Goal: Task Accomplishment & Management: Complete application form

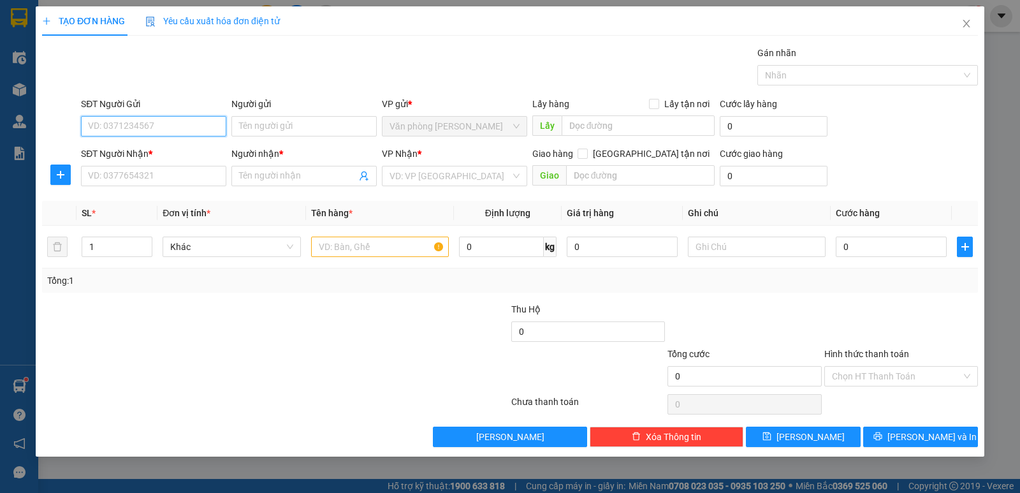
click at [136, 129] on input "SĐT Người Gửi" at bounding box center [153, 126] width 145 height 20
click at [272, 117] on input "Người gửi" at bounding box center [303, 126] width 145 height 20
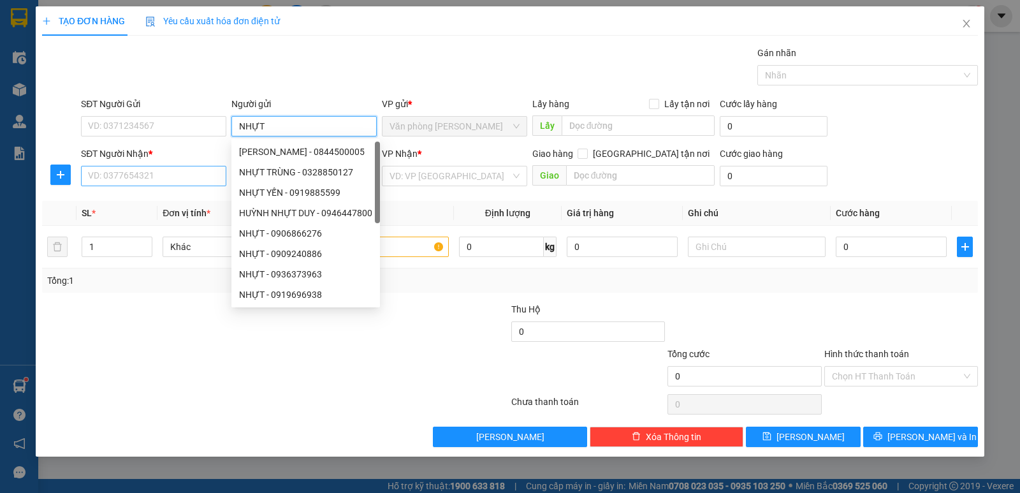
type input "NHỰT"
click at [158, 166] on input "SĐT Người Nhận *" at bounding box center [153, 176] width 145 height 20
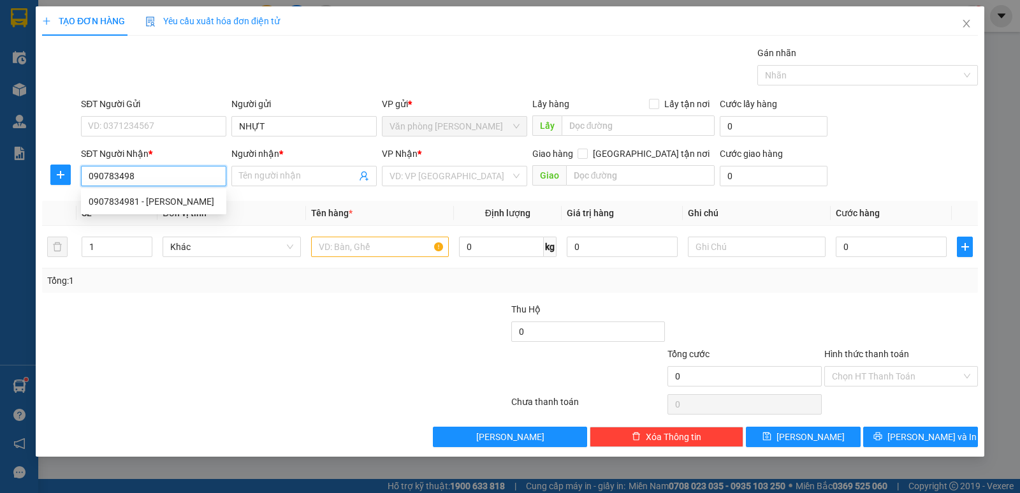
type input "0907834981"
click at [161, 203] on div "0907834981 - HOA HỒNG" at bounding box center [154, 201] width 130 height 14
type input "HOA HỒNG"
type input "0907834981"
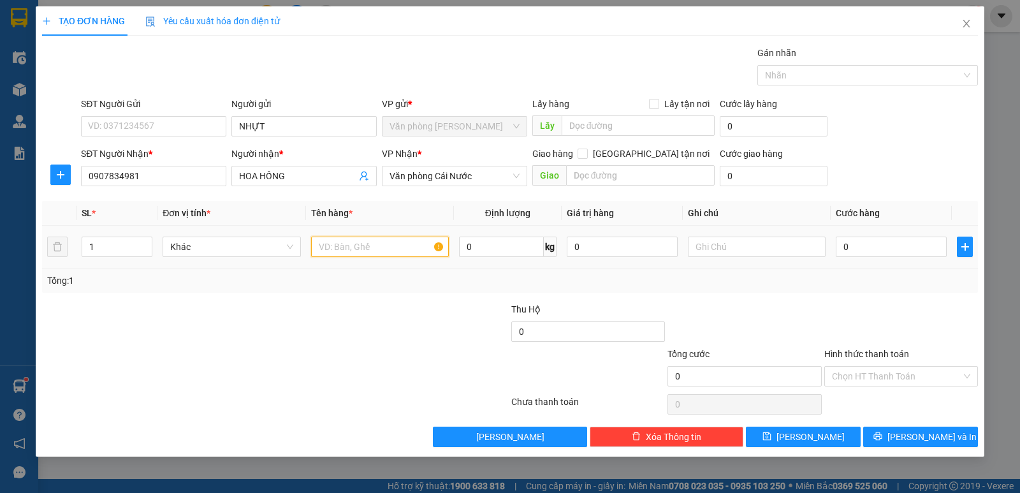
click at [419, 242] on input "text" at bounding box center [380, 246] width 138 height 20
type input "1 BAO"
click at [883, 248] on input "0" at bounding box center [891, 246] width 111 height 20
type input "8"
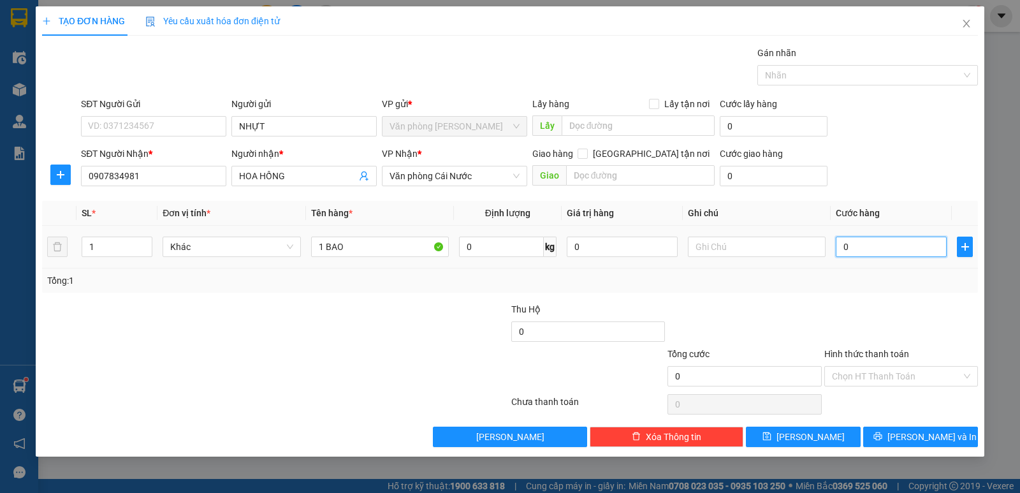
type input "8"
type input "80"
type input "80.000"
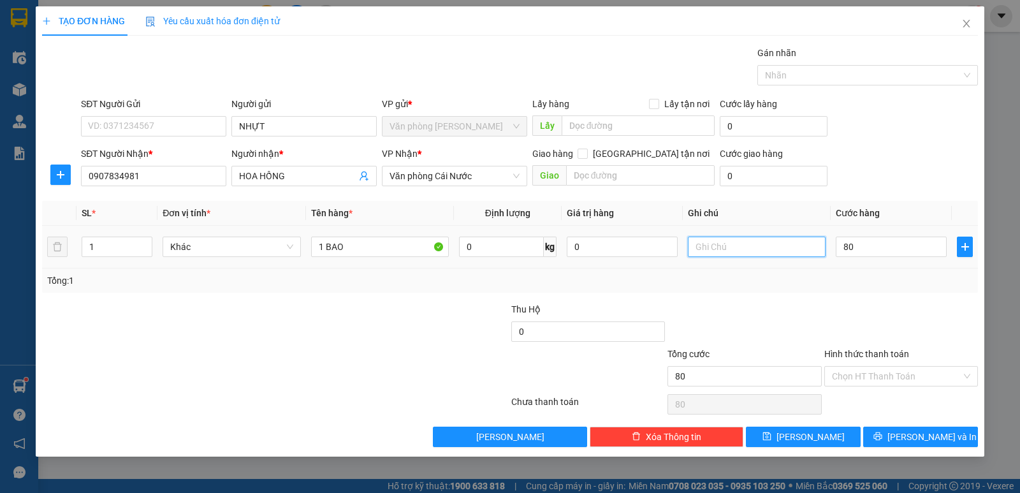
type input "80.000"
click at [758, 243] on input "text" at bounding box center [757, 246] width 138 height 20
type input "CÁI ĐÔI VÀM"
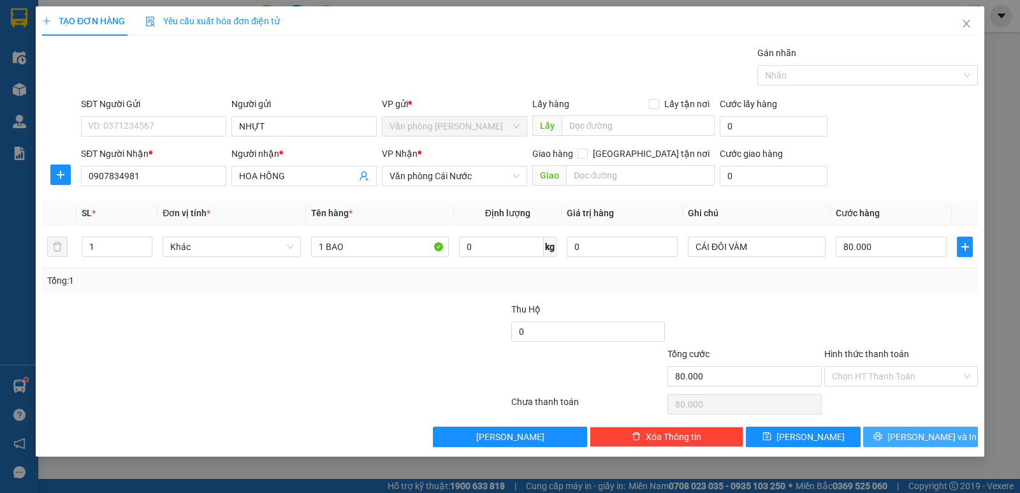
click at [908, 435] on button "[PERSON_NAME] và In" at bounding box center [920, 436] width 115 height 20
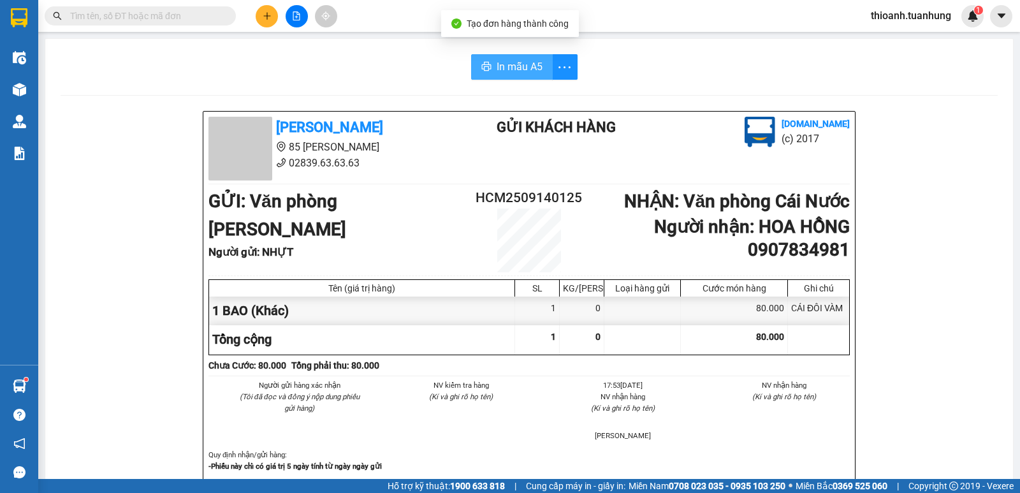
click at [522, 73] on span "In mẫu A5" at bounding box center [519, 67] width 46 height 16
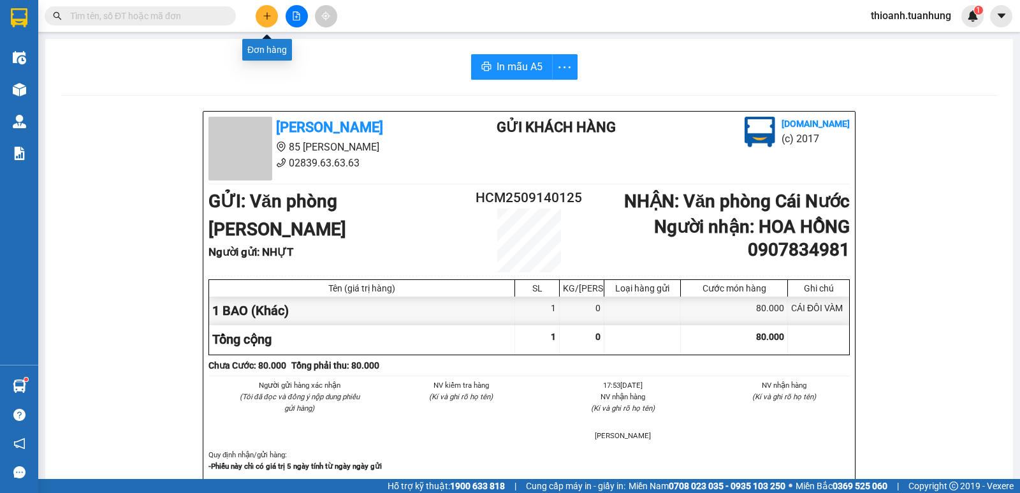
click at [263, 22] on button at bounding box center [267, 16] width 22 height 22
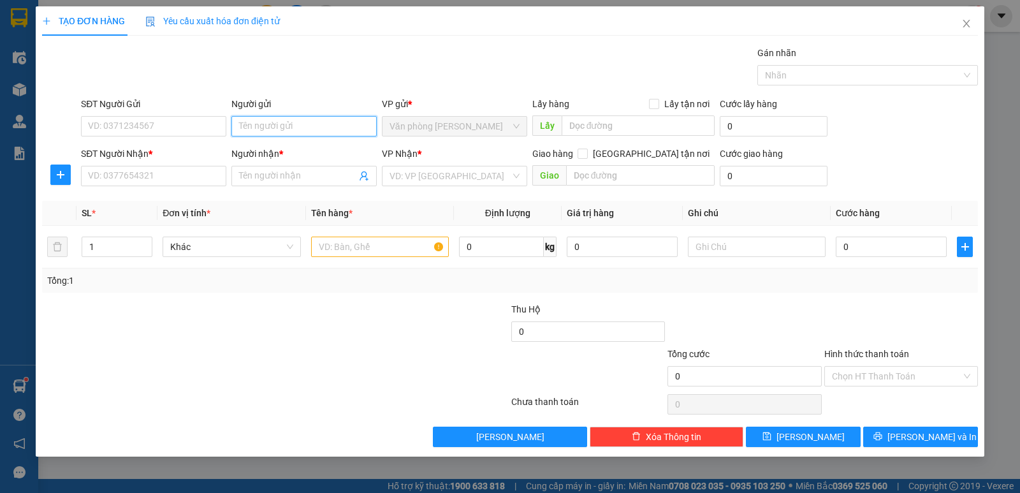
click at [293, 127] on input "Người gửi" at bounding box center [303, 126] width 145 height 20
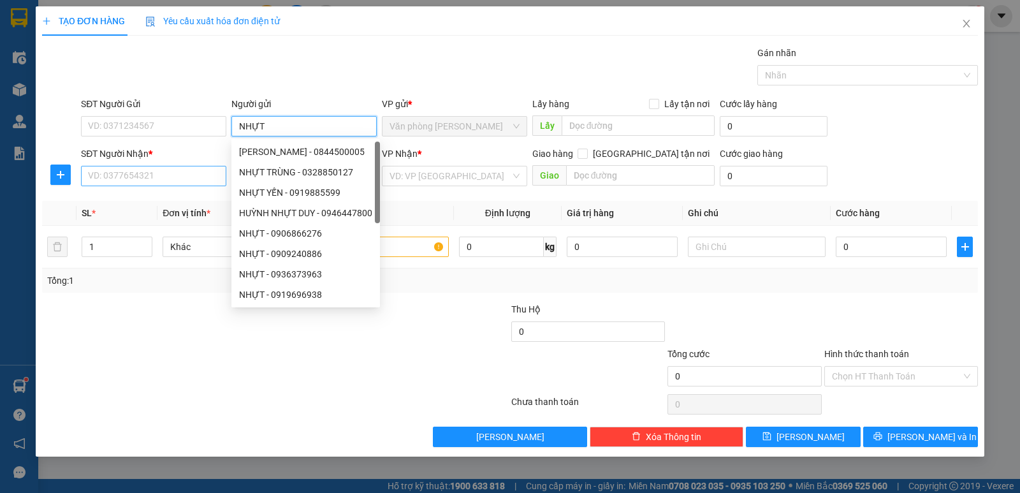
type input "NHỰT"
click at [152, 172] on input "SĐT Người Nhận *" at bounding box center [153, 176] width 145 height 20
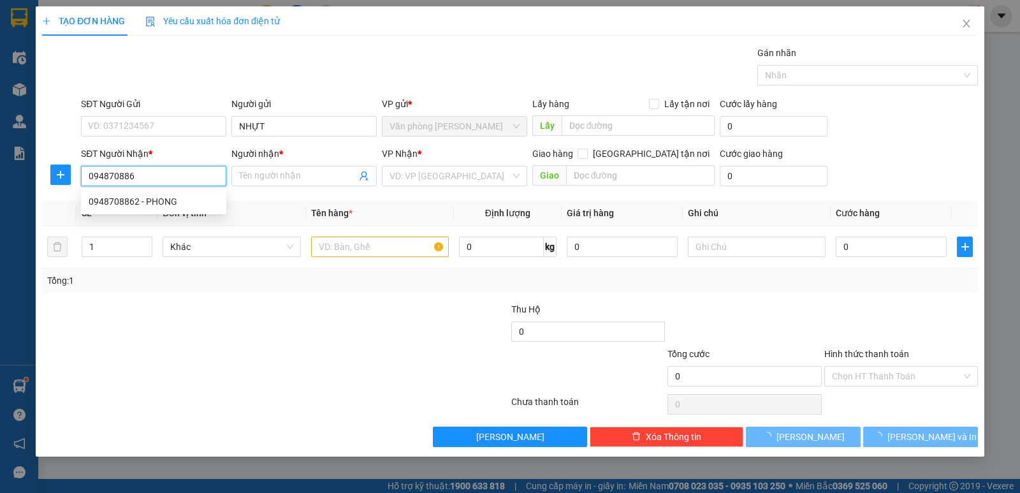
type input "0948708862"
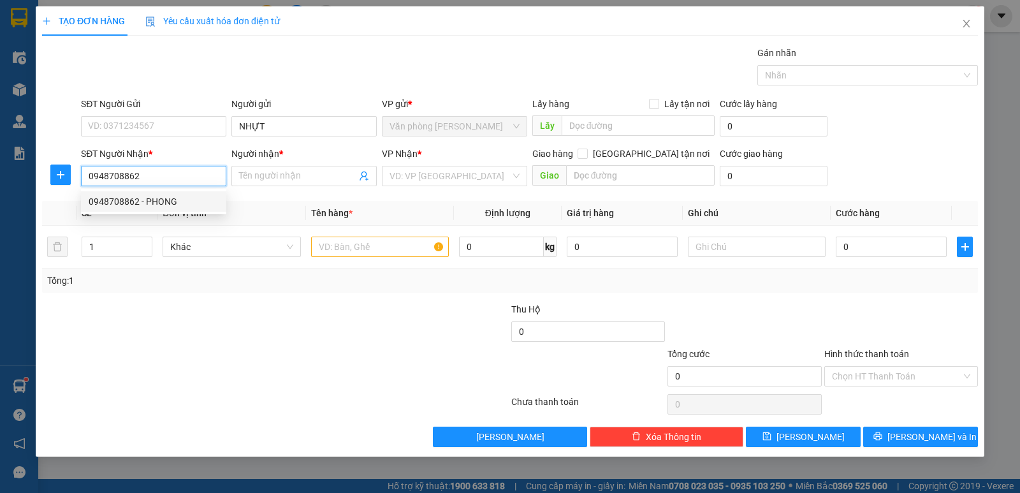
click at [165, 205] on div "0948708862 - PHONG" at bounding box center [154, 201] width 130 height 14
type input "PHONG"
type input "0948708862"
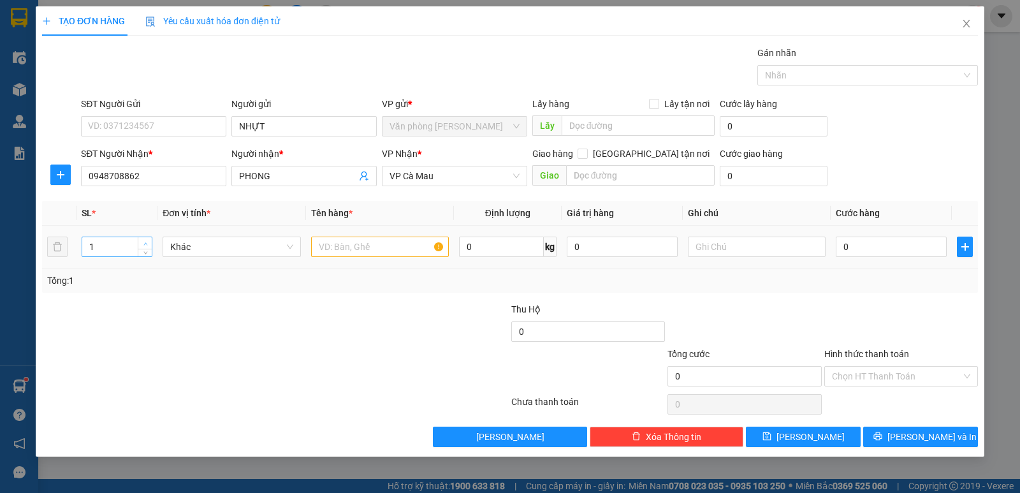
type input "2"
click at [147, 242] on icon "up" at bounding box center [145, 244] width 4 height 4
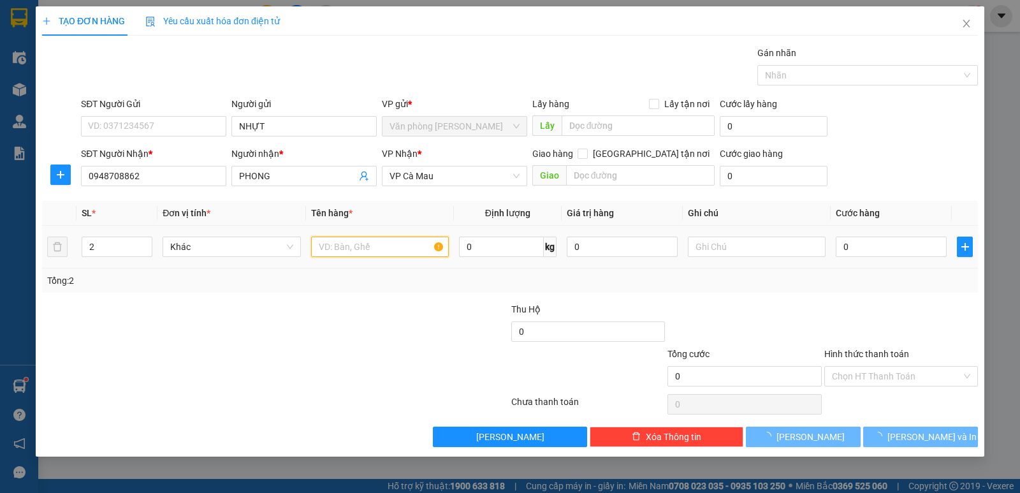
click at [386, 247] on input "text" at bounding box center [380, 246] width 138 height 20
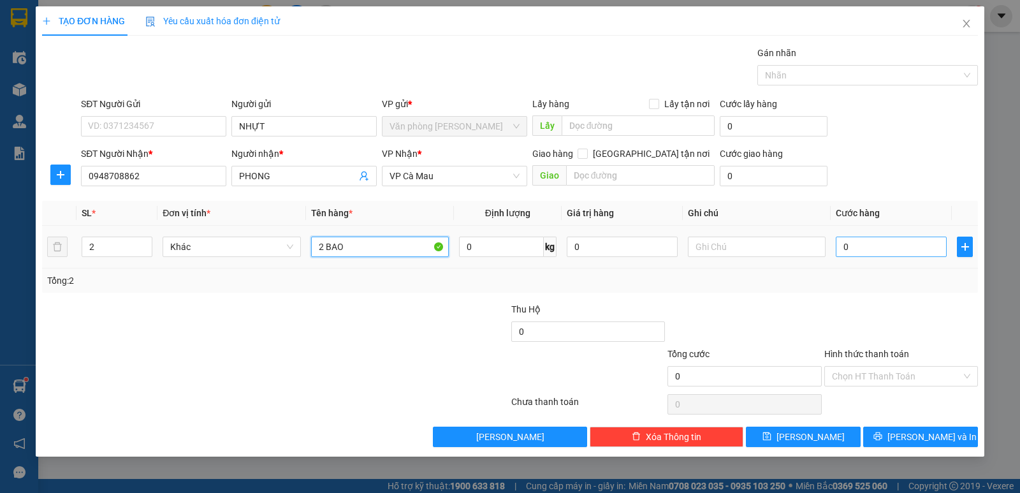
type input "2 BAO"
click at [925, 249] on input "0" at bounding box center [891, 246] width 111 height 20
type input "2"
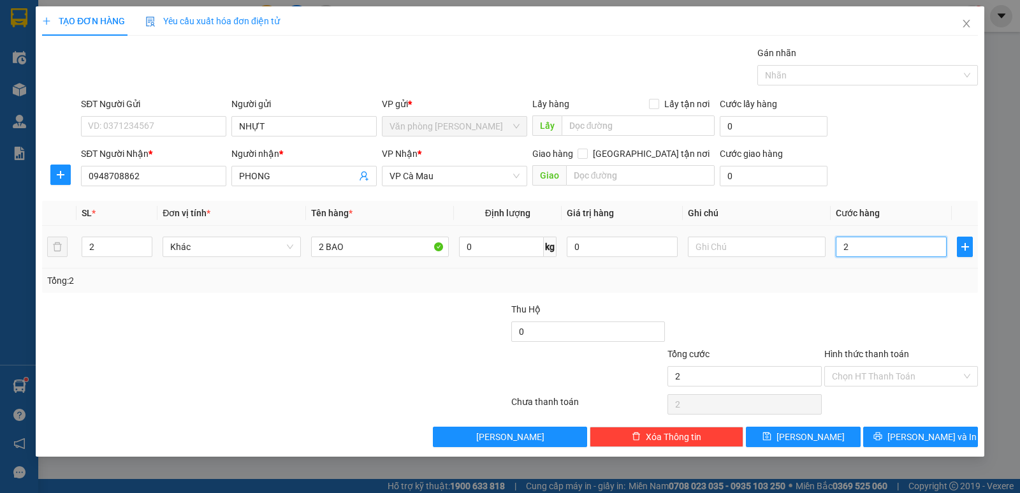
type input "20"
type input "200"
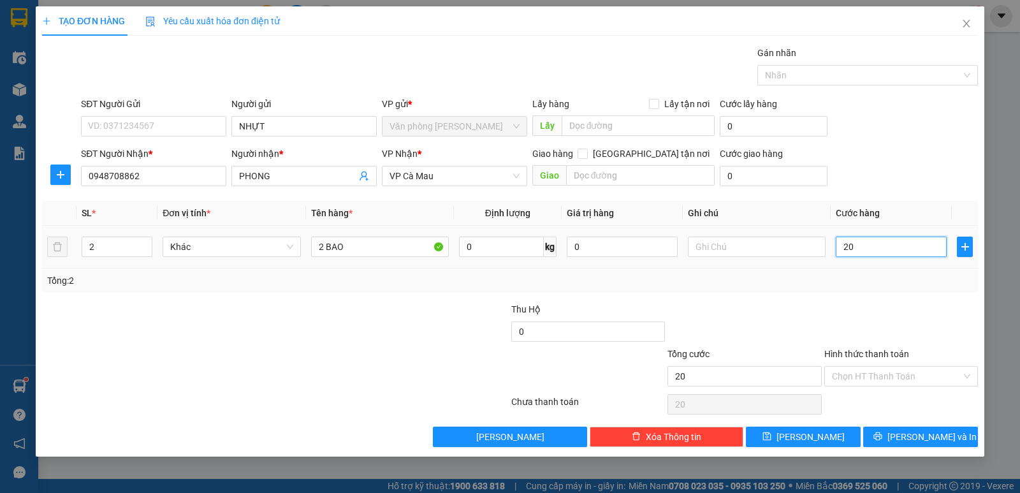
type input "200"
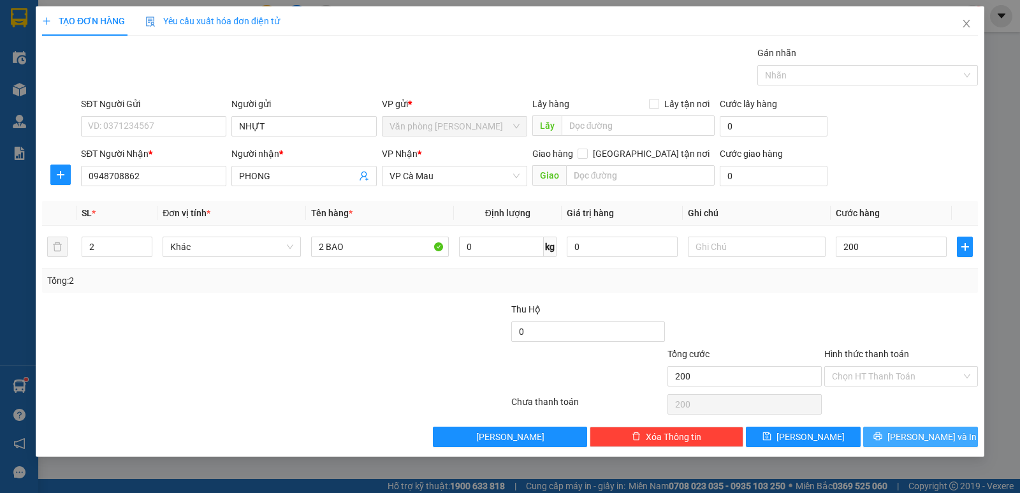
type input "200.000"
click at [943, 442] on span "[PERSON_NAME] và In" at bounding box center [931, 437] width 89 height 14
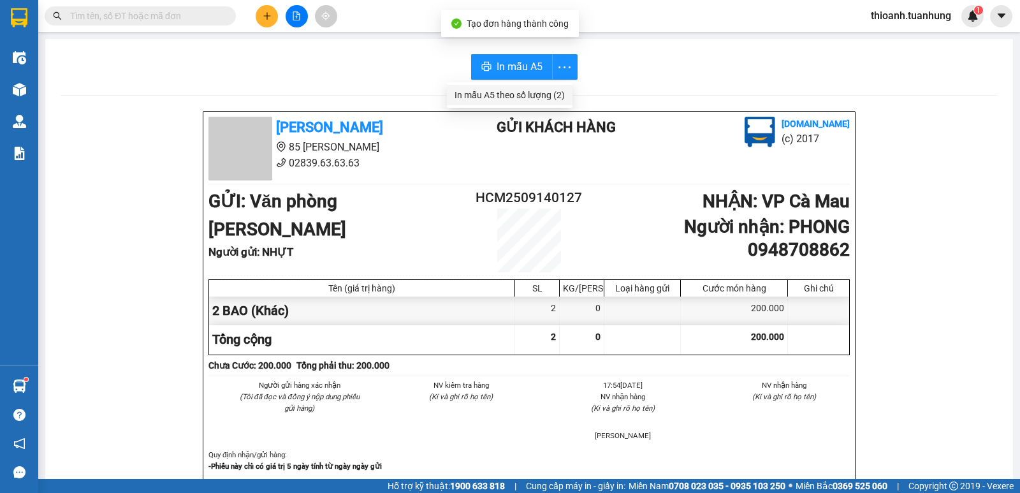
click at [553, 93] on div "In mẫu A5 theo số lượng (2)" at bounding box center [509, 95] width 110 height 14
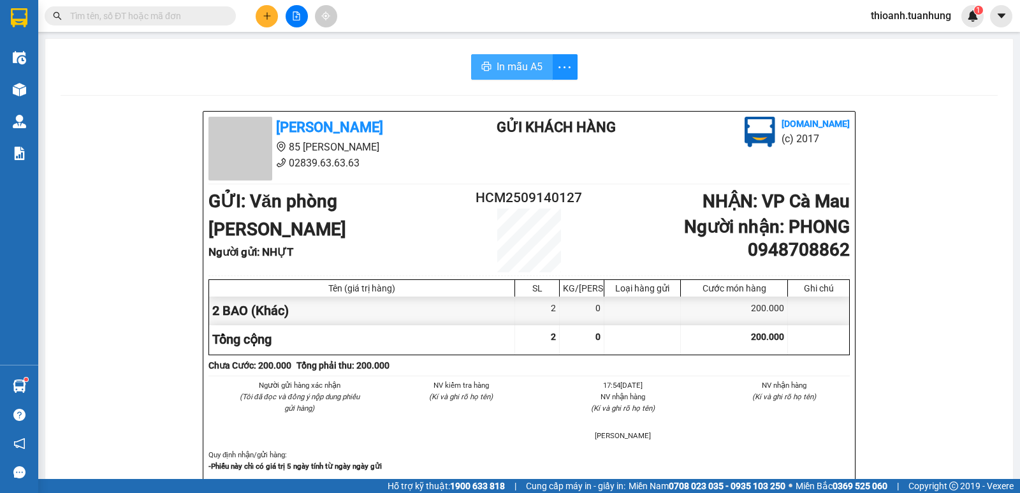
click at [537, 66] on span "In mẫu A5" at bounding box center [519, 67] width 46 height 16
click at [118, 18] on input "text" at bounding box center [145, 16] width 150 height 14
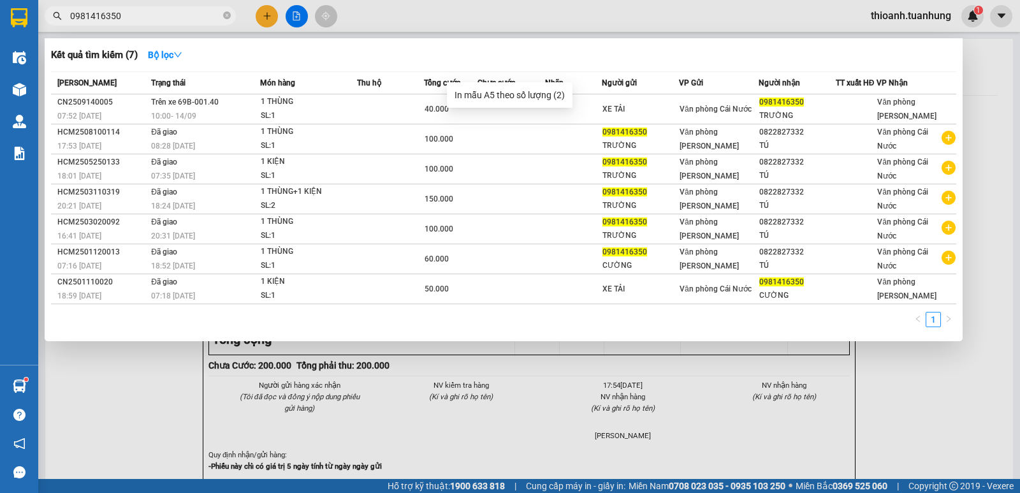
type input "0981416350"
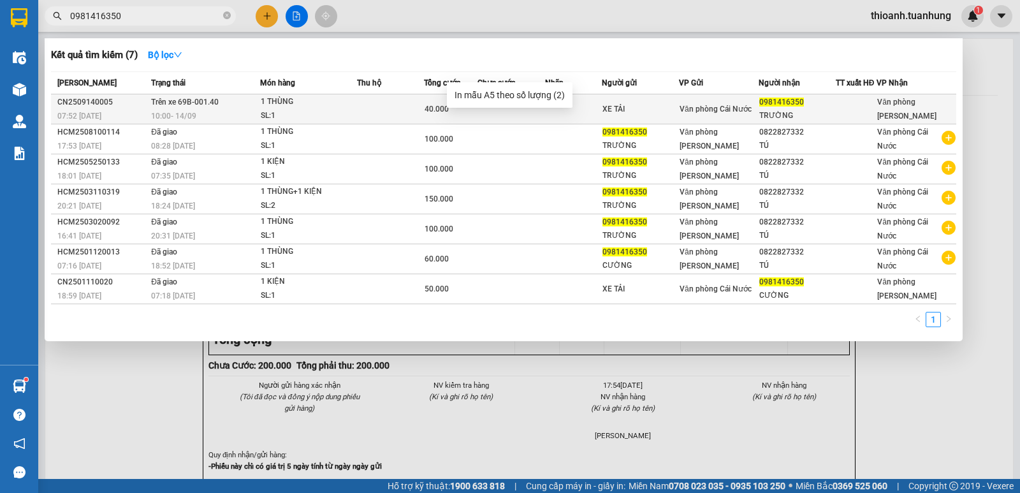
click at [356, 103] on div "1 THÙNG" at bounding box center [309, 102] width 96 height 14
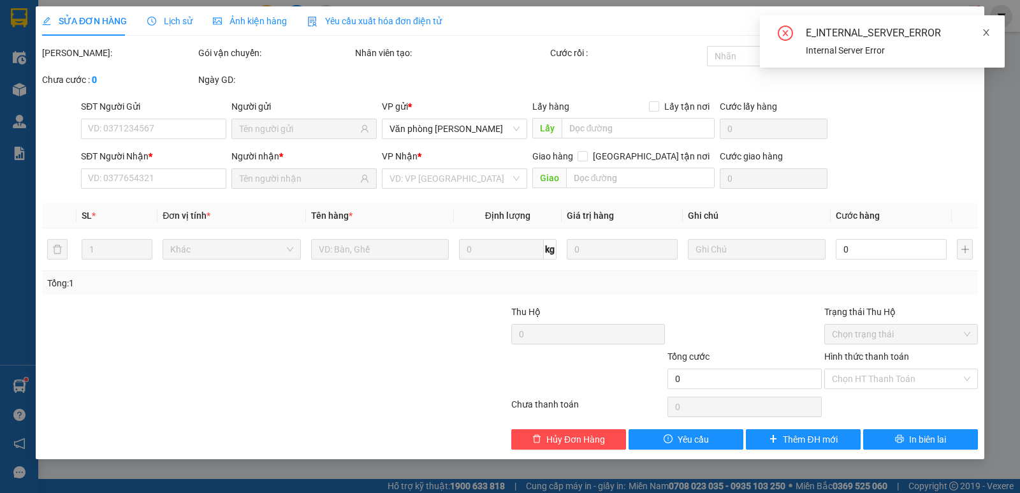
click at [987, 27] on span at bounding box center [986, 32] width 9 height 10
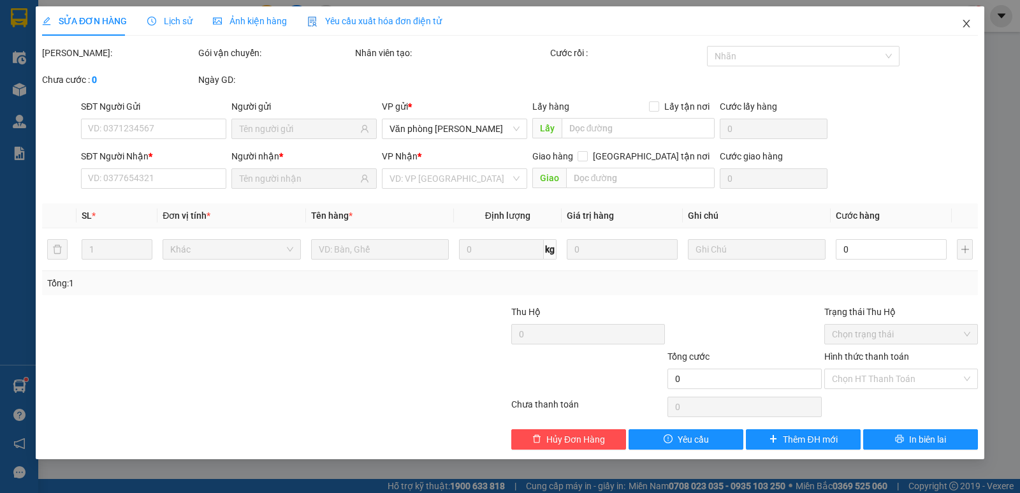
click at [971, 19] on icon "close" at bounding box center [966, 23] width 10 height 10
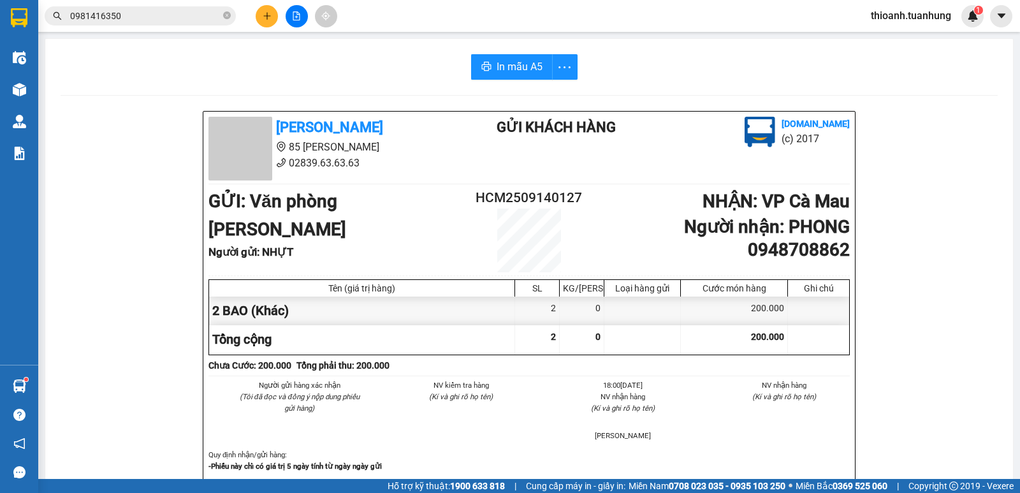
click at [133, 13] on input "0981416350" at bounding box center [145, 16] width 150 height 14
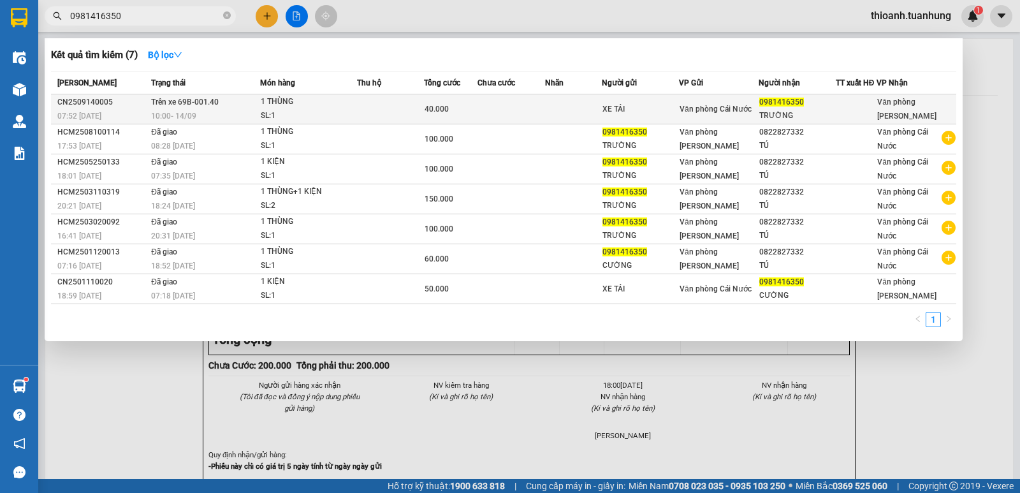
click at [233, 113] on div "10:00 - 14/09" at bounding box center [205, 116] width 108 height 14
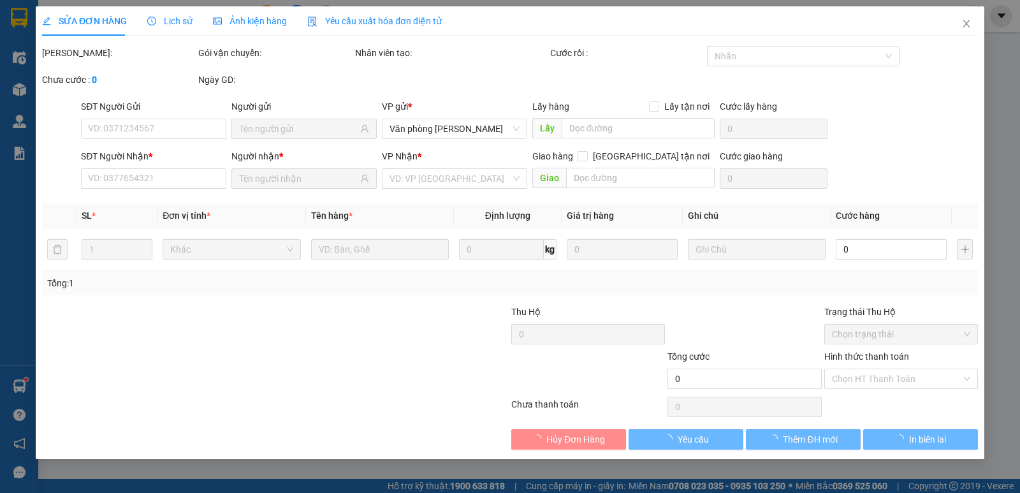
type input "XE TẢI"
type input "0981416350"
type input "TRƯỜNG"
type input "40.000"
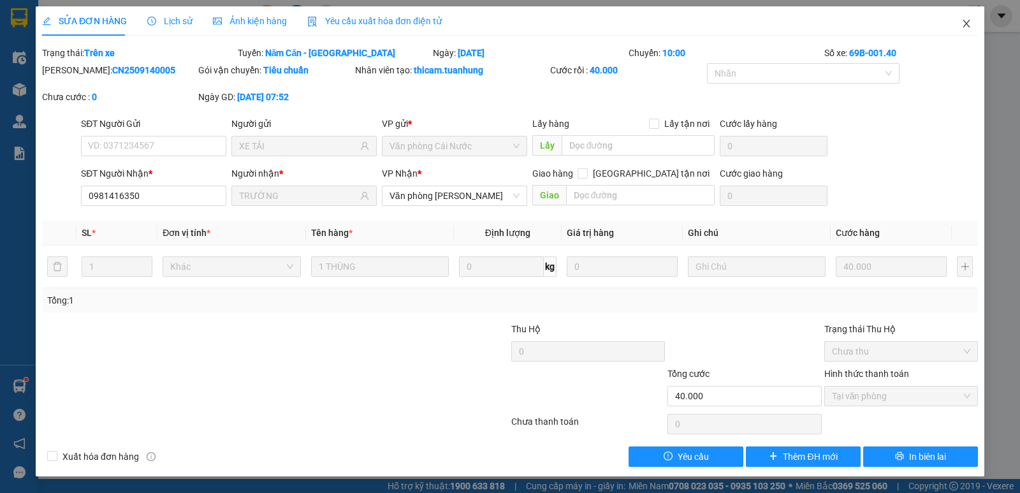
click at [967, 19] on icon "close" at bounding box center [966, 23] width 10 height 10
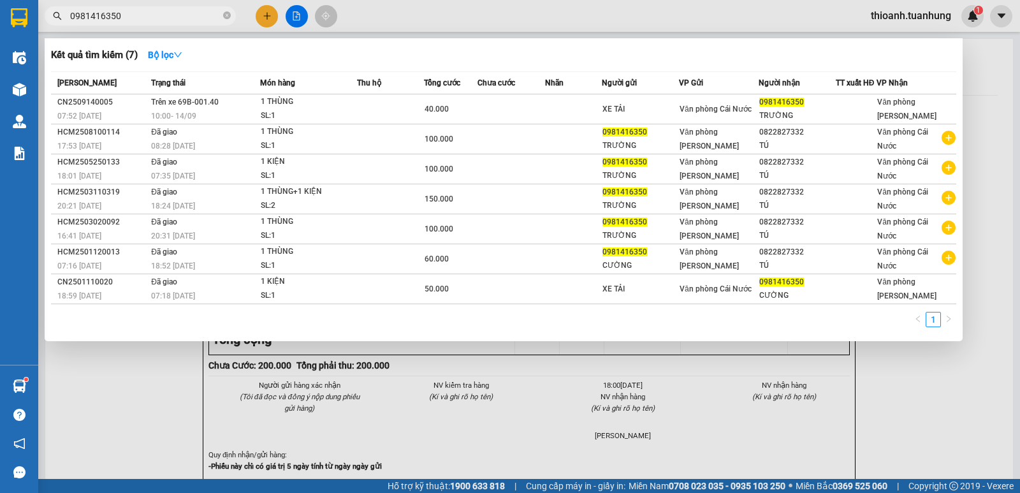
click at [147, 17] on input "0981416350" at bounding box center [145, 16] width 150 height 14
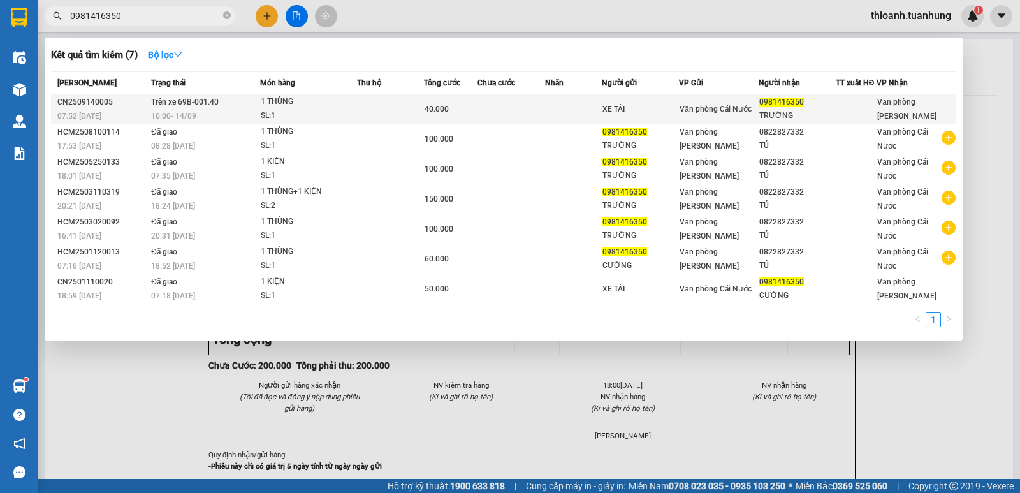
click at [171, 103] on span "Trên xe 69B-001.40" at bounding box center [185, 102] width 68 height 9
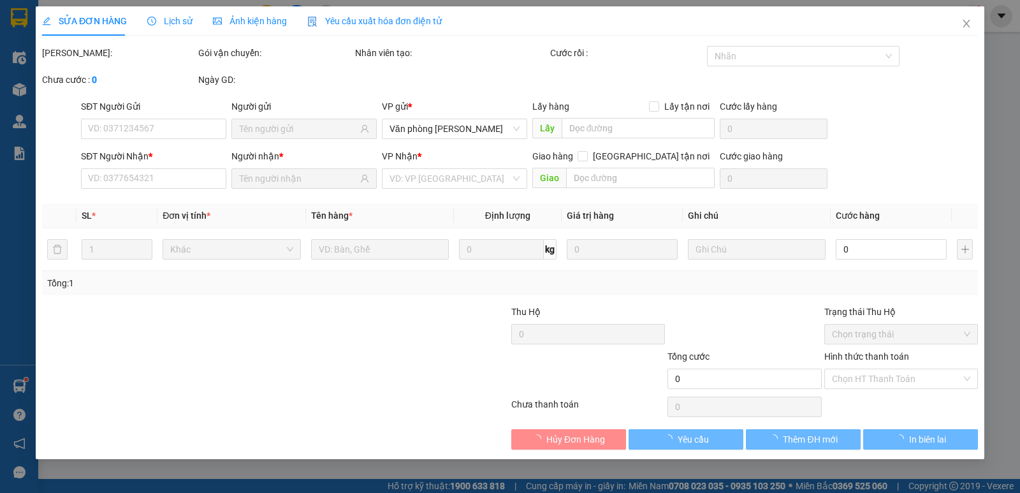
type input "XE TẢI"
type input "0981416350"
type input "TRƯỜNG"
type input "40.000"
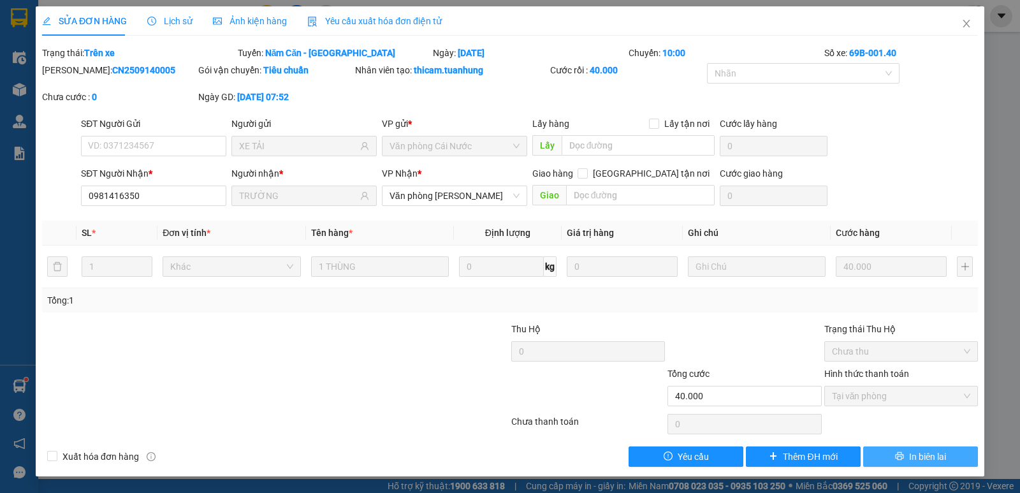
click at [960, 454] on button "In biên lai" at bounding box center [920, 456] width 115 height 20
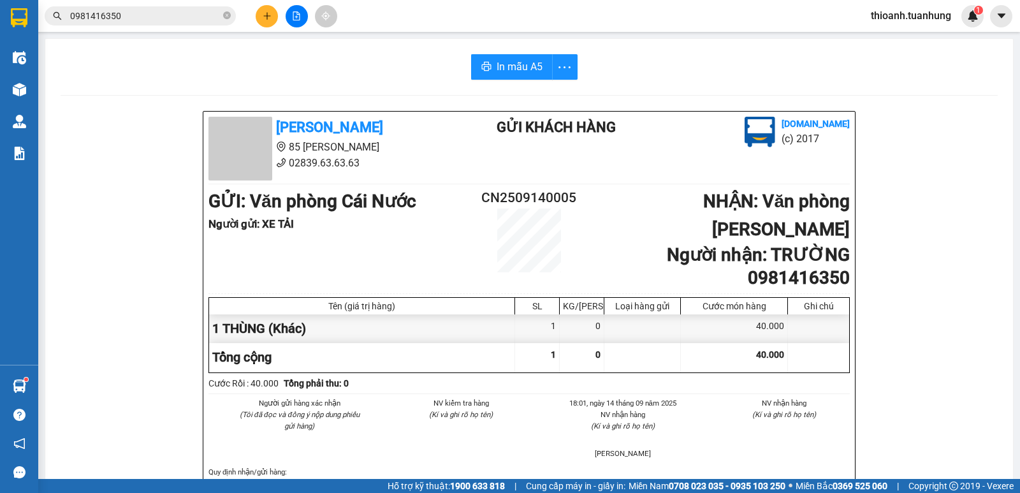
click at [145, 4] on div "Kết quả tìm kiếm ( 7 ) Bộ lọc Mã ĐH Trạng thái Món hàng Thu hộ Tổng cước Chưa c…" at bounding box center [510, 16] width 1020 height 32
click at [145, 14] on input "0981416350" at bounding box center [145, 16] width 150 height 14
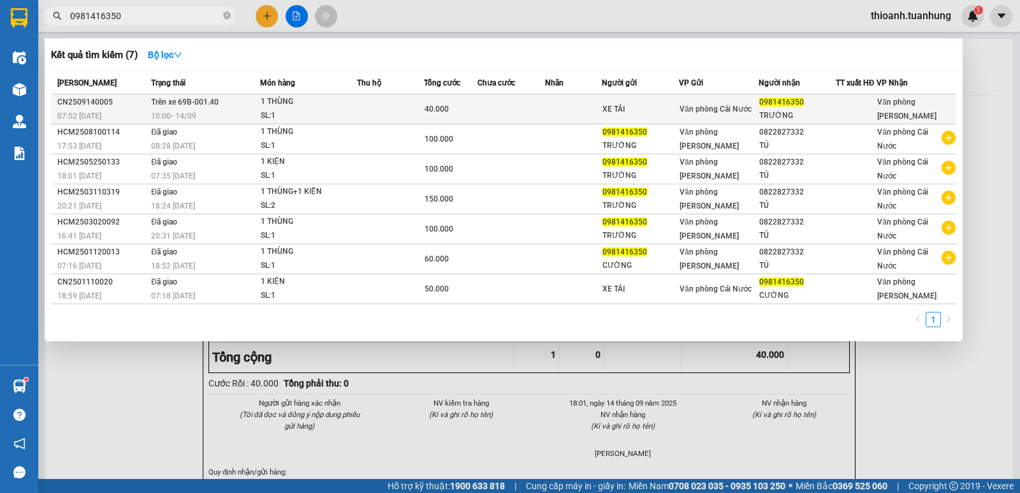
click at [154, 103] on span "Trên xe 69B-001.40" at bounding box center [185, 102] width 68 height 9
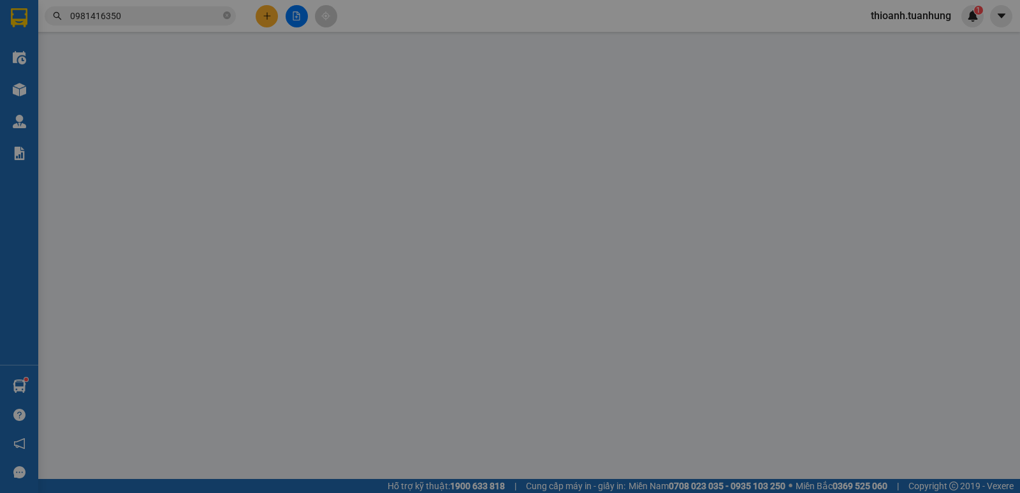
type input "XE TẢI"
type input "0981416350"
type input "TRƯỜNG"
type input "40.000"
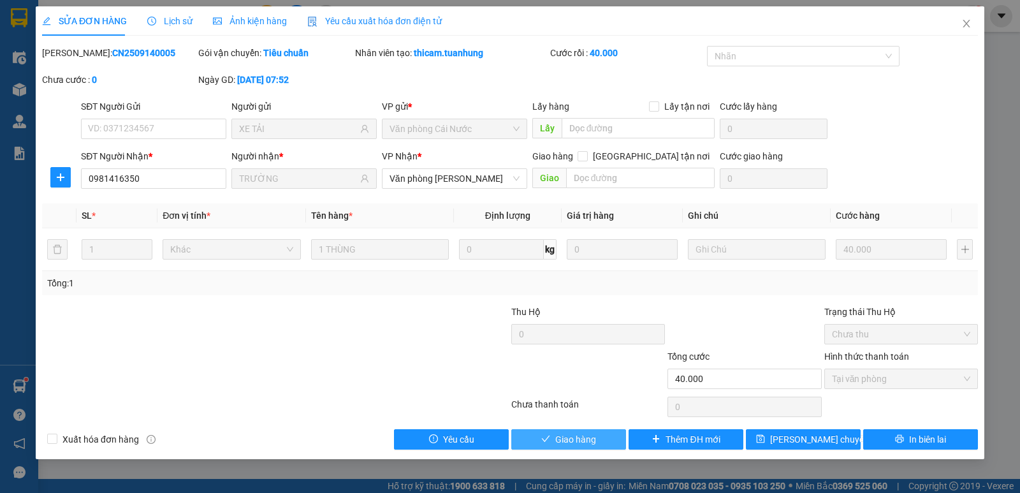
click at [588, 441] on span "Giao hàng" at bounding box center [575, 439] width 41 height 14
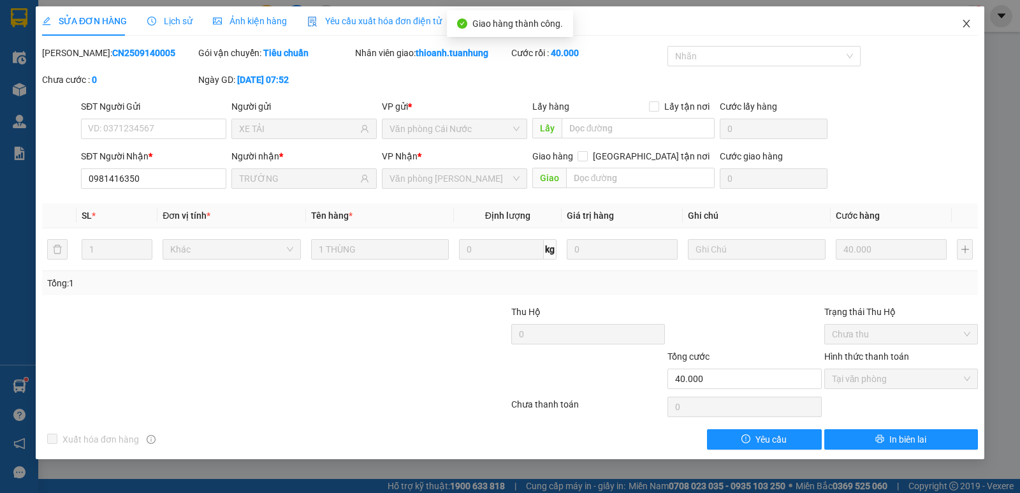
click at [970, 22] on icon "close" at bounding box center [966, 23] width 10 height 10
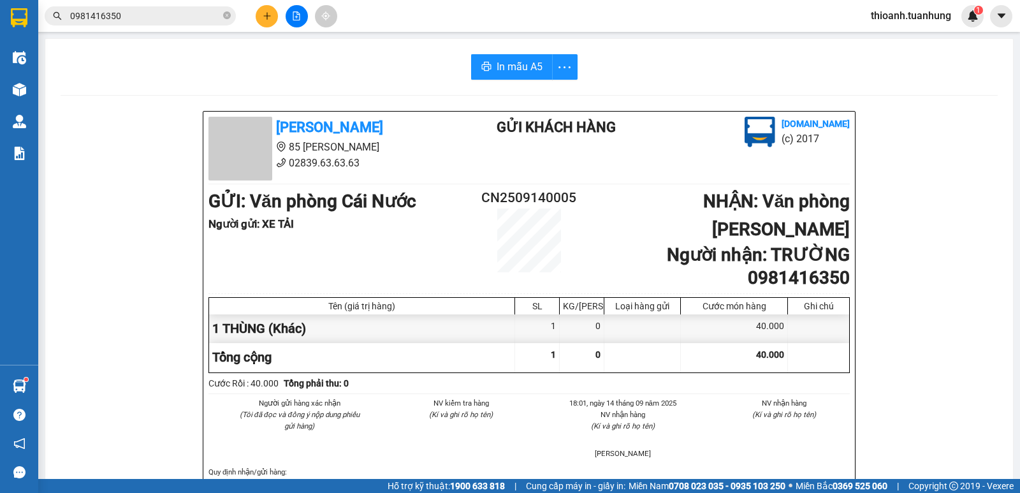
drag, startPoint x: 236, startPoint y: 17, endPoint x: 217, endPoint y: 17, distance: 18.5
click at [226, 17] on div "0981416350" at bounding box center [124, 15] width 249 height 19
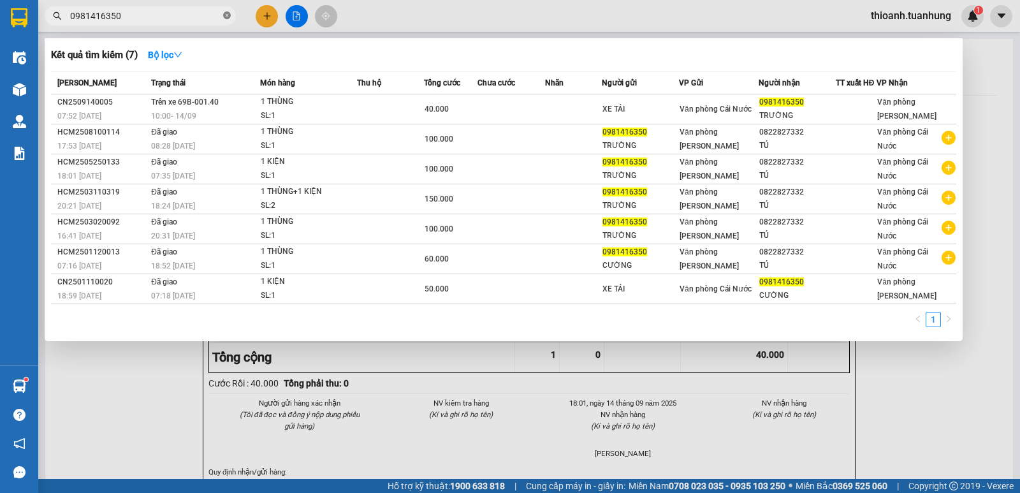
click at [229, 17] on icon "close-circle" at bounding box center [227, 15] width 8 height 8
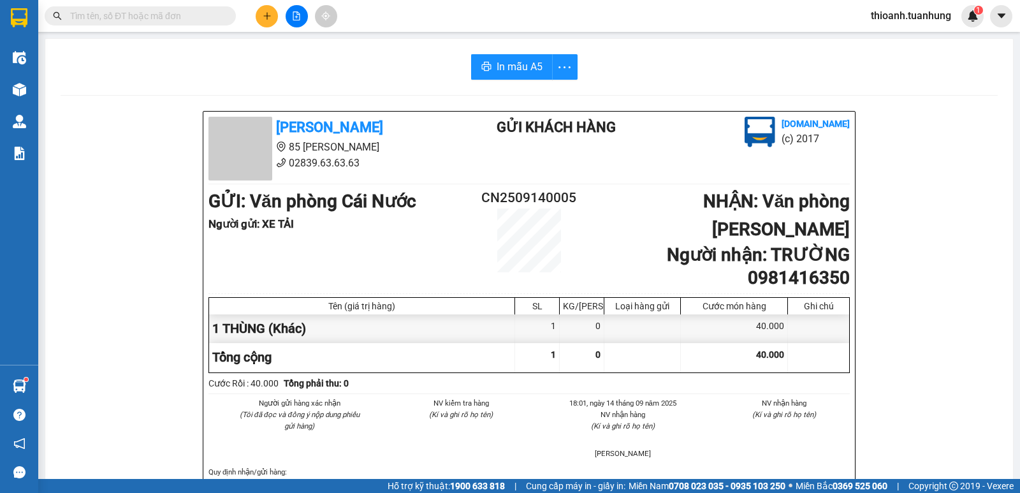
click at [268, 15] on icon "plus" at bounding box center [267, 15] width 9 height 9
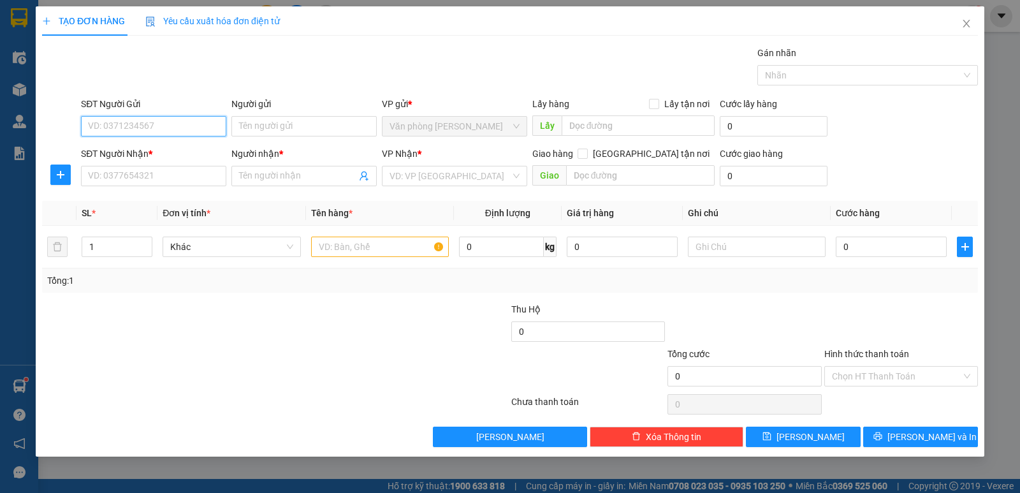
click at [173, 131] on input "SĐT Người Gửi" at bounding box center [153, 126] width 145 height 20
type input "0328114141"
click at [181, 160] on div "0328114141 - CHÍ" at bounding box center [153, 151] width 145 height 20
type input "CHÍ"
type input "0328114141"
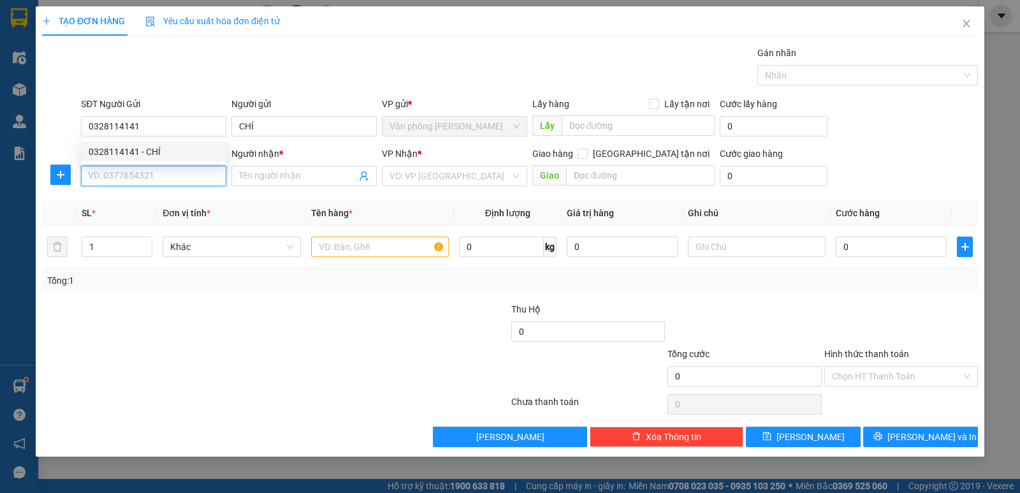
click at [183, 179] on input "SĐT Người Nhận *" at bounding box center [153, 176] width 145 height 20
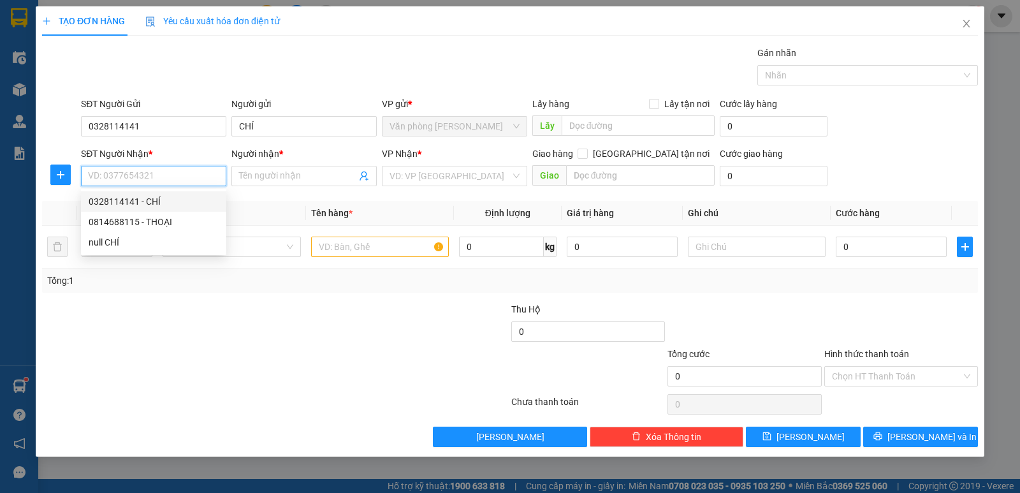
click at [191, 202] on div "0328114141 - CHÍ" at bounding box center [154, 201] width 130 height 14
type input "0328114141"
type input "CHÍ"
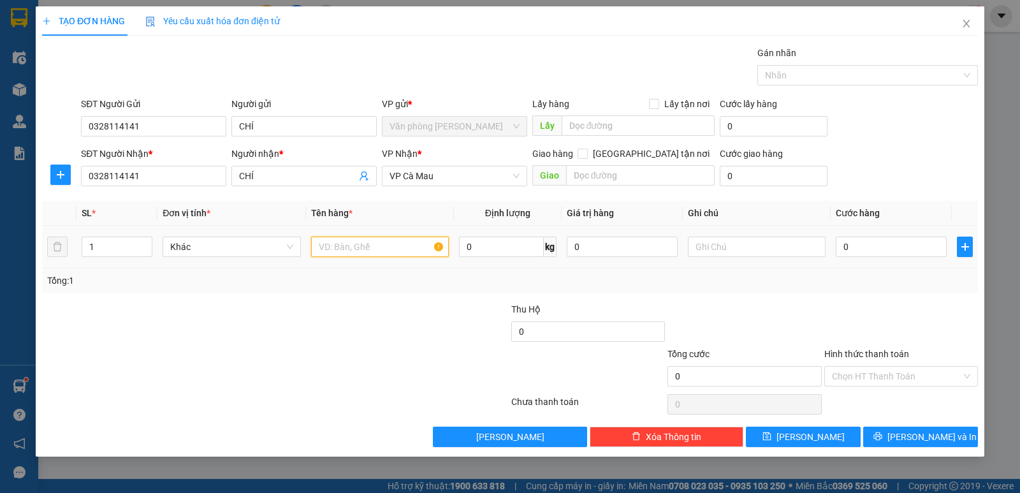
click at [394, 254] on input "text" at bounding box center [380, 246] width 138 height 20
type input "1 THÙNG + 1 VALI"
type input "2"
click at [150, 243] on span "Increase Value" at bounding box center [145, 242] width 14 height 11
click at [894, 245] on input "0" at bounding box center [891, 246] width 111 height 20
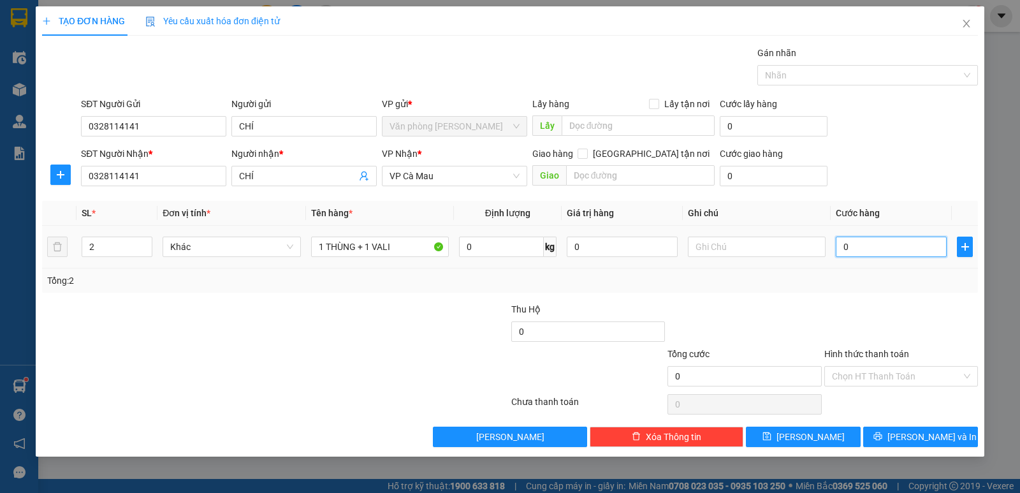
type input "6"
type input "60"
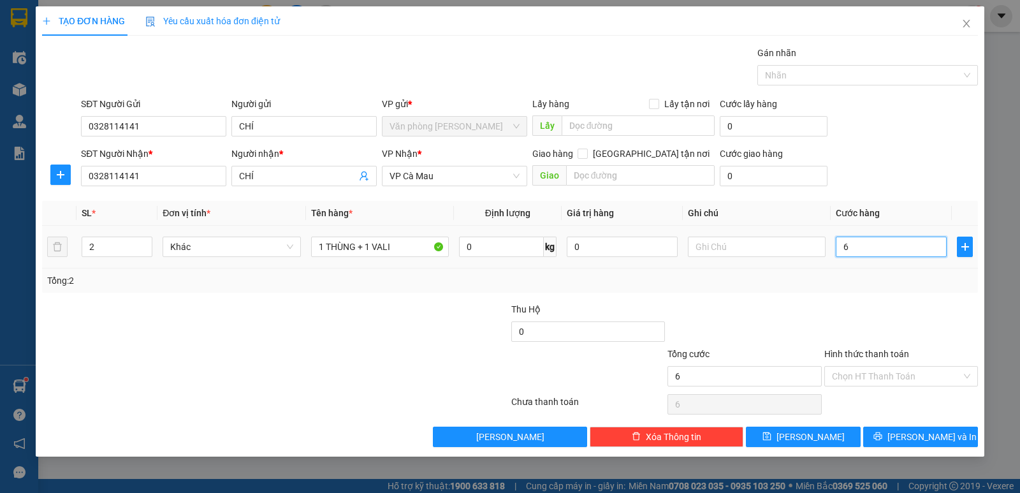
type input "60"
type input "60.000"
drag, startPoint x: 910, startPoint y: 375, endPoint x: 909, endPoint y: 387, distance: 12.2
click at [910, 375] on input "Hình thức thanh toán" at bounding box center [896, 375] width 129 height 19
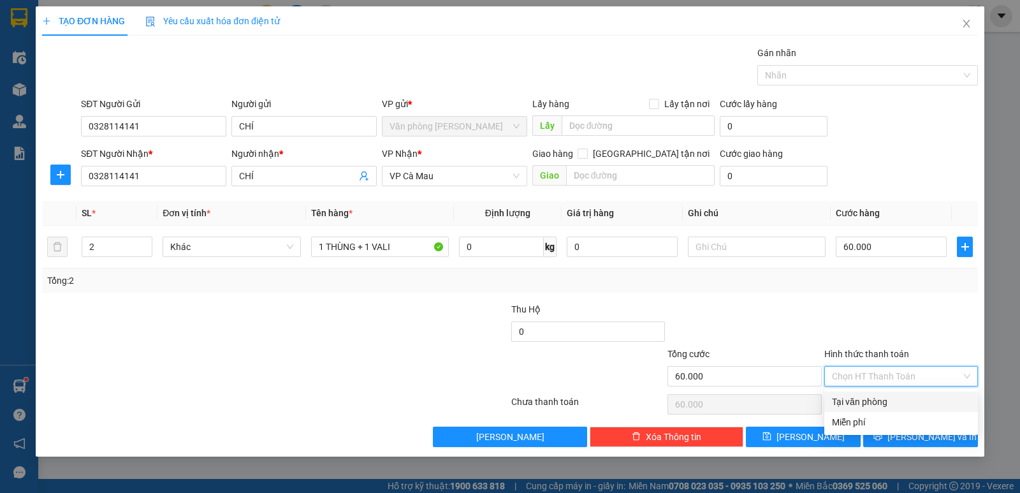
click at [895, 401] on div "Tại văn phòng" at bounding box center [901, 402] width 138 height 14
type input "0"
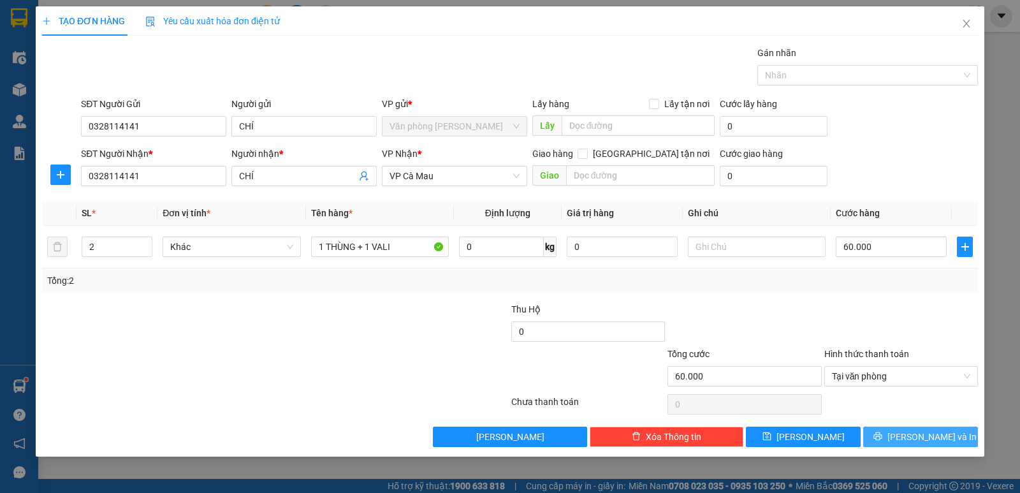
click at [882, 434] on icon "printer" at bounding box center [877, 435] width 9 height 9
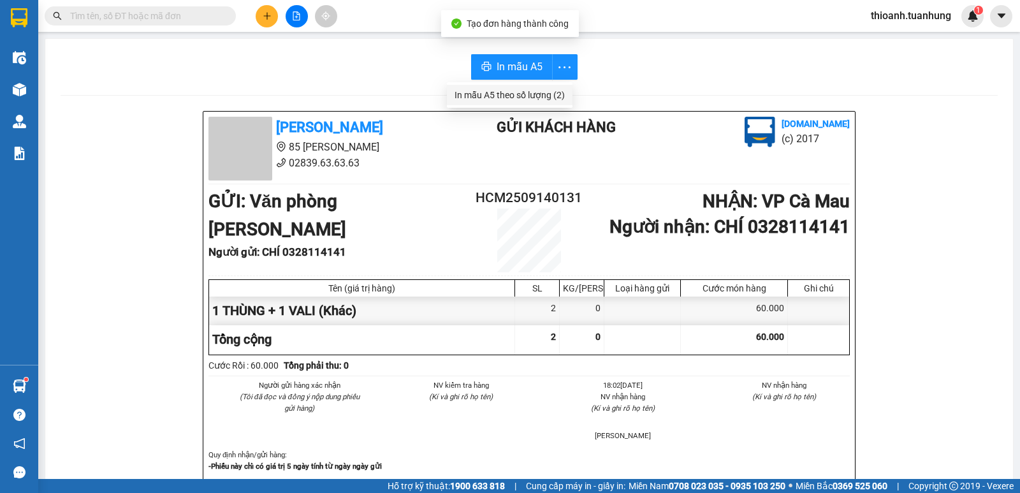
click at [554, 102] on li "In mẫu A5 theo số lượng (2)" at bounding box center [510, 95] width 126 height 20
click at [553, 94] on div "In mẫu A5 theo số lượng (2)" at bounding box center [509, 95] width 110 height 14
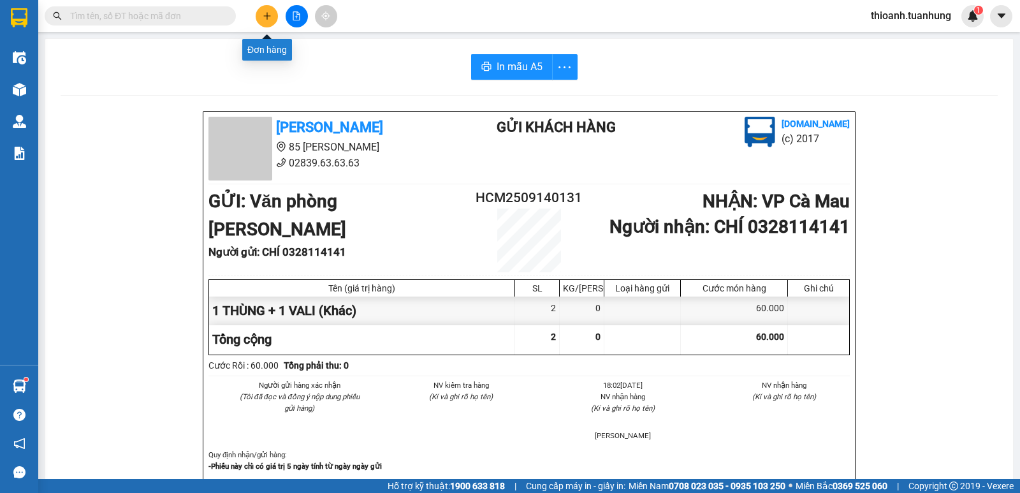
click at [263, 16] on button at bounding box center [267, 16] width 22 height 22
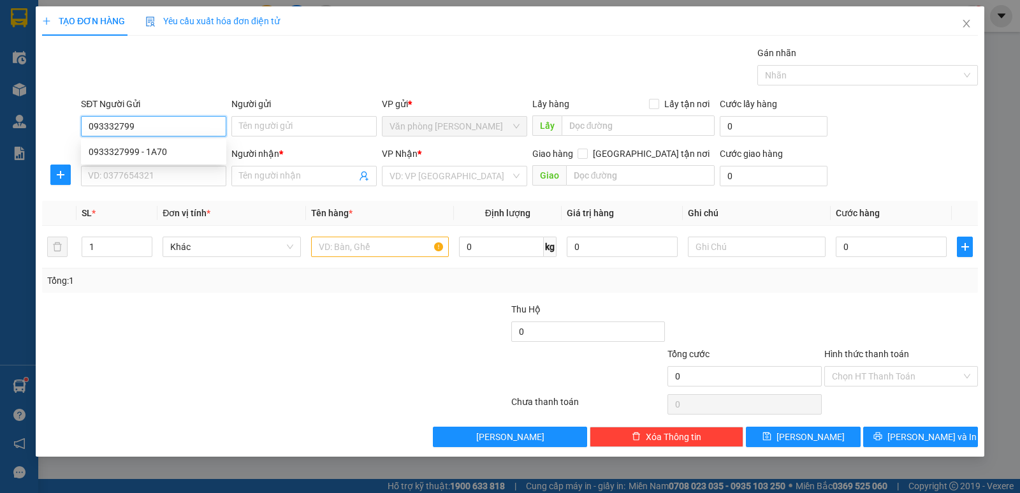
click at [122, 142] on div "0933327999 - 1A70" at bounding box center [153, 151] width 145 height 20
type input "0933327999"
type input "1A70"
type input "0933327999"
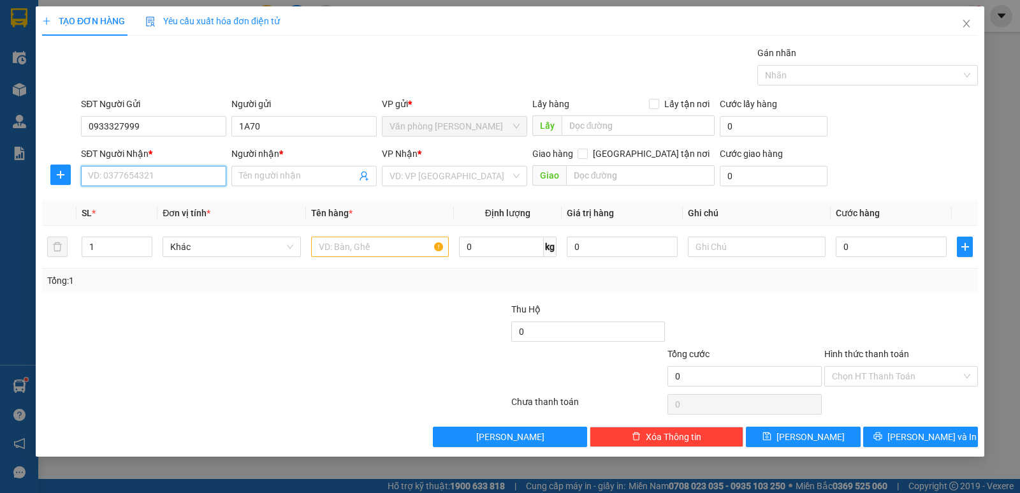
click at [133, 178] on input "SĐT Người Nhận *" at bounding box center [153, 176] width 145 height 20
click at [198, 230] on div "0978696752 - MAI" at bounding box center [153, 222] width 145 height 20
type input "0978696752"
type input "MAI"
click at [407, 243] on input "text" at bounding box center [380, 246] width 138 height 20
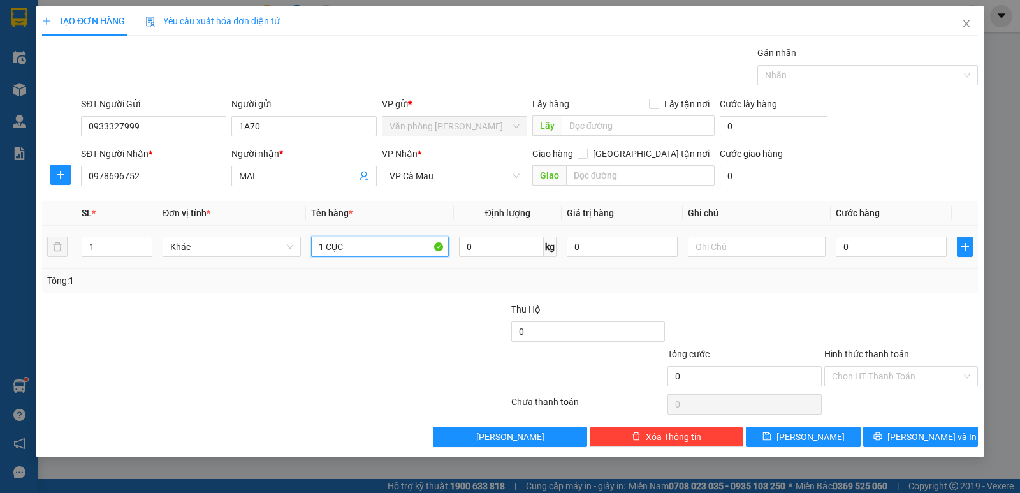
type input "1 CỤC"
click at [873, 260] on td "0" at bounding box center [890, 247] width 121 height 43
click at [873, 249] on input "0" at bounding box center [891, 246] width 111 height 20
type input "3"
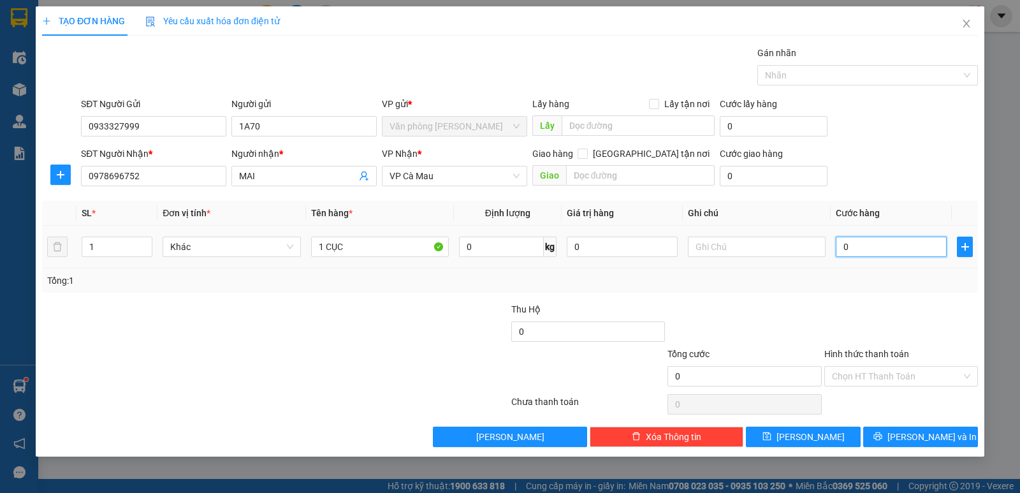
type input "3"
type input "30"
type input "30.000"
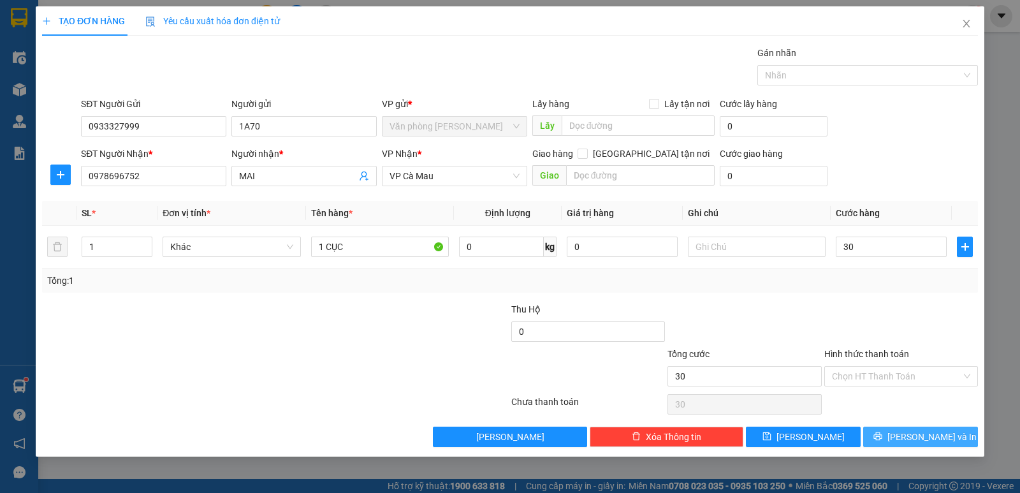
type input "30.000"
click at [910, 439] on button "[PERSON_NAME] và In" at bounding box center [920, 436] width 115 height 20
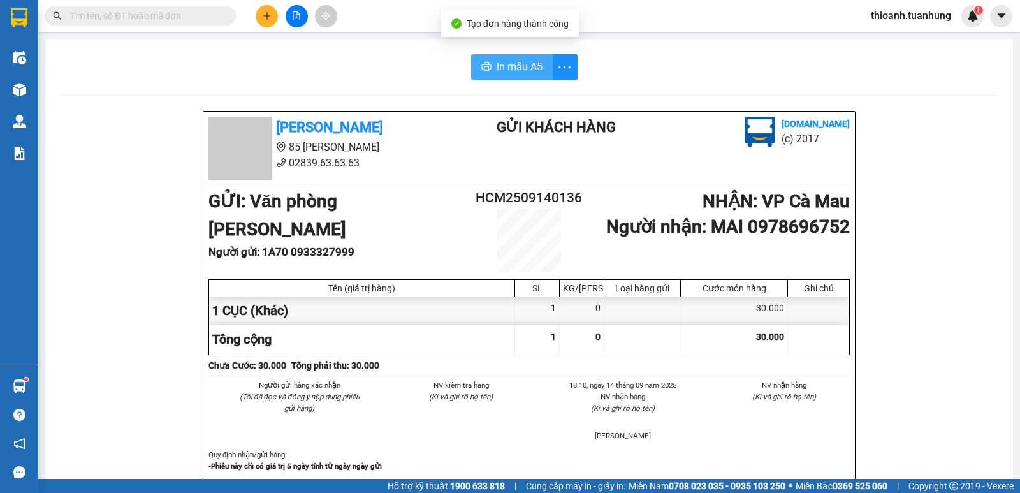
click at [501, 67] on span "In mẫu A5" at bounding box center [519, 67] width 46 height 16
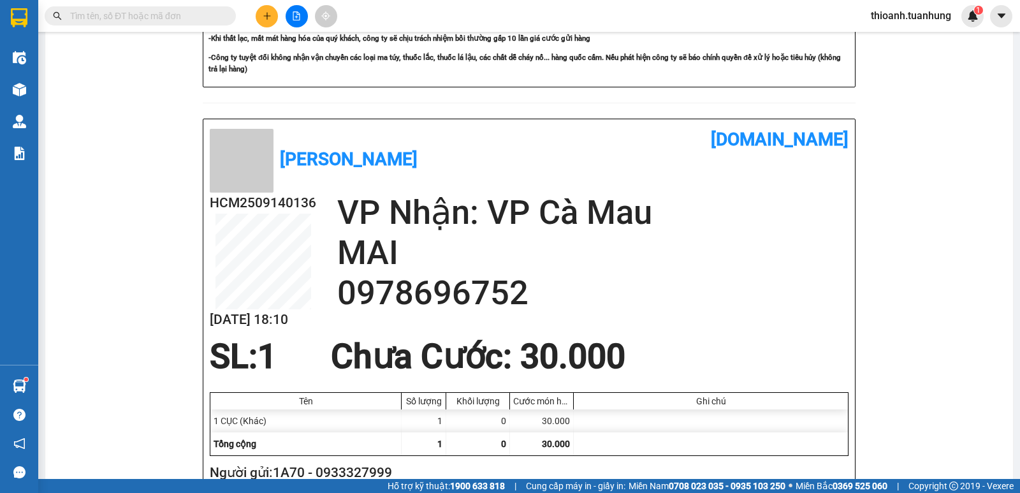
scroll to position [547, 0]
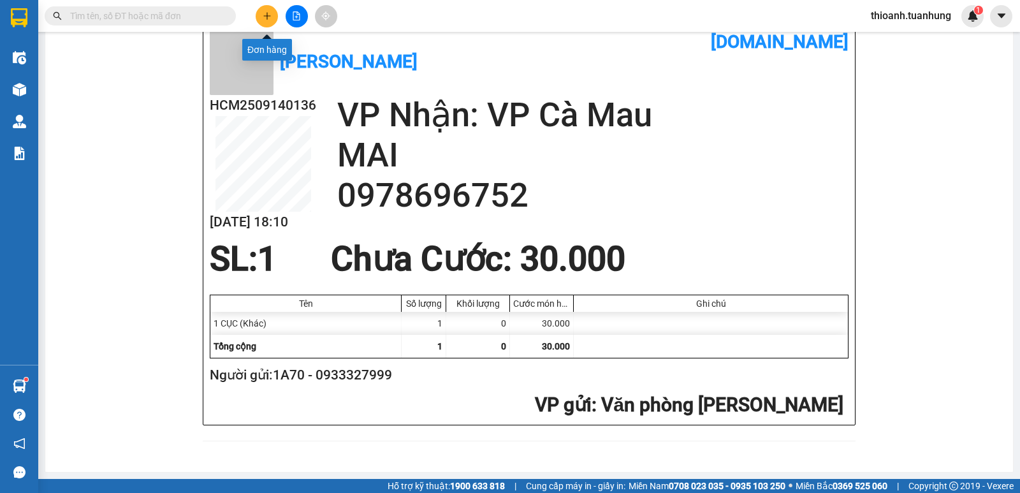
drag, startPoint x: 271, startPoint y: 18, endPoint x: 272, endPoint y: 11, distance: 6.5
click at [272, 11] on button at bounding box center [267, 16] width 22 height 22
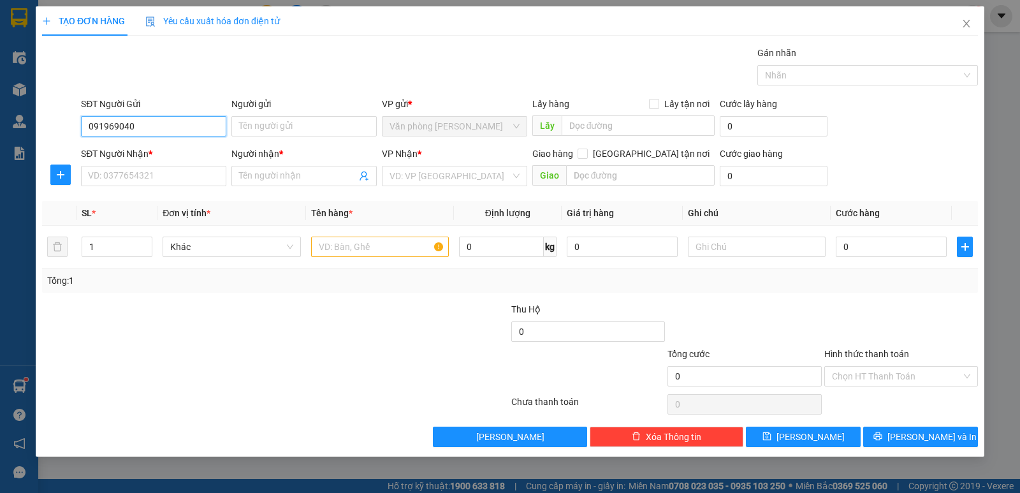
type input "0919690406"
click at [187, 157] on div "0919690406 - TÀI" at bounding box center [154, 152] width 130 height 14
type input "TÀI"
type input "0919690406"
click at [177, 171] on input "SĐT Người Nhận *" at bounding box center [153, 176] width 145 height 20
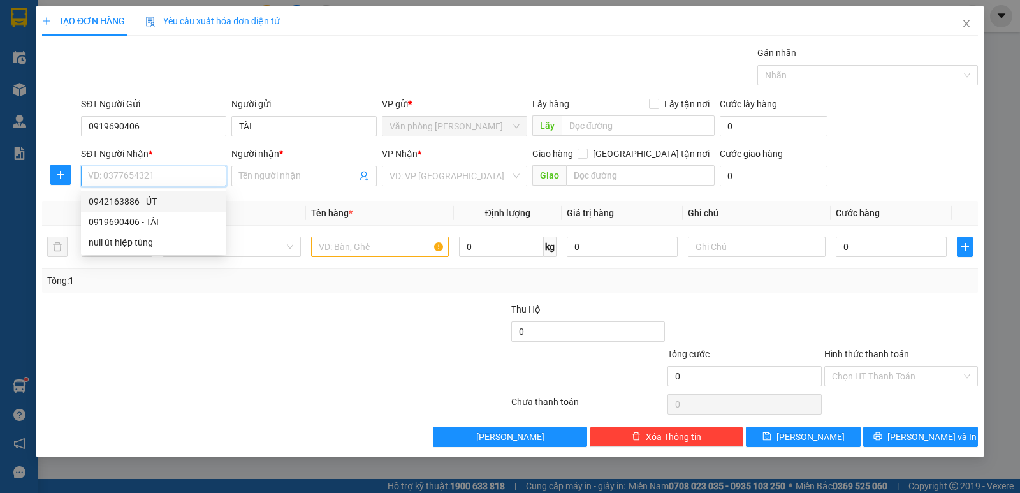
click at [179, 199] on div "0942163886 - ÚT" at bounding box center [154, 201] width 130 height 14
type input "0942163886"
type input "ÚT"
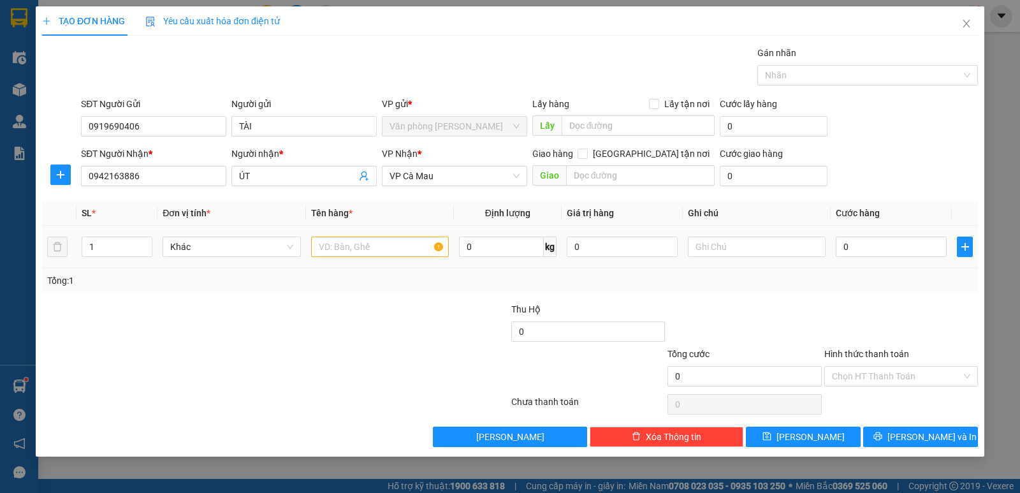
click at [357, 234] on div at bounding box center [380, 246] width 138 height 25
click at [361, 245] on input "text" at bounding box center [380, 246] width 138 height 20
type input "1 THÙNG"
click at [867, 246] on input "0" at bounding box center [891, 246] width 111 height 20
type input "3"
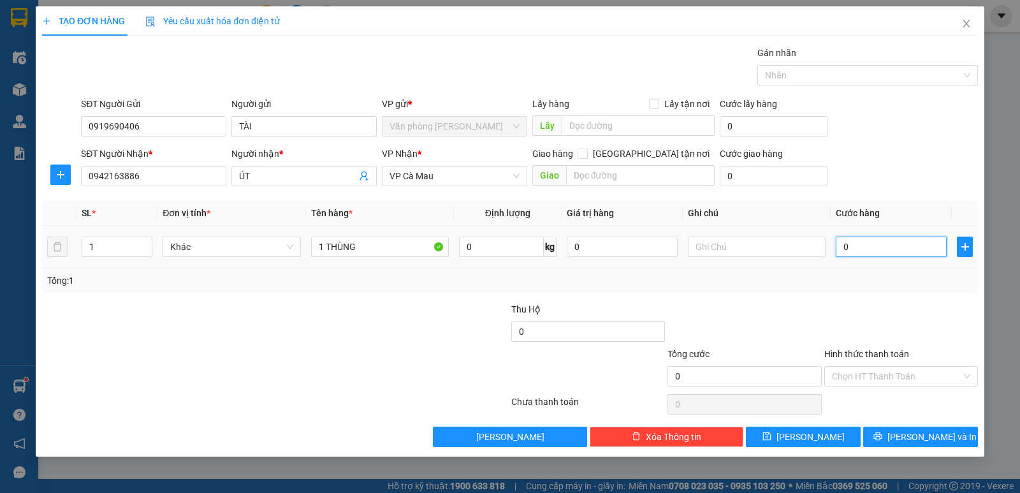
type input "3"
type input "30"
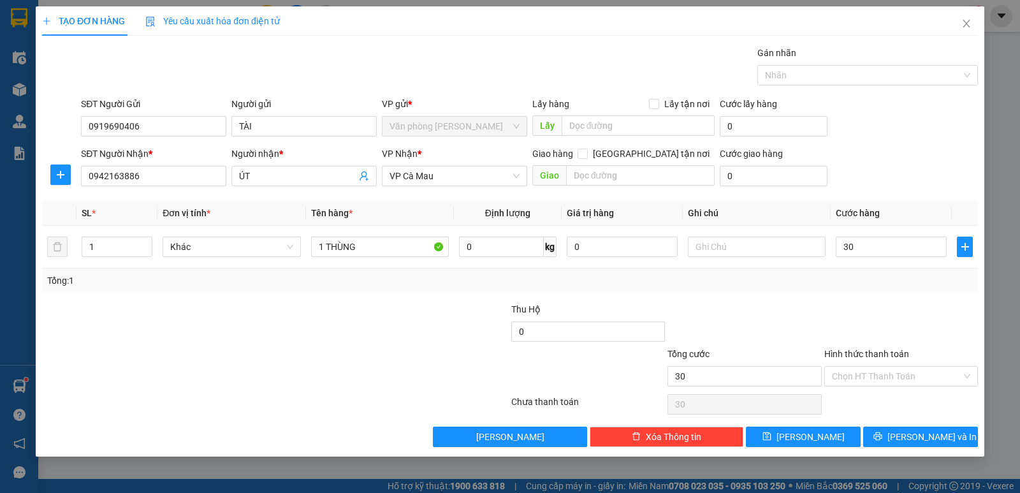
type input "30.000"
click at [878, 288] on div "Tổng: 1" at bounding box center [510, 280] width 936 height 24
click at [939, 439] on span "[PERSON_NAME] và In" at bounding box center [931, 437] width 89 height 14
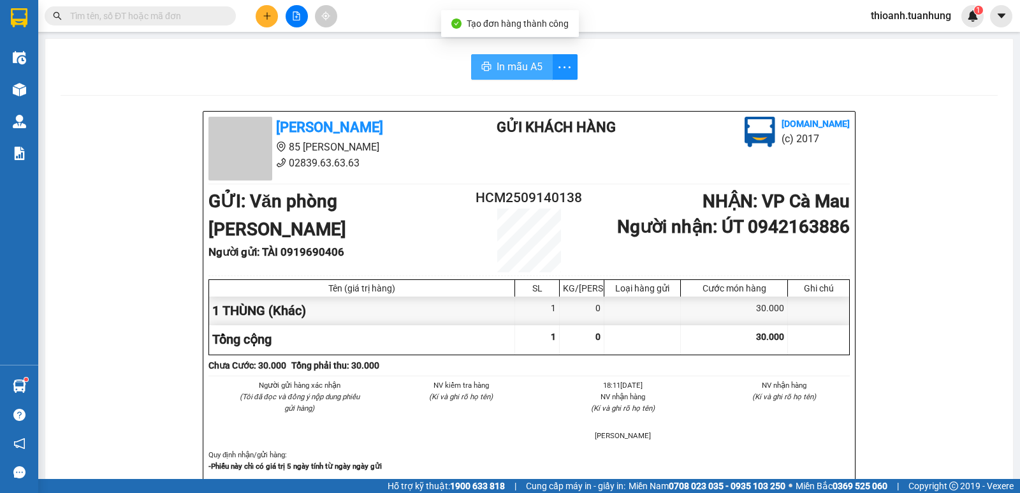
click at [529, 72] on span "In mẫu A5" at bounding box center [519, 67] width 46 height 16
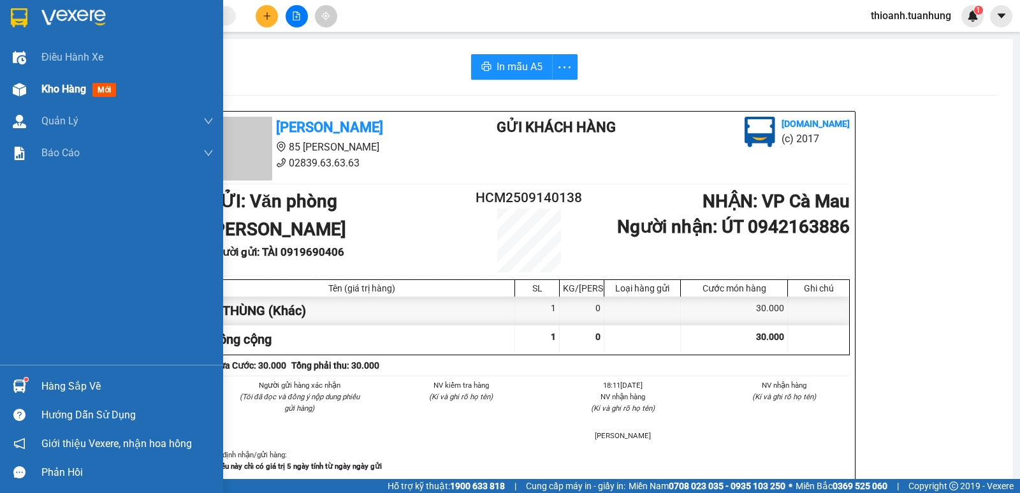
click at [85, 87] on span "Kho hàng" at bounding box center [63, 89] width 45 height 12
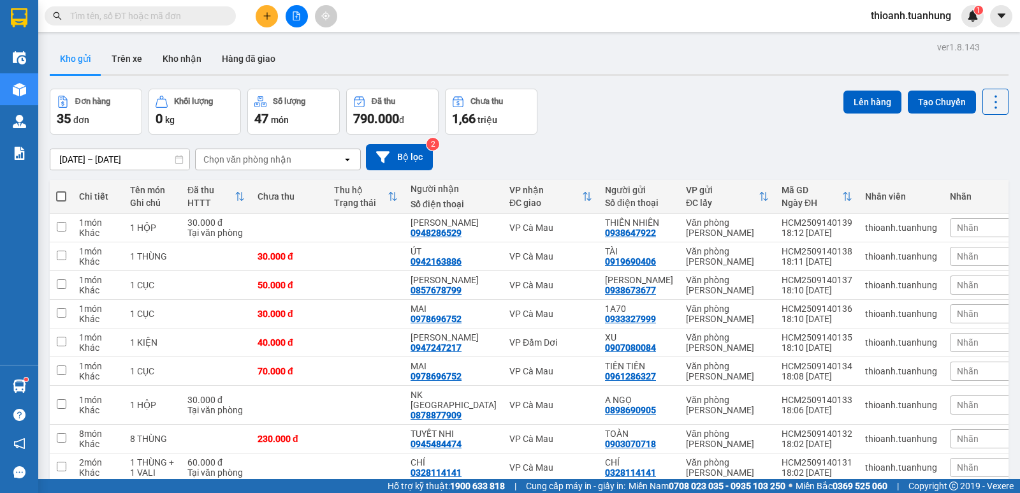
click at [122, 13] on input "text" at bounding box center [145, 16] width 150 height 14
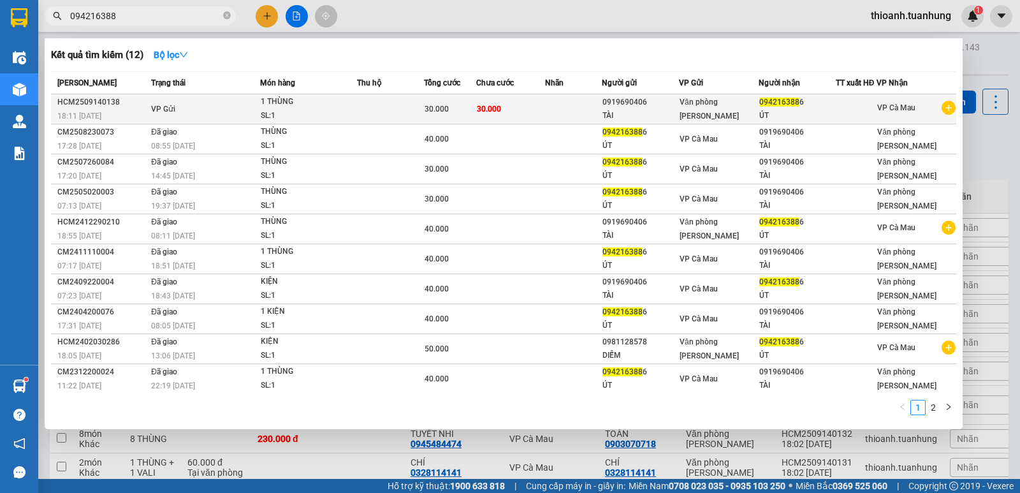
type input "094216388"
click at [452, 108] on div "30.000" at bounding box center [449, 109] width 51 height 14
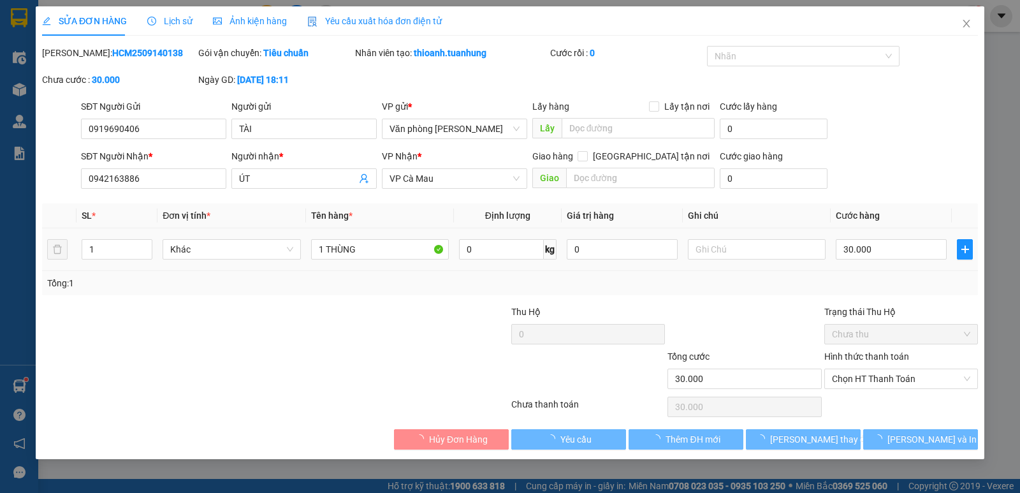
type input "0919690406"
type input "0942163886"
type input "30.000"
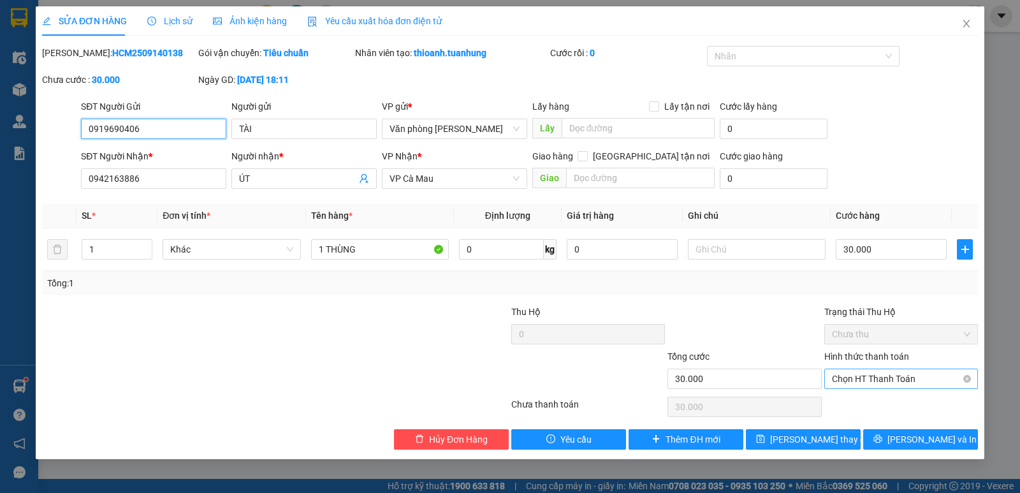
click at [874, 379] on span "Chọn HT Thanh Toán" at bounding box center [901, 378] width 138 height 19
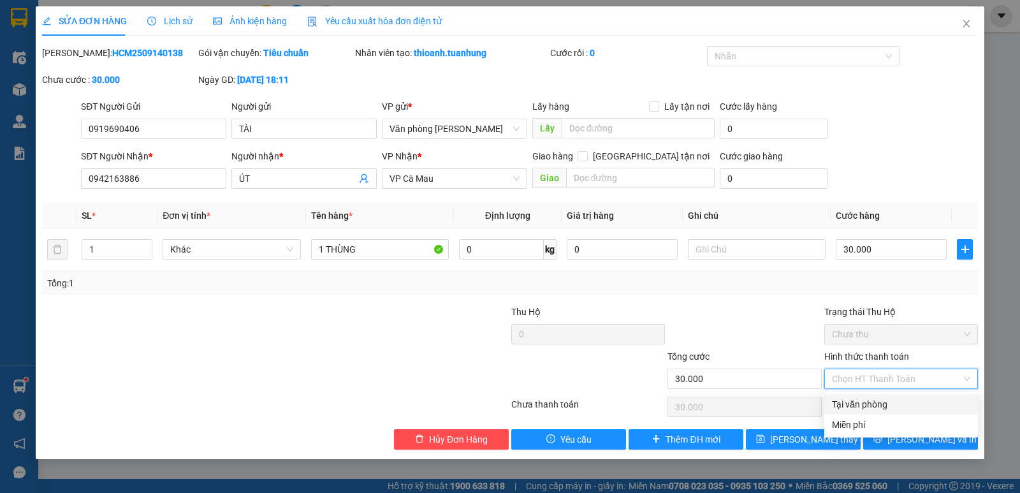
click at [876, 402] on div "Tại văn phòng" at bounding box center [901, 404] width 138 height 14
type input "0"
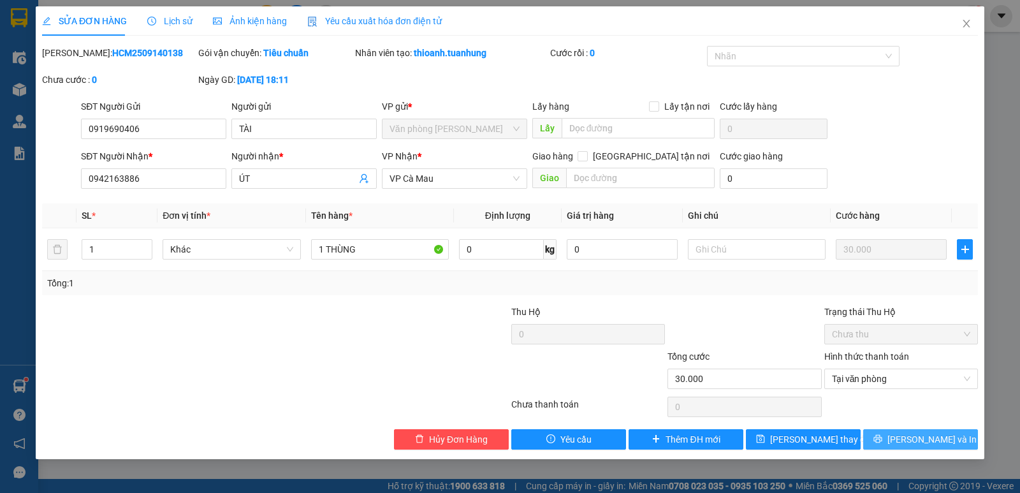
click at [881, 440] on icon "printer" at bounding box center [877, 439] width 8 height 8
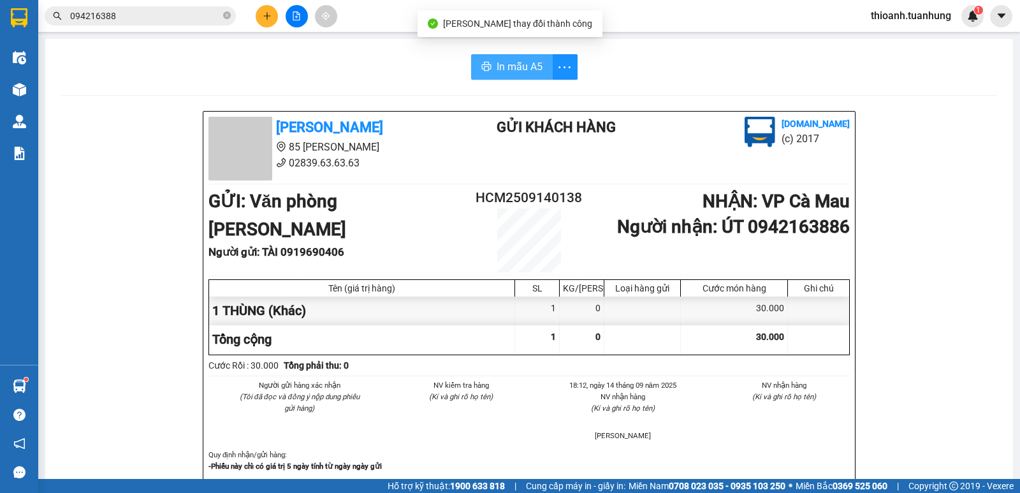
click at [535, 63] on span "In mẫu A5" at bounding box center [519, 67] width 46 height 16
click at [267, 17] on icon "plus" at bounding box center [266, 15] width 1 height 7
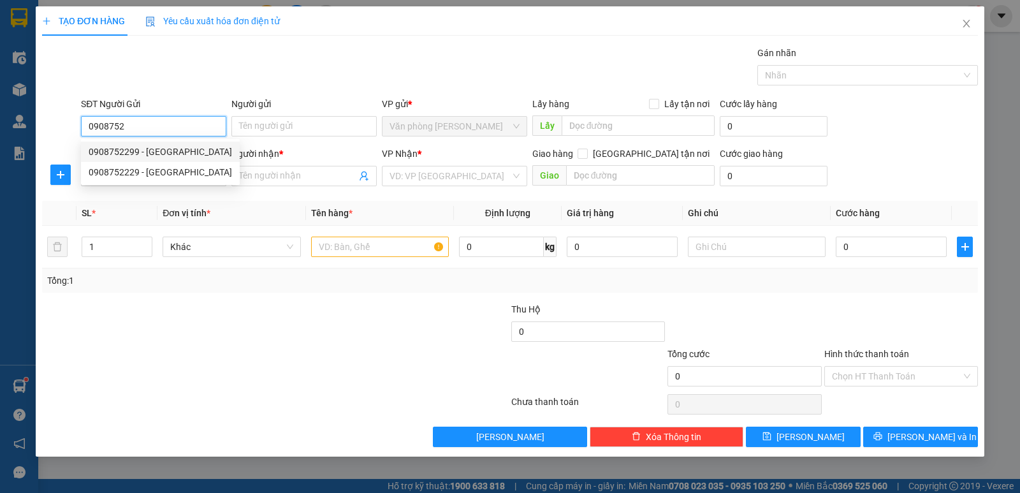
click at [160, 147] on div "0908752299 - HUY" at bounding box center [160, 152] width 143 height 14
type input "0908752299"
type input "HUY"
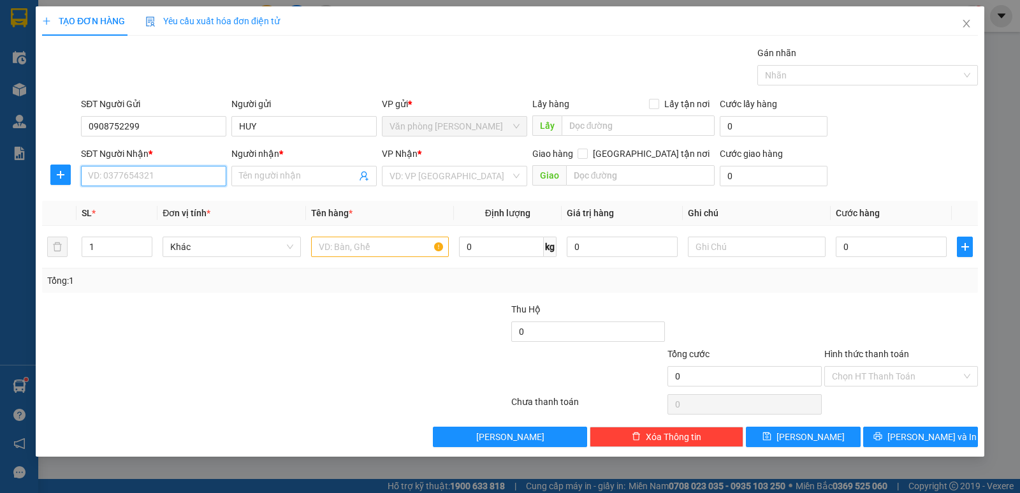
click at [149, 171] on input "SĐT Người Nhận *" at bounding box center [153, 176] width 145 height 20
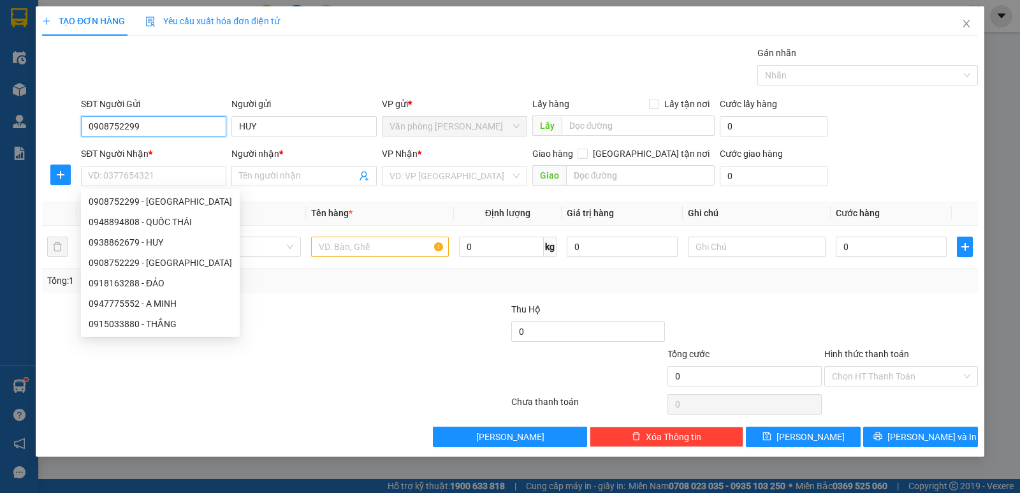
click at [173, 122] on input "0908752299" at bounding box center [153, 126] width 145 height 20
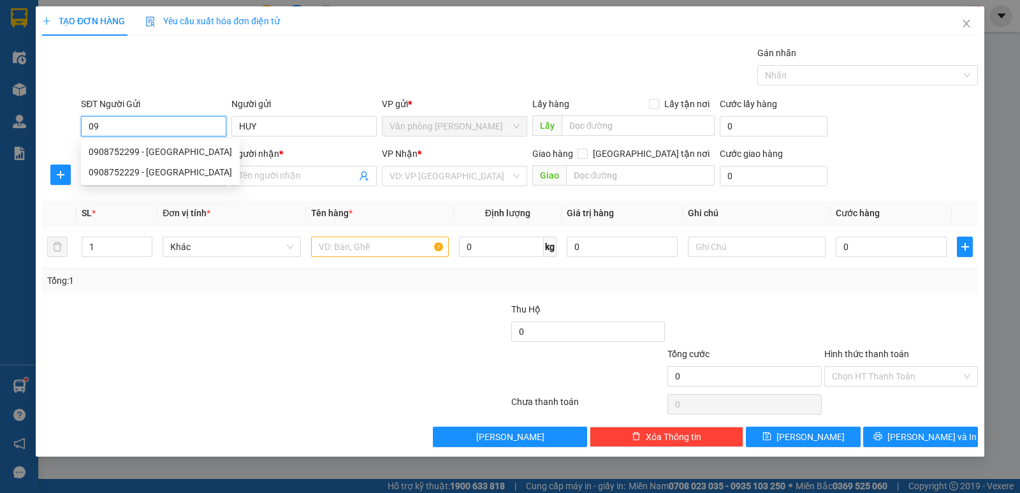
type input "0"
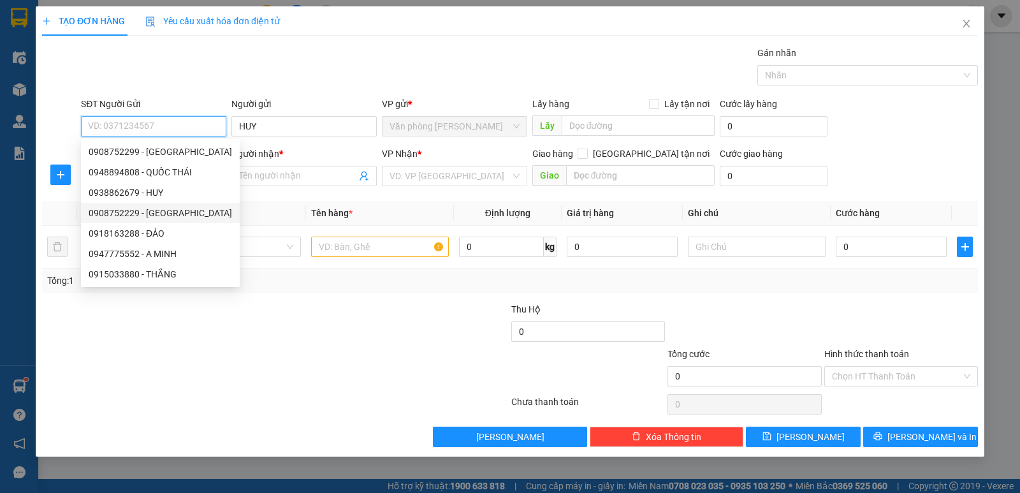
click at [174, 213] on div "0908752229 - BÉ CÒ" at bounding box center [160, 213] width 143 height 14
type input "0908752229"
type input "BÉ CÒ"
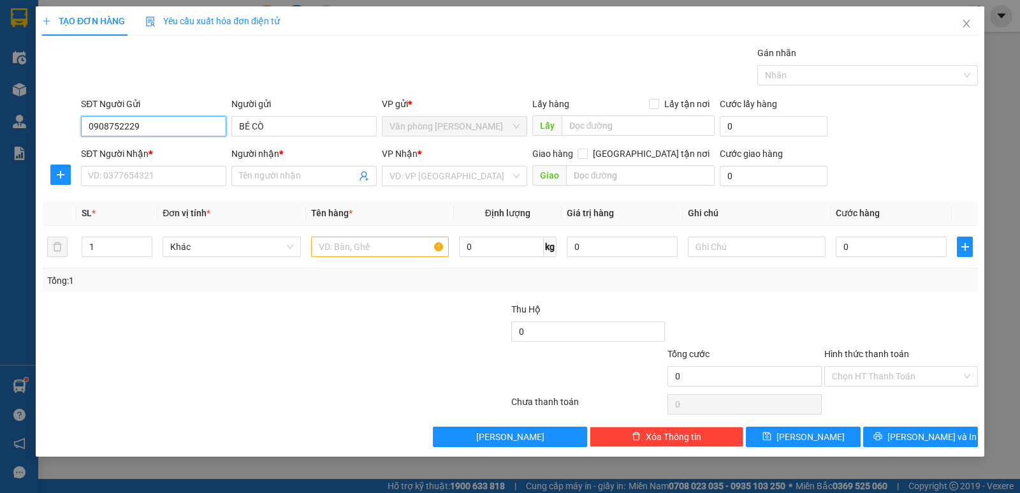
type input "0908752229"
click at [175, 187] on div "SĐT Người Nhận * VD: 0377654321" at bounding box center [153, 169] width 145 height 45
click at [169, 185] on input "SĐT Người Nhận *" at bounding box center [153, 176] width 145 height 20
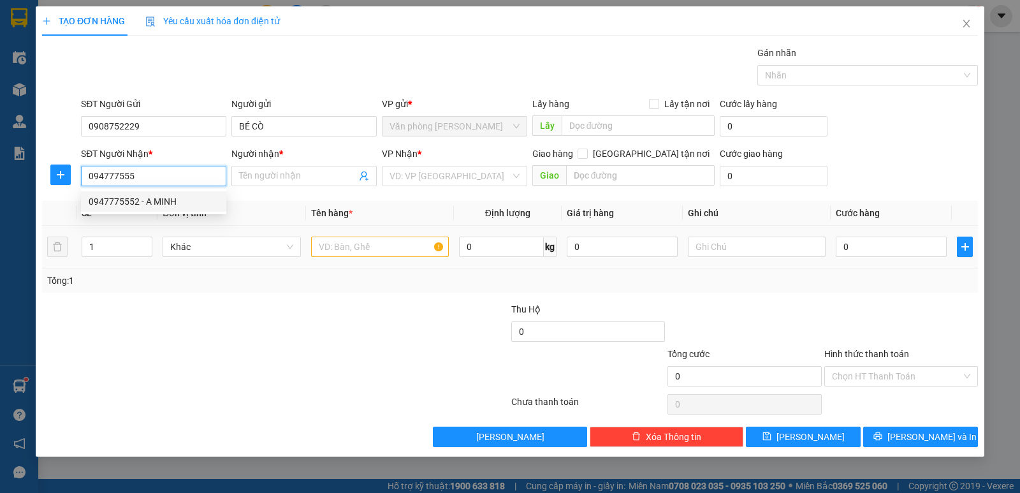
drag, startPoint x: 134, startPoint y: 203, endPoint x: 377, endPoint y: 243, distance: 246.1
click at [140, 203] on div "0947775552 - A MINH" at bounding box center [154, 201] width 130 height 14
type input "0947775552"
type input "A MINH"
type input "0947775552"
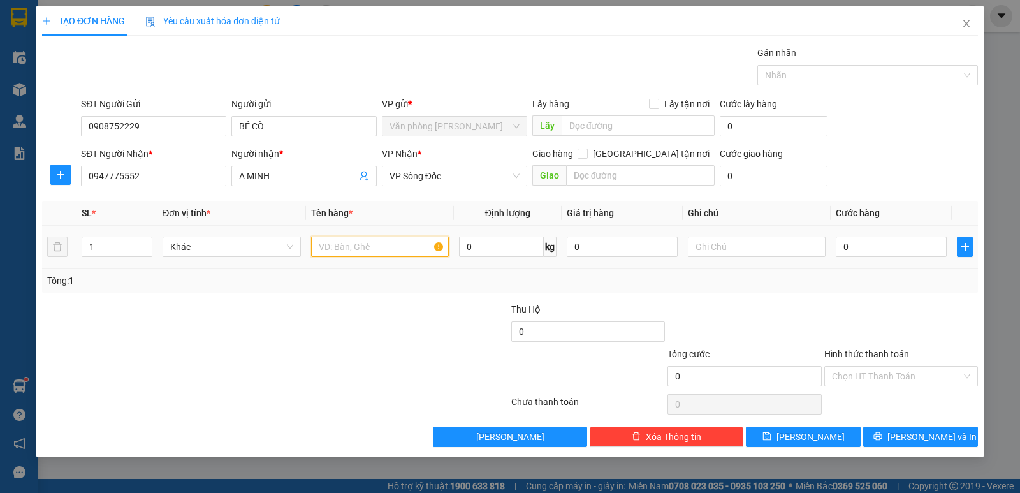
click at [377, 243] on input "text" at bounding box center [380, 246] width 138 height 20
type input "1 CỤC"
click at [851, 254] on input "0" at bounding box center [891, 246] width 111 height 20
type input "3"
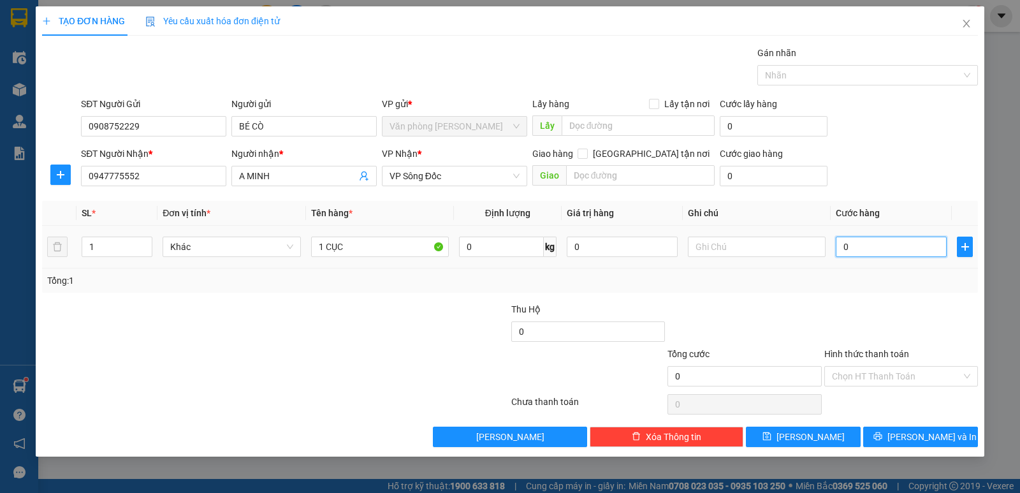
type input "3"
type input "30"
type input "30.000"
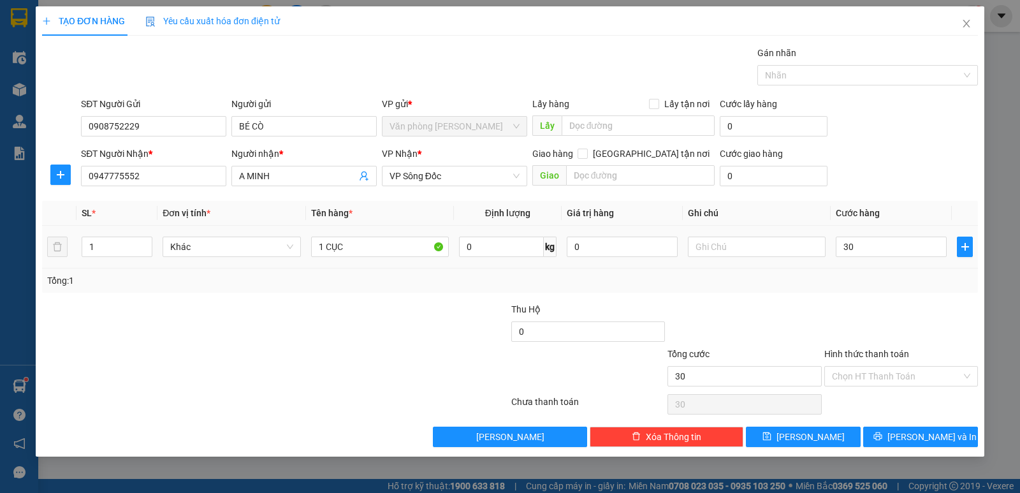
type input "30.000"
drag, startPoint x: 866, startPoint y: 265, endPoint x: 877, endPoint y: 340, distance: 75.4
click at [873, 301] on div "Transit Pickup Surcharge Ids Transit Deliver Surcharge Ids Transit Deliver Surc…" at bounding box center [510, 246] width 936 height 401
click at [938, 430] on span "[PERSON_NAME] và In" at bounding box center [931, 437] width 89 height 14
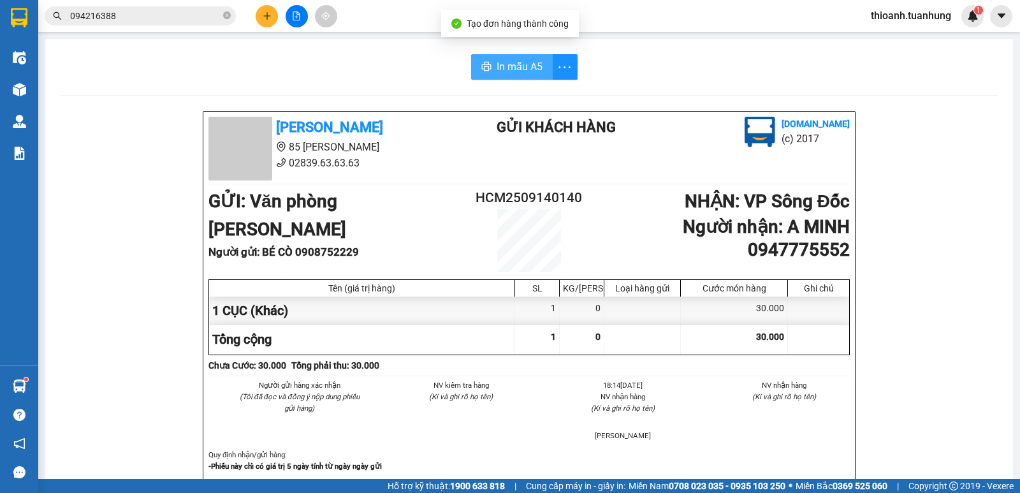
click at [506, 59] on span "In mẫu A5" at bounding box center [519, 67] width 46 height 16
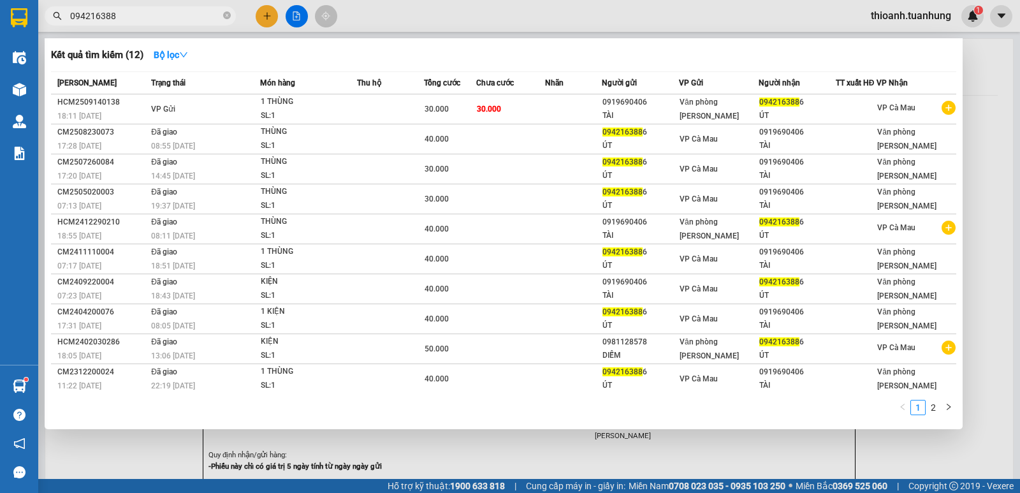
click at [143, 17] on input "094216388" at bounding box center [145, 16] width 150 height 14
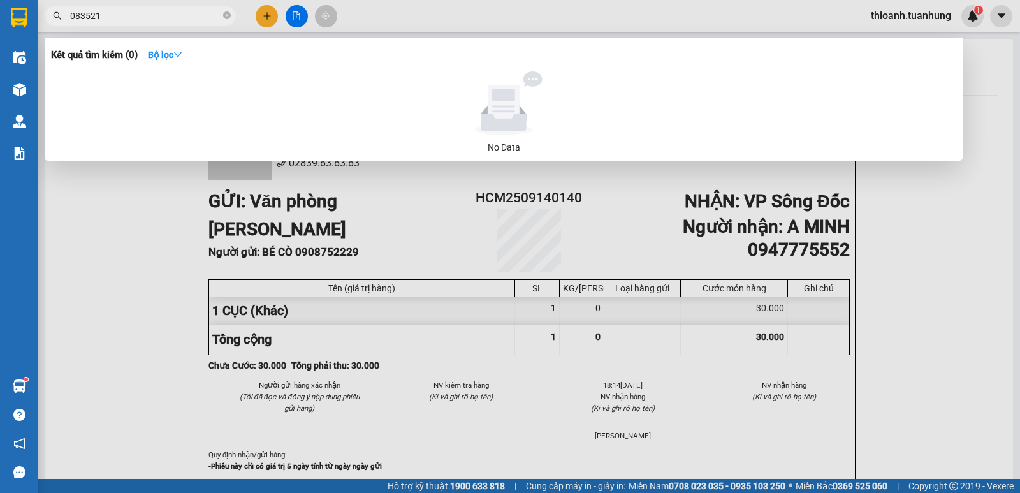
click at [136, 17] on input "083521" at bounding box center [145, 16] width 150 height 14
click at [109, 22] on input "083521" at bounding box center [145, 16] width 150 height 14
click at [119, 27] on div at bounding box center [510, 246] width 1020 height 493
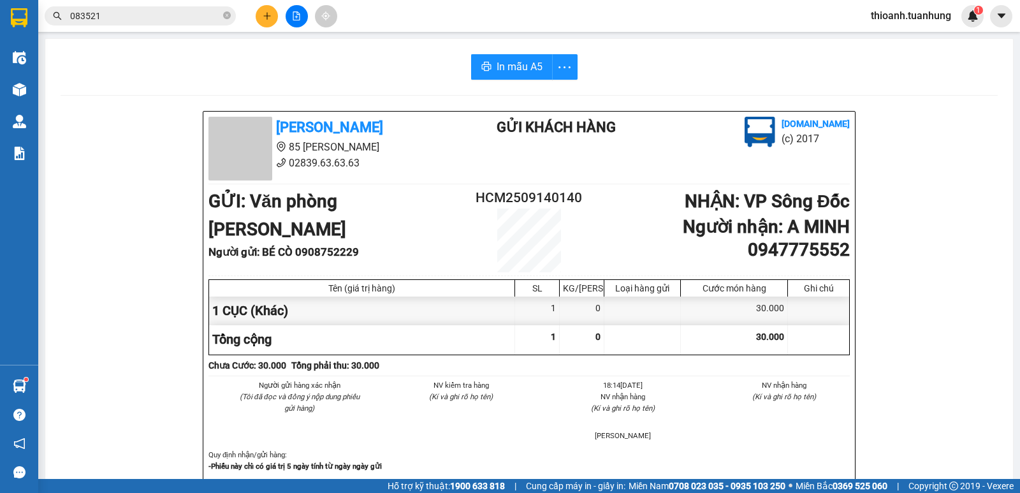
click at [126, 22] on input "083521" at bounding box center [145, 16] width 150 height 14
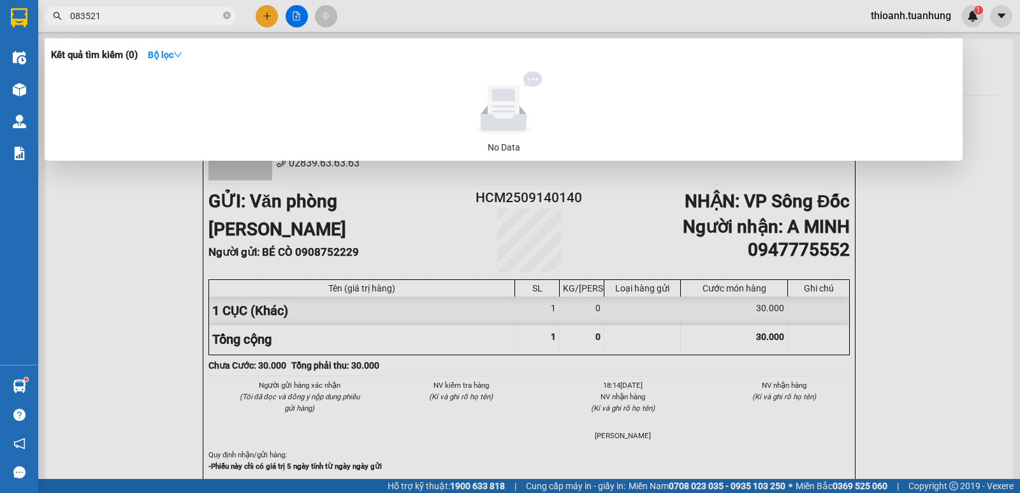
click at [126, 22] on input "083521" at bounding box center [145, 16] width 150 height 14
click at [266, 74] on div at bounding box center [503, 103] width 895 height 64
click at [134, 17] on input "083521" at bounding box center [145, 16] width 150 height 14
type input "0"
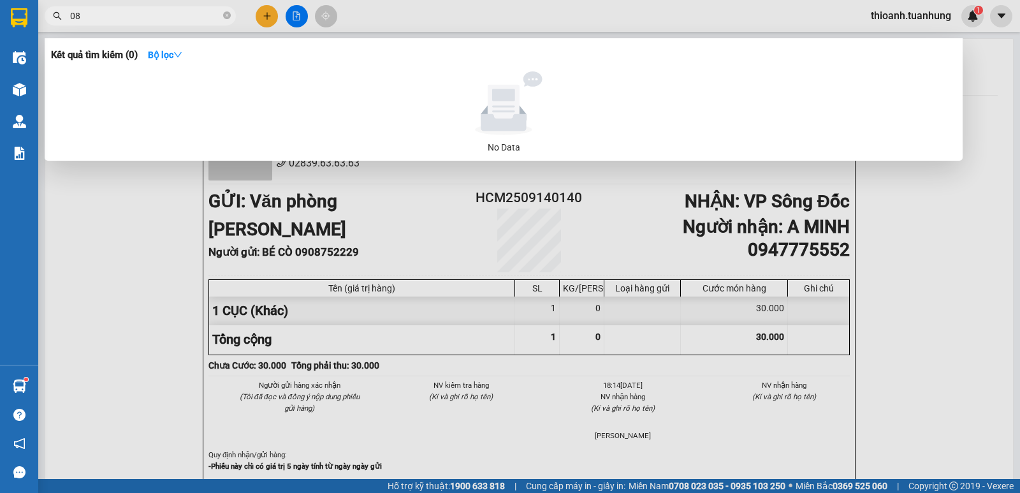
type input "0"
type input "0835218615"
drag, startPoint x: 375, startPoint y: 104, endPoint x: 388, endPoint y: 94, distance: 15.9
click at [383, 101] on div at bounding box center [503, 103] width 895 height 64
drag, startPoint x: 388, startPoint y: 94, endPoint x: 403, endPoint y: 86, distance: 17.4
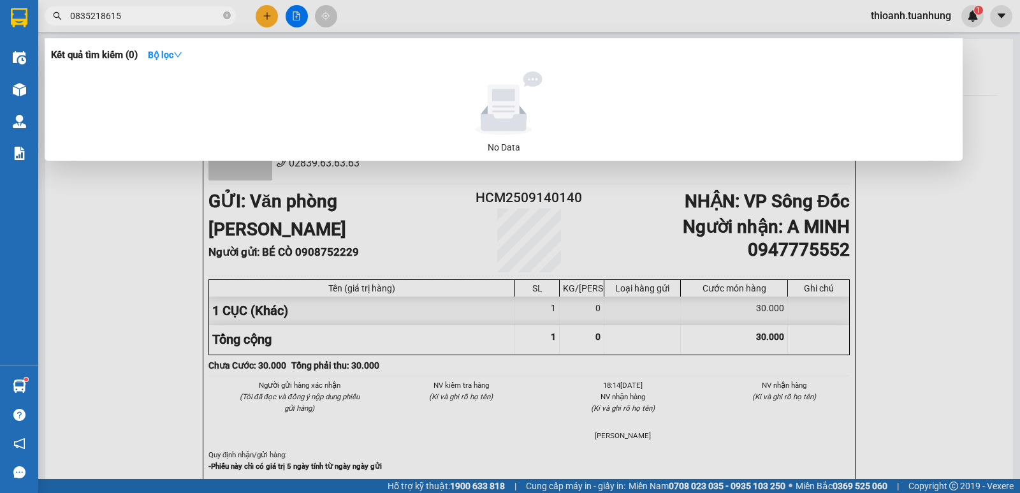
click at [390, 94] on div at bounding box center [503, 103] width 895 height 64
click at [314, 120] on div at bounding box center [503, 103] width 895 height 64
click at [209, 85] on div at bounding box center [503, 103] width 895 height 64
click at [152, 25] on div at bounding box center [510, 246] width 1020 height 493
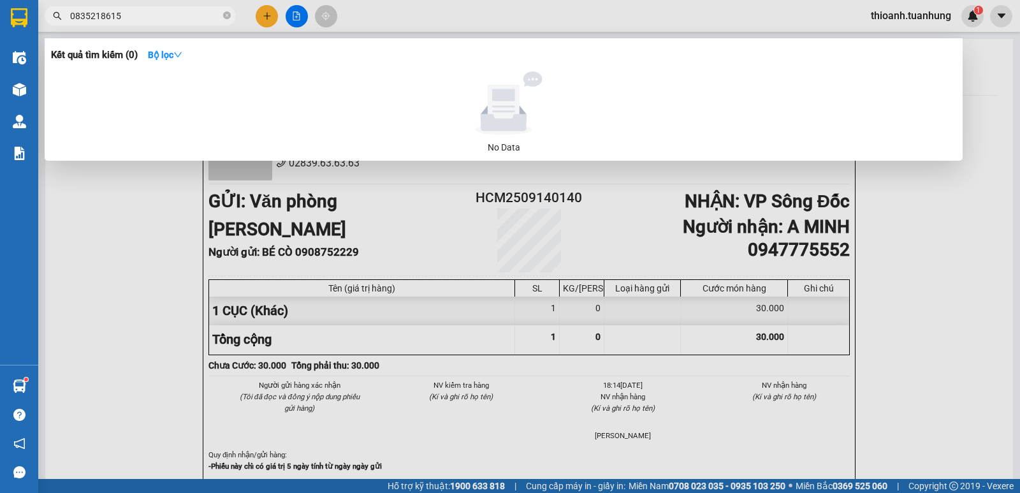
click at [154, 23] on span "0835218615" at bounding box center [140, 15] width 191 height 19
click at [156, 20] on input "0835218615" at bounding box center [145, 16] width 150 height 14
click at [182, 59] on icon "down" at bounding box center [177, 54] width 9 height 9
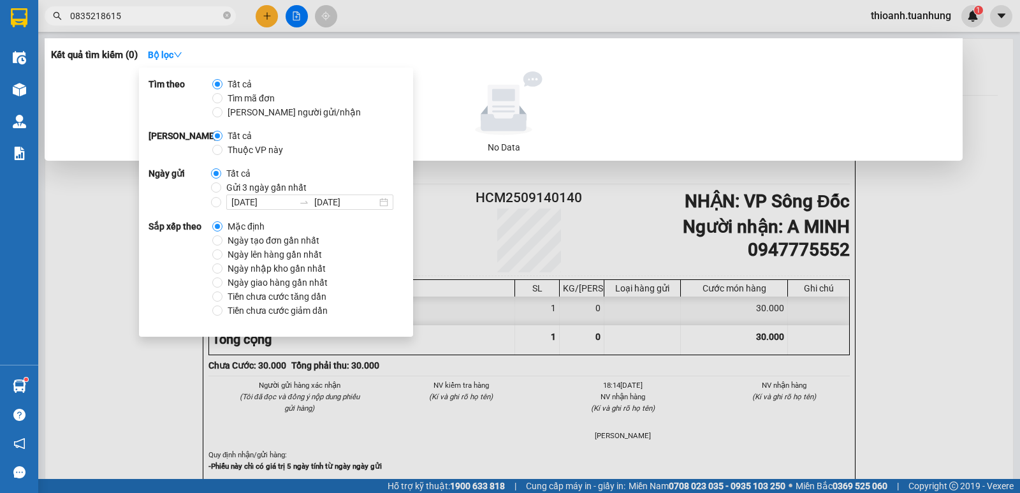
click at [593, 85] on div at bounding box center [503, 103] width 895 height 64
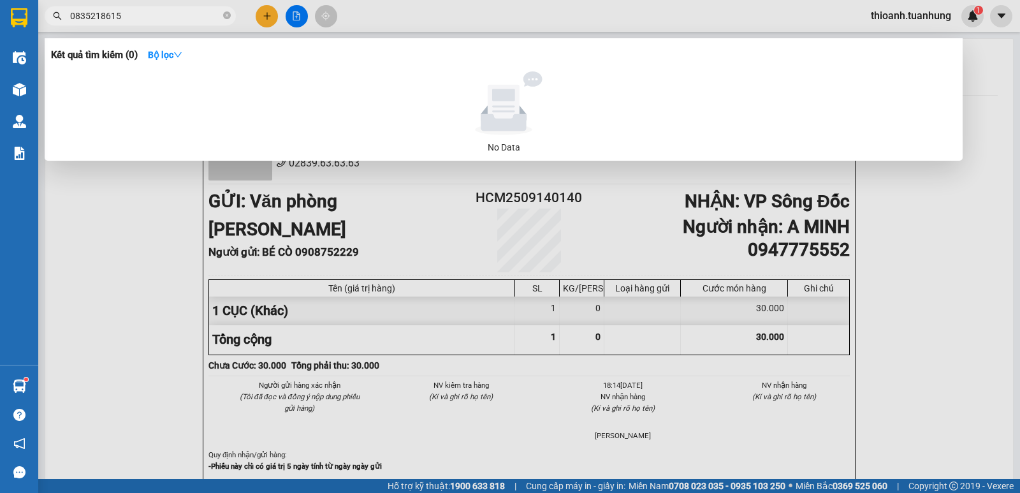
click at [171, 13] on input "0835218615" at bounding box center [145, 16] width 150 height 14
click at [169, 19] on input "0835218615" at bounding box center [145, 16] width 150 height 14
click at [226, 17] on icon "close-circle" at bounding box center [227, 15] width 8 height 8
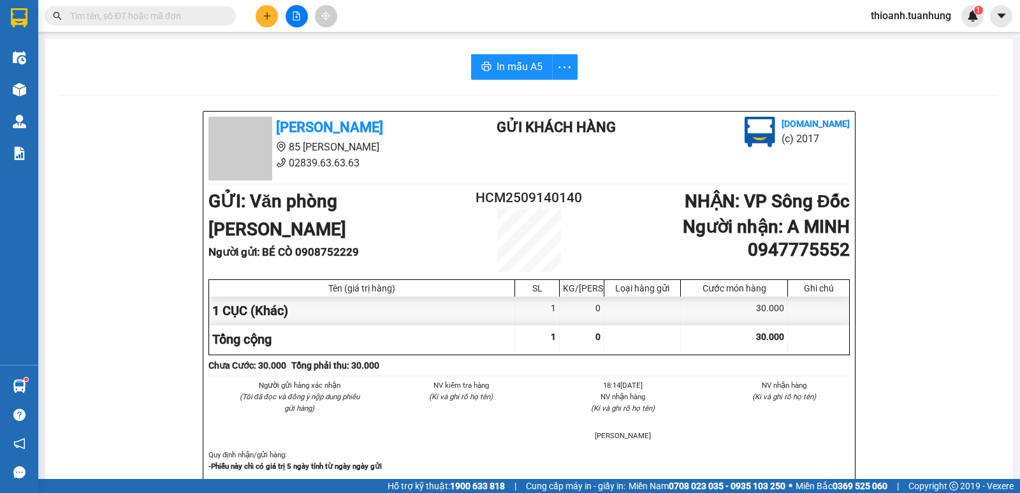
click at [164, 17] on input "text" at bounding box center [145, 16] width 150 height 14
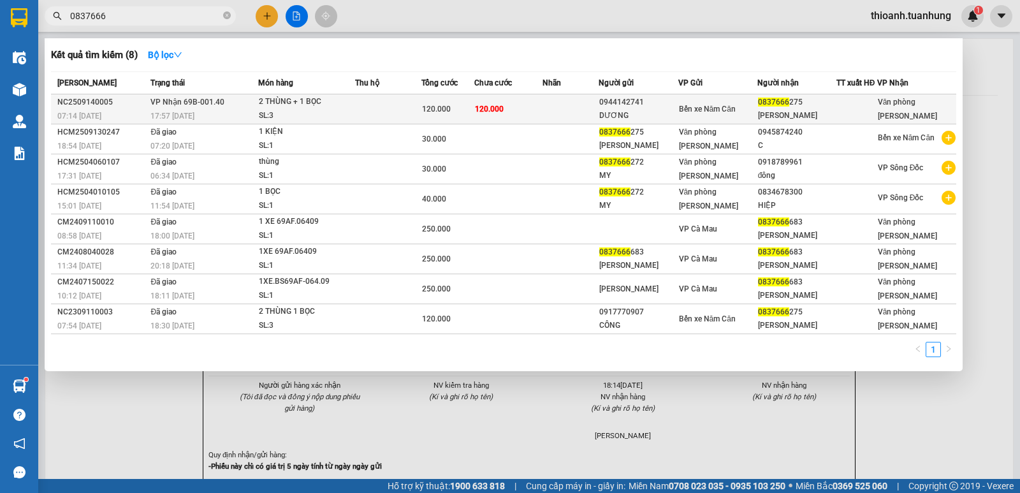
type input "0837666"
click at [730, 113] on span "Bến xe Năm Căn" at bounding box center [707, 109] width 57 height 9
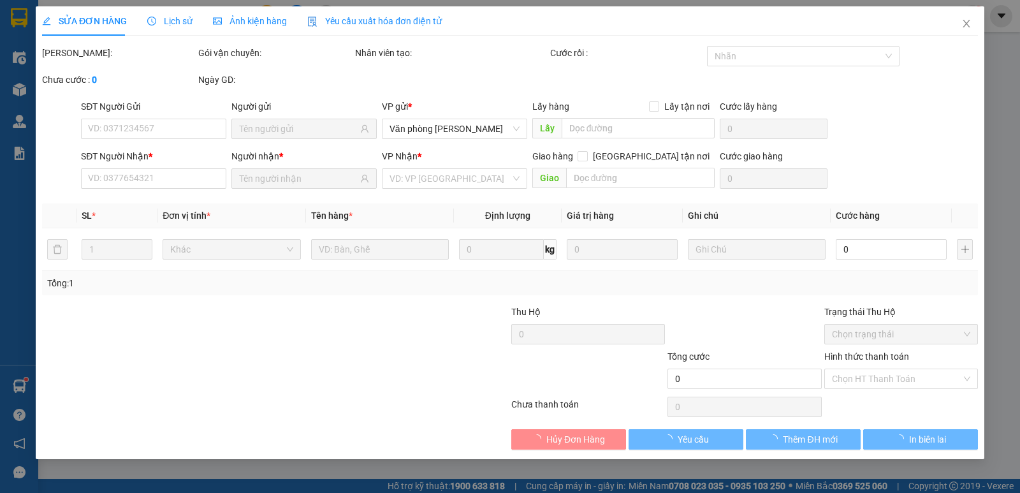
type input "0944142741"
type input "DƯƠNG"
type input "0837666275"
type input "[PERSON_NAME]"
type input "120.000"
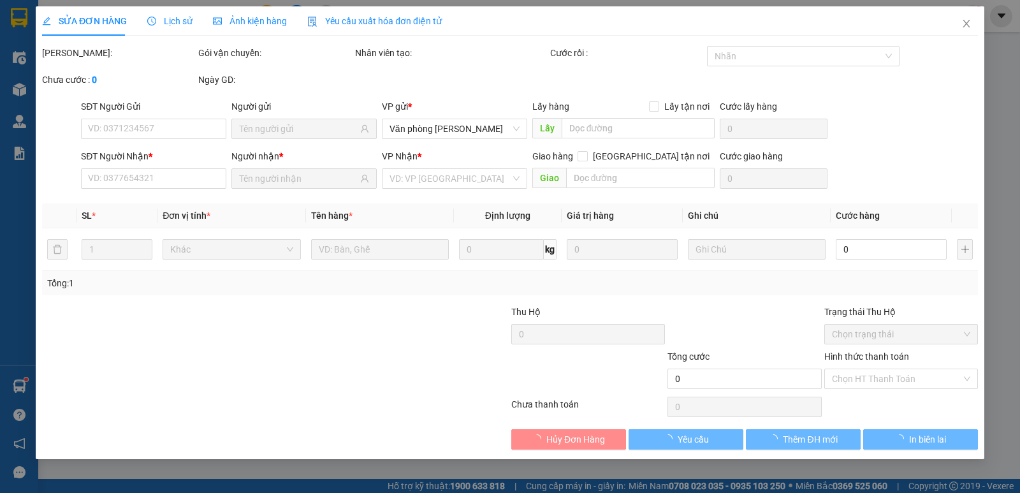
type input "120.000"
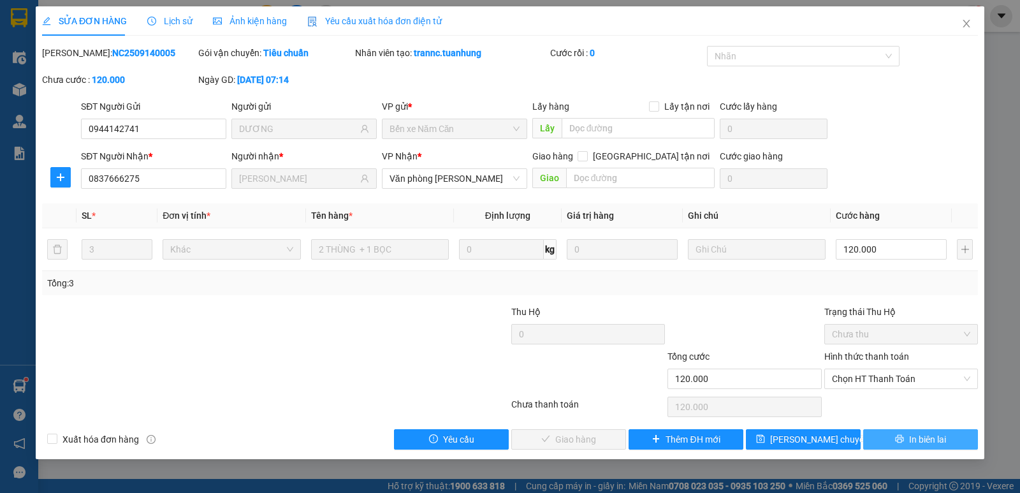
click at [920, 436] on span "In biên lai" at bounding box center [927, 439] width 37 height 14
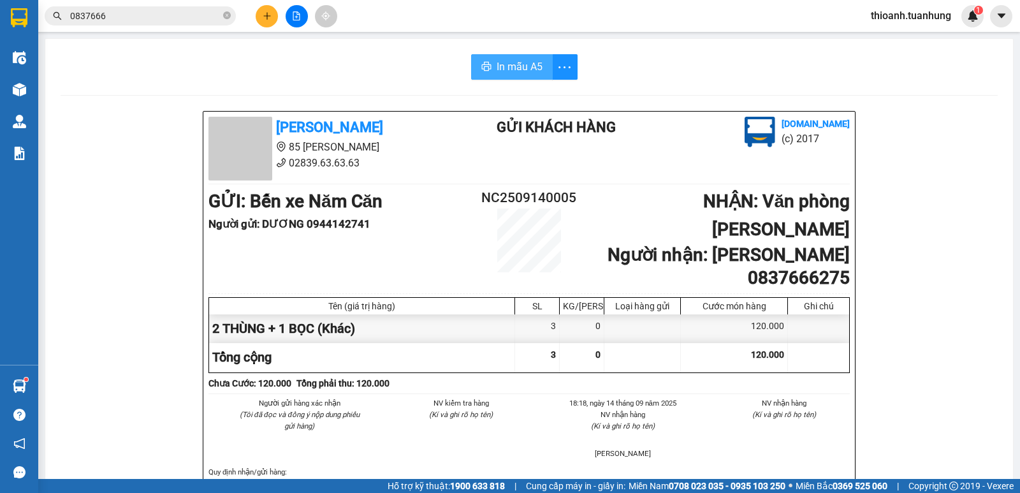
click at [515, 58] on button "In mẫu A5" at bounding box center [512, 66] width 82 height 25
click at [518, 64] on span "In mẫu A5" at bounding box center [519, 67] width 46 height 16
click at [171, 13] on input "0837666" at bounding box center [145, 16] width 150 height 14
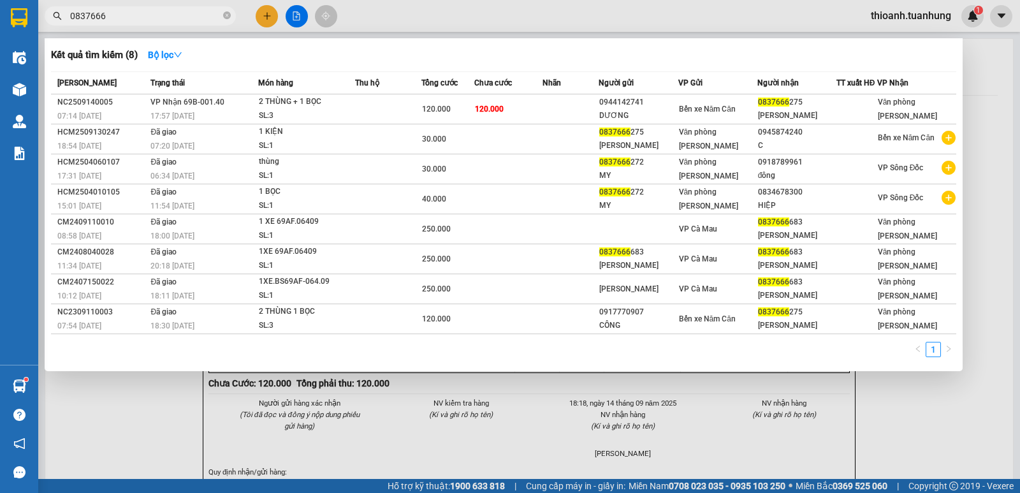
click at [171, 13] on input "0837666" at bounding box center [145, 16] width 150 height 14
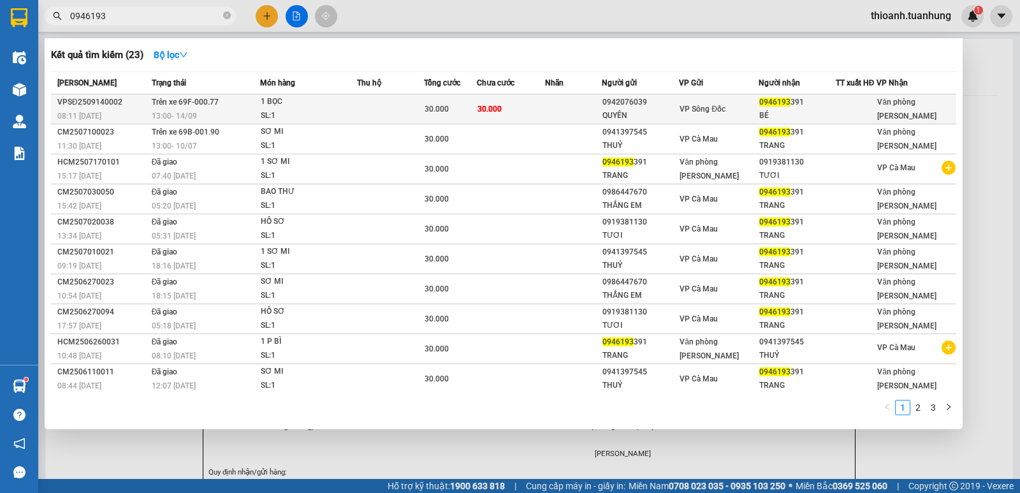
type input "0946193"
click at [648, 98] on div "0942076039" at bounding box center [640, 102] width 76 height 13
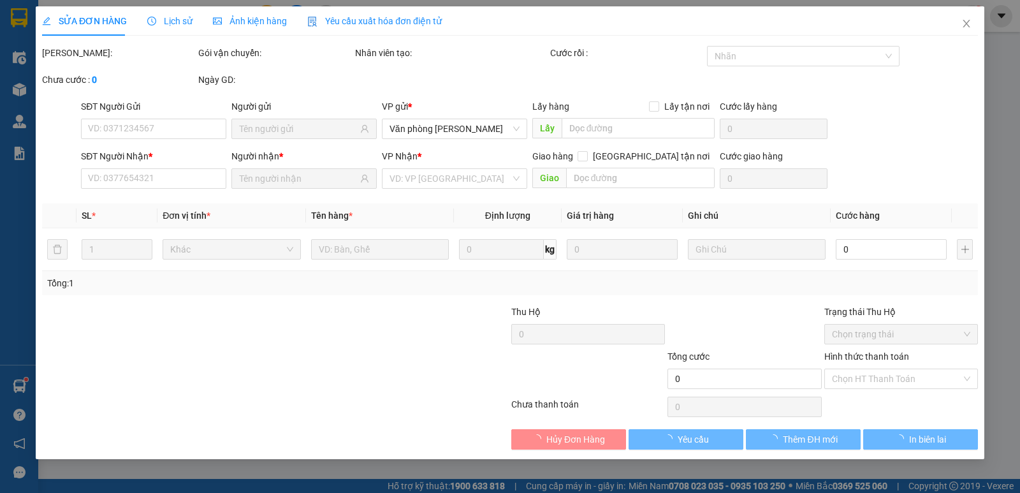
type input "0942076039"
type input "QUYÊN"
type input "0946193391"
type input "BÉ"
type input "30.000"
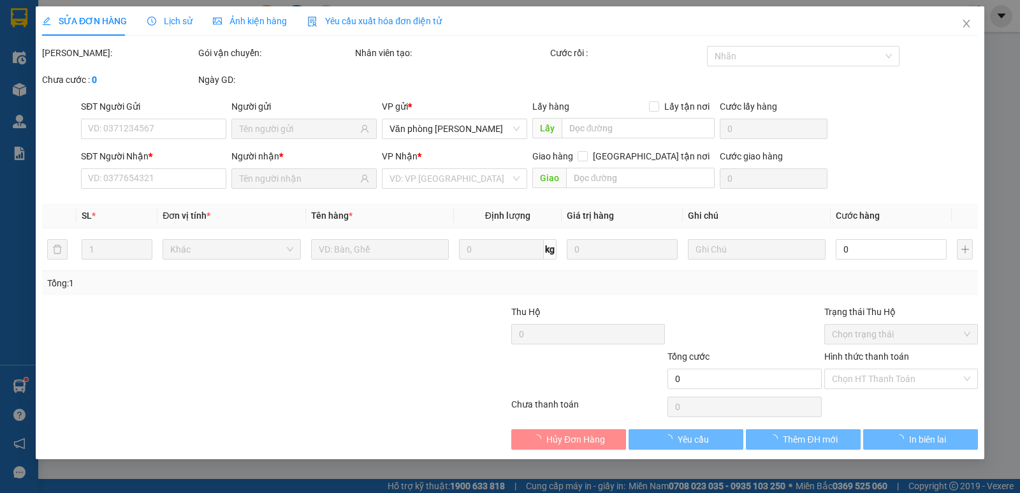
type input "30.000"
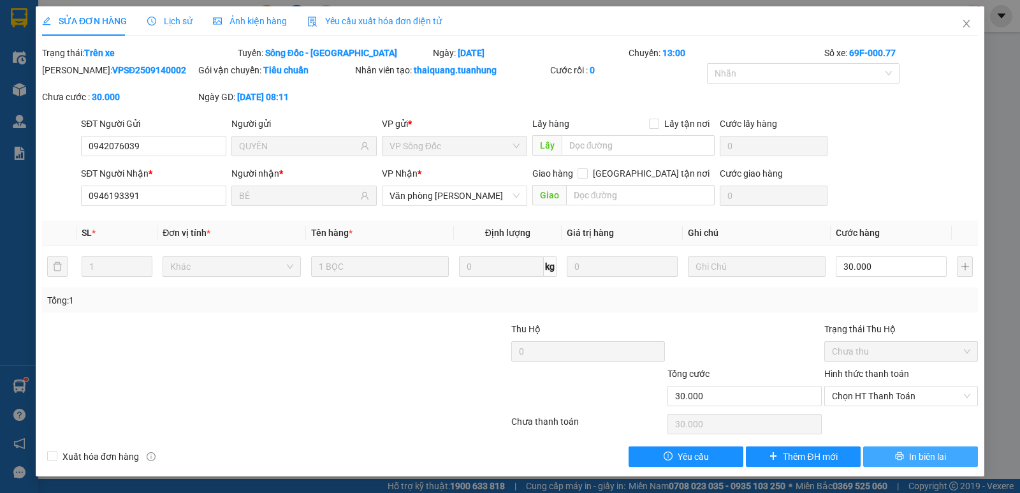
click at [913, 461] on span "In biên lai" at bounding box center [927, 456] width 37 height 14
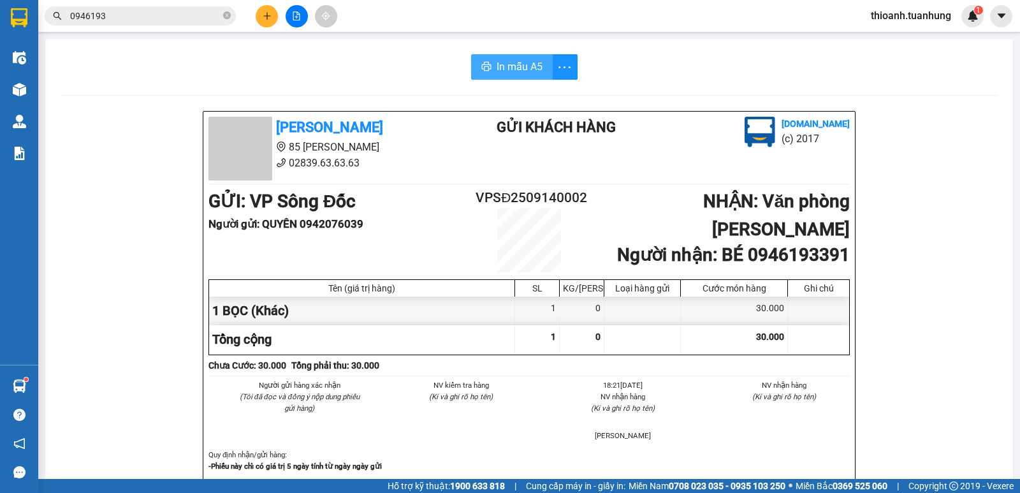
click at [496, 68] on span "In mẫu A5" at bounding box center [519, 67] width 46 height 16
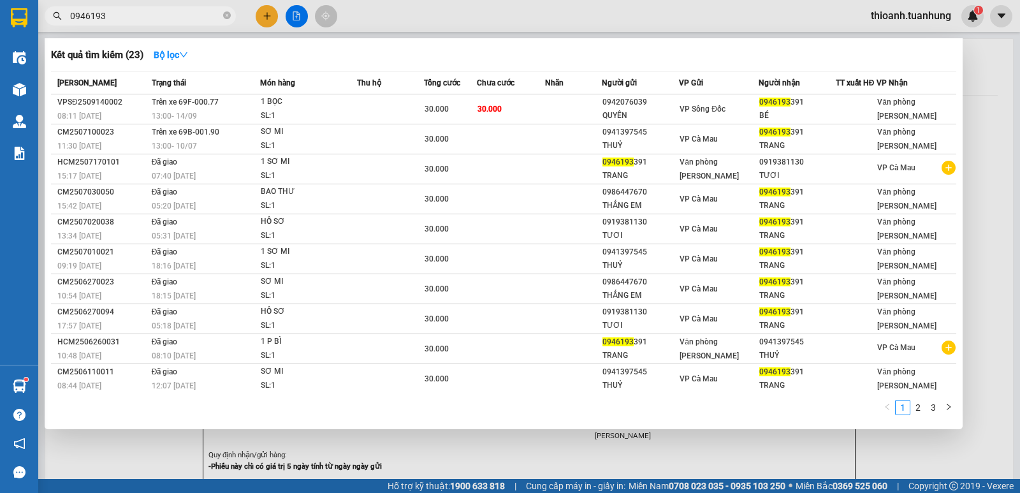
click at [119, 14] on input "0946193" at bounding box center [145, 16] width 150 height 14
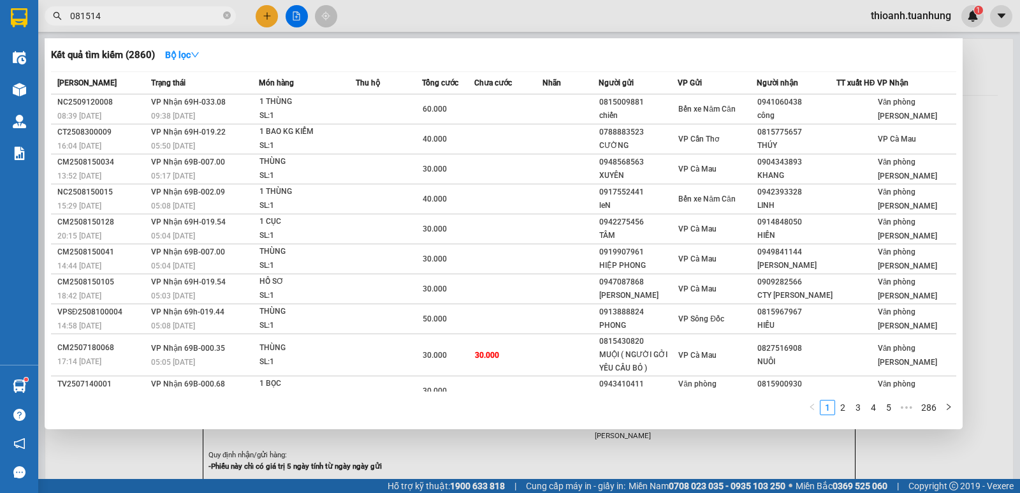
type input "0815144"
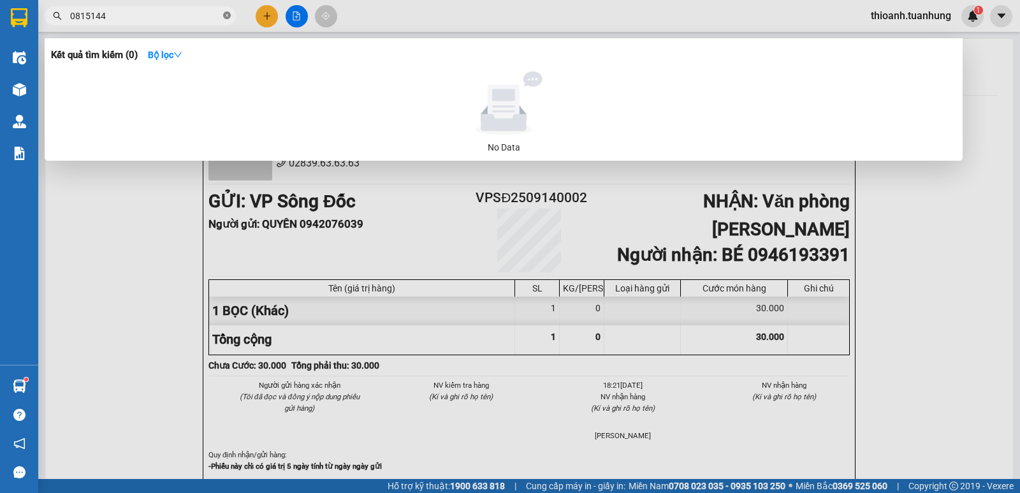
click at [225, 13] on icon "close-circle" at bounding box center [227, 15] width 8 height 8
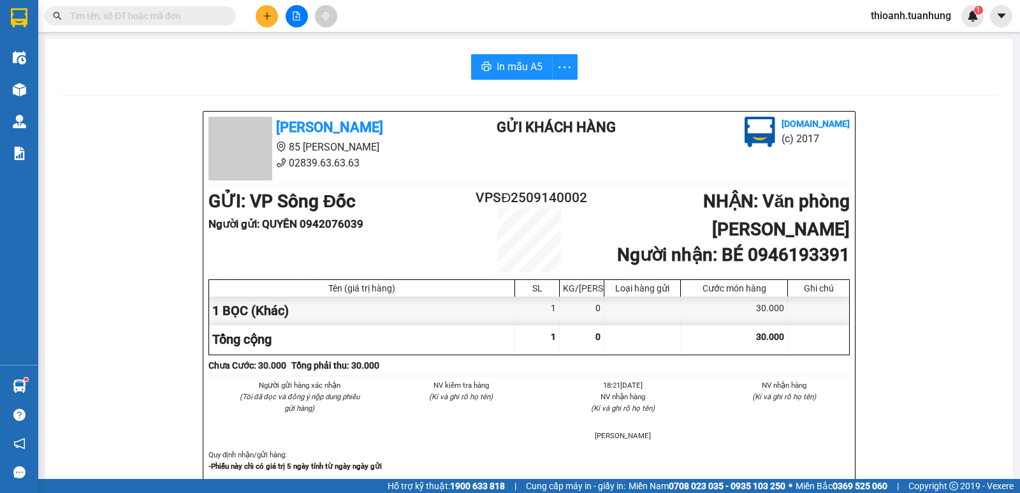
click at [140, 18] on input "text" at bounding box center [145, 16] width 150 height 14
click at [263, 20] on button at bounding box center [267, 16] width 22 height 22
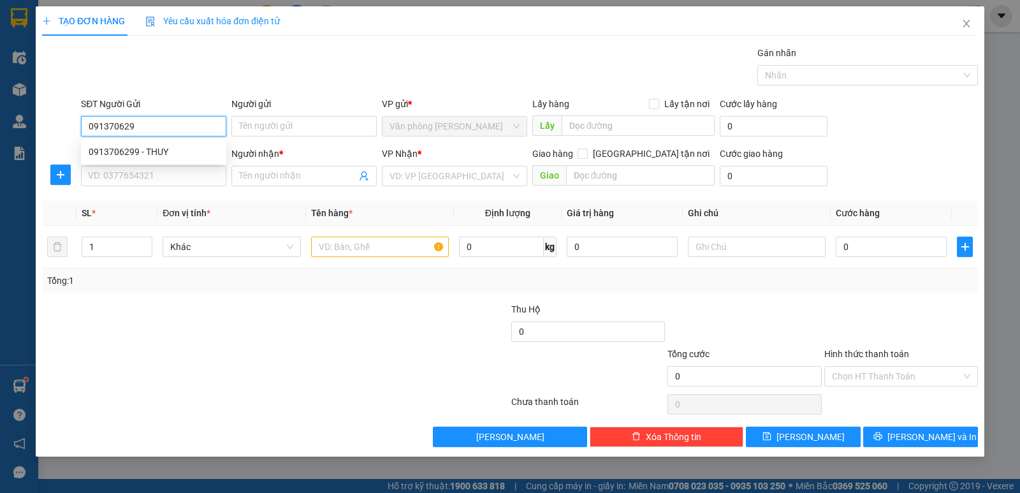
type input "0913706299"
click at [163, 147] on div "0913706299 - THUY" at bounding box center [154, 152] width 130 height 14
type input "THUY"
type input "0913706299"
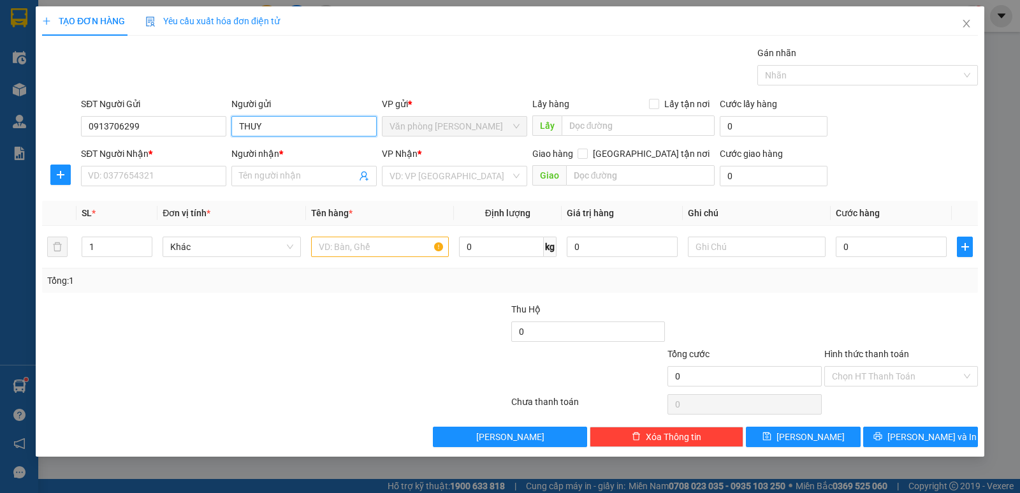
click at [315, 123] on input "THUY" at bounding box center [303, 126] width 145 height 20
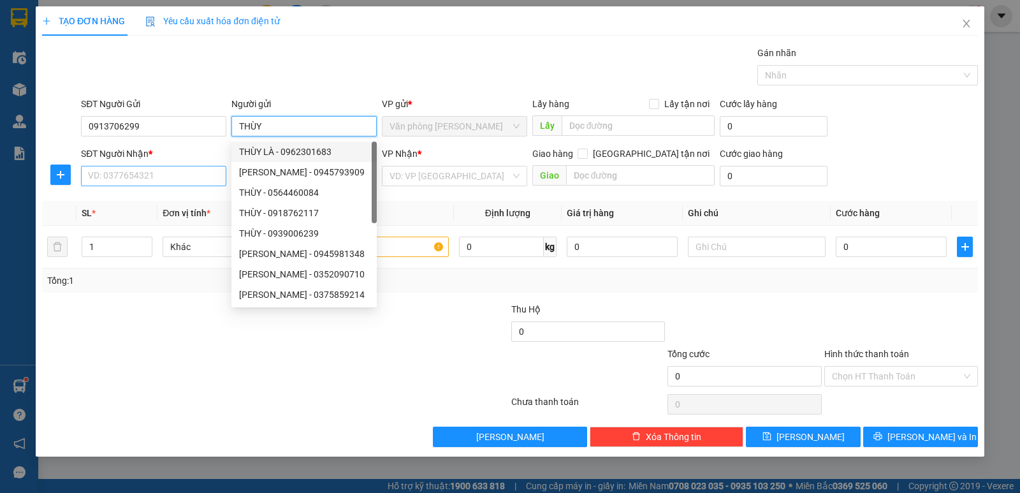
type input "THÙY"
click at [207, 172] on input "SĐT Người Nhận *" at bounding box center [153, 176] width 145 height 20
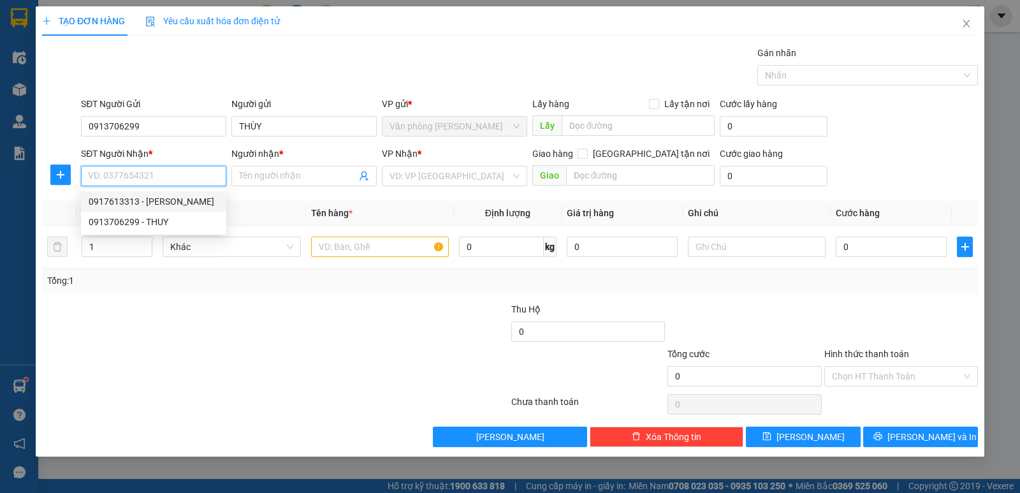
click at [163, 203] on div "0917613313 - KIM" at bounding box center [154, 201] width 130 height 14
type input "0917613313"
type input "KIM"
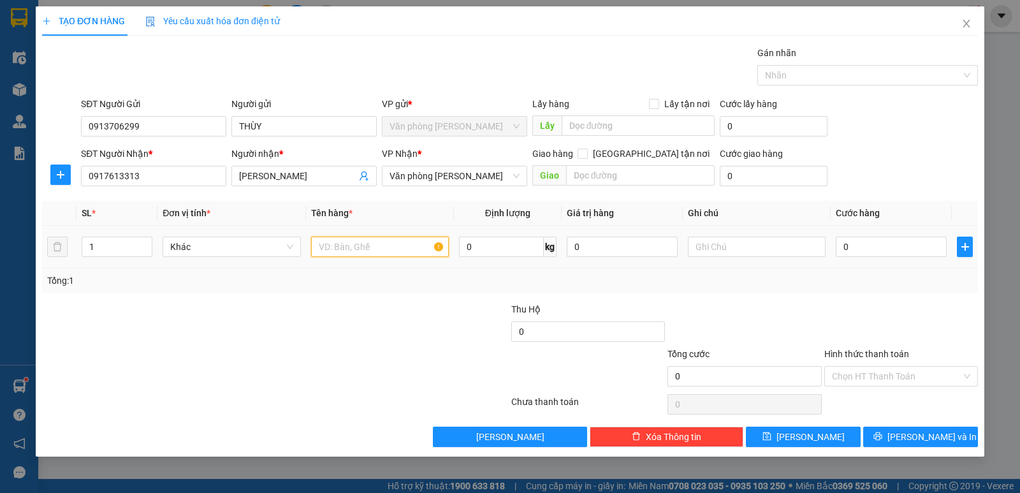
click at [367, 243] on input "text" at bounding box center [380, 246] width 138 height 20
click at [166, 177] on input "0917613313" at bounding box center [153, 176] width 145 height 20
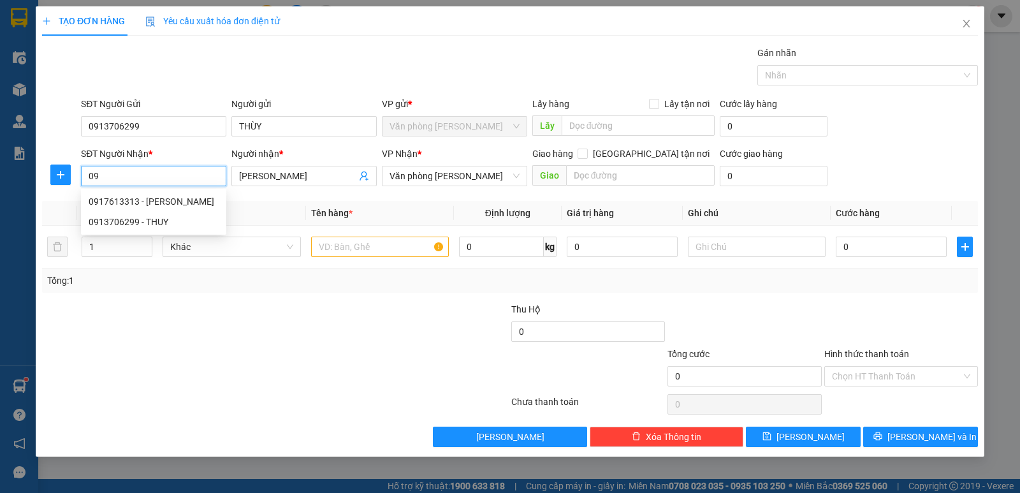
type input "0"
click at [139, 221] on div "0913706299 - THUY" at bounding box center [154, 222] width 130 height 14
type input "0913706299"
type input "THUY"
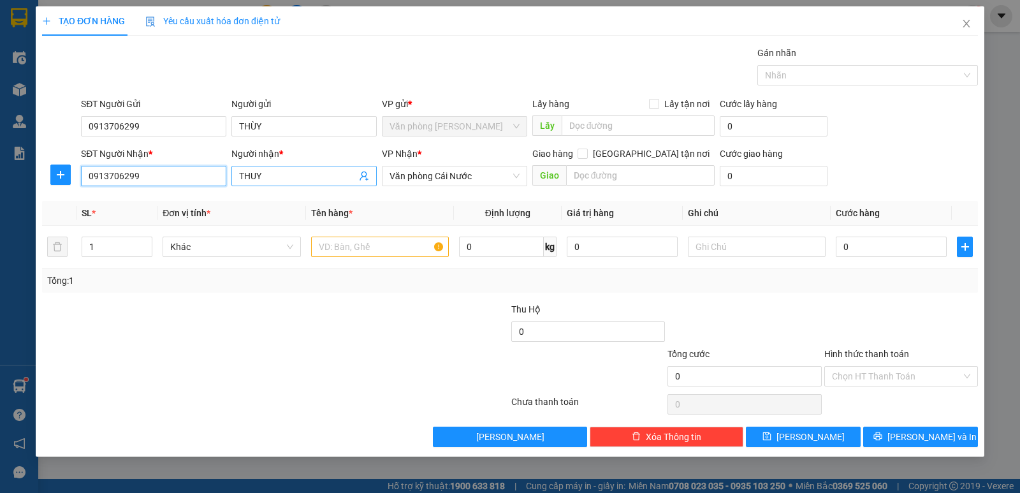
type input "0913706299"
click at [321, 176] on input "THUY" at bounding box center [297, 176] width 117 height 14
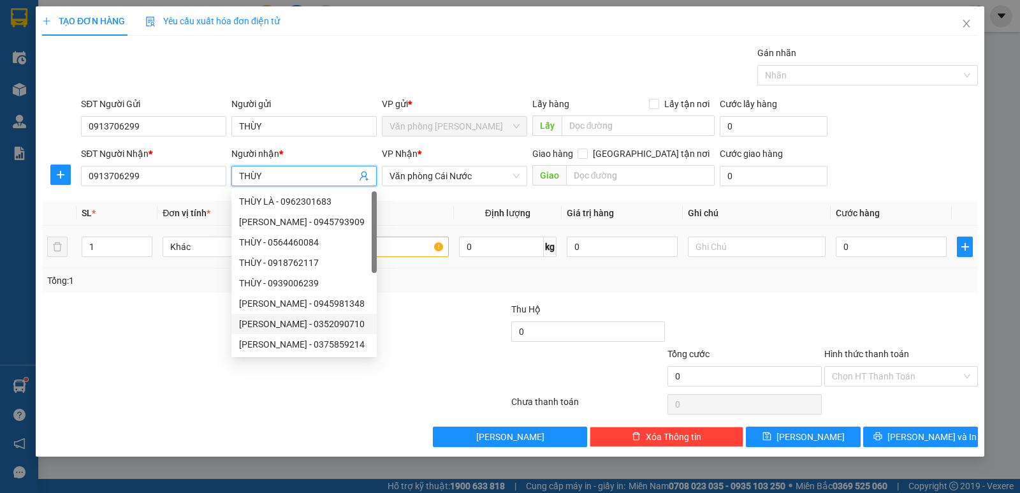
type input "THÙY"
click at [405, 245] on input "text" at bounding box center [380, 246] width 138 height 20
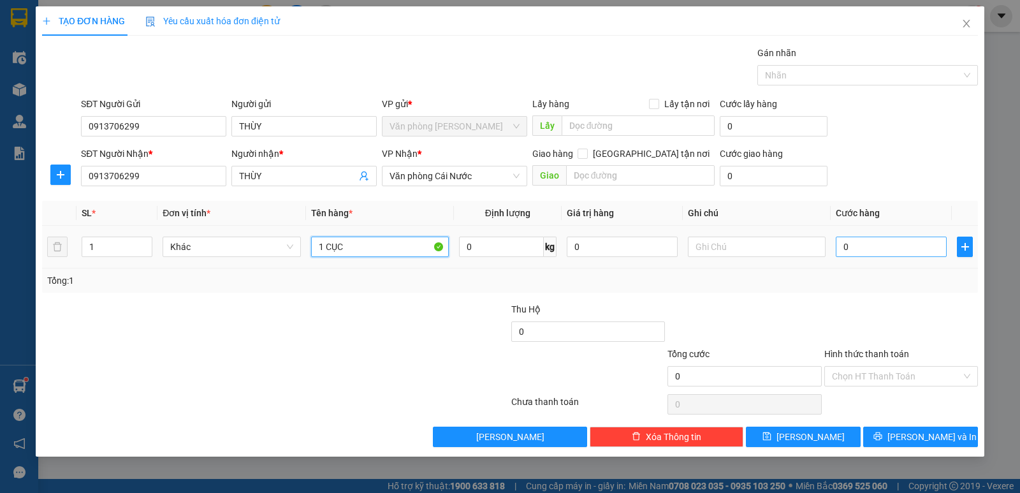
type input "1 CỤC"
click at [880, 250] on input "0" at bounding box center [891, 246] width 111 height 20
type input "3"
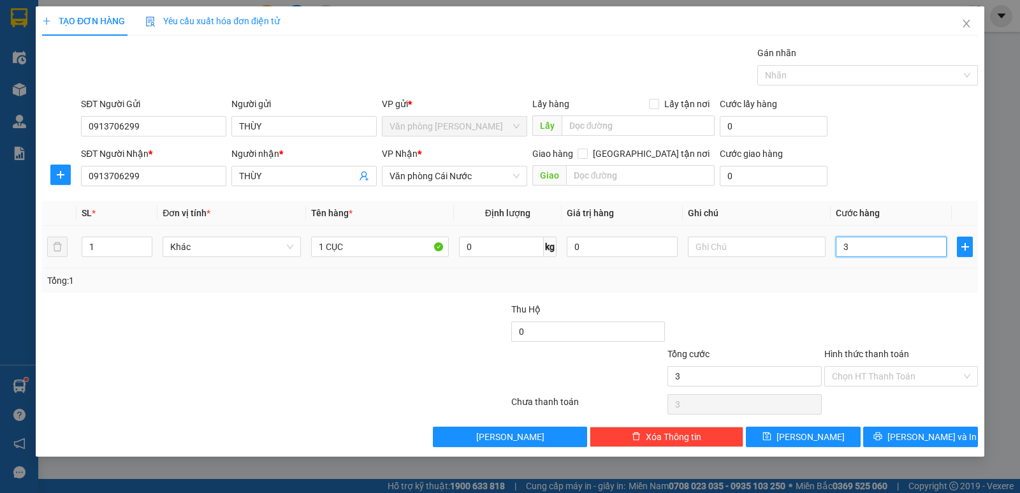
type input "30"
type input "30.000"
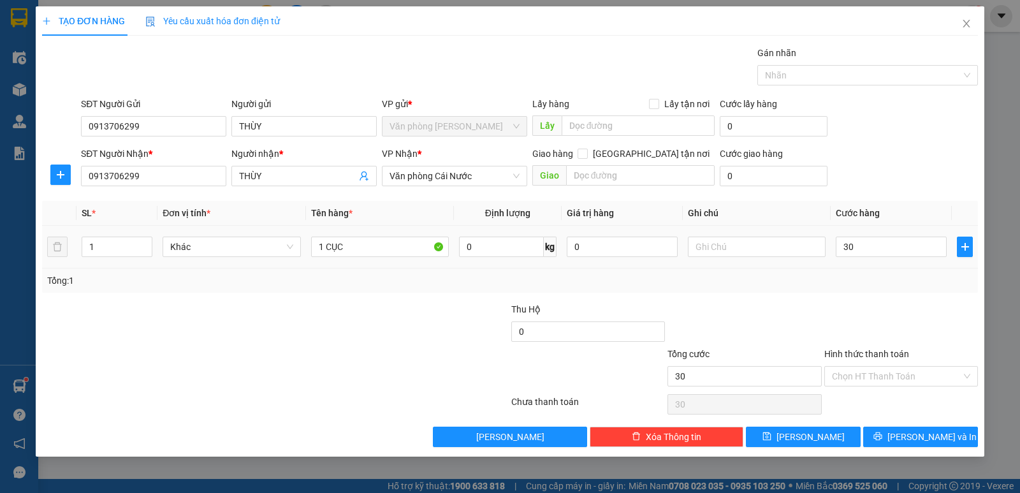
type input "30.000"
click at [879, 259] on td "30.000" at bounding box center [890, 247] width 121 height 43
click at [921, 435] on span "[PERSON_NAME] và In" at bounding box center [931, 437] width 89 height 14
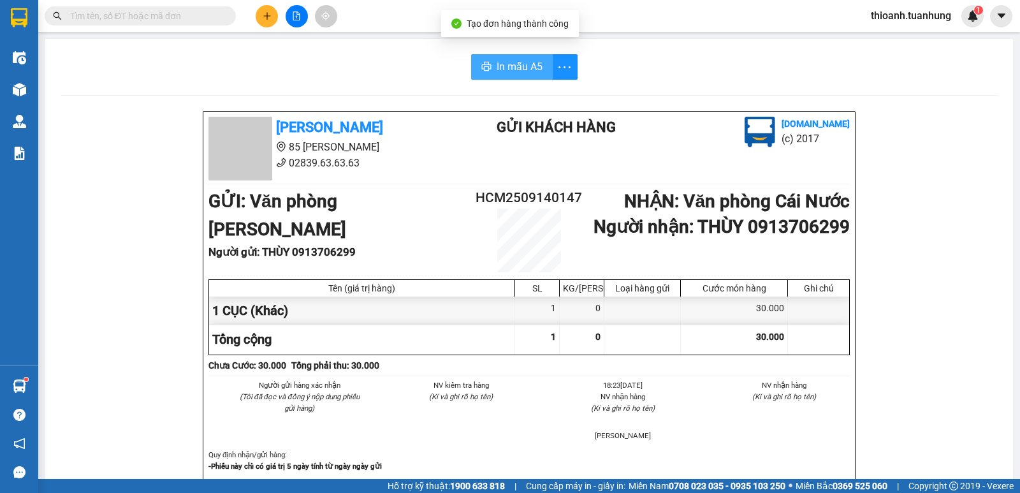
click at [507, 72] on span "In mẫu A5" at bounding box center [519, 67] width 46 height 16
click at [196, 17] on input "text" at bounding box center [145, 16] width 150 height 14
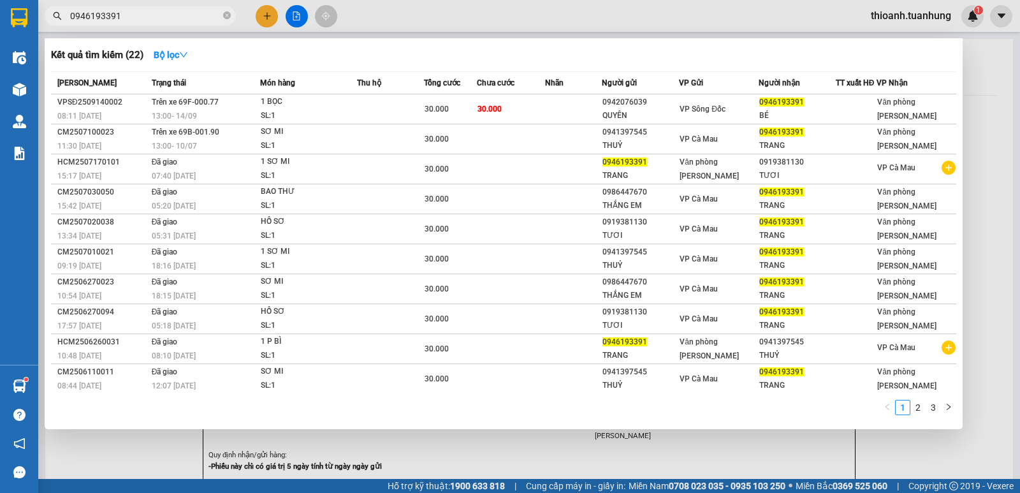
type input "0946193391"
click at [986, 154] on div at bounding box center [510, 246] width 1020 height 493
drag, startPoint x: 228, startPoint y: 10, endPoint x: 301, endPoint y: 0, distance: 73.4
click at [228, 11] on span at bounding box center [227, 16] width 8 height 12
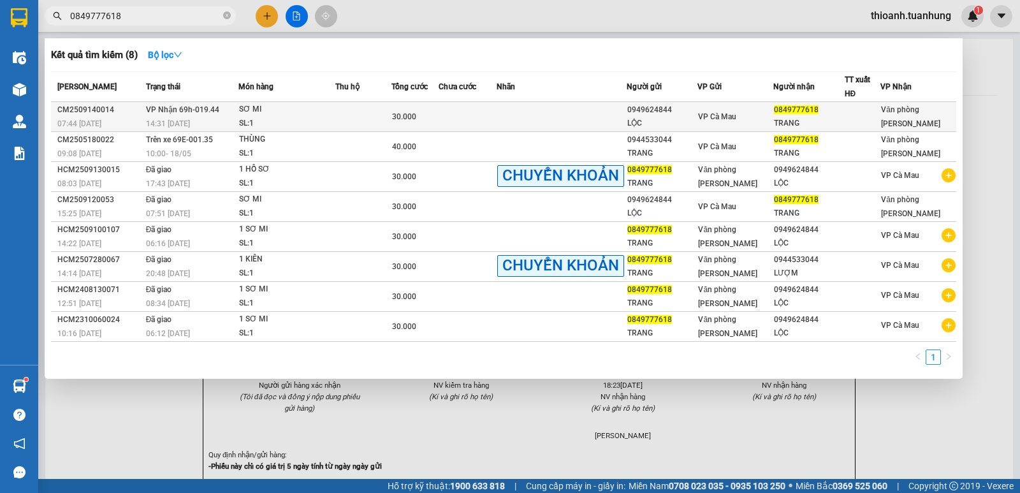
type input "0849777618"
click at [655, 109] on div "0949624844" at bounding box center [661, 109] width 69 height 13
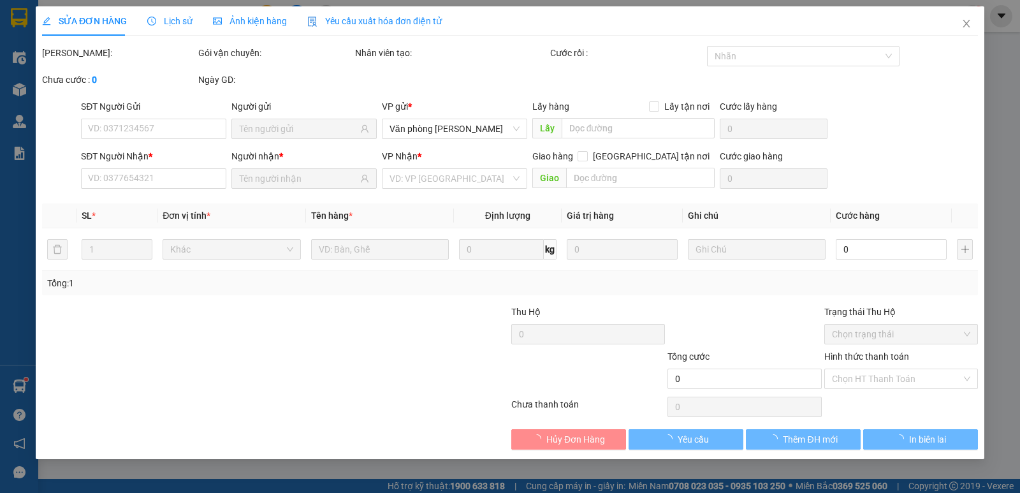
type input "0949624844"
type input "LỘC"
type input "0849777618"
type input "TRANG"
type input "30.000"
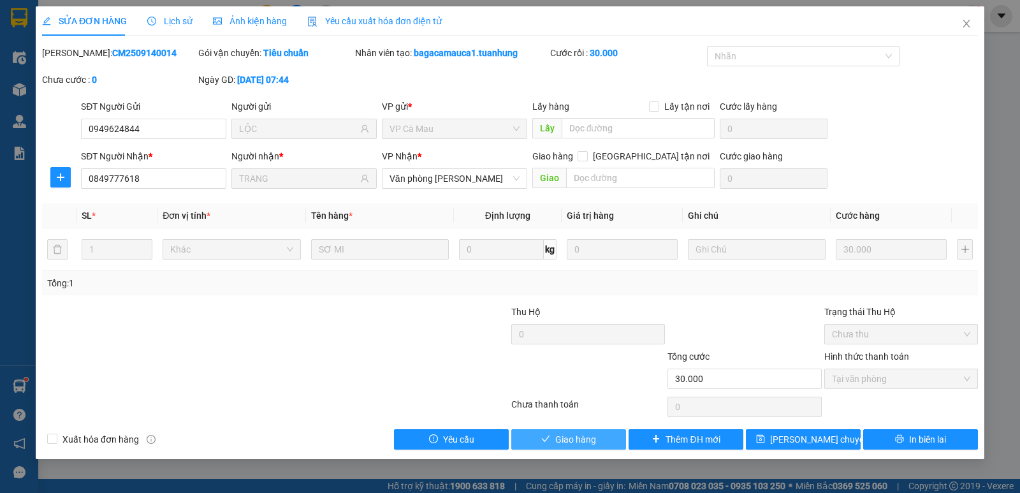
click at [571, 442] on span "Giao hàng" at bounding box center [575, 439] width 41 height 14
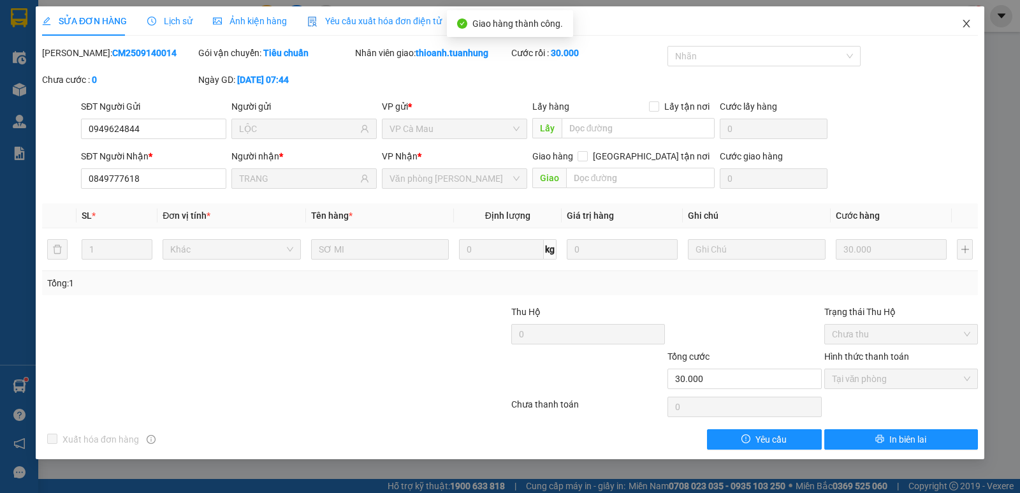
click at [962, 29] on icon "close" at bounding box center [966, 23] width 10 height 10
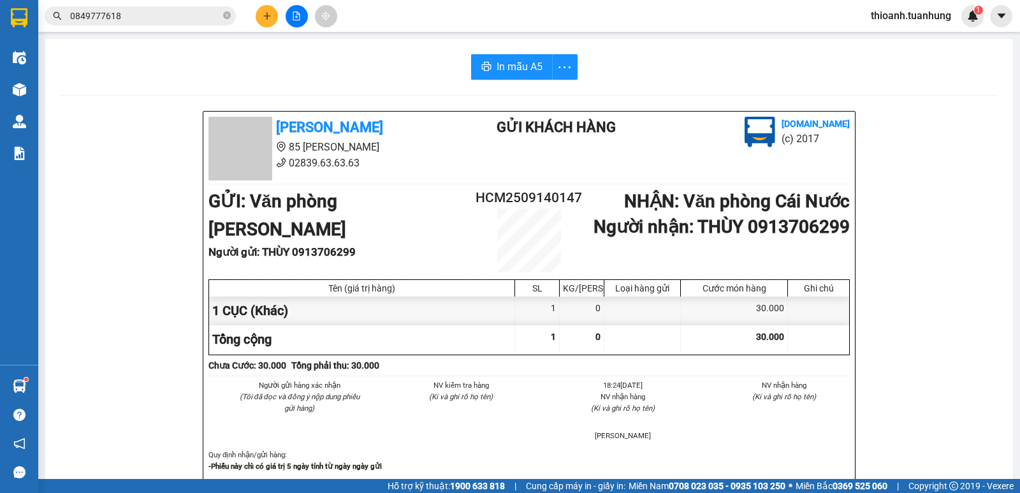
click at [276, 18] on button at bounding box center [267, 16] width 22 height 22
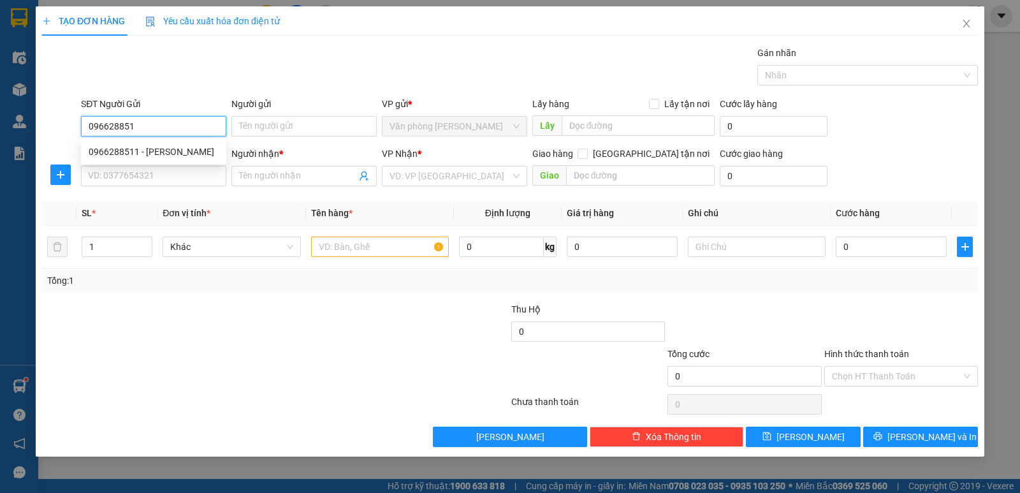
type input "0966288511"
click at [170, 150] on div "0966288511 - VÂN ANH" at bounding box center [154, 152] width 130 height 14
type input "[PERSON_NAME]"
type input "0966288511"
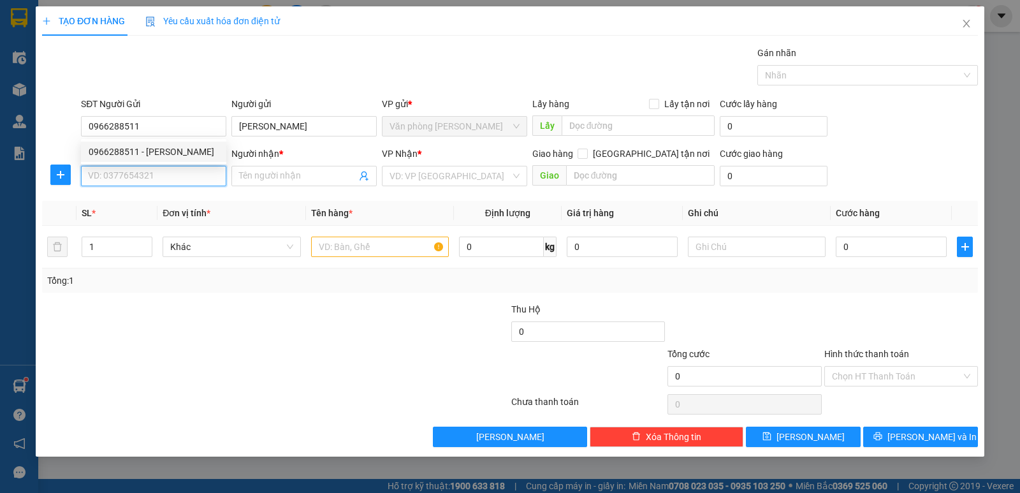
click at [161, 175] on input "SĐT Người Nhận *" at bounding box center [153, 176] width 145 height 20
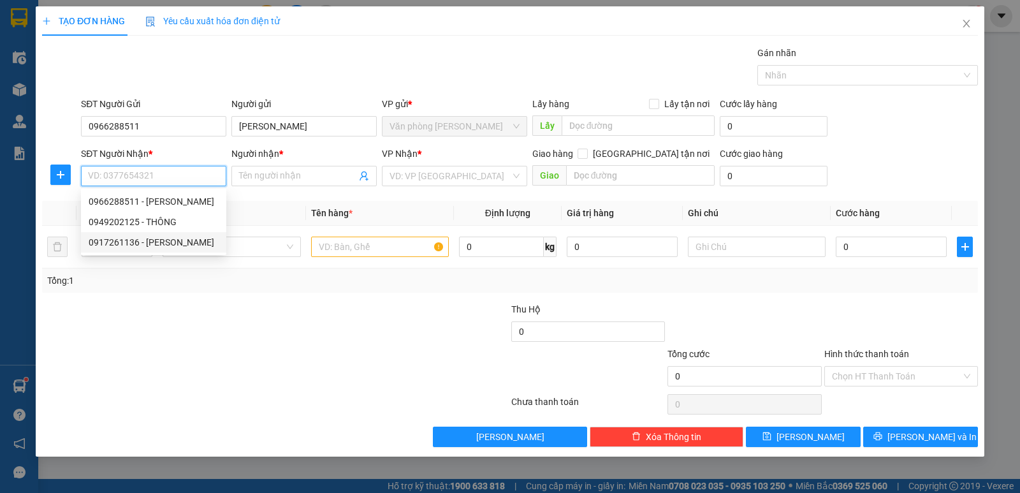
click at [171, 242] on div "0917261136 - VĂN LÂM" at bounding box center [154, 242] width 130 height 14
type input "0917261136"
type input "[PERSON_NAME]"
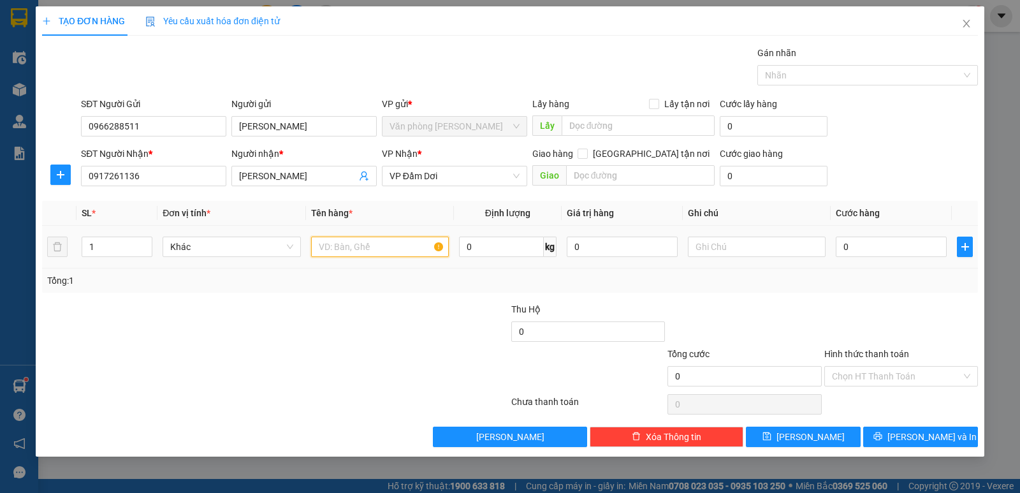
click at [348, 243] on input "text" at bounding box center [380, 246] width 138 height 20
type input "1 CUC"
click at [863, 245] on input "0" at bounding box center [891, 246] width 111 height 20
type input "3"
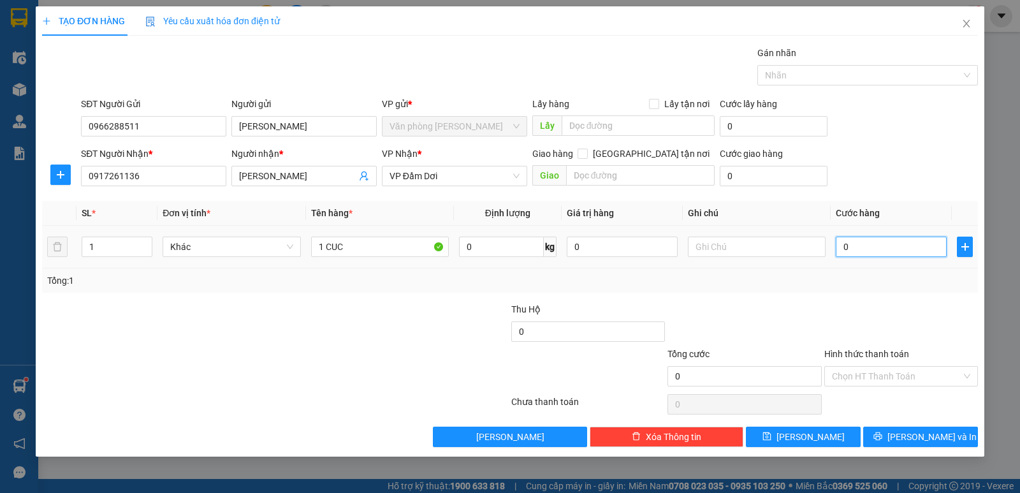
type input "3"
type input "30"
type input "30.000"
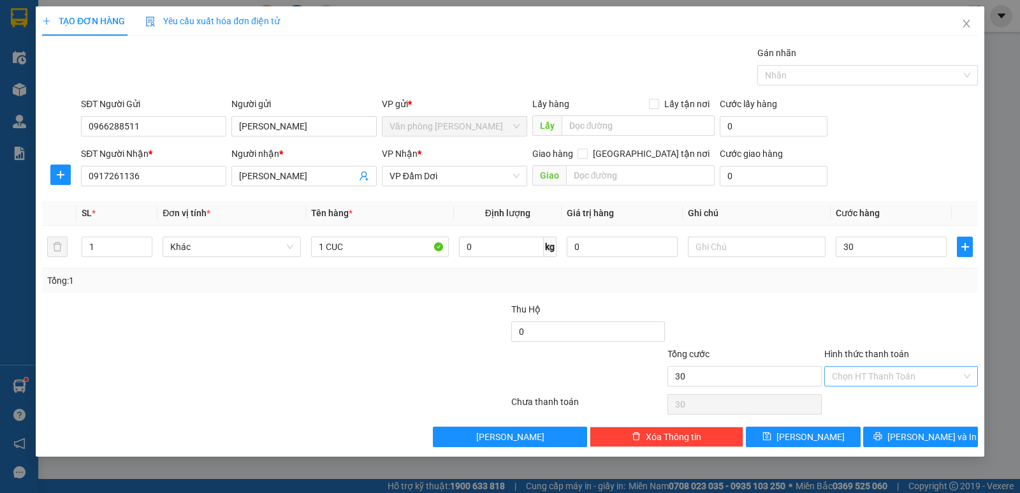
type input "30.000"
click at [857, 369] on input "Hình thức thanh toán" at bounding box center [896, 375] width 129 height 19
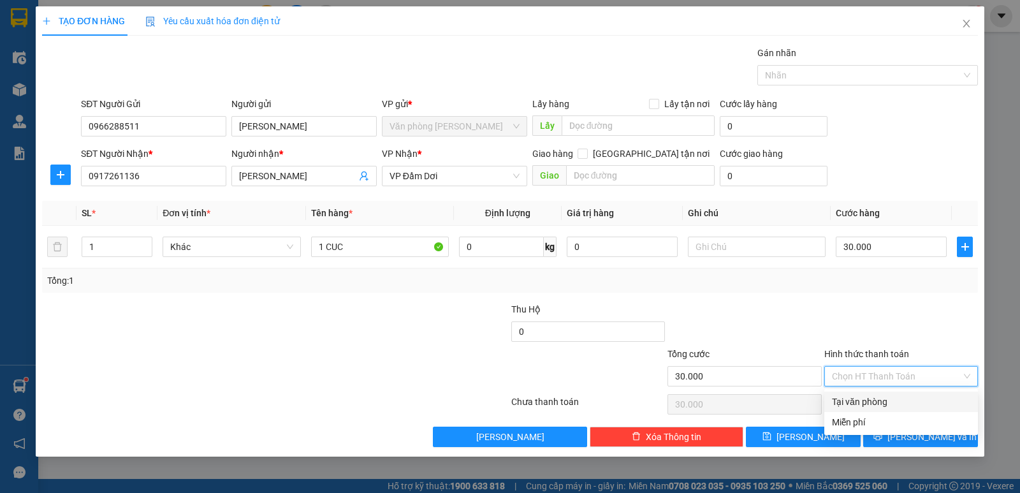
click at [867, 396] on div "Tại văn phòng" at bounding box center [901, 401] width 154 height 20
type input "0"
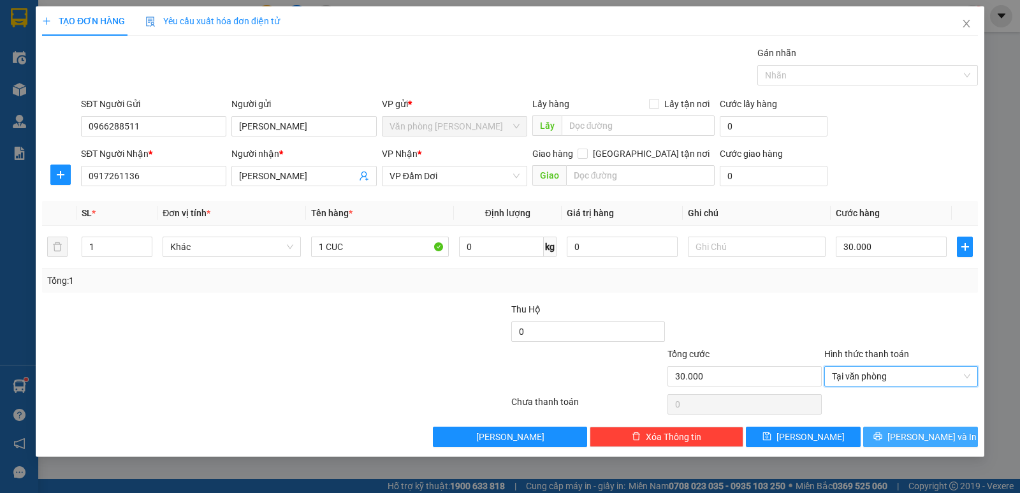
click at [920, 431] on span "[PERSON_NAME] và In" at bounding box center [931, 437] width 89 height 14
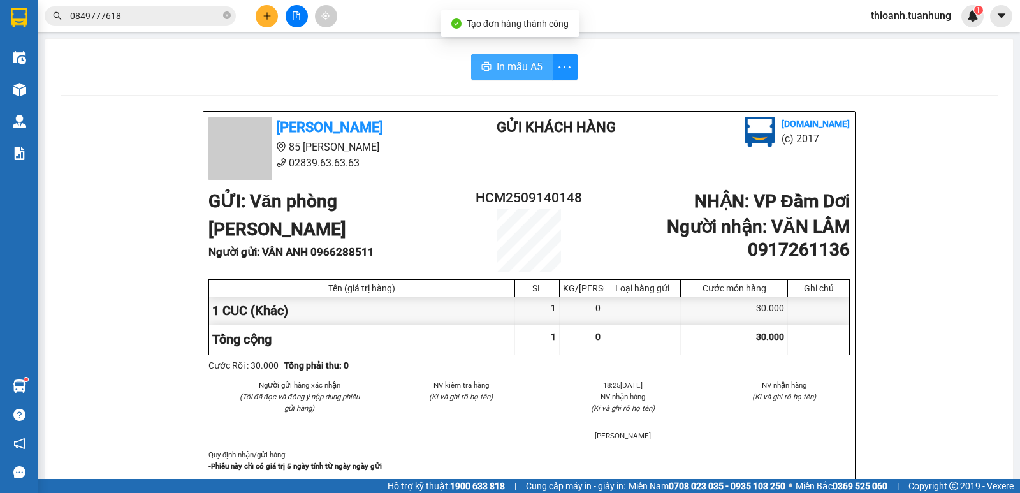
click at [507, 75] on span "In mẫu A5" at bounding box center [519, 67] width 46 height 16
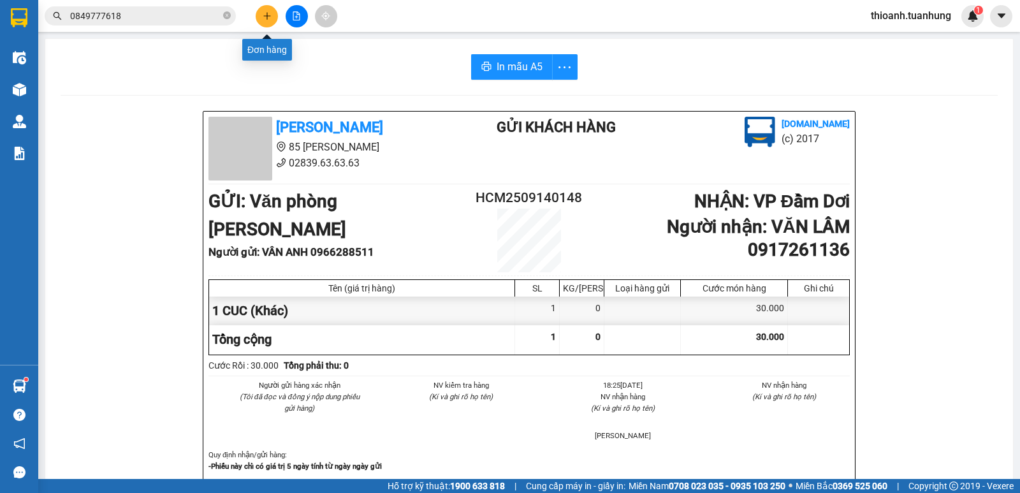
click at [265, 16] on icon "plus" at bounding box center [266, 15] width 7 height 1
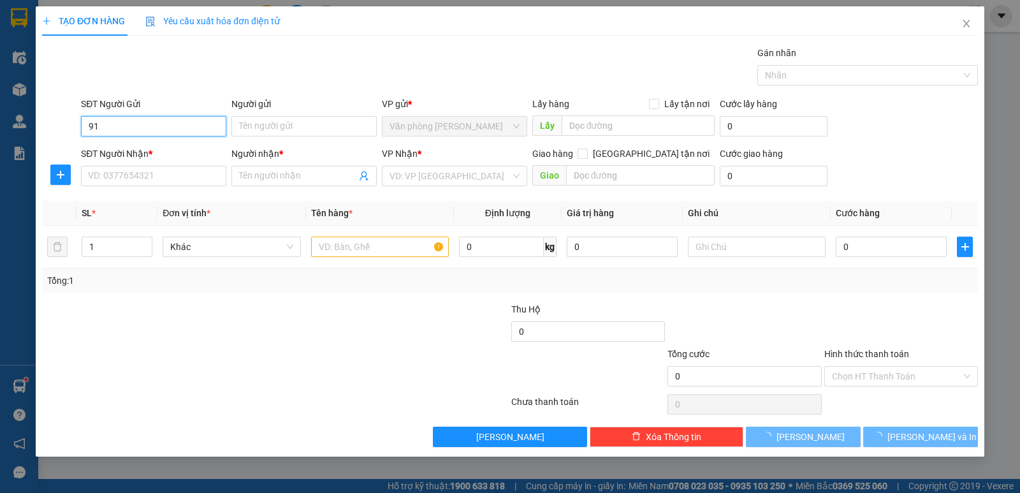
type input "9"
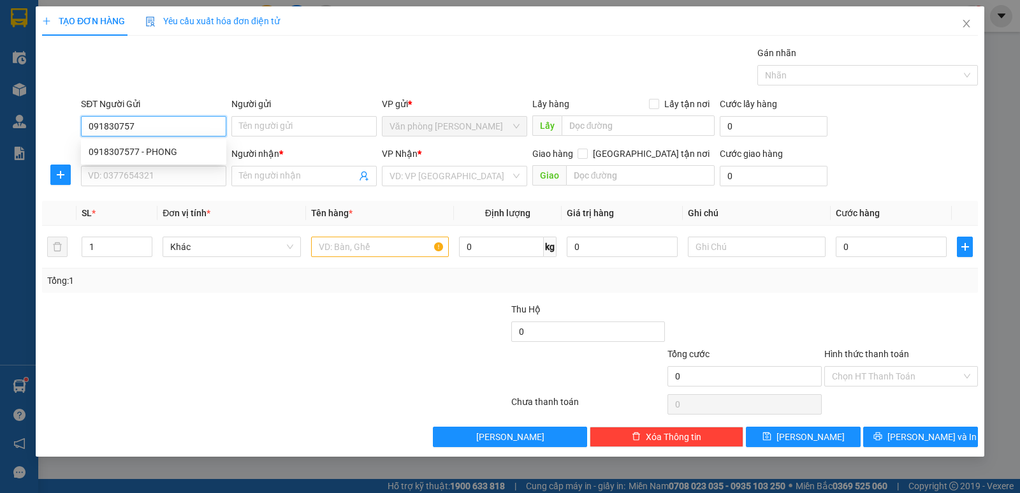
type input "0918307577"
click at [167, 152] on div "0918307577 - PHONG" at bounding box center [154, 152] width 130 height 14
type input "PHONG"
type input "0918307577"
click at [159, 188] on div "SĐT Người Nhận * VD: 0377654321" at bounding box center [153, 169] width 145 height 45
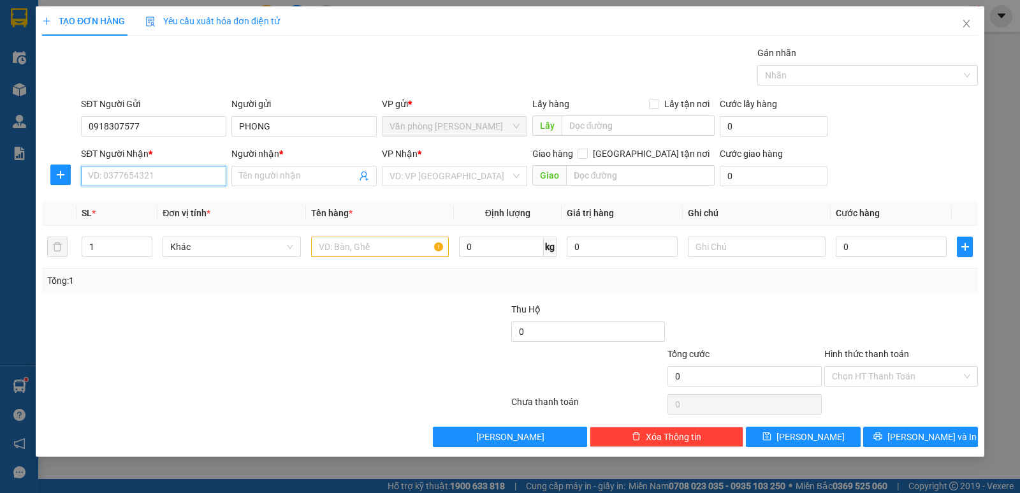
click at [163, 184] on input "SĐT Người Nhận *" at bounding box center [153, 176] width 145 height 20
click at [132, 199] on div "0907685234 - NAM" at bounding box center [154, 201] width 130 height 14
type input "0907685234"
type input "NAM"
click at [348, 251] on input "text" at bounding box center [380, 246] width 138 height 20
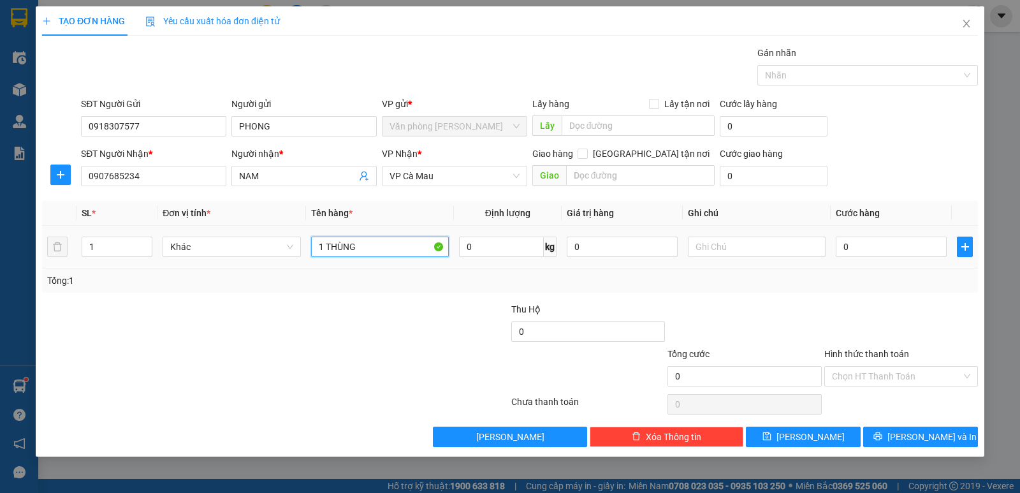
type input "1 THÙNG"
drag, startPoint x: 890, startPoint y: 257, endPoint x: 881, endPoint y: 252, distance: 10.1
click at [889, 257] on div "0" at bounding box center [891, 246] width 111 height 25
click at [879, 249] on input "0" at bounding box center [891, 246] width 111 height 20
type input "3"
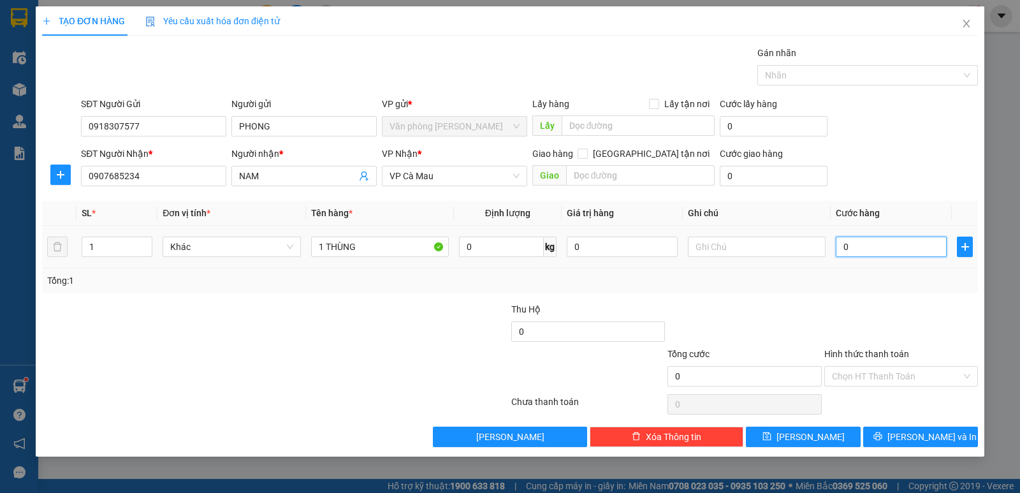
type input "3"
type input "30"
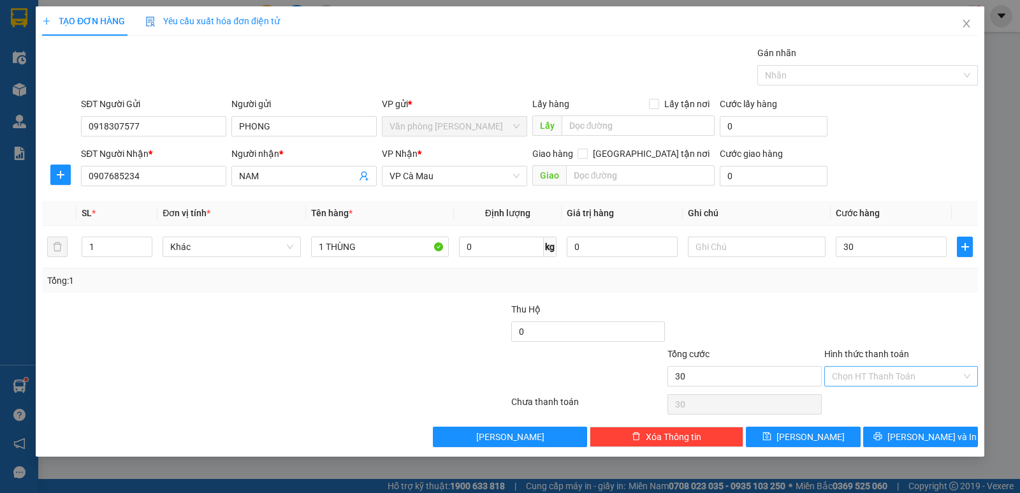
click at [901, 374] on input "Hình thức thanh toán" at bounding box center [896, 375] width 129 height 19
type input "30.000"
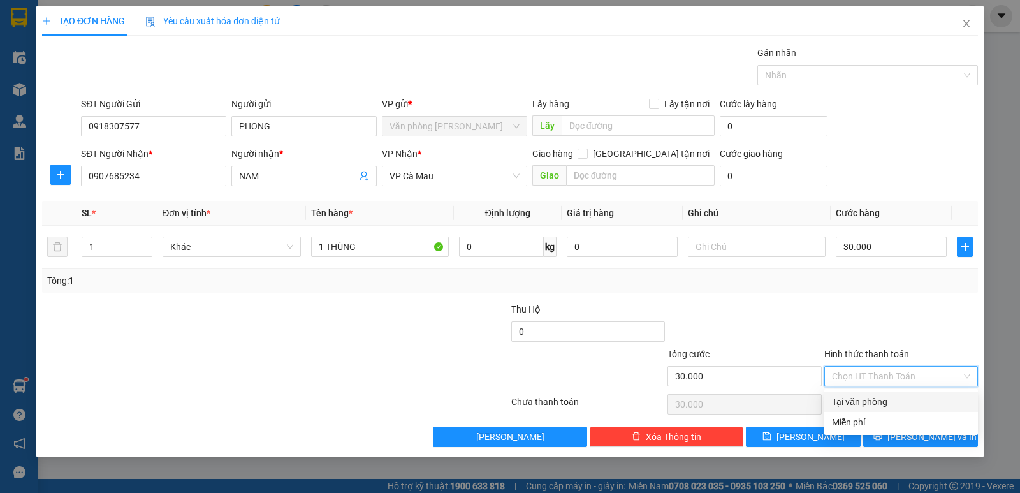
click at [879, 402] on div "Tại văn phòng" at bounding box center [901, 402] width 138 height 14
type input "0"
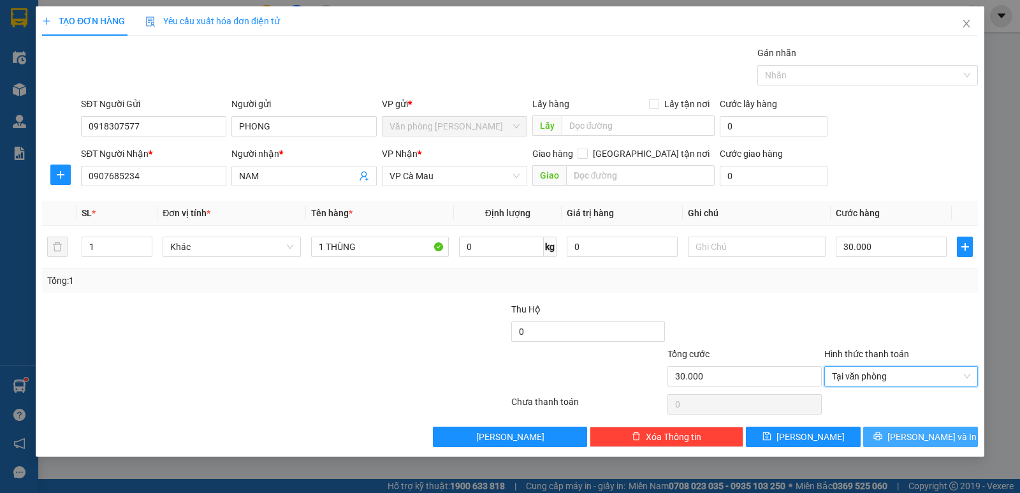
drag, startPoint x: 922, startPoint y: 431, endPoint x: 885, endPoint y: 347, distance: 92.5
click at [922, 431] on span "[PERSON_NAME] và In" at bounding box center [931, 437] width 89 height 14
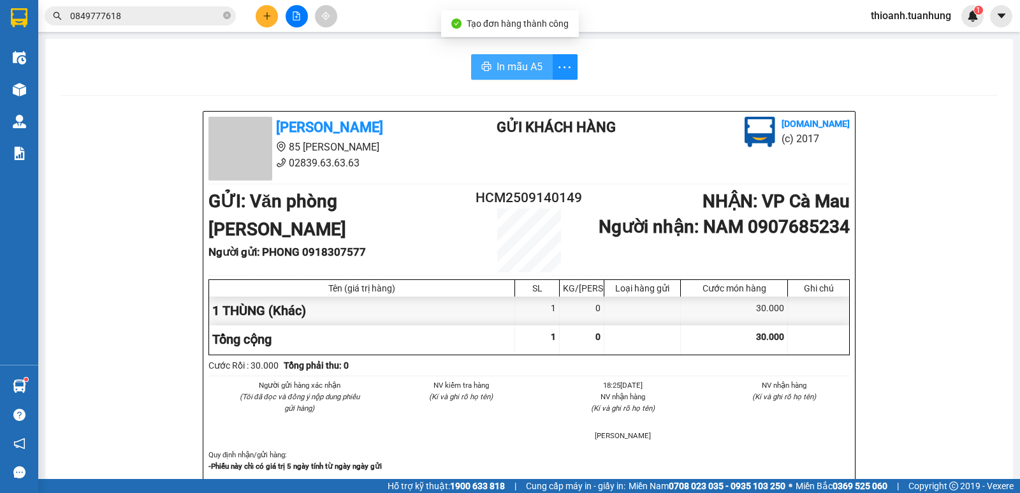
click at [498, 66] on span "In mẫu A5" at bounding box center [519, 67] width 46 height 16
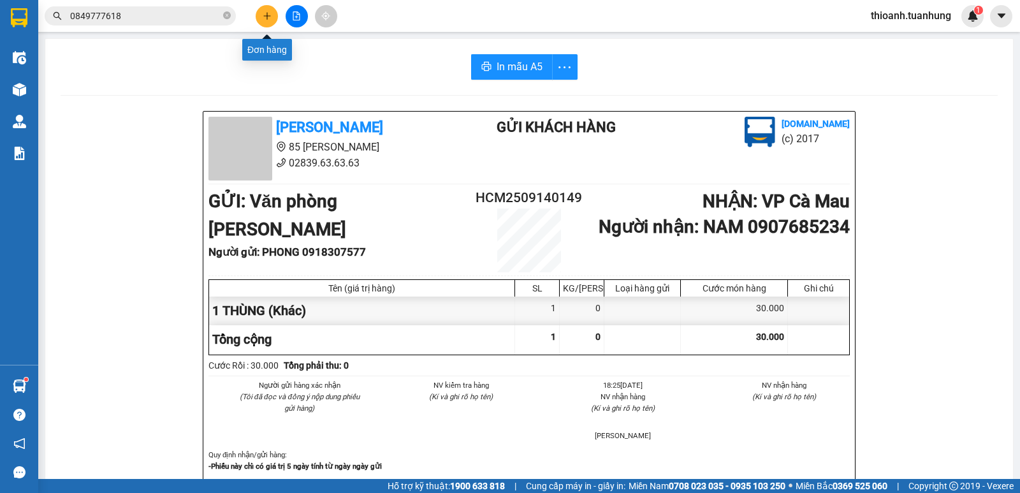
click at [268, 12] on icon "plus" at bounding box center [267, 15] width 9 height 9
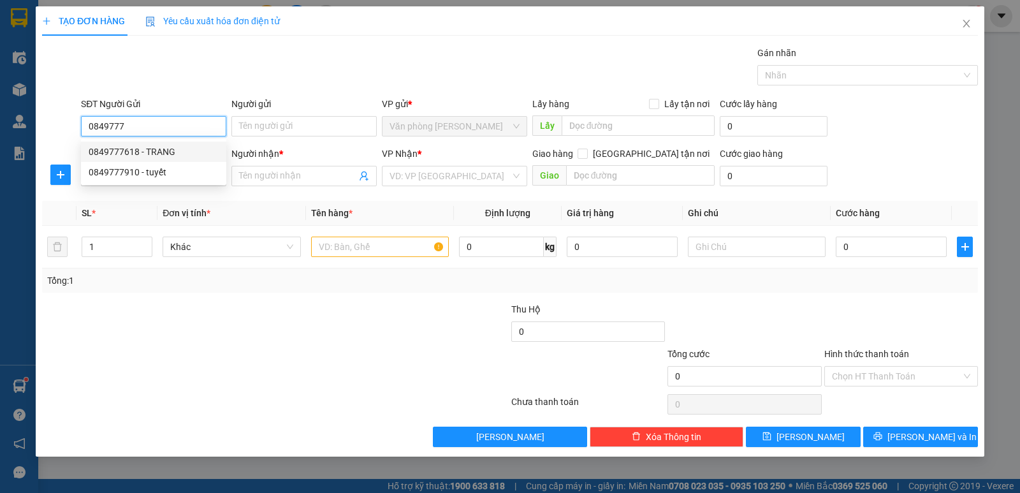
click at [165, 153] on div "0849777618 - TRANG" at bounding box center [154, 152] width 130 height 14
type input "0849777618"
type input "TRANG"
type input "0849777618"
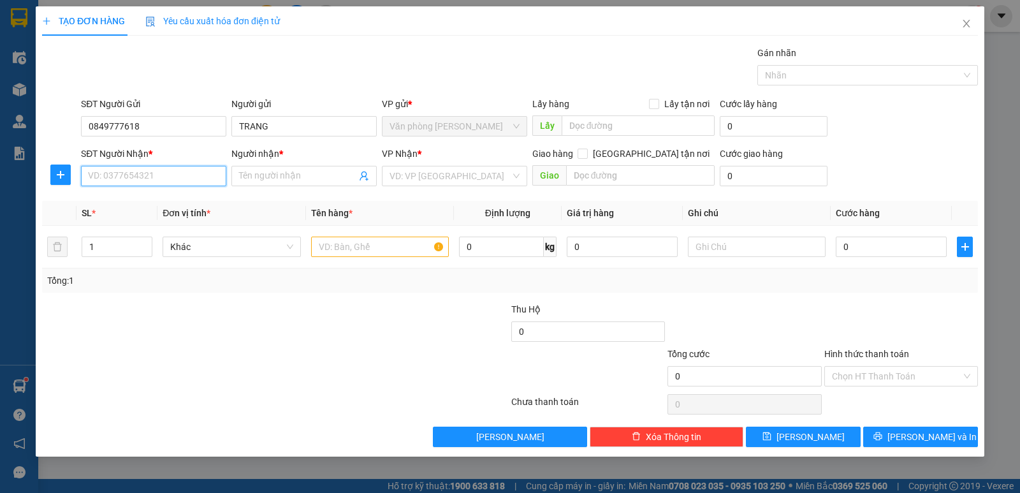
click at [160, 171] on input "SĐT Người Nhận *" at bounding box center [153, 176] width 145 height 20
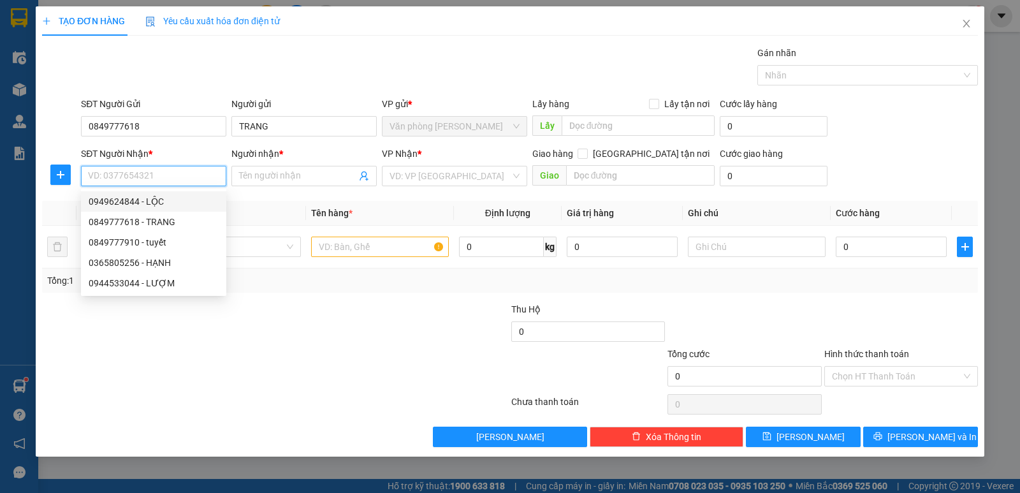
click at [138, 198] on div "0949624844 - LỘC" at bounding box center [154, 201] width 130 height 14
type input "0949624844"
type input "LỘC"
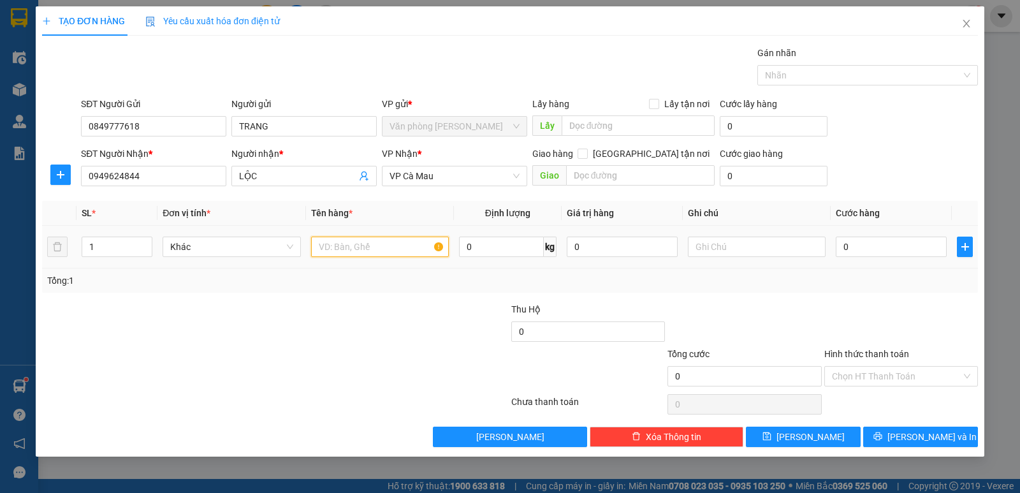
click at [365, 254] on input "text" at bounding box center [380, 246] width 138 height 20
click at [914, 244] on input "0" at bounding box center [891, 246] width 111 height 20
click at [917, 375] on input "Hình thức thanh toán" at bounding box center [896, 375] width 129 height 19
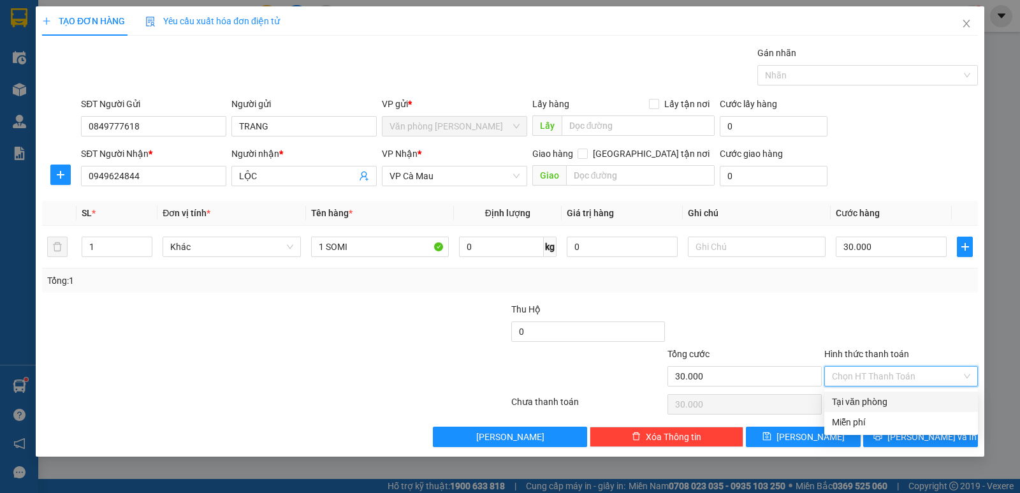
click at [892, 398] on div "Tại văn phòng" at bounding box center [901, 402] width 138 height 14
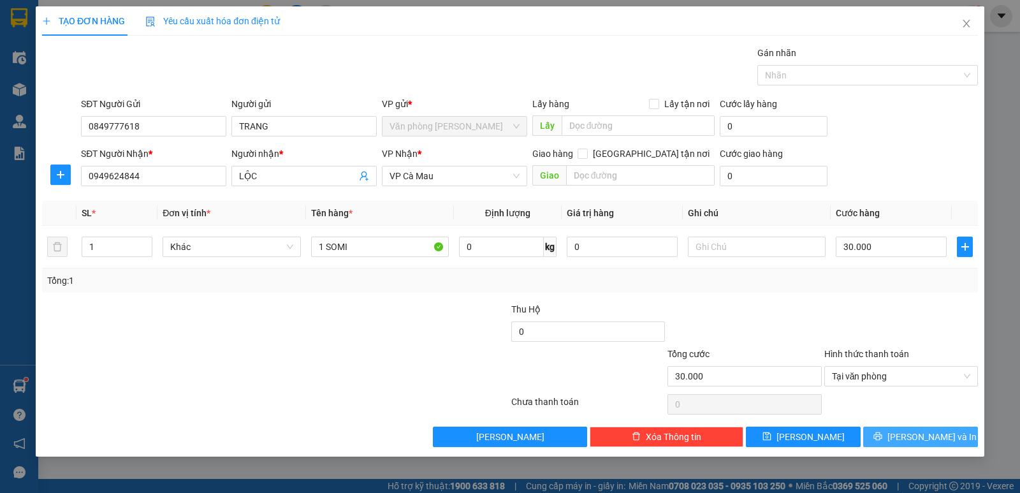
drag, startPoint x: 900, startPoint y: 435, endPoint x: 909, endPoint y: 429, distance: 11.5
click at [882, 435] on icon "printer" at bounding box center [877, 435] width 9 height 9
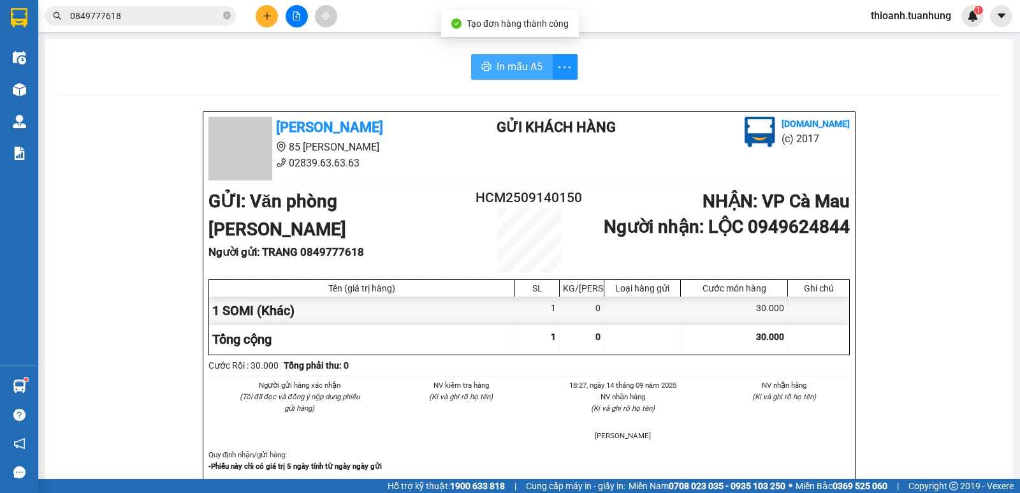
click at [516, 66] on span "In mẫu A5" at bounding box center [519, 67] width 46 height 16
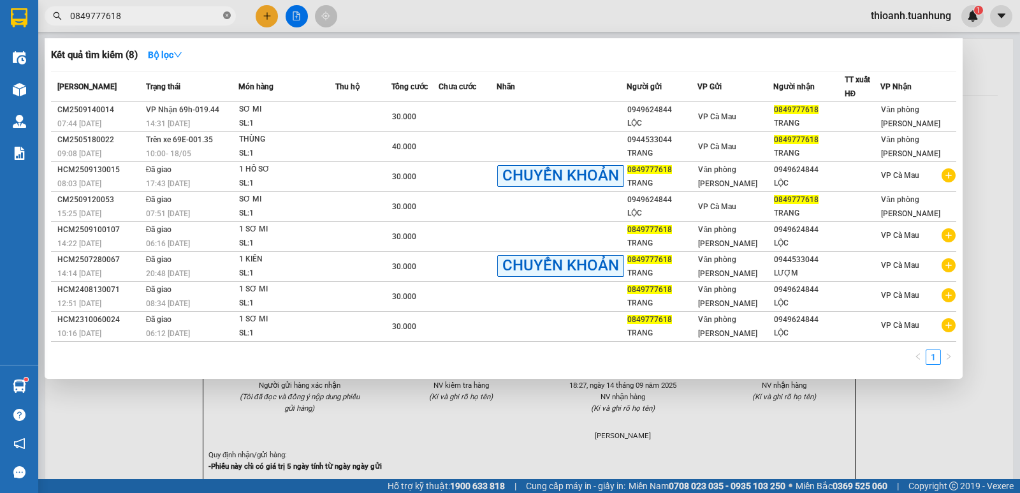
click at [224, 18] on icon "close-circle" at bounding box center [227, 15] width 8 height 8
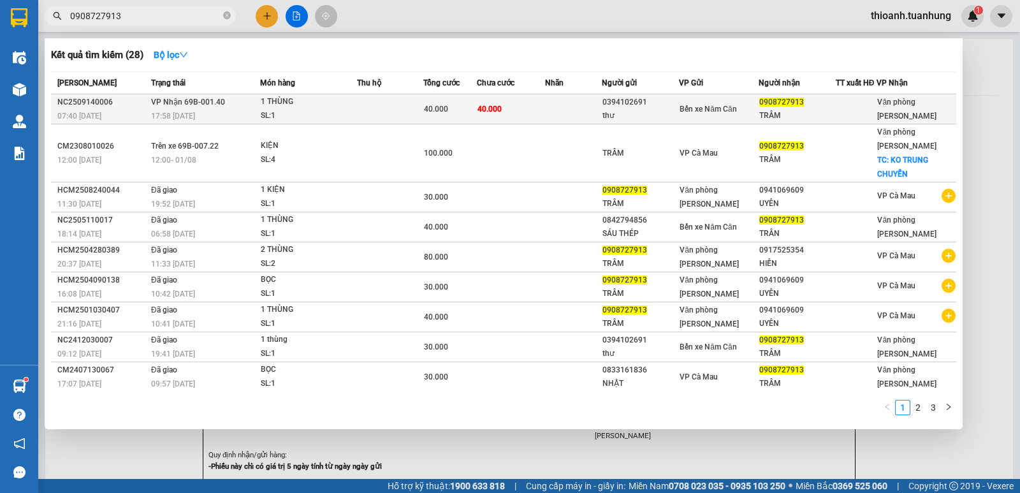
click at [653, 105] on div "0394102691" at bounding box center [640, 102] width 76 height 13
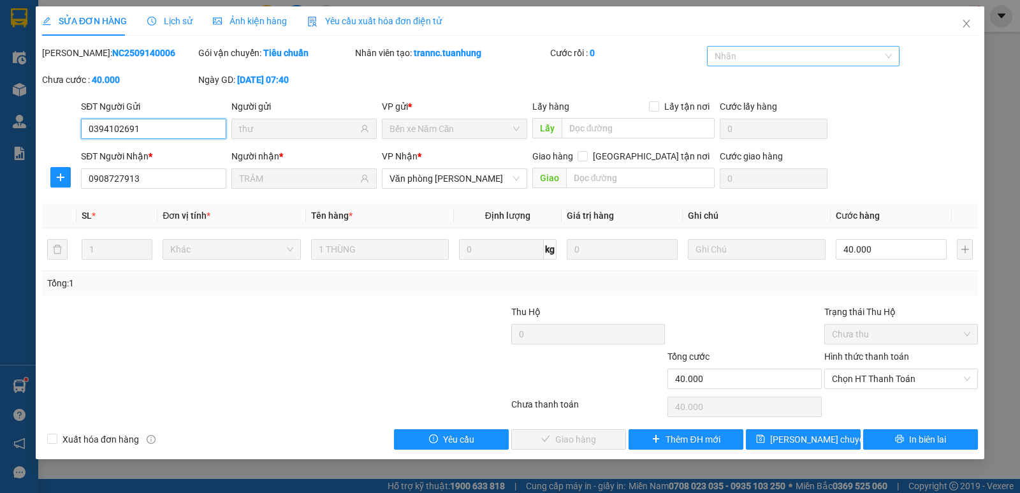
click at [751, 57] on div at bounding box center [797, 55] width 174 height 15
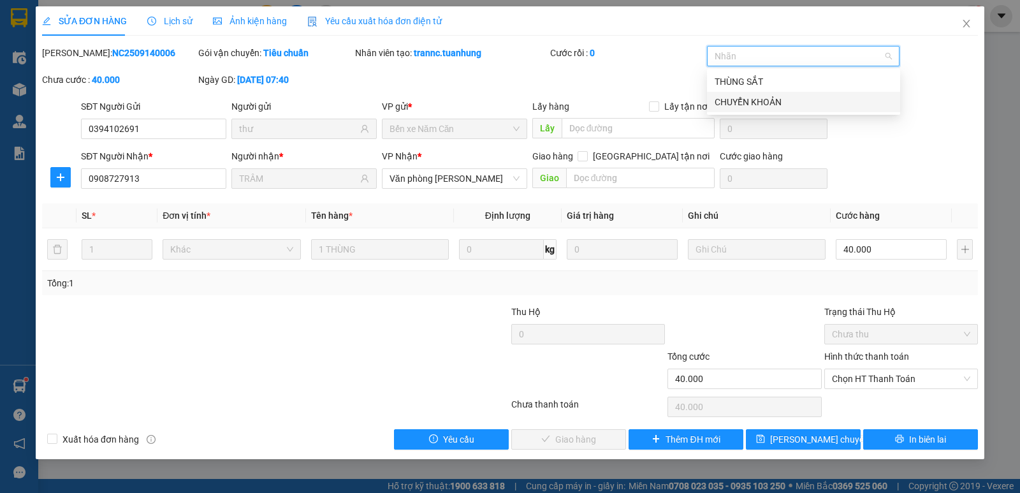
click at [746, 101] on div "CHUYỂN KHOẢN" at bounding box center [803, 102] width 178 height 14
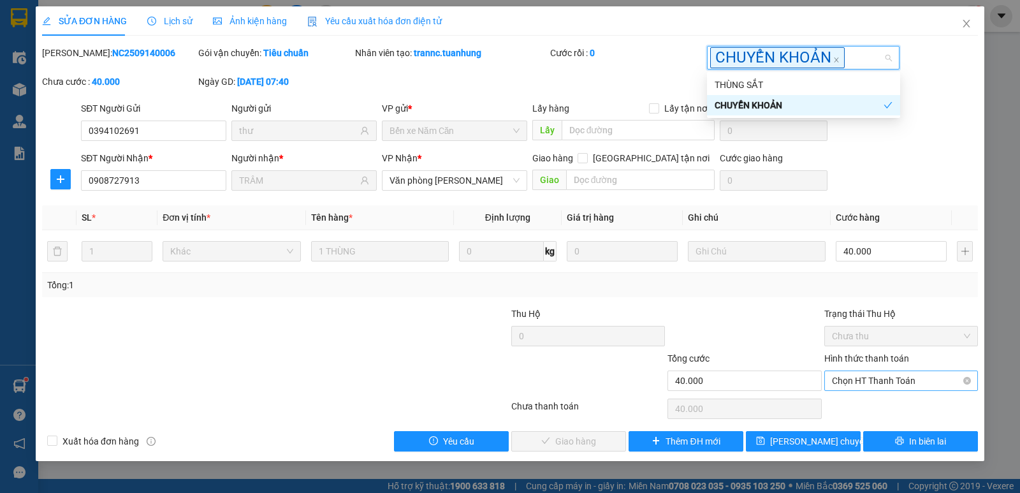
click at [866, 377] on span "Chọn HT Thanh Toán" at bounding box center [901, 380] width 138 height 19
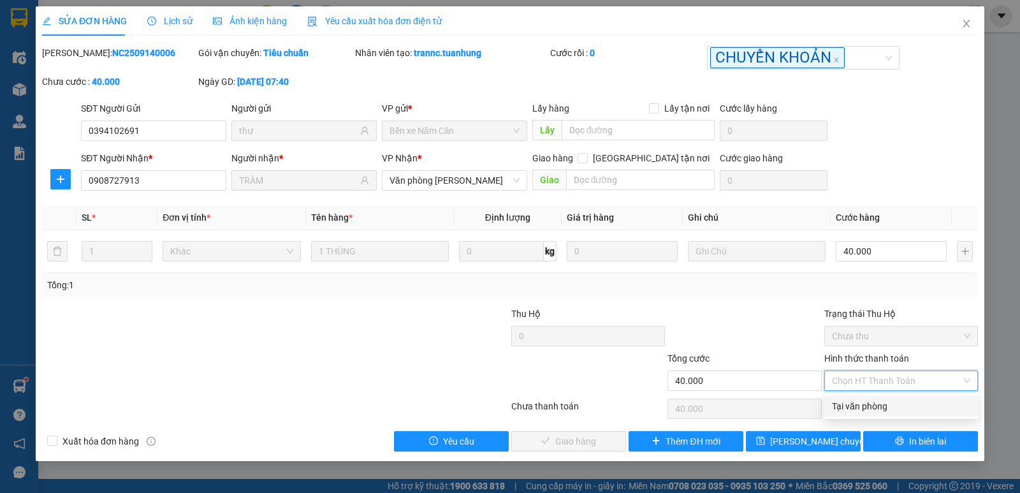
click at [869, 404] on div "Tại văn phòng" at bounding box center [901, 406] width 138 height 14
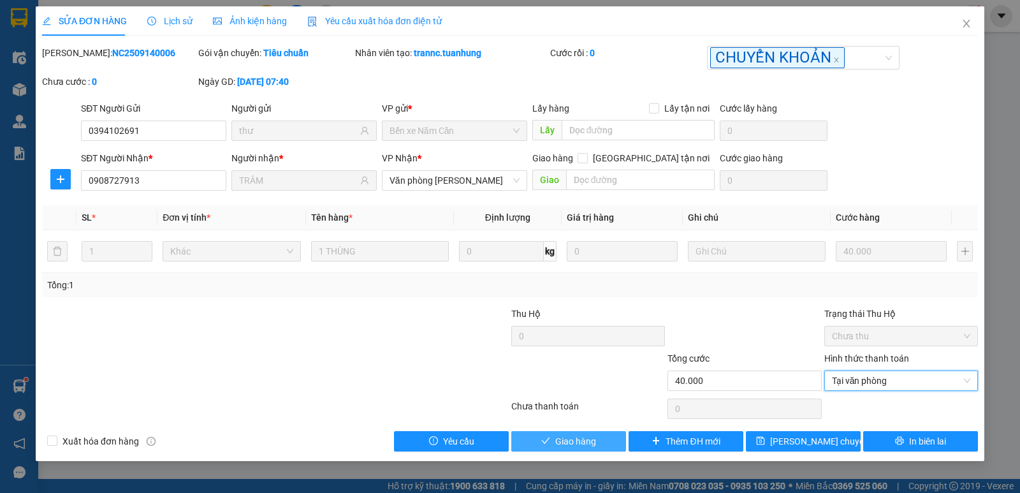
click at [601, 437] on button "Giao hàng" at bounding box center [568, 441] width 115 height 20
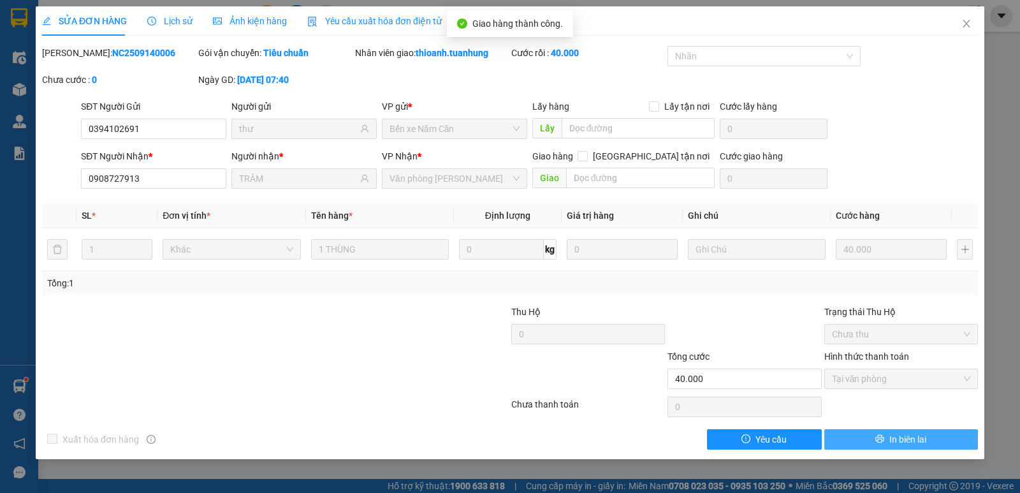
click at [903, 435] on span "In biên lai" at bounding box center [907, 439] width 37 height 14
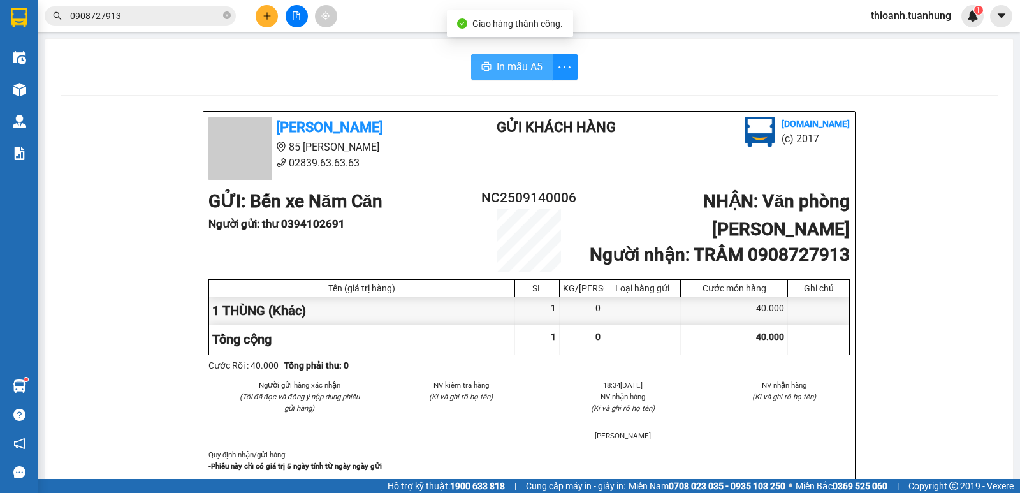
click at [489, 59] on button "In mẫu A5" at bounding box center [512, 66] width 82 height 25
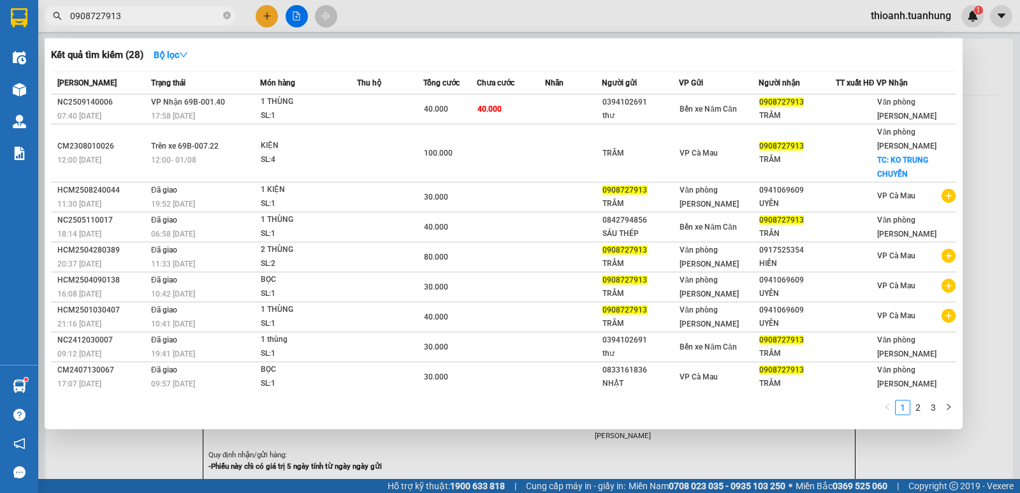
click at [168, 15] on input "0908727913" at bounding box center [145, 16] width 150 height 14
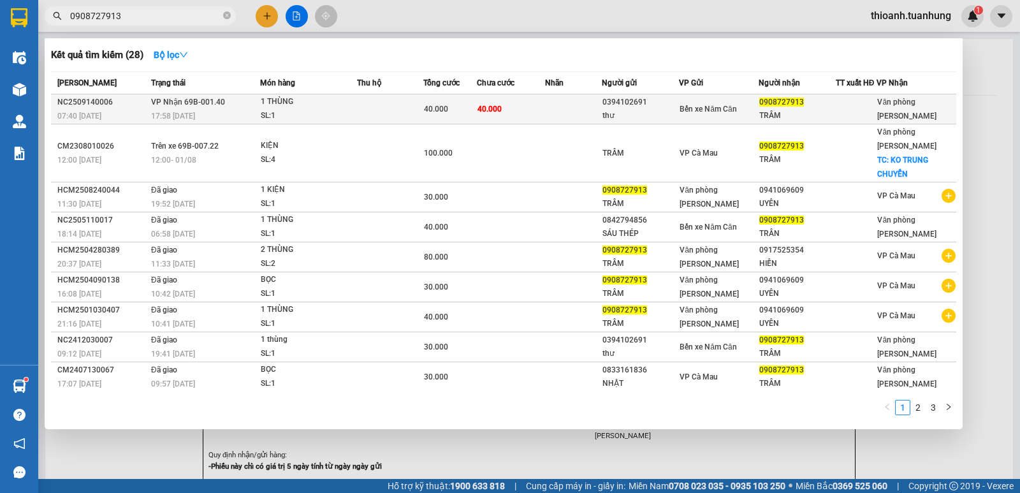
click at [598, 103] on td at bounding box center [573, 109] width 57 height 30
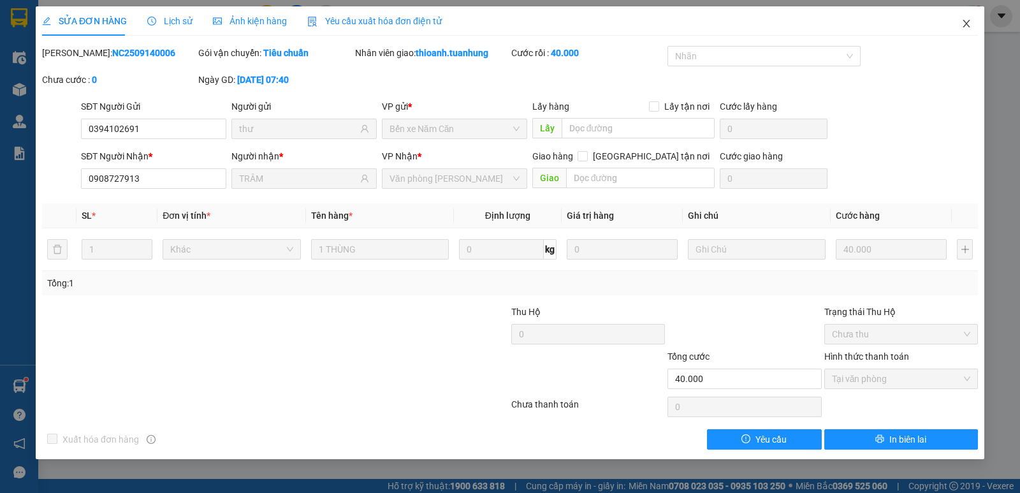
click at [975, 21] on span "Close" at bounding box center [966, 24] width 36 height 36
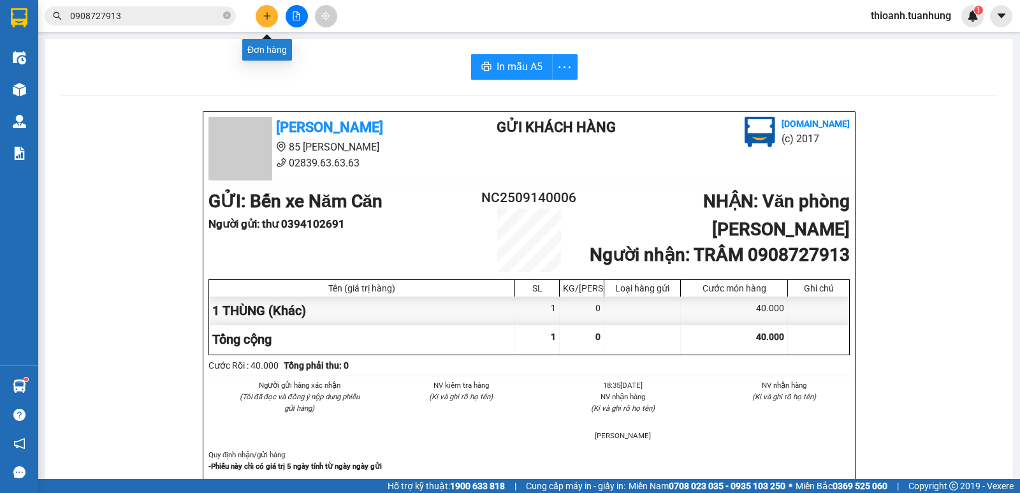
click at [266, 14] on icon "plus" at bounding box center [267, 15] width 9 height 9
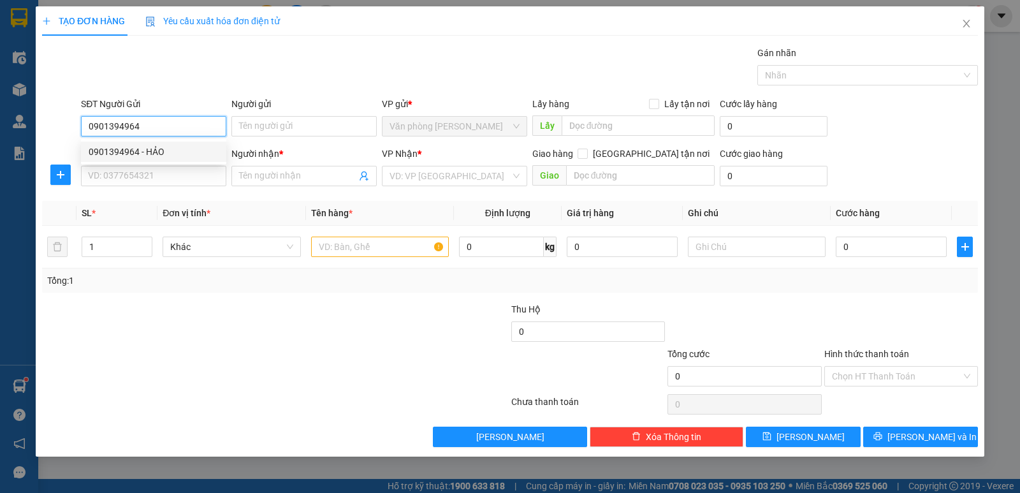
click at [161, 148] on div "0901394964 - HẢO" at bounding box center [154, 152] width 130 height 14
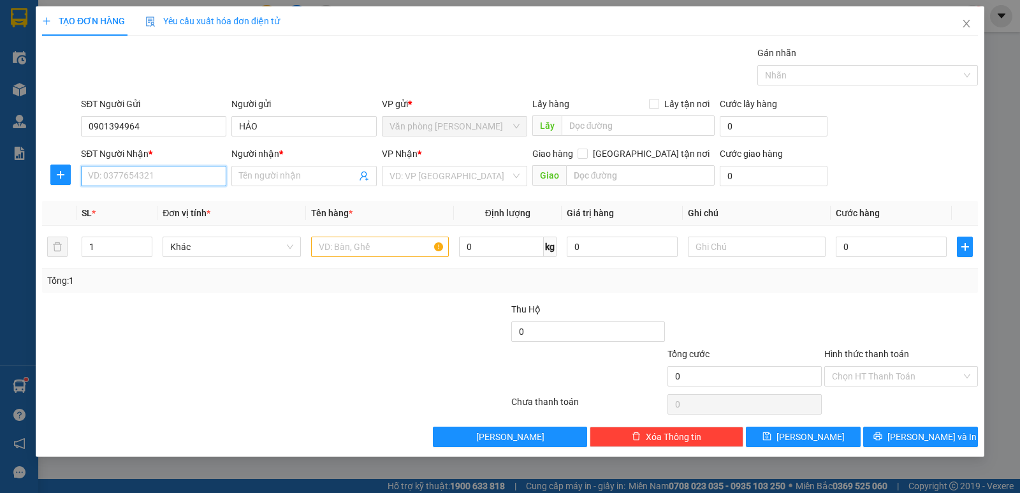
click at [153, 175] on input "SĐT Người Nhận *" at bounding box center [153, 176] width 145 height 20
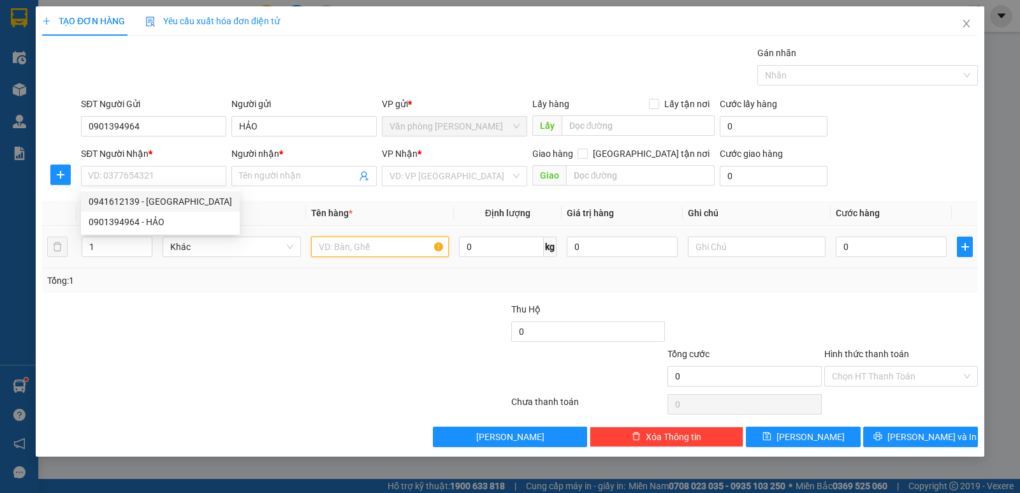
click at [345, 243] on input "text" at bounding box center [380, 246] width 138 height 20
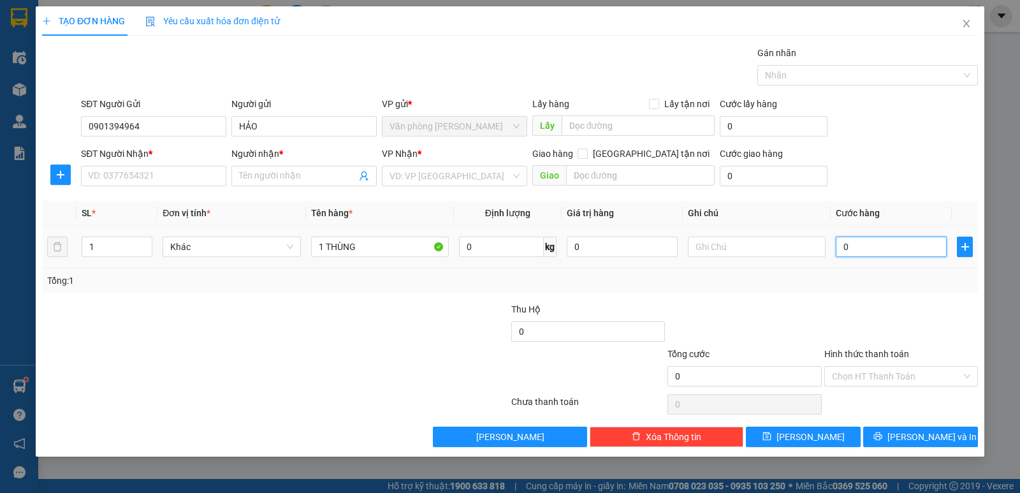
drag, startPoint x: 855, startPoint y: 240, endPoint x: 866, endPoint y: 238, distance: 10.9
click at [857, 240] on input "0" at bounding box center [891, 246] width 111 height 20
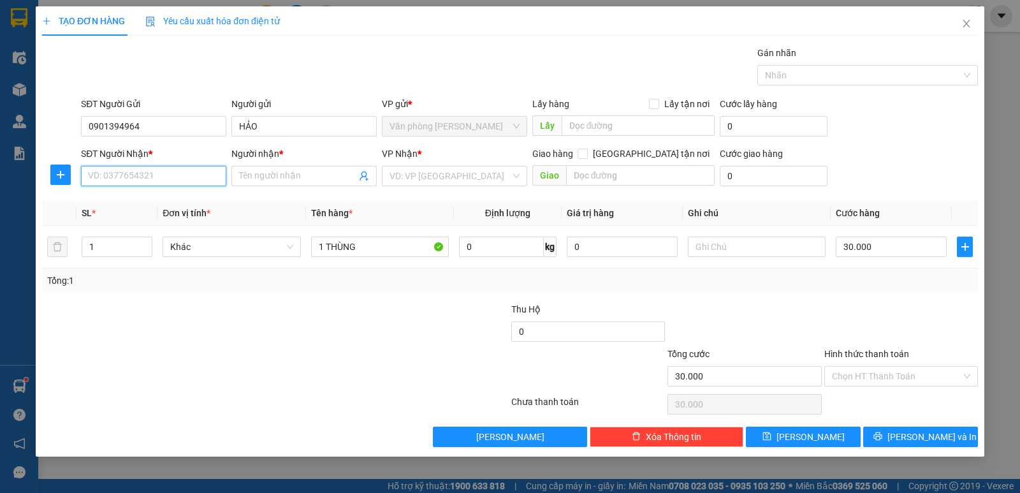
click at [126, 171] on input "SĐT Người Nhận *" at bounding box center [153, 176] width 145 height 20
drag, startPoint x: 131, startPoint y: 204, endPoint x: 221, endPoint y: 198, distance: 90.0
click at [131, 204] on div "0941612139 - LÊ MINH TÂY" at bounding box center [160, 201] width 143 height 14
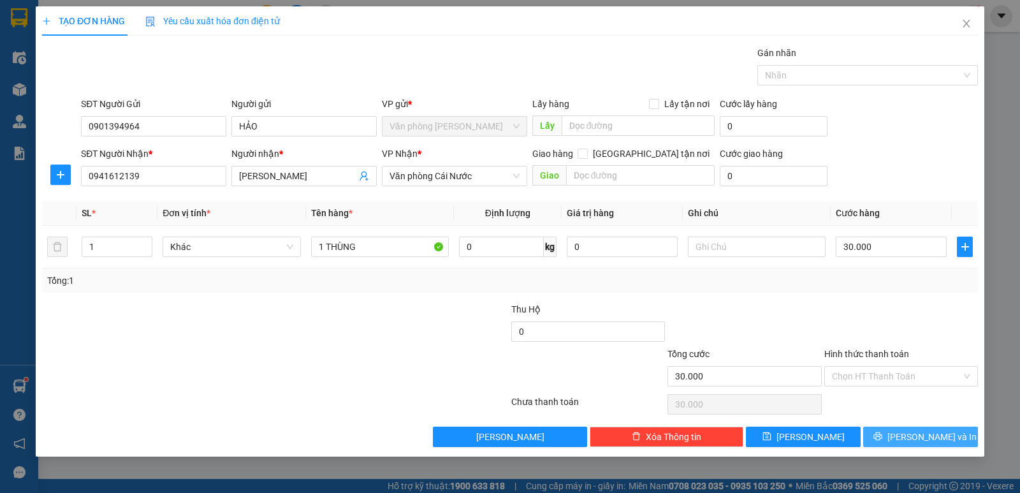
click at [921, 433] on span "[PERSON_NAME] và In" at bounding box center [931, 437] width 89 height 14
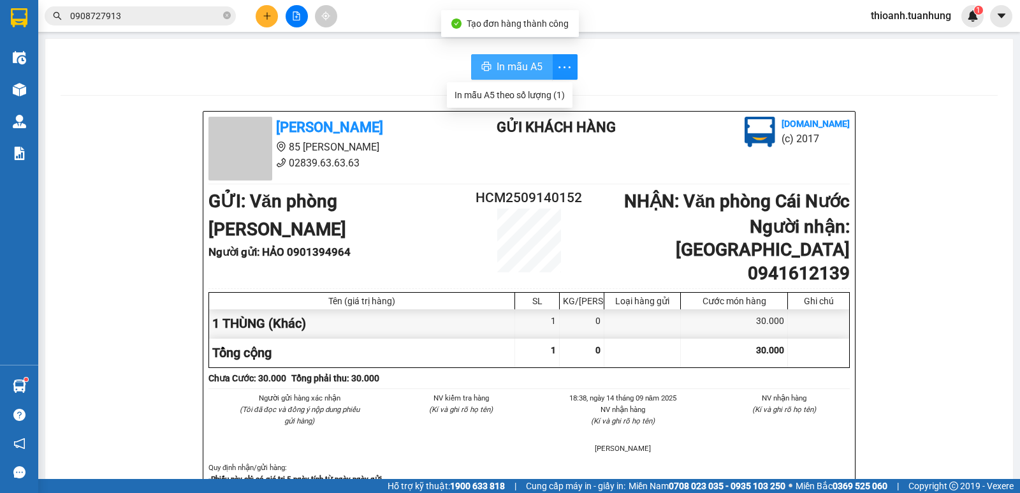
click at [529, 70] on span "In mẫu A5" at bounding box center [519, 67] width 46 height 16
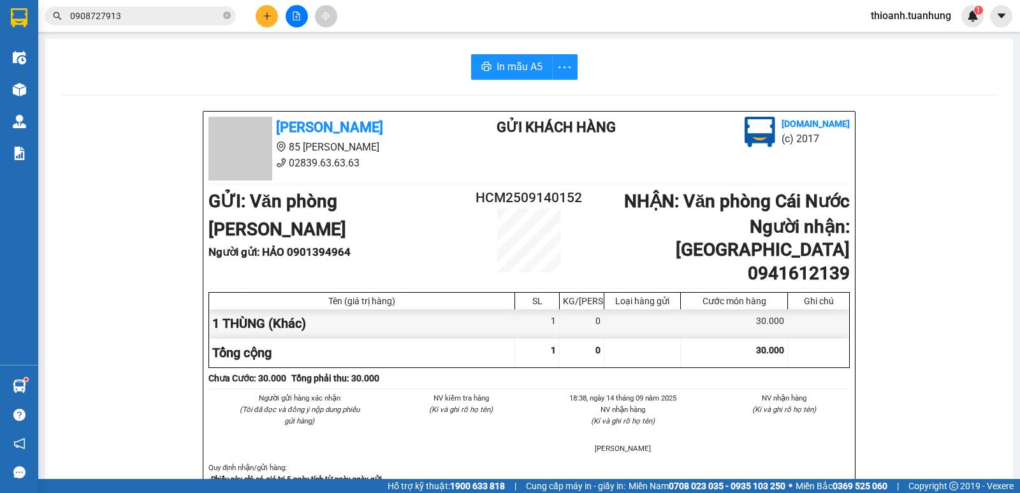
click at [266, 17] on icon "plus" at bounding box center [267, 15] width 9 height 9
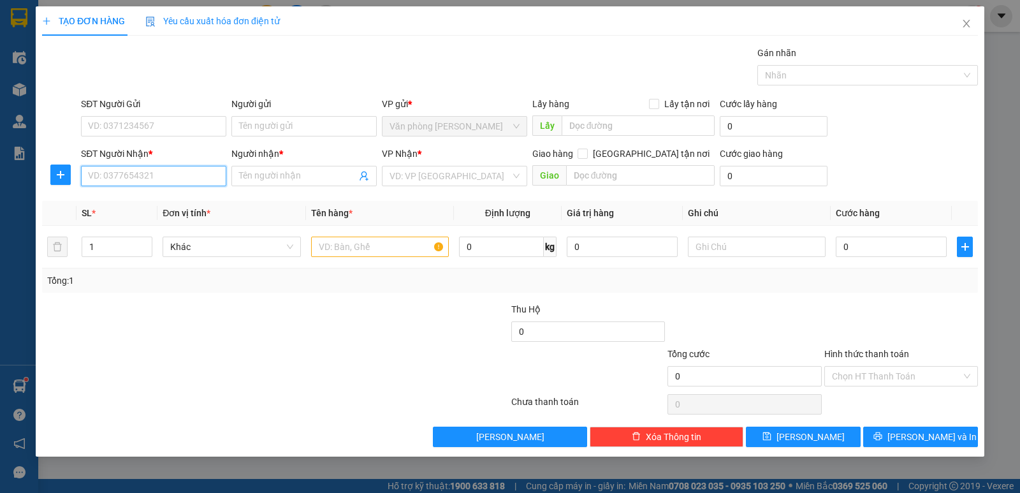
click at [130, 173] on input "SĐT Người Nhận *" at bounding box center [153, 176] width 145 height 20
click at [127, 203] on div "0978696752 - MAI" at bounding box center [154, 201] width 130 height 14
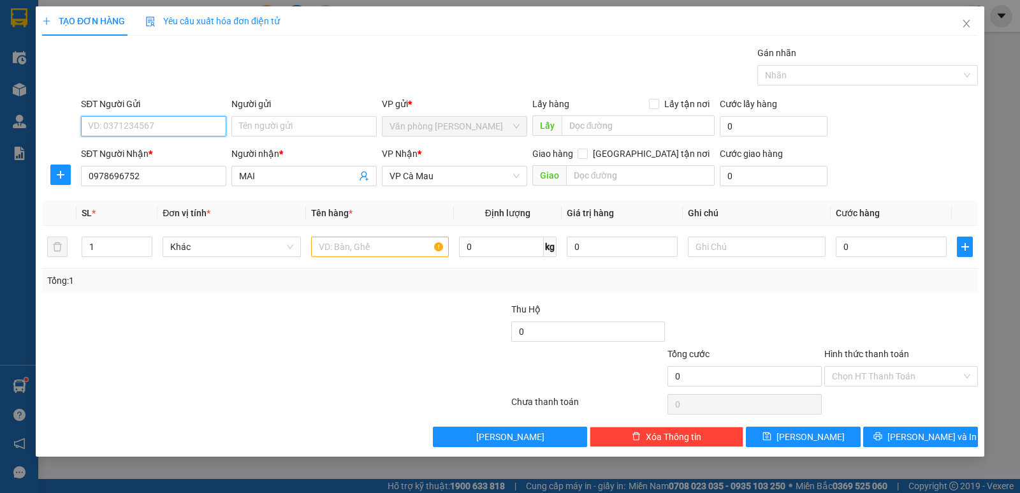
click at [157, 122] on input "SĐT Người Gửi" at bounding box center [153, 126] width 145 height 20
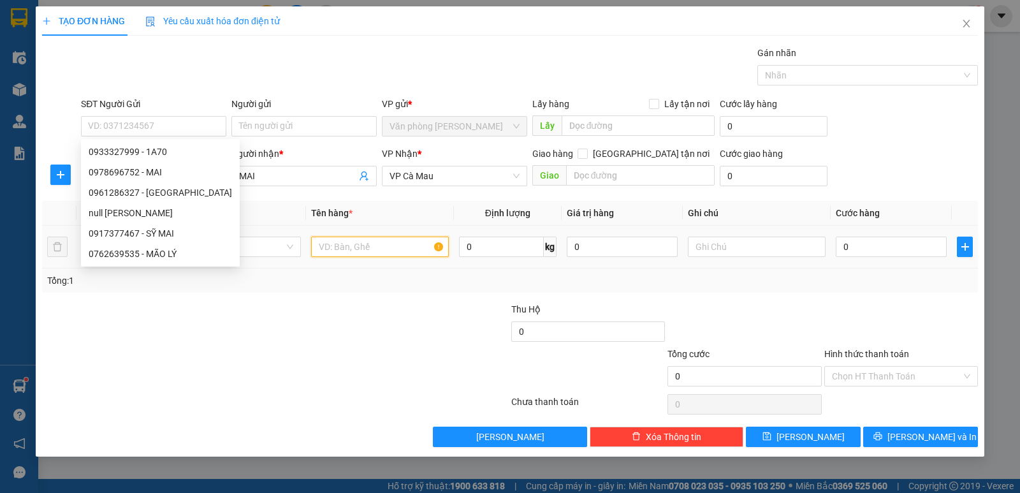
click at [351, 243] on input "text" at bounding box center [380, 246] width 138 height 20
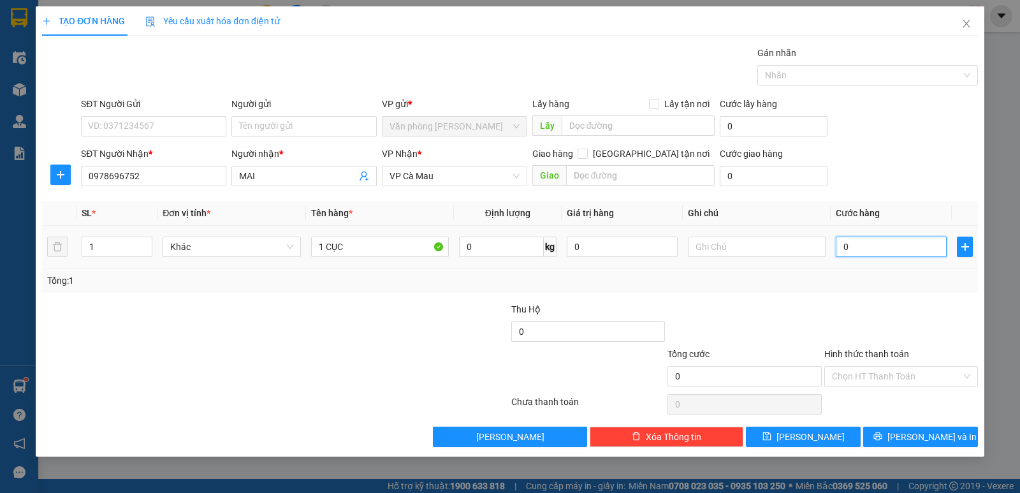
click at [878, 250] on input "0" at bounding box center [891, 246] width 111 height 20
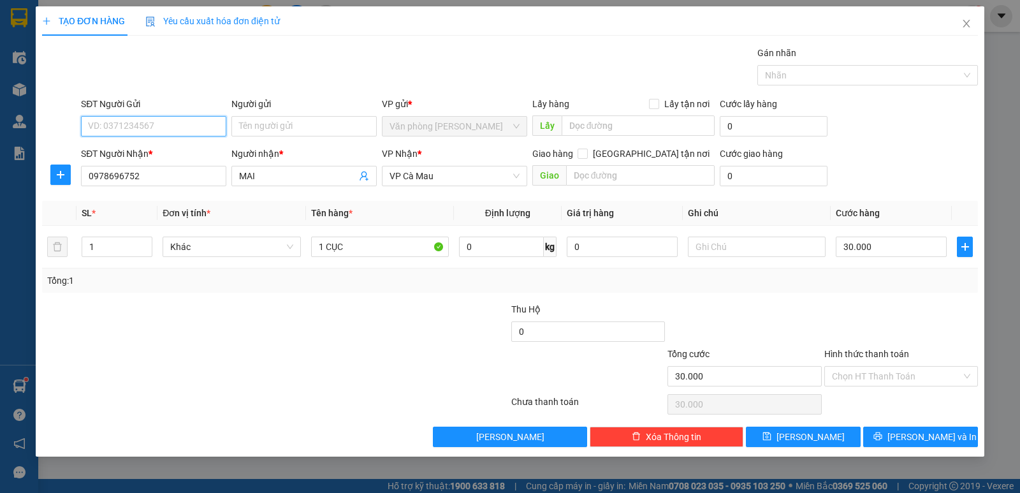
click at [184, 129] on input "SĐT Người Gửi" at bounding box center [153, 126] width 145 height 20
click at [287, 125] on input "Người gửi" at bounding box center [303, 126] width 145 height 20
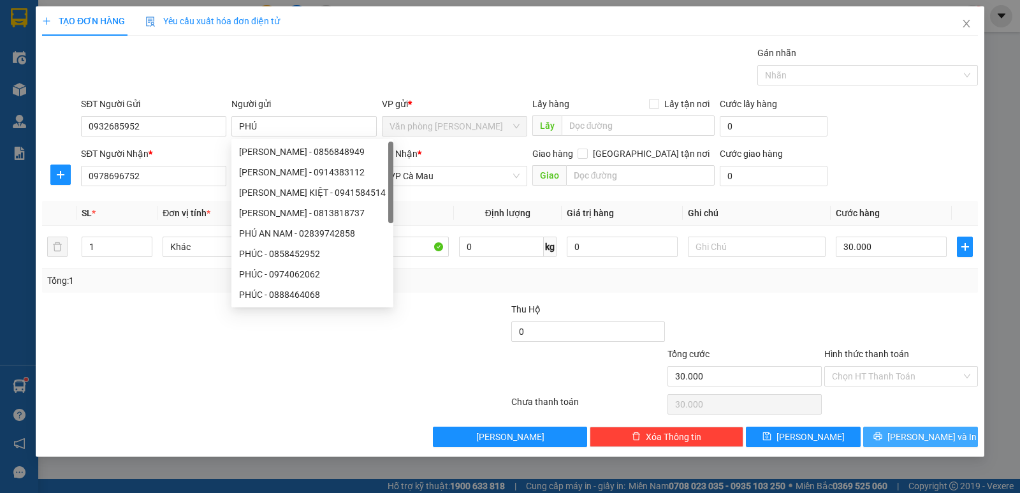
click at [937, 441] on span "[PERSON_NAME] và In" at bounding box center [931, 437] width 89 height 14
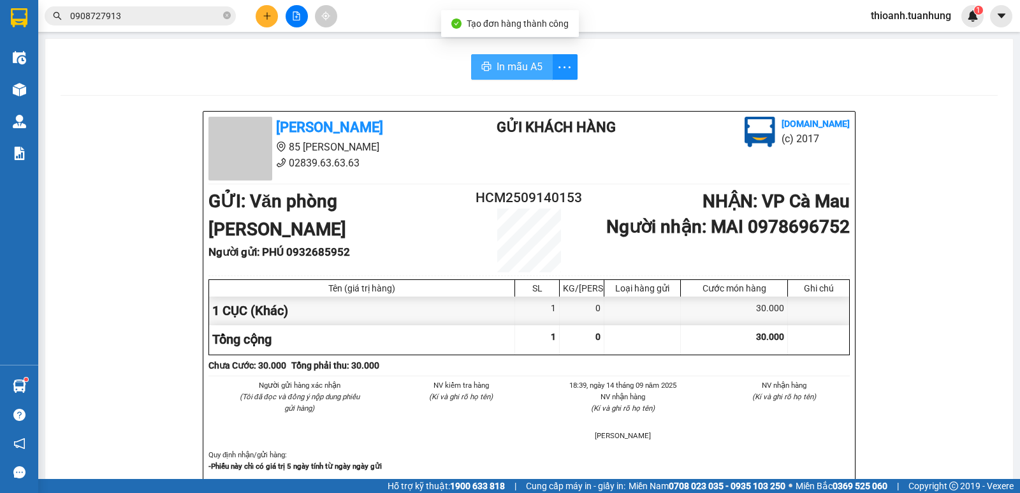
click at [528, 64] on span "In mẫu A5" at bounding box center [519, 67] width 46 height 16
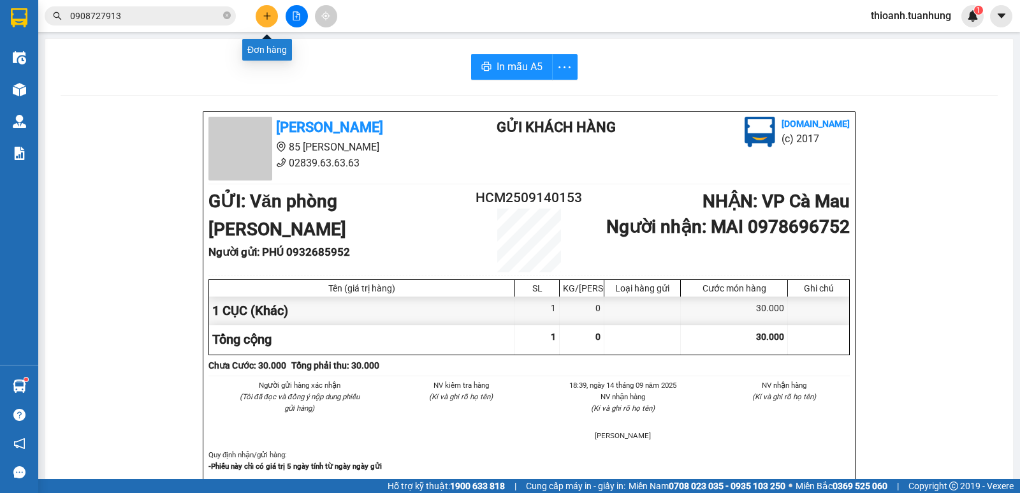
click at [266, 13] on icon "plus" at bounding box center [267, 15] width 9 height 9
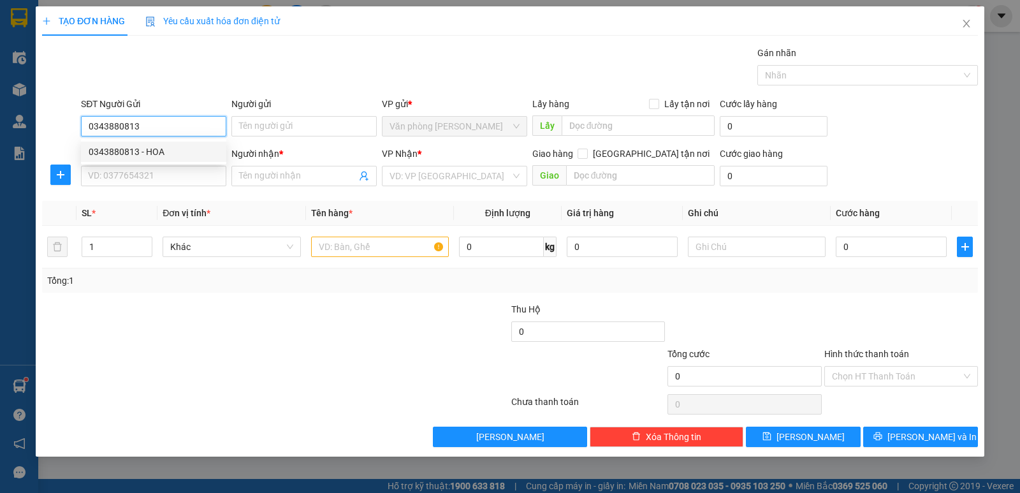
click at [147, 154] on div "0343880813 - HOA" at bounding box center [154, 152] width 130 height 14
click at [155, 180] on input "SĐT Người Nhận *" at bounding box center [153, 176] width 145 height 20
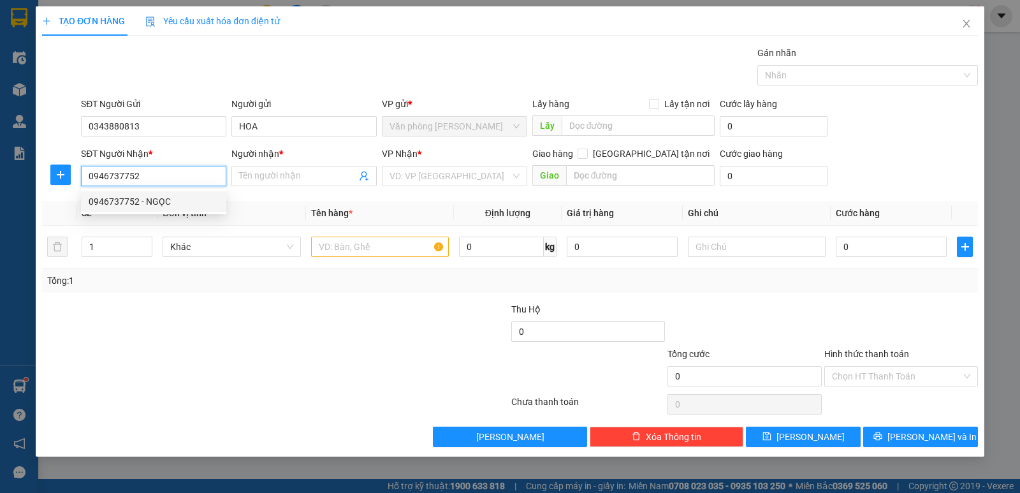
click at [140, 201] on div "0946737752 - NGỌC" at bounding box center [154, 201] width 130 height 14
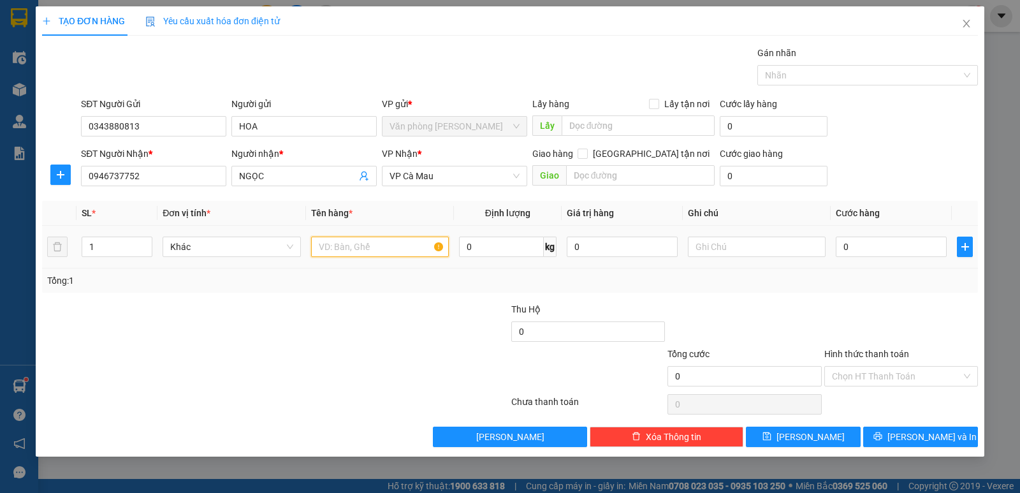
click at [360, 250] on input "text" at bounding box center [380, 246] width 138 height 20
click at [881, 249] on input "0" at bounding box center [891, 246] width 111 height 20
click at [879, 371] on input "Hình thức thanh toán" at bounding box center [896, 375] width 129 height 19
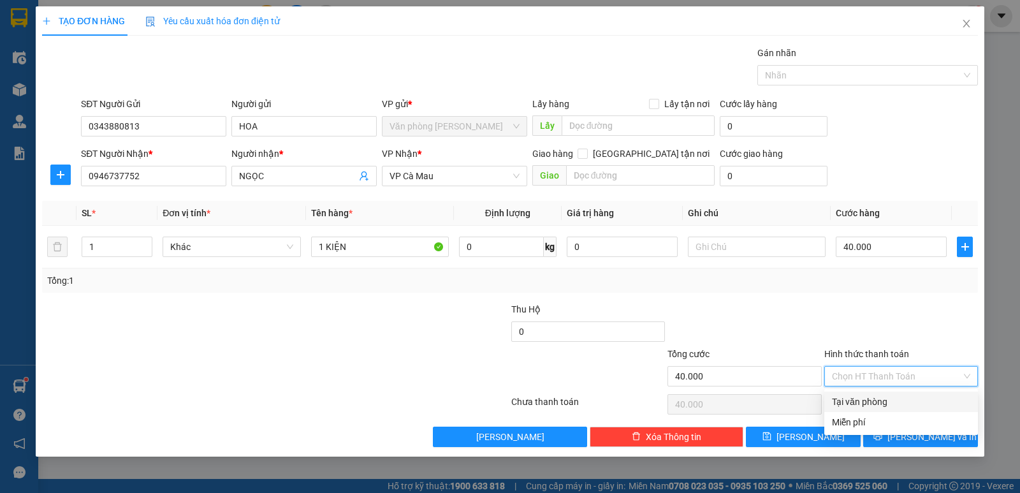
click at [878, 399] on div "Tại văn phòng" at bounding box center [901, 402] width 138 height 14
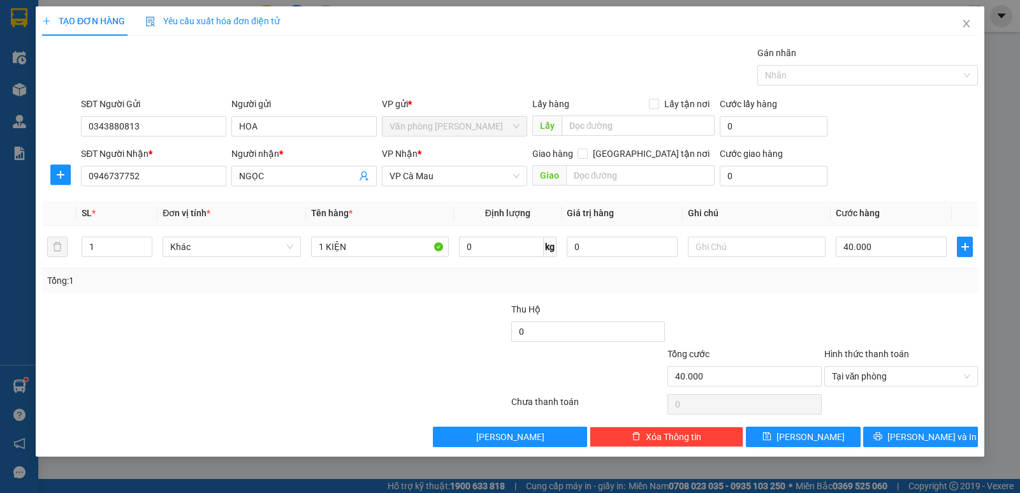
click at [918, 425] on div "Transit Pickup Surcharge Ids Transit Deliver Surcharge Ids Transit Deliver Surc…" at bounding box center [510, 246] width 936 height 401
click at [917, 433] on span "[PERSON_NAME] và In" at bounding box center [931, 437] width 89 height 14
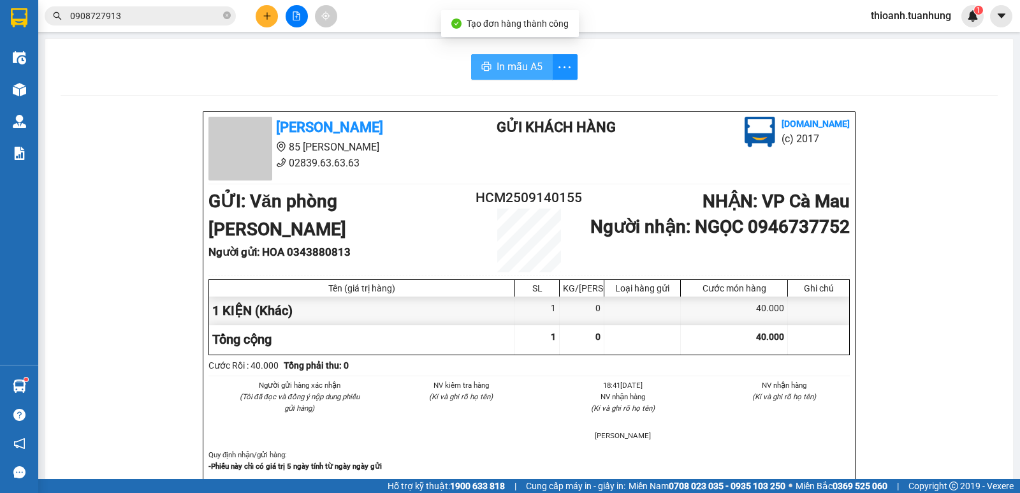
click at [511, 71] on span "In mẫu A5" at bounding box center [519, 67] width 46 height 16
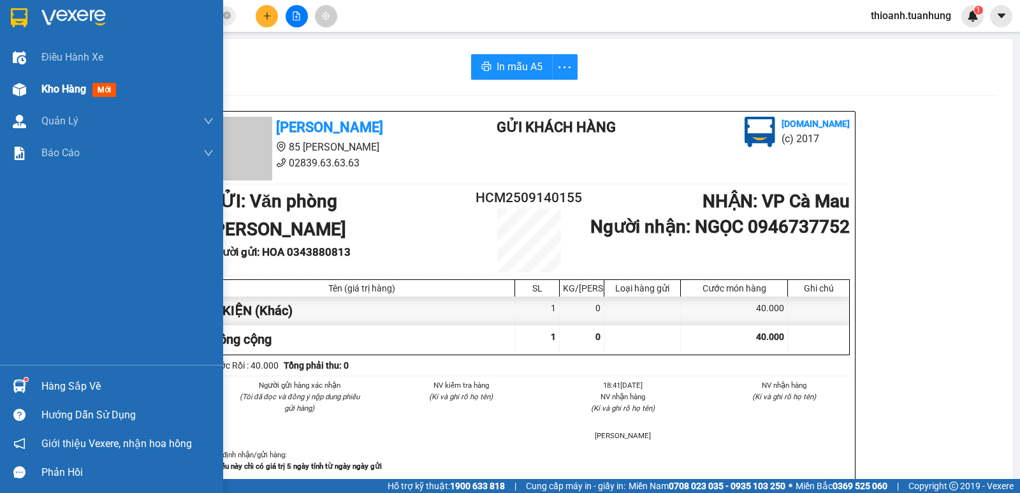
drag, startPoint x: 76, startPoint y: 83, endPoint x: 86, endPoint y: 77, distance: 11.5
click at [76, 83] on span "Kho hàng" at bounding box center [63, 89] width 45 height 12
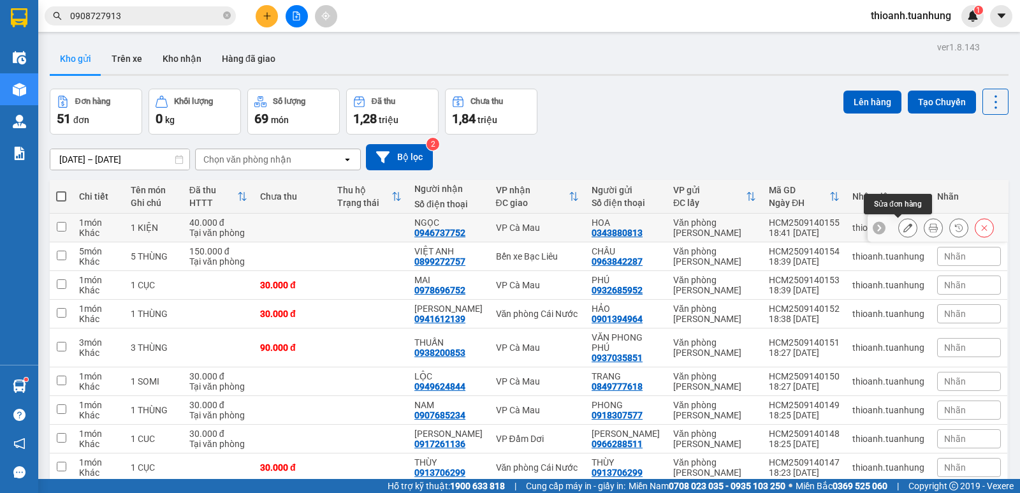
click at [903, 227] on button at bounding box center [908, 228] width 18 height 22
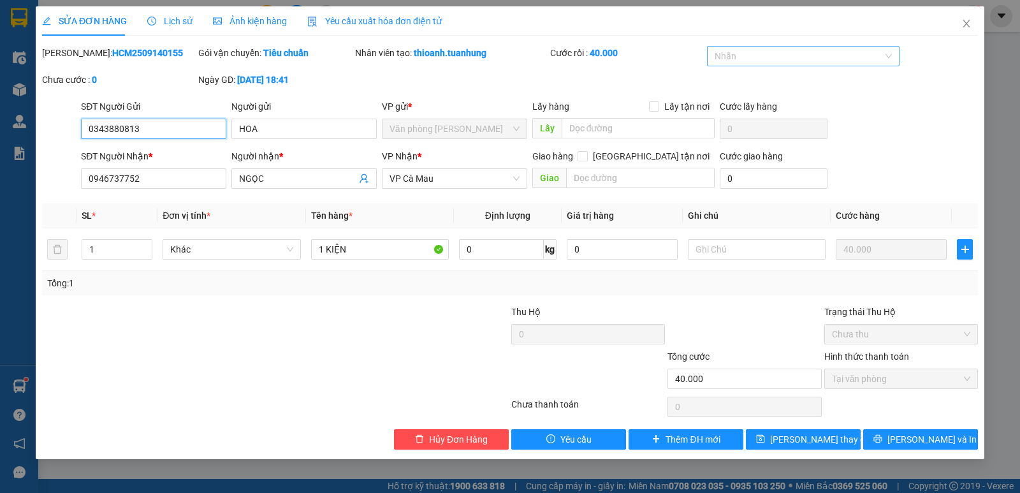
click at [806, 55] on div at bounding box center [797, 55] width 174 height 15
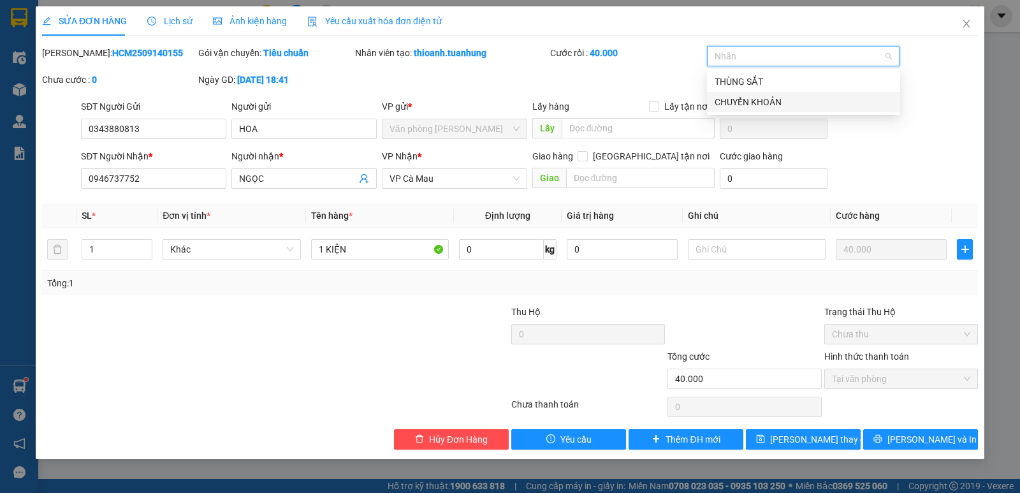
click at [777, 97] on div "CHUYỂN KHOẢN" at bounding box center [803, 102] width 178 height 14
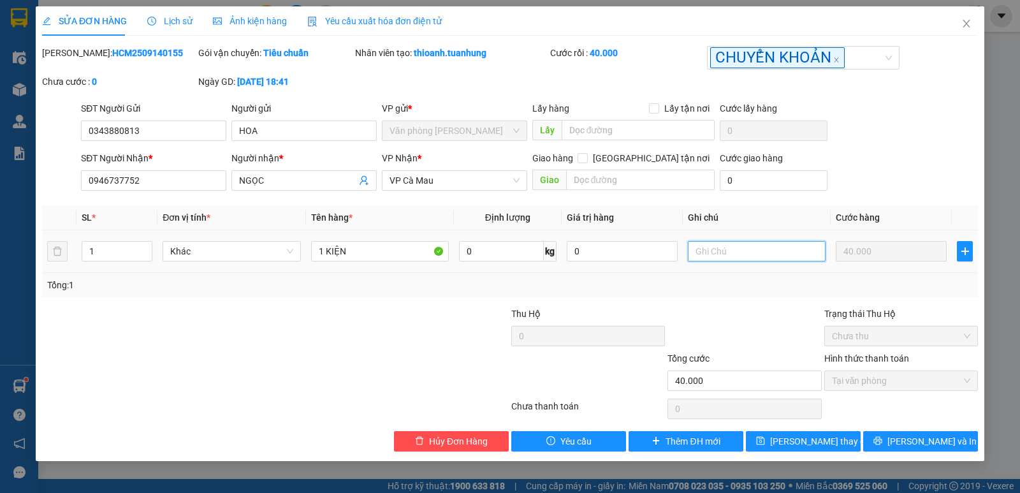
click at [745, 245] on input "text" at bounding box center [757, 251] width 138 height 20
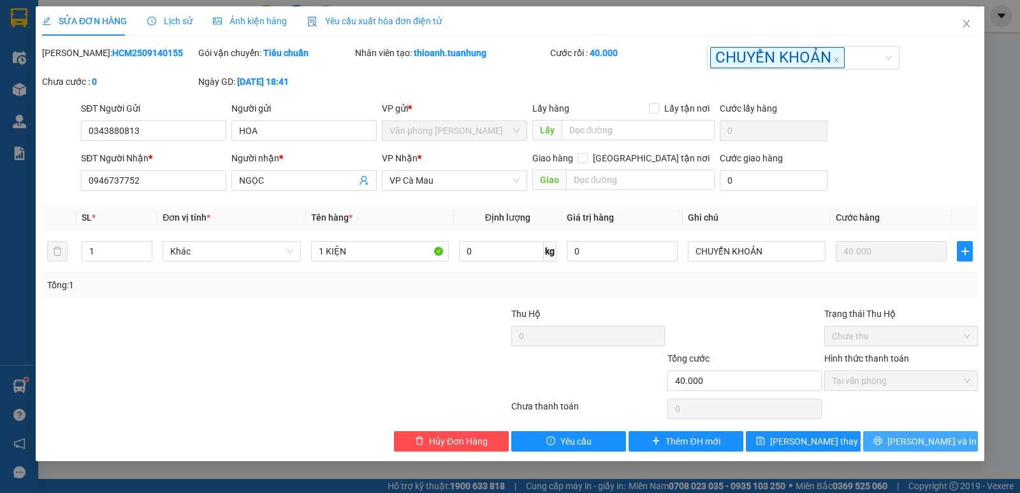
click at [904, 447] on button "[PERSON_NAME] và In" at bounding box center [920, 441] width 115 height 20
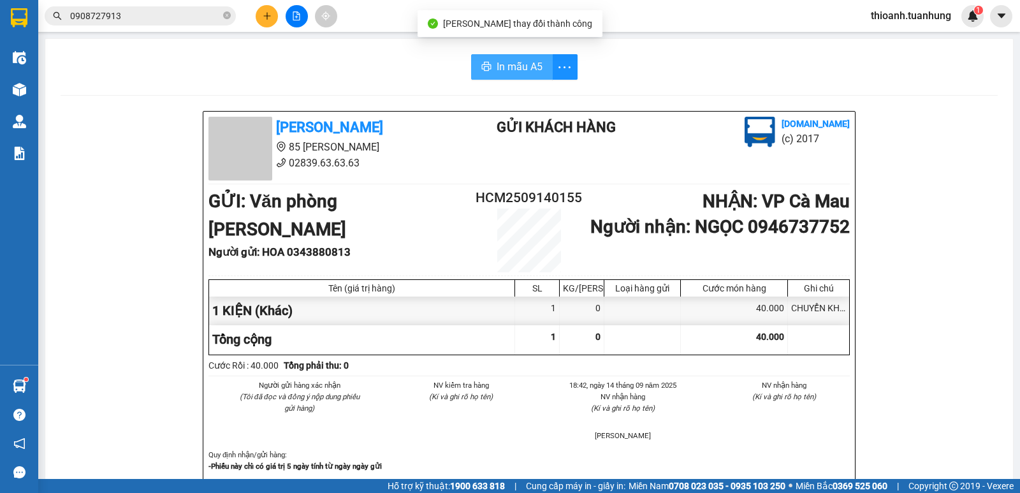
click at [505, 62] on span "In mẫu A5" at bounding box center [519, 67] width 46 height 16
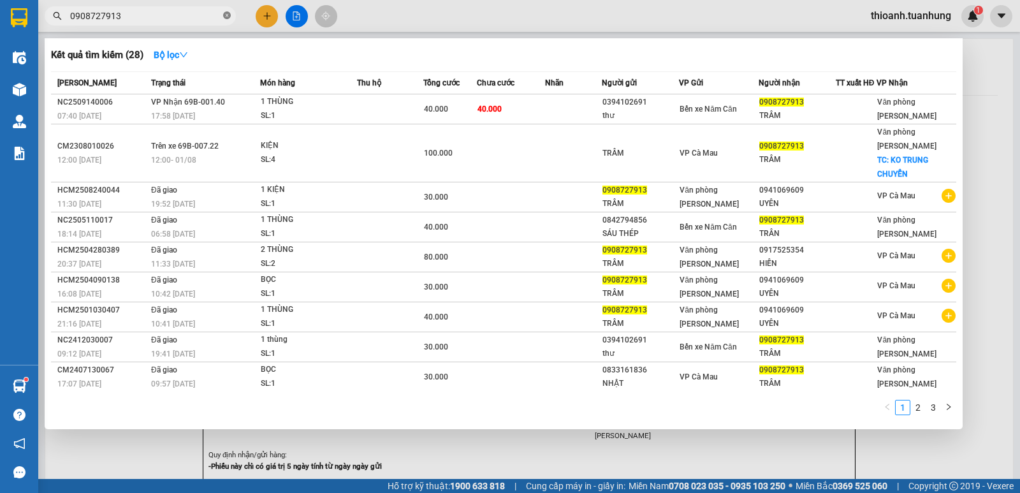
click at [225, 18] on icon "close-circle" at bounding box center [227, 15] width 8 height 8
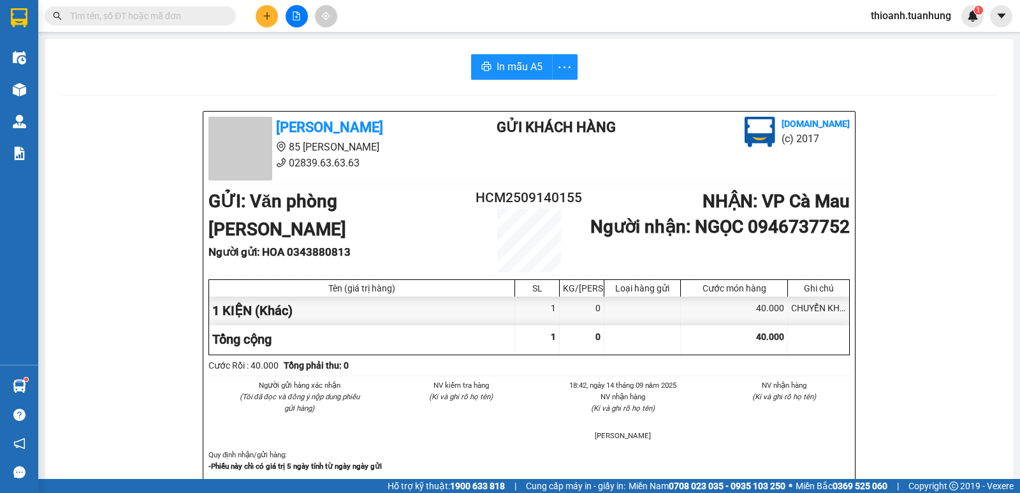
click at [259, 15] on button at bounding box center [267, 16] width 22 height 22
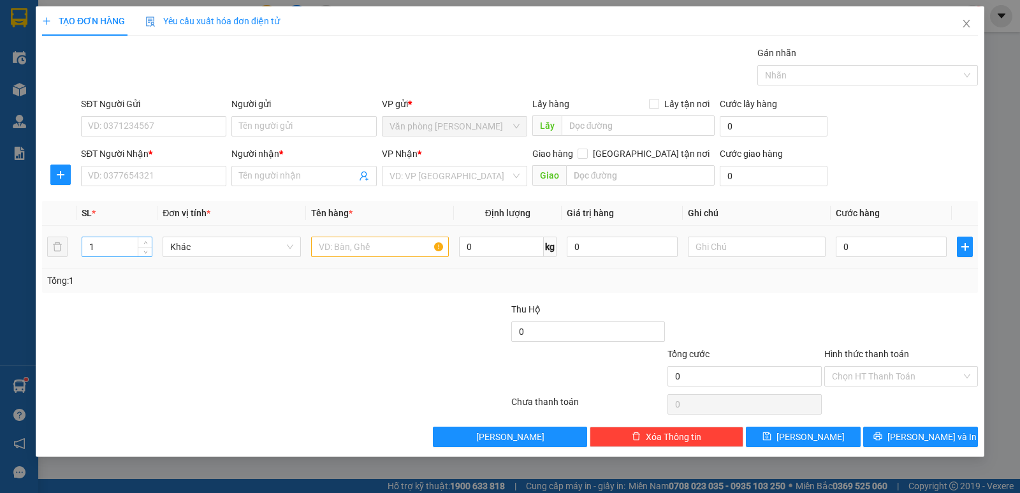
click at [136, 244] on input "1" at bounding box center [116, 246] width 69 height 19
click at [151, 237] on div "1" at bounding box center [116, 246] width 69 height 19
click at [144, 243] on icon "up" at bounding box center [145, 244] width 4 height 4
click at [370, 248] on input "text" at bounding box center [380, 246] width 138 height 20
click at [880, 245] on input "0" at bounding box center [891, 246] width 111 height 20
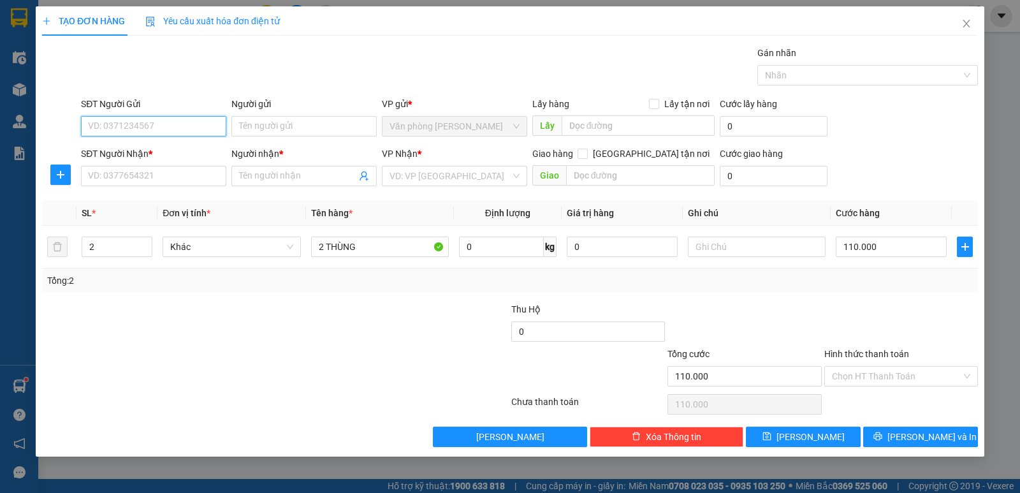
click at [131, 131] on input "SĐT Người Gửi" at bounding box center [153, 126] width 145 height 20
click at [136, 150] on div "0942207415 - A MỸ" at bounding box center [154, 152] width 130 height 14
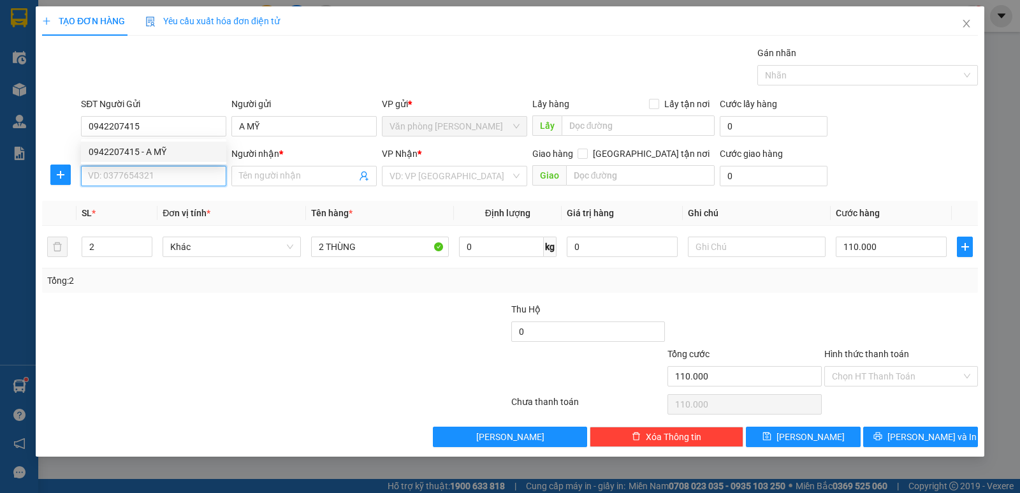
click at [149, 173] on input "SĐT Người Nhận *" at bounding box center [153, 176] width 145 height 20
click at [169, 201] on div "0896969796 - DUNG" at bounding box center [154, 201] width 130 height 14
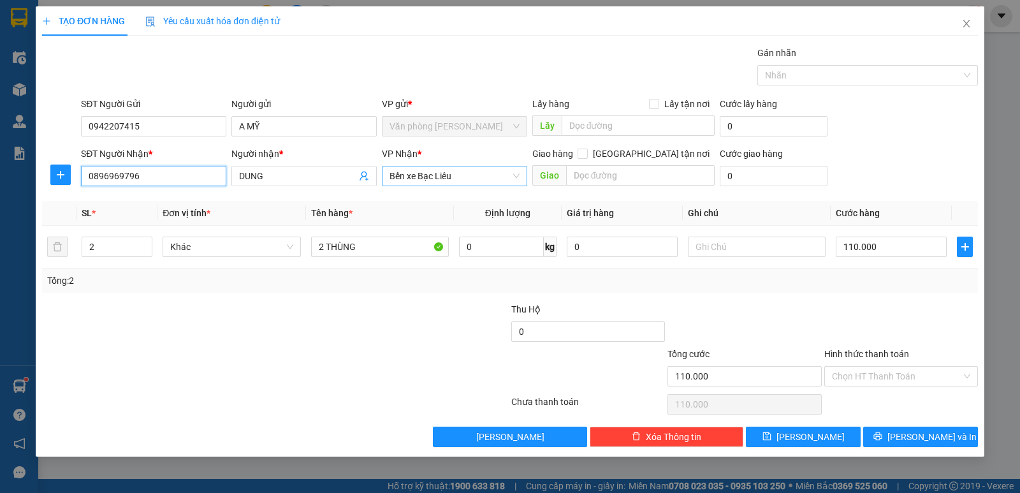
click at [446, 178] on span "Bến xe Bạc Liêu" at bounding box center [454, 175] width 130 height 19
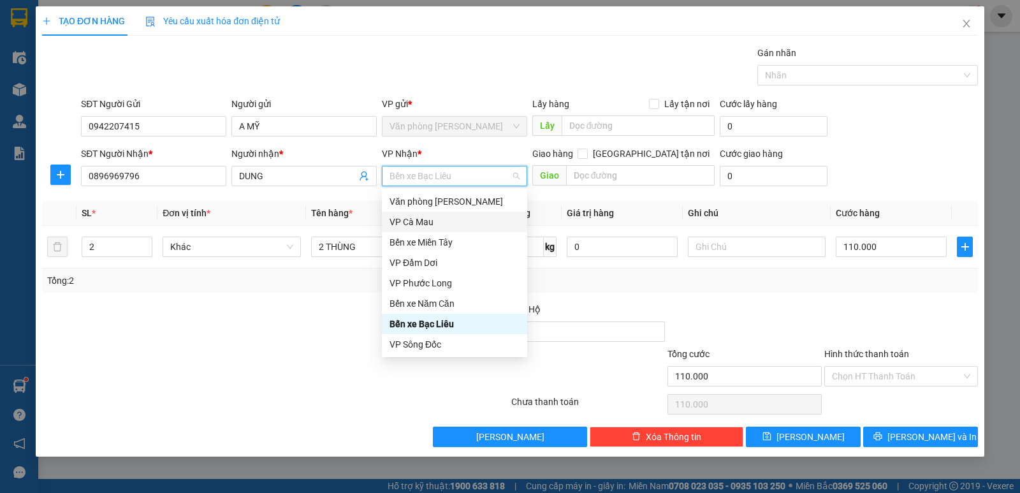
click at [412, 228] on div "VP Cà Mau" at bounding box center [454, 222] width 130 height 14
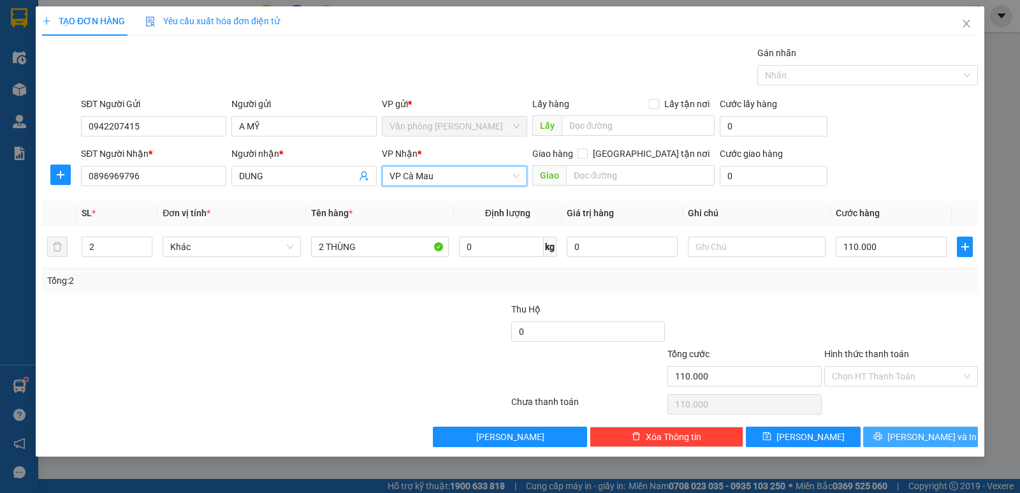
click at [902, 431] on button "[PERSON_NAME] và In" at bounding box center [920, 436] width 115 height 20
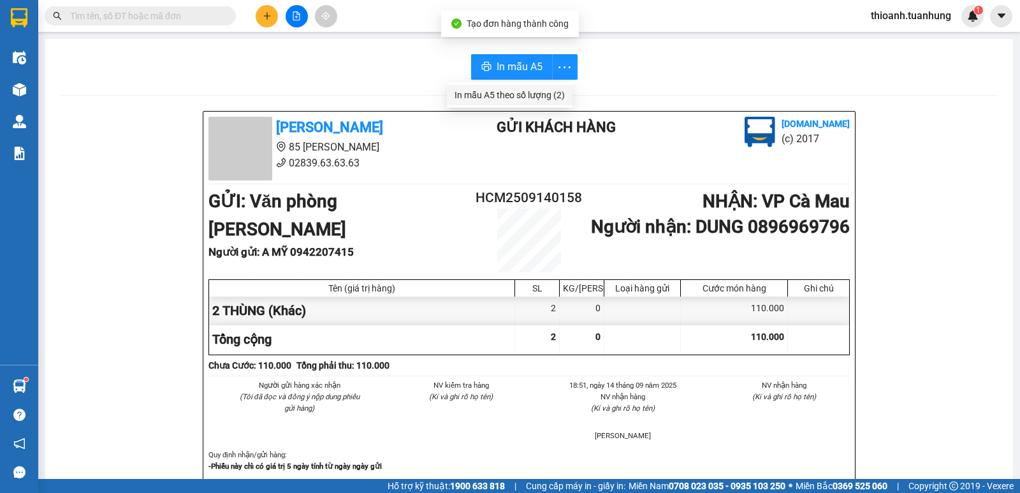
click at [539, 92] on div "In mẫu A5 theo số lượng (2)" at bounding box center [509, 95] width 110 height 14
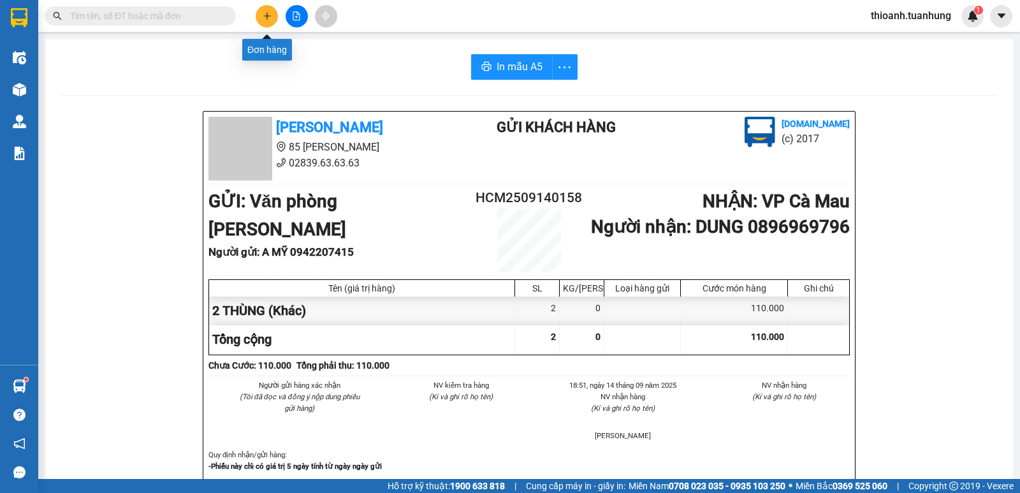
click at [263, 19] on icon "plus" at bounding box center [267, 15] width 9 height 9
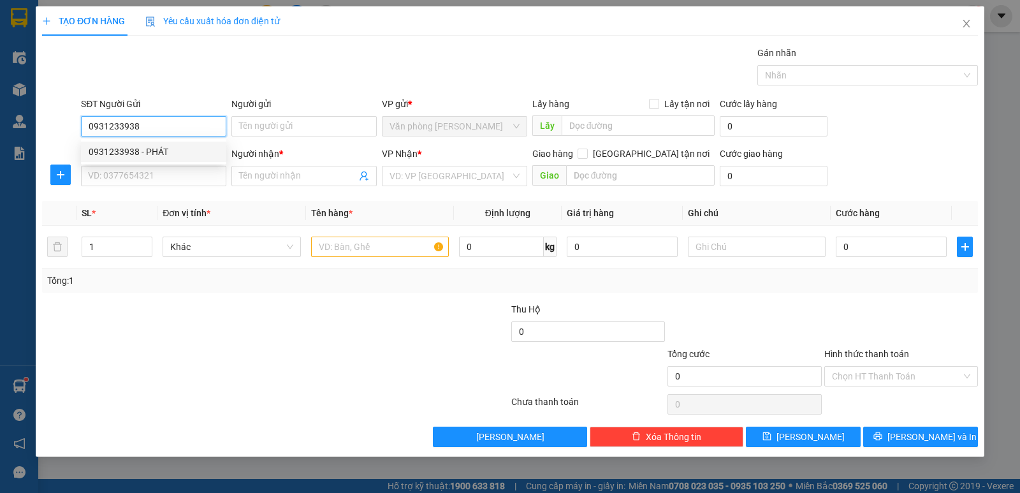
click at [185, 147] on div "0931233938 - PHÁT" at bounding box center [154, 152] width 130 height 14
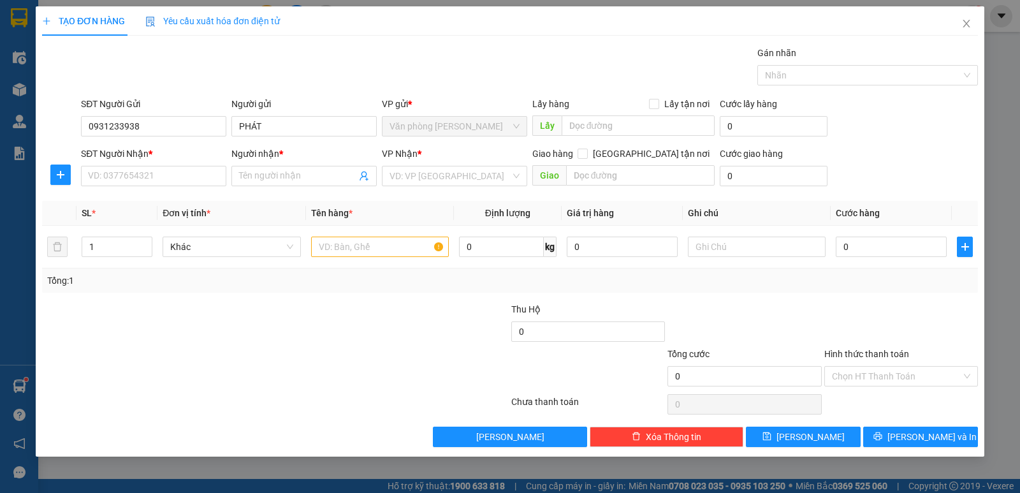
click at [166, 189] on div "SĐT Người Nhận * VD: 0377654321" at bounding box center [153, 169] width 145 height 45
click at [166, 184] on input "SĐT Người Nhận *" at bounding box center [153, 176] width 145 height 20
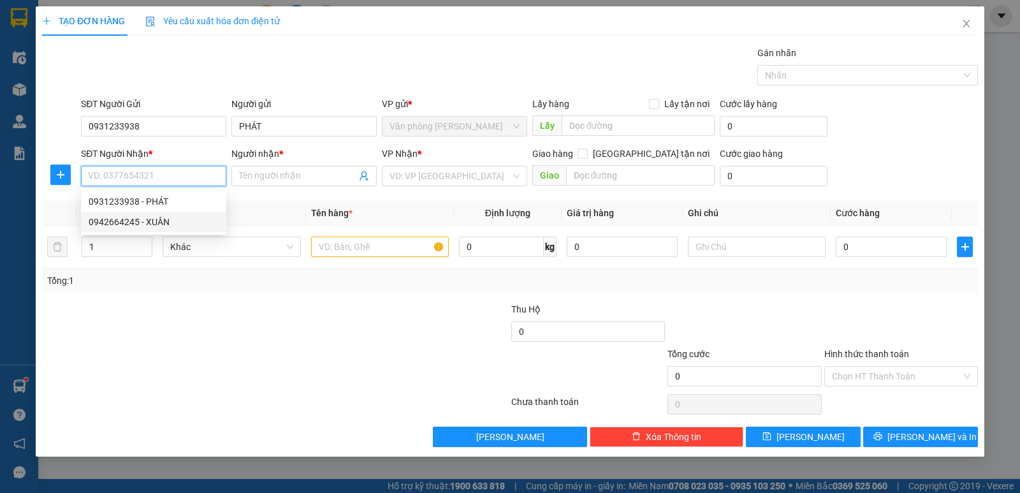
click at [157, 219] on div "0942664245 - XUÂN" at bounding box center [154, 222] width 130 height 14
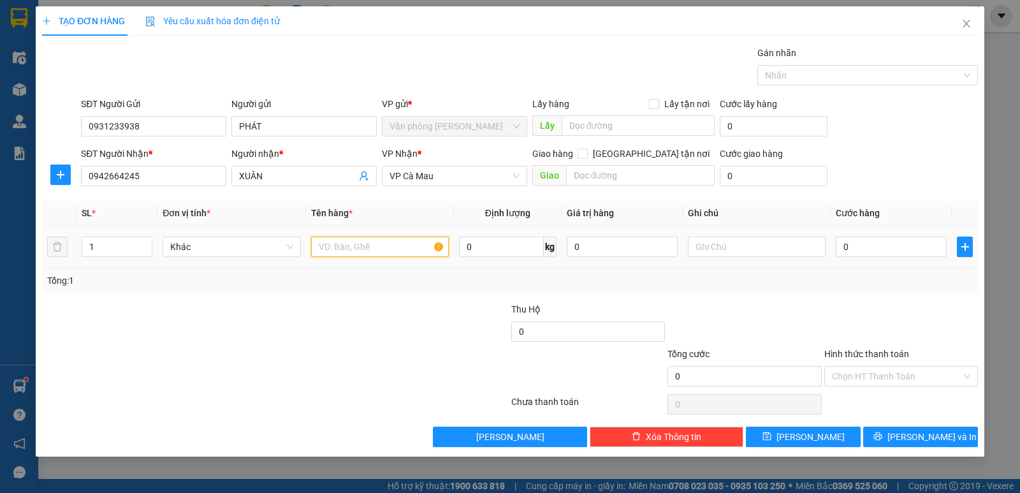
click at [379, 248] on input "text" at bounding box center [380, 246] width 138 height 20
click at [866, 241] on input "0" at bounding box center [891, 246] width 111 height 20
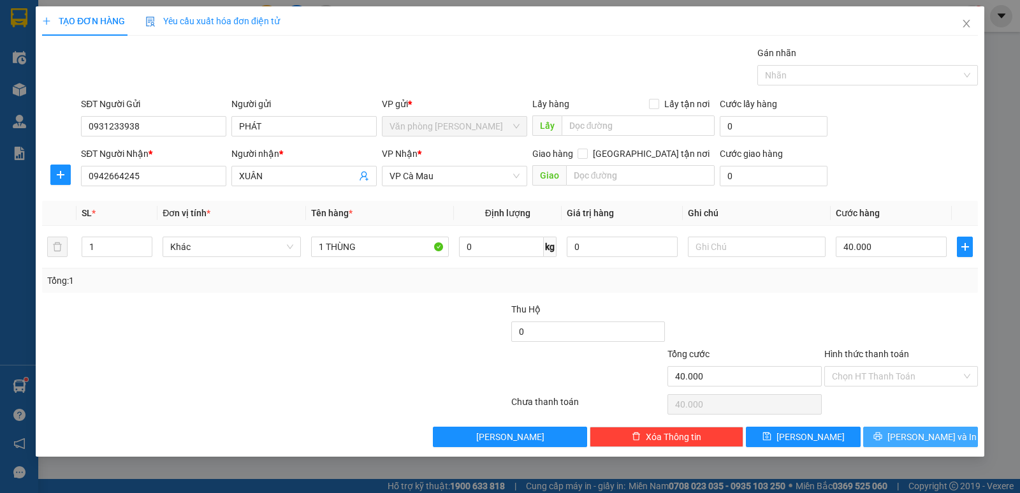
click at [891, 430] on button "[PERSON_NAME] và In" at bounding box center [920, 436] width 115 height 20
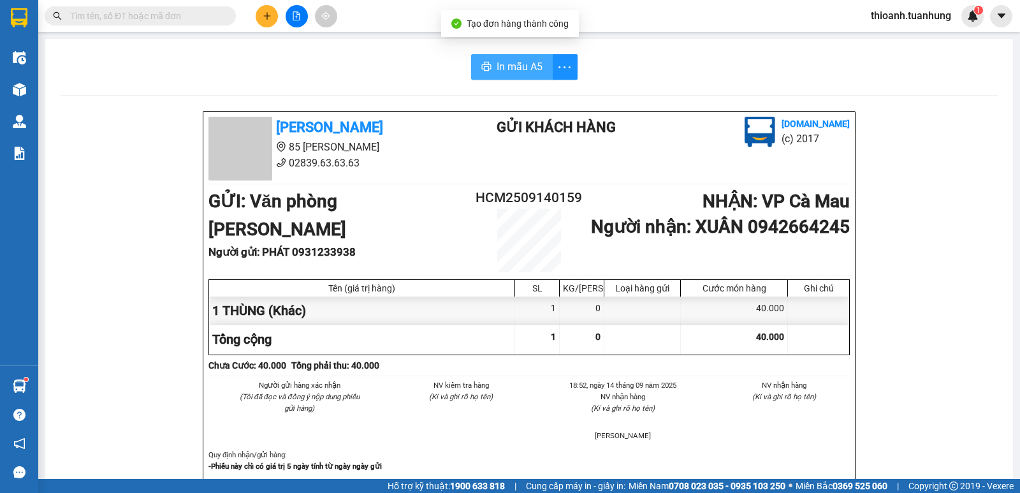
click at [502, 64] on span "In mẫu A5" at bounding box center [519, 67] width 46 height 16
click at [135, 16] on input "text" at bounding box center [145, 16] width 150 height 14
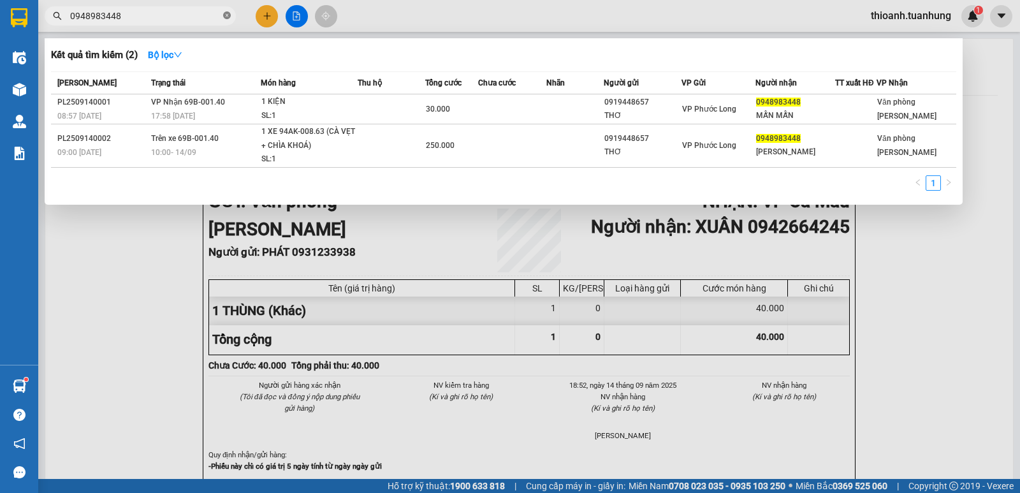
click at [226, 15] on icon "close-circle" at bounding box center [227, 15] width 8 height 8
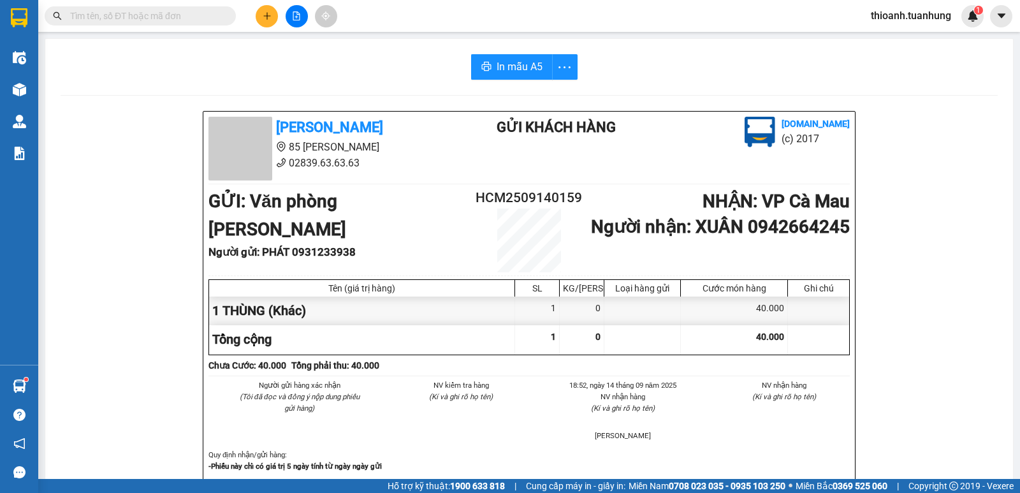
click at [173, 13] on input "text" at bounding box center [145, 16] width 150 height 14
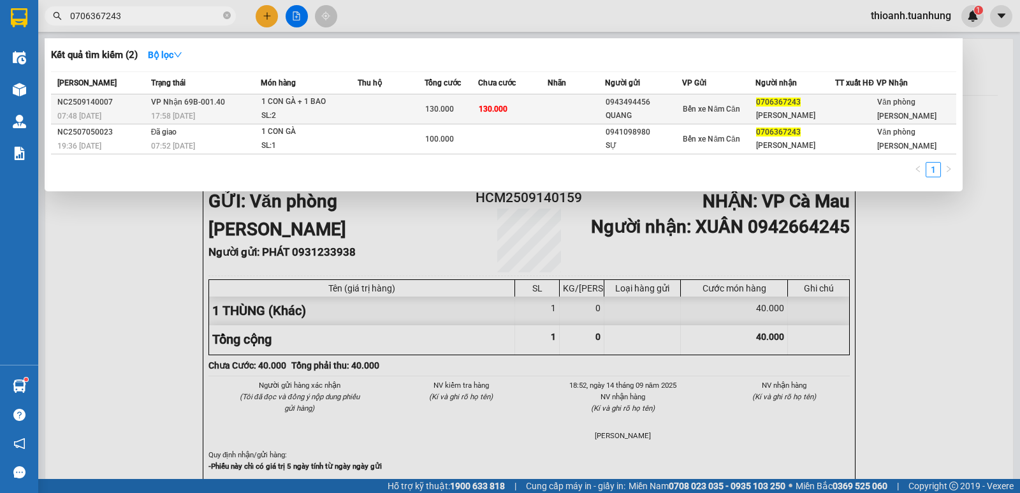
click at [753, 110] on div "Bến xe Năm Căn" at bounding box center [719, 109] width 72 height 14
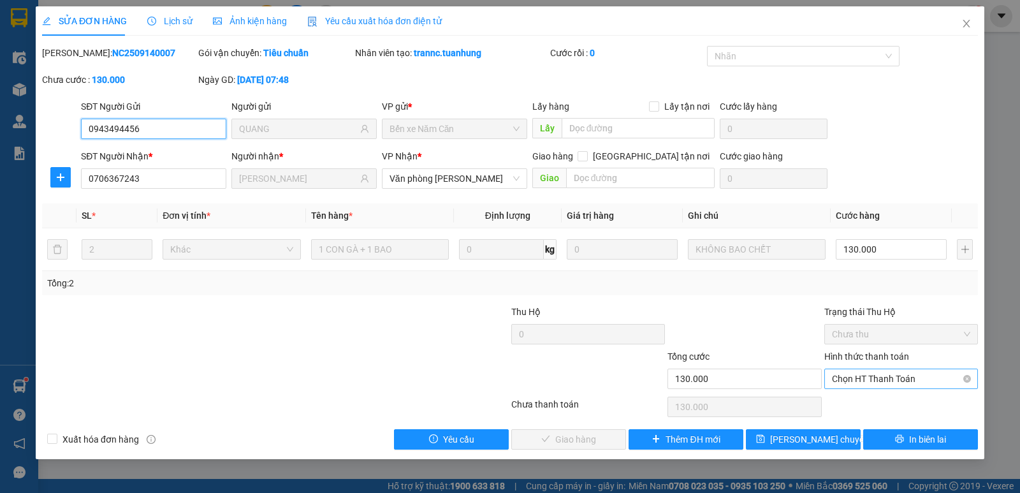
click at [879, 373] on span "Chọn HT Thanh Toán" at bounding box center [901, 378] width 138 height 19
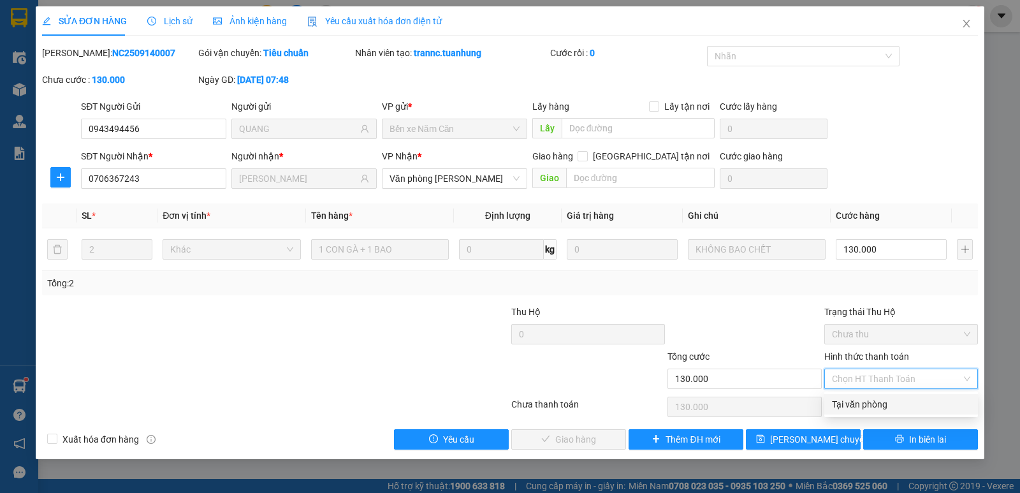
click at [888, 405] on div "Tại văn phòng" at bounding box center [901, 404] width 138 height 14
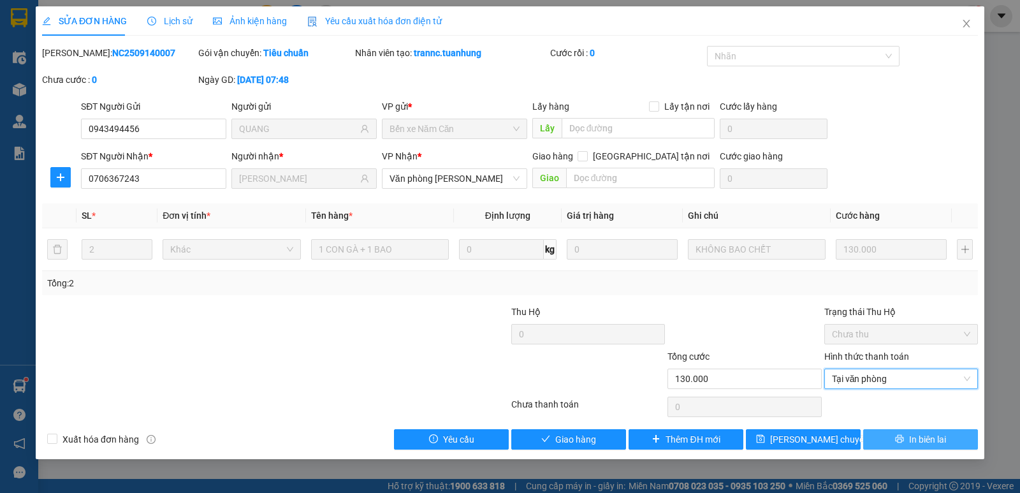
click at [912, 437] on span "In biên lai" at bounding box center [927, 439] width 37 height 14
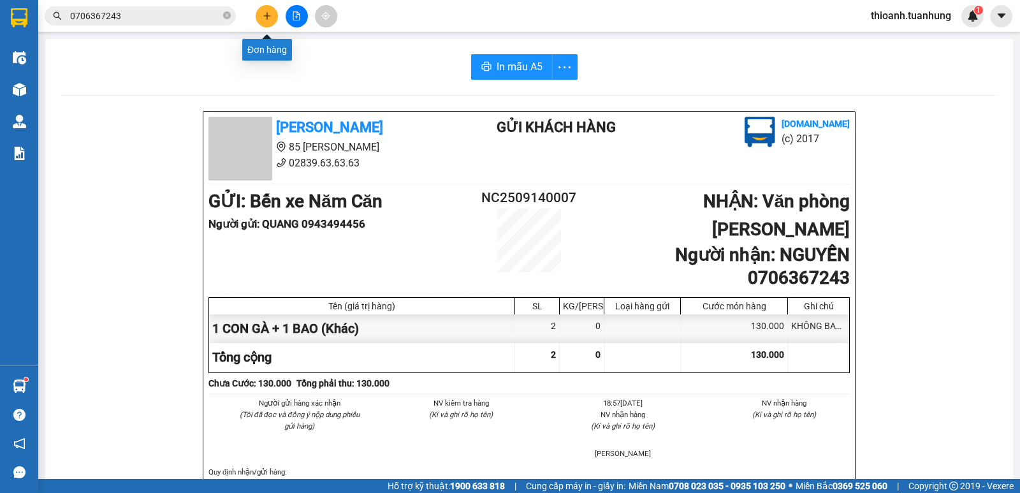
click at [261, 7] on button at bounding box center [267, 16] width 22 height 22
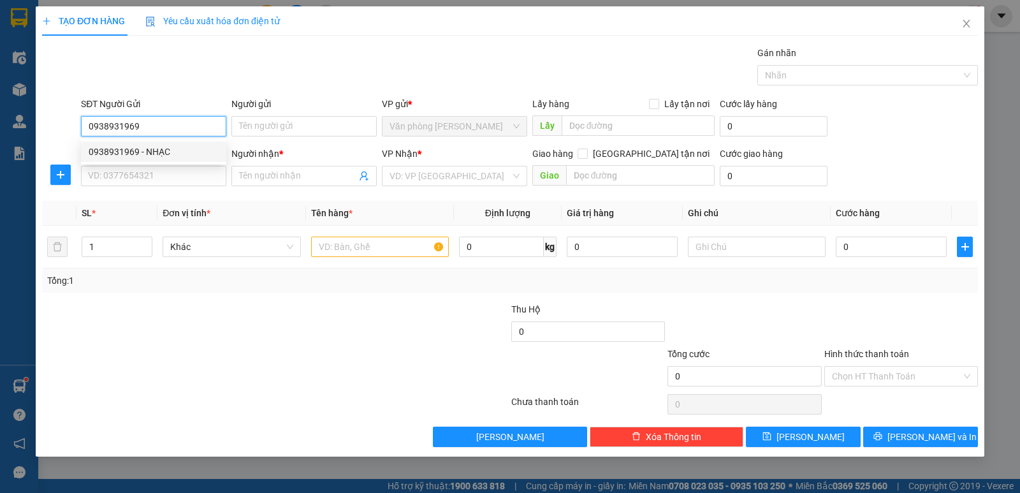
click at [163, 147] on div "0938931969 - NHẠC" at bounding box center [154, 152] width 130 height 14
click at [158, 184] on input "SĐT Người Nhận *" at bounding box center [153, 176] width 145 height 20
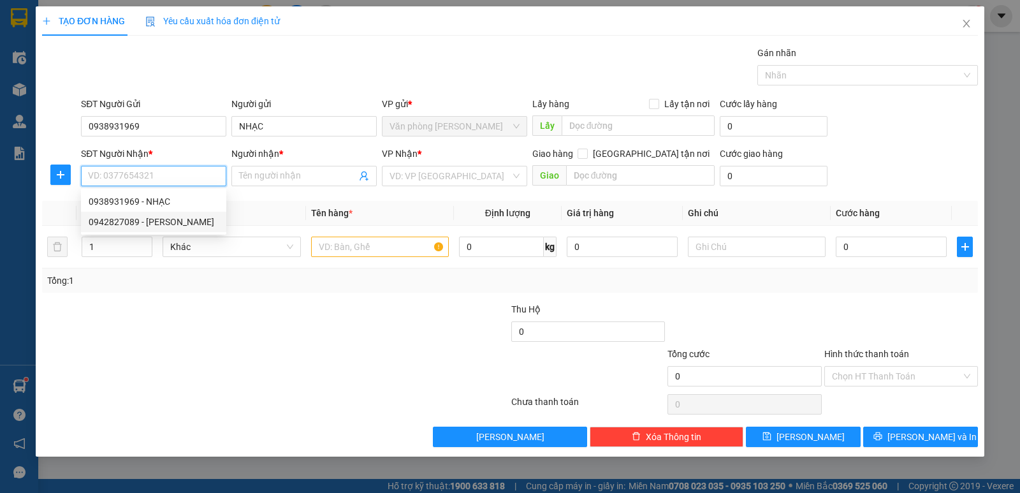
click at [142, 220] on div "0942827089 - KIM HOA" at bounding box center [154, 222] width 130 height 14
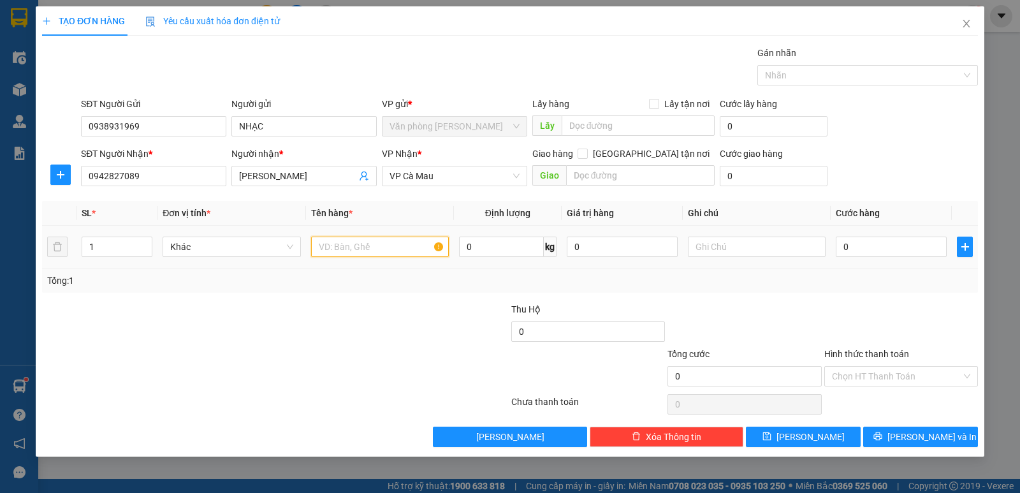
click at [377, 252] on input "text" at bounding box center [380, 246] width 138 height 20
click at [873, 247] on input "0" at bounding box center [891, 246] width 111 height 20
click at [904, 425] on div "Transit Pickup Surcharge Ids Transit Deliver Surcharge Ids Transit Deliver Surc…" at bounding box center [510, 246] width 936 height 401
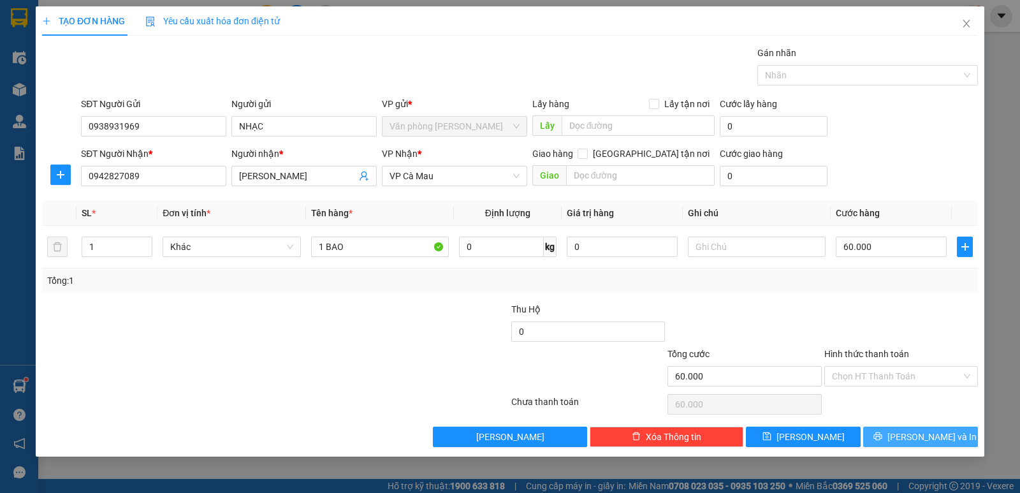
click at [941, 433] on span "[PERSON_NAME] và In" at bounding box center [931, 437] width 89 height 14
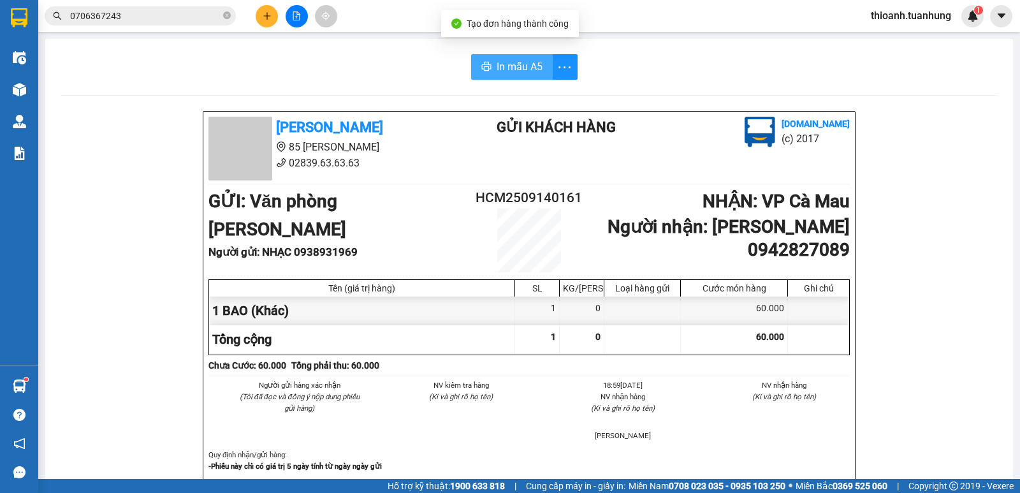
click at [502, 58] on button "In mẫu A5" at bounding box center [512, 66] width 82 height 25
click at [264, 17] on icon "plus" at bounding box center [267, 15] width 9 height 9
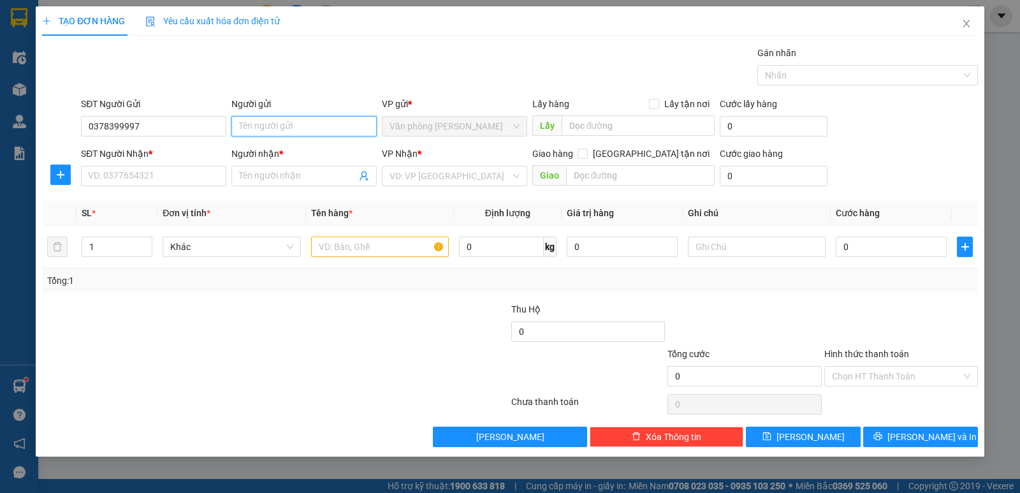
click at [280, 122] on input "Người gửi" at bounding box center [303, 126] width 145 height 20
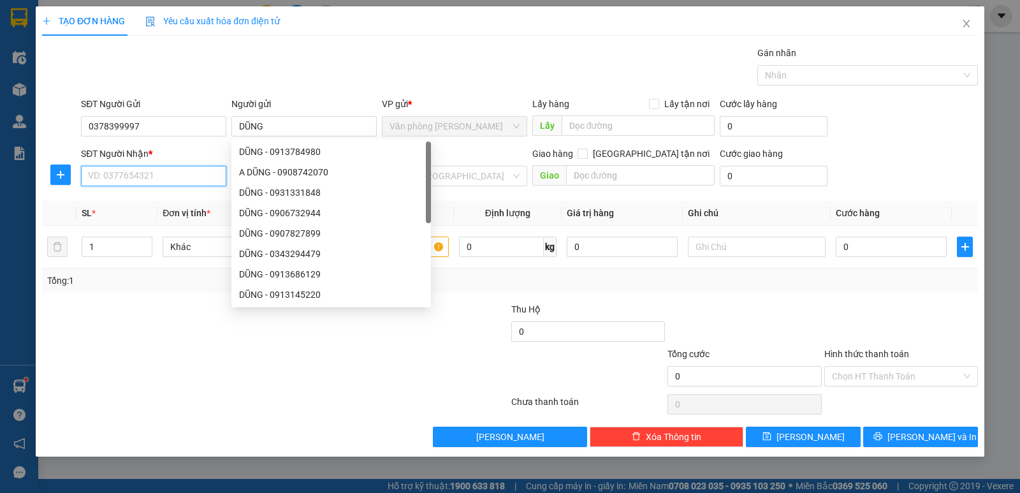
click at [105, 178] on input "SĐT Người Nhận *" at bounding box center [153, 176] width 145 height 20
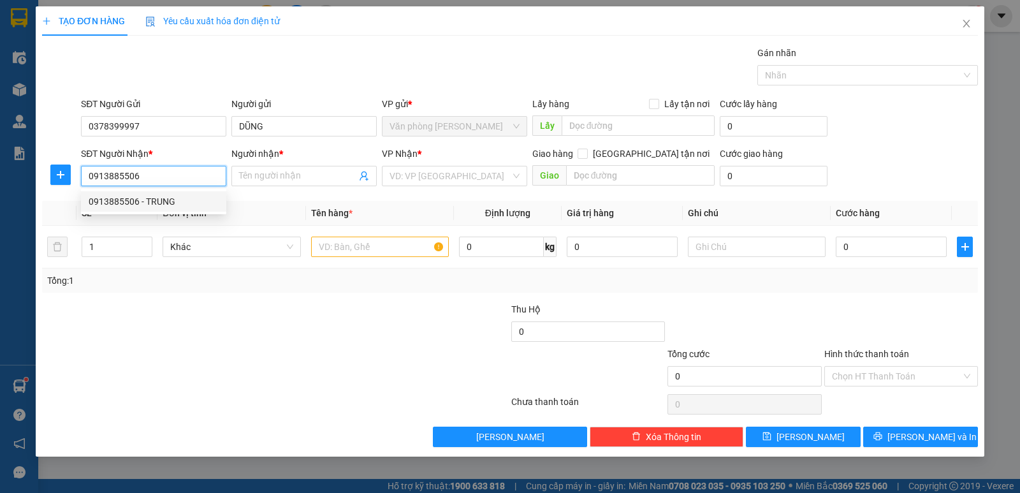
drag, startPoint x: 175, startPoint y: 202, endPoint x: 250, endPoint y: 220, distance: 77.9
click at [174, 202] on div "0913885506 - TRUNG" at bounding box center [154, 201] width 130 height 14
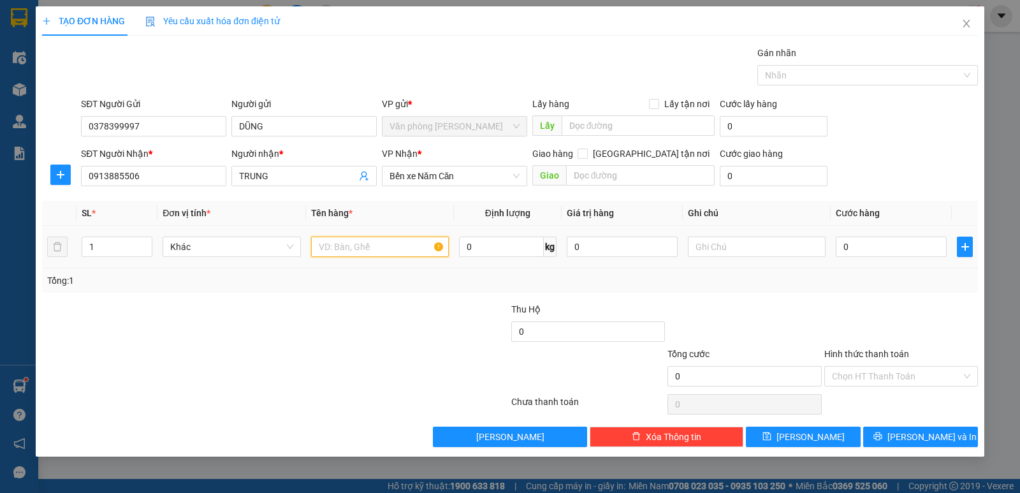
click at [343, 249] on input "text" at bounding box center [380, 246] width 138 height 20
drag, startPoint x: 887, startPoint y: 245, endPoint x: 856, endPoint y: 228, distance: 35.7
click at [887, 245] on input "0" at bounding box center [891, 246] width 111 height 20
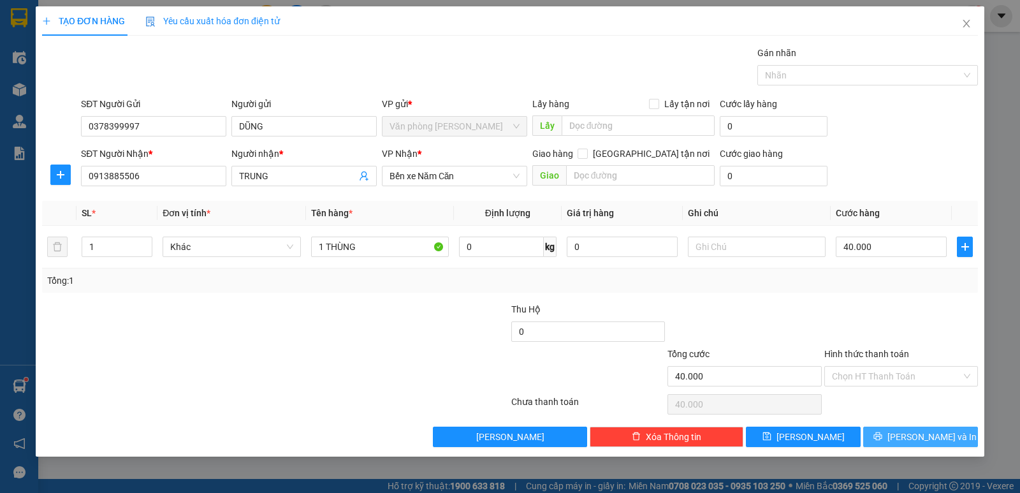
click at [910, 437] on span "[PERSON_NAME] và In" at bounding box center [931, 437] width 89 height 14
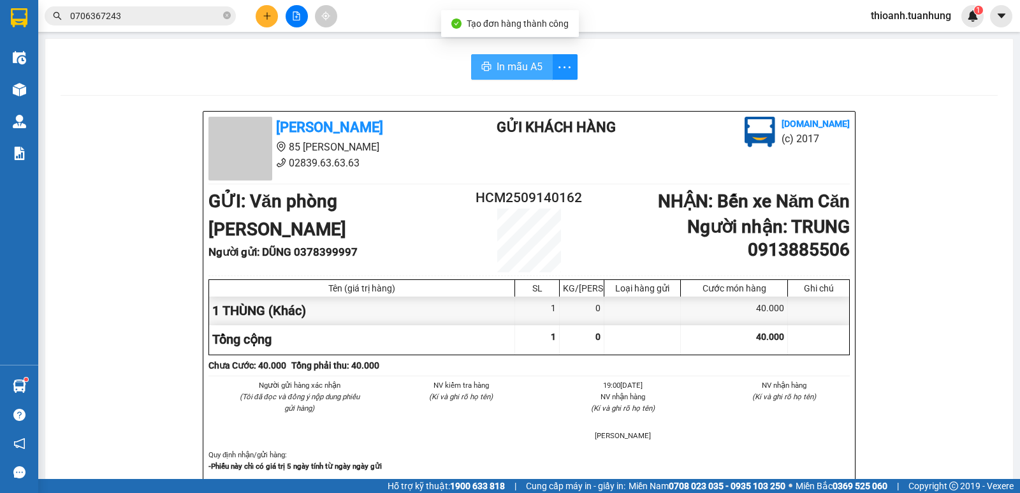
click at [526, 69] on span "In mẫu A5" at bounding box center [519, 67] width 46 height 16
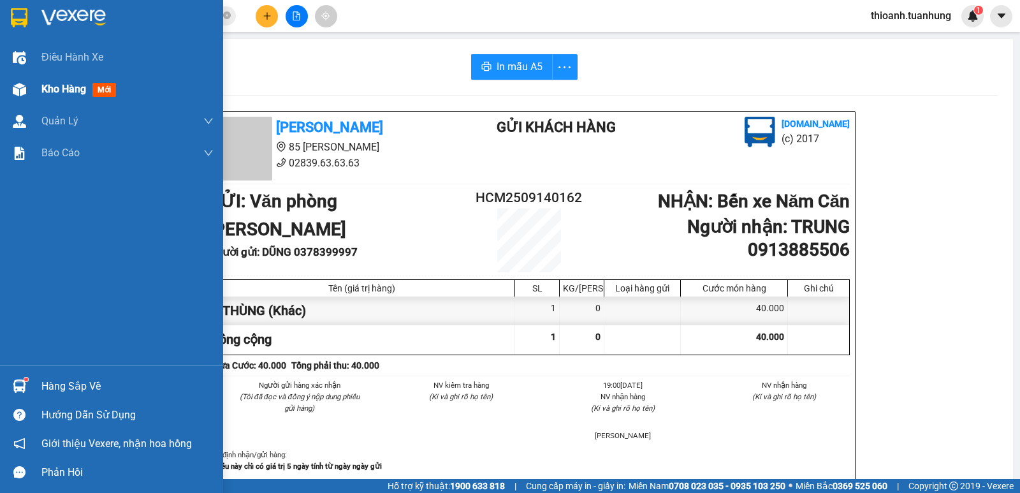
click at [69, 80] on div "Kho hàng mới" at bounding box center [127, 89] width 172 height 32
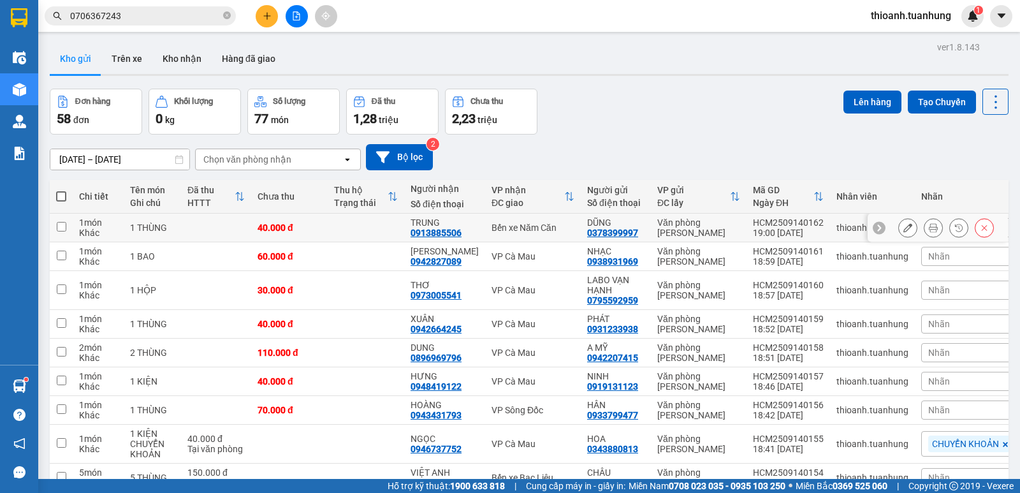
click at [904, 223] on button at bounding box center [908, 228] width 18 height 22
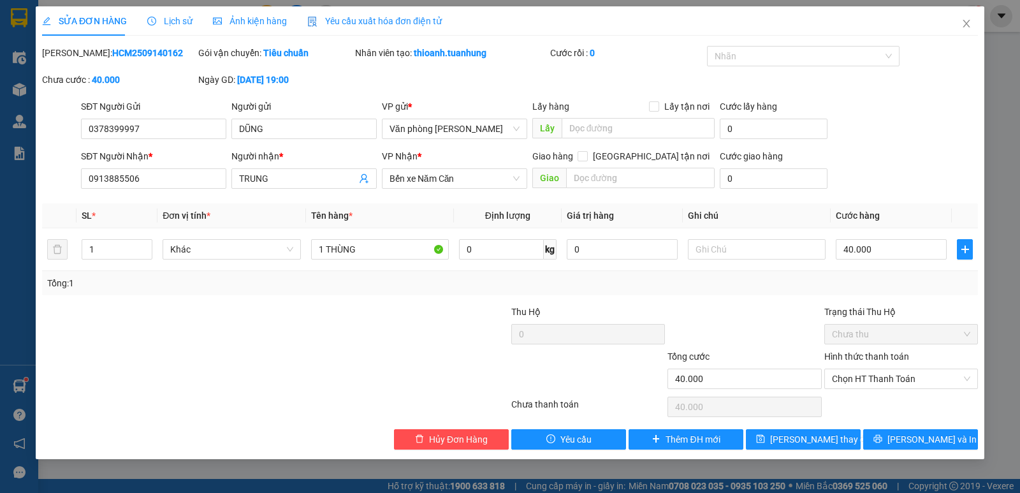
click at [883, 389] on div "Hình thức thanh toán Chọn HT Thanh Toán" at bounding box center [901, 371] width 154 height 45
click at [883, 382] on span "Chọn HT Thanh Toán" at bounding box center [901, 378] width 138 height 19
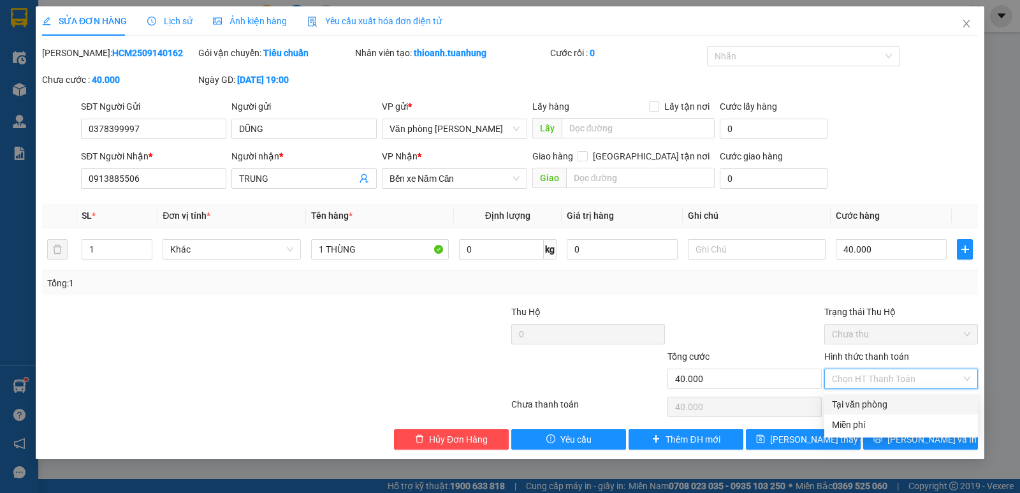
click at [887, 403] on div "Tại văn phòng" at bounding box center [901, 404] width 138 height 14
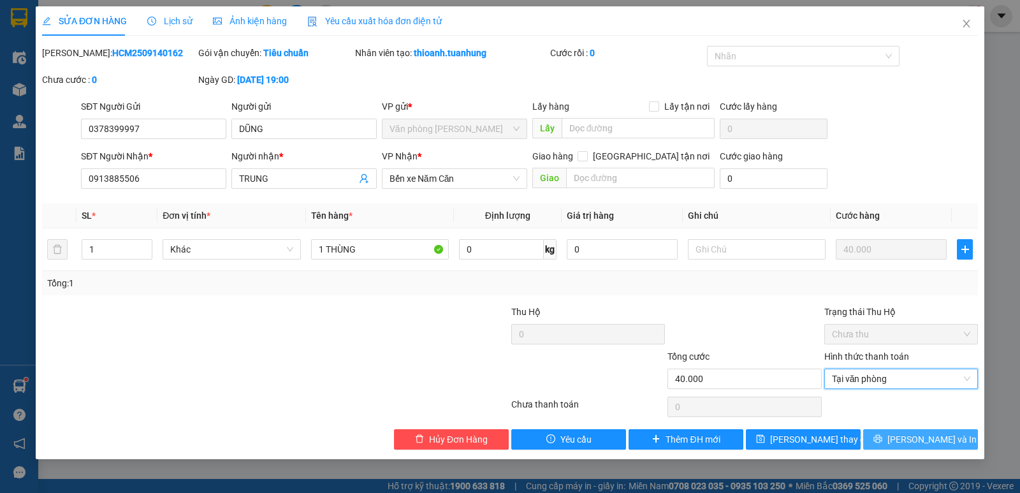
click at [916, 435] on span "[PERSON_NAME] và In" at bounding box center [931, 439] width 89 height 14
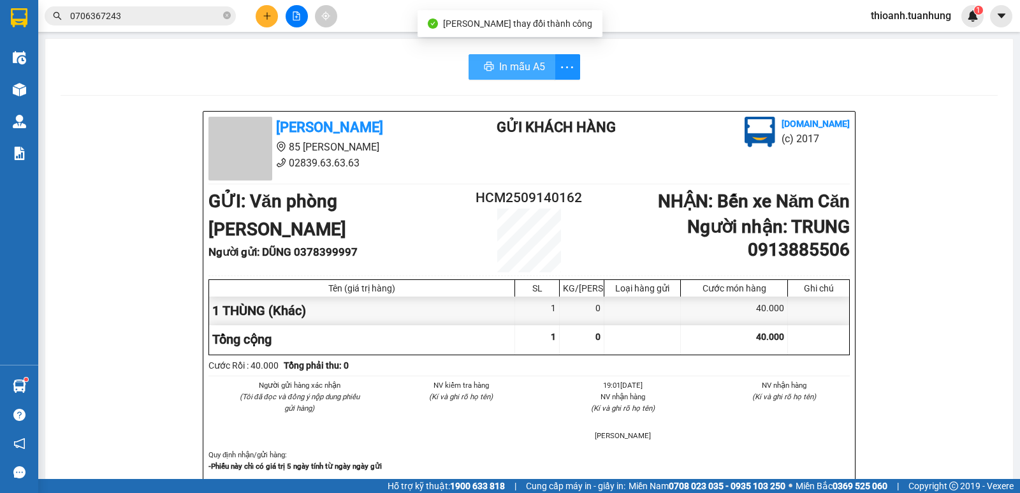
click at [506, 66] on span "In mẫu A5" at bounding box center [522, 67] width 46 height 16
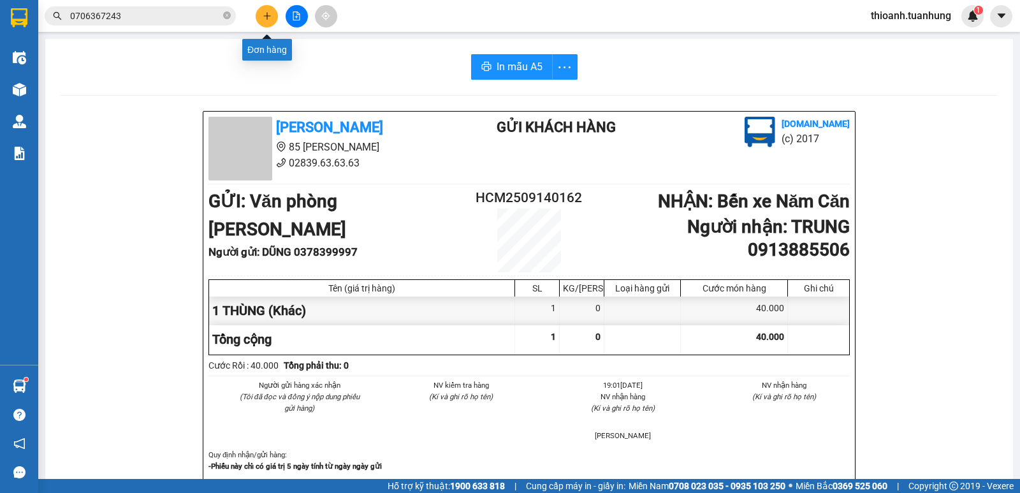
click at [266, 18] on icon "plus" at bounding box center [267, 15] width 9 height 9
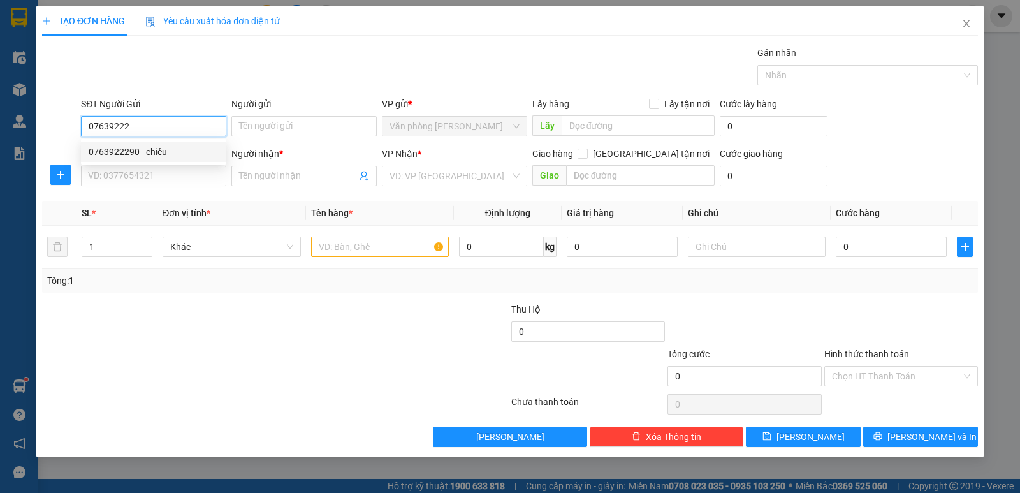
click at [172, 155] on div "0763922290 - chiều" at bounding box center [154, 152] width 130 height 14
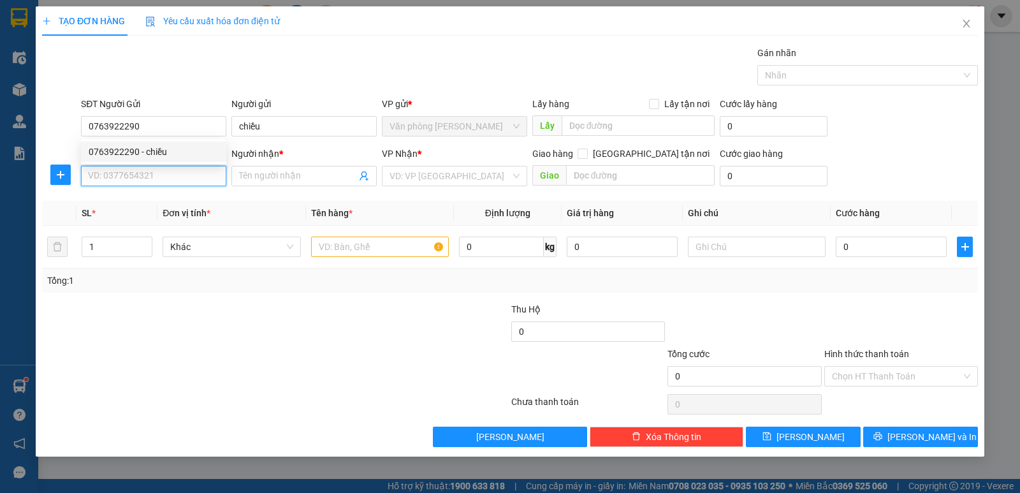
click at [171, 172] on input "SĐT Người Nhận *" at bounding box center [153, 176] width 145 height 20
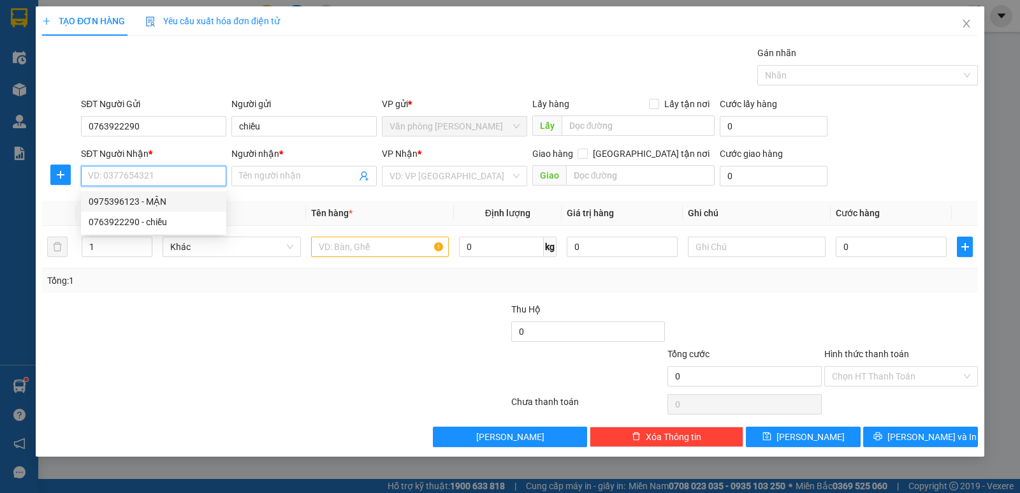
click at [127, 201] on div "0975396123 - MẬN" at bounding box center [154, 201] width 130 height 14
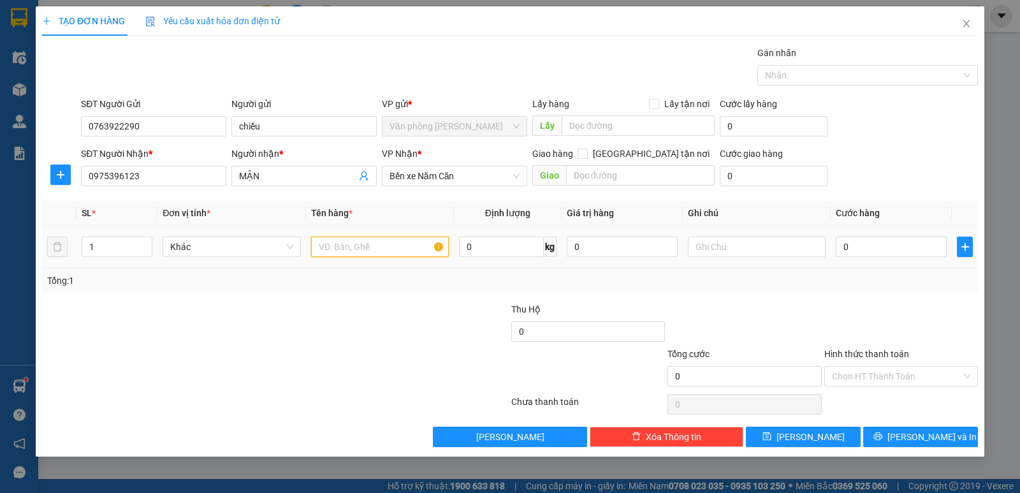
click at [370, 254] on input "text" at bounding box center [380, 246] width 138 height 20
click at [876, 249] on input "0" at bounding box center [891, 246] width 111 height 20
click at [874, 374] on input "Hình thức thanh toán" at bounding box center [896, 375] width 129 height 19
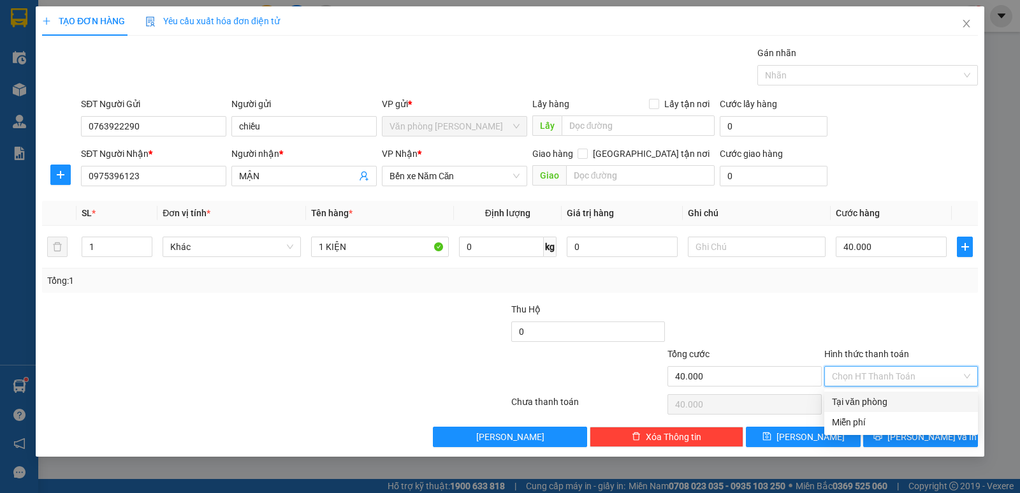
click at [882, 408] on div "Tại văn phòng" at bounding box center [901, 402] width 138 height 14
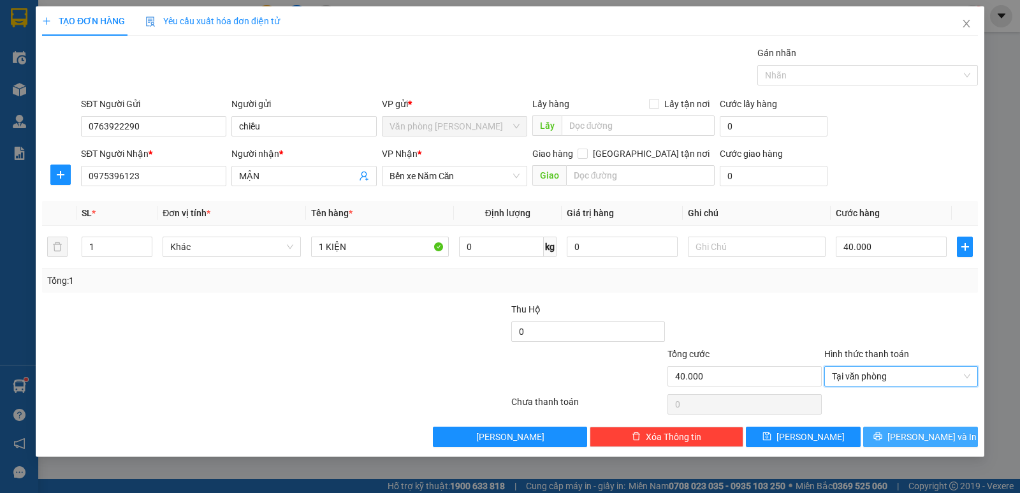
click at [921, 431] on span "[PERSON_NAME] và In" at bounding box center [931, 437] width 89 height 14
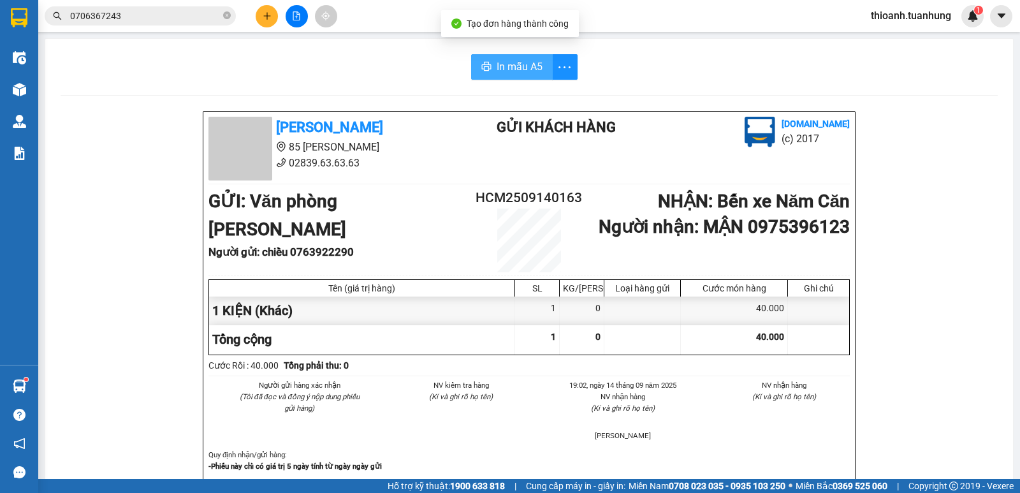
click at [507, 61] on span "In mẫu A5" at bounding box center [519, 67] width 46 height 16
click at [270, 14] on icon "plus" at bounding box center [267, 15] width 9 height 9
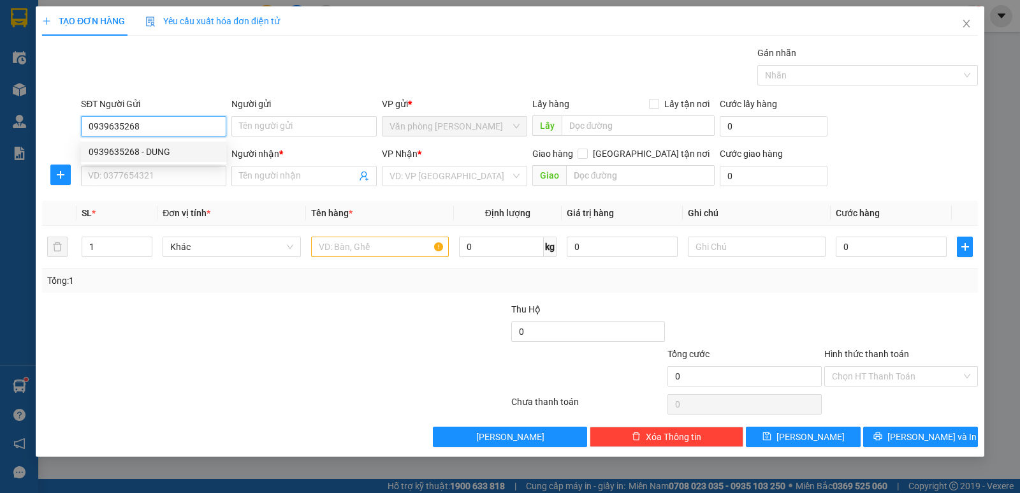
click at [161, 156] on div "0939635268 - DUNG" at bounding box center [154, 152] width 130 height 14
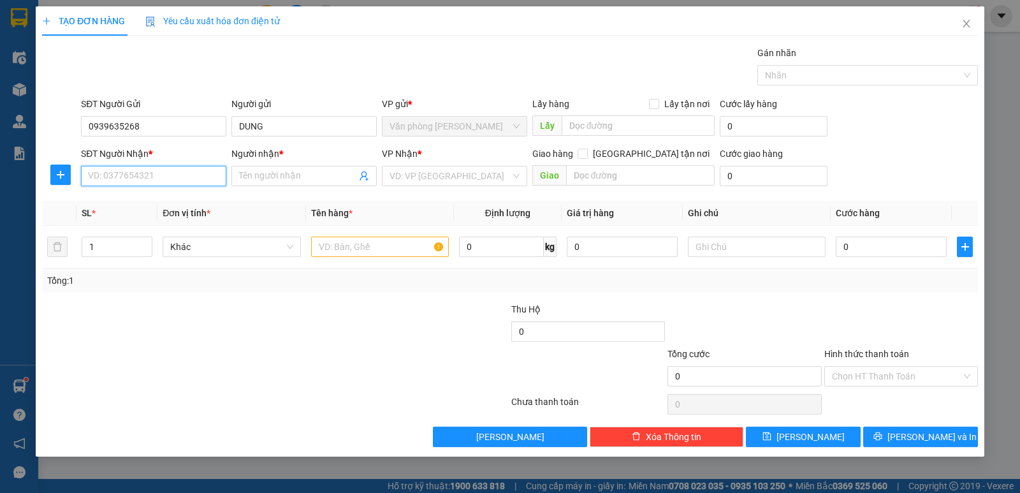
click at [158, 184] on input "SĐT Người Nhận *" at bounding box center [153, 176] width 145 height 20
click at [173, 198] on div "0916902789 - THÁI TRÂN" at bounding box center [160, 201] width 143 height 14
click at [377, 252] on input "text" at bounding box center [380, 246] width 138 height 20
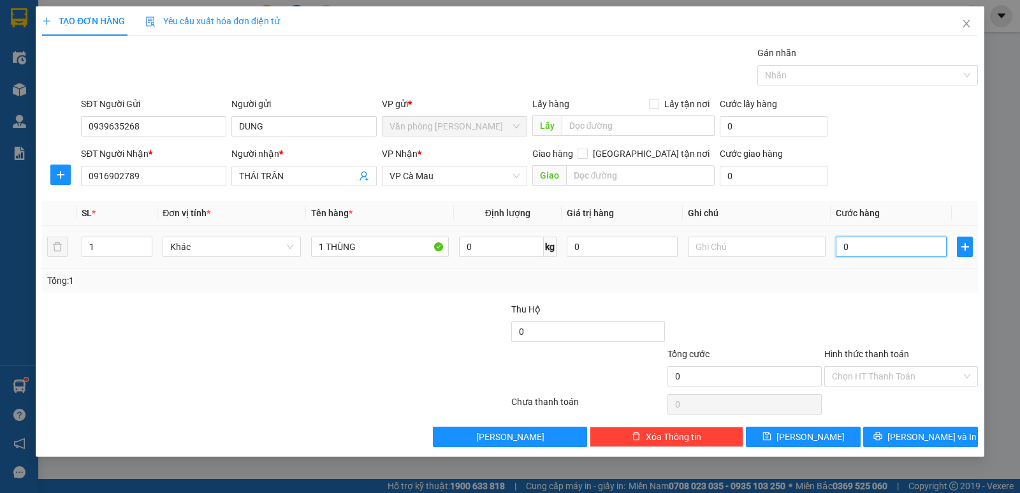
click at [871, 242] on input "0" at bounding box center [891, 246] width 111 height 20
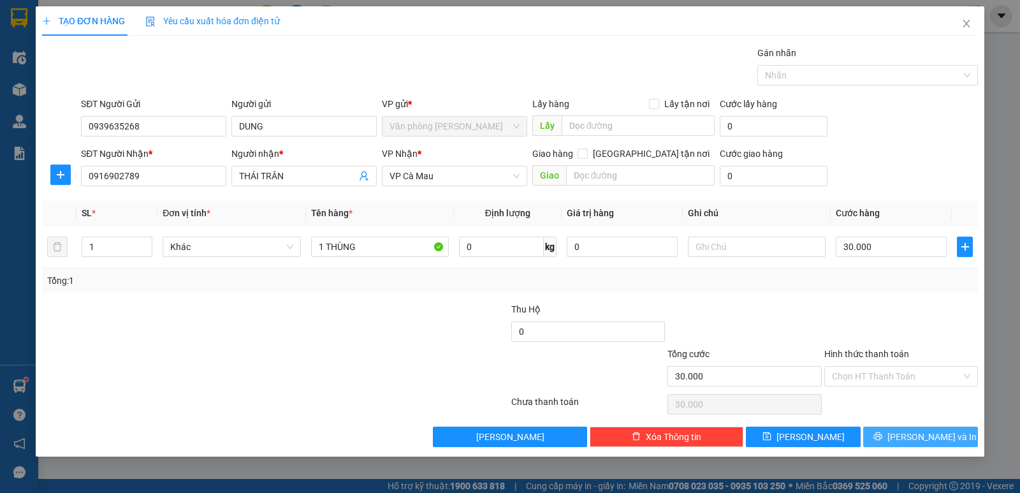
click at [934, 428] on button "[PERSON_NAME] và In" at bounding box center [920, 436] width 115 height 20
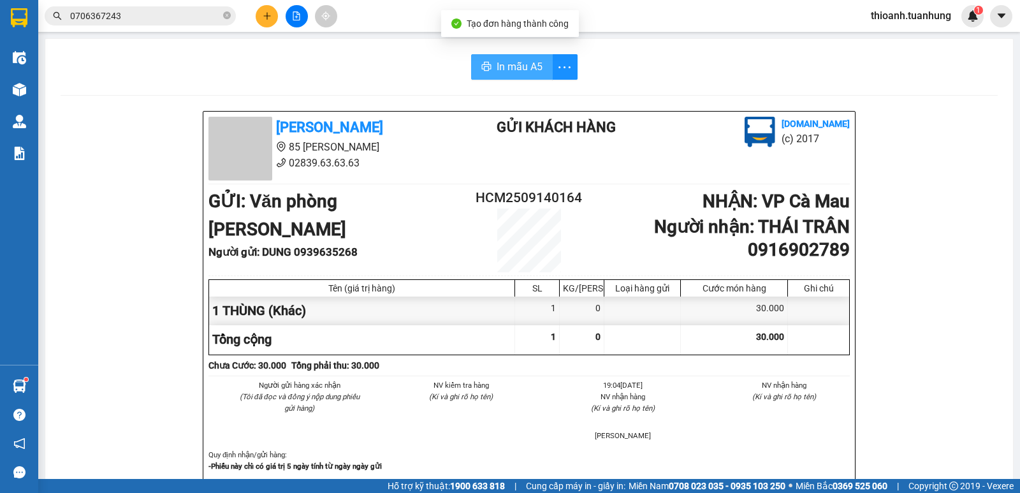
click at [507, 62] on span "In mẫu A5" at bounding box center [519, 67] width 46 height 16
click at [353, 187] on div "Tuấn Hưng 85 Lý Chiêu Hoàng 02839.63.63.63 Gửi khách hàng Vexere.com (c) 2017 G…" at bounding box center [528, 322] width 651 height 421
drag, startPoint x: 353, startPoint y: 187, endPoint x: 353, endPoint y: 215, distance: 28.0
click at [353, 201] on div "Tuấn Hưng 85 Lý Chiêu Hoàng 02839.63.63.63 Gửi khách hàng Vexere.com (c) 2017 G…" at bounding box center [528, 322] width 651 height 421
drag, startPoint x: 353, startPoint y: 219, endPoint x: 351, endPoint y: 243, distance: 23.7
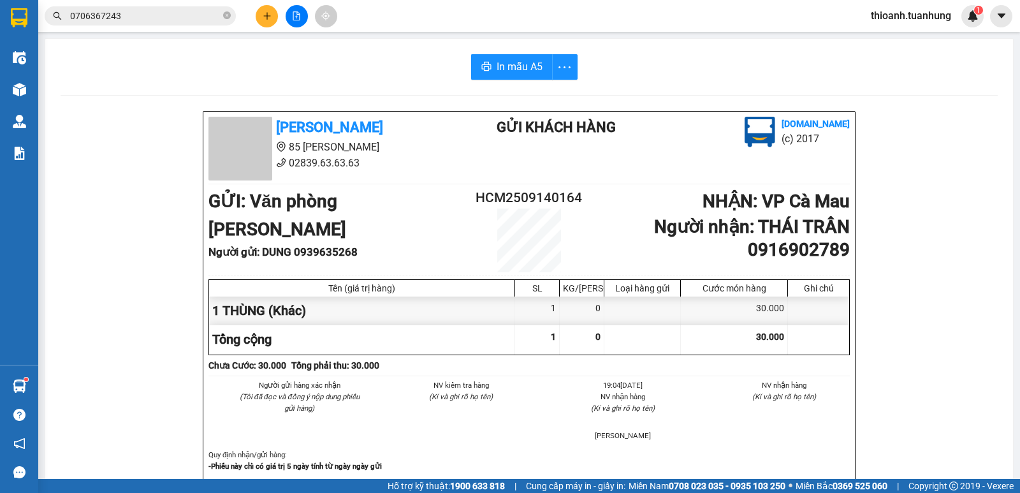
click at [356, 245] on b "Người gửi : DUNG 0939635268" at bounding box center [282, 251] width 149 height 13
click at [156, 11] on input "0706367243" at bounding box center [145, 16] width 150 height 14
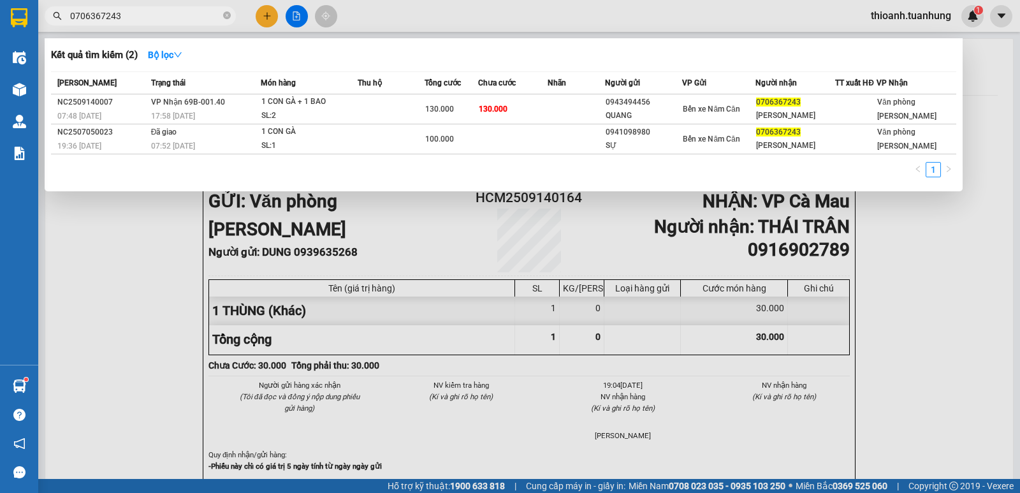
click at [156, 11] on input "0706367243" at bounding box center [145, 16] width 150 height 14
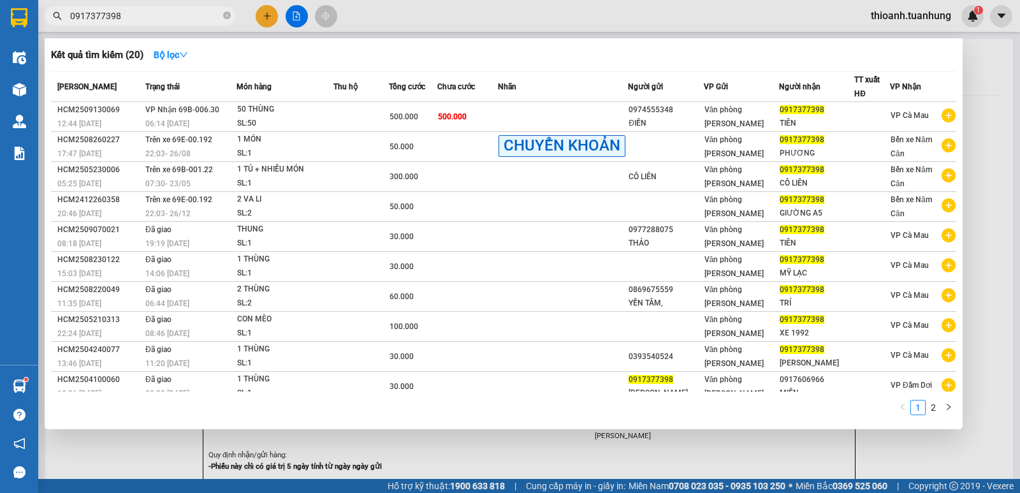
click at [981, 200] on div at bounding box center [510, 246] width 1020 height 493
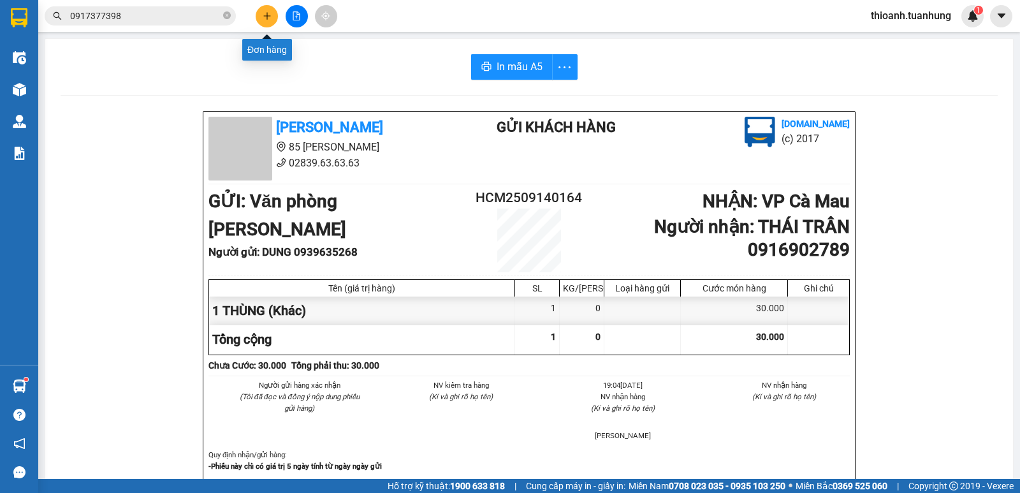
click at [276, 18] on button at bounding box center [267, 16] width 22 height 22
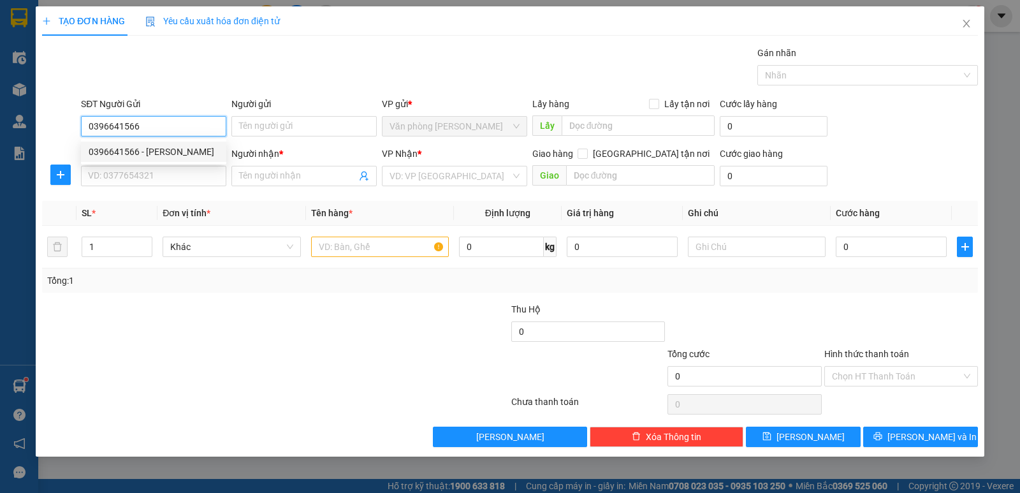
click at [196, 147] on div "0396641566 - TRƯƠNG MINH LAB" at bounding box center [154, 152] width 130 height 14
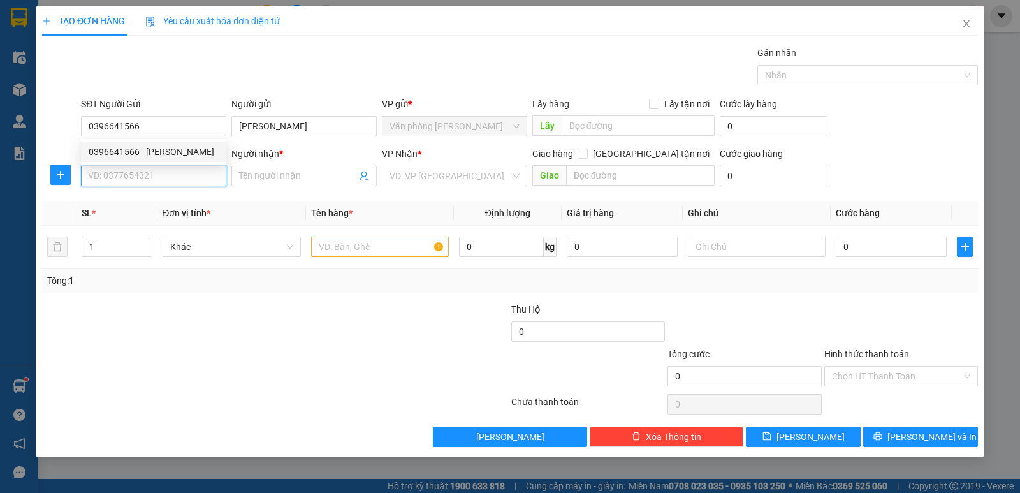
click at [194, 168] on input "SĐT Người Nhận *" at bounding box center [153, 176] width 145 height 20
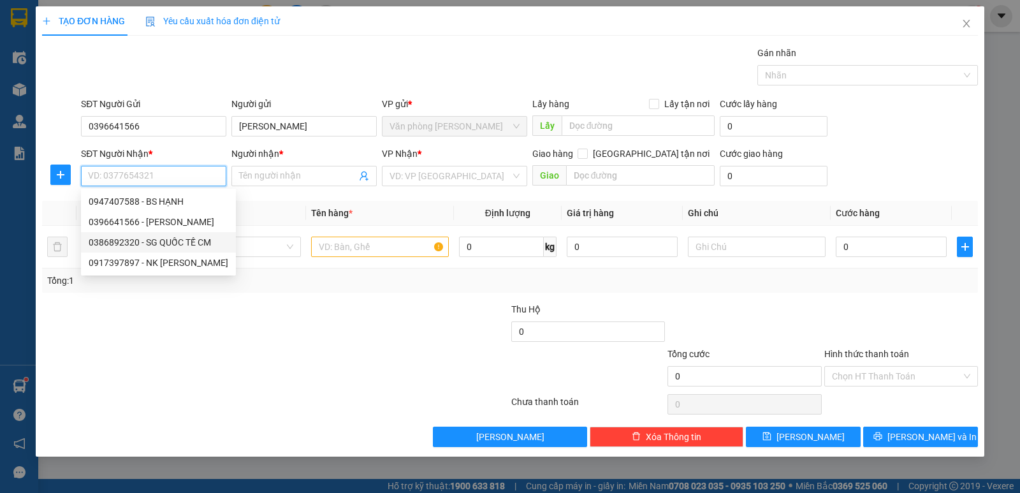
click at [188, 242] on div "0386892320 - SG QUỐC TẾ CM" at bounding box center [159, 242] width 140 height 14
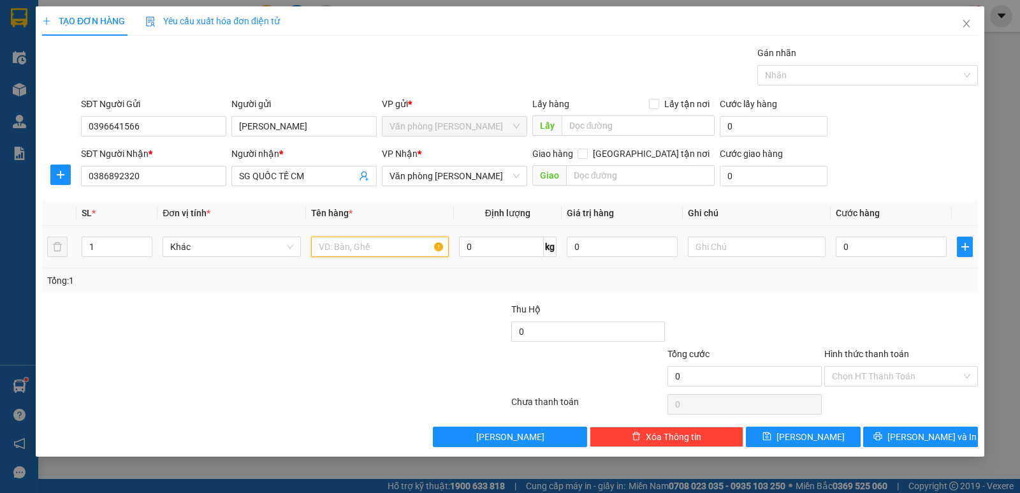
click at [344, 248] on input "text" at bounding box center [380, 246] width 138 height 20
click at [867, 245] on input "0" at bounding box center [891, 246] width 111 height 20
drag, startPoint x: 862, startPoint y: 378, endPoint x: 871, endPoint y: 387, distance: 13.1
click at [861, 377] on input "Hình thức thanh toán" at bounding box center [896, 375] width 129 height 19
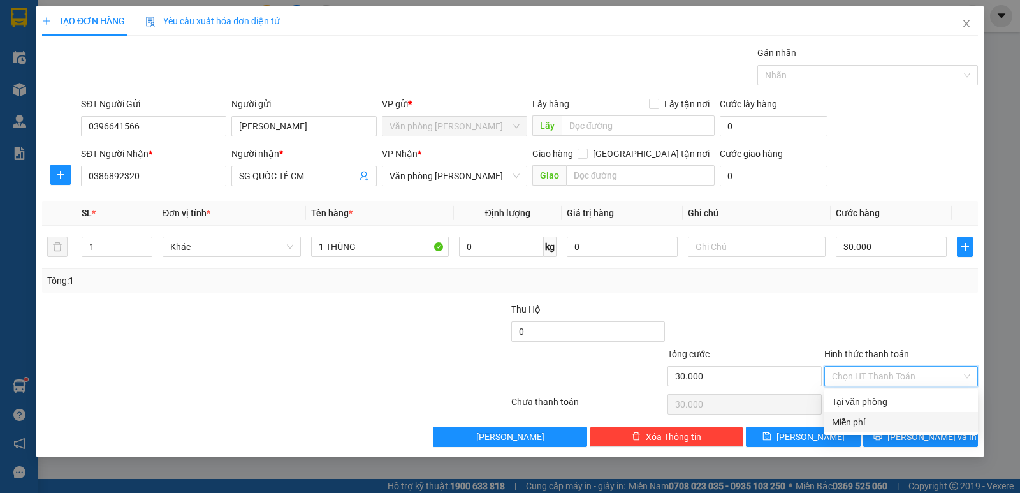
click at [863, 400] on div "Tại văn phòng" at bounding box center [901, 402] width 138 height 14
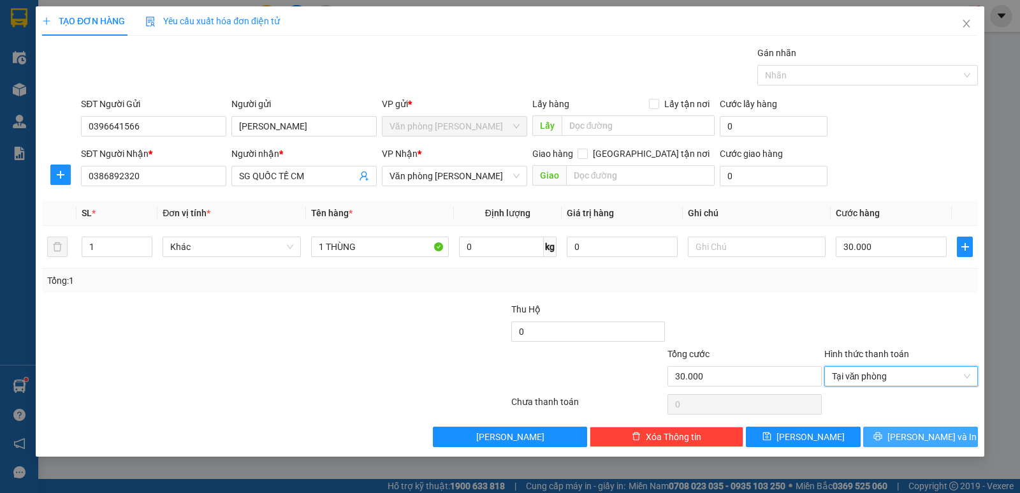
click at [926, 438] on span "[PERSON_NAME] và In" at bounding box center [931, 437] width 89 height 14
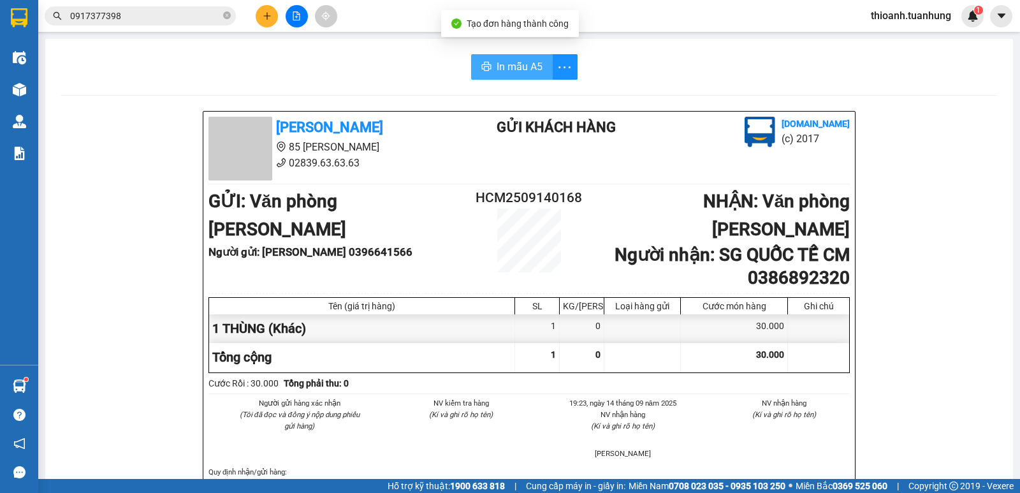
click at [530, 73] on span "In mẫu A5" at bounding box center [519, 67] width 46 height 16
click at [229, 18] on icon "close-circle" at bounding box center [227, 15] width 8 height 8
drag, startPoint x: 505, startPoint y: 395, endPoint x: 512, endPoint y: 391, distance: 8.6
click at [506, 409] on li "(Kí và ghi rõ họ tên)" at bounding box center [461, 414] width 131 height 11
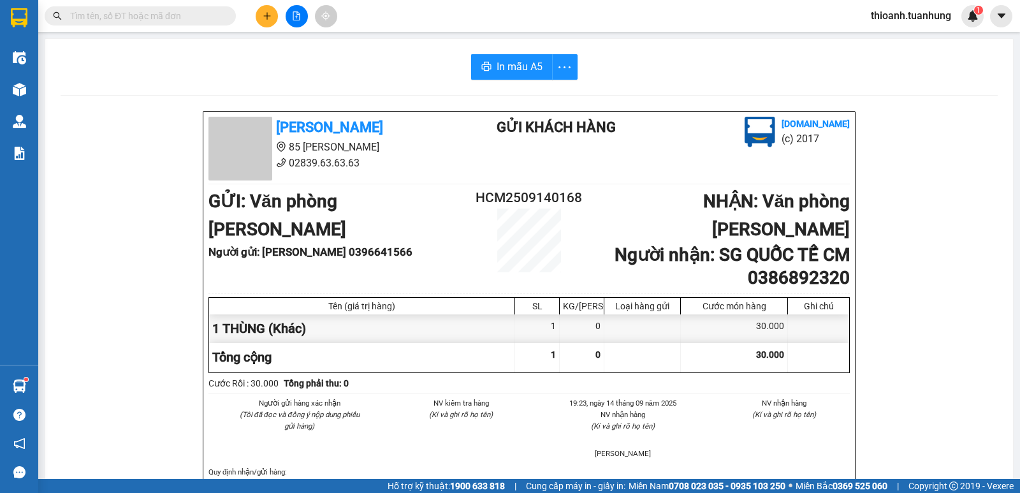
drag, startPoint x: 512, startPoint y: 391, endPoint x: 519, endPoint y: 384, distance: 9.5
click at [516, 397] on li "NV kiểm tra hàng" at bounding box center [461, 402] width 131 height 11
click at [530, 375] on div "Tuấn Hưng 85 Lý Chiêu Hoàng 02839.63.63.63 Gửi khách hàng Vexere.com (c) 2017 G…" at bounding box center [528, 331] width 651 height 439
drag, startPoint x: 532, startPoint y: 373, endPoint x: 540, endPoint y: 376, distance: 8.7
click at [540, 376] on div "Tuấn Hưng 85 Lý Chiêu Hoàng 02839.63.63.63 Gửi khách hàng Vexere.com (c) 2017 G…" at bounding box center [528, 331] width 651 height 439
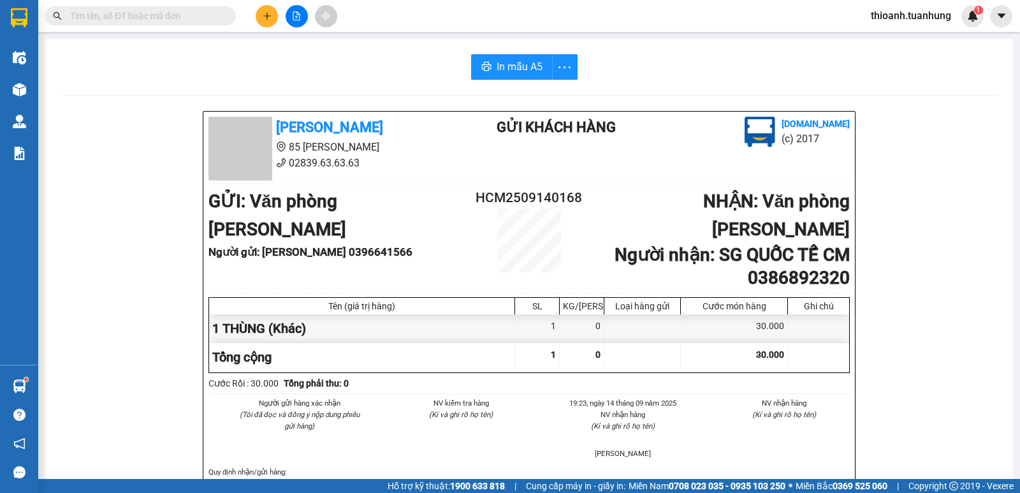
click at [544, 376] on div "Cước Rồi : 30.000 Tổng phải thu: 0" at bounding box center [528, 383] width 641 height 14
click at [261, 20] on button at bounding box center [267, 16] width 22 height 22
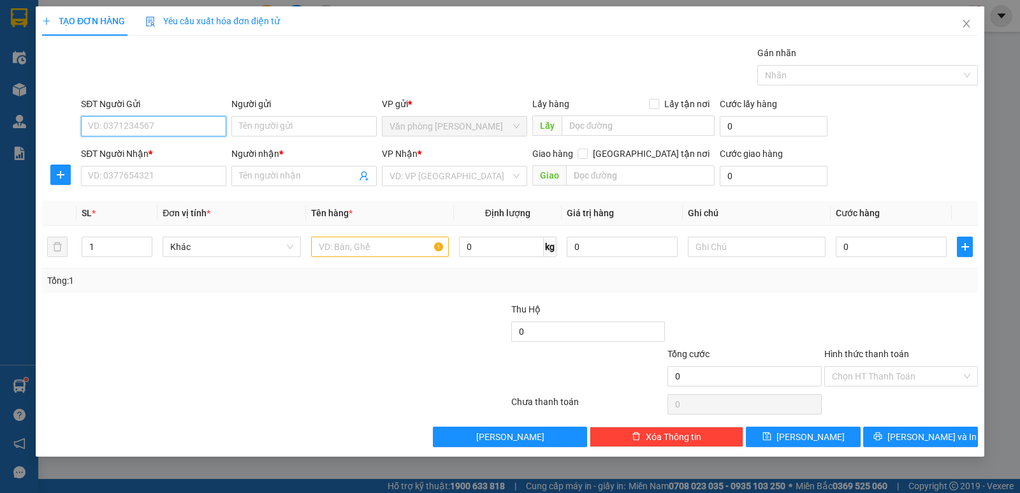
click at [194, 129] on input "SĐT Người Gửi" at bounding box center [153, 126] width 145 height 20
click at [118, 157] on div "0788766855 - LINH" at bounding box center [154, 152] width 130 height 14
click at [280, 126] on input "LINH" at bounding box center [303, 126] width 145 height 20
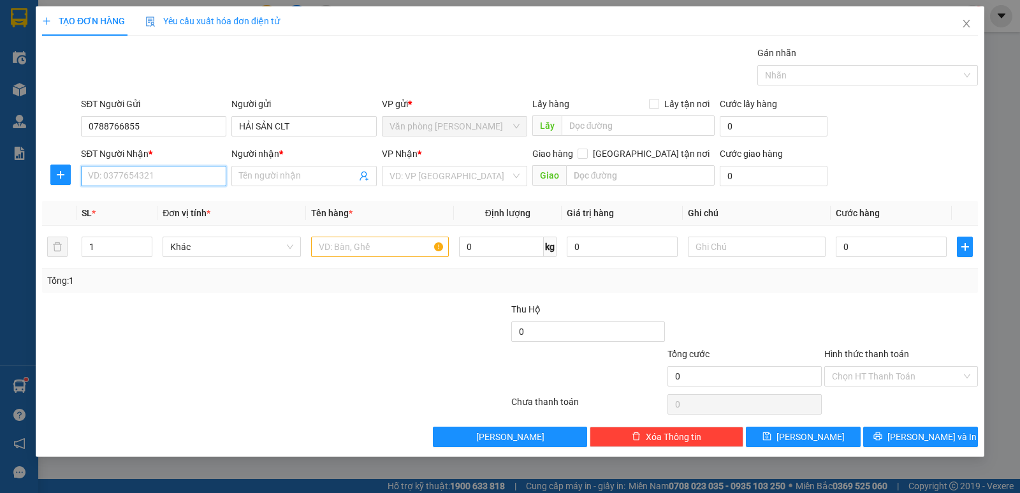
click at [204, 177] on input "SĐT Người Nhận *" at bounding box center [153, 176] width 145 height 20
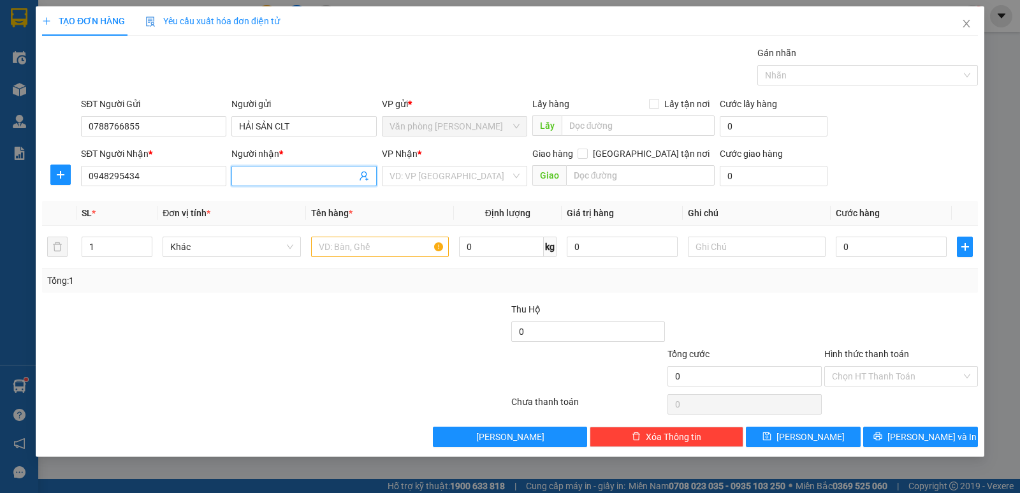
click at [254, 179] on input "Người nhận *" at bounding box center [297, 176] width 117 height 14
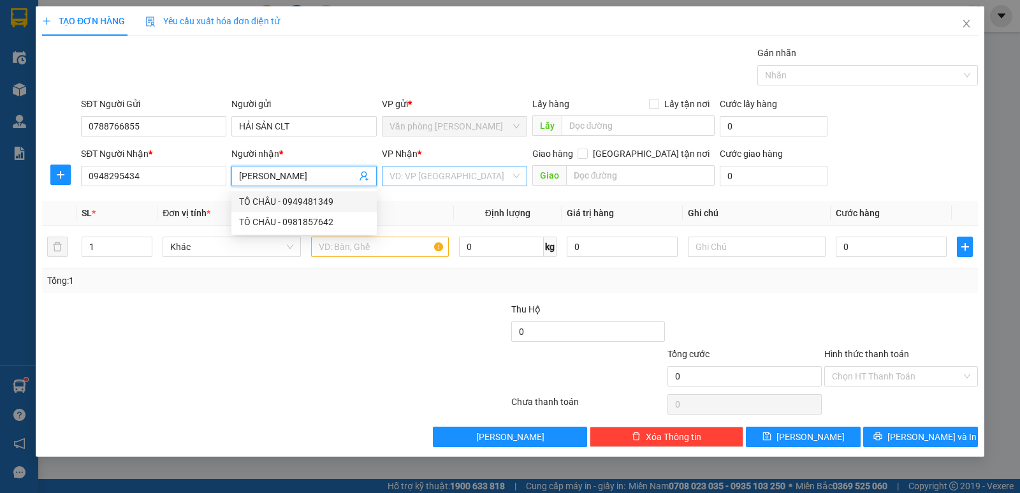
click at [406, 182] on input "search" at bounding box center [449, 175] width 121 height 19
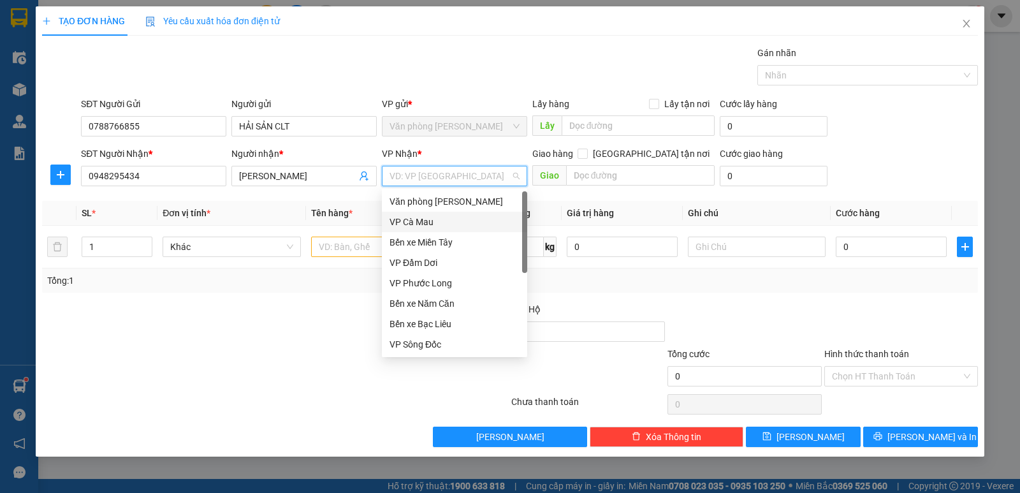
click at [425, 218] on div "VP Cà Mau" at bounding box center [454, 222] width 130 height 14
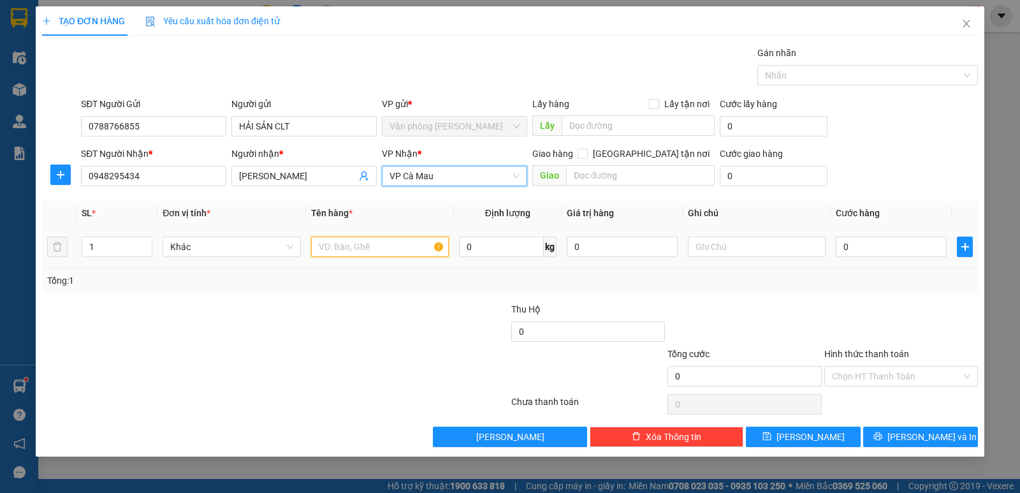
click at [375, 249] on input "text" at bounding box center [380, 246] width 138 height 20
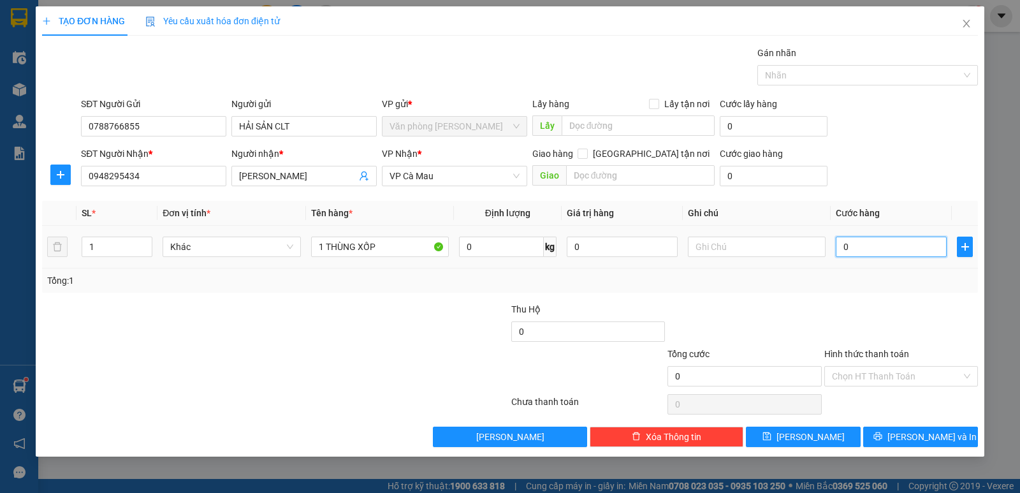
click at [862, 252] on input "0" at bounding box center [891, 246] width 111 height 20
click at [873, 373] on input "Hình thức thanh toán" at bounding box center [896, 375] width 129 height 19
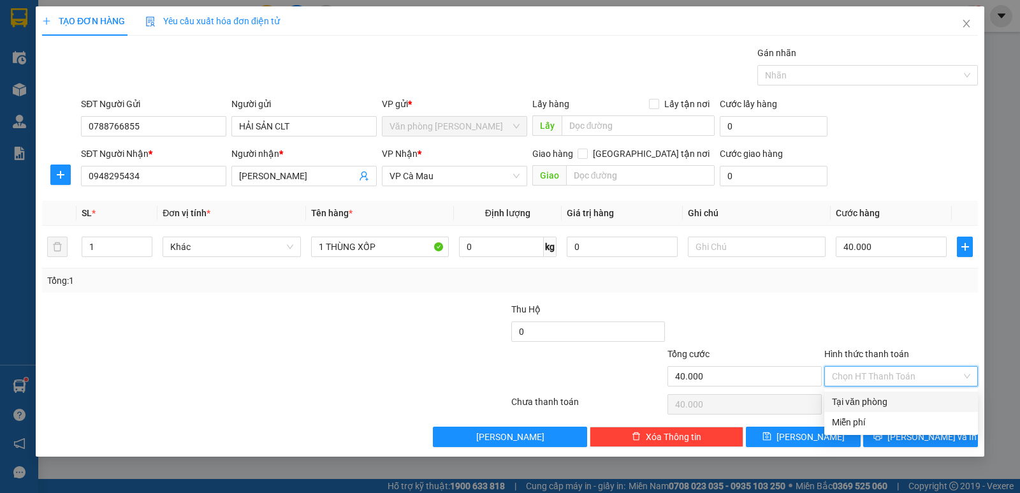
click at [866, 396] on div "Tại văn phòng" at bounding box center [901, 402] width 138 height 14
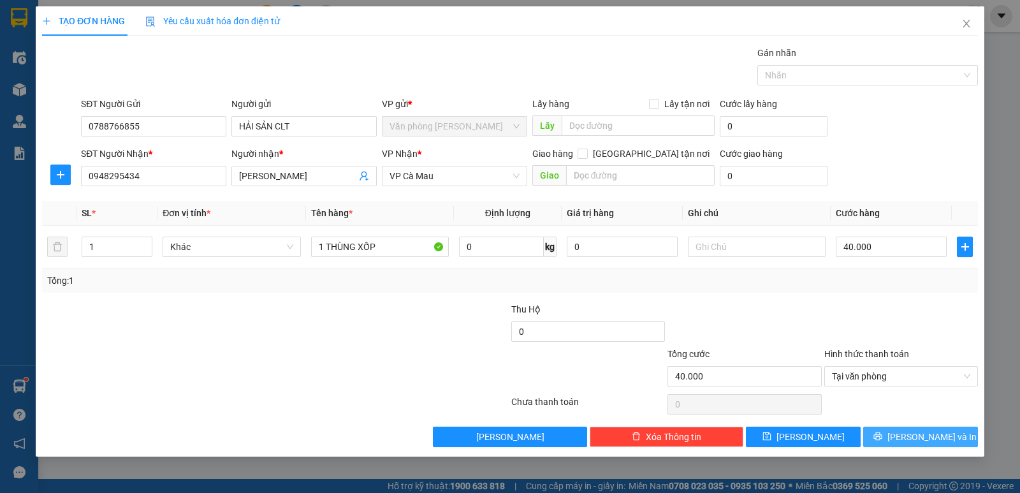
drag, startPoint x: 904, startPoint y: 432, endPoint x: 693, endPoint y: 273, distance: 264.4
click at [902, 430] on button "[PERSON_NAME] và In" at bounding box center [920, 436] width 115 height 20
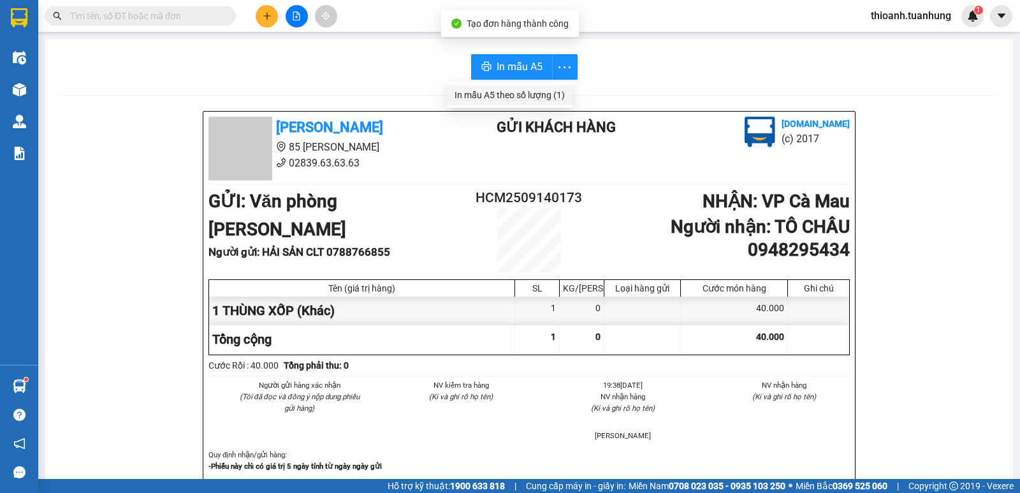
click at [525, 91] on div "In mẫu A5 theo số lượng (1)" at bounding box center [509, 95] width 110 height 14
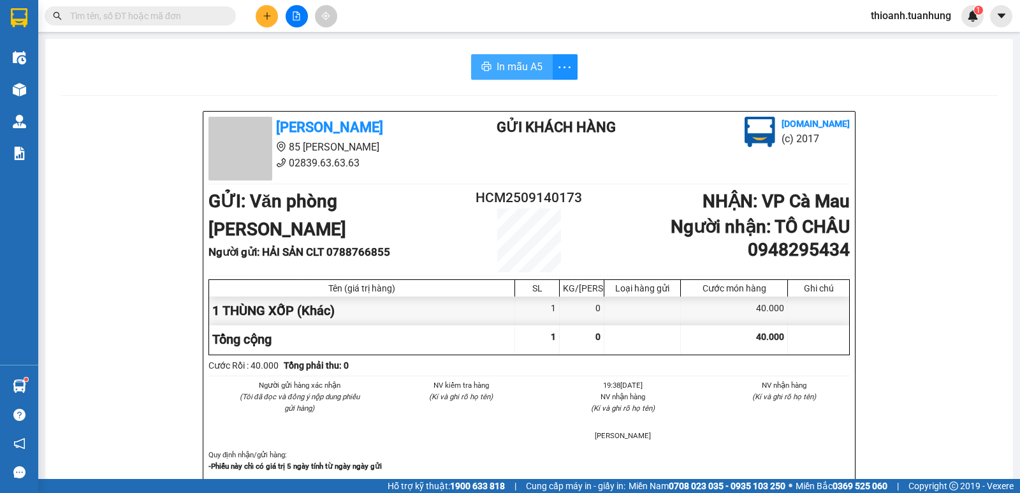
click at [516, 68] on span "In mẫu A5" at bounding box center [519, 67] width 46 height 16
click at [132, 17] on input "text" at bounding box center [145, 16] width 150 height 14
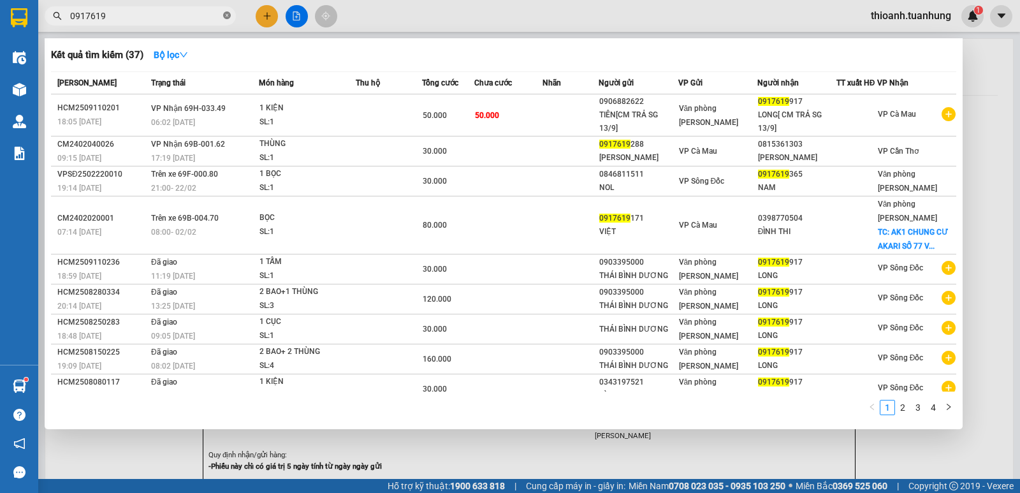
click at [227, 17] on icon "close-circle" at bounding box center [227, 15] width 8 height 8
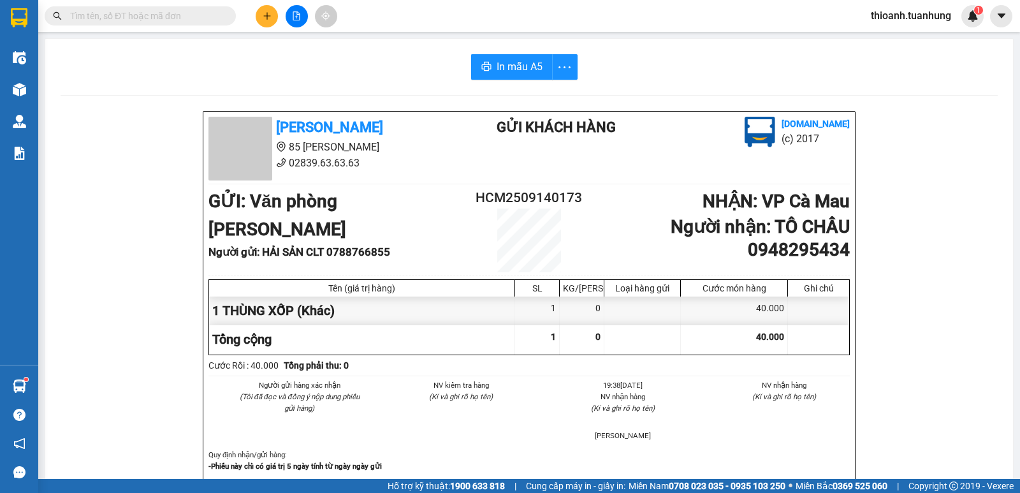
click at [159, 12] on input "text" at bounding box center [145, 16] width 150 height 14
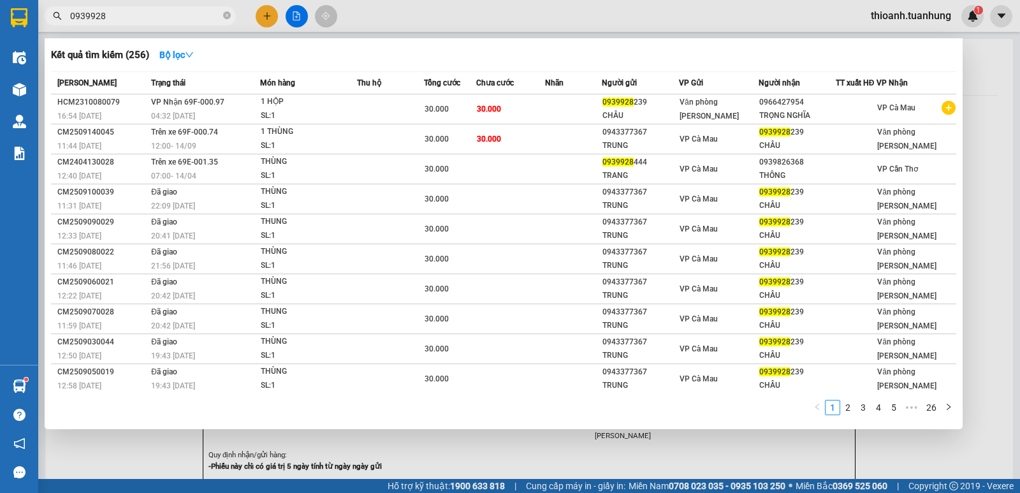
click at [982, 217] on div at bounding box center [510, 246] width 1020 height 493
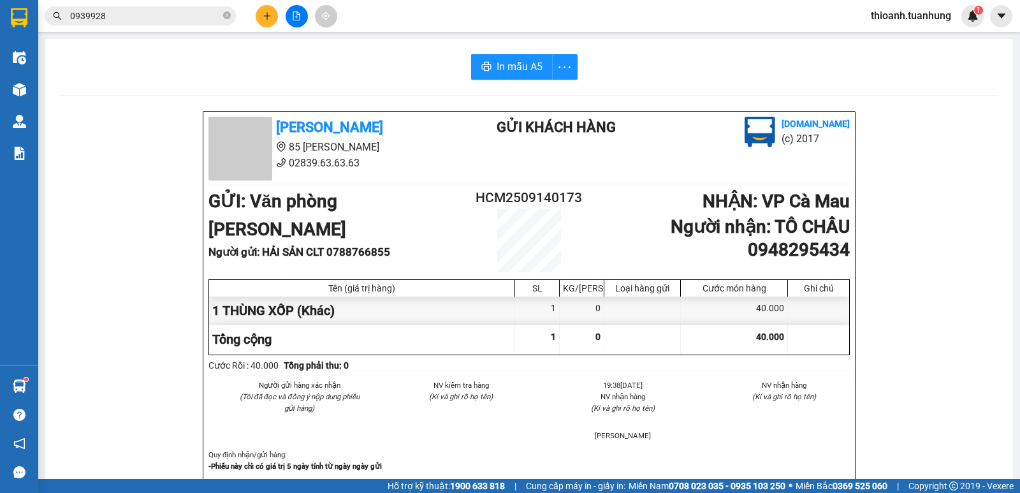
click at [236, 17] on div "0939928" at bounding box center [124, 15] width 249 height 19
click at [229, 17] on icon "close-circle" at bounding box center [227, 15] width 8 height 8
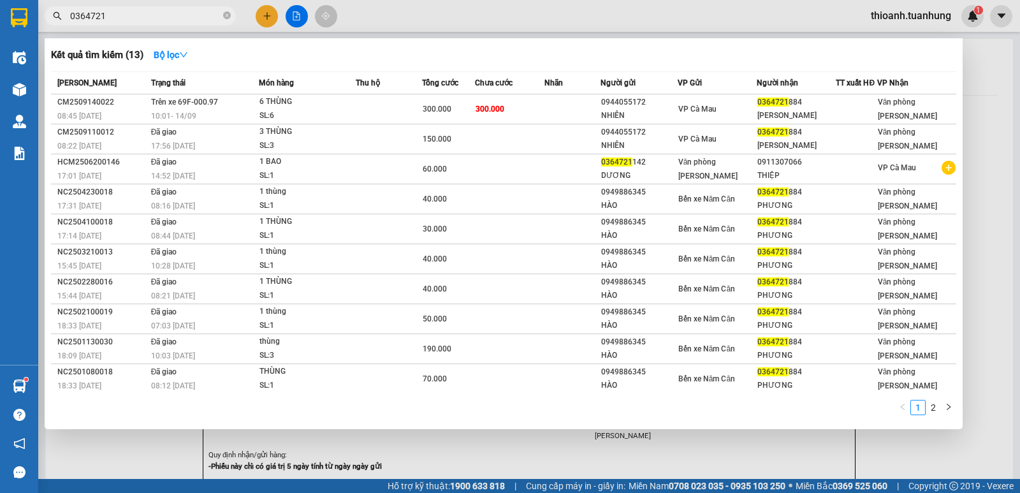
click at [220, 18] on input "0364721" at bounding box center [145, 16] width 150 height 14
click at [222, 19] on span "0364721" at bounding box center [140, 15] width 191 height 19
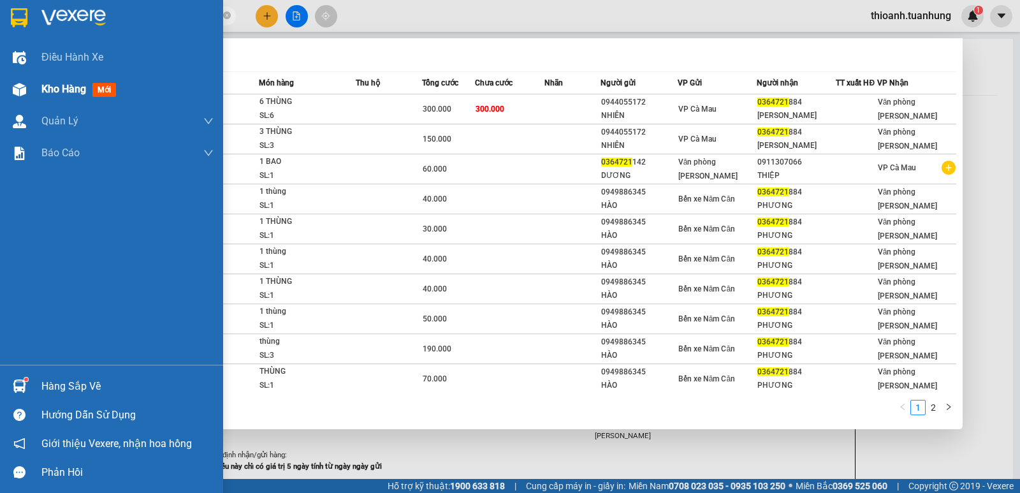
click at [72, 87] on span "Kho hàng" at bounding box center [63, 89] width 45 height 12
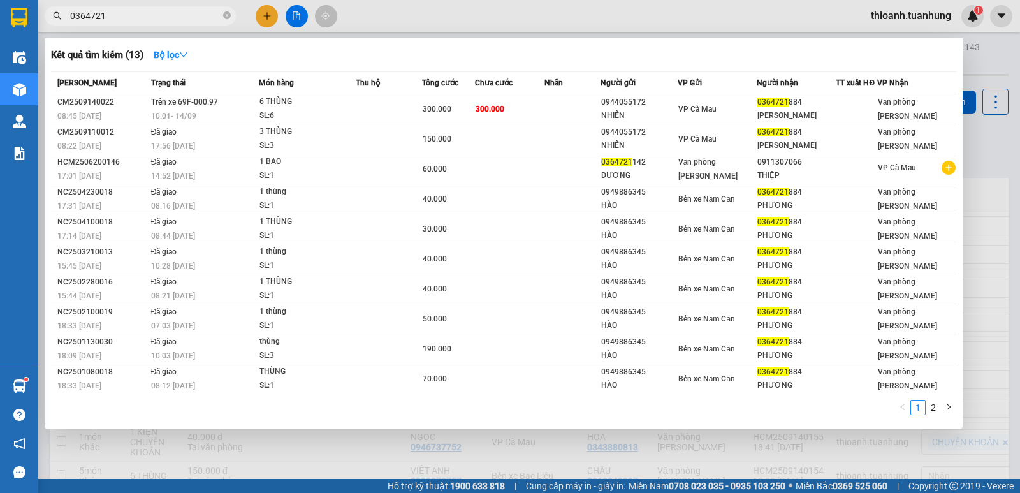
click at [267, 15] on div at bounding box center [510, 246] width 1020 height 493
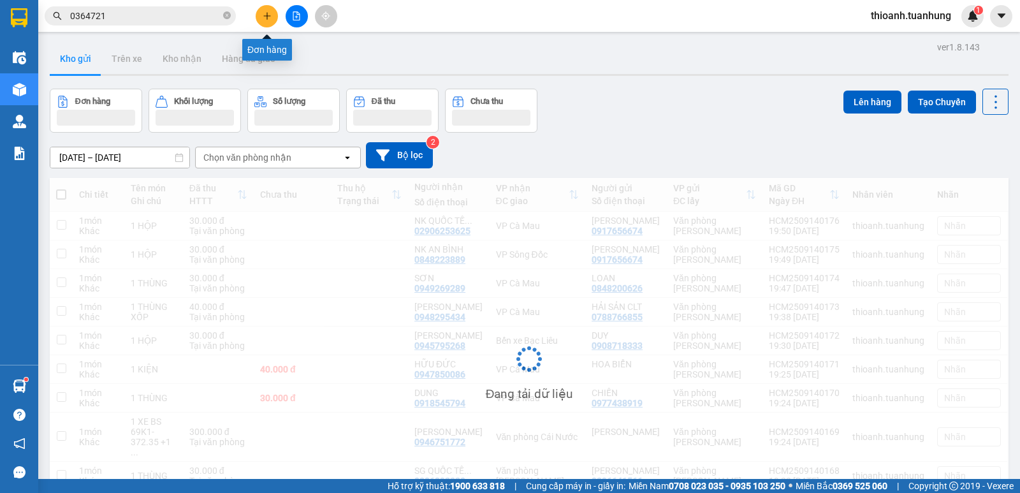
click at [267, 15] on icon "plus" at bounding box center [266, 15] width 1 height 7
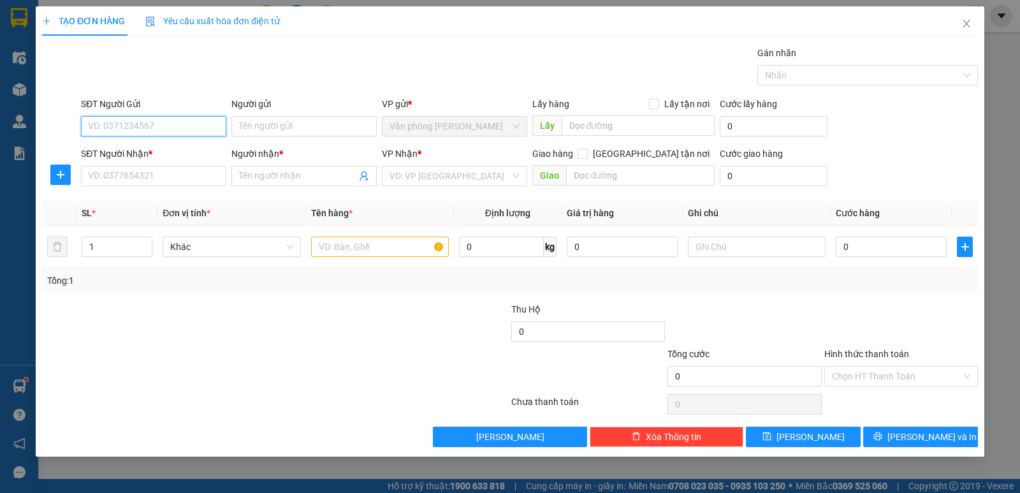
click at [196, 127] on input "SĐT Người Gửi" at bounding box center [153, 126] width 145 height 20
drag, startPoint x: 175, startPoint y: 149, endPoint x: 176, endPoint y: 178, distance: 29.3
click at [176, 151] on div "0944408188 - PHƯƠNG" at bounding box center [154, 152] width 130 height 14
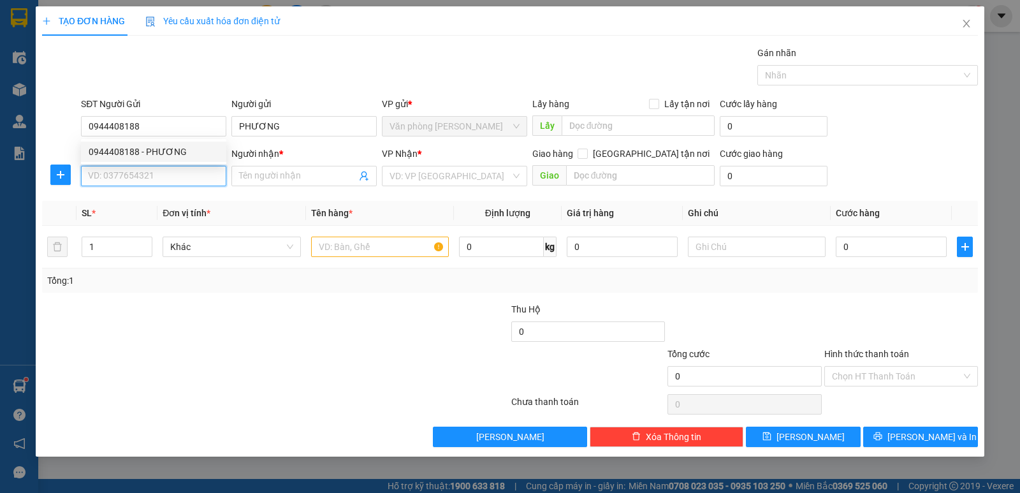
click at [176, 178] on input "SĐT Người Nhận *" at bounding box center [153, 176] width 145 height 20
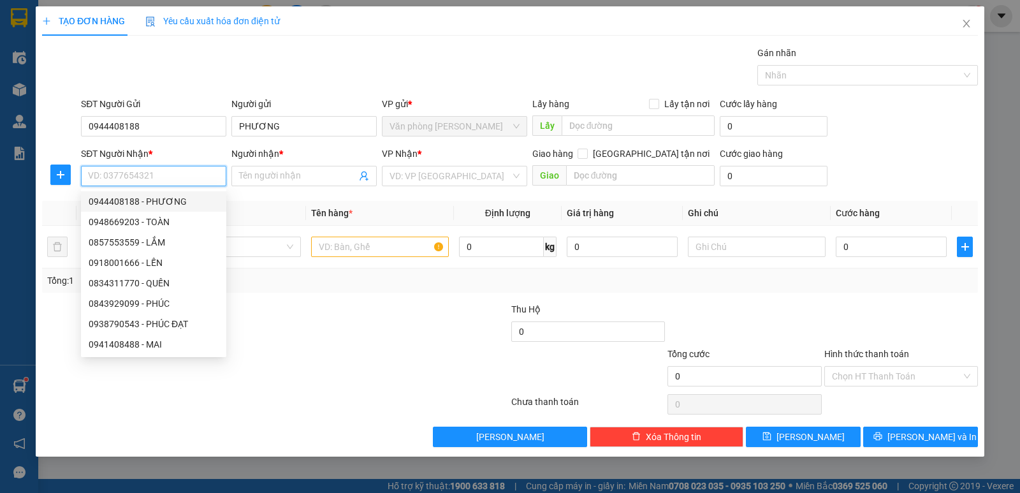
click at [177, 201] on div "0944408188 - PHƯƠNG" at bounding box center [154, 201] width 130 height 14
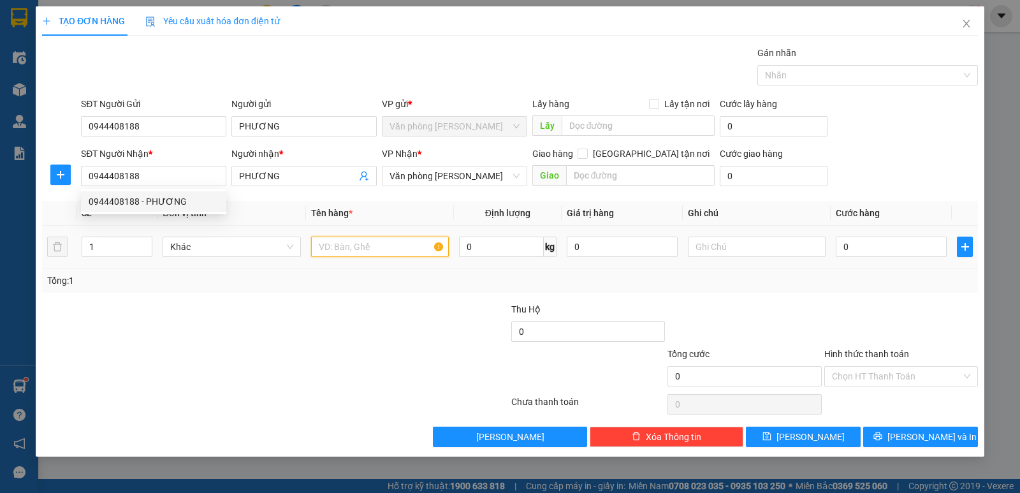
click at [380, 253] on input "text" at bounding box center [380, 246] width 138 height 20
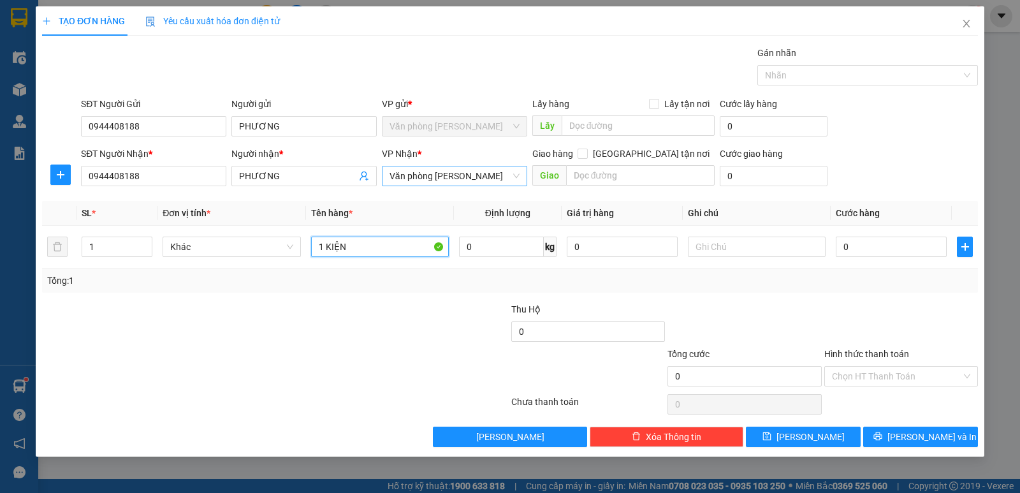
drag, startPoint x: 412, startPoint y: 178, endPoint x: 417, endPoint y: 185, distance: 8.7
click at [412, 178] on span "Văn phòng [PERSON_NAME]" at bounding box center [454, 175] width 130 height 19
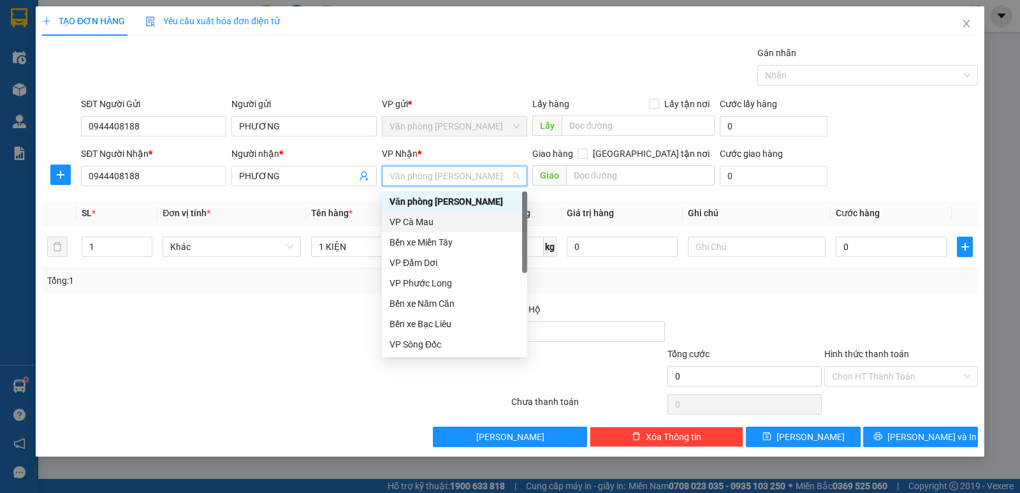
drag, startPoint x: 415, startPoint y: 218, endPoint x: 772, endPoint y: 251, distance: 358.5
click at [416, 220] on div "VP Cà Mau" at bounding box center [454, 222] width 130 height 14
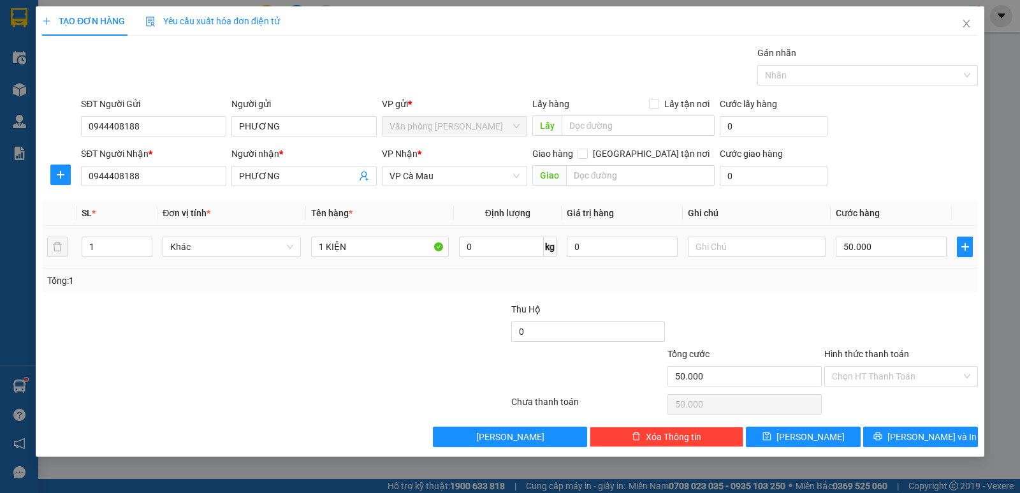
drag, startPoint x: 894, startPoint y: 284, endPoint x: 891, endPoint y: 296, distance: 11.9
click at [891, 294] on div "Transit Pickup Surcharge Ids Transit Deliver Surcharge Ids Transit Deliver Surc…" at bounding box center [510, 246] width 936 height 401
click at [878, 433] on button "[PERSON_NAME] và In" at bounding box center [920, 436] width 115 height 20
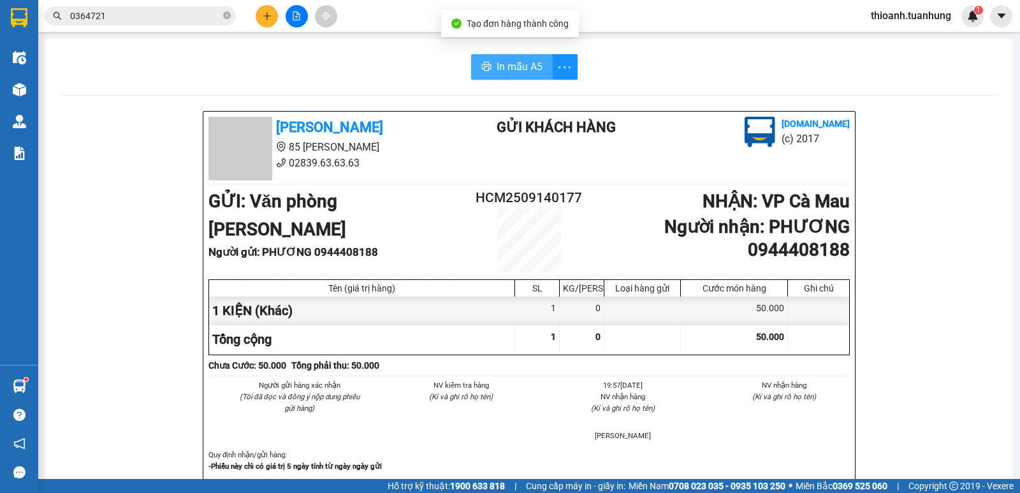
click at [500, 64] on span "In mẫu A5" at bounding box center [519, 67] width 46 height 16
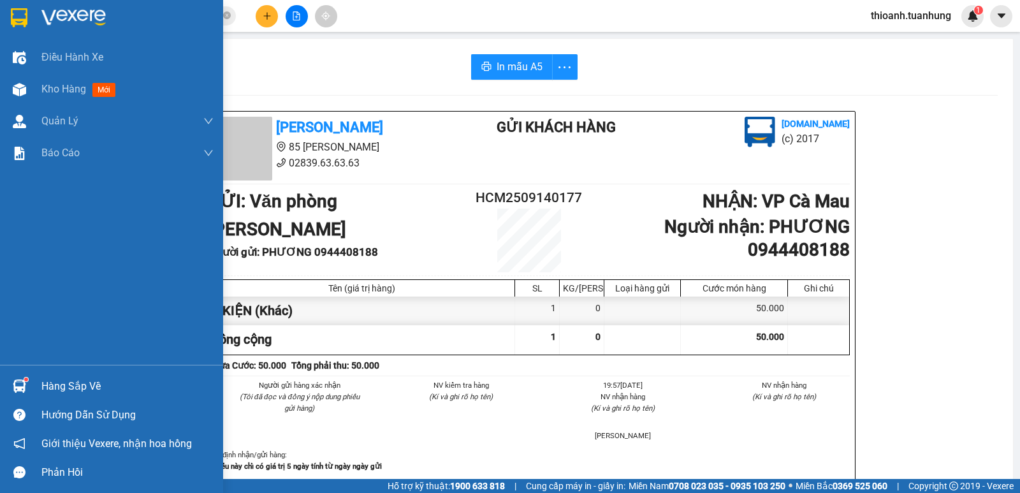
drag, startPoint x: 62, startPoint y: 90, endPoint x: 211, endPoint y: 28, distance: 161.4
click at [66, 90] on span "Kho hàng" at bounding box center [63, 89] width 45 height 12
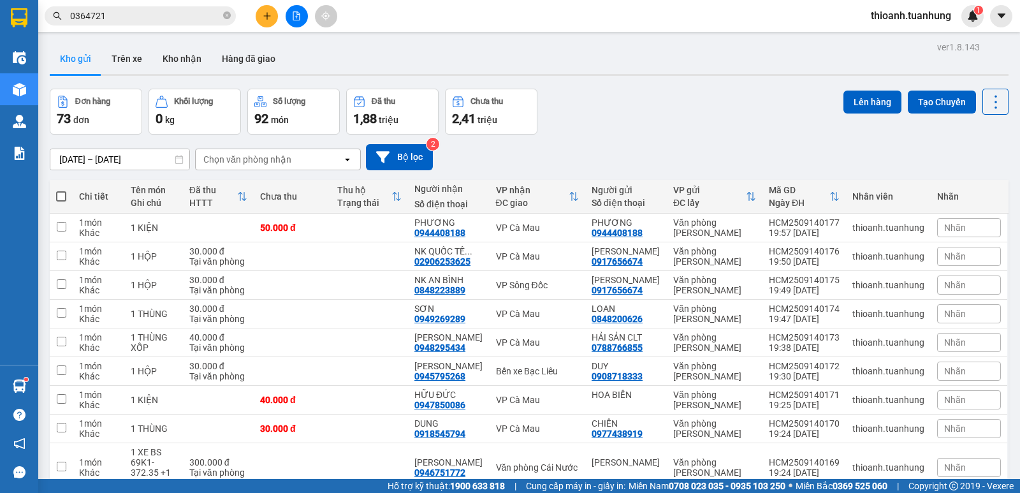
drag, startPoint x: 182, startPoint y: 14, endPoint x: 193, endPoint y: 20, distance: 12.6
click at [189, 20] on input "0364721" at bounding box center [145, 16] width 150 height 14
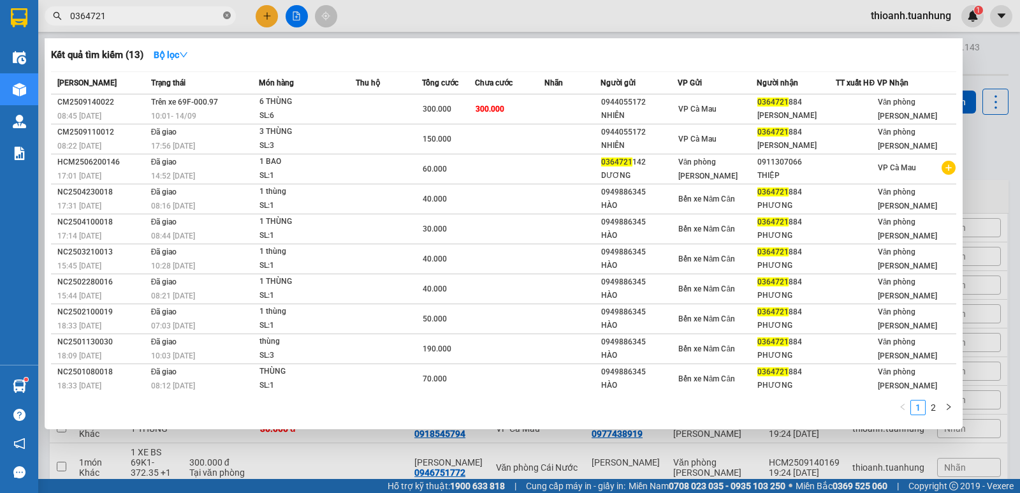
click at [224, 17] on icon "close-circle" at bounding box center [227, 15] width 8 height 8
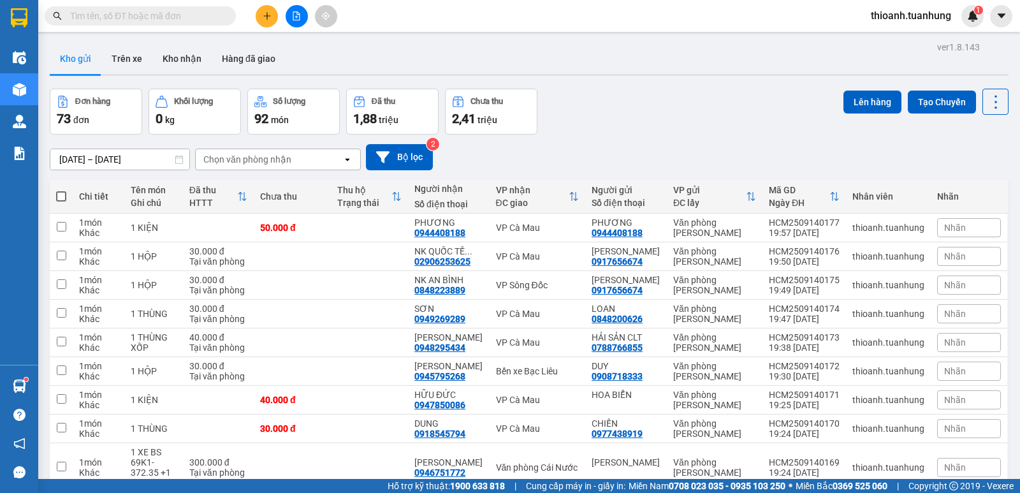
click at [145, 10] on input "text" at bounding box center [145, 16] width 150 height 14
click at [173, 12] on input "text" at bounding box center [145, 16] width 150 height 14
click at [266, 17] on icon "plus" at bounding box center [267, 15] width 9 height 9
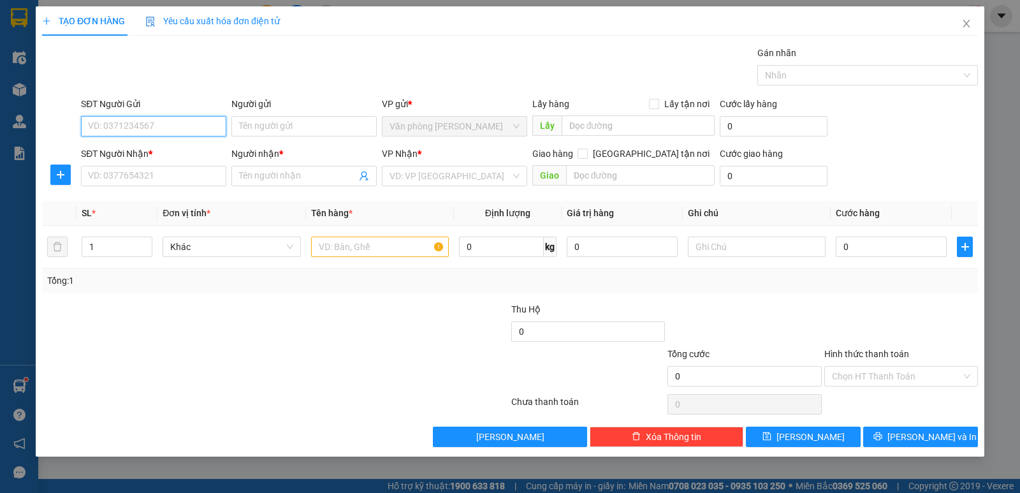
click at [191, 126] on input "SĐT Người Gửi" at bounding box center [153, 126] width 145 height 20
click at [205, 178] on input "SĐT Người Nhận *" at bounding box center [153, 176] width 145 height 20
click at [254, 131] on input "Người gửi" at bounding box center [303, 126] width 145 height 20
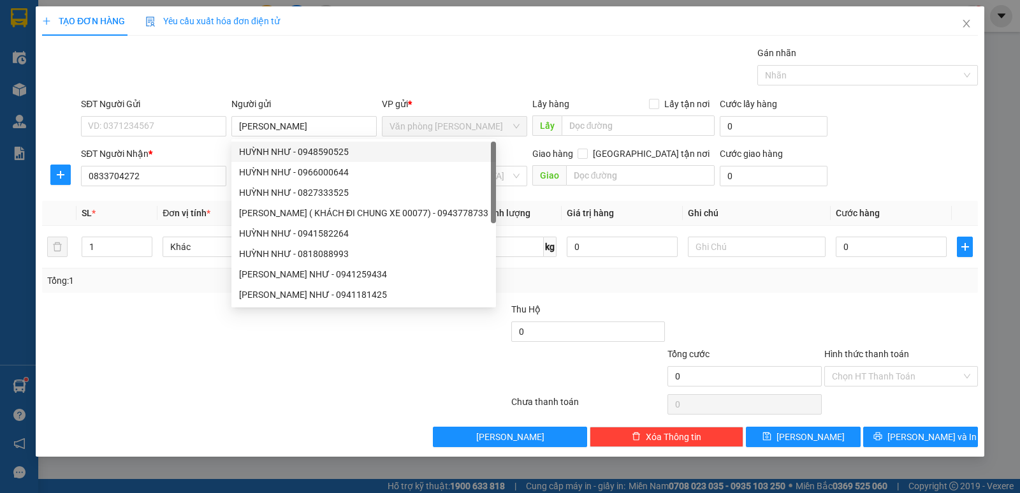
click at [154, 219] on th "SL *" at bounding box center [116, 213] width 81 height 25
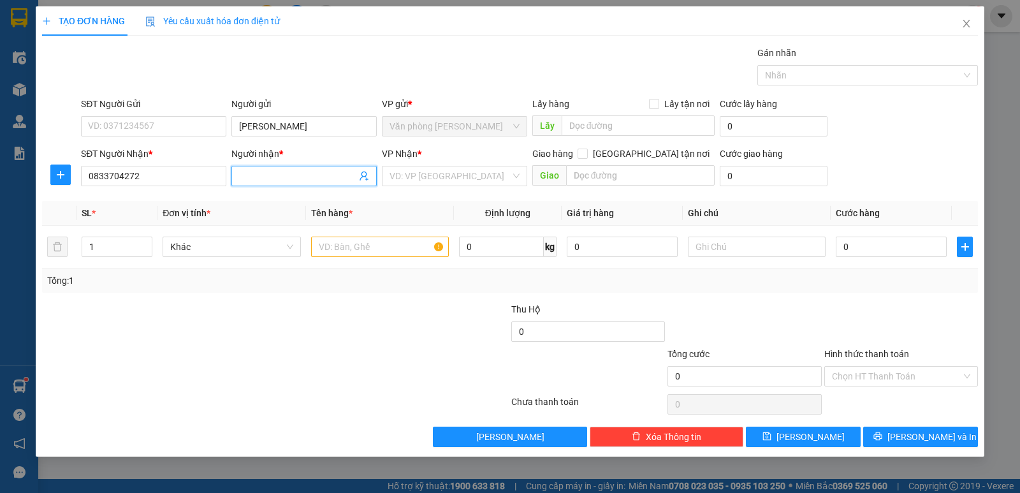
drag, startPoint x: 264, startPoint y: 180, endPoint x: 272, endPoint y: 180, distance: 7.0
click at [268, 180] on input "Người nhận *" at bounding box center [297, 176] width 117 height 14
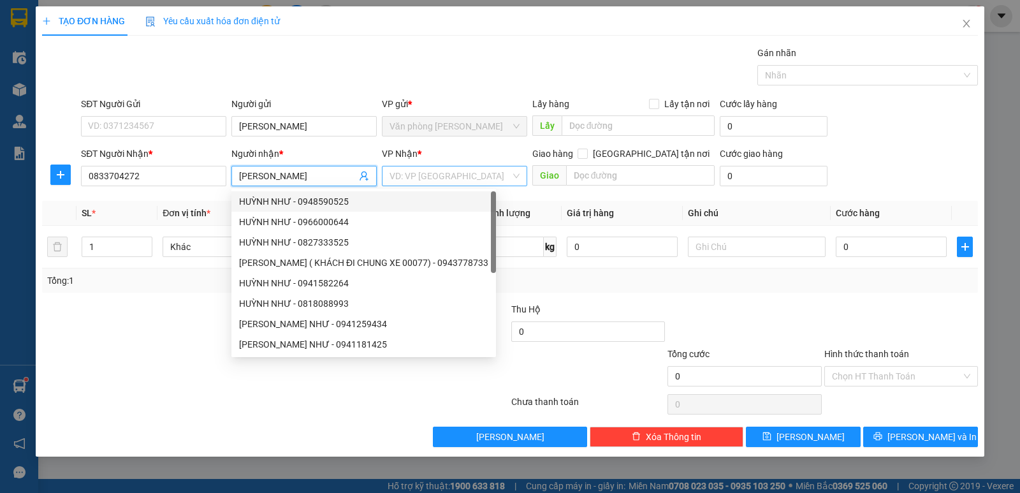
click at [404, 173] on input "search" at bounding box center [449, 175] width 121 height 19
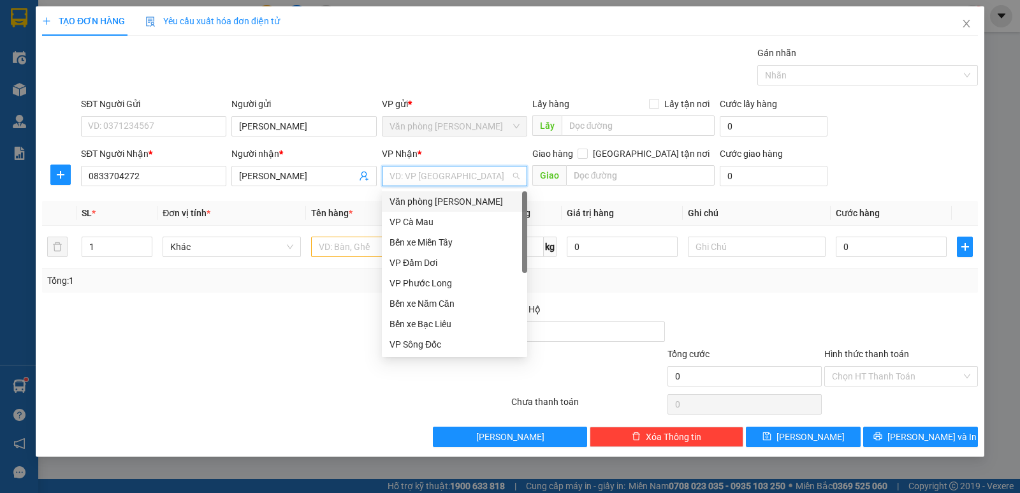
click at [417, 222] on div "VP Cà Mau" at bounding box center [454, 222] width 130 height 14
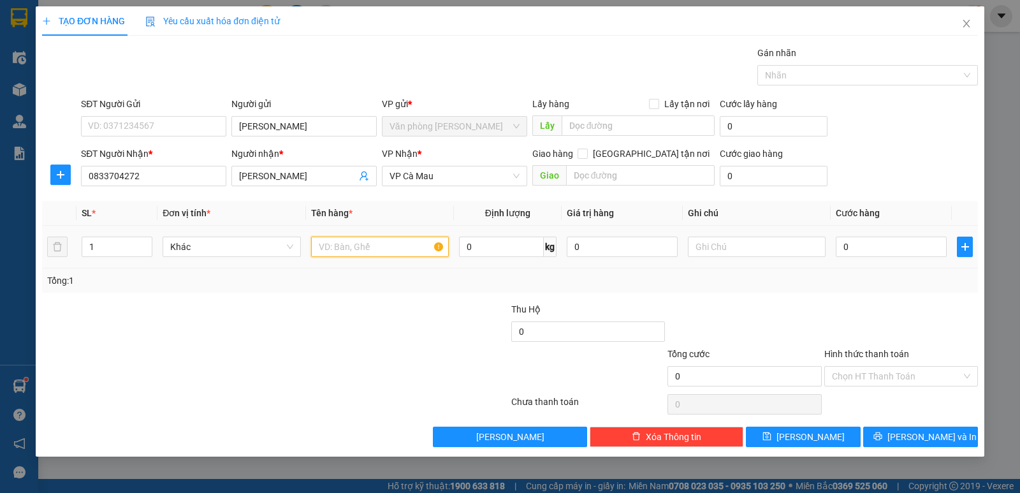
click at [350, 242] on input "text" at bounding box center [380, 246] width 138 height 20
click at [883, 235] on div "0" at bounding box center [891, 246] width 111 height 25
click at [864, 315] on div at bounding box center [901, 324] width 156 height 45
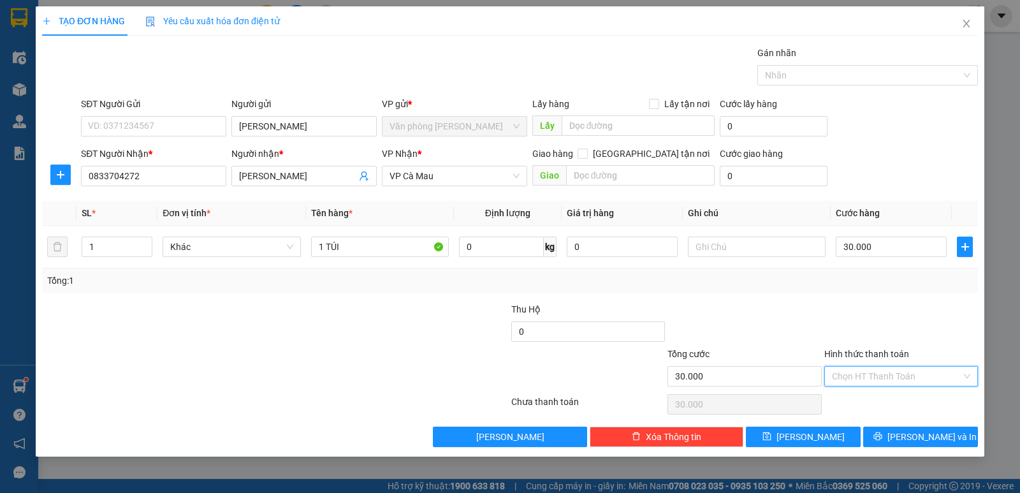
click at [876, 379] on input "Hình thức thanh toán" at bounding box center [896, 375] width 129 height 19
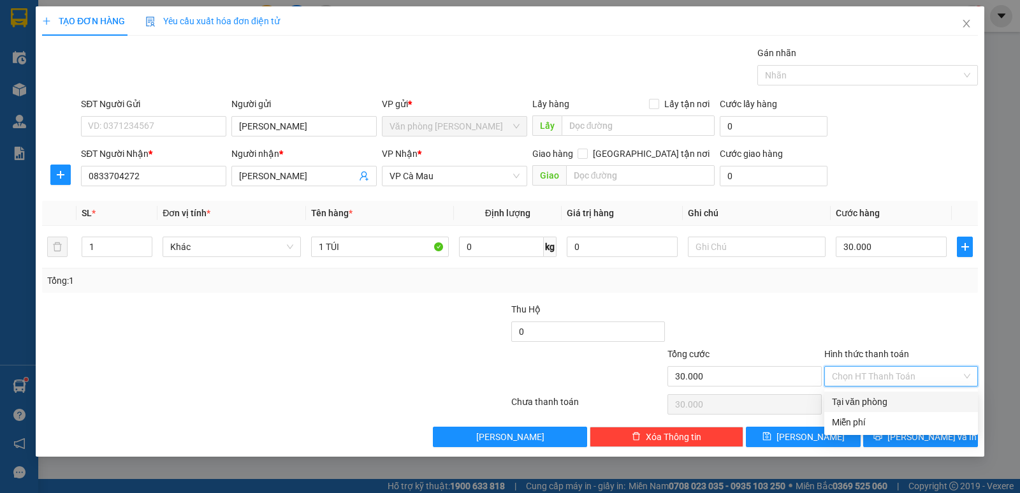
drag, startPoint x: 866, startPoint y: 409, endPoint x: 874, endPoint y: 407, distance: 8.4
click at [870, 409] on div "Tại văn phòng" at bounding box center [901, 401] width 154 height 20
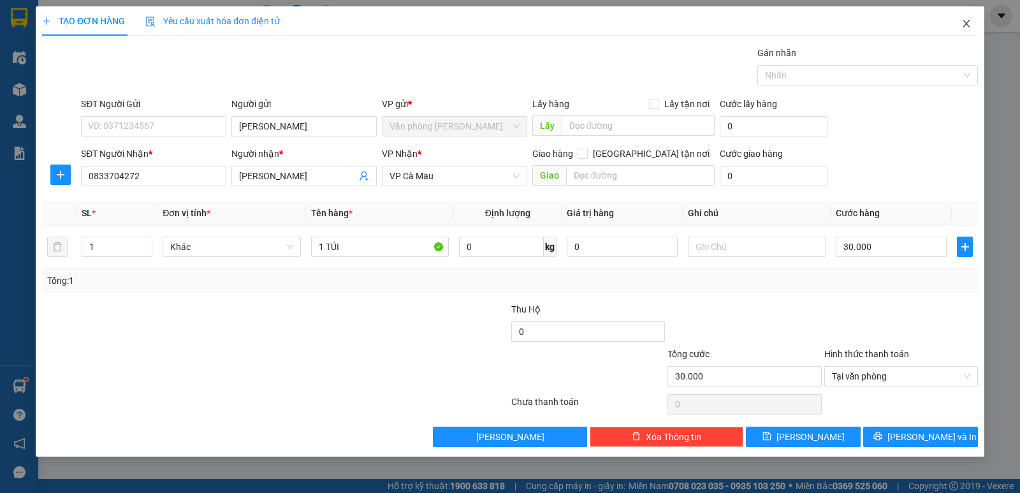
click at [970, 21] on icon "close" at bounding box center [966, 23] width 10 height 10
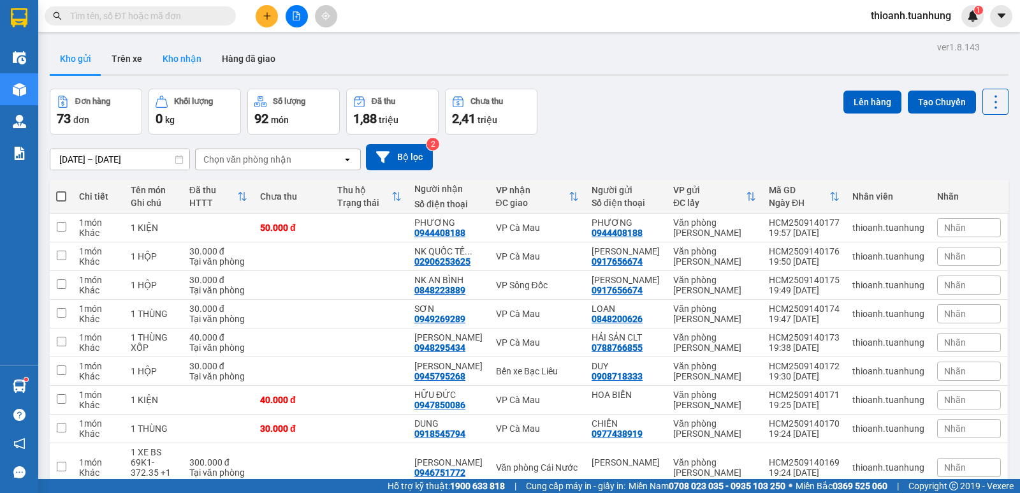
click at [180, 57] on button "Kho nhận" at bounding box center [181, 58] width 59 height 31
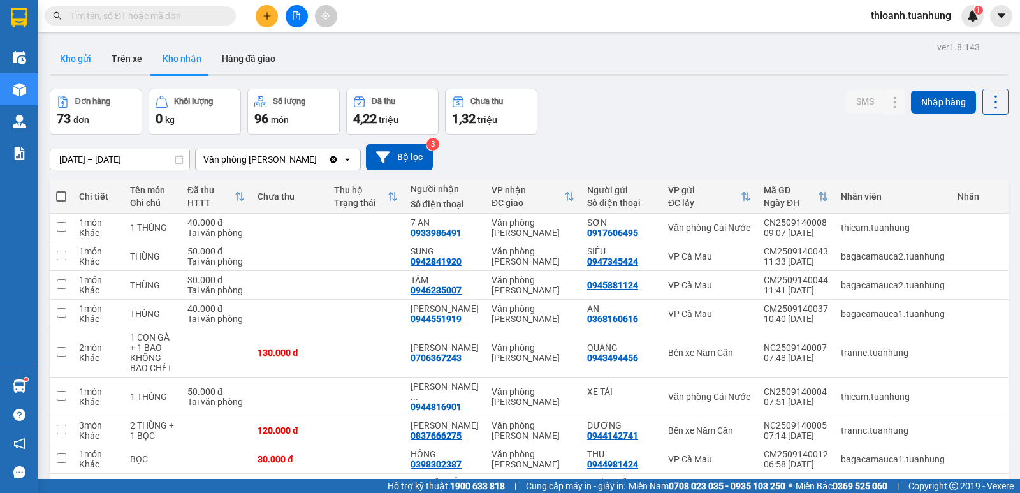
drag, startPoint x: 52, startPoint y: 66, endPoint x: 62, endPoint y: 59, distance: 12.2
click at [60, 61] on button "Kho gửi" at bounding box center [76, 58] width 52 height 31
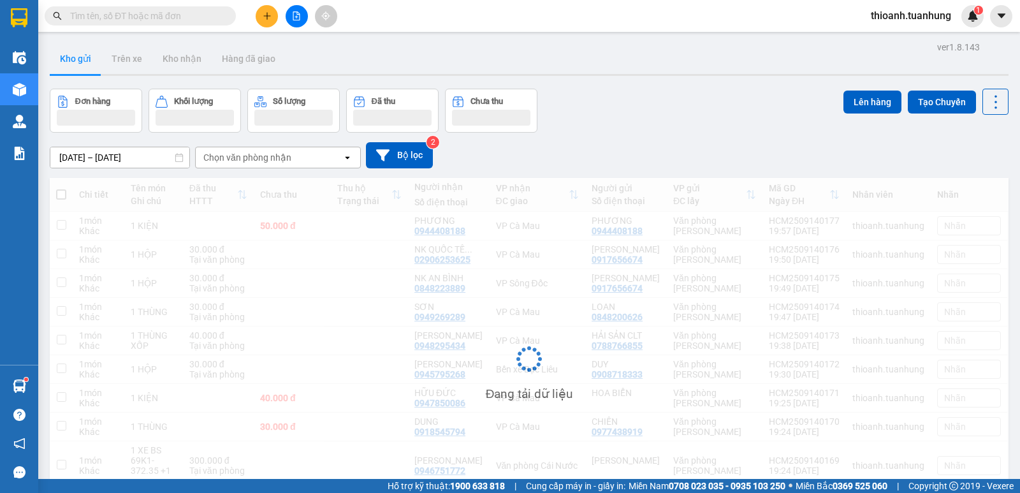
click at [64, 59] on button "Kho gửi" at bounding box center [76, 58] width 52 height 31
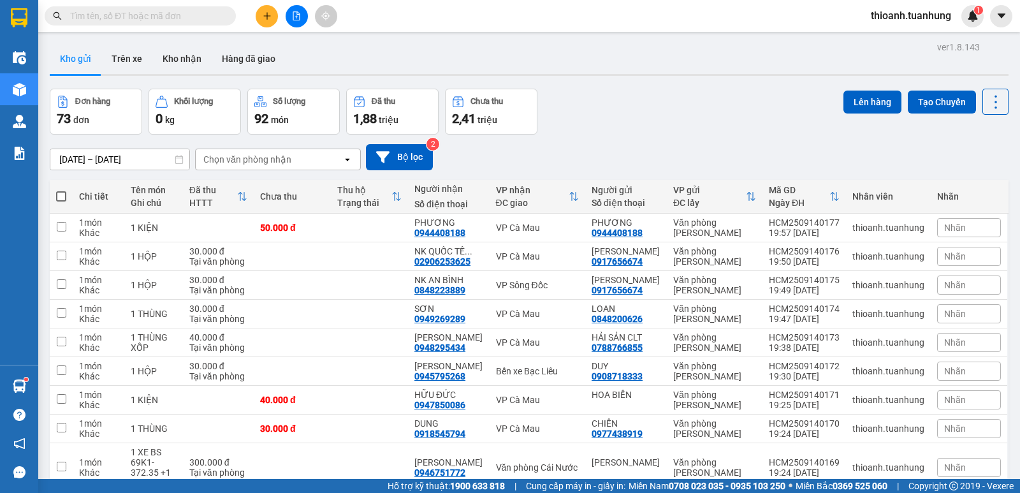
click at [202, 15] on input "text" at bounding box center [145, 16] width 150 height 14
click at [201, 22] on input "text" at bounding box center [145, 16] width 150 height 14
click at [267, 16] on icon "plus" at bounding box center [267, 15] width 9 height 9
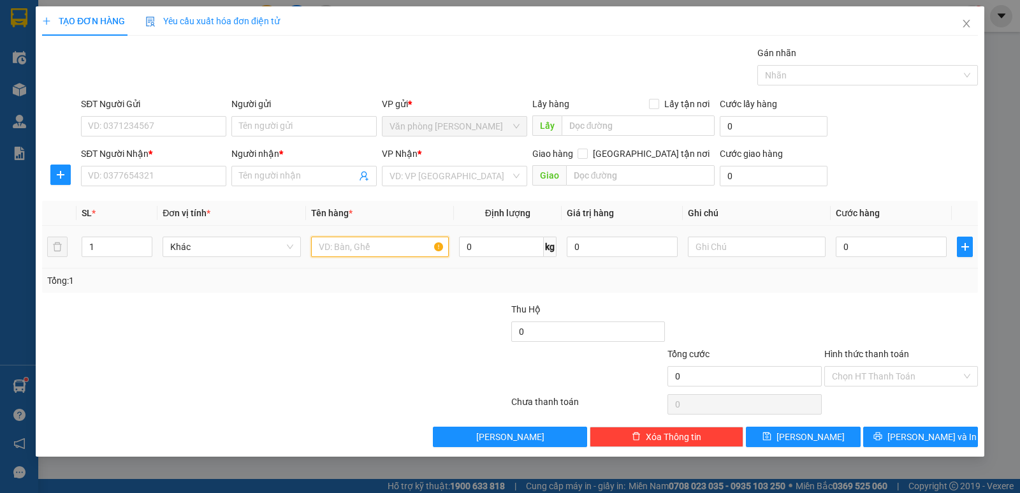
click at [333, 249] on input "text" at bounding box center [380, 246] width 138 height 20
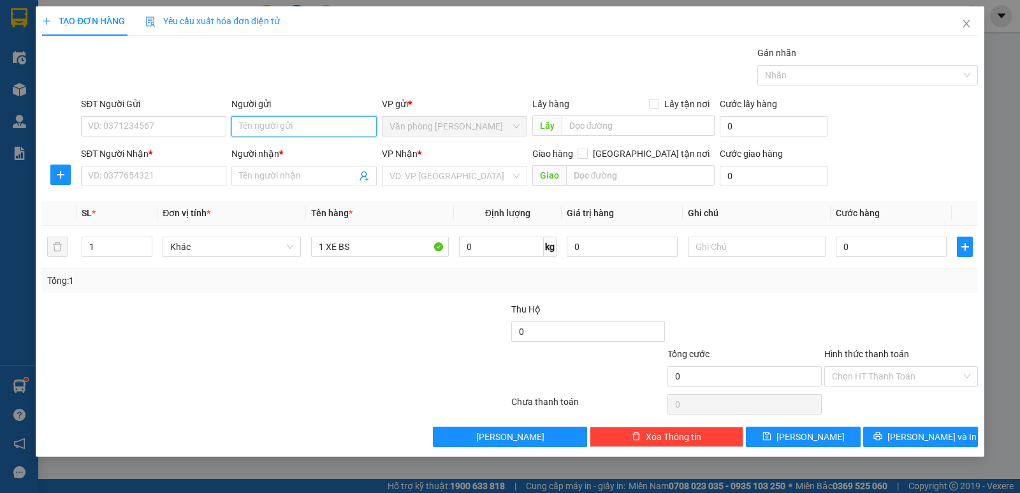
click at [263, 126] on input "Người gửi" at bounding box center [303, 126] width 145 height 20
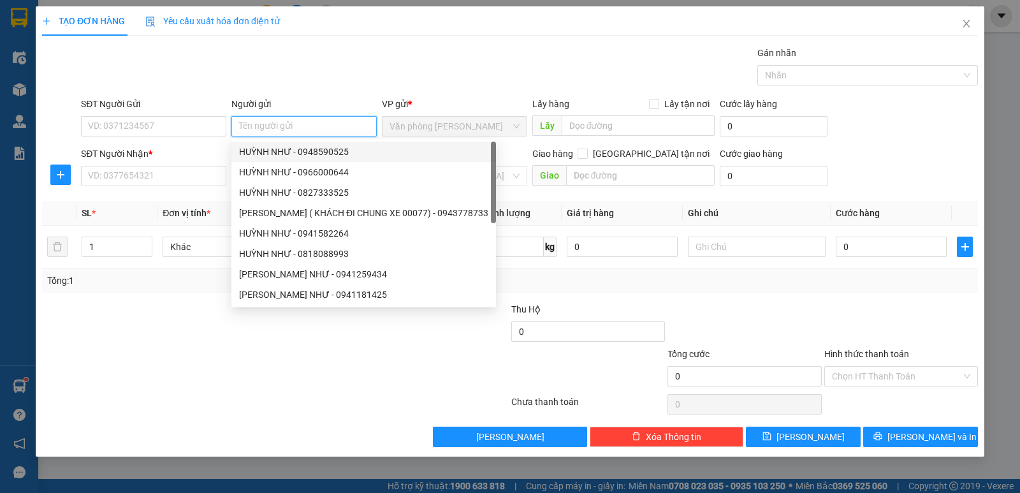
click at [250, 120] on input "Người gửi" at bounding box center [303, 126] width 145 height 20
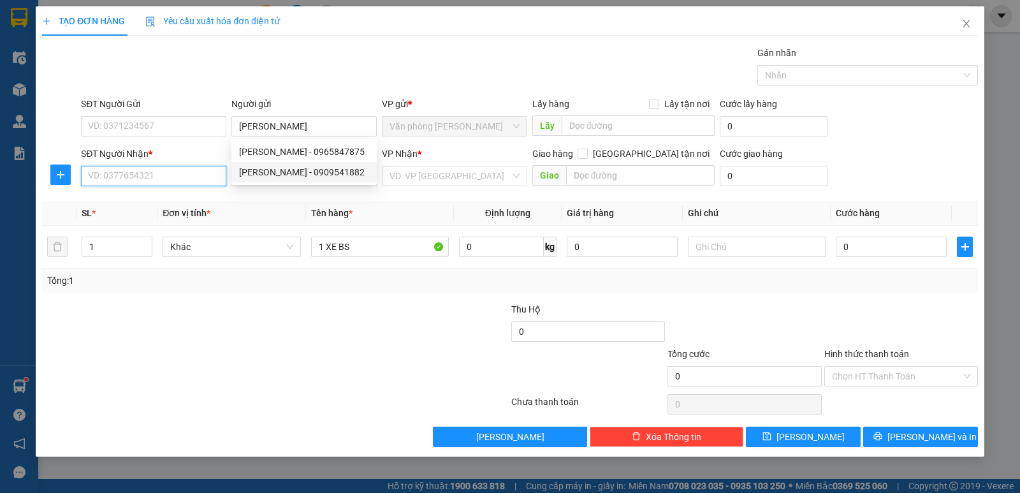
click at [204, 177] on input "SĐT Người Nhận *" at bounding box center [153, 176] width 145 height 20
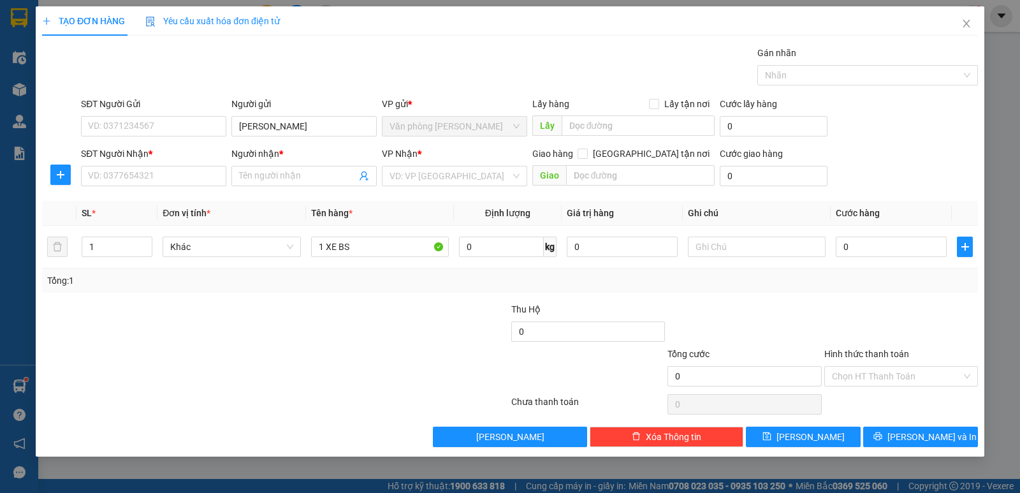
click at [215, 162] on div "SĐT Người Nhận *" at bounding box center [153, 156] width 145 height 19
click at [209, 173] on input "SĐT Người Nhận *" at bounding box center [153, 176] width 145 height 20
click at [279, 176] on input "Người nhận *" at bounding box center [297, 176] width 117 height 14
click at [317, 182] on input "NGUYỄN THANH KỆT" at bounding box center [297, 176] width 117 height 14
click at [311, 183] on span "NGUYỄN THANH KỆT" at bounding box center [303, 176] width 145 height 20
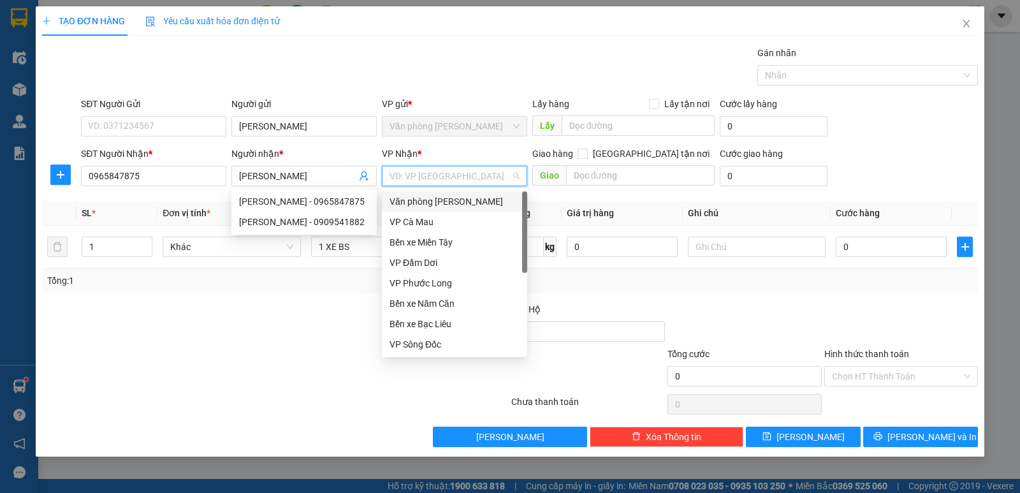
click at [431, 182] on input "search" at bounding box center [449, 175] width 121 height 19
click at [419, 229] on div "VP Cà Mau" at bounding box center [454, 222] width 145 height 20
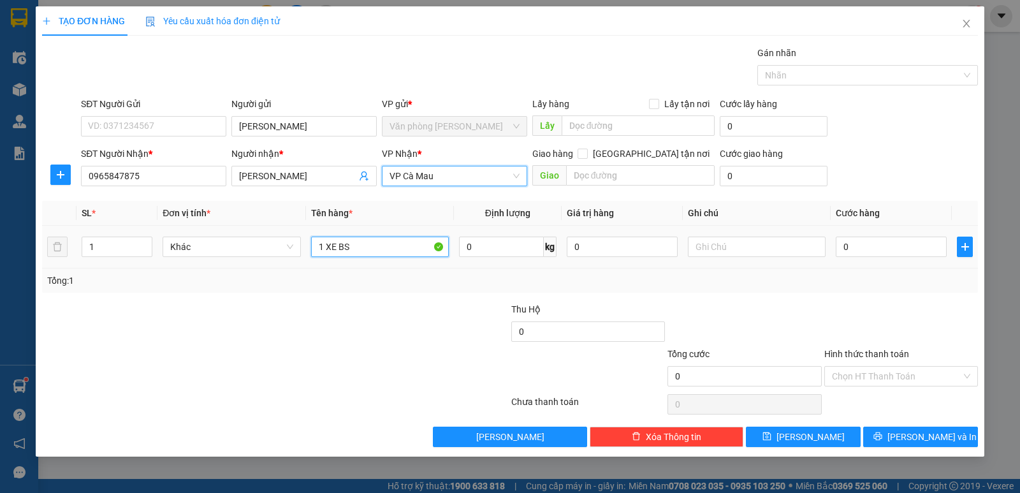
click at [395, 240] on input "1 XE BS" at bounding box center [380, 246] width 138 height 20
click at [720, 245] on input "text" at bounding box center [757, 246] width 138 height 20
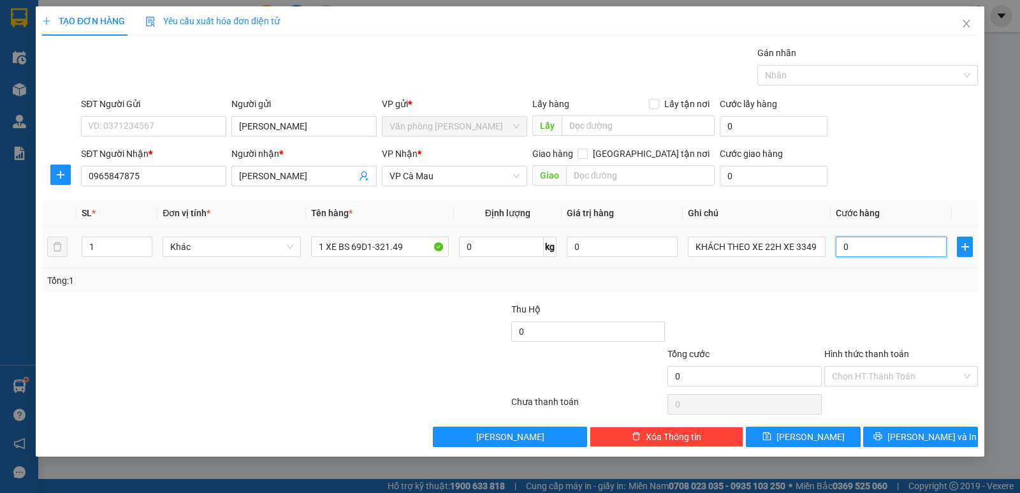
click at [881, 245] on input "0" at bounding box center [891, 246] width 111 height 20
click at [895, 296] on div "Transit Pickup Surcharge Ids Transit Deliver Surcharge Ids Transit Deliver Surc…" at bounding box center [510, 246] width 936 height 401
click at [887, 375] on input "Hình thức thanh toán" at bounding box center [896, 375] width 129 height 19
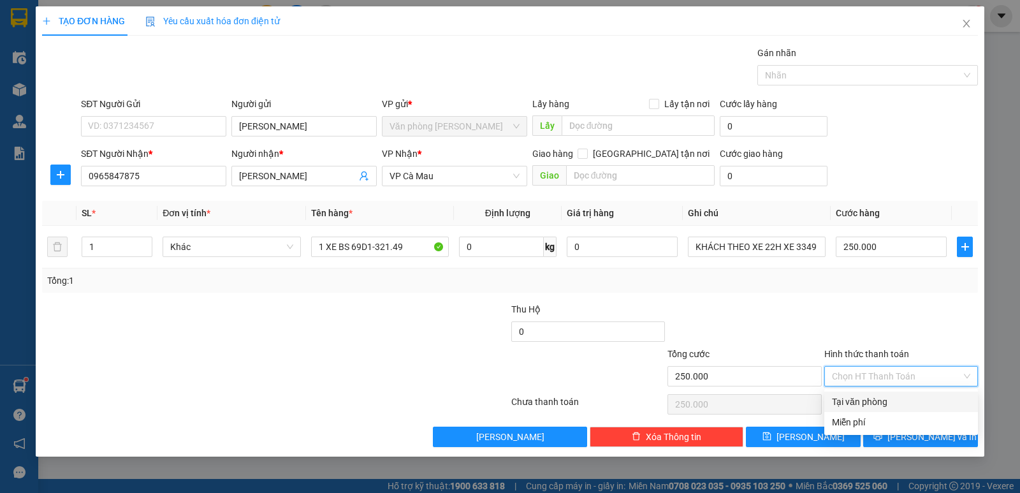
click at [885, 402] on div "Tại văn phòng" at bounding box center [901, 402] width 138 height 14
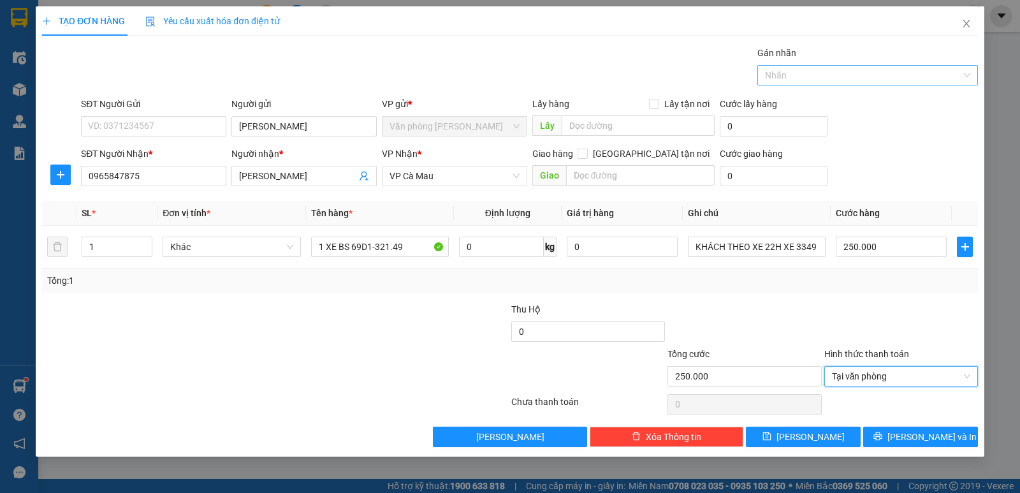
click at [834, 78] on div at bounding box center [860, 75] width 201 height 15
click at [810, 120] on div "CHUYỂN KHOẢN" at bounding box center [867, 121] width 205 height 14
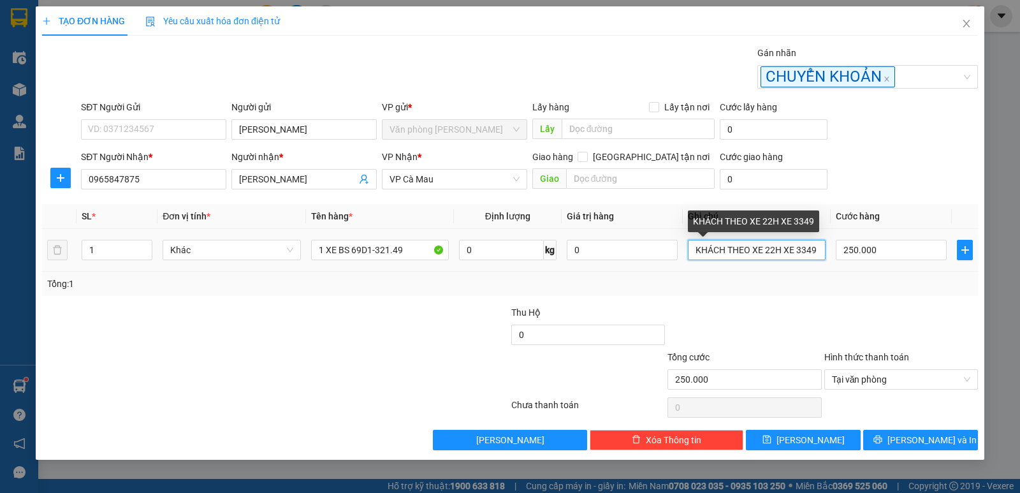
click at [819, 247] on input "KHÁCH THEO XE 22H XE 3349" at bounding box center [757, 250] width 138 height 20
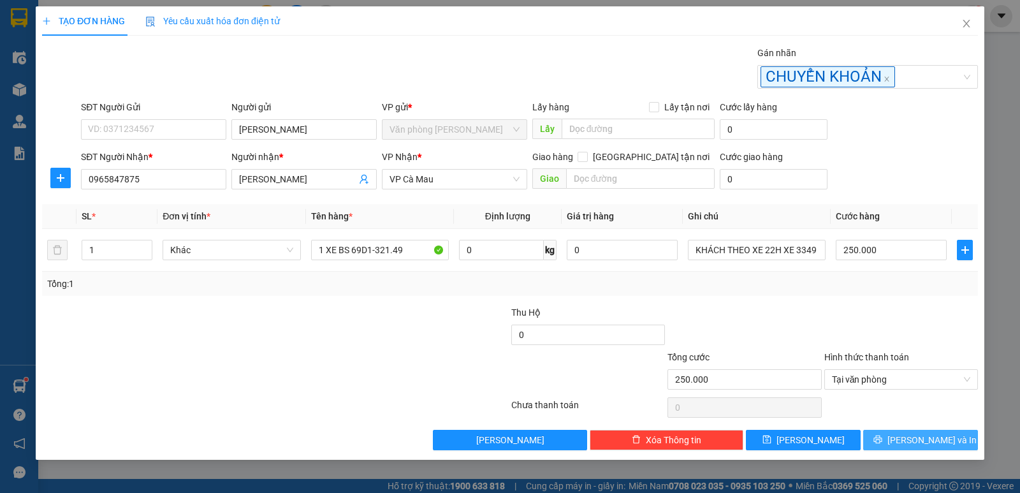
click at [884, 428] on div "Transit Pickup Surcharge Ids Transit Deliver Surcharge Ids Transit Deliver Surc…" at bounding box center [510, 248] width 936 height 404
click at [889, 438] on button "[PERSON_NAME] và In" at bounding box center [920, 440] width 115 height 20
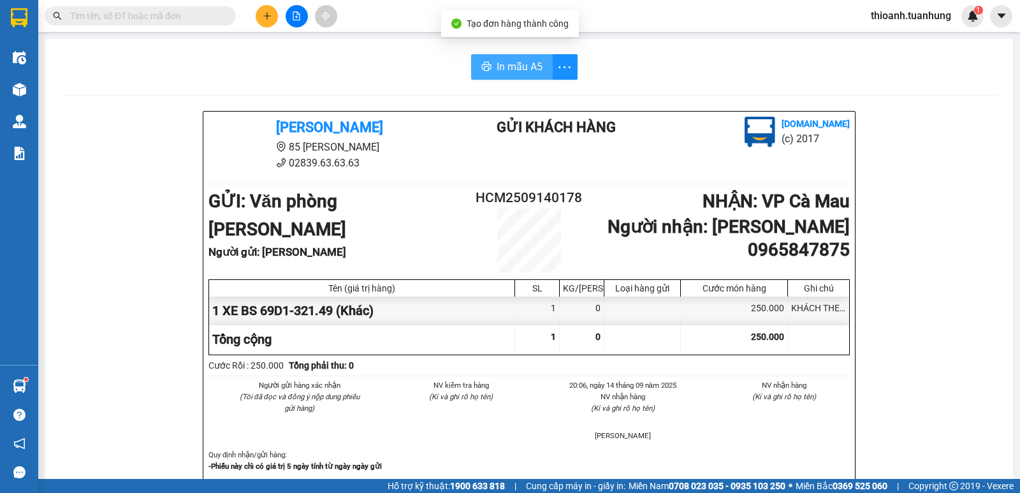
click at [511, 72] on span "In mẫu A5" at bounding box center [519, 67] width 46 height 16
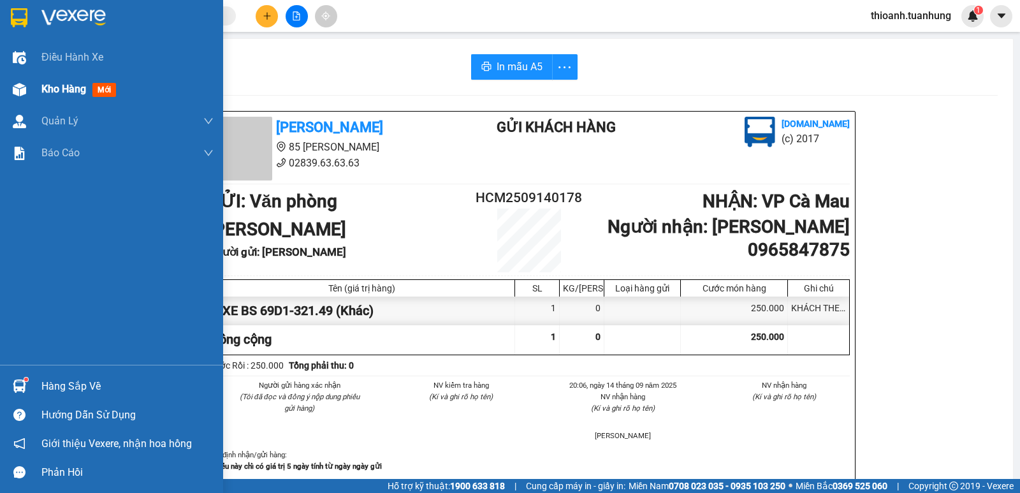
click at [35, 91] on div "Kho hàng mới" at bounding box center [111, 89] width 223 height 32
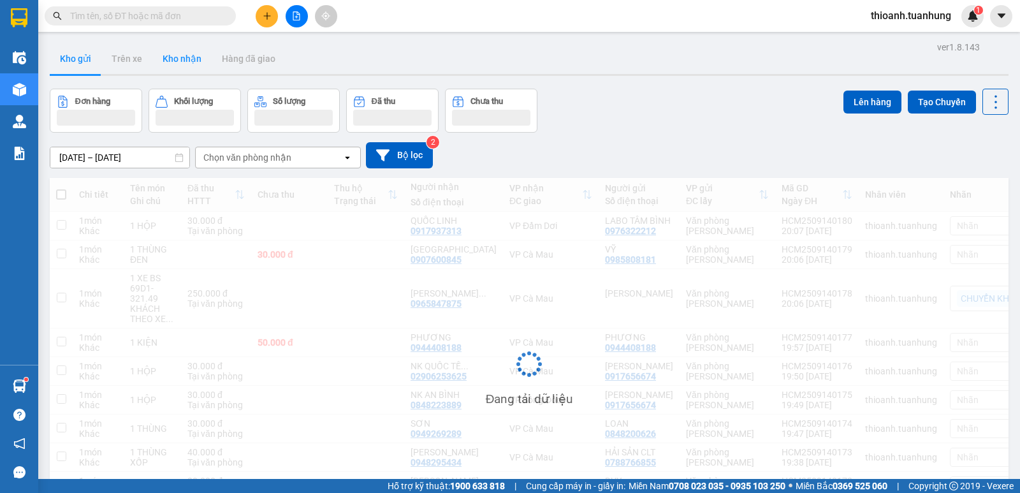
click at [184, 53] on button "Kho nhận" at bounding box center [181, 58] width 59 height 31
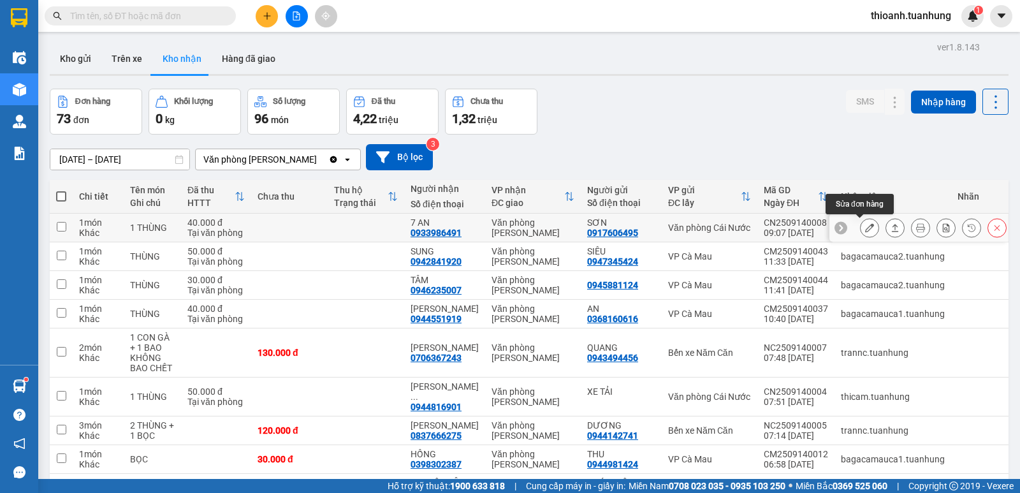
click at [865, 223] on icon at bounding box center [869, 227] width 9 height 9
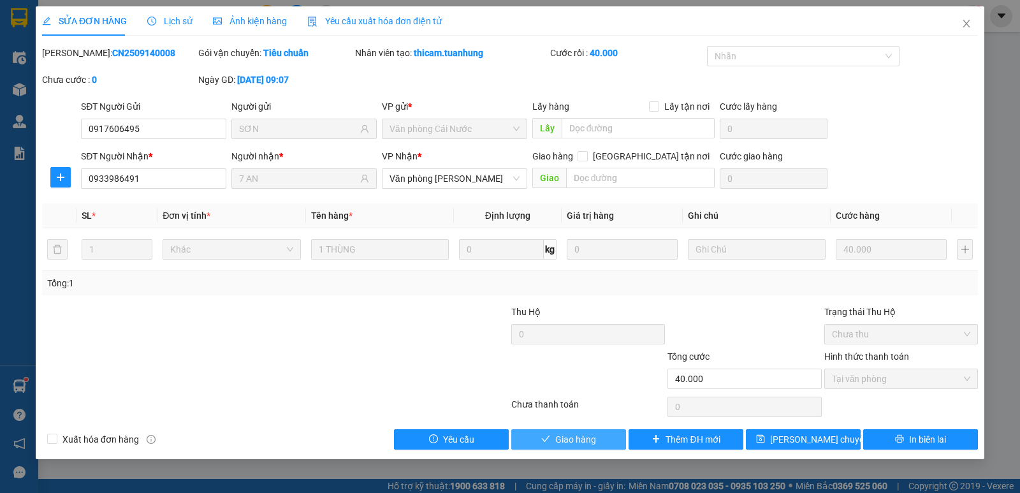
click at [570, 440] on span "Giao hàng" at bounding box center [575, 439] width 41 height 14
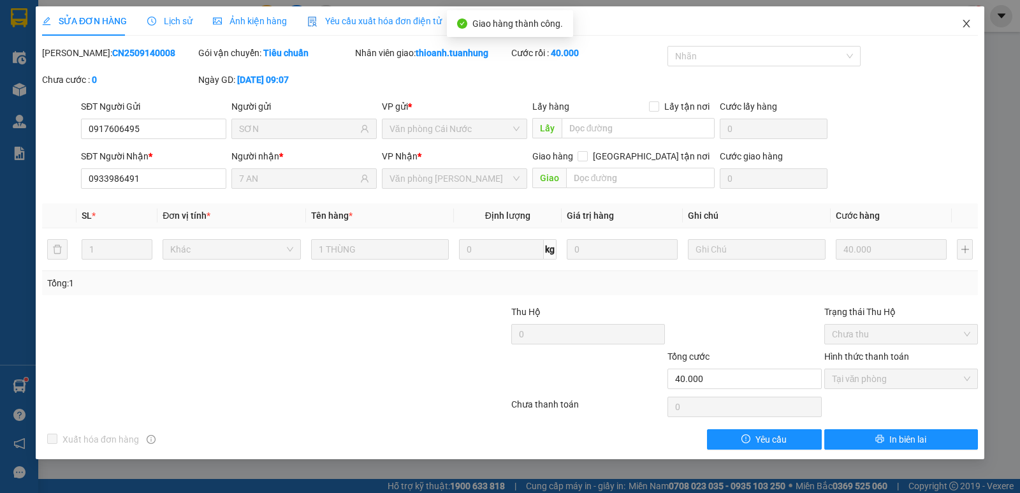
click at [975, 23] on span "Close" at bounding box center [966, 24] width 36 height 36
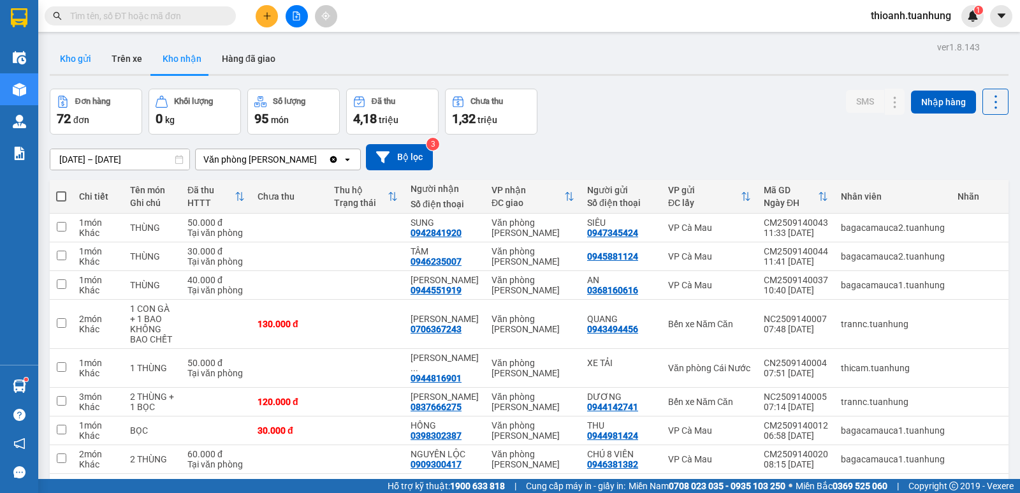
click at [69, 59] on button "Kho gửi" at bounding box center [76, 58] width 52 height 31
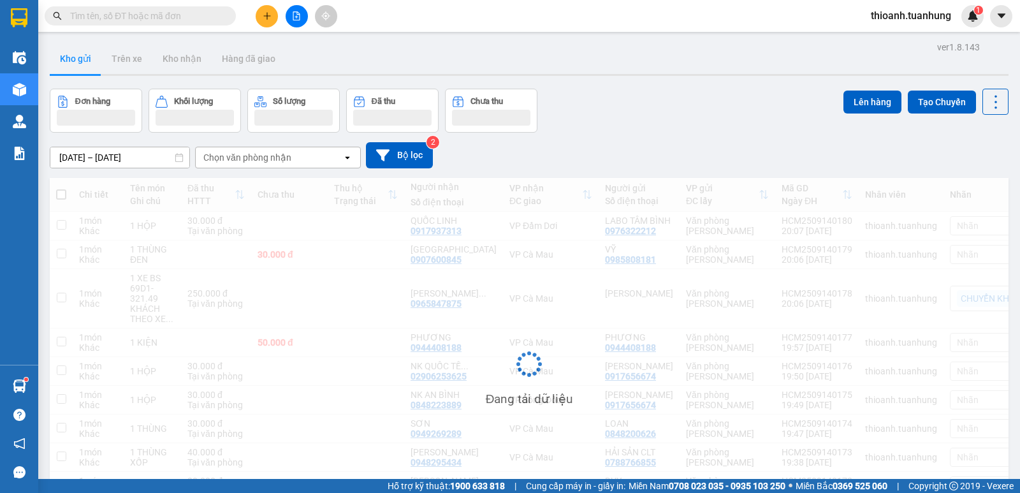
drag, startPoint x: 134, startPoint y: 29, endPoint x: 139, endPoint y: 4, distance: 25.3
click at [139, 4] on div "Kết quả tìm kiếm ( 13 ) Bộ lọc Mã ĐH Trạng thái Món hàng Thu hộ Tổng cước Chưa …" at bounding box center [510, 16] width 1020 height 32
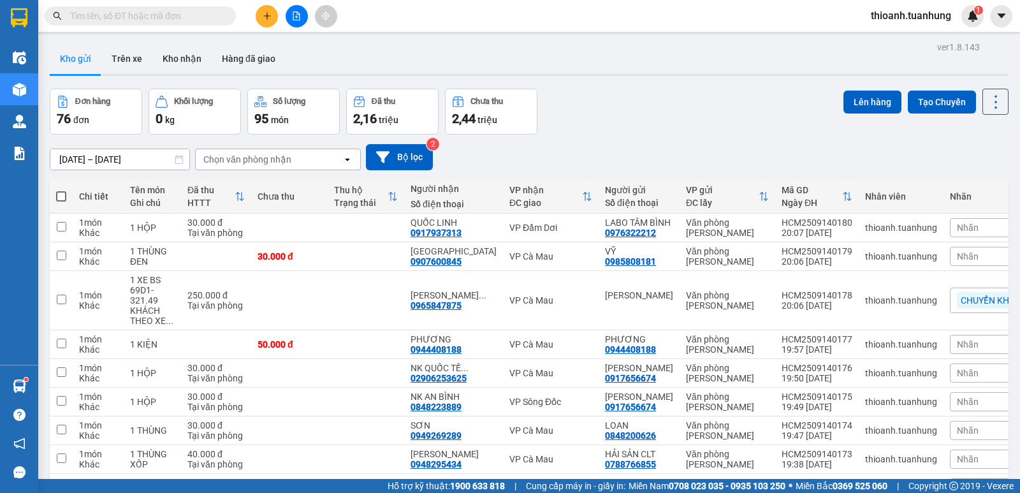
drag, startPoint x: 143, startPoint y: 29, endPoint x: 153, endPoint y: 22, distance: 12.4
click at [143, 29] on div "Kết quả tìm kiếm ( 13 ) Bộ lọc Mã ĐH Trạng thái Món hàng Thu hộ Tổng cước Chưa …" at bounding box center [510, 16] width 1020 height 32
click at [155, 19] on input "text" at bounding box center [145, 16] width 150 height 14
drag, startPoint x: 451, startPoint y: 52, endPoint x: 246, endPoint y: 57, distance: 204.6
click at [436, 57] on div "Kho gửi Trên xe Kho nhận Hàng đã giao" at bounding box center [529, 60] width 959 height 34
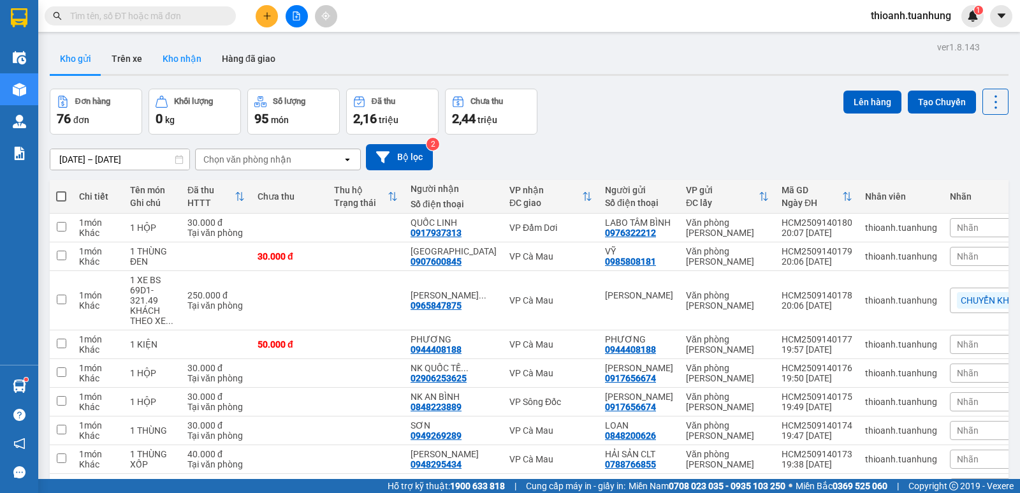
click at [172, 61] on button "Kho nhận" at bounding box center [181, 58] width 59 height 31
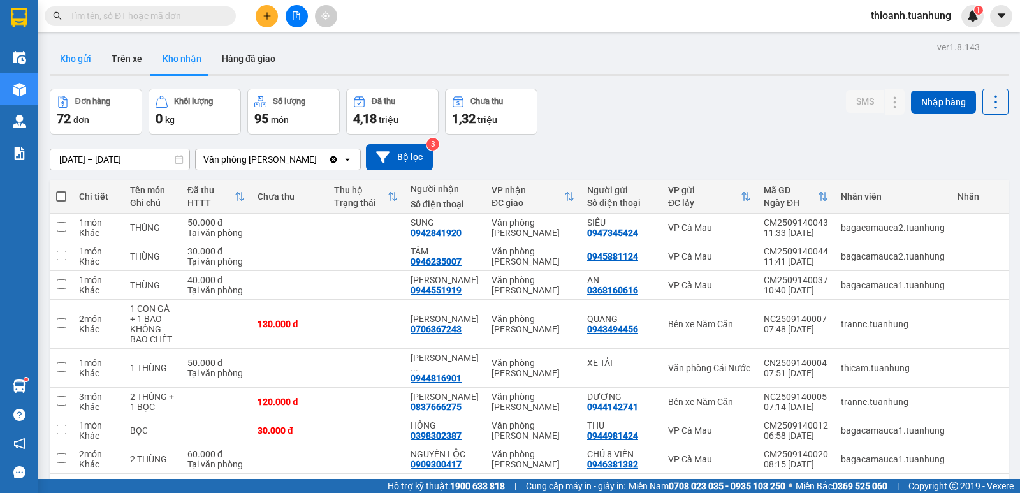
click at [80, 63] on button "Kho gửi" at bounding box center [76, 58] width 52 height 31
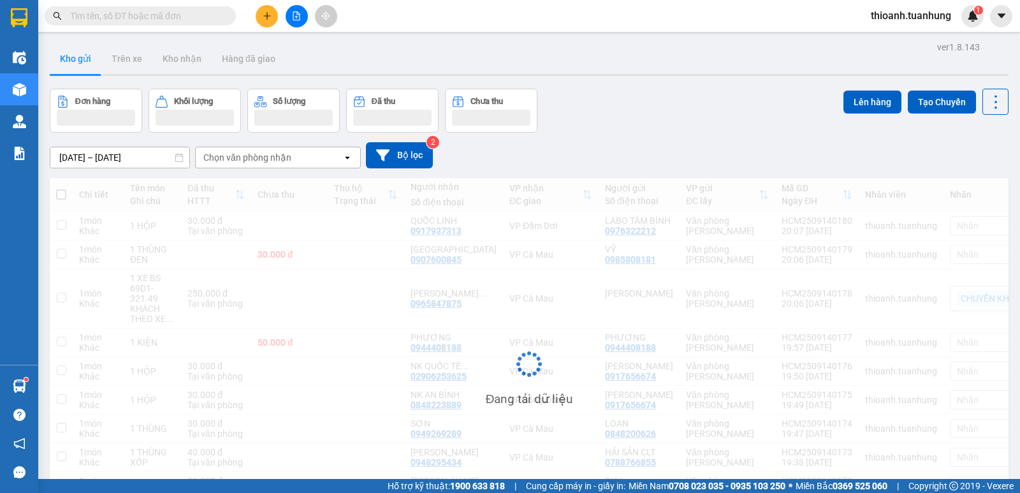
click at [140, 20] on input "text" at bounding box center [145, 16] width 150 height 14
click at [143, 23] on span at bounding box center [140, 15] width 191 height 19
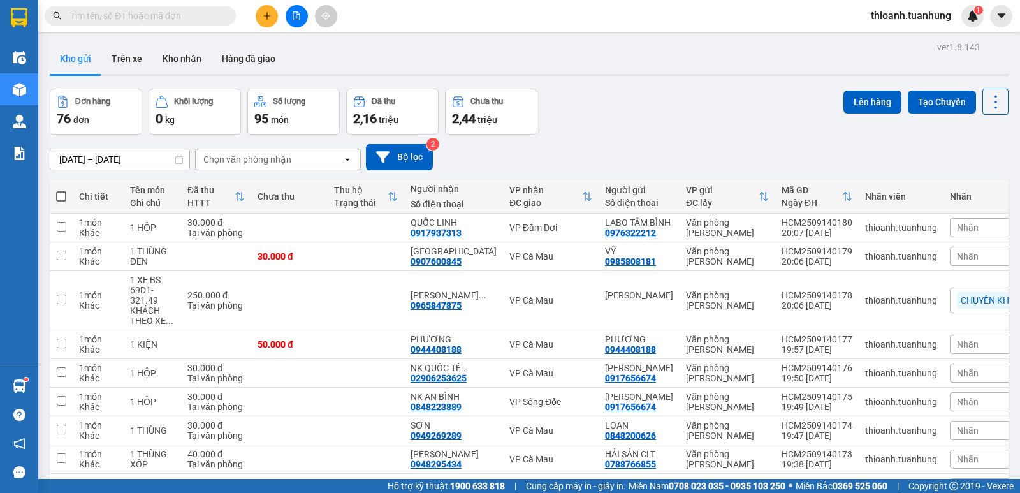
click at [133, 15] on input "text" at bounding box center [145, 16] width 150 height 14
click at [137, 12] on input "text" at bounding box center [145, 16] width 150 height 14
click at [266, 17] on icon "plus" at bounding box center [267, 15] width 9 height 9
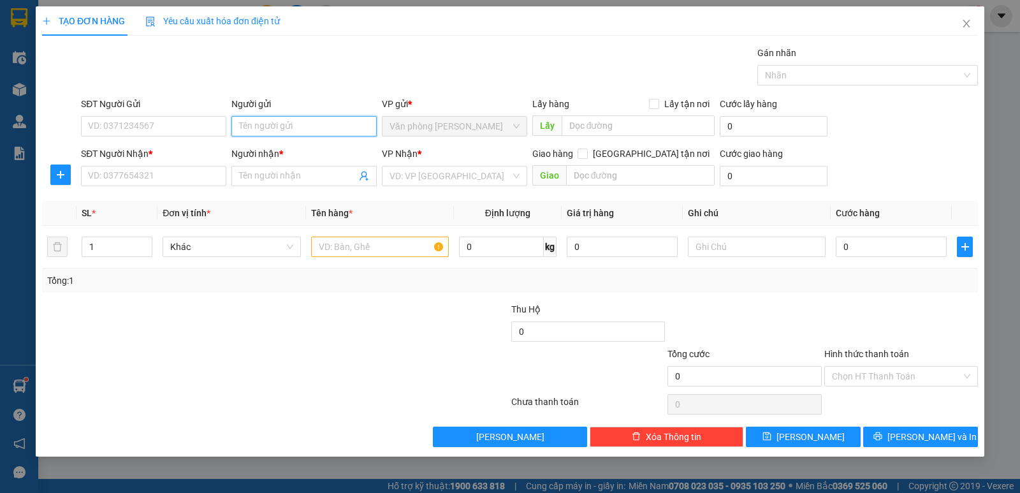
drag, startPoint x: 280, startPoint y: 130, endPoint x: 287, endPoint y: 127, distance: 7.5
click at [281, 130] on input "Người gửi" at bounding box center [303, 126] width 145 height 20
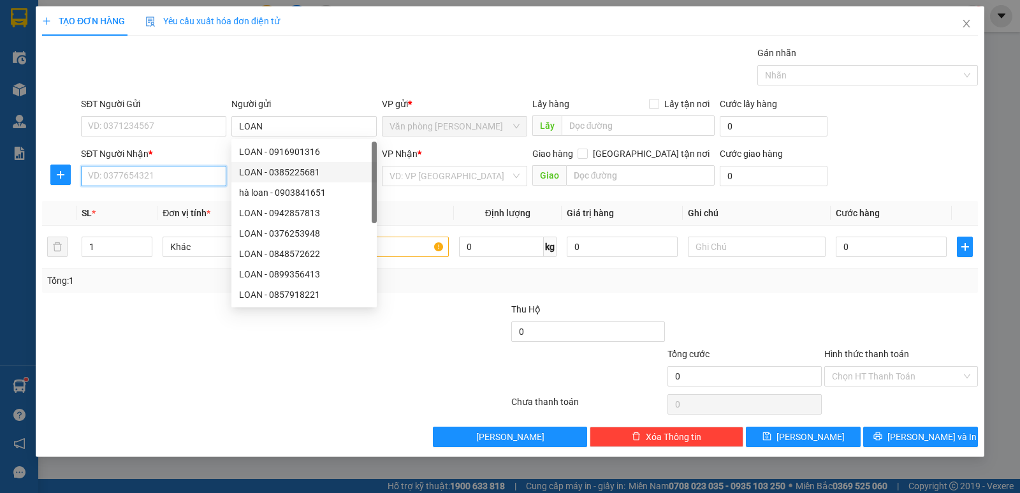
click at [221, 171] on input "SĐT Người Nhận *" at bounding box center [153, 176] width 145 height 20
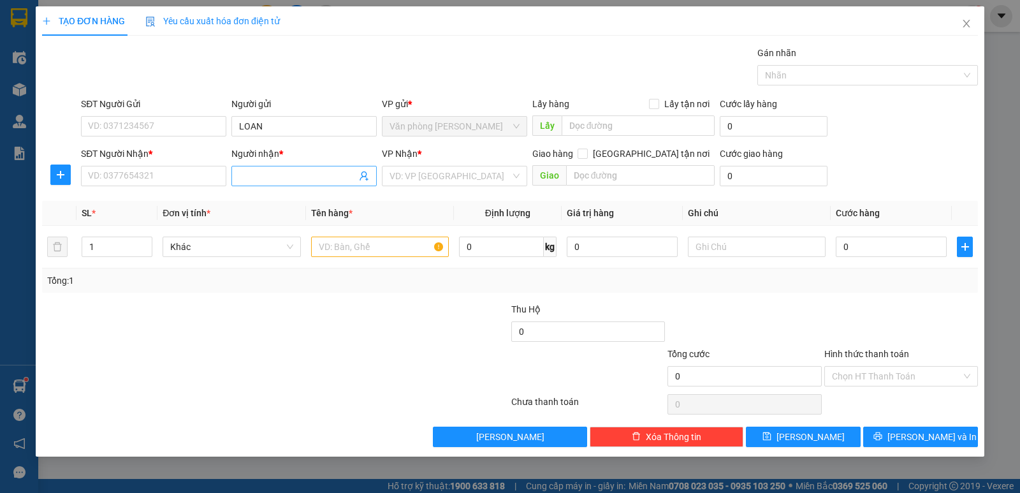
click at [260, 176] on input "Người nhận *" at bounding box center [297, 176] width 117 height 14
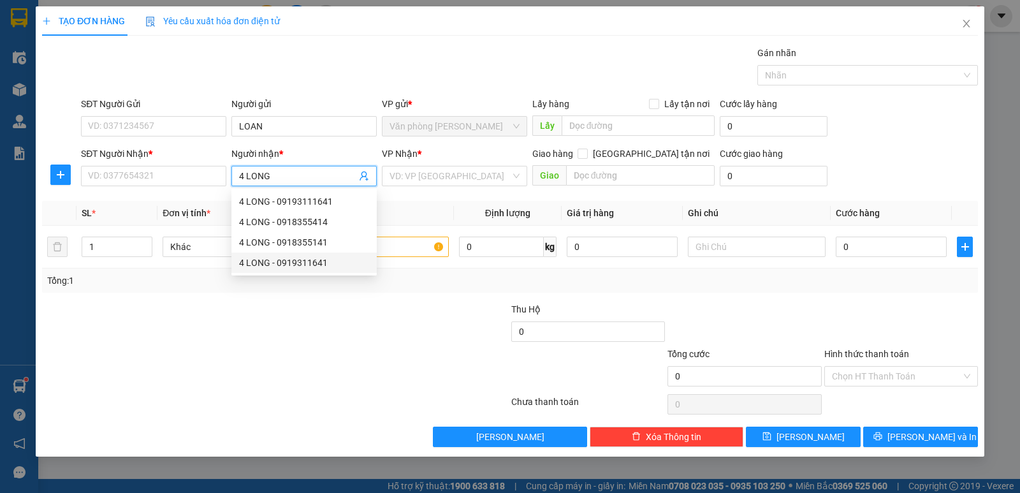
click at [313, 261] on div "4 LONG - 0919311641" at bounding box center [304, 263] width 130 height 14
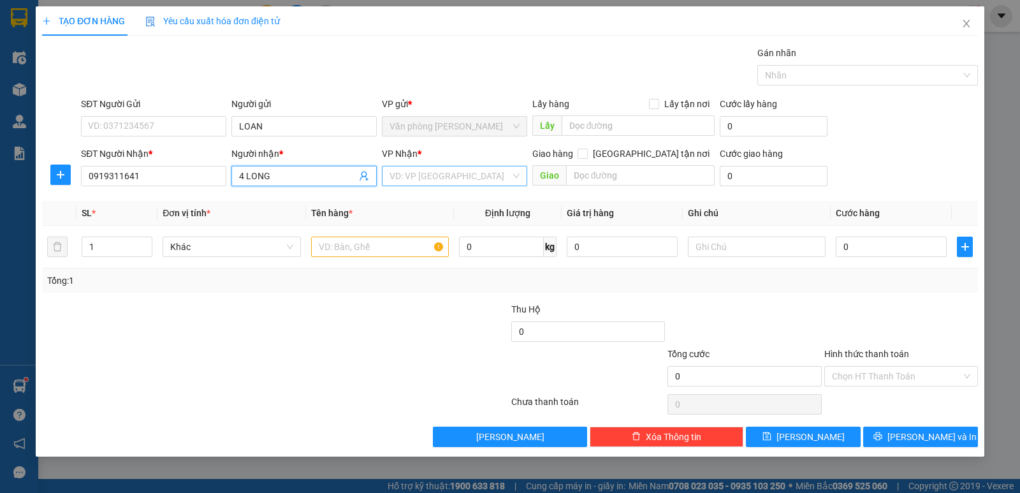
click at [394, 176] on input "search" at bounding box center [449, 175] width 121 height 19
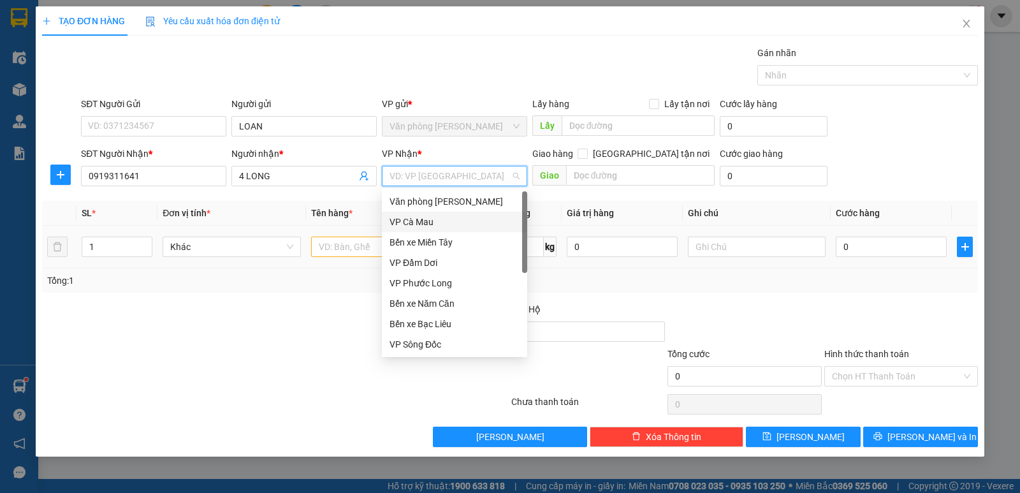
drag, startPoint x: 416, startPoint y: 215, endPoint x: 416, endPoint y: 230, distance: 14.7
click at [416, 227] on div "VP Cà Mau" at bounding box center [454, 222] width 130 height 14
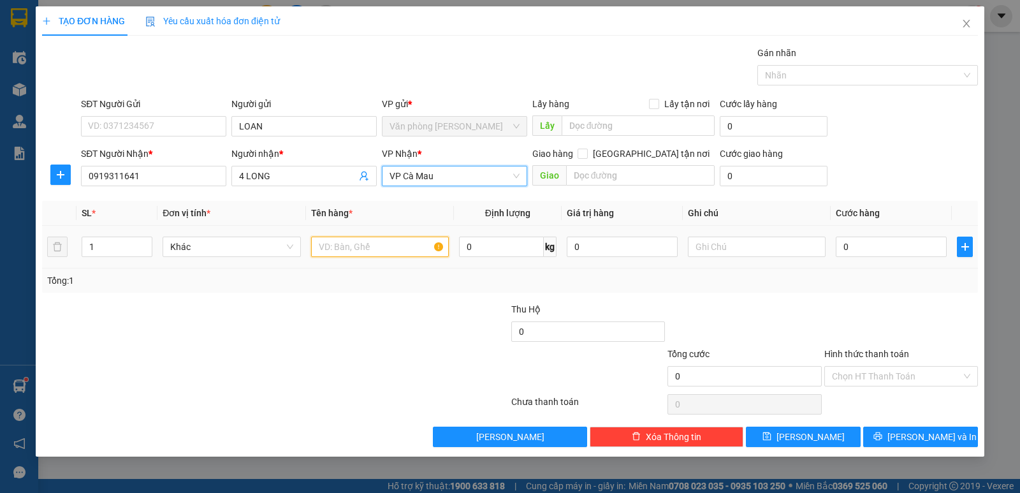
click at [386, 254] on input "text" at bounding box center [380, 246] width 138 height 20
click at [145, 237] on span "Increase Value" at bounding box center [145, 242] width 14 height 11
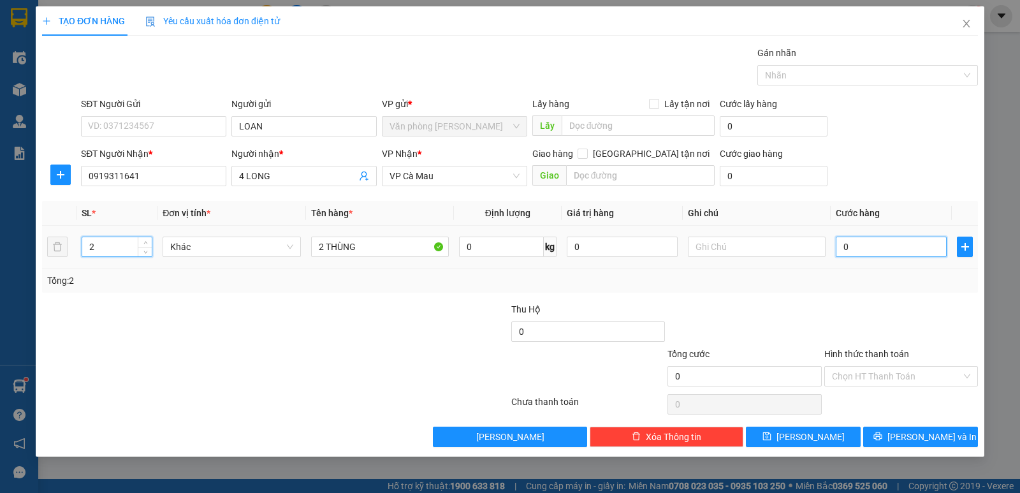
click at [874, 246] on input "0" at bounding box center [891, 246] width 111 height 20
drag, startPoint x: 876, startPoint y: 286, endPoint x: 868, endPoint y: 308, distance: 23.6
click at [869, 304] on div "Transit Pickup Surcharge Ids Transit Deliver Surcharge Ids Transit Deliver Surc…" at bounding box center [510, 246] width 936 height 401
click at [895, 458] on div "TẠO ĐƠN HÀNG Yêu cầu xuất hóa đơn điện tử Transit Pickup Surcharge Ids Transit …" at bounding box center [510, 246] width 1020 height 493
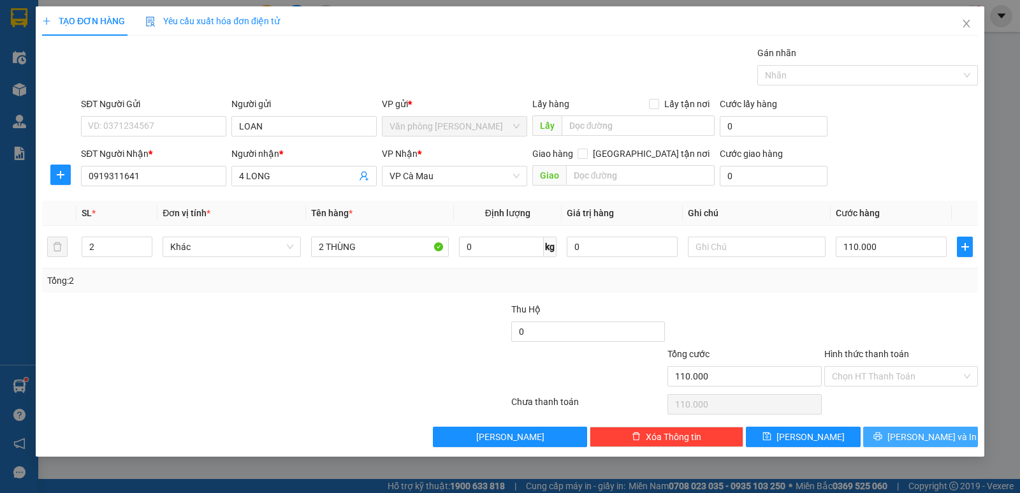
drag, startPoint x: 896, startPoint y: 458, endPoint x: 907, endPoint y: 444, distance: 17.2
click at [900, 453] on div "TẠO ĐƠN HÀNG Yêu cầu xuất hóa đơn điện tử Transit Pickup Surcharge Ids Transit …" at bounding box center [510, 246] width 1020 height 493
click at [907, 444] on button "[PERSON_NAME] và In" at bounding box center [920, 436] width 115 height 20
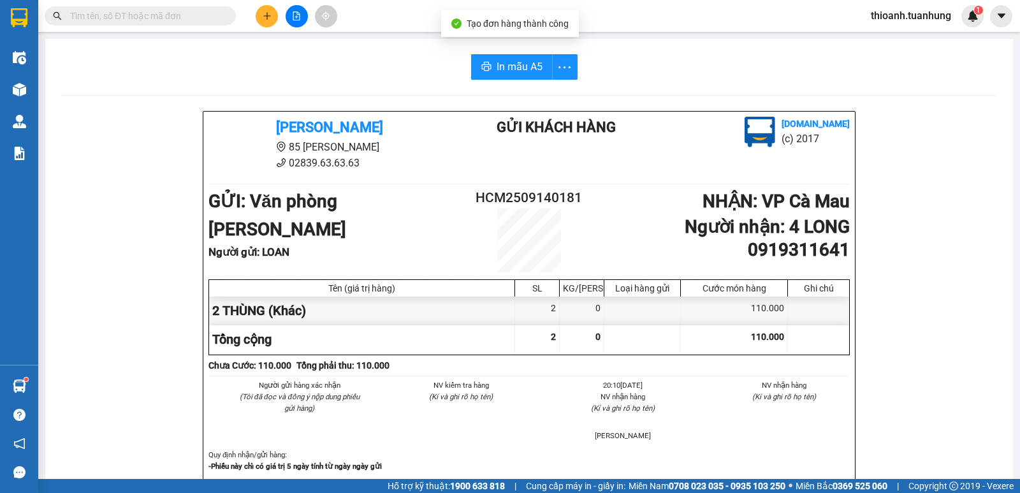
drag, startPoint x: 907, startPoint y: 438, endPoint x: 663, endPoint y: 203, distance: 338.9
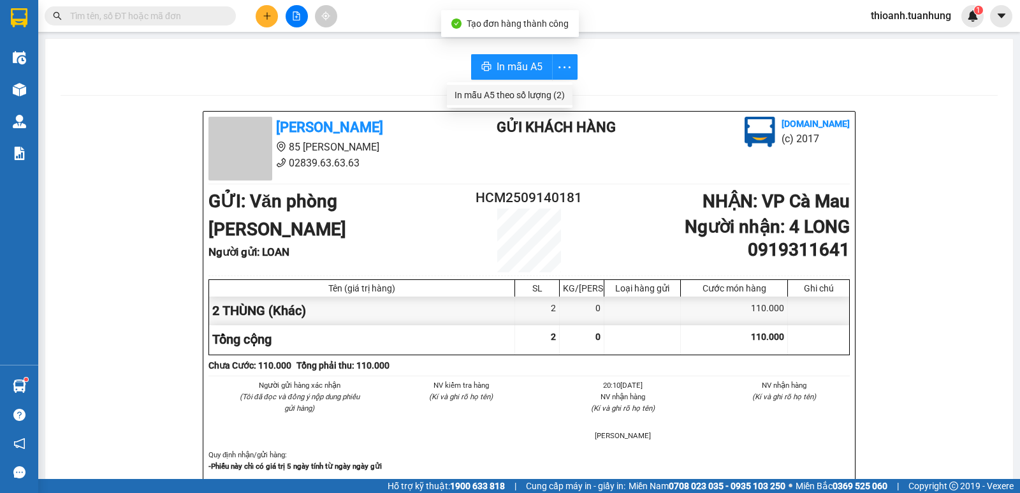
click at [547, 92] on div "In mẫu A5 theo số lượng (2)" at bounding box center [509, 95] width 110 height 14
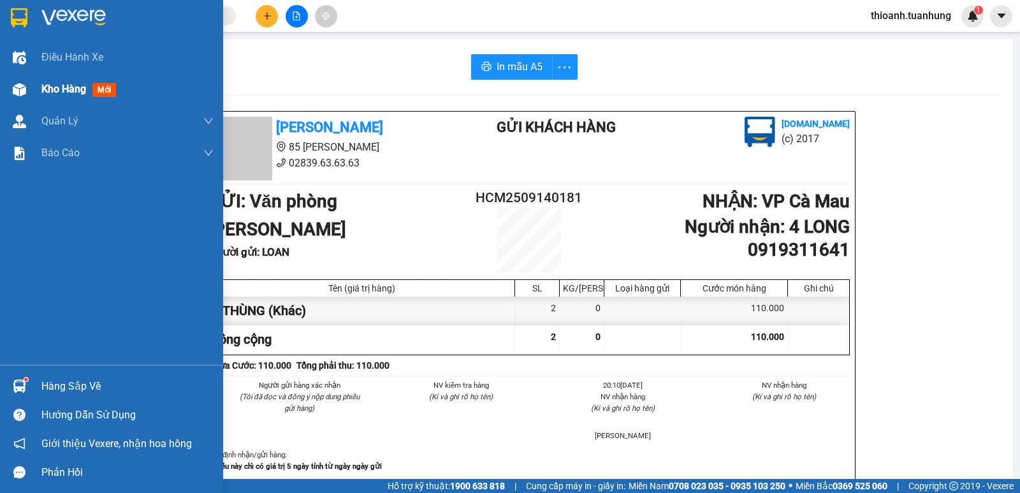
click at [62, 78] on div "Kho hàng mới" at bounding box center [127, 89] width 172 height 32
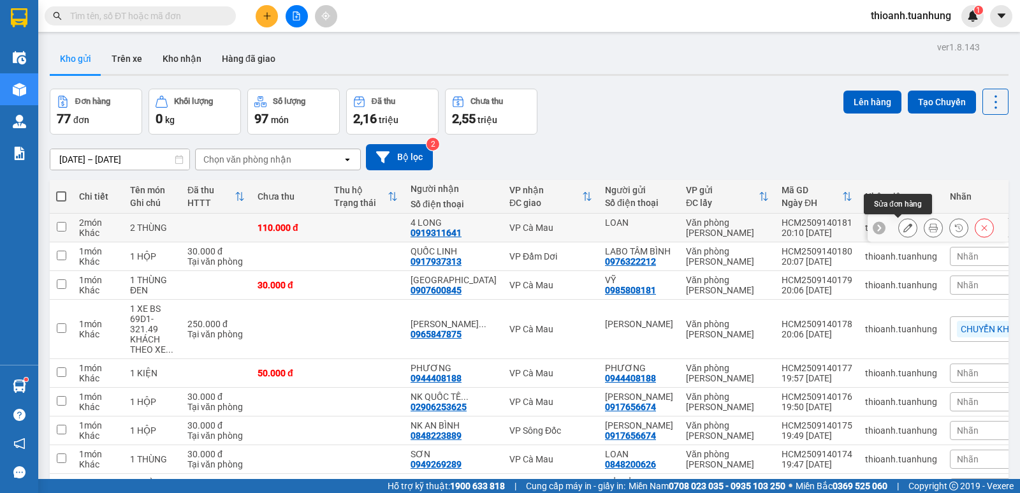
click at [903, 228] on icon at bounding box center [907, 227] width 9 height 9
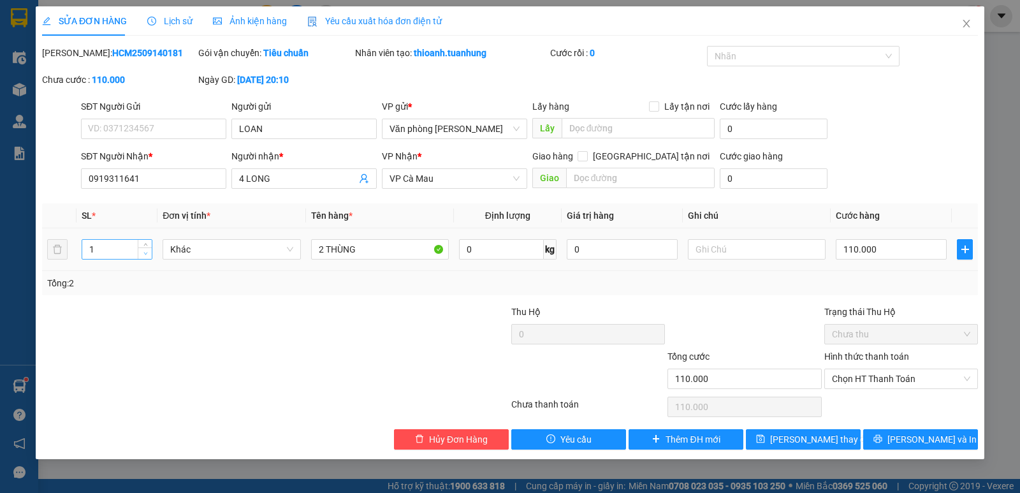
click at [141, 255] on span "Decrease Value" at bounding box center [145, 252] width 14 height 11
click at [320, 252] on input "2 THÙNG" at bounding box center [380, 249] width 138 height 20
click at [323, 254] on input "2 THÙNG" at bounding box center [380, 249] width 138 height 20
click at [885, 257] on input "110.000" at bounding box center [891, 249] width 111 height 20
click at [901, 300] on div "Total Paid Fee 0 Total UnPaid Fee 110.000 Cash Collection Total Fee Mã ĐH: HCM2…" at bounding box center [510, 247] width 936 height 403
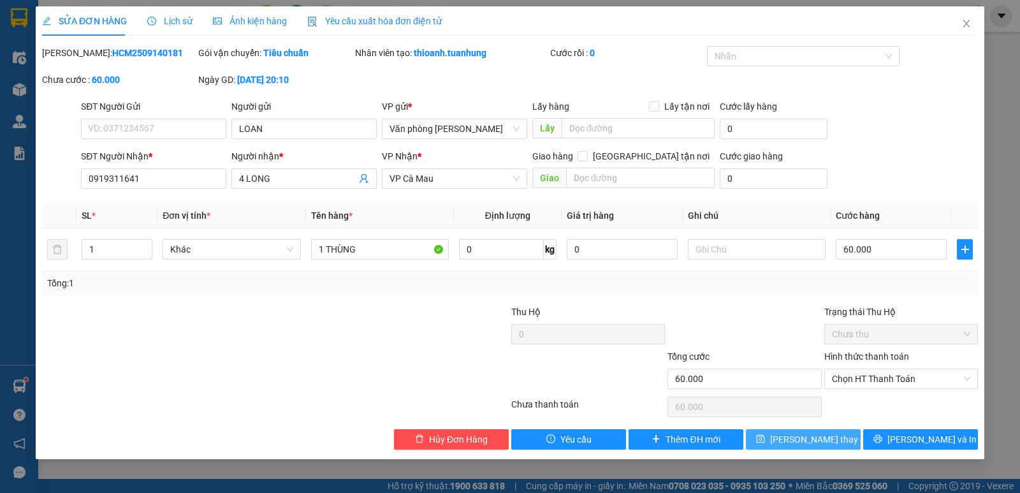
drag, startPoint x: 846, startPoint y: 431, endPoint x: 818, endPoint y: 448, distance: 32.4
click at [829, 444] on button "[PERSON_NAME] thay đổi" at bounding box center [803, 439] width 115 height 20
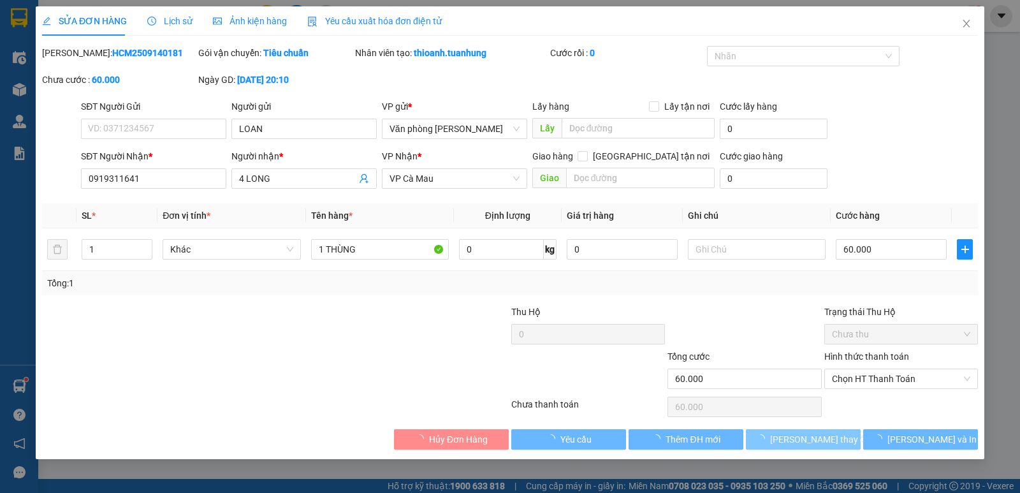
click at [818, 448] on button "[PERSON_NAME] thay đổi" at bounding box center [803, 439] width 115 height 20
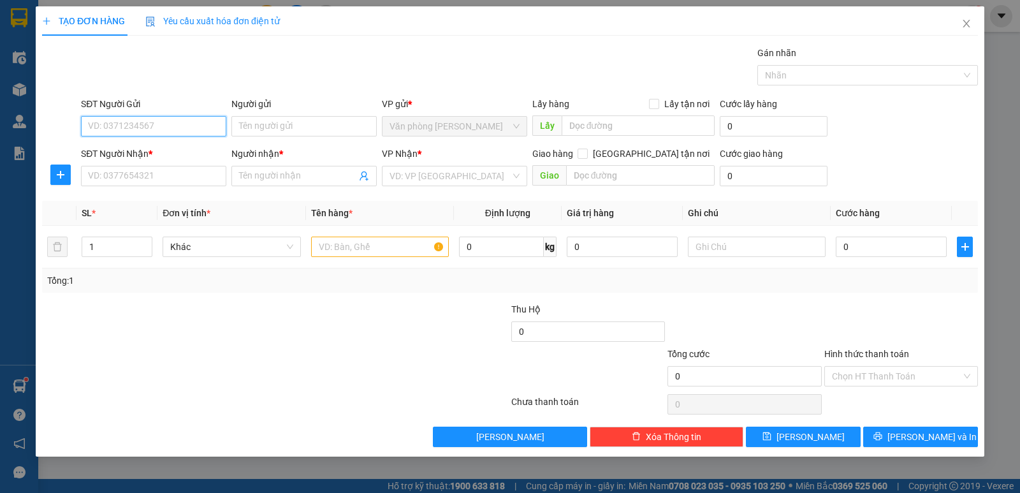
click at [149, 129] on input "SĐT Người Gửi" at bounding box center [153, 126] width 145 height 20
type input "0919916093"
click at [170, 150] on div "0919916093 - ĐẠT" at bounding box center [154, 152] width 130 height 14
type input "ĐẠT"
type input "0919916093"
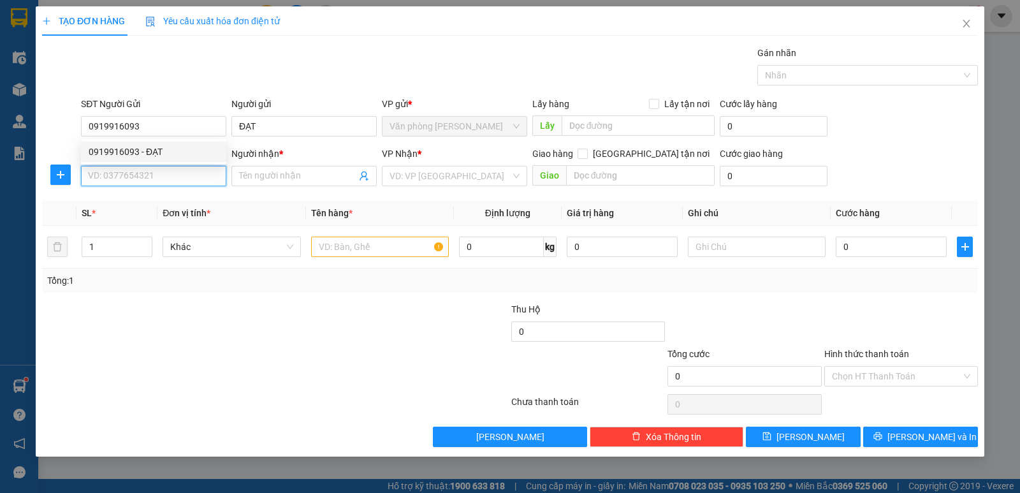
click at [167, 173] on input "SĐT Người Nhận *" at bounding box center [153, 176] width 145 height 20
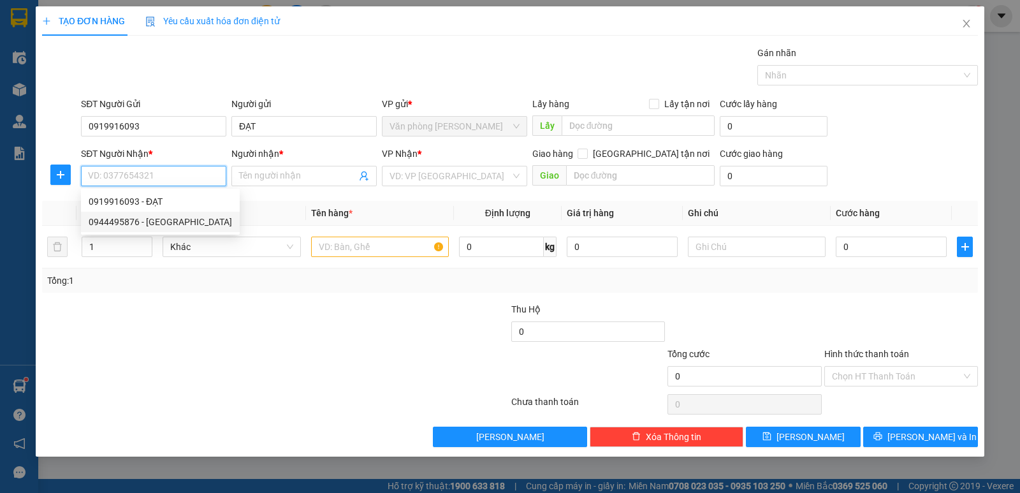
click at [175, 220] on div "0944495876 - LÂM TÚ" at bounding box center [160, 222] width 143 height 14
type input "0944495876"
type input "[PERSON_NAME]"
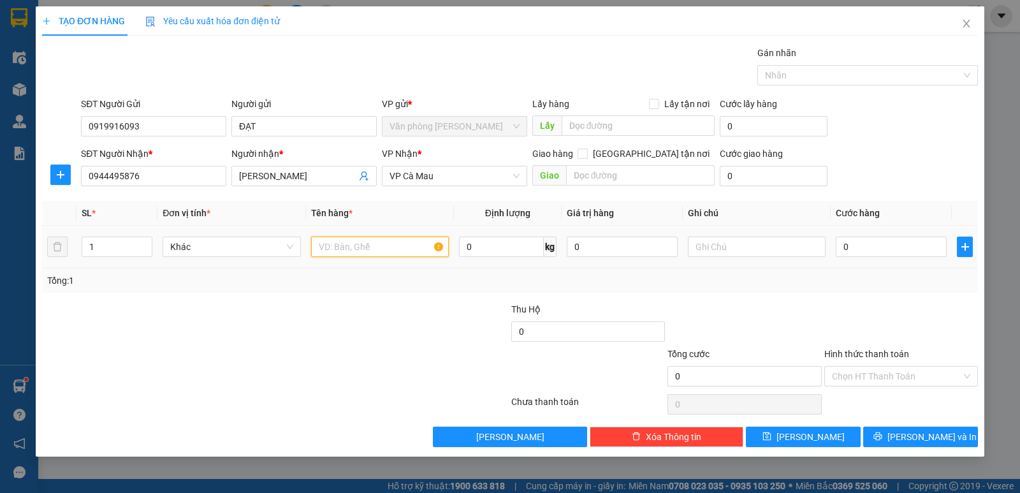
click at [375, 256] on input "text" at bounding box center [380, 246] width 138 height 20
type input "2 THÙNG"
click at [888, 250] on input "0" at bounding box center [891, 246] width 111 height 20
type input "6"
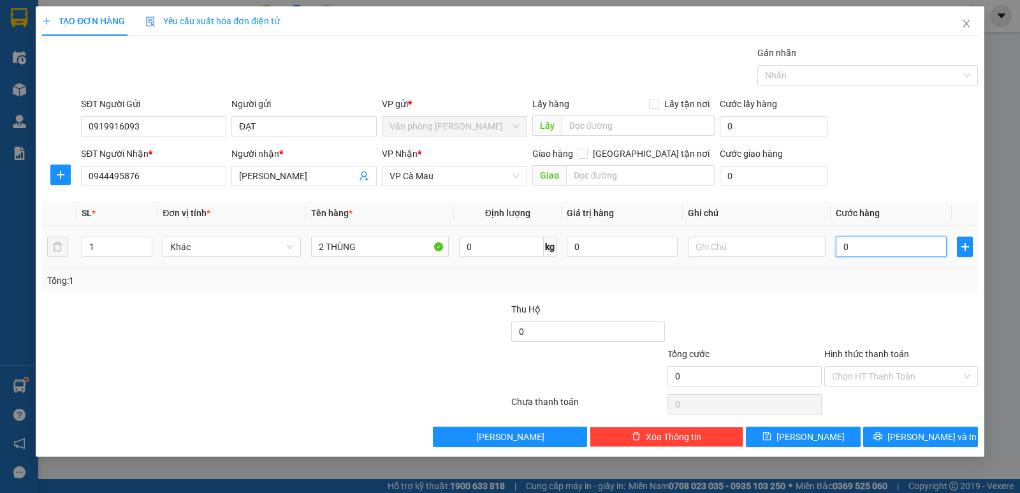
type input "6"
type input "60"
type input "60.000"
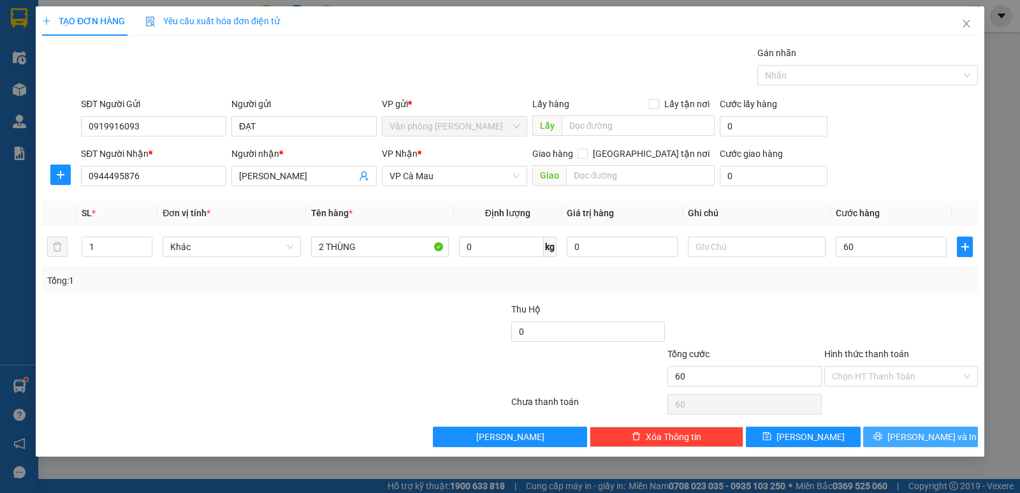
type input "60.000"
click at [916, 437] on span "[PERSON_NAME] và In" at bounding box center [931, 437] width 89 height 14
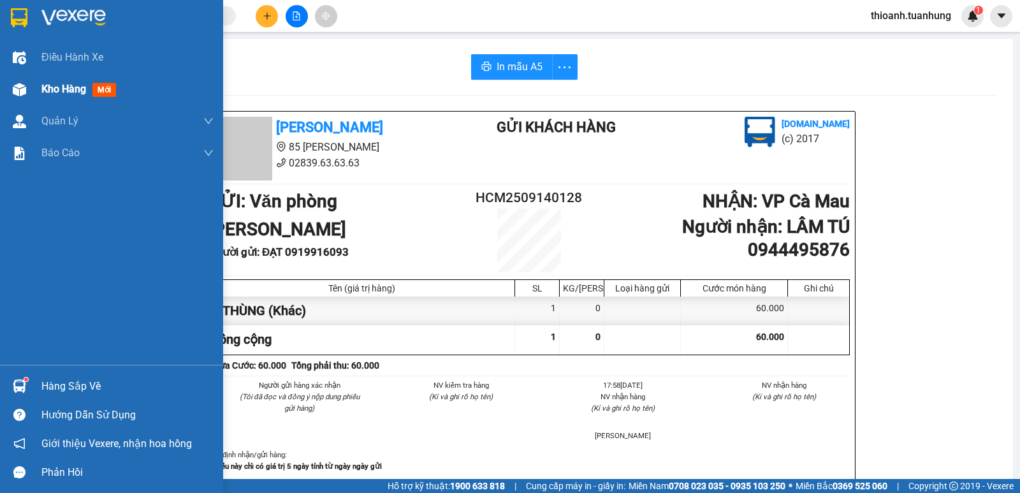
click at [88, 89] on div "Kho hàng mới" at bounding box center [81, 89] width 80 height 16
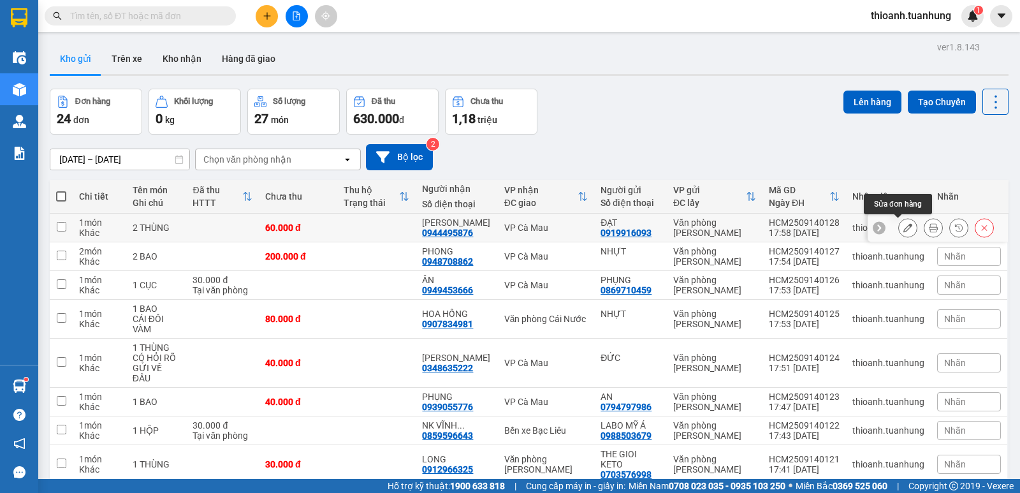
click at [903, 228] on icon at bounding box center [907, 227] width 9 height 9
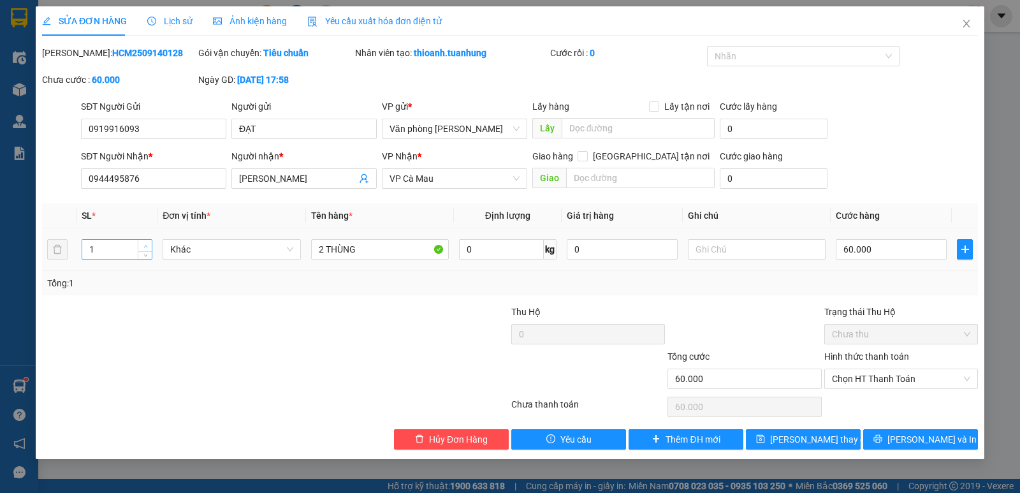
type input "2"
click at [145, 242] on span "up" at bounding box center [145, 246] width 8 height 8
click at [945, 446] on span "[PERSON_NAME] và In" at bounding box center [931, 439] width 89 height 14
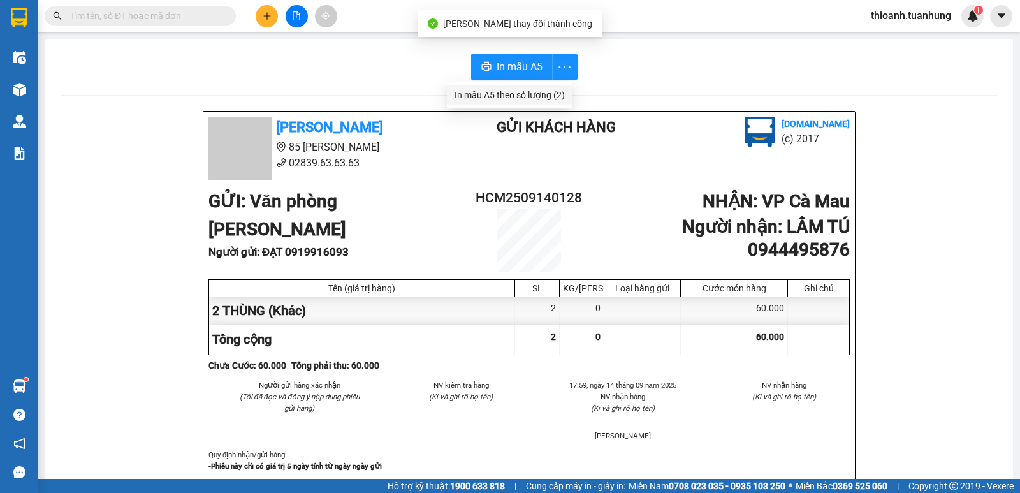
click at [544, 96] on div "In mẫu A5 theo số lượng (2)" at bounding box center [509, 95] width 110 height 14
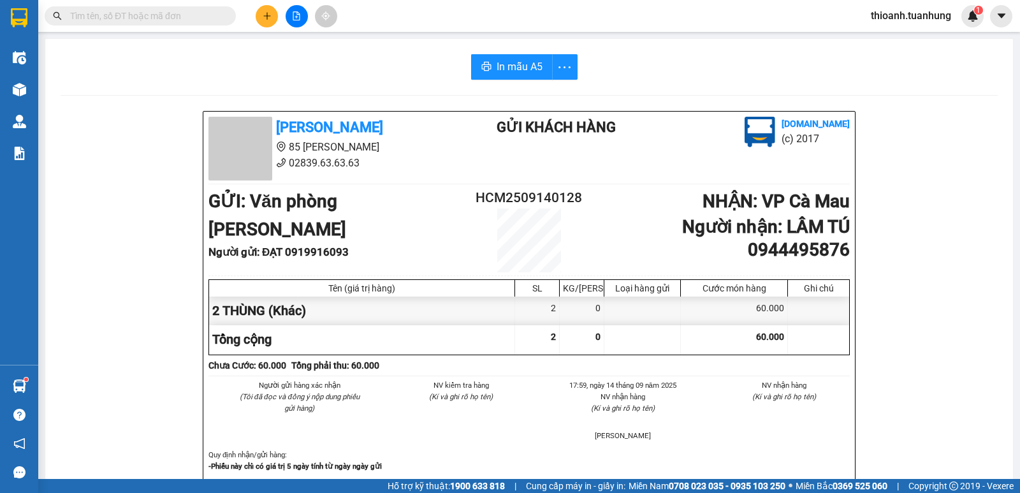
scroll to position [75, 0]
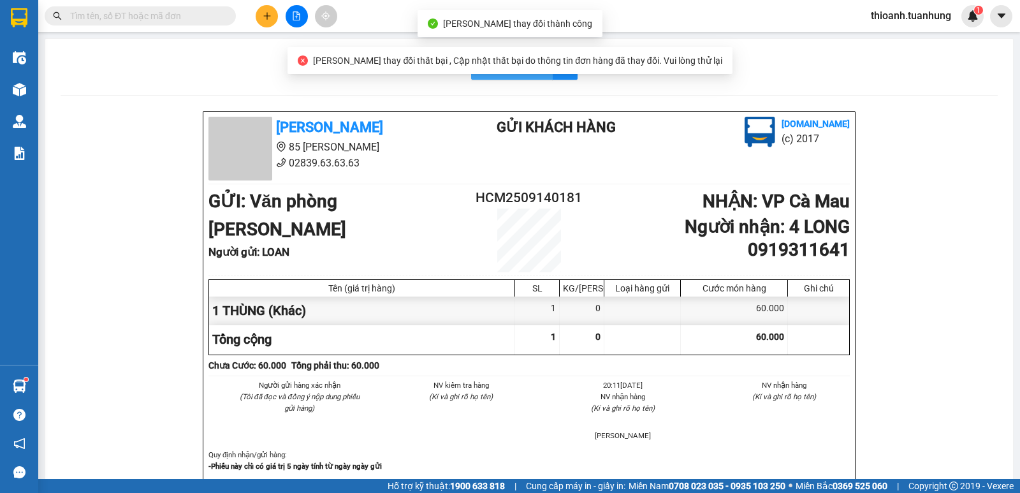
click at [492, 79] on button "In mẫu A5" at bounding box center [512, 66] width 82 height 25
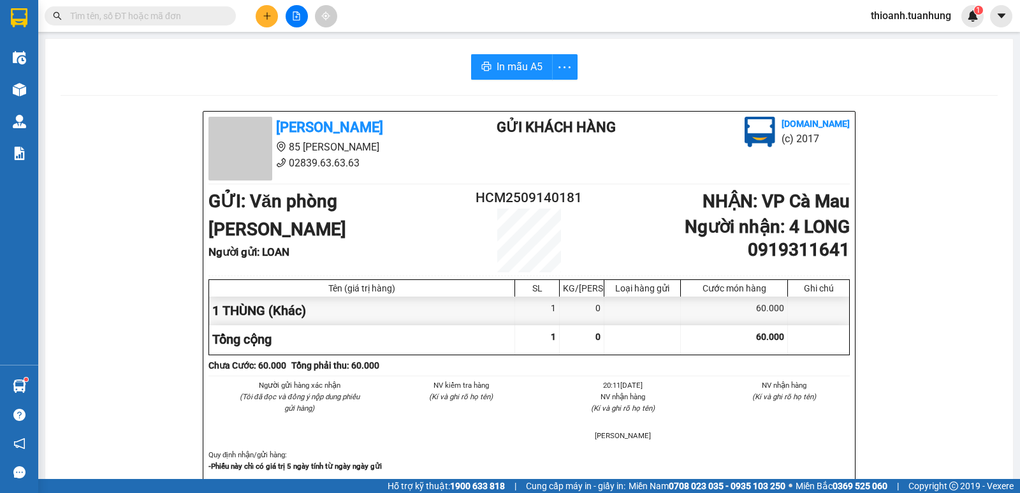
drag, startPoint x: 175, startPoint y: 10, endPoint x: 252, endPoint y: 30, distance: 80.4
click at [176, 11] on input "text" at bounding box center [145, 16] width 150 height 14
click at [266, 17] on icon "plus" at bounding box center [267, 15] width 9 height 9
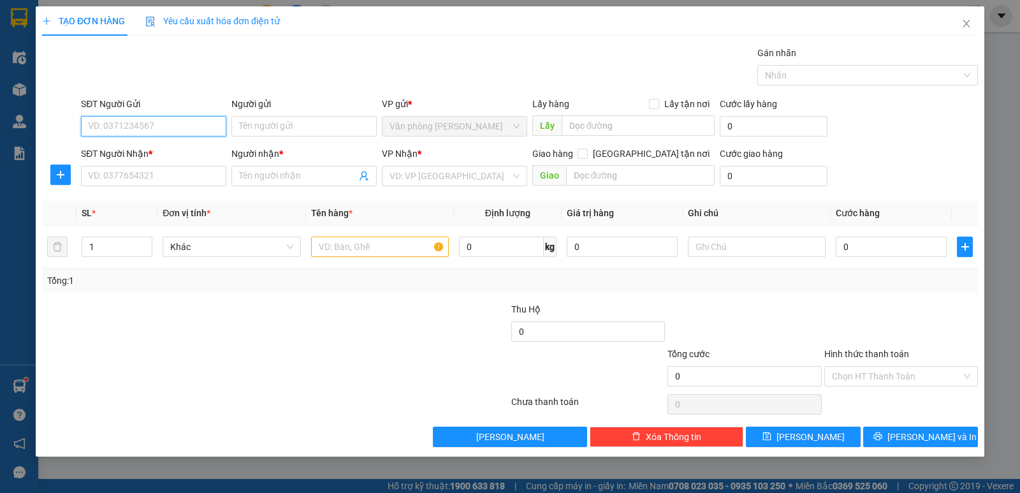
click at [187, 120] on input "SĐT Người Gửi" at bounding box center [153, 126] width 145 height 20
click at [193, 182] on input "SĐT Người Nhận *" at bounding box center [153, 176] width 145 height 20
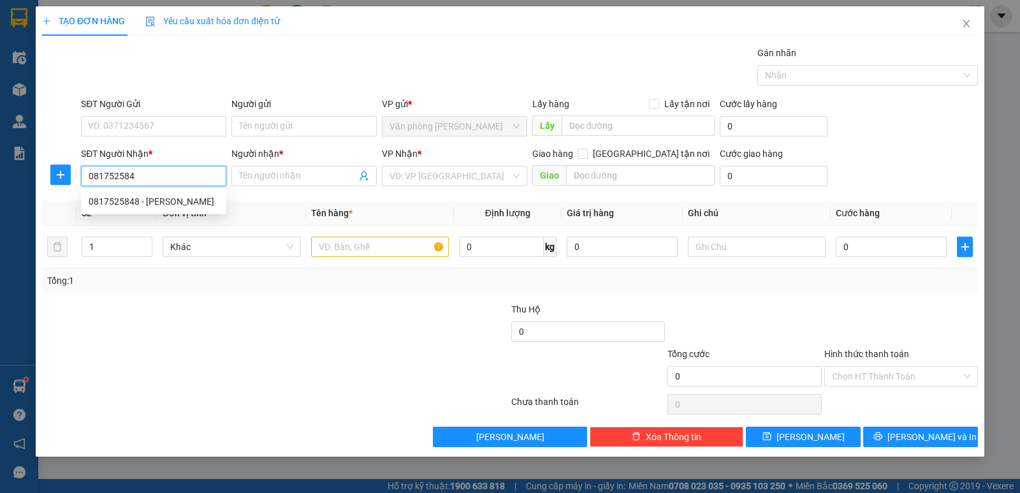
type input "0817525848"
click at [159, 203] on div "0817525848 - [PERSON_NAME]" at bounding box center [154, 201] width 130 height 14
type input "[PERSON_NAME]"
type input "0817525848"
click at [268, 157] on div "Người nhận *" at bounding box center [303, 154] width 145 height 14
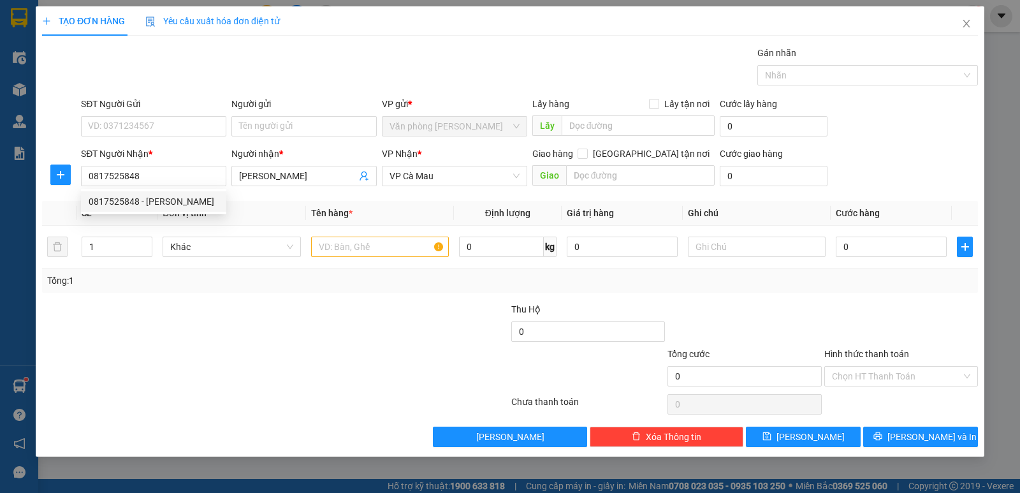
click at [268, 169] on input "[PERSON_NAME]" at bounding box center [297, 176] width 117 height 14
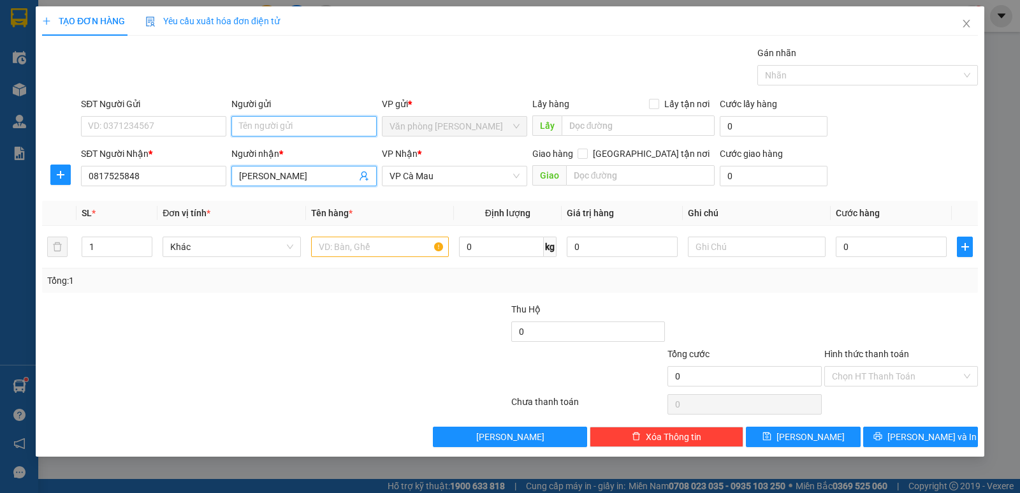
click at [310, 129] on input "Người gửi" at bounding box center [303, 126] width 145 height 20
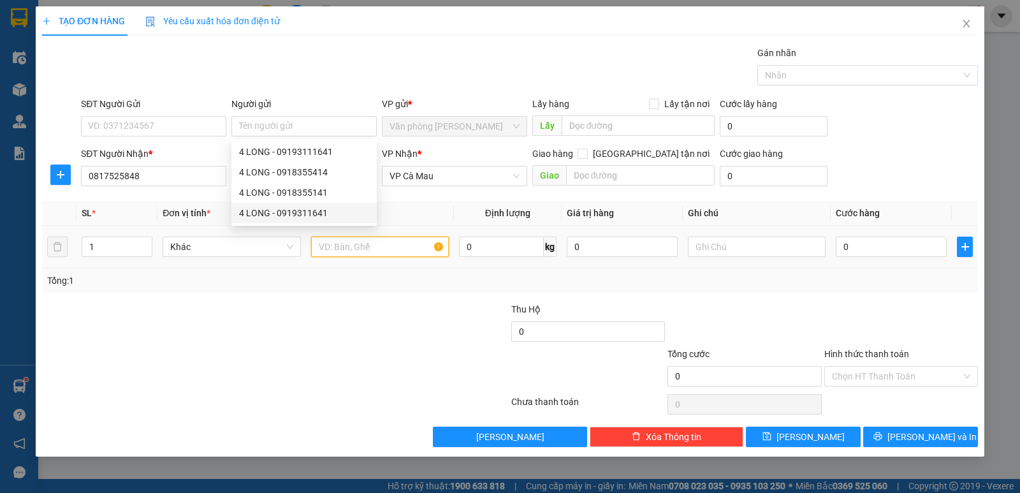
click at [347, 250] on input "text" at bounding box center [380, 246] width 138 height 20
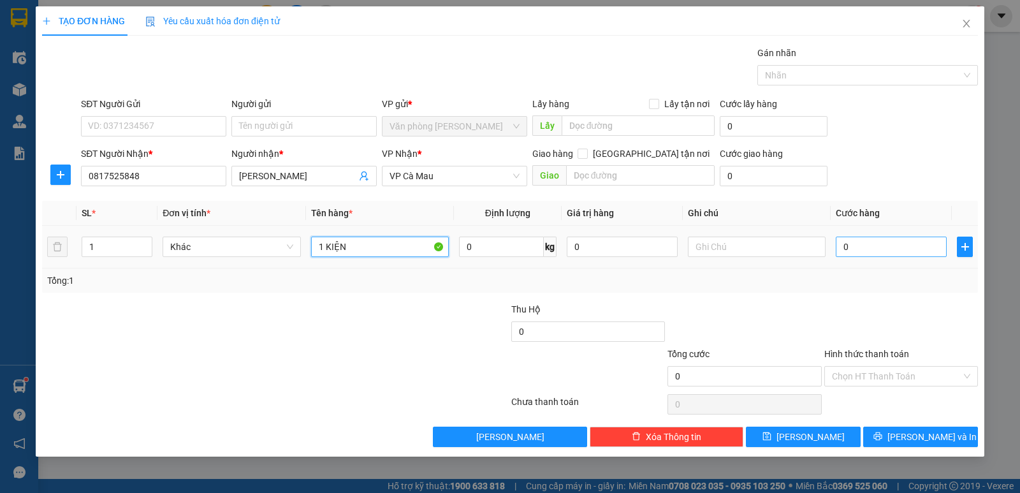
type input "1 KIỆN"
click at [868, 250] on input "0" at bounding box center [891, 246] width 111 height 20
type input "4"
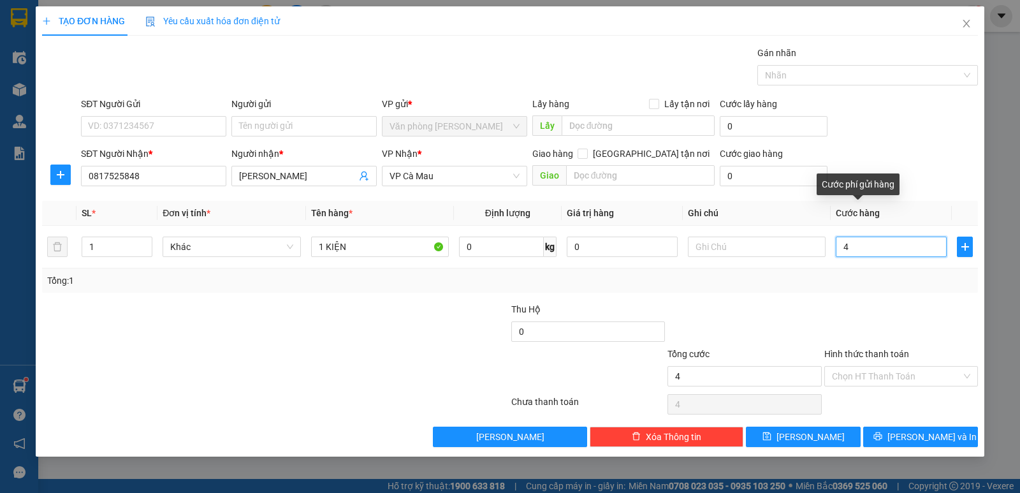
type input "40"
type input "4"
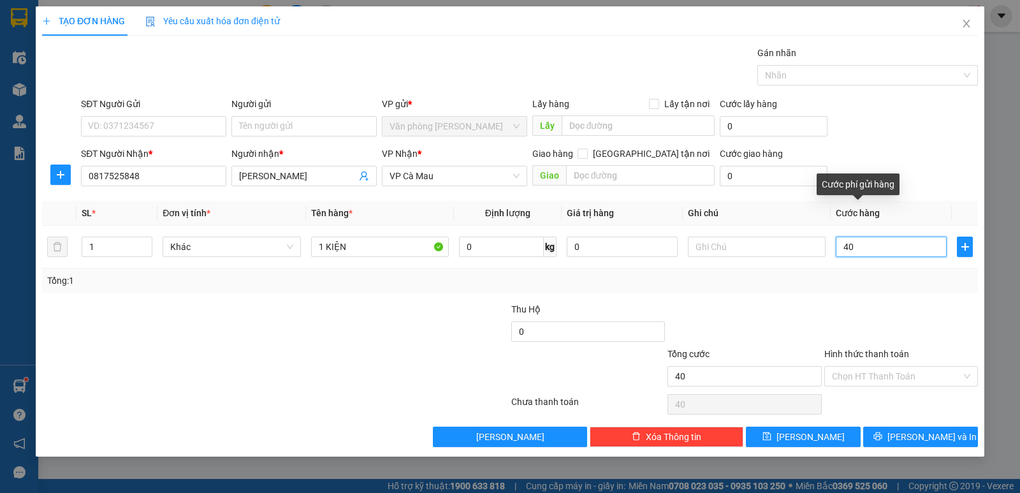
type input "4"
type input "0"
type input "05"
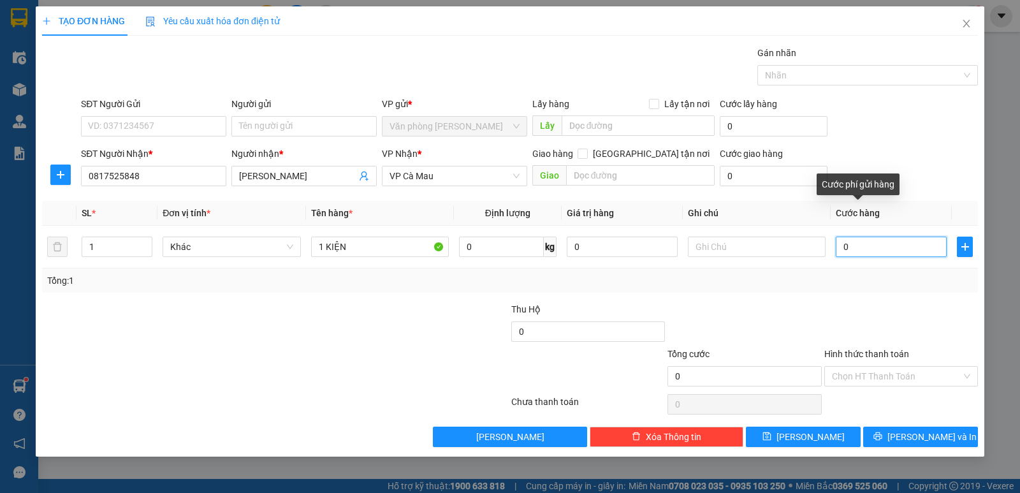
type input "5"
type input "050"
type input "50"
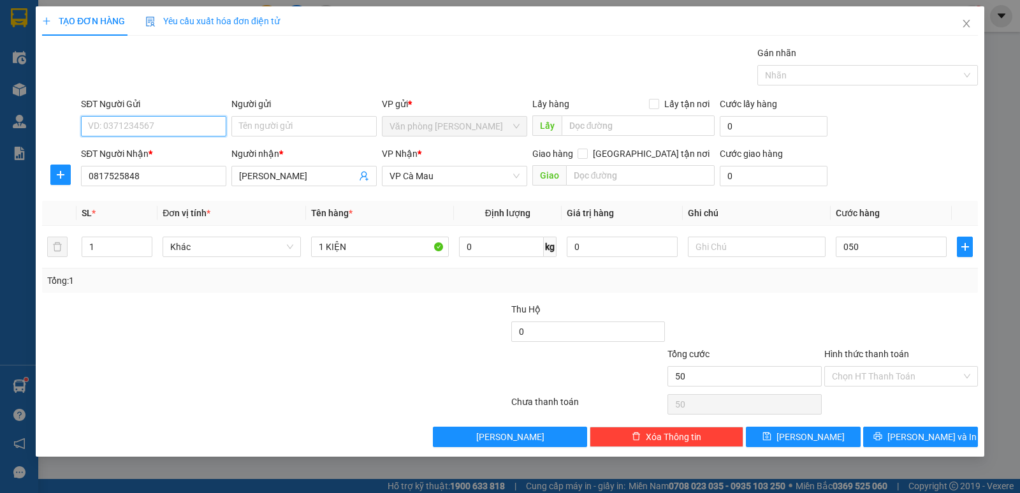
type input "50.000"
click at [163, 131] on input "SĐT Người Gửi" at bounding box center [153, 126] width 145 height 20
type input "0366470510"
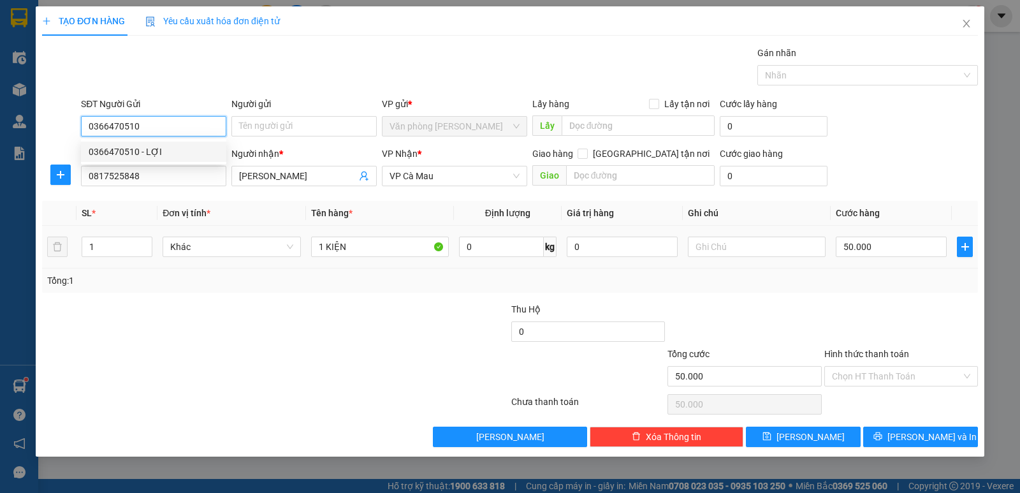
drag, startPoint x: 147, startPoint y: 150, endPoint x: 702, endPoint y: 265, distance: 567.0
click at [150, 152] on div "0366470510 - LỢI" at bounding box center [154, 152] width 130 height 14
type input "LỢI"
type input "0366470510"
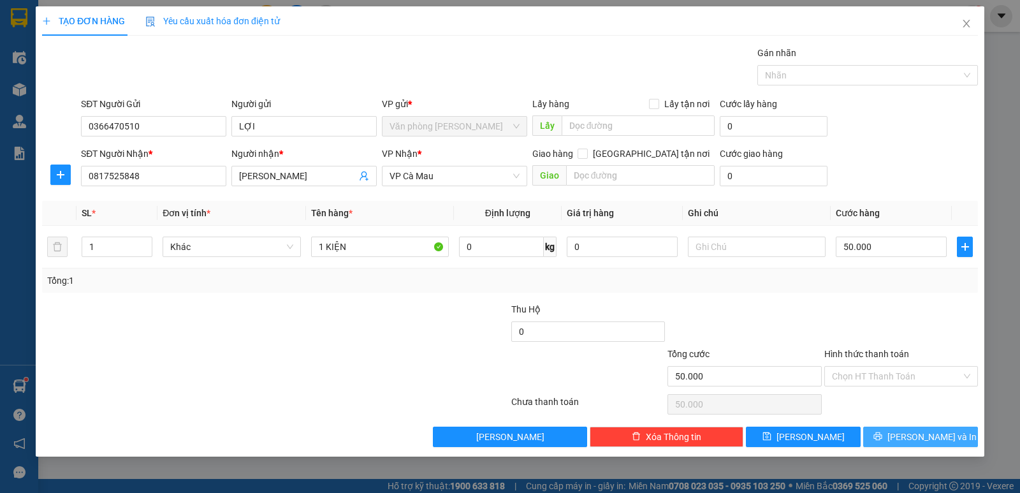
click at [882, 435] on icon "printer" at bounding box center [877, 435] width 9 height 9
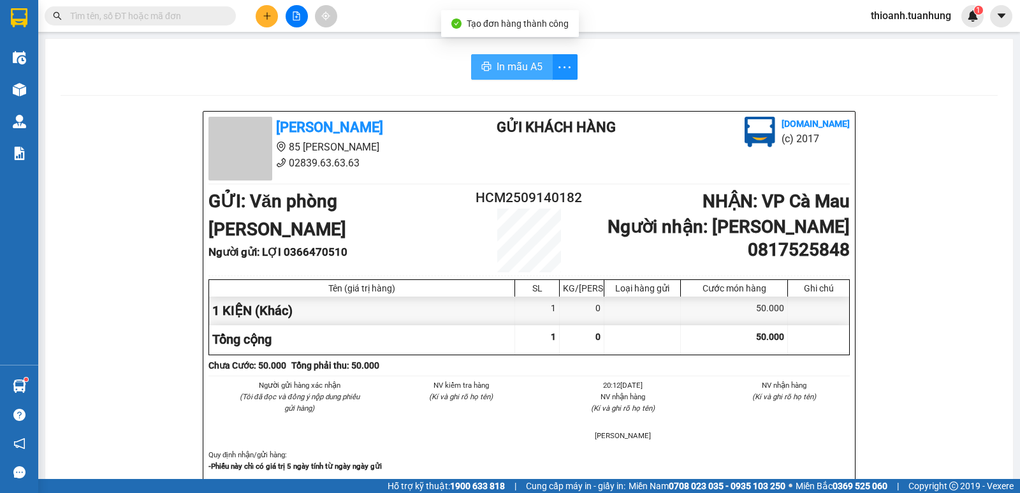
click at [496, 66] on span "In mẫu A5" at bounding box center [519, 67] width 46 height 16
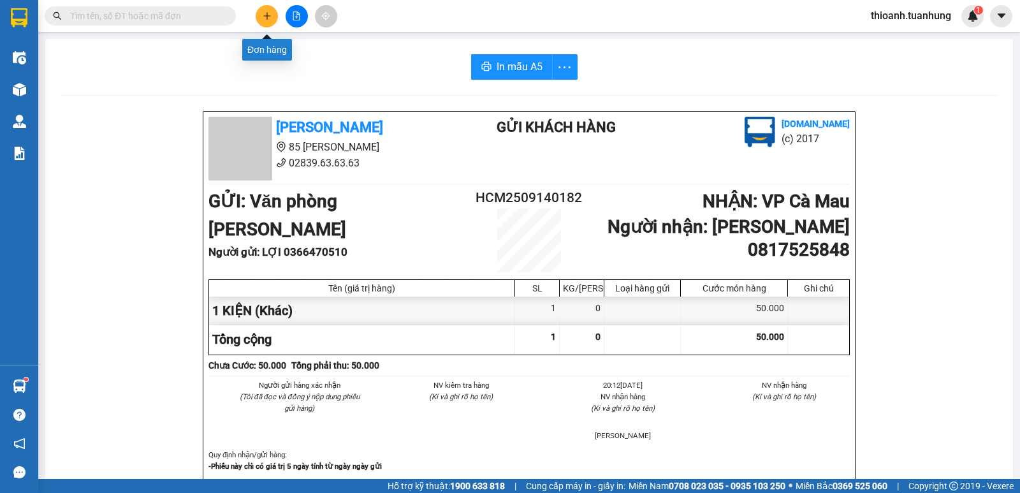
click at [270, 22] on button at bounding box center [267, 16] width 22 height 22
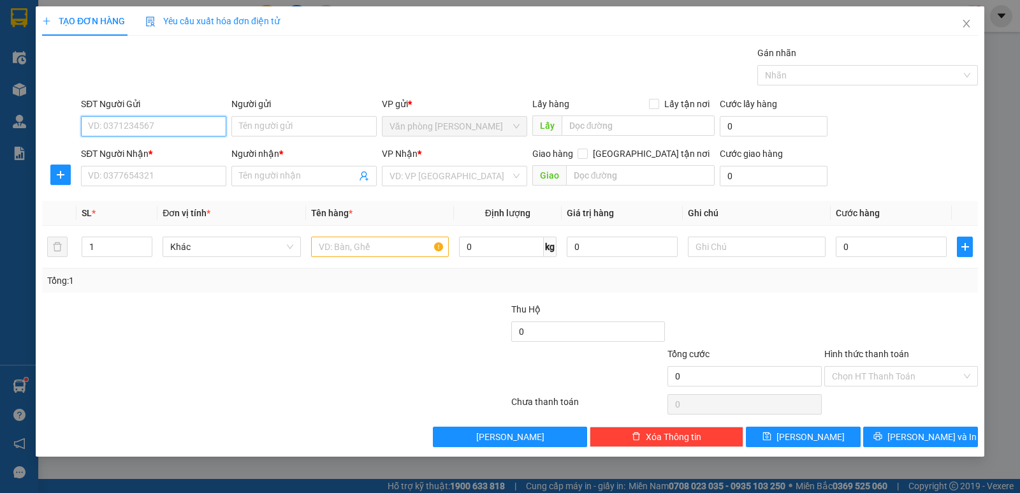
drag, startPoint x: 121, startPoint y: 134, endPoint x: 134, endPoint y: 130, distance: 13.3
click at [124, 131] on input "SĐT Người Gửi" at bounding box center [153, 126] width 145 height 20
type input "0919349297"
click at [157, 150] on div "0919349297 - NHÂN" at bounding box center [154, 152] width 130 height 14
type input "NHÂN"
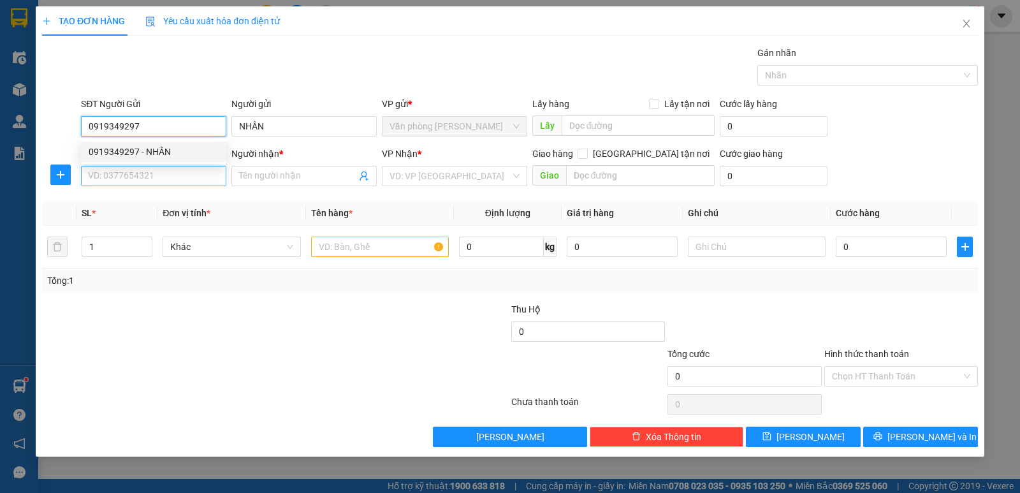
type input "0919349297"
click at [163, 178] on input "SĐT Người Nhận *" at bounding box center [153, 176] width 145 height 20
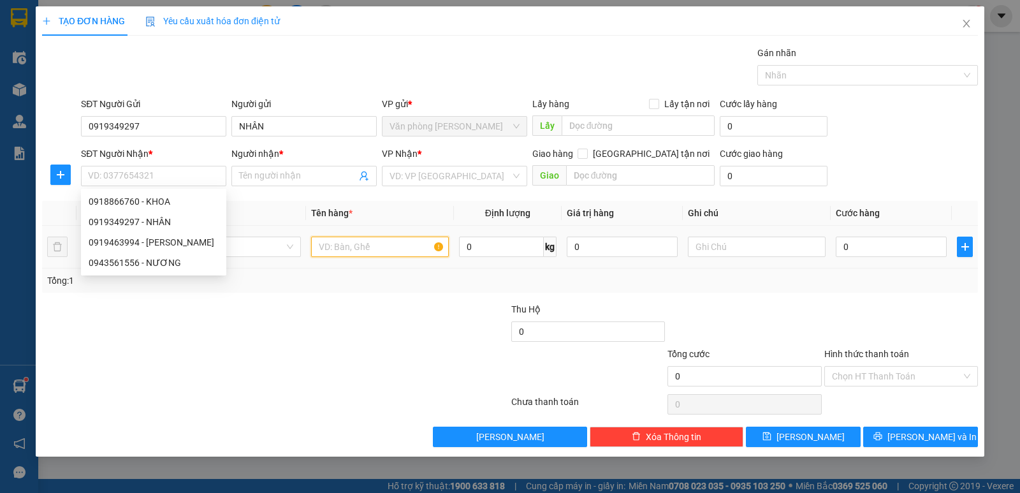
click at [331, 249] on input "text" at bounding box center [380, 246] width 138 height 20
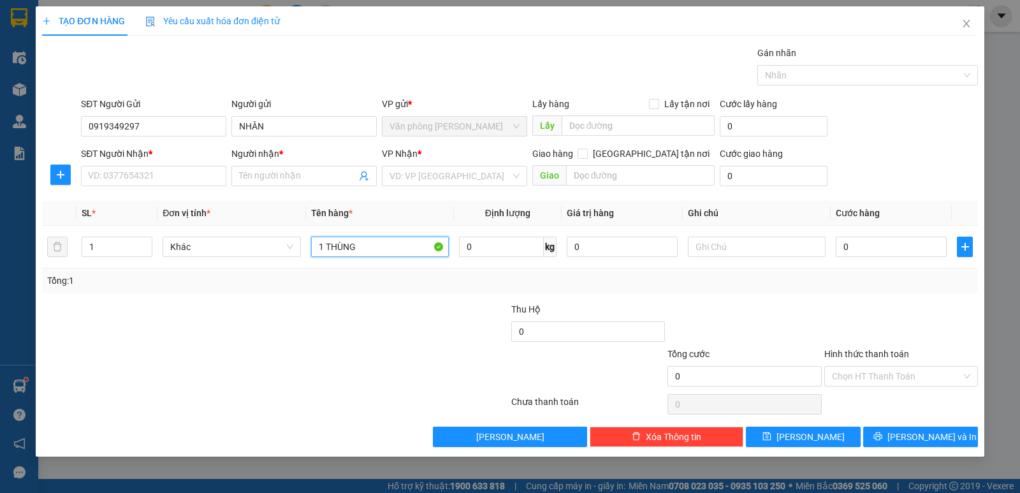
type input "1 THÙNG"
drag, startPoint x: 382, startPoint y: 198, endPoint x: 402, endPoint y: 181, distance: 26.2
click at [388, 189] on div "Transit Pickup Surcharge Ids Transit Deliver Surcharge Ids Transit Deliver Surc…" at bounding box center [510, 246] width 936 height 401
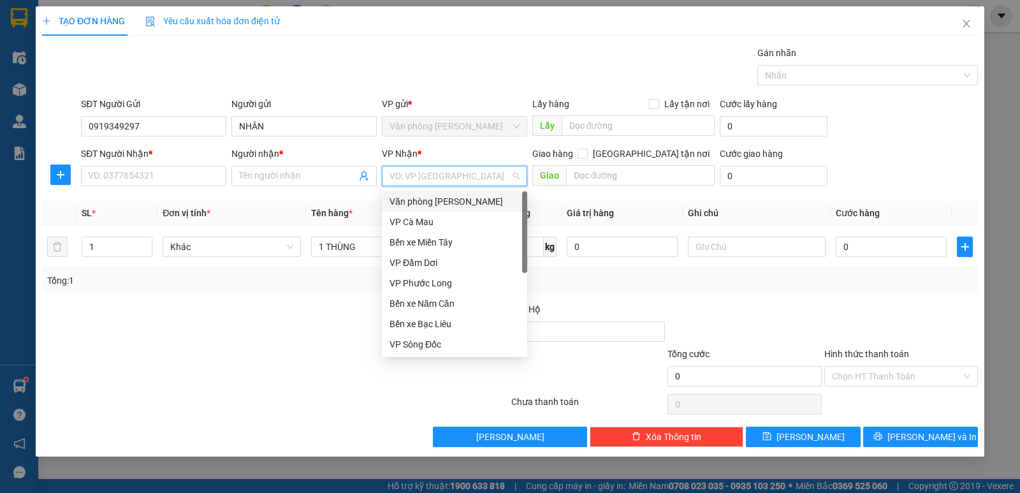
click at [404, 181] on input "search" at bounding box center [449, 175] width 121 height 19
drag, startPoint x: 410, startPoint y: 219, endPoint x: 294, endPoint y: 194, distance: 117.9
click at [410, 224] on div "VP Cà Mau" at bounding box center [454, 222] width 130 height 14
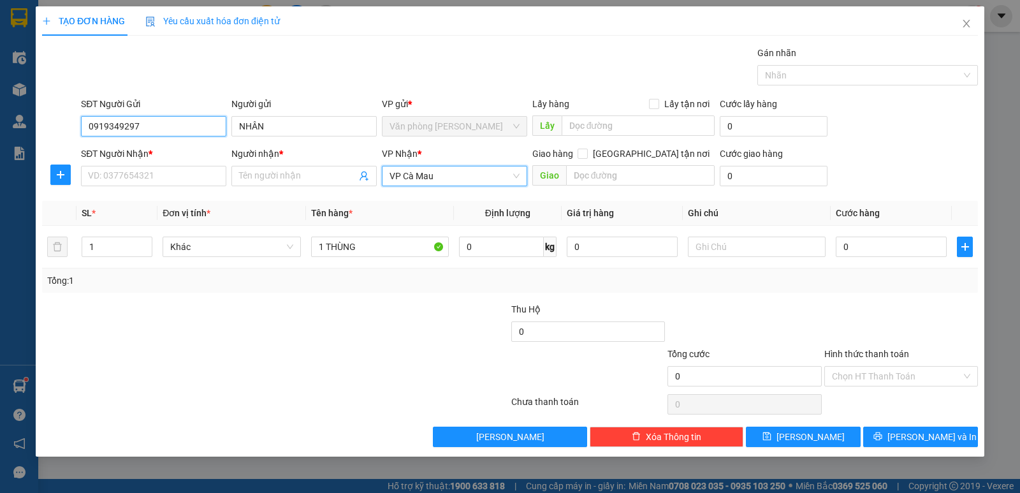
drag, startPoint x: 184, startPoint y: 137, endPoint x: 184, endPoint y: 159, distance: 21.7
click at [184, 144] on form "SĐT Người Gửi 0919349297 Người gửi NHÂN VP gửi * Văn phòng [PERSON_NAME] Lấy hà…" at bounding box center [510, 144] width 936 height 94
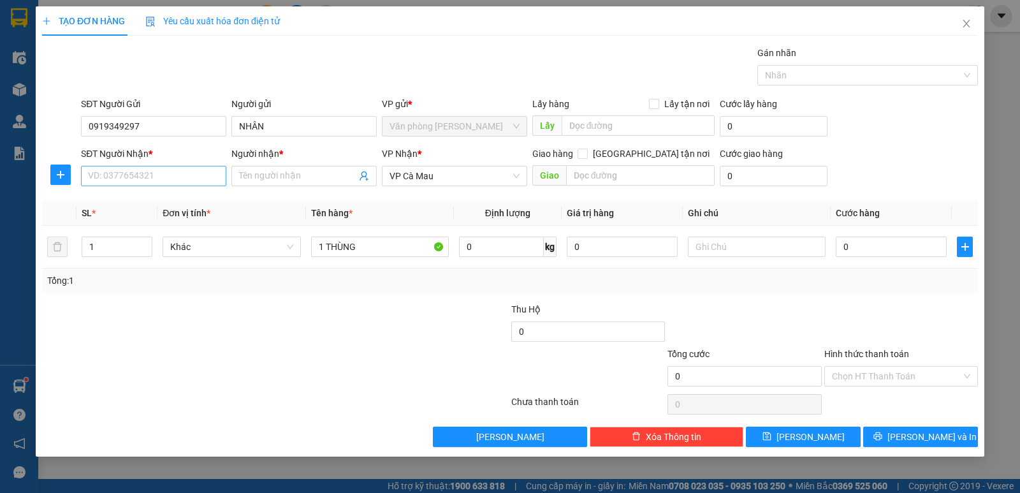
click at [176, 173] on div "SĐT Người Nhận * VD: 0377654321" at bounding box center [153, 169] width 145 height 45
click at [175, 177] on input "SĐT Người Nhận *" at bounding box center [153, 176] width 145 height 20
type input "0943561556"
click at [158, 203] on div "0943561556 - NƯƠNG" at bounding box center [154, 201] width 130 height 14
type input "NƯƠNG"
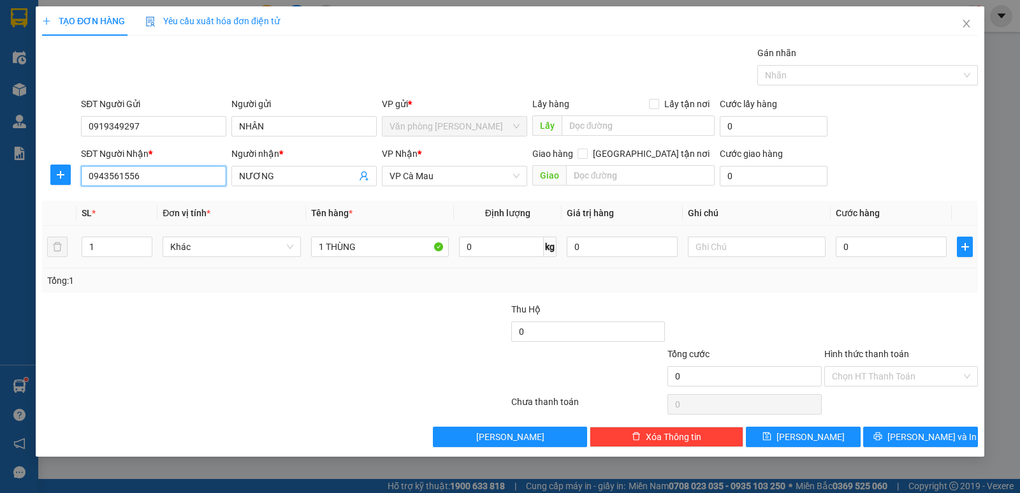
type input "0943561556"
drag, startPoint x: 902, startPoint y: 228, endPoint x: 885, endPoint y: 243, distance: 22.1
click at [894, 237] on td "0" at bounding box center [890, 247] width 121 height 43
click at [147, 235] on div "1" at bounding box center [117, 246] width 71 height 25
click at [143, 239] on span "up" at bounding box center [145, 243] width 8 height 8
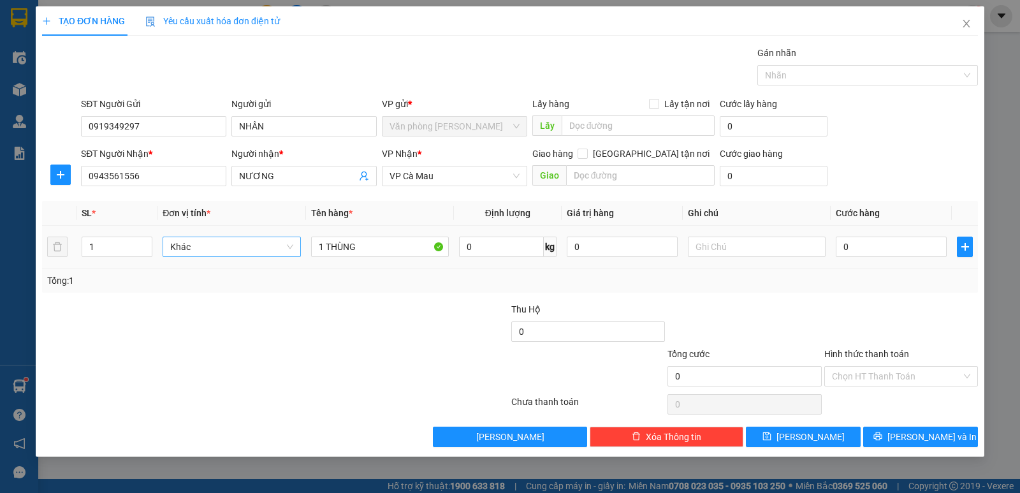
type input "2"
click at [324, 248] on input "1 THÙNG" at bounding box center [380, 246] width 138 height 20
type input "2 THÙNG"
click at [869, 246] on input "0" at bounding box center [891, 246] width 111 height 20
type input "7"
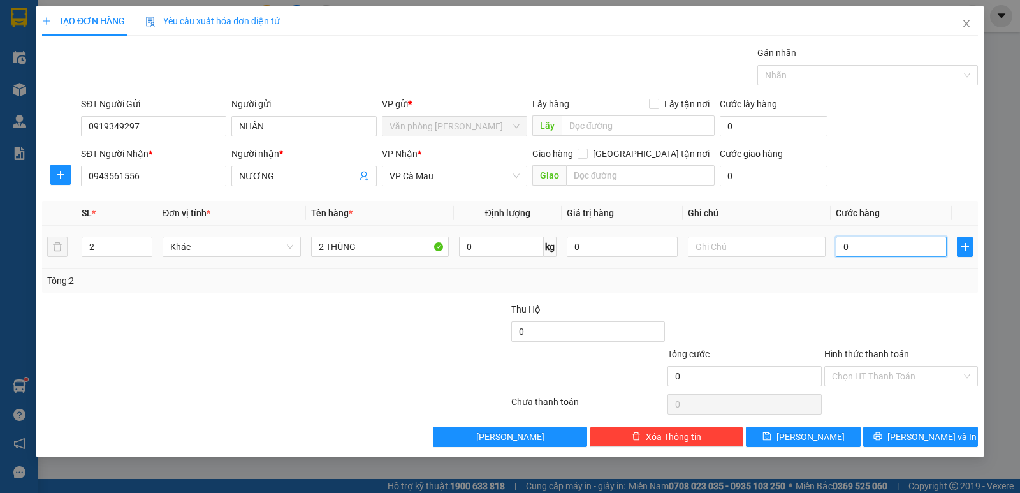
type input "7"
type input "70"
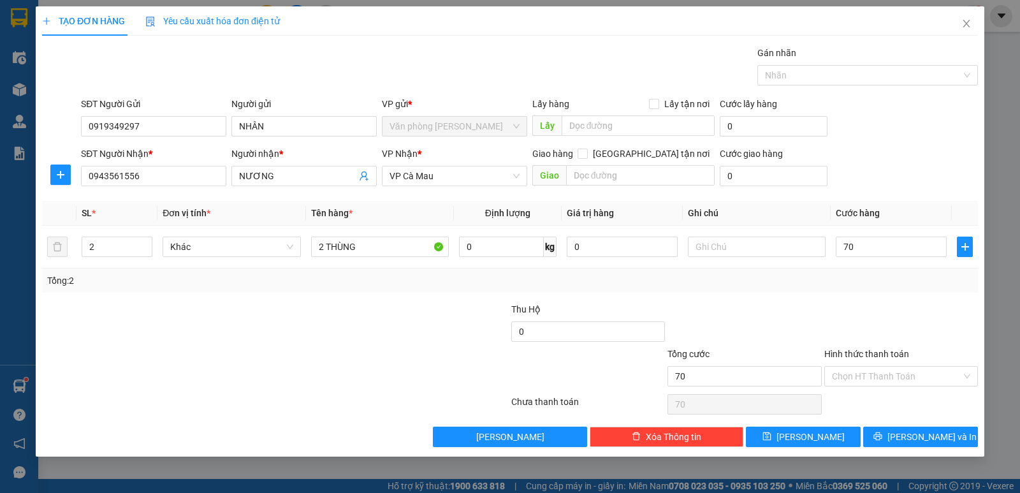
type input "70.000"
click at [860, 335] on div at bounding box center [901, 324] width 156 height 45
click at [857, 384] on input "Hình thức thanh toán" at bounding box center [896, 375] width 129 height 19
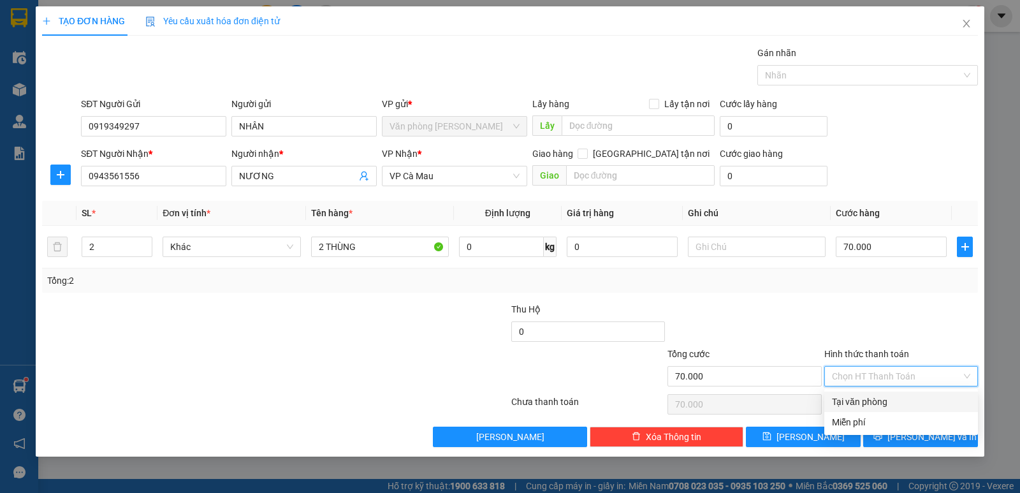
click at [864, 401] on div "Tại văn phòng" at bounding box center [901, 402] width 138 height 14
type input "0"
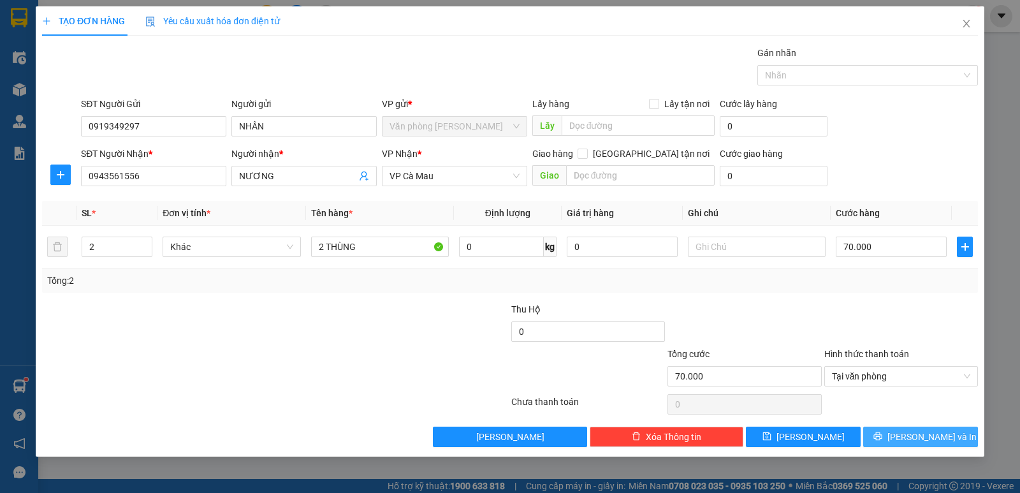
click at [881, 434] on icon "printer" at bounding box center [877, 436] width 8 height 8
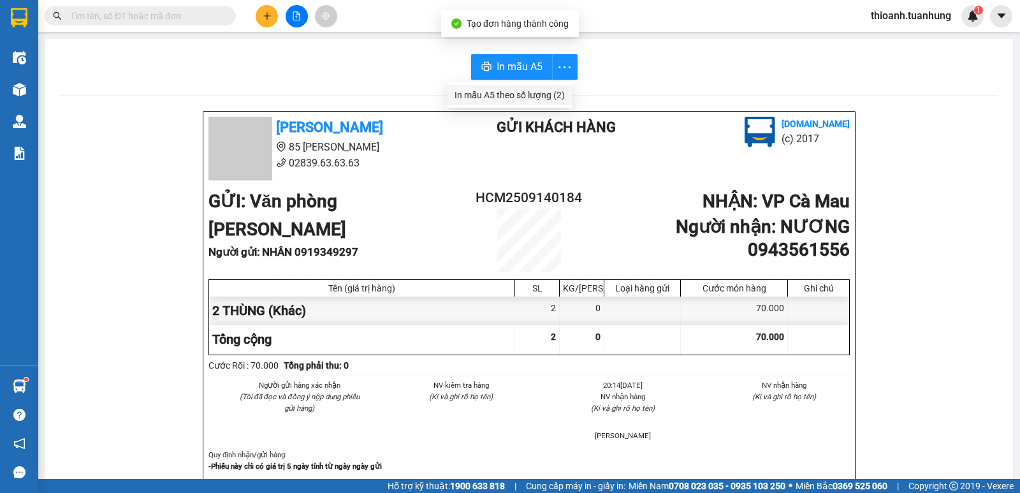
click at [533, 94] on div "In mẫu A5 theo số lượng (2)" at bounding box center [509, 95] width 110 height 14
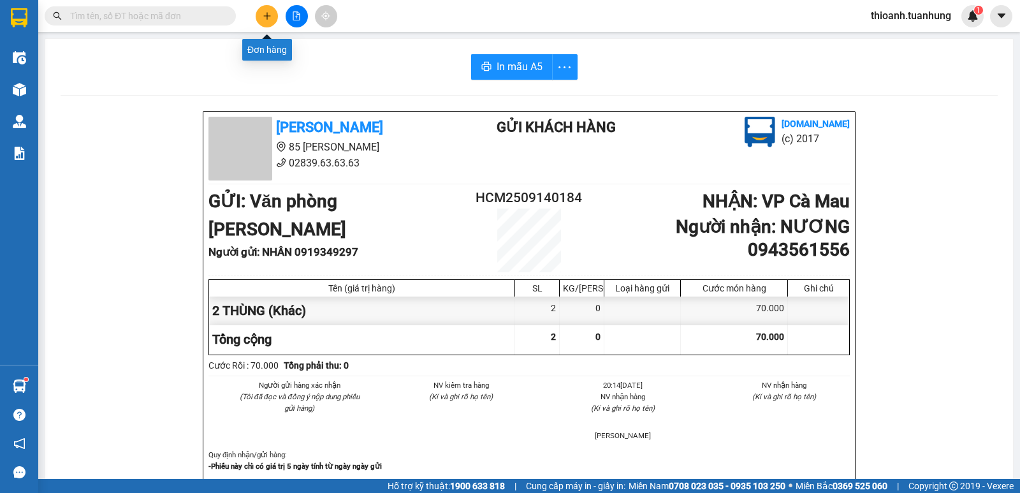
click at [263, 22] on button at bounding box center [267, 16] width 22 height 22
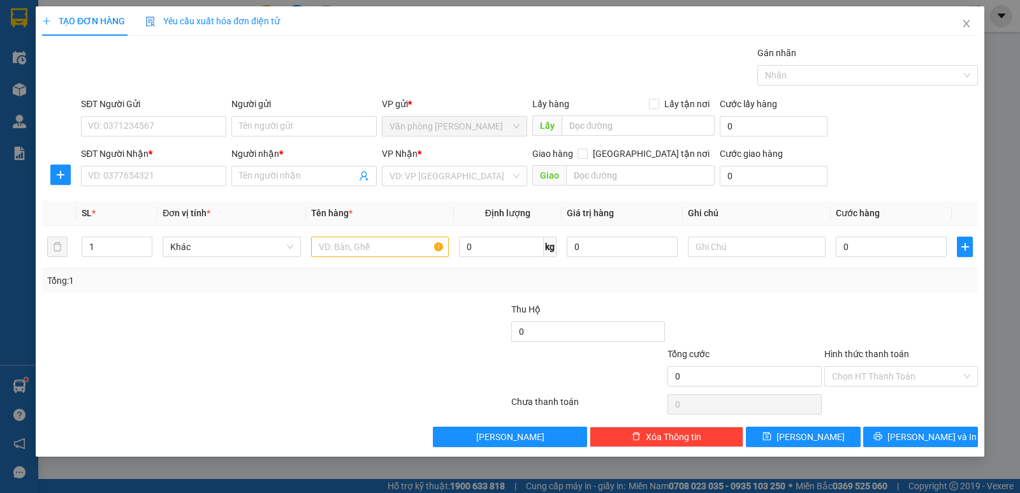
click at [261, 138] on div "Người gửi Tên người gửi" at bounding box center [303, 119] width 145 height 45
click at [264, 134] on input "Người gửi" at bounding box center [303, 126] width 145 height 20
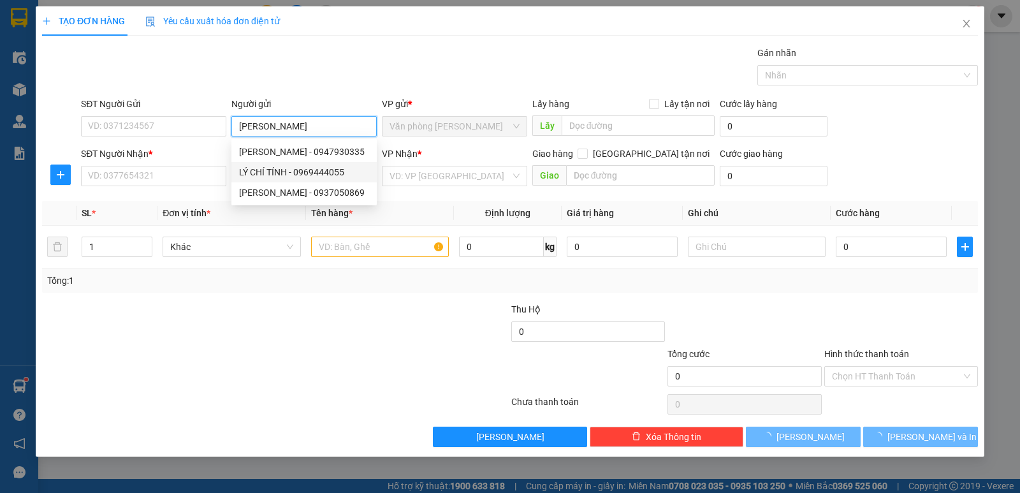
type input "[PERSON_NAME]"
click at [175, 162] on div "SĐT Người Nhận *" at bounding box center [153, 156] width 145 height 19
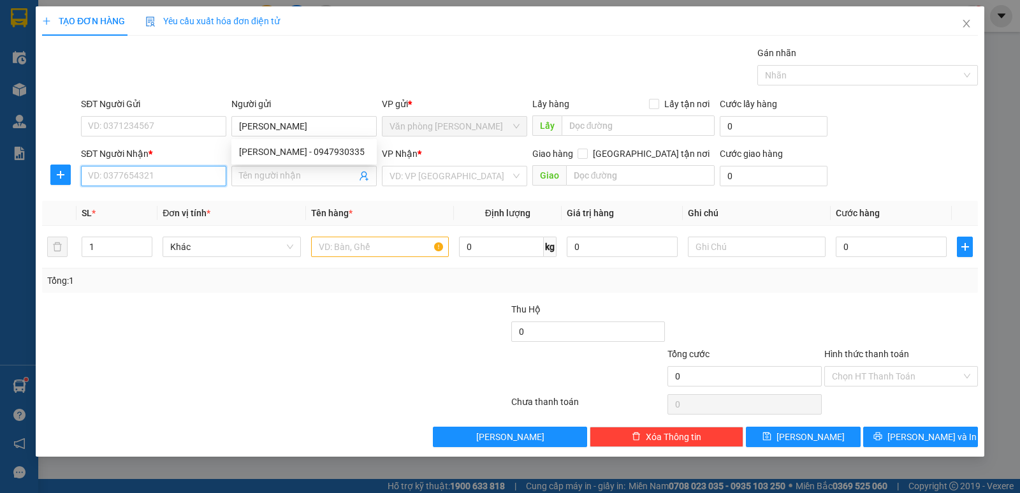
click at [172, 175] on input "SĐT Người Nhận *" at bounding box center [153, 176] width 145 height 20
type input "0947930335"
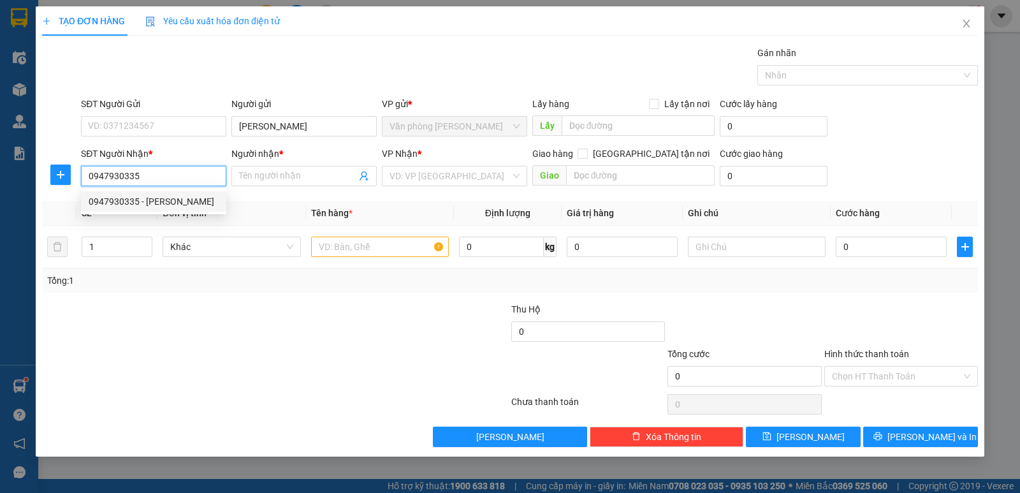
drag, startPoint x: 179, startPoint y: 203, endPoint x: 384, endPoint y: 263, distance: 213.6
click at [179, 204] on div "0947930335 - [PERSON_NAME]" at bounding box center [154, 201] width 130 height 14
type input "[PERSON_NAME]"
type input "0947930335"
drag, startPoint x: 384, startPoint y: 263, endPoint x: 348, endPoint y: 252, distance: 37.9
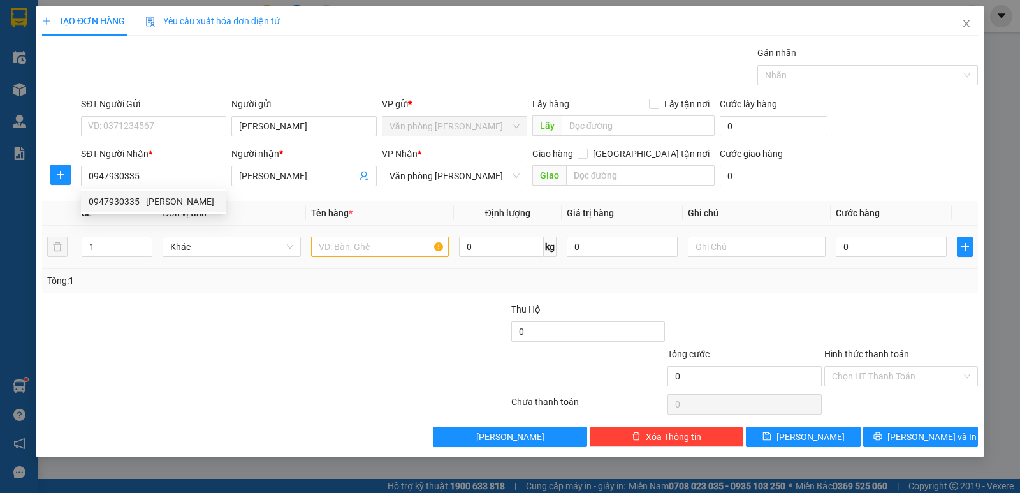
click at [370, 264] on td at bounding box center [380, 247] width 148 height 43
click at [348, 251] on input "text" at bounding box center [380, 246] width 138 height 20
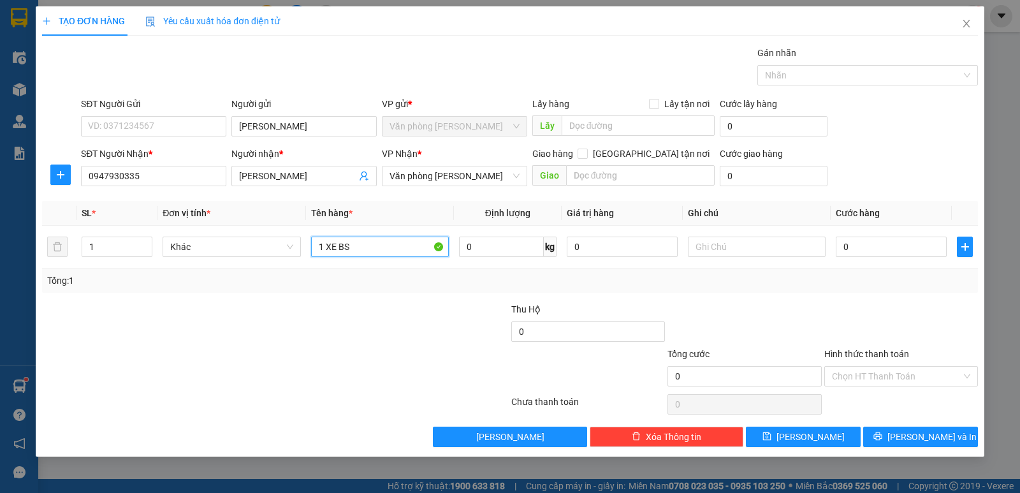
drag, startPoint x: 423, startPoint y: 176, endPoint x: 427, endPoint y: 188, distance: 12.7
click at [424, 177] on span "Văn phòng [PERSON_NAME]" at bounding box center [454, 175] width 130 height 19
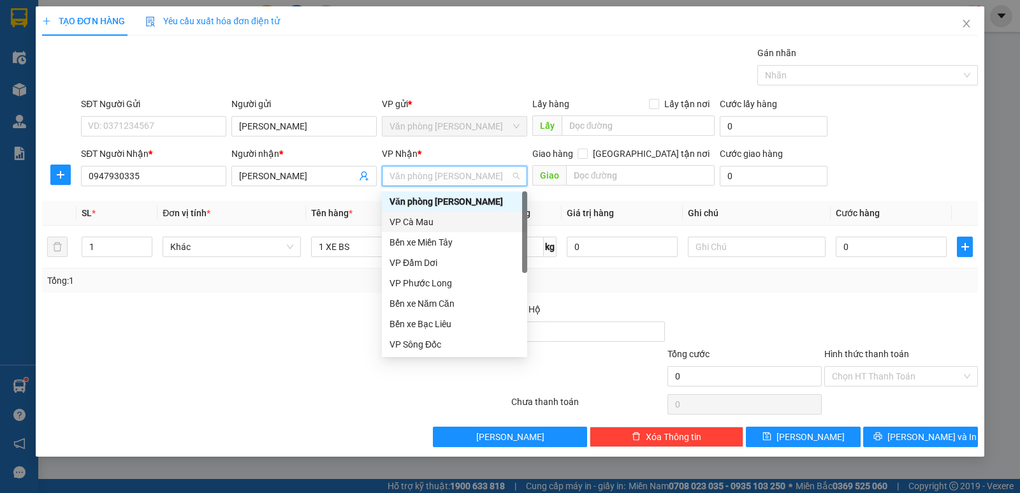
click at [429, 227] on div "VP Cà Mau" at bounding box center [454, 222] width 130 height 14
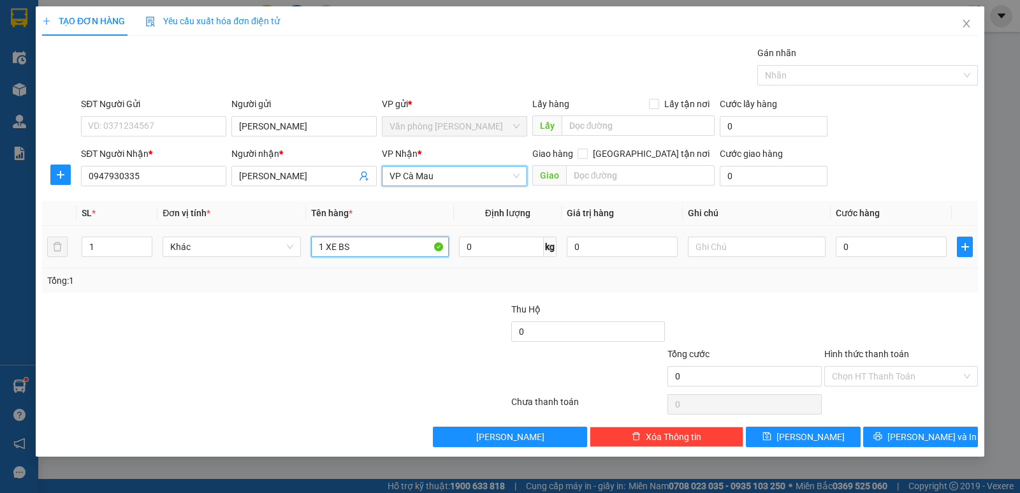
click at [380, 245] on input "1 XE BS" at bounding box center [380, 246] width 138 height 20
click at [723, 251] on input "text" at bounding box center [757, 246] width 138 height 20
click at [359, 247] on input "1 XE BS" at bounding box center [380, 246] width 138 height 20
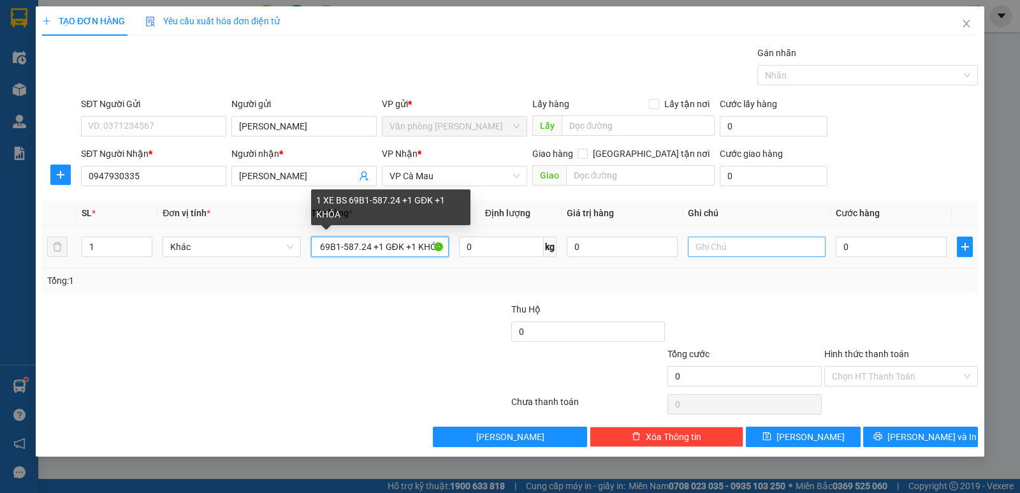
type input "1 XE BS 69B1-587.24 +1 GĐK +1 KHÓA"
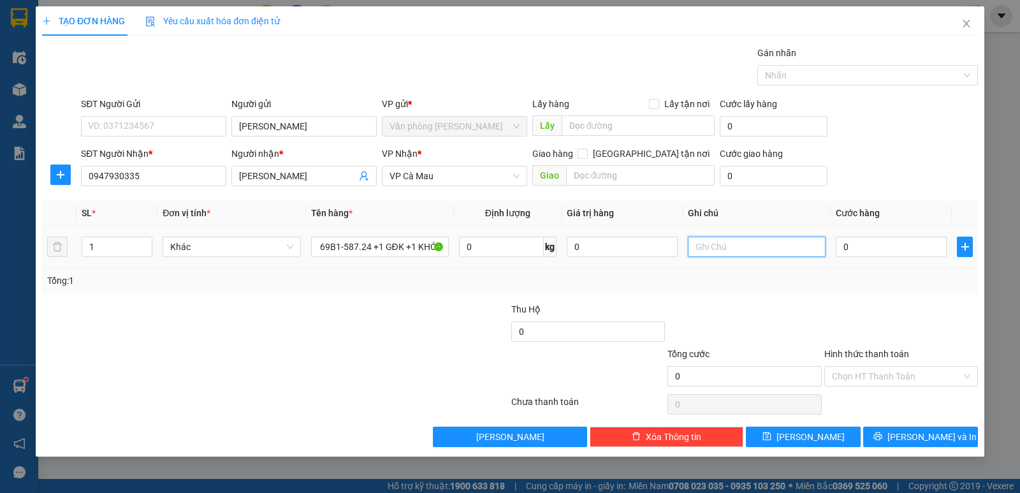
drag, startPoint x: 730, startPoint y: 254, endPoint x: 792, endPoint y: 253, distance: 62.5
click at [741, 254] on input "text" at bounding box center [757, 246] width 138 height 20
type input "KHÁCH THEO XE 20H30 XE 159"
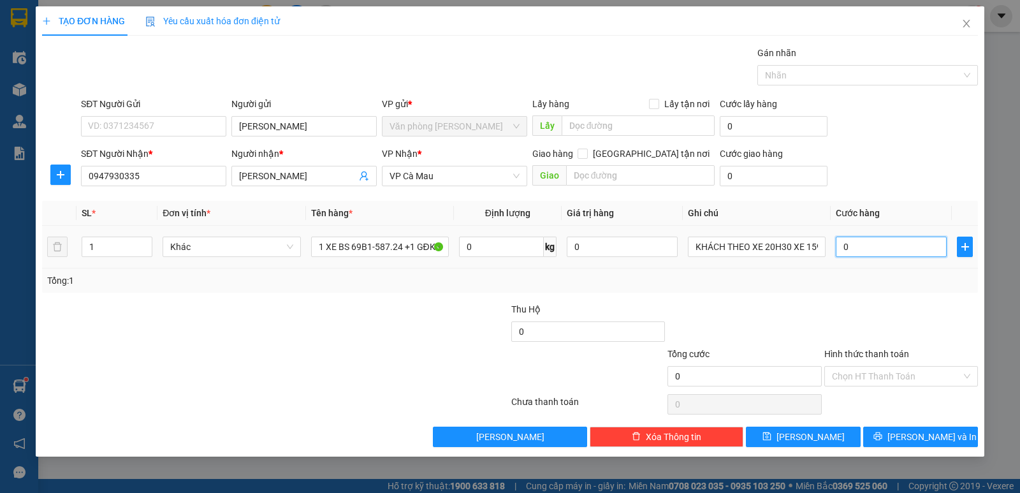
click at [848, 242] on input "0" at bounding box center [891, 246] width 111 height 20
type input "3"
type input "35"
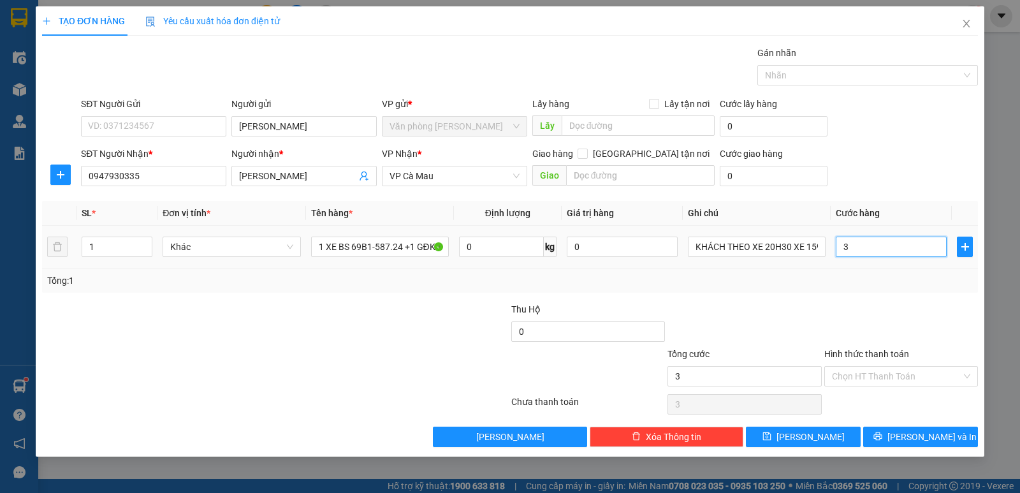
type input "35"
type input "350"
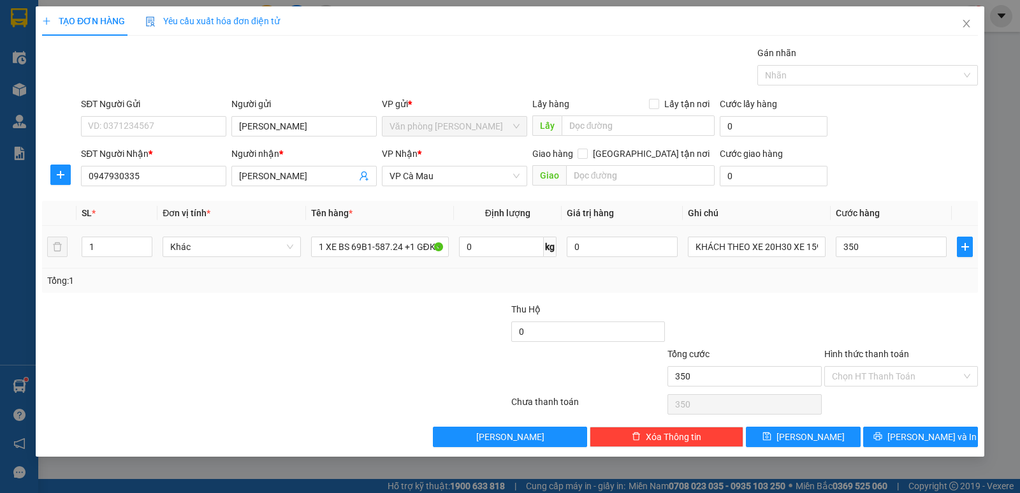
type input "350.000"
drag, startPoint x: 849, startPoint y: 275, endPoint x: 849, endPoint y: 289, distance: 13.4
click at [849, 283] on div "Tổng: 1" at bounding box center [509, 280] width 925 height 14
click at [851, 379] on input "Hình thức thanh toán" at bounding box center [896, 375] width 129 height 19
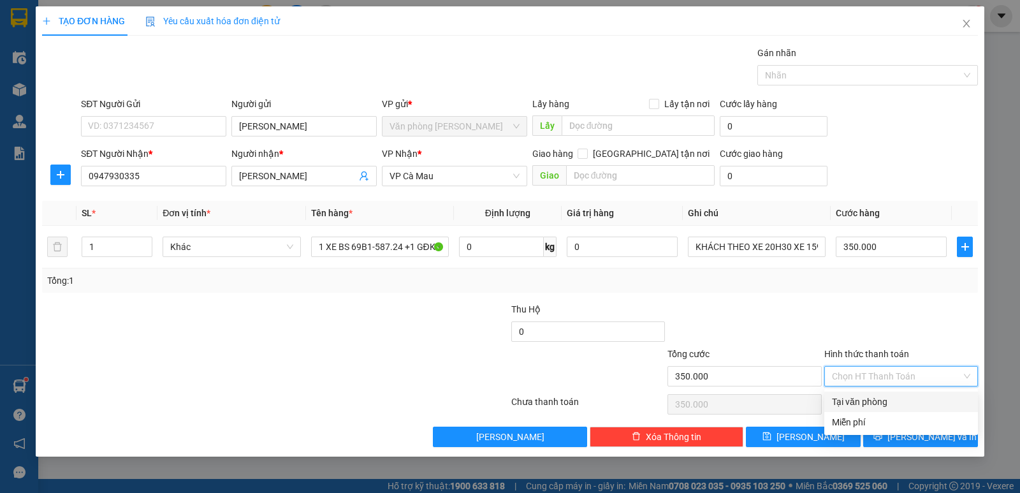
click at [856, 405] on div "Tại văn phòng" at bounding box center [901, 402] width 138 height 14
type input "0"
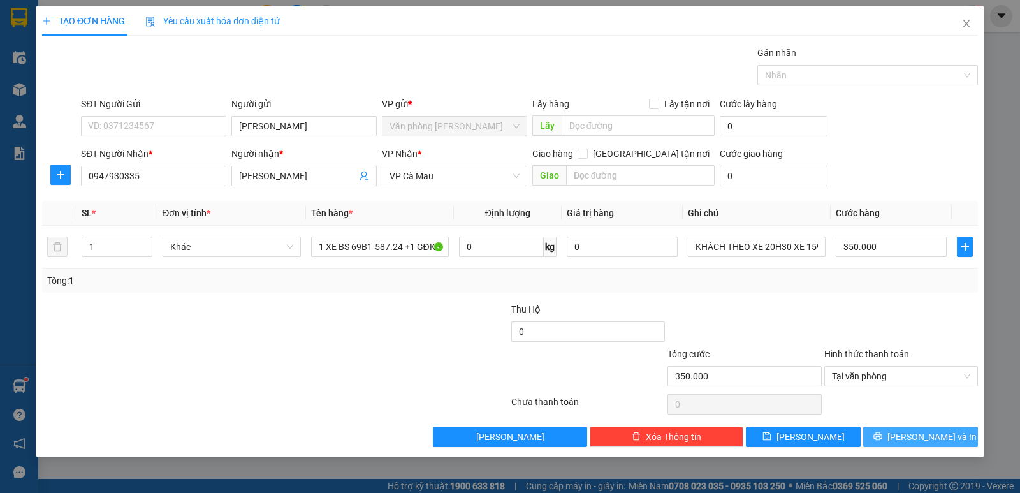
click at [882, 432] on icon "printer" at bounding box center [877, 435] width 9 height 9
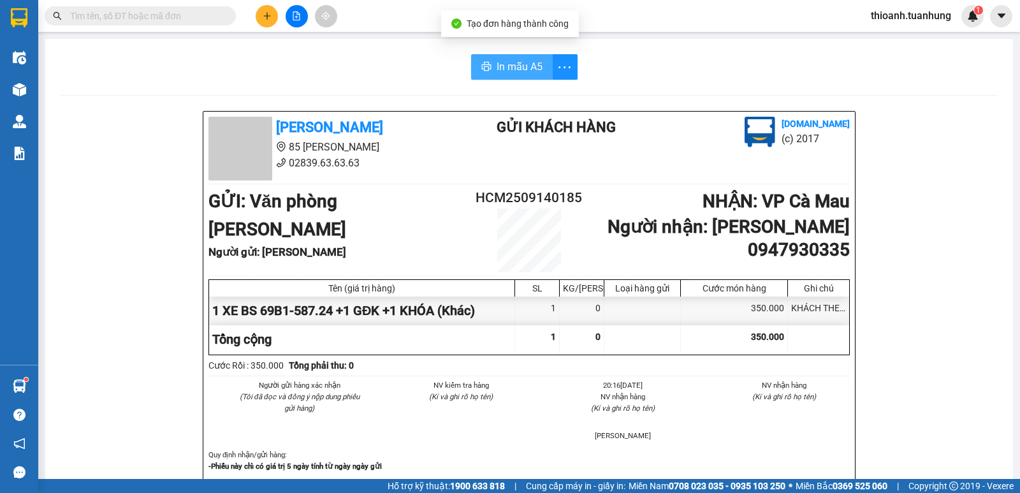
drag, startPoint x: 460, startPoint y: 52, endPoint x: 475, endPoint y: 69, distance: 23.0
click at [484, 65] on icon "printer" at bounding box center [486, 66] width 10 height 10
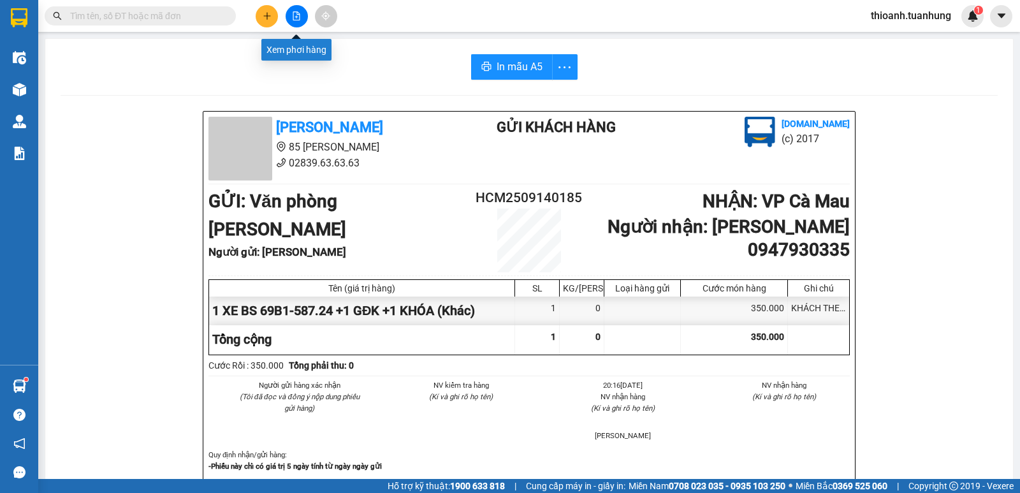
drag, startPoint x: 284, startPoint y: 12, endPoint x: 268, endPoint y: 15, distance: 16.1
click at [269, 15] on div at bounding box center [297, 16] width 96 height 22
click at [268, 15] on icon "plus" at bounding box center [267, 15] width 9 height 9
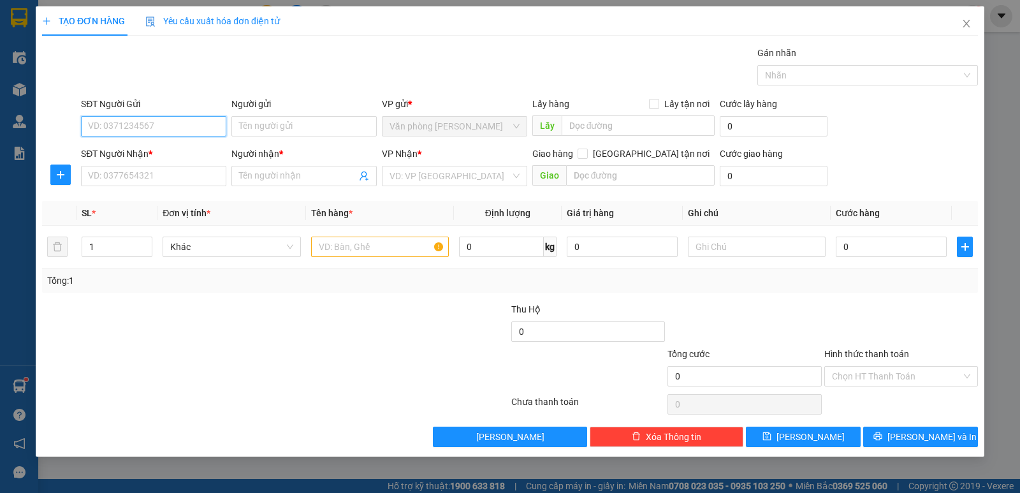
click at [210, 123] on input "SĐT Người Gửi" at bounding box center [153, 126] width 145 height 20
type input "0902832317"
click at [256, 126] on input "Người gửi" at bounding box center [303, 126] width 145 height 20
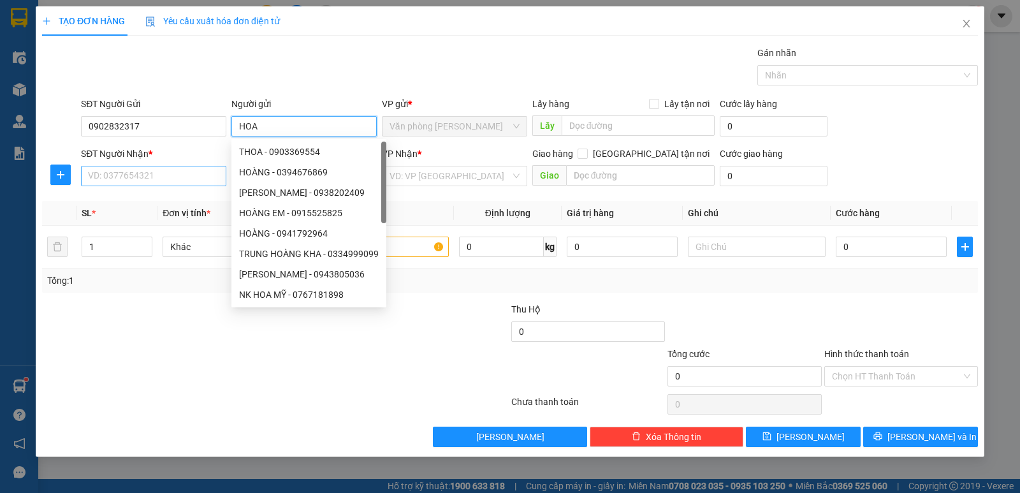
type input "HOA"
click at [138, 185] on input "SĐT Người Nhận *" at bounding box center [153, 176] width 145 height 20
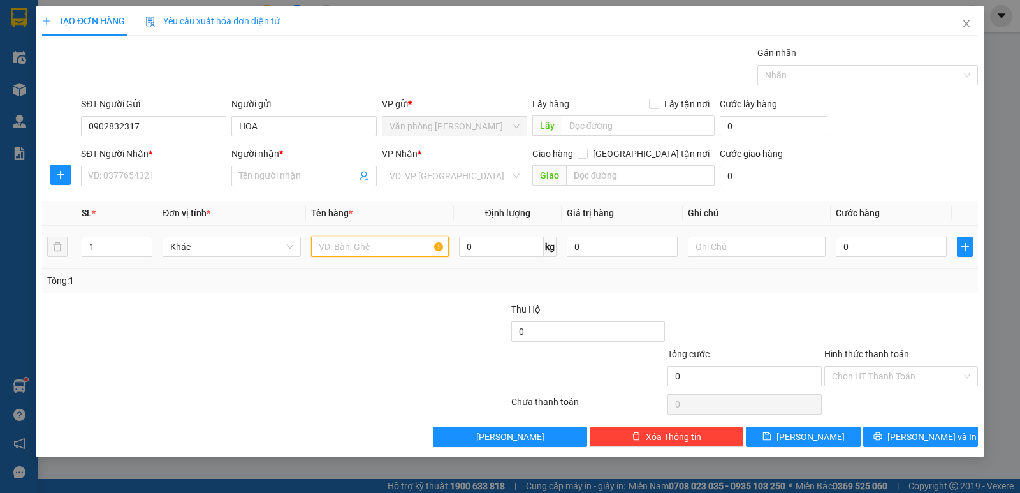
click at [337, 254] on input "text" at bounding box center [380, 246] width 138 height 20
type input "1 THÙNG"
click at [408, 187] on div "VP Nhận * VD: VP [GEOGRAPHIC_DATA]" at bounding box center [454, 169] width 145 height 45
click at [417, 185] on input "search" at bounding box center [449, 175] width 121 height 19
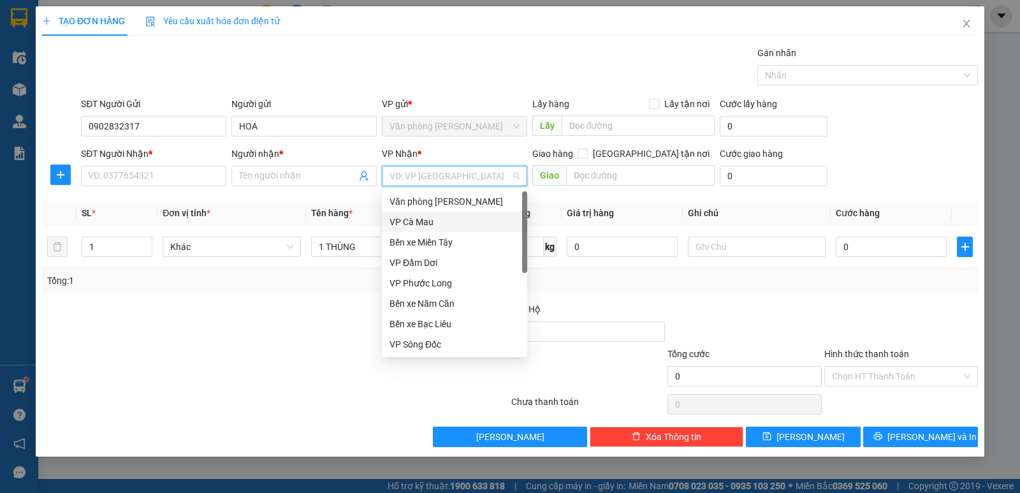
click at [409, 222] on div "VP Cà Mau" at bounding box center [454, 222] width 130 height 14
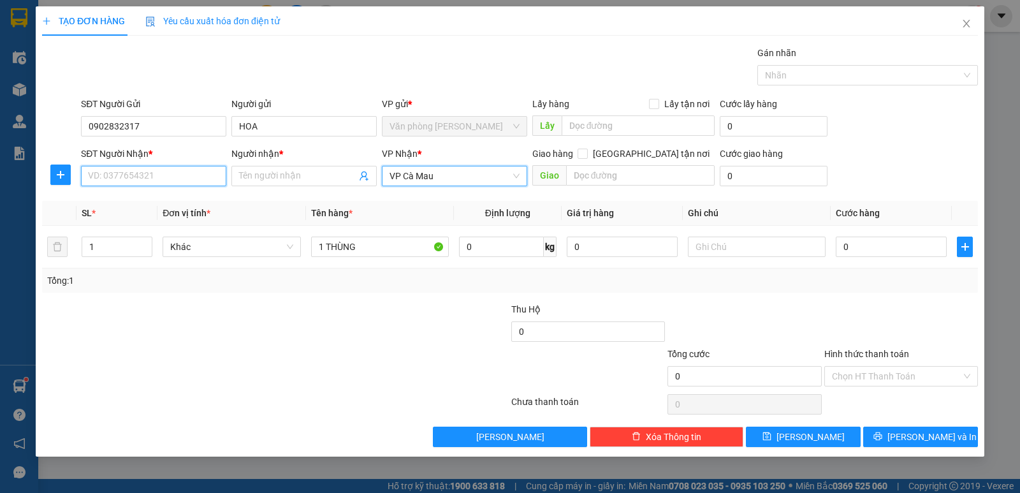
click at [136, 177] on input "SĐT Người Nhận *" at bounding box center [153, 176] width 145 height 20
type input "0945601301"
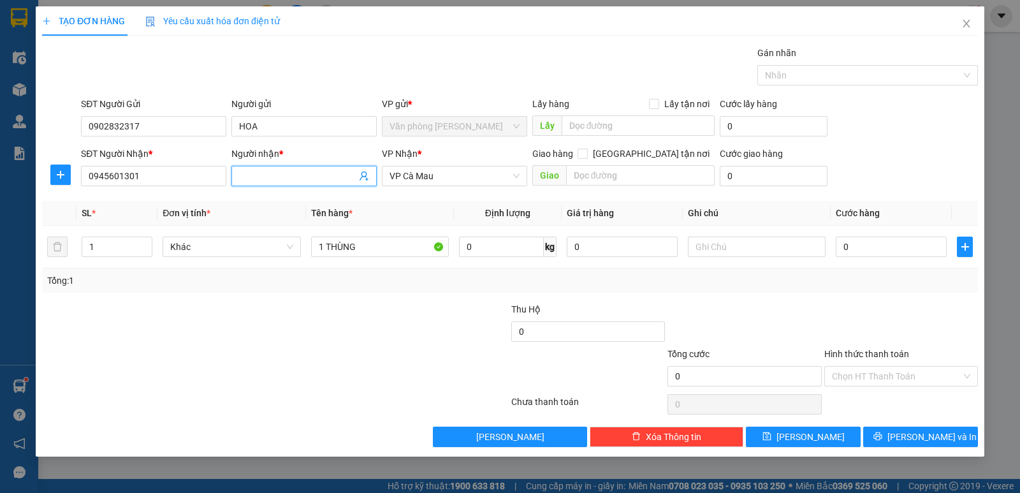
drag, startPoint x: 259, startPoint y: 177, endPoint x: 272, endPoint y: 176, distance: 12.8
click at [260, 177] on input "Người nhận *" at bounding box center [297, 176] width 117 height 14
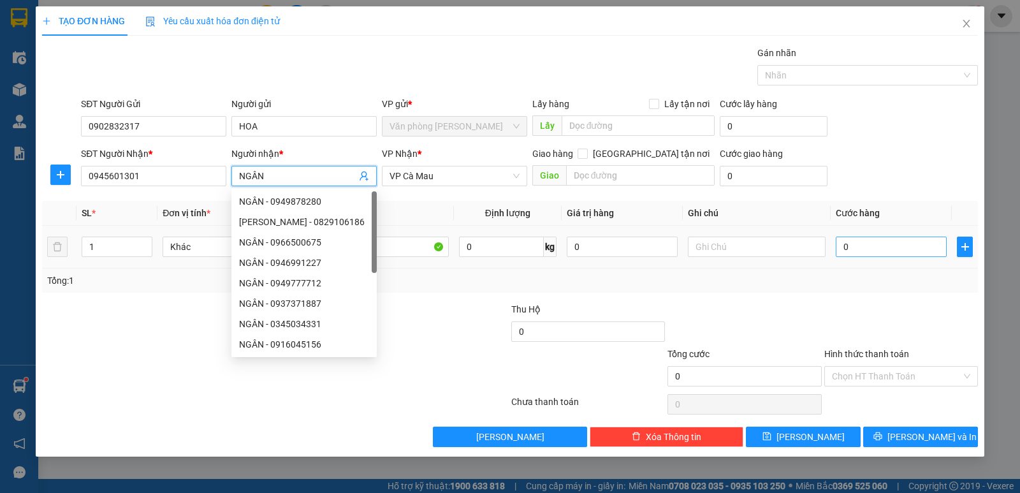
type input "NGÂN"
type input "3"
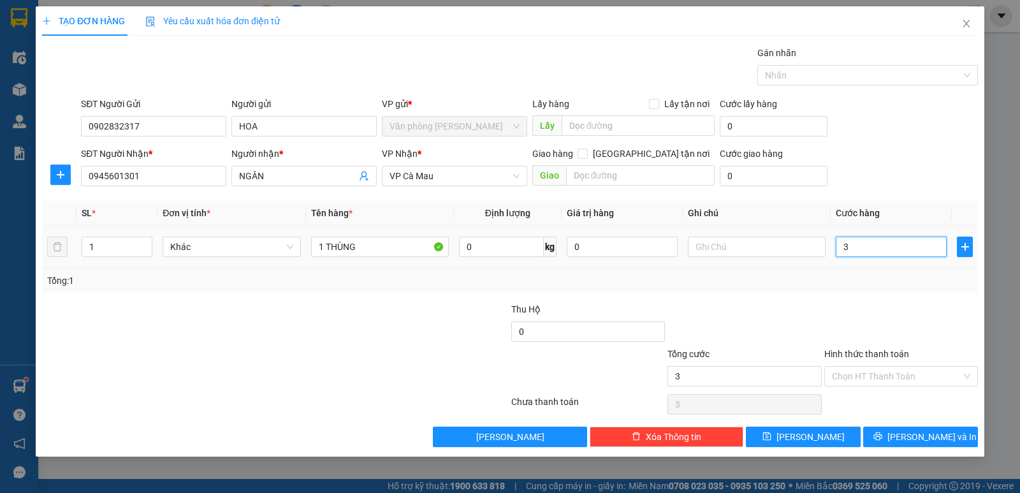
type input "30"
drag, startPoint x: 913, startPoint y: 286, endPoint x: 909, endPoint y: 296, distance: 11.7
click at [909, 294] on div "Transit Pickup Surcharge Ids Transit Deliver Surcharge Ids Transit Deliver Surc…" at bounding box center [510, 246] width 936 height 401
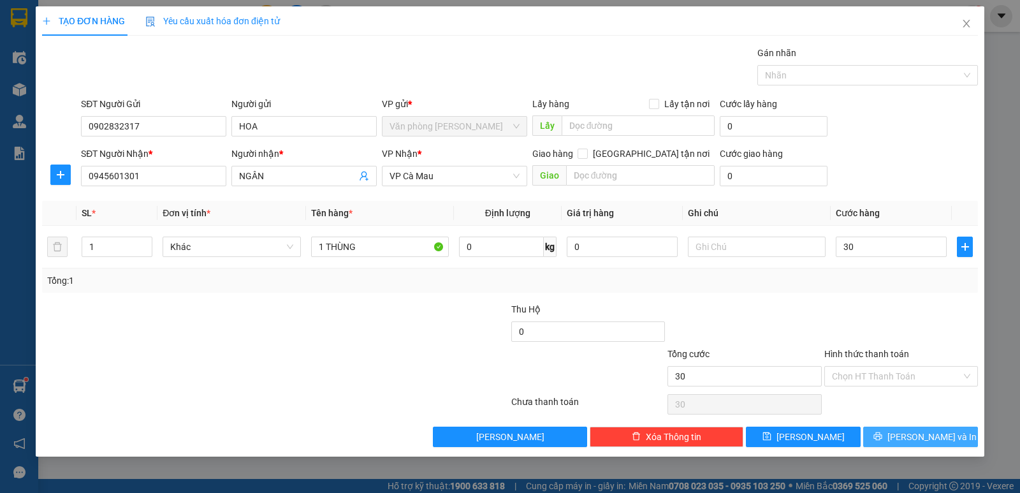
type input "30.000"
click at [899, 428] on button "[PERSON_NAME] và In" at bounding box center [920, 436] width 115 height 20
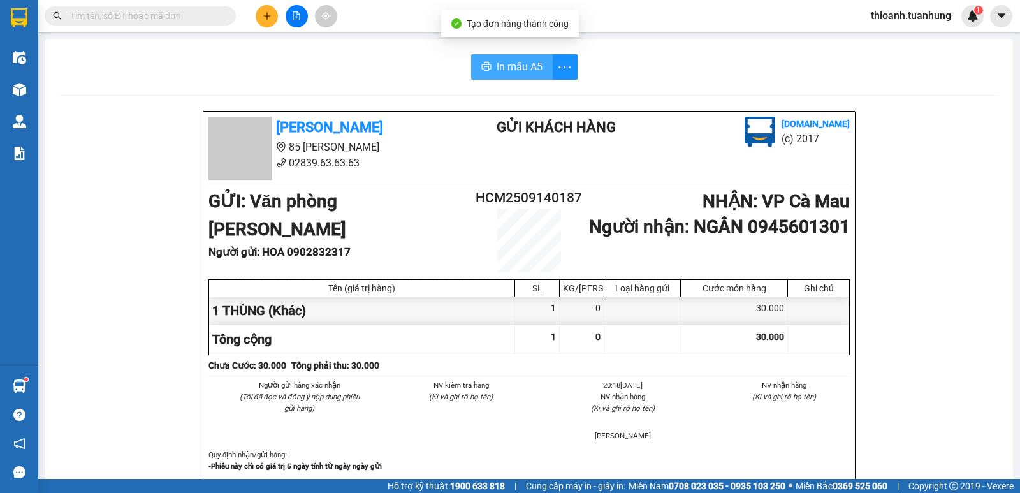
click at [496, 65] on span "In mẫu A5" at bounding box center [519, 67] width 46 height 16
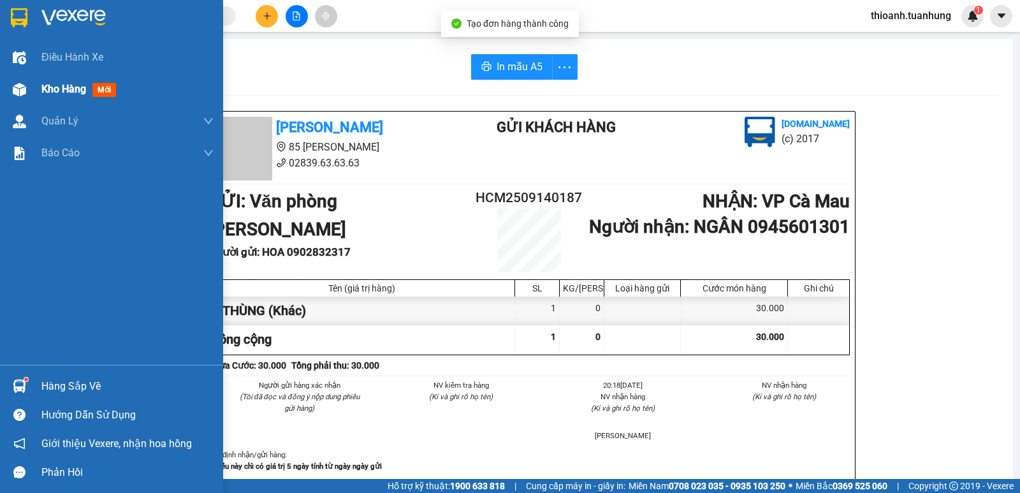
click at [73, 83] on span "Kho hàng" at bounding box center [63, 89] width 45 height 12
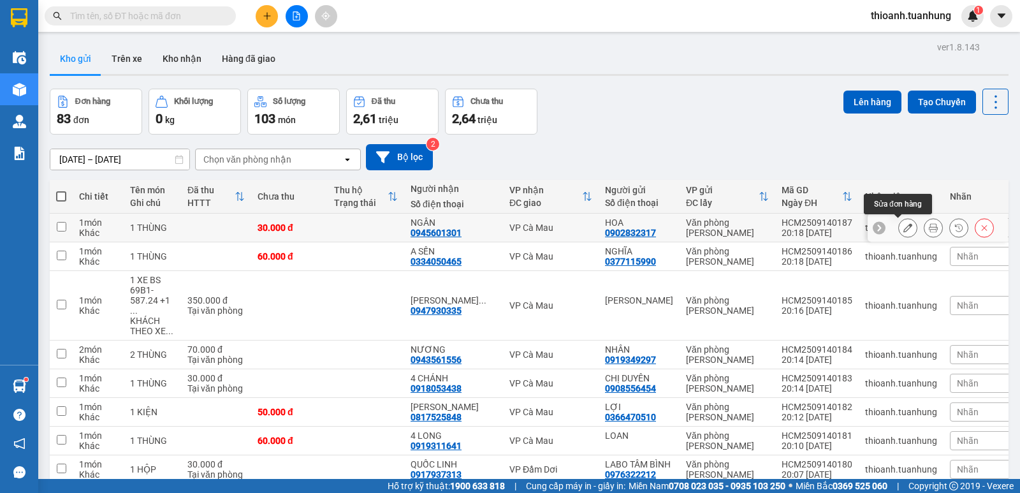
click at [903, 228] on icon at bounding box center [907, 227] width 9 height 9
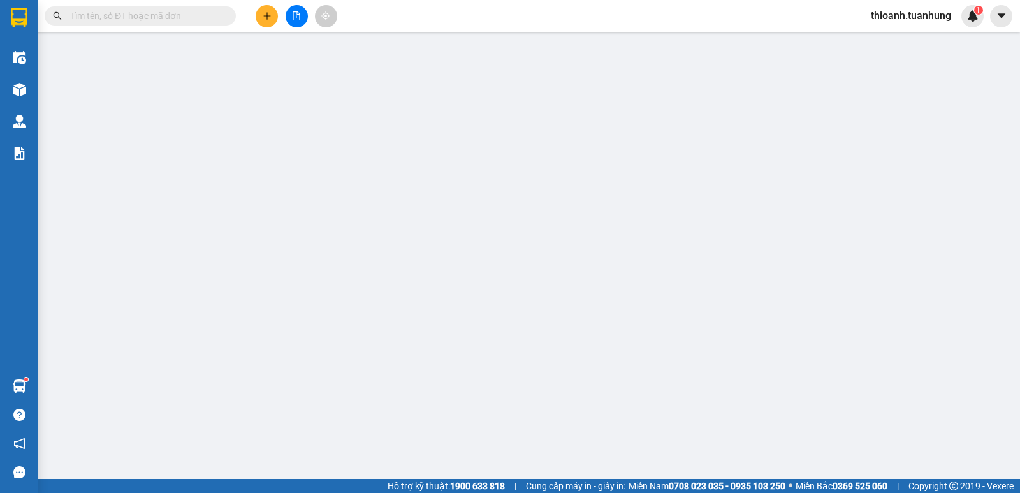
type input "0902832317"
type input "0945601301"
type input "30.000"
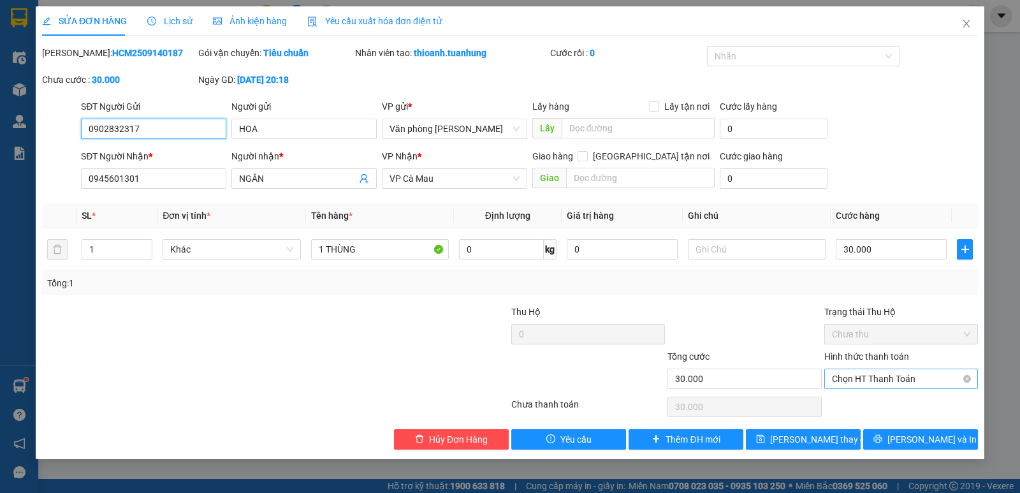
click at [872, 379] on span "Chọn HT Thanh Toán" at bounding box center [901, 378] width 138 height 19
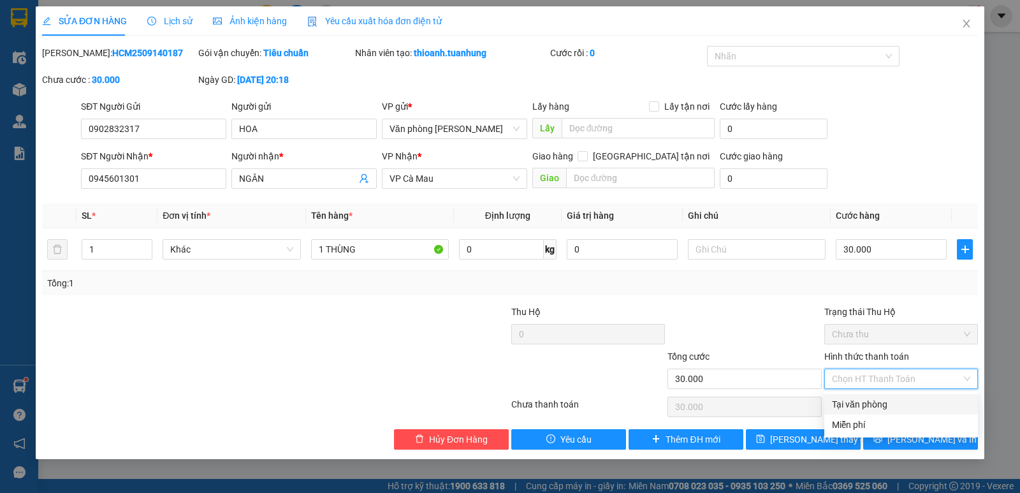
click at [871, 402] on div "Tại văn phòng" at bounding box center [901, 404] width 138 height 14
type input "0"
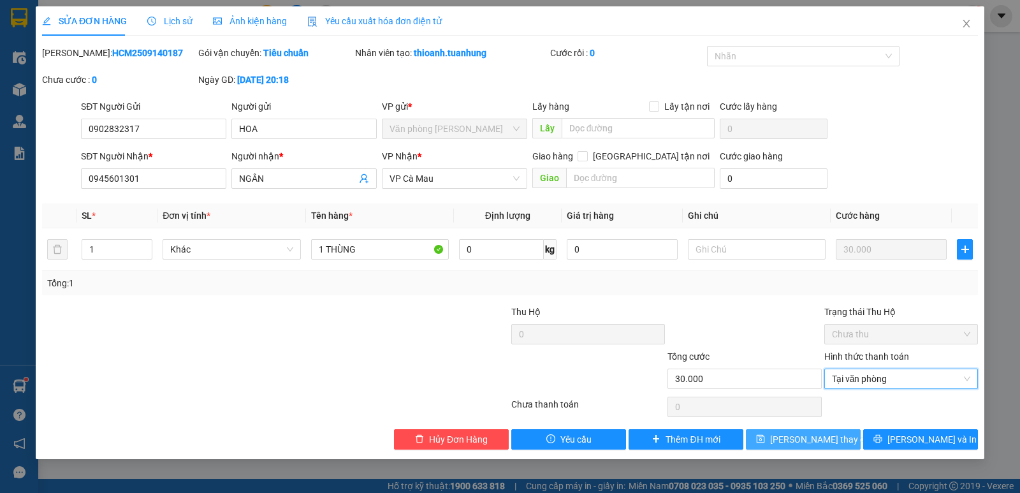
click at [831, 440] on span "[PERSON_NAME] thay đổi" at bounding box center [821, 439] width 102 height 14
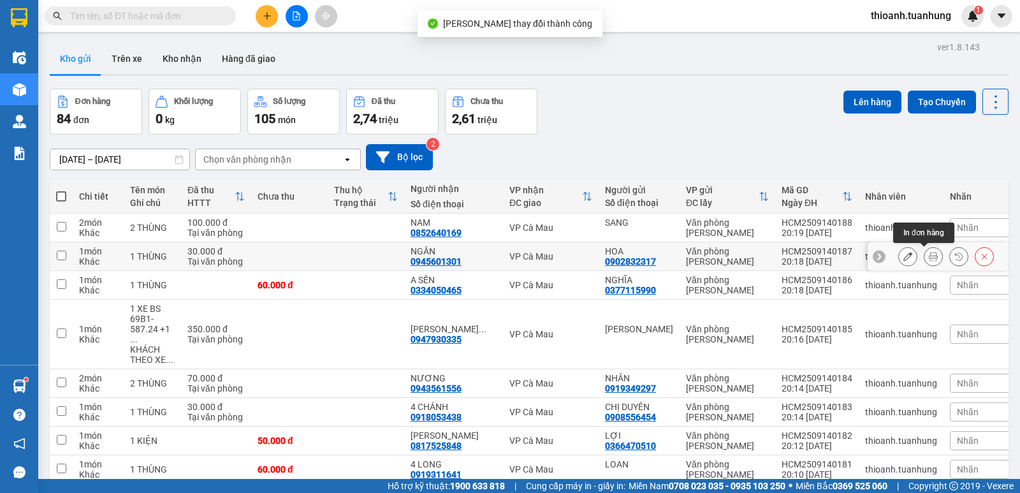
click at [929, 258] on icon at bounding box center [933, 256] width 9 height 9
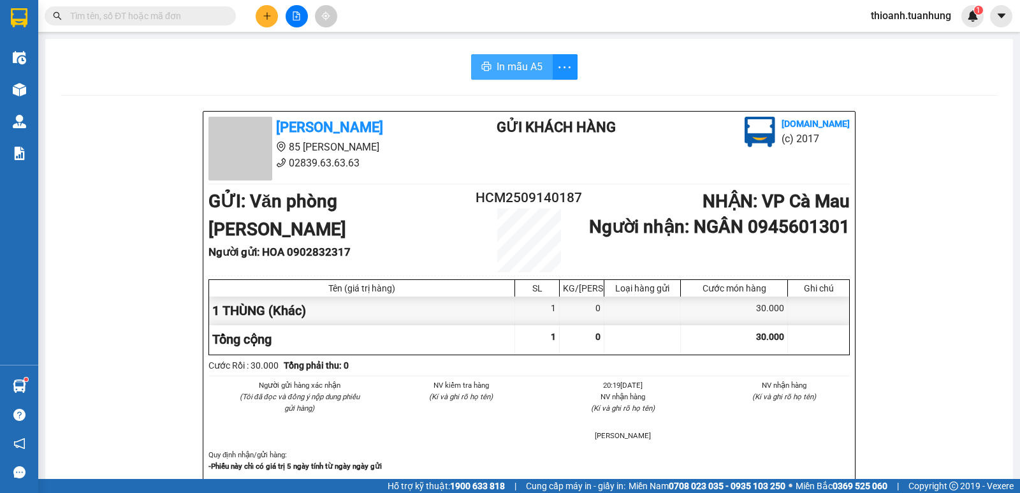
click at [520, 73] on span "In mẫu A5" at bounding box center [519, 67] width 46 height 16
drag, startPoint x: 214, startPoint y: 16, endPoint x: 275, endPoint y: 0, distance: 62.6
click at [215, 16] on input "text" at bounding box center [145, 16] width 150 height 14
click at [259, 22] on button at bounding box center [267, 16] width 22 height 22
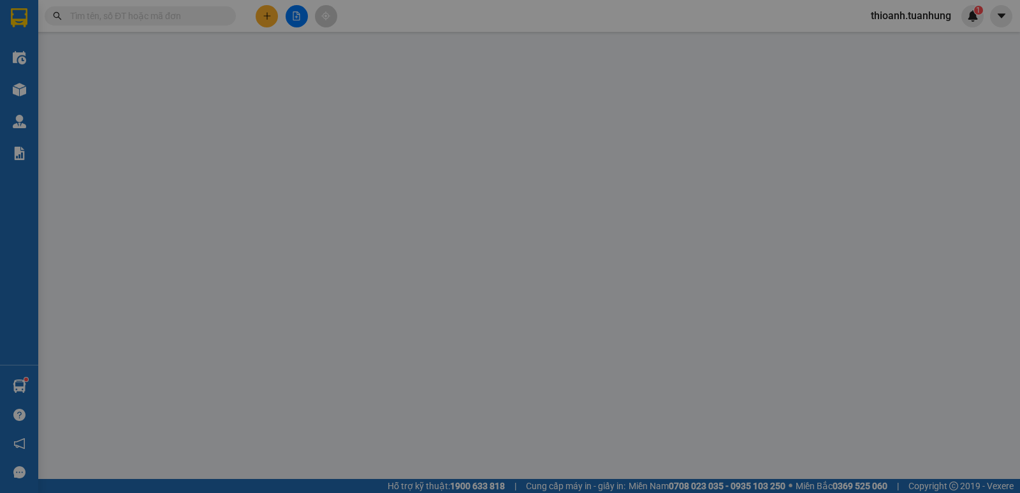
click at [264, 18] on span "Yêu cầu xuất hóa đơn điện tử" at bounding box center [212, 21] width 134 height 10
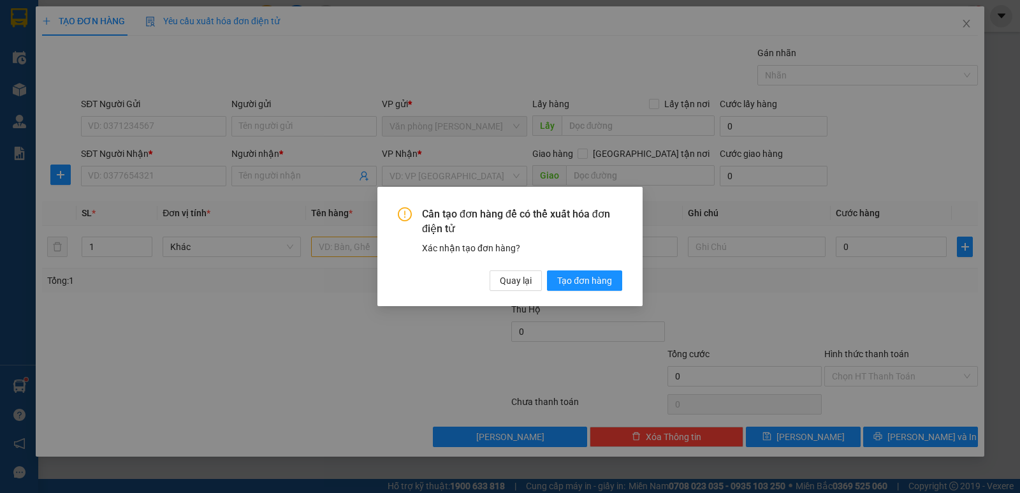
drag, startPoint x: 207, startPoint y: 125, endPoint x: 511, endPoint y: 216, distance: 316.8
click at [215, 140] on div "Cần tạo đơn hàng để có thể xuất hóa đơn điện tử Xác nhận tạo đơn hàng? Quay lại…" at bounding box center [510, 246] width 1020 height 493
drag, startPoint x: 572, startPoint y: 275, endPoint x: 554, endPoint y: 280, distance: 17.9
click at [574, 281] on span "Tạo đơn hàng" at bounding box center [584, 280] width 55 height 14
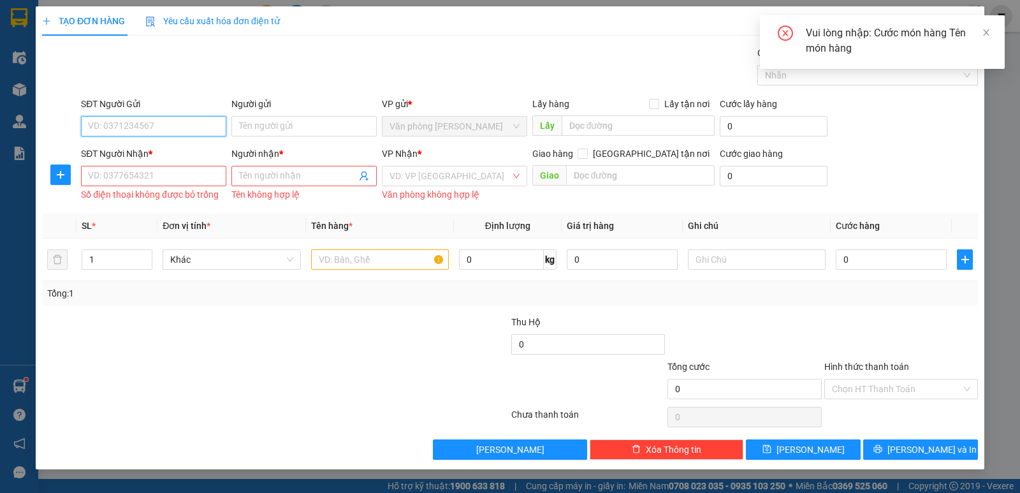
click at [170, 131] on input "SĐT Người Gửi" at bounding box center [153, 126] width 145 height 20
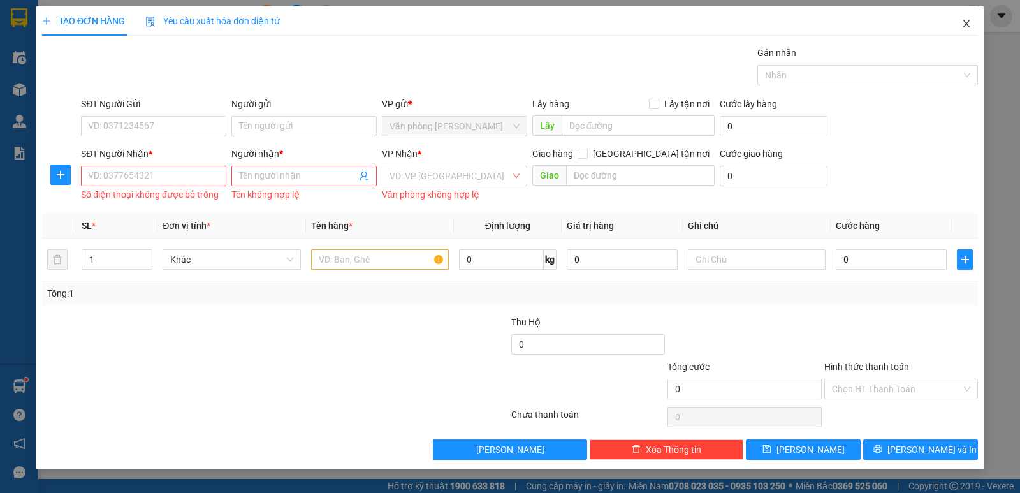
click at [962, 22] on icon "close" at bounding box center [966, 23] width 10 height 10
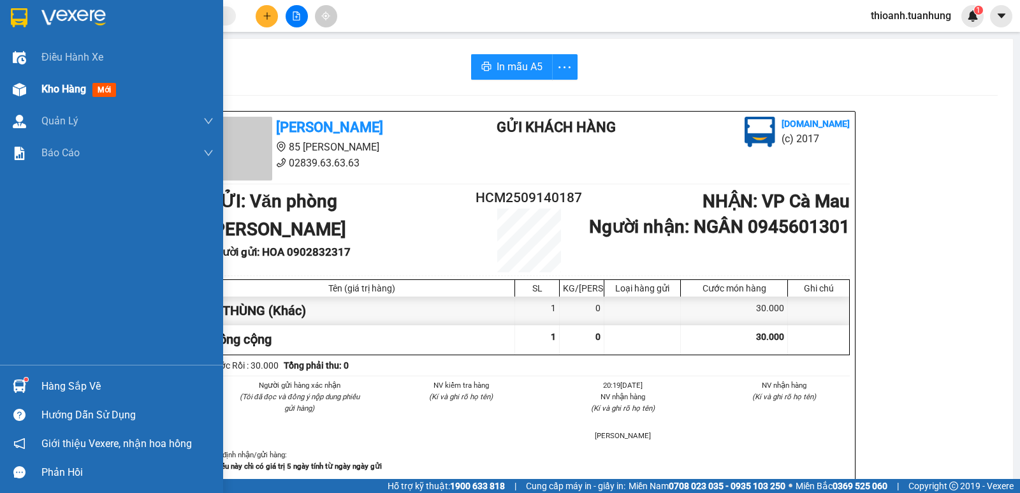
click at [43, 91] on span "Kho hàng" at bounding box center [63, 89] width 45 height 12
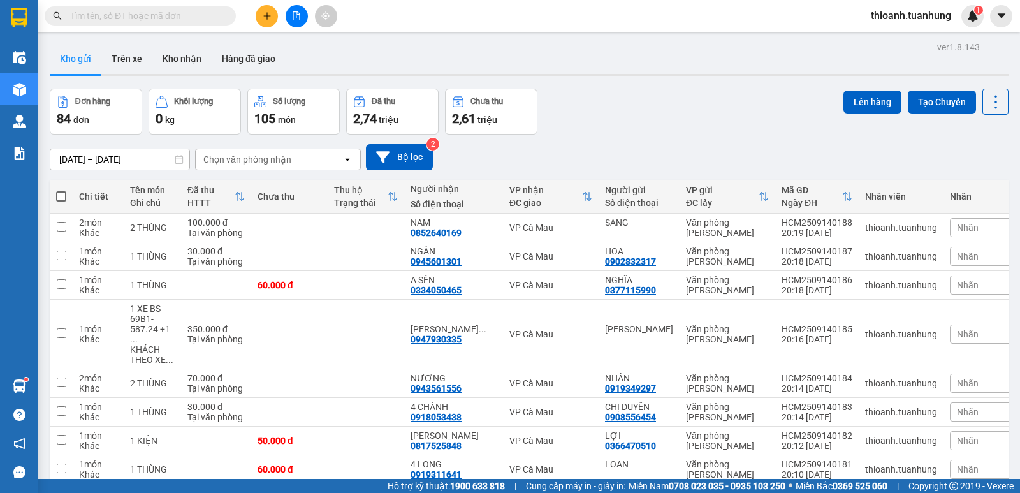
click at [129, 25] on div "Kết quả tìm kiếm ( 13 ) Bộ lọc Mã ĐH Trạng thái Món hàng Thu hộ Tổng cước Chưa …" at bounding box center [124, 16] width 249 height 22
click at [127, 17] on input "text" at bounding box center [145, 16] width 150 height 14
click at [269, 13] on icon "plus" at bounding box center [267, 15] width 9 height 9
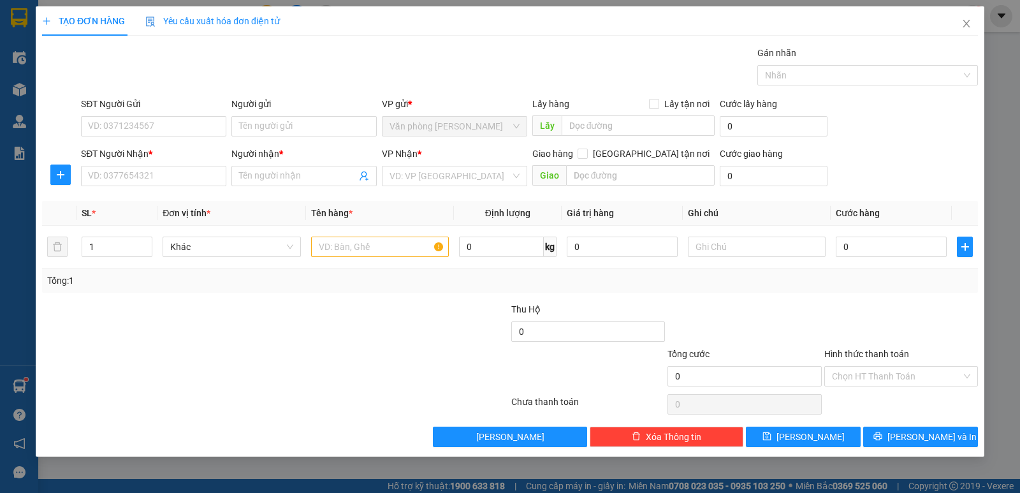
click at [166, 144] on form "SĐT Người Gửi VD: 0371234567 Người gửi Tên người gửi VP gửi * Văn phòng [PERSON…" at bounding box center [510, 144] width 936 height 94
click at [170, 128] on input "SĐT Người Gửi" at bounding box center [153, 126] width 145 height 20
click at [251, 131] on input "Người gửi" at bounding box center [303, 126] width 145 height 20
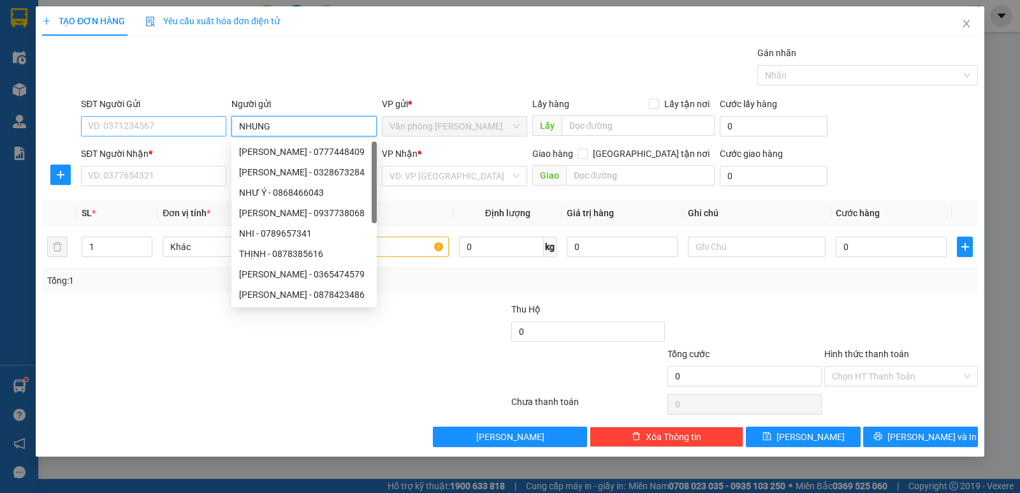
type input "NHUNG"
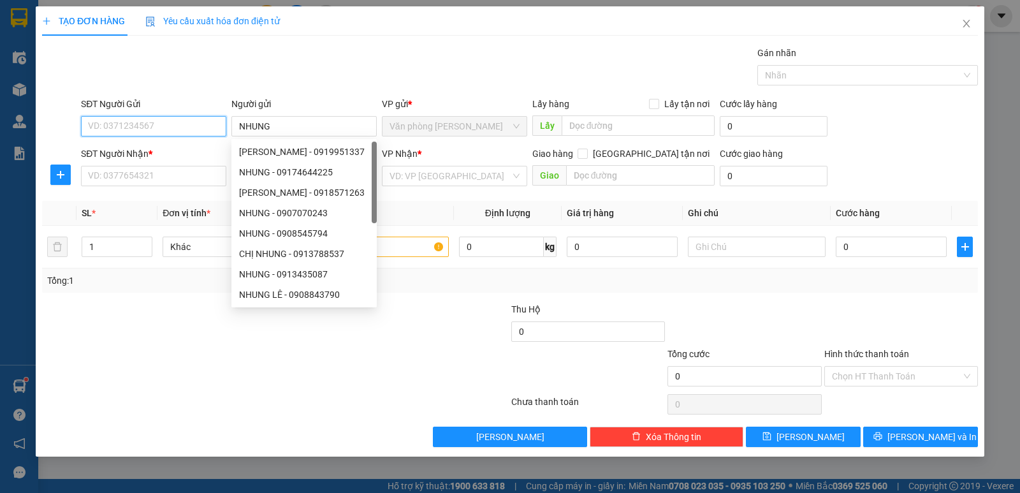
click at [213, 134] on input "SĐT Người Gửi" at bounding box center [153, 126] width 145 height 20
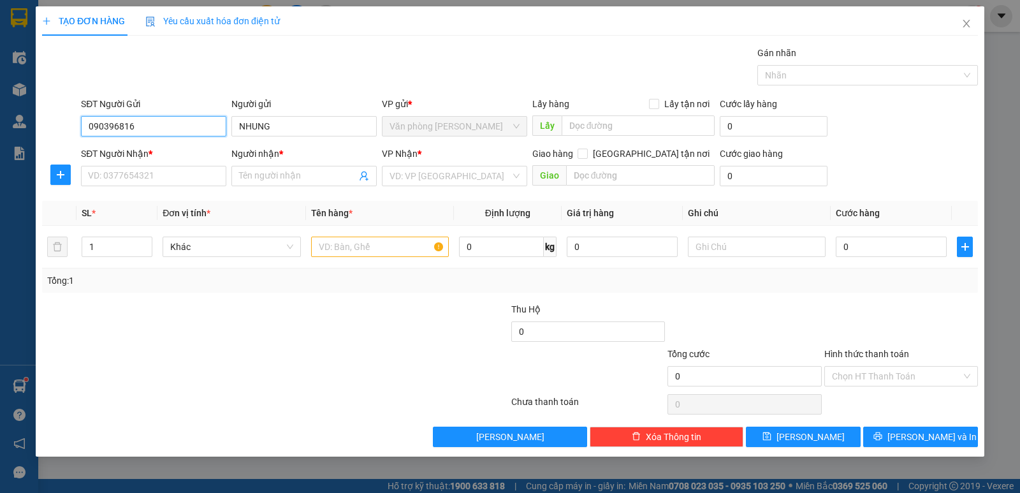
type input "0903968169"
click at [155, 156] on div "0903968169 - NHUNG" at bounding box center [154, 152] width 130 height 14
type input "NHUNG"
type input "0903968169"
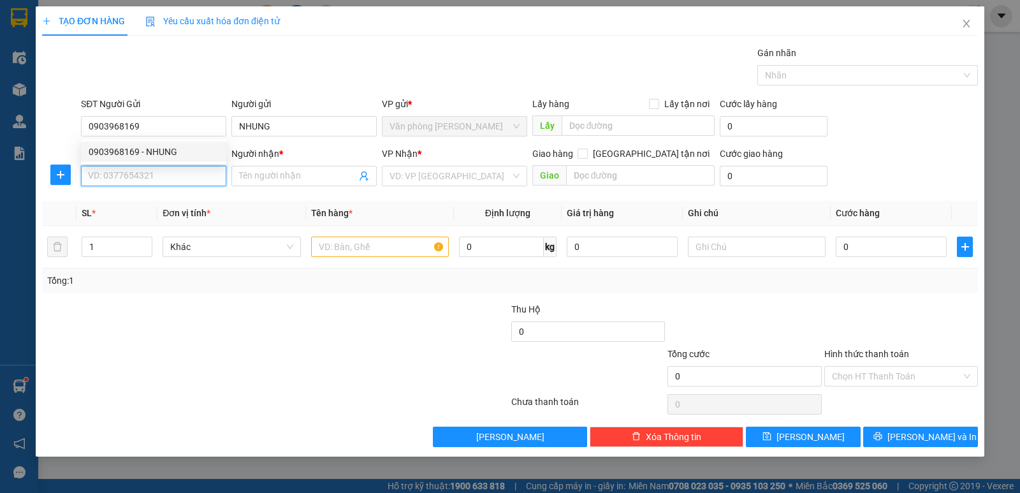
drag, startPoint x: 156, startPoint y: 178, endPoint x: 224, endPoint y: 185, distance: 67.9
click at [157, 178] on input "SĐT Người Nhận *" at bounding box center [153, 176] width 145 height 20
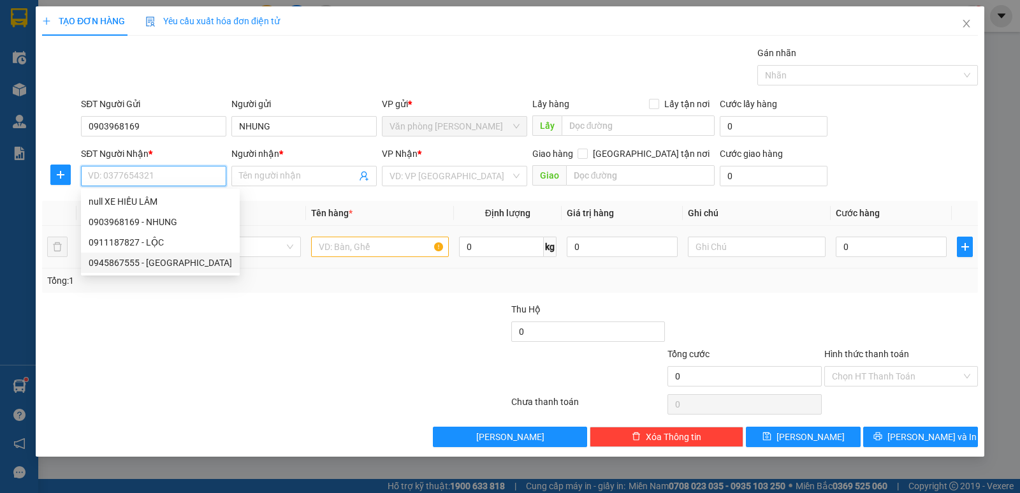
drag, startPoint x: 142, startPoint y: 259, endPoint x: 326, endPoint y: 250, distance: 183.8
click at [153, 258] on div "0945867555 - [GEOGRAPHIC_DATA]" at bounding box center [160, 263] width 143 height 14
type input "0945867555"
type input "HÀ"
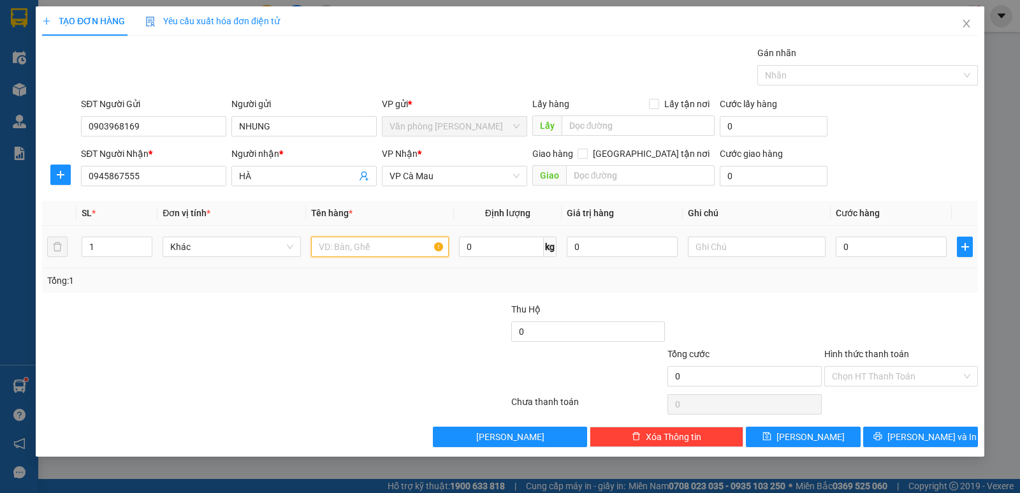
click at [325, 250] on input "text" at bounding box center [380, 246] width 138 height 20
type input "1 THÙNG"
click at [883, 253] on input "0" at bounding box center [891, 246] width 111 height 20
type input "3"
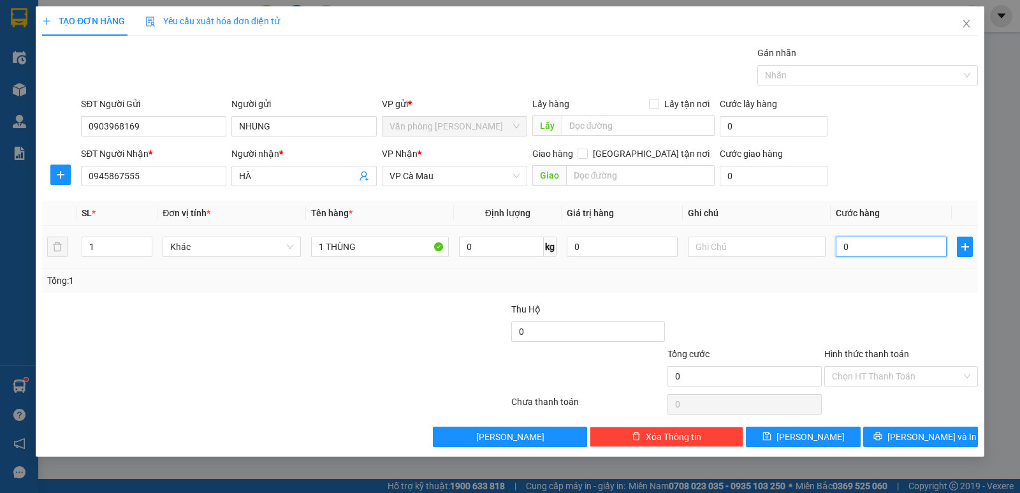
type input "3"
type input "30"
type input "30.000"
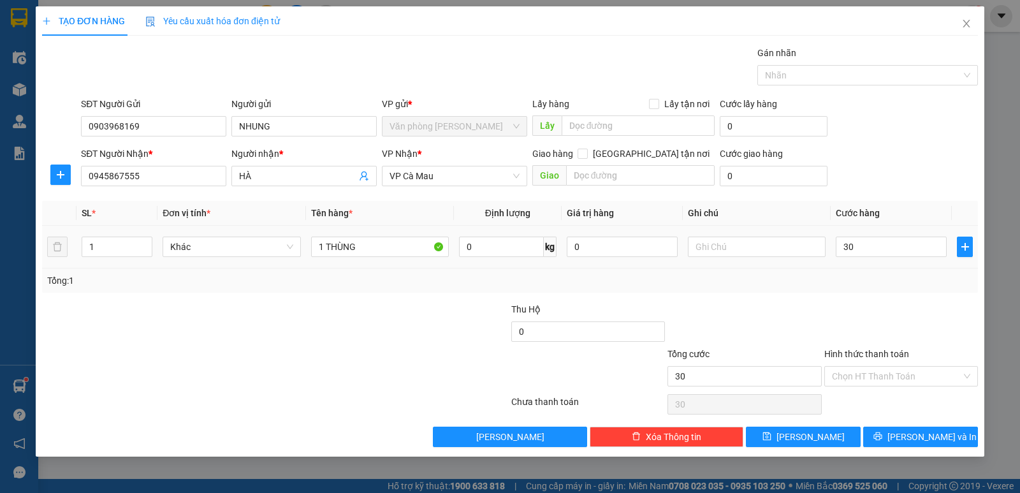
type input "30.000"
drag, startPoint x: 909, startPoint y: 320, endPoint x: 907, endPoint y: 343, distance: 23.1
click at [909, 321] on div at bounding box center [901, 324] width 156 height 45
click at [884, 429] on div "Transit Pickup Surcharge Ids Transit Deliver Surcharge Ids Transit Deliver Surc…" at bounding box center [510, 246] width 936 height 401
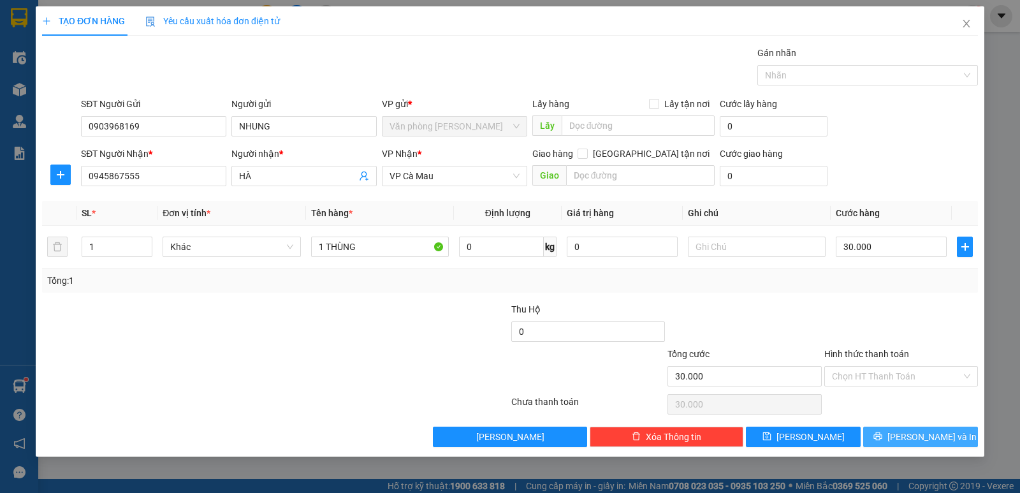
click at [887, 445] on button "[PERSON_NAME] và In" at bounding box center [920, 436] width 115 height 20
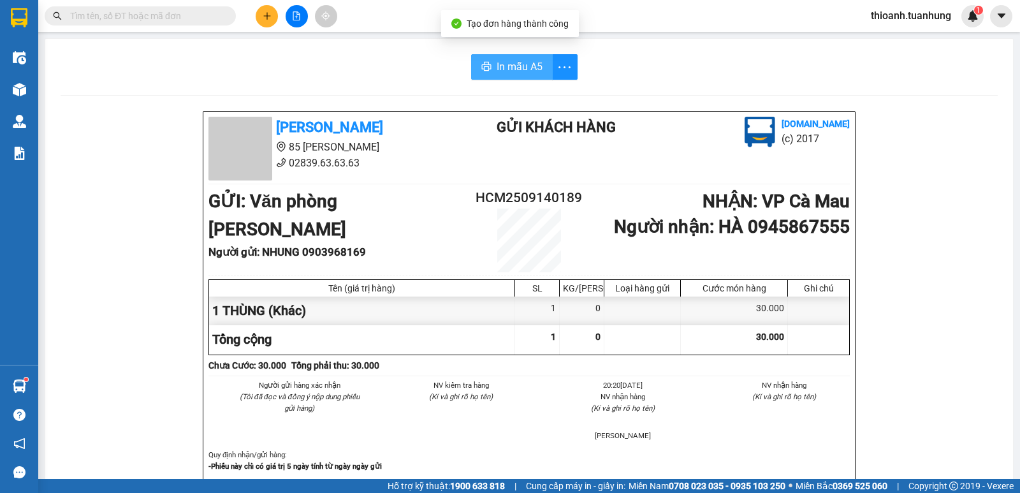
click at [481, 73] on span "printer" at bounding box center [486, 67] width 10 height 12
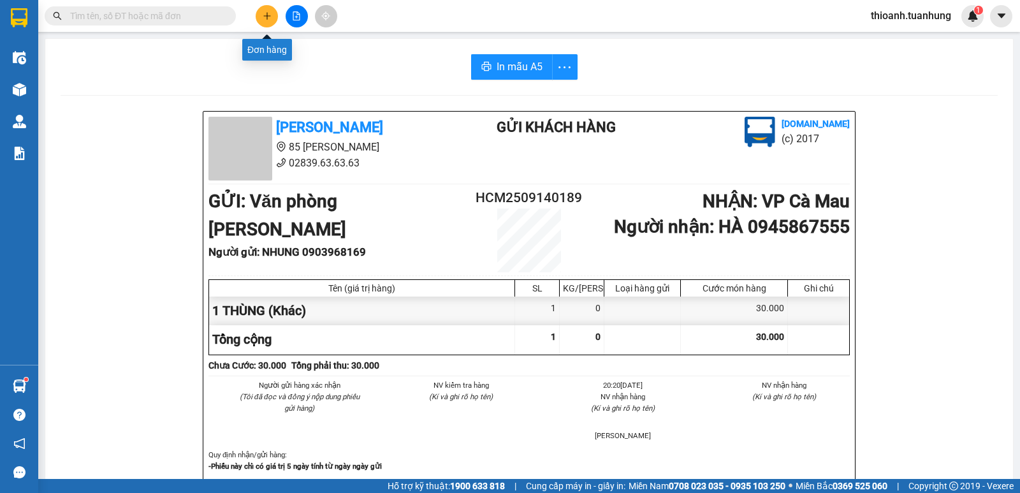
click at [268, 10] on button at bounding box center [267, 16] width 22 height 22
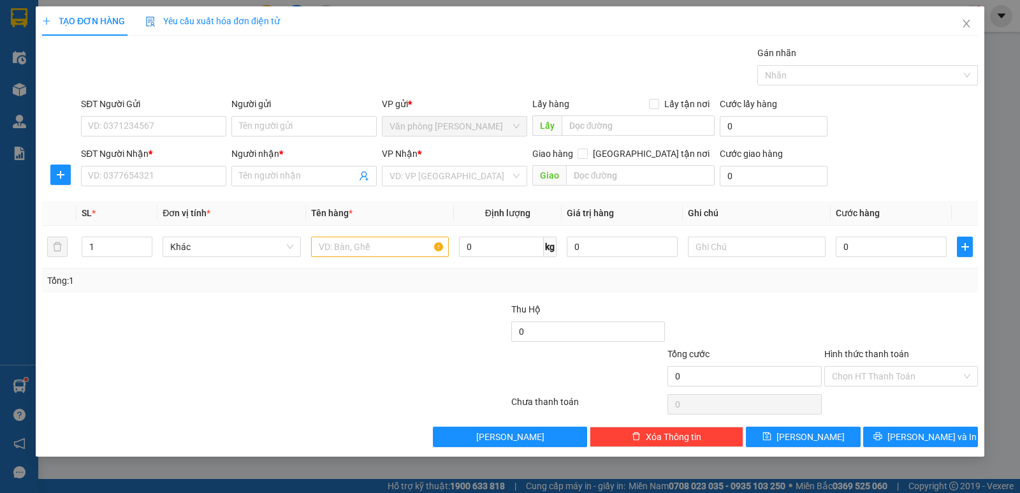
click at [175, 115] on div "SĐT Người Gửi" at bounding box center [153, 106] width 145 height 19
click at [205, 117] on input "SĐT Người Gửi" at bounding box center [153, 126] width 145 height 20
type input "0943975985"
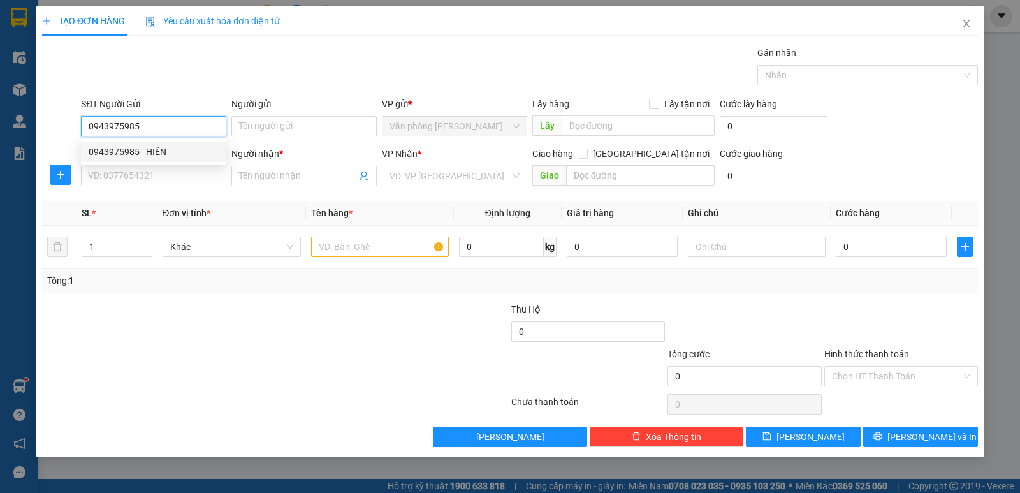
drag, startPoint x: 161, startPoint y: 152, endPoint x: 157, endPoint y: 178, distance: 27.0
click at [161, 153] on div "0943975985 - HIỀN" at bounding box center [154, 152] width 130 height 14
type input "HIỀN"
type input "0943975985"
click at [156, 181] on input "SĐT Người Nhận *" at bounding box center [153, 176] width 145 height 20
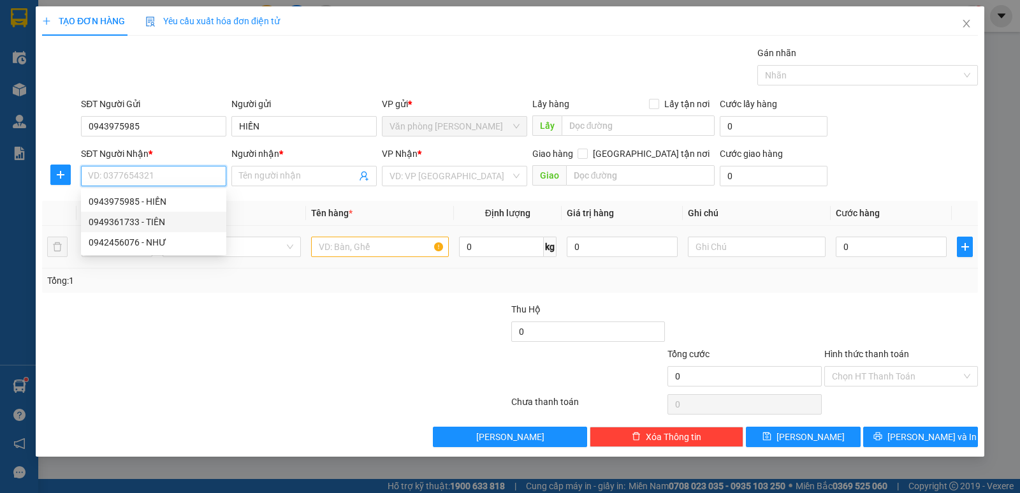
click at [157, 221] on div "0949361733 - TIÊN" at bounding box center [154, 222] width 130 height 14
type input "0949361733"
type input "TIÊN"
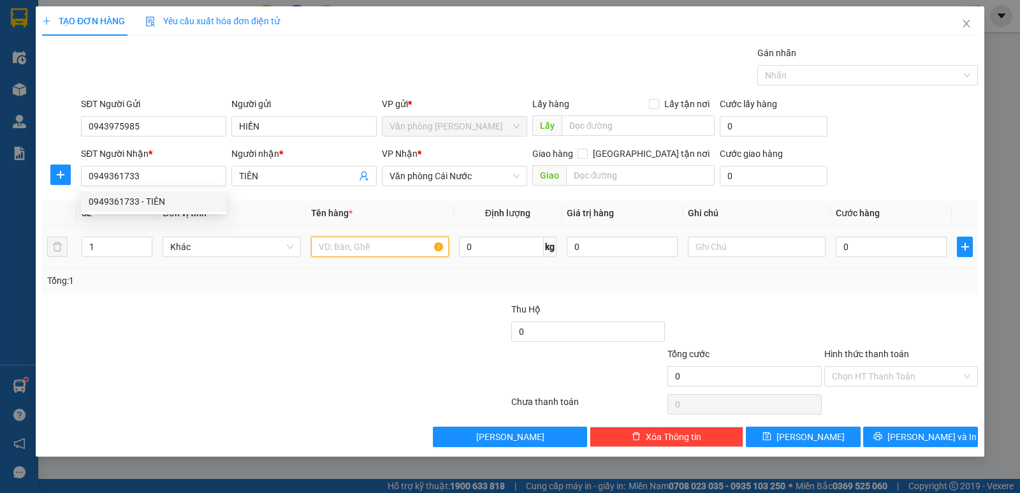
drag, startPoint x: 319, startPoint y: 248, endPoint x: 328, endPoint y: 250, distance: 9.3
click at [326, 250] on input "text" at bounding box center [380, 246] width 138 height 20
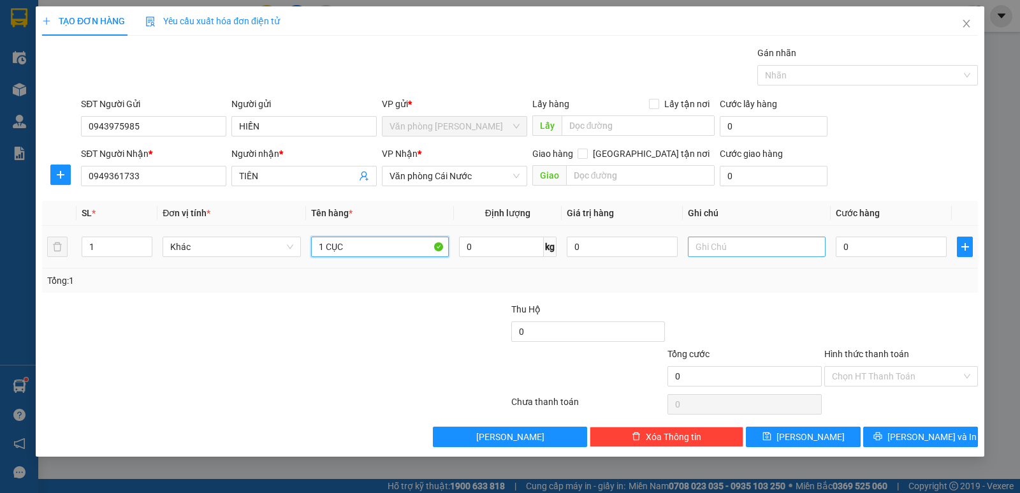
type input "1 CỤC"
click at [706, 249] on input "text" at bounding box center [757, 246] width 138 height 20
type input "CÁI ĐÔI VÀM"
click at [876, 243] on input "0" at bounding box center [891, 246] width 111 height 20
type input "6"
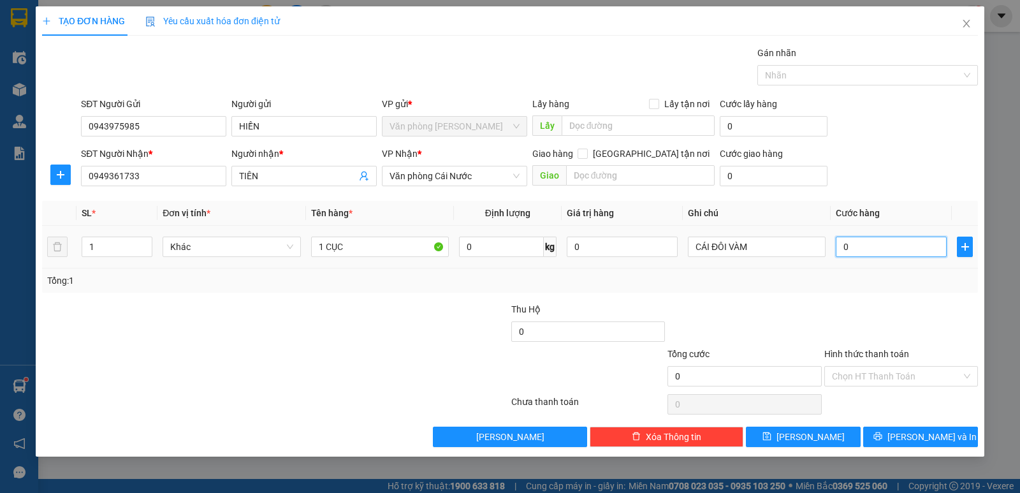
type input "6"
type input "60"
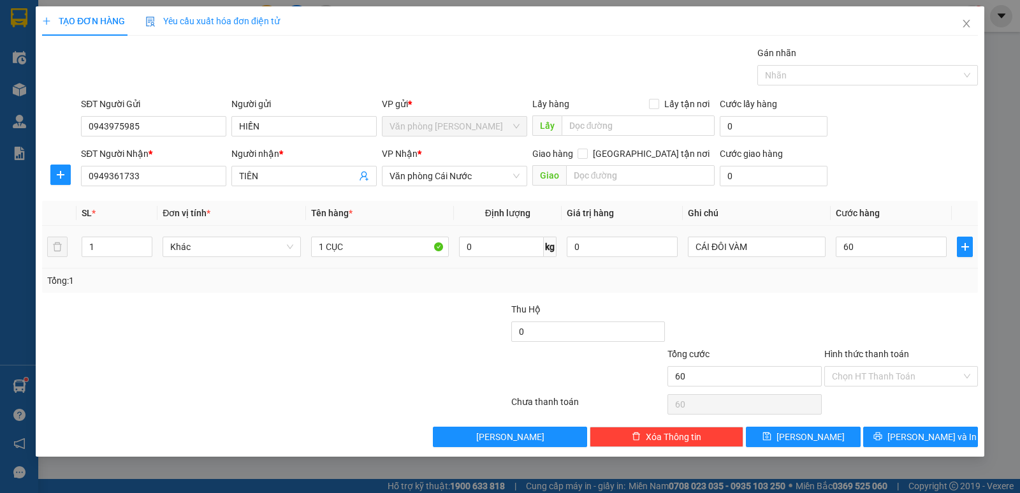
type input "60.000"
drag, startPoint x: 879, startPoint y: 289, endPoint x: 880, endPoint y: 325, distance: 36.4
click at [879, 311] on div "Transit Pickup Surcharge Ids Transit Deliver Surcharge Ids Transit Deliver Surc…" at bounding box center [510, 246] width 936 height 401
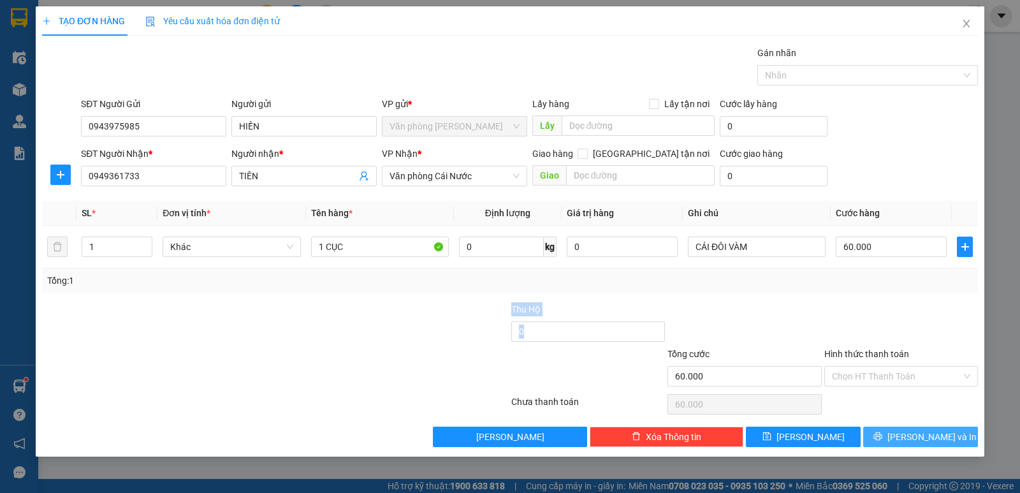
click at [909, 436] on span "[PERSON_NAME] và In" at bounding box center [931, 437] width 89 height 14
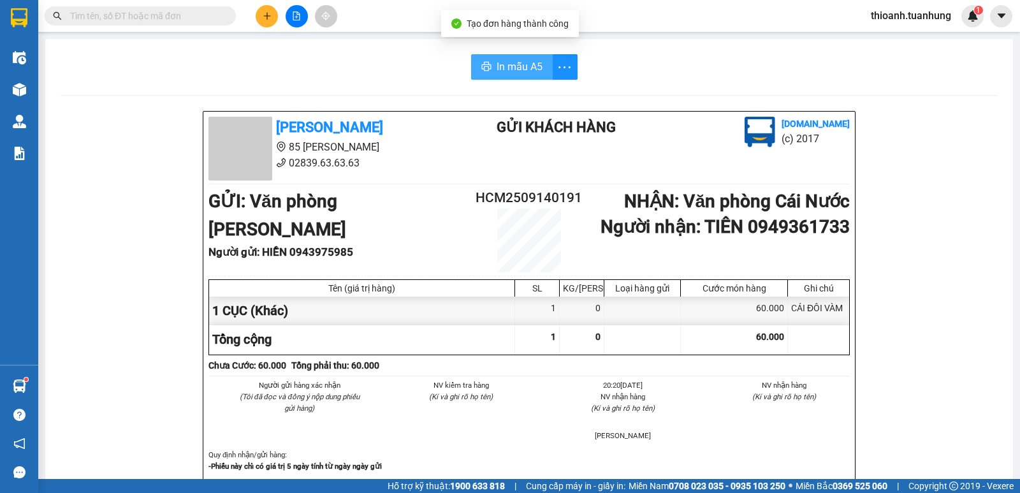
drag, startPoint x: 499, startPoint y: 53, endPoint x: 506, endPoint y: 62, distance: 11.3
click at [510, 70] on span "In mẫu A5" at bounding box center [519, 67] width 46 height 16
click at [496, 66] on span "In mẫu A5" at bounding box center [519, 67] width 46 height 16
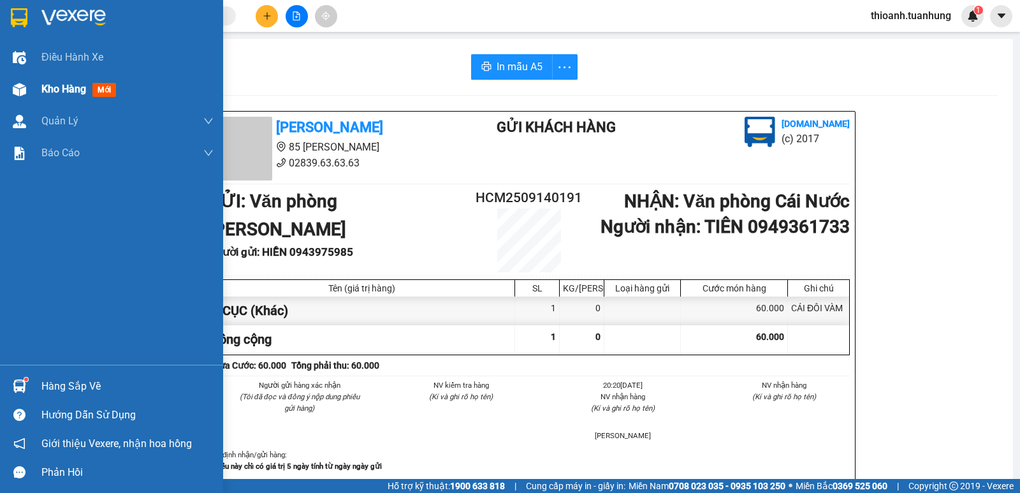
click at [85, 87] on span "Kho hàng" at bounding box center [63, 89] width 45 height 12
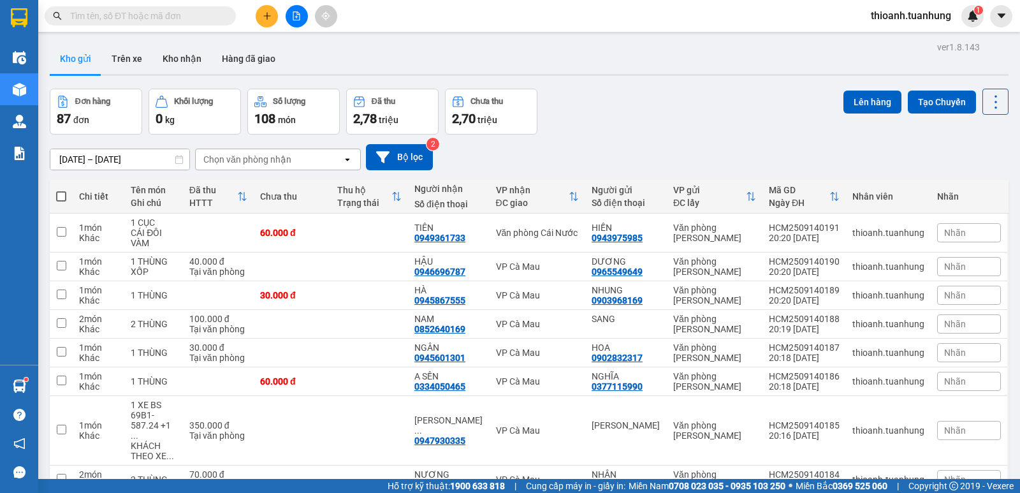
click at [180, 20] on input "text" at bounding box center [145, 16] width 150 height 14
click at [168, 64] on button "Kho nhận" at bounding box center [181, 58] width 59 height 31
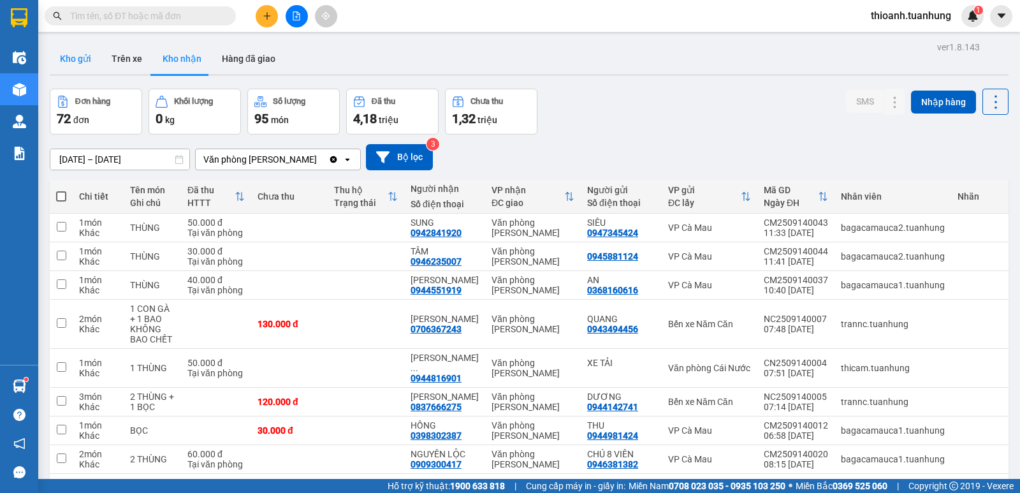
click at [81, 56] on button "Kho gửi" at bounding box center [76, 58] width 52 height 31
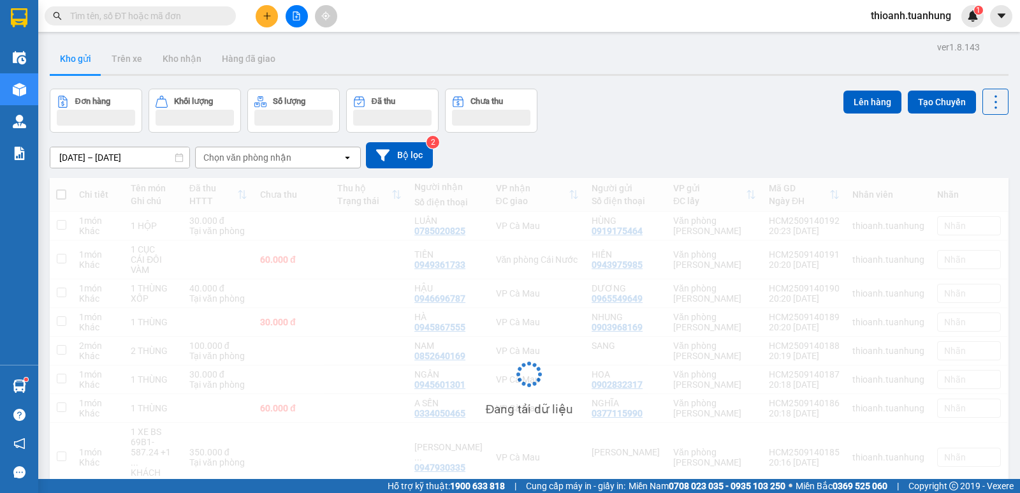
click at [118, 31] on div "Kết quả tìm kiếm ( 13 ) Bộ lọc Mã ĐH Trạng thái Món hàng Thu hộ Tổng cước Chưa …" at bounding box center [510, 16] width 1020 height 32
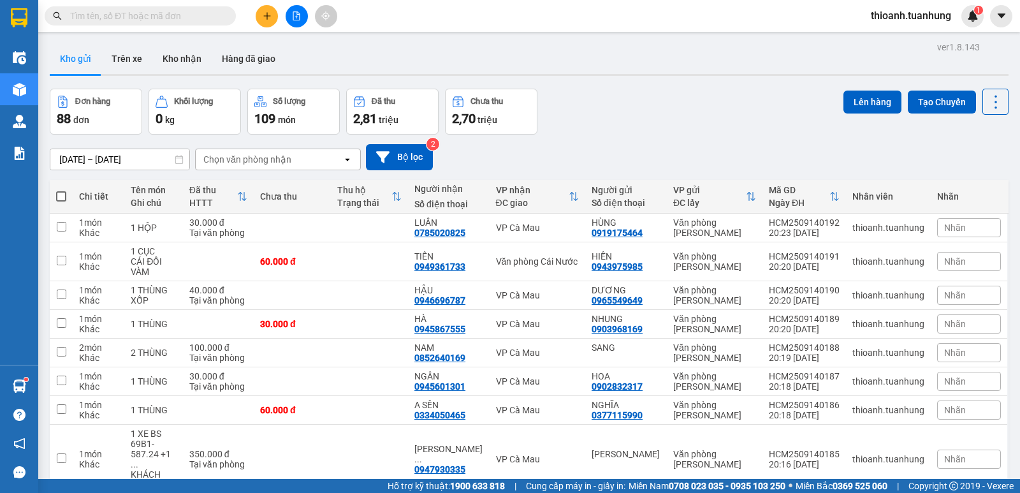
click at [132, 14] on input "text" at bounding box center [145, 16] width 150 height 14
click at [186, 61] on button "Kho nhận" at bounding box center [181, 58] width 59 height 31
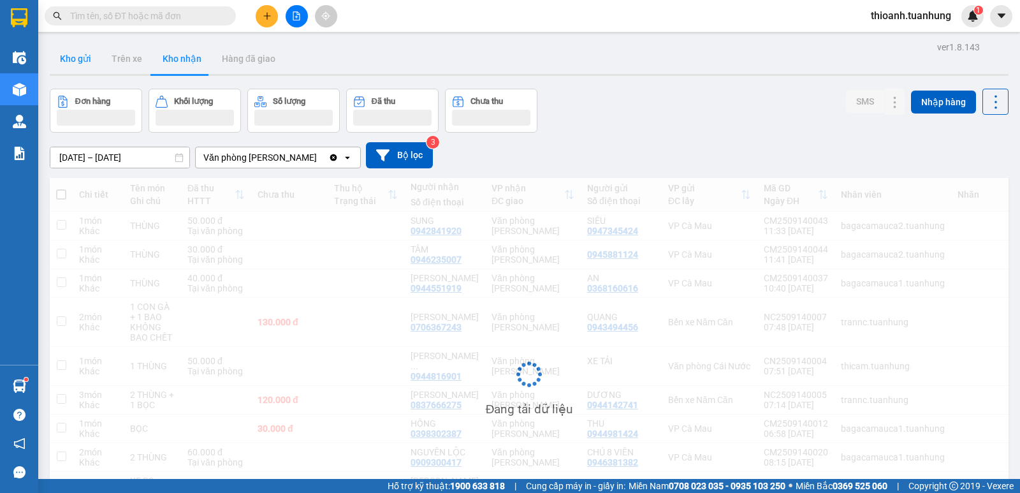
click at [85, 61] on button "Kho gửi" at bounding box center [76, 58] width 52 height 31
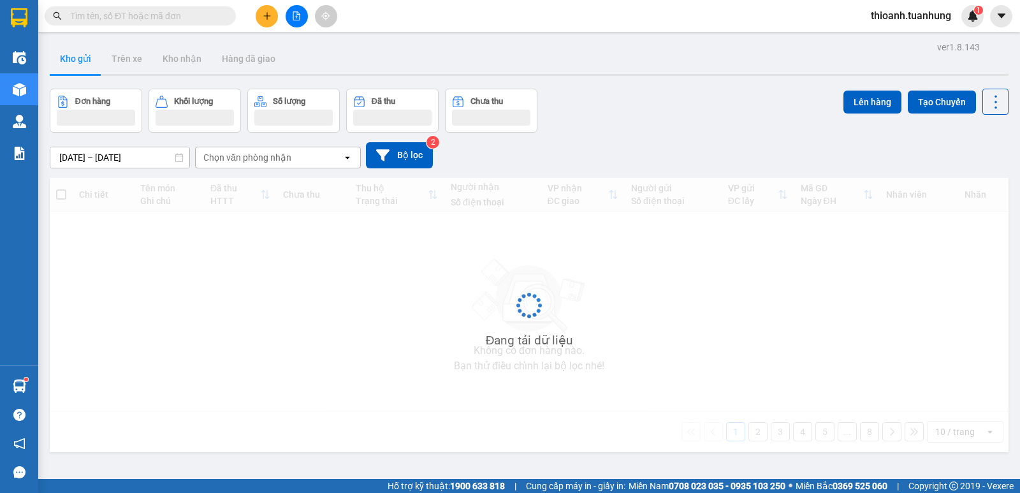
click at [85, 61] on button "Kho gửi" at bounding box center [76, 58] width 52 height 31
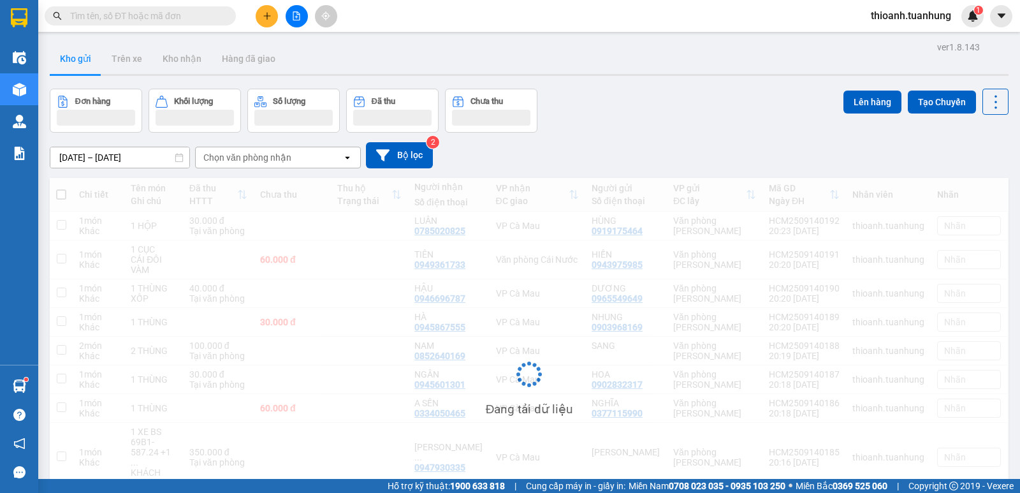
click at [85, 61] on button "Kho gửi" at bounding box center [76, 58] width 52 height 31
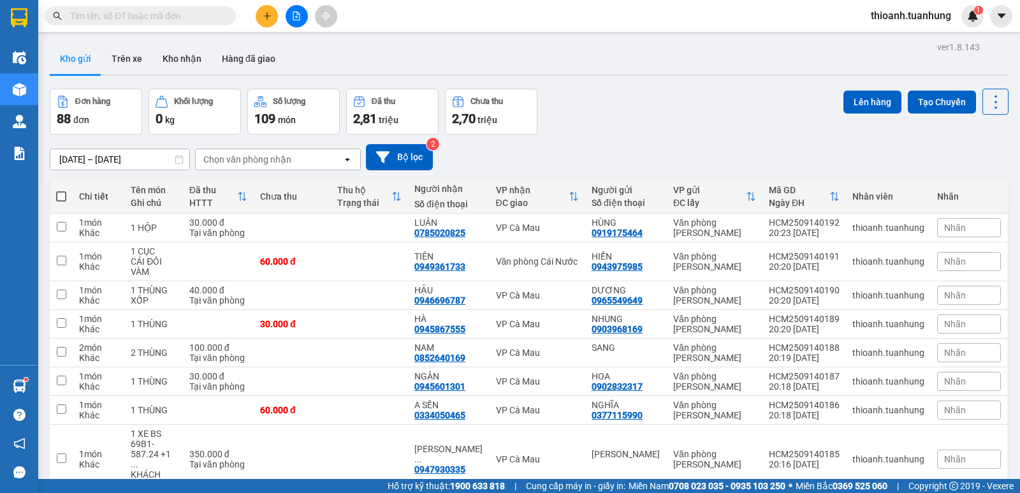
click at [66, 196] on th at bounding box center [61, 197] width 23 height 34
click at [61, 194] on span at bounding box center [61, 196] width 10 height 10
click at [61, 190] on input "checkbox" at bounding box center [61, 190] width 0 height 0
checkbox input "true"
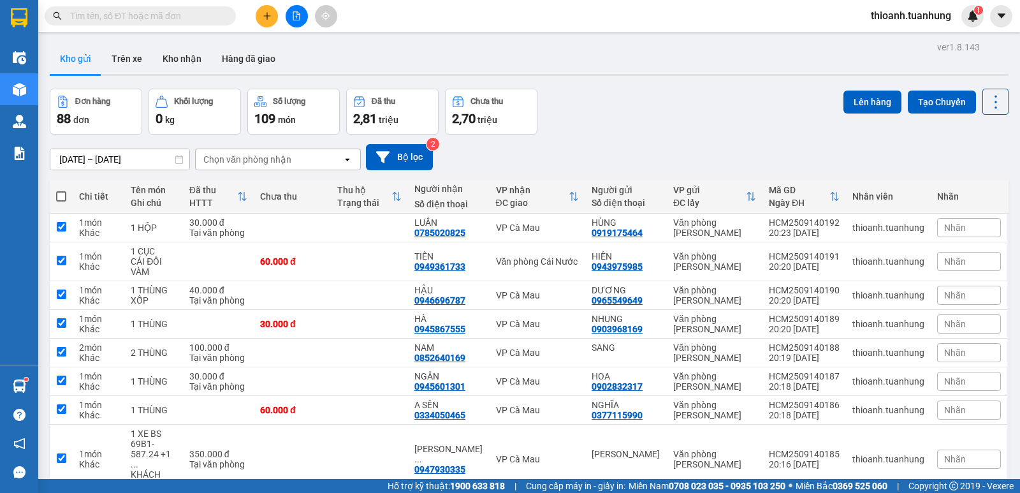
checkbox input "true"
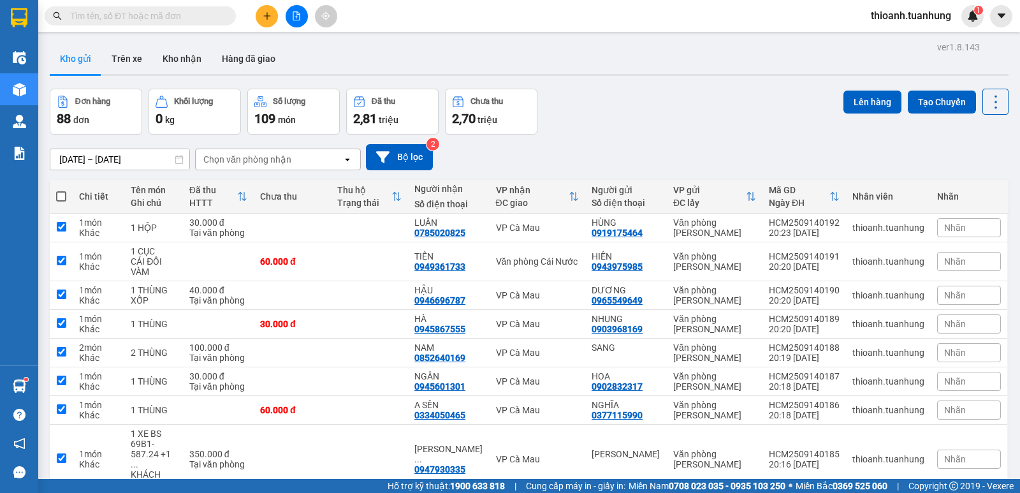
checkbox input "true"
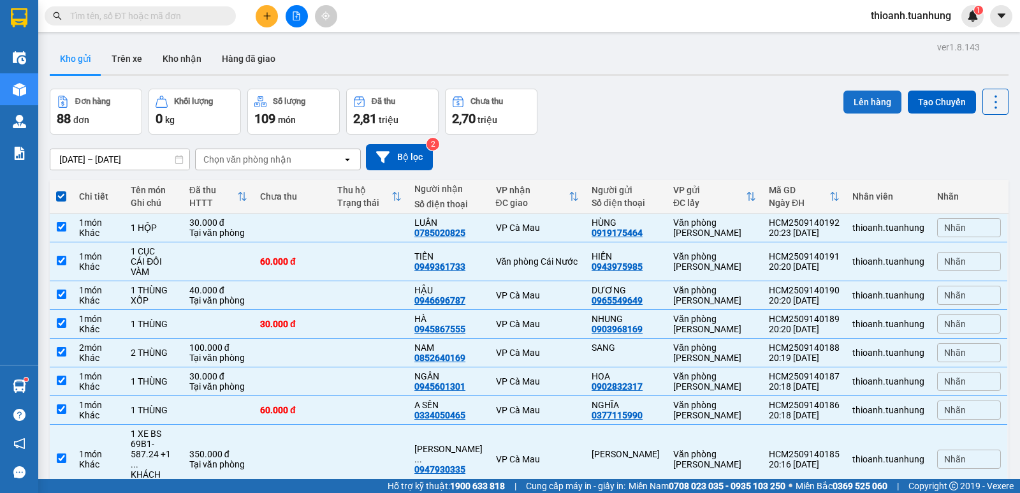
click at [867, 100] on button "Lên hàng" at bounding box center [872, 102] width 58 height 23
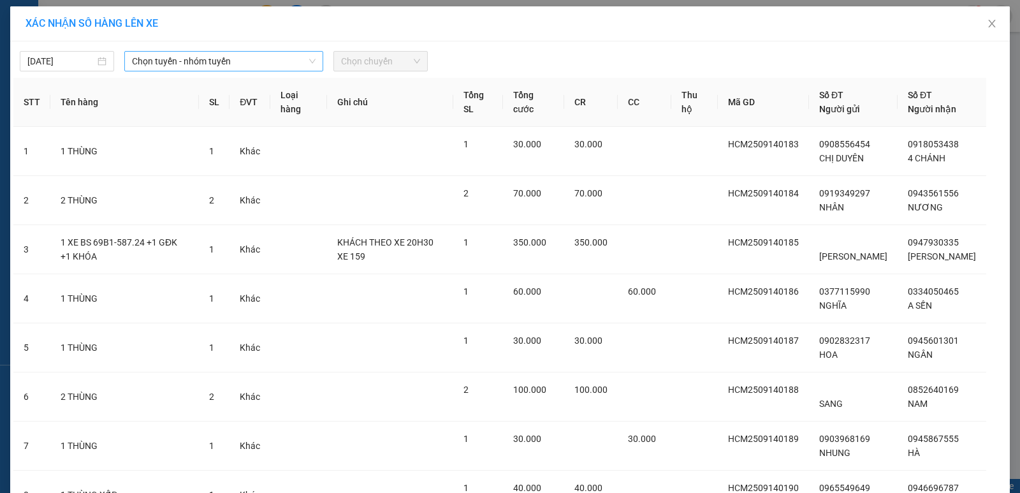
click at [157, 64] on span "Chọn tuyến - nhóm tuyến" at bounding box center [224, 61] width 184 height 19
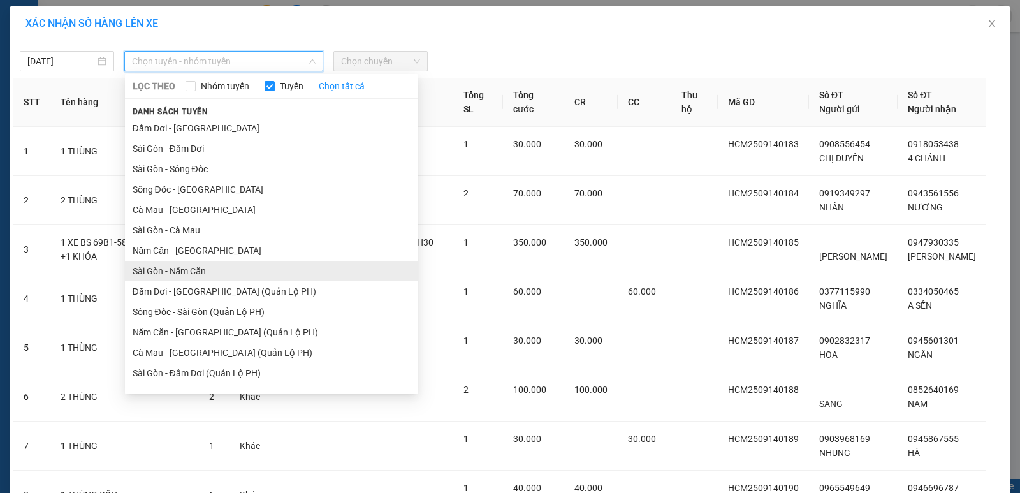
click at [188, 267] on li "Sài Gòn - Năm Căn" at bounding box center [271, 271] width 293 height 20
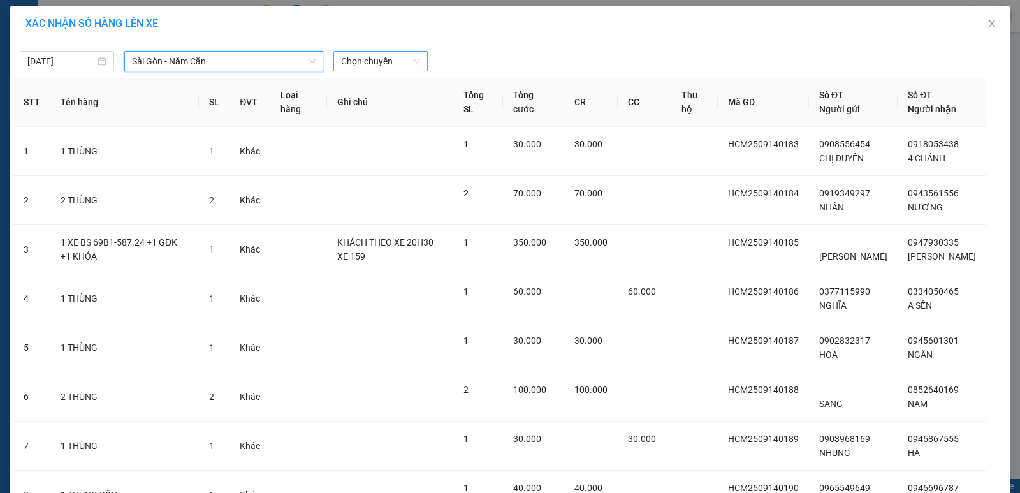
click at [356, 64] on span "Chọn chuyến" at bounding box center [380, 61] width 79 height 19
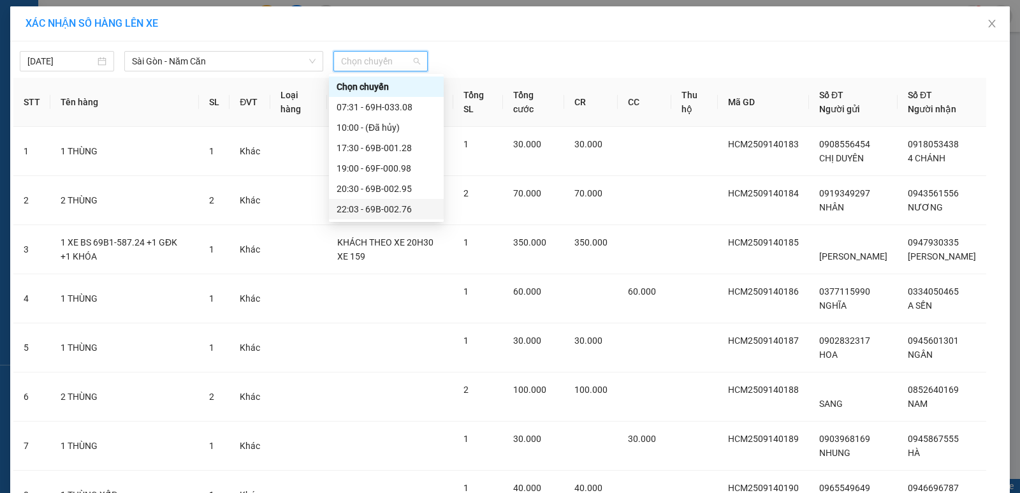
click at [402, 215] on div "22:03 - 69B-002.76" at bounding box center [386, 209] width 99 height 14
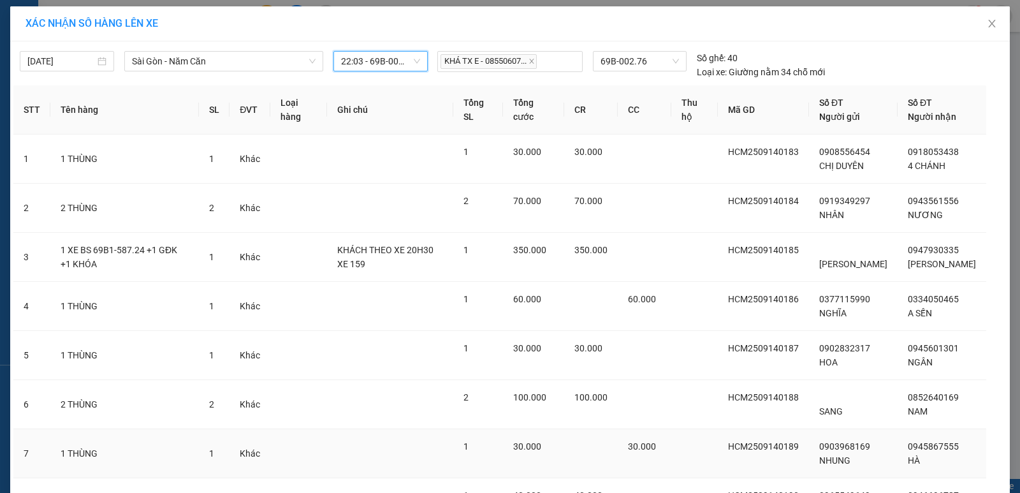
scroll to position [240, 0]
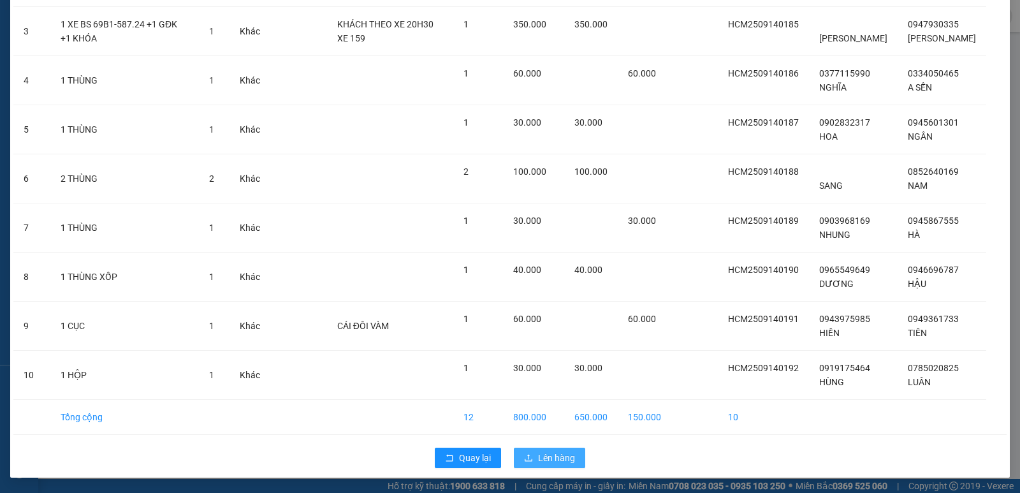
click at [518, 465] on button "Lên hàng" at bounding box center [549, 457] width 71 height 20
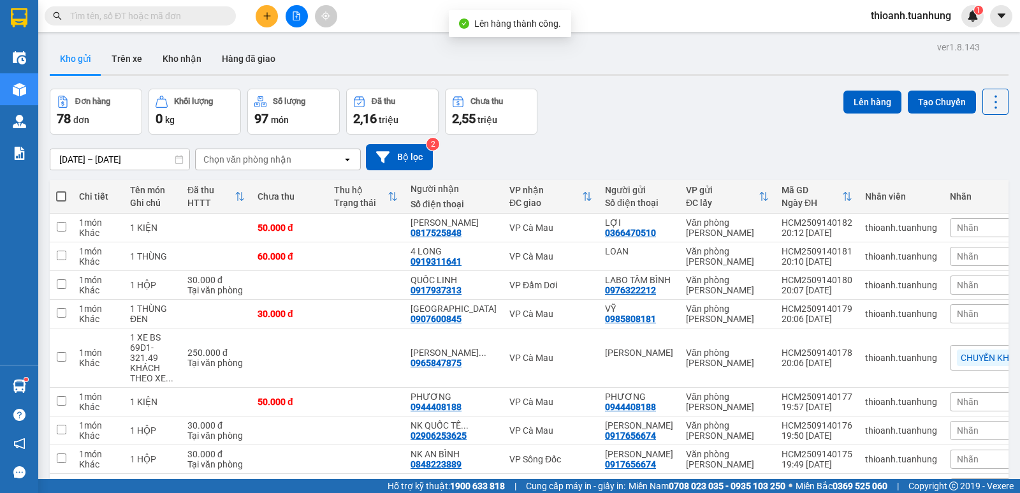
scroll to position [120, 0]
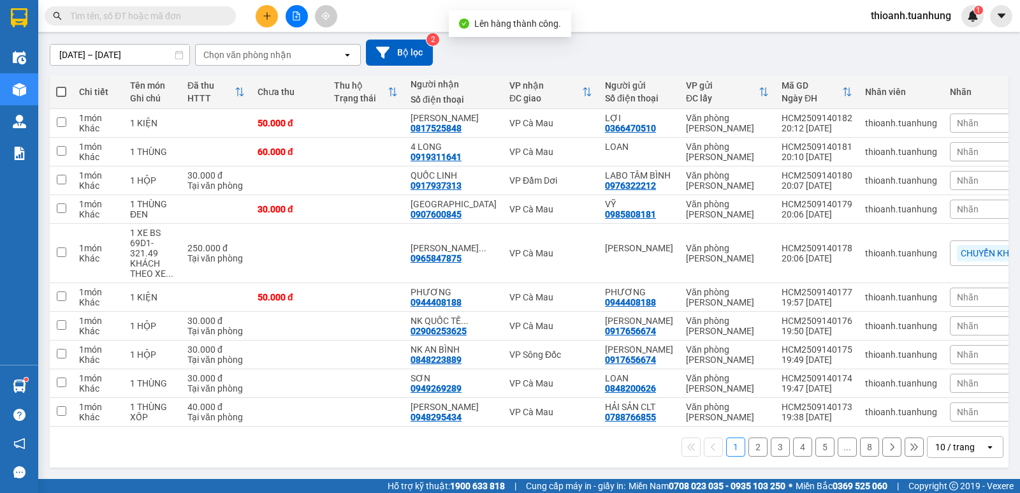
drag, startPoint x: 938, startPoint y: 446, endPoint x: 942, endPoint y: 438, distance: 8.3
click at [938, 443] on div "10 / trang" at bounding box center [955, 446] width 40 height 13
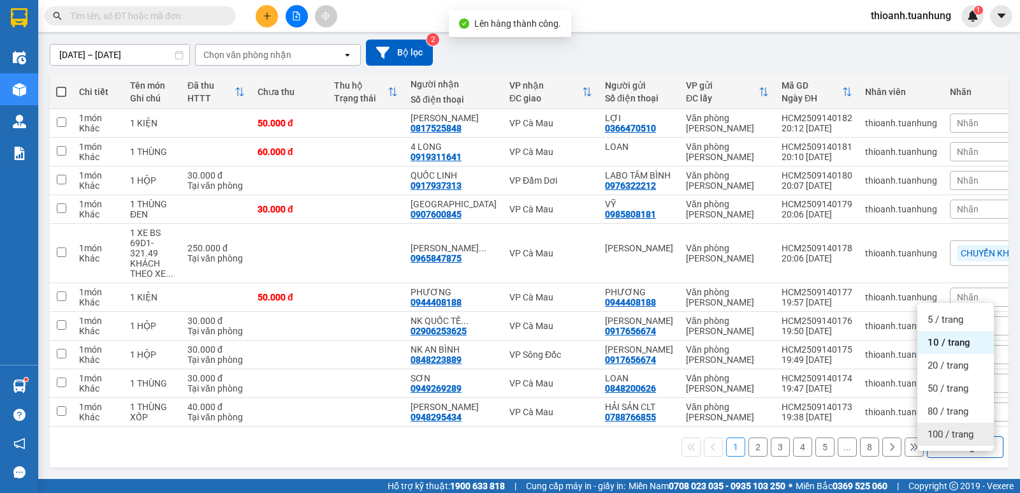
click at [948, 428] on span "100 / trang" at bounding box center [950, 434] width 46 height 13
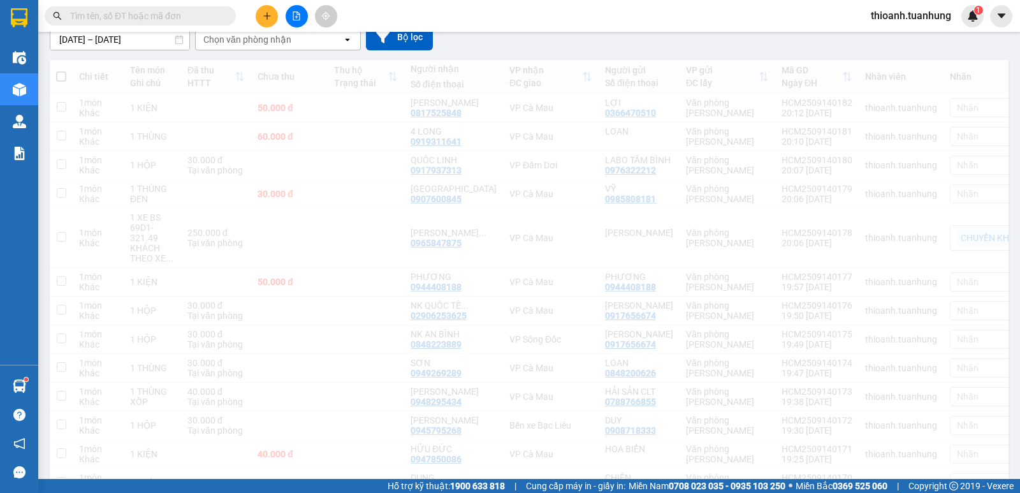
scroll to position [54, 0]
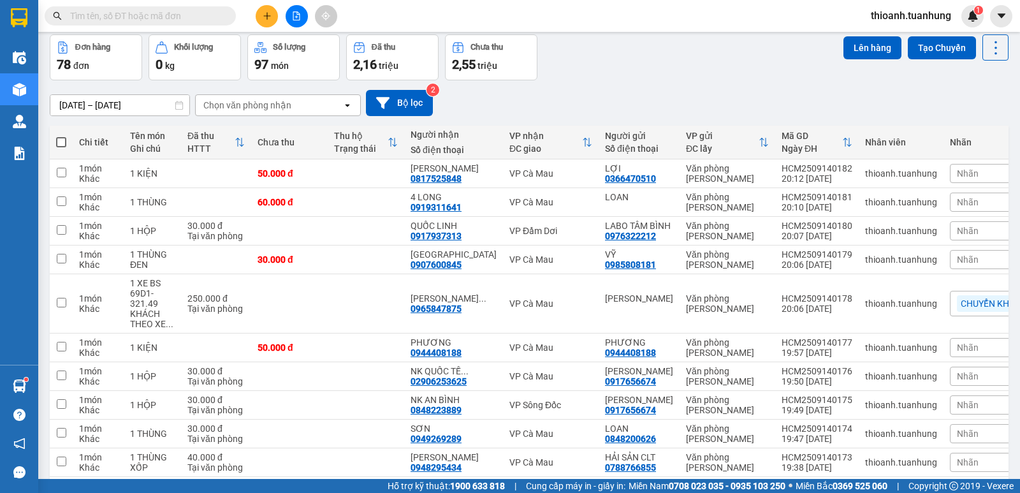
click at [65, 144] on span at bounding box center [61, 142] width 10 height 10
click at [61, 136] on input "checkbox" at bounding box center [61, 136] width 0 height 0
checkbox input "true"
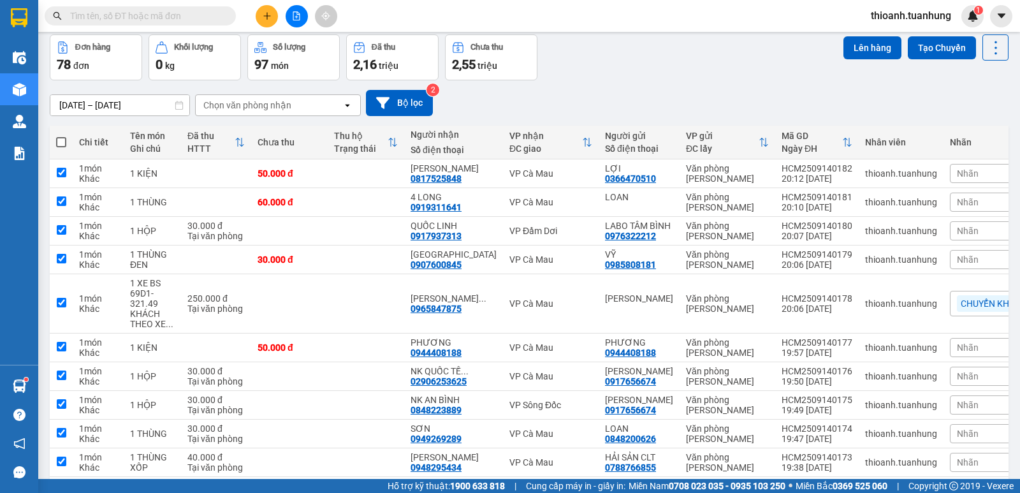
checkbox input "true"
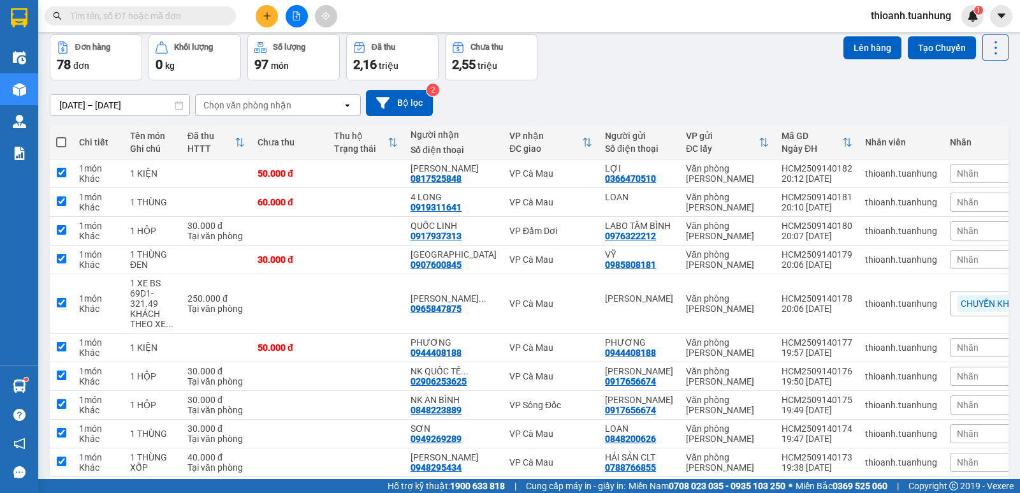
checkbox input "true"
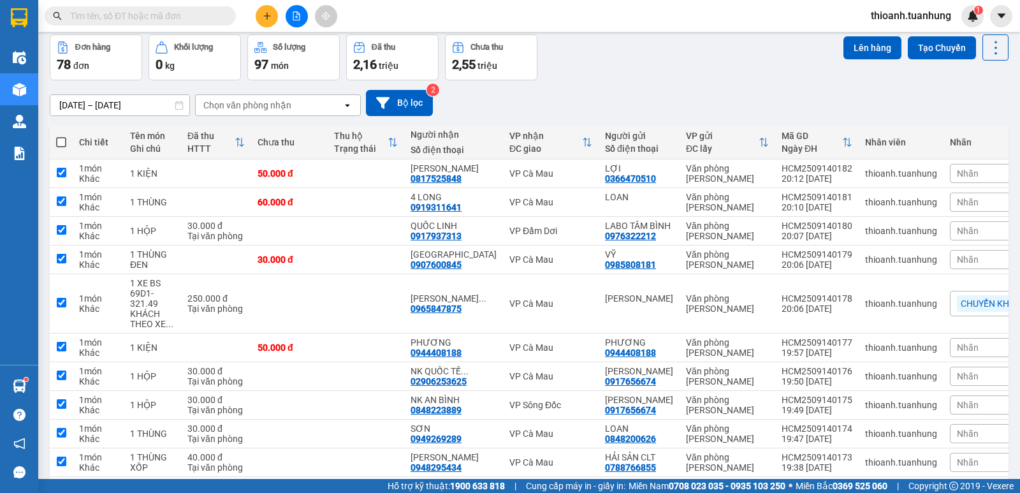
checkbox input "true"
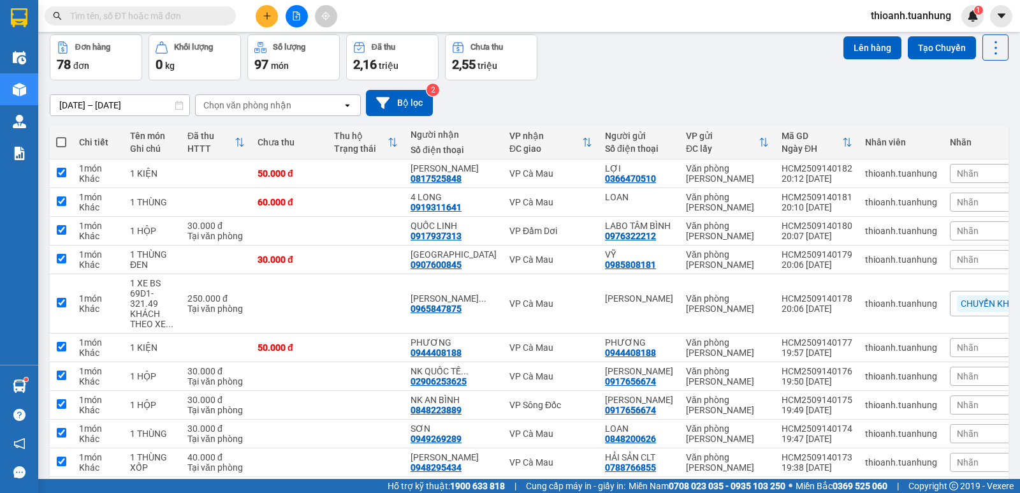
checkbox input "true"
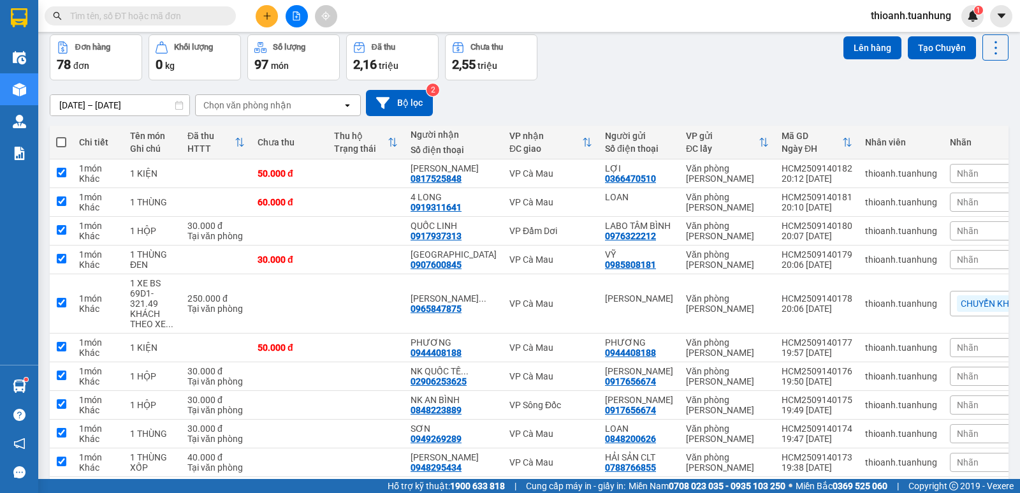
checkbox input "true"
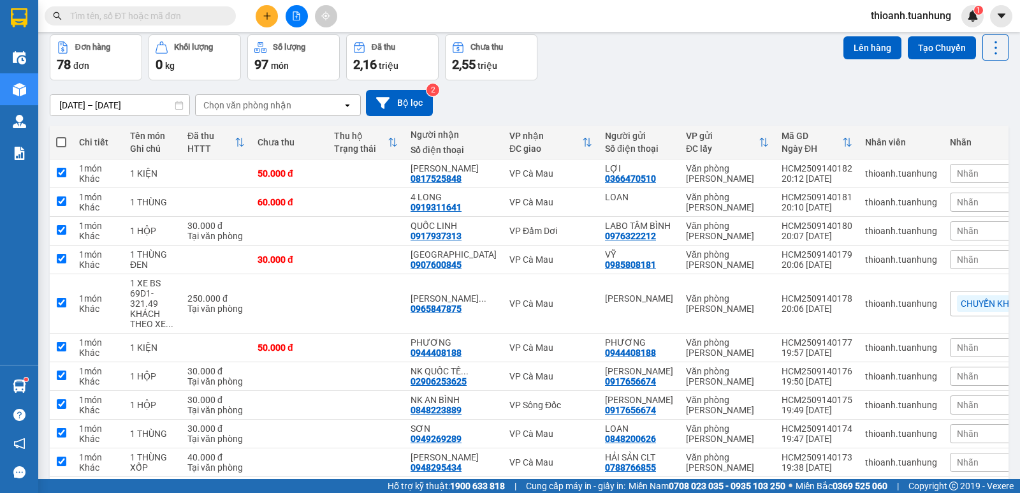
checkbox input "true"
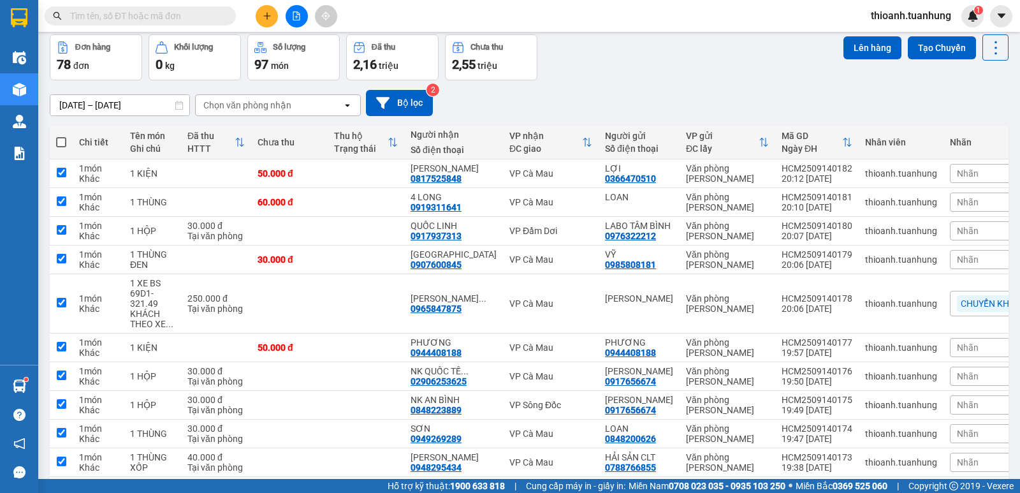
checkbox input "true"
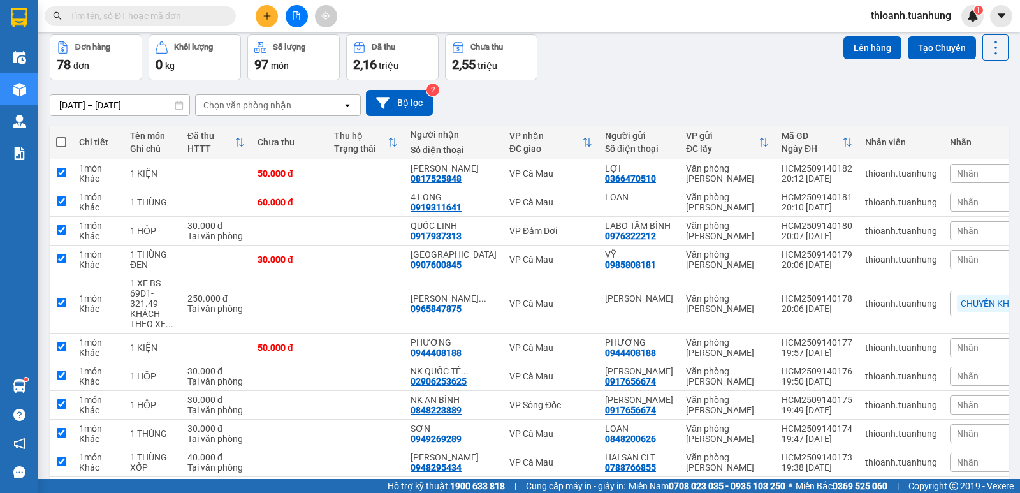
checkbox input "true"
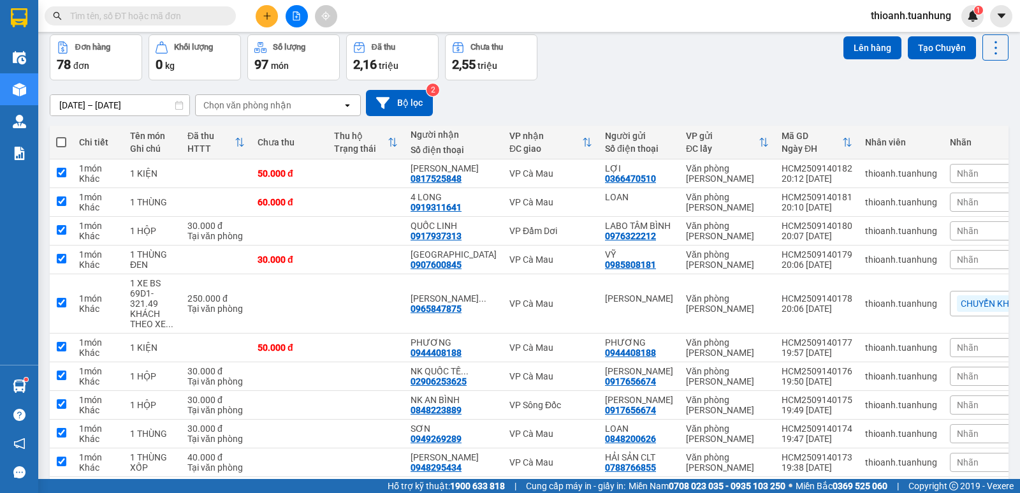
checkbox input "true"
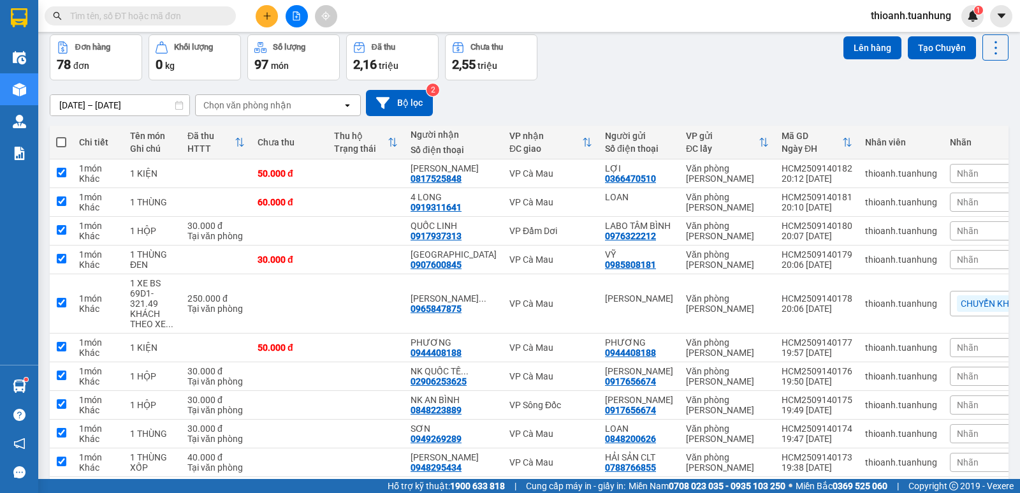
checkbox input "true"
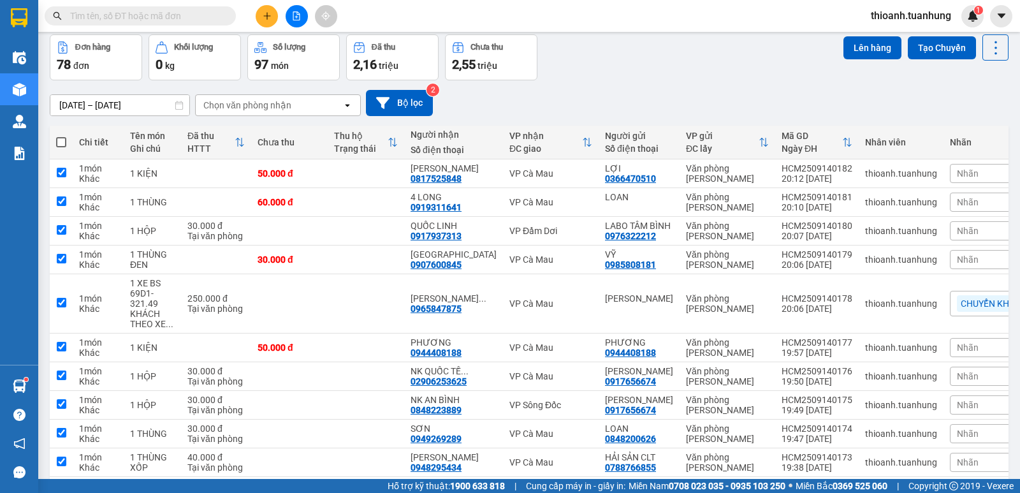
checkbox input "true"
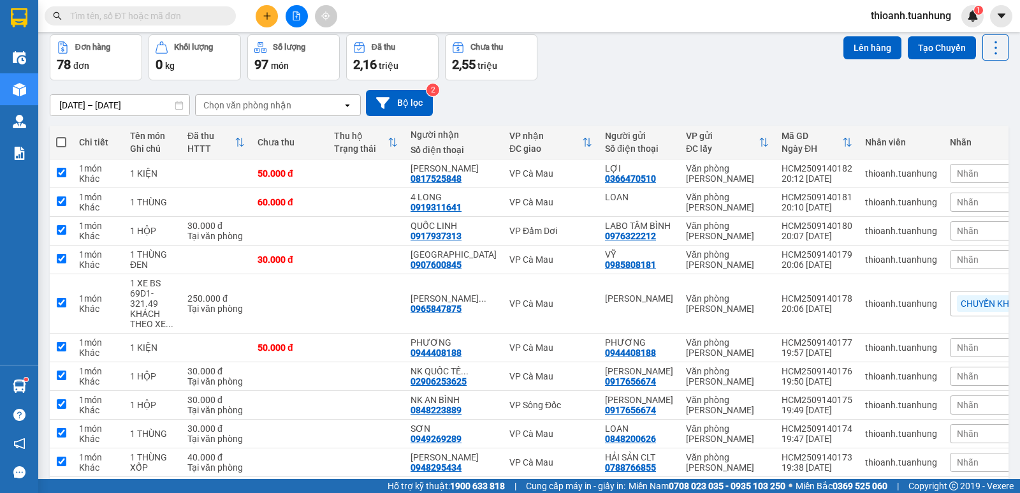
checkbox input "true"
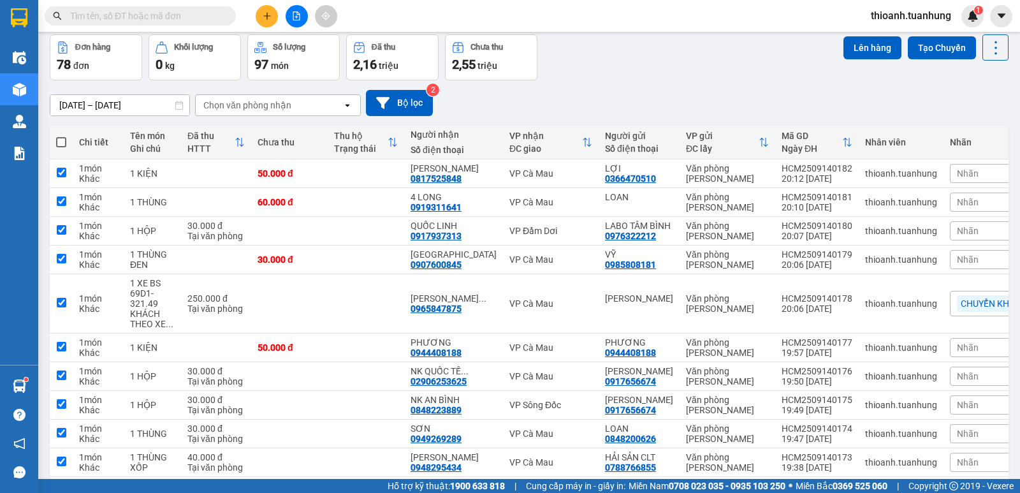
checkbox input "true"
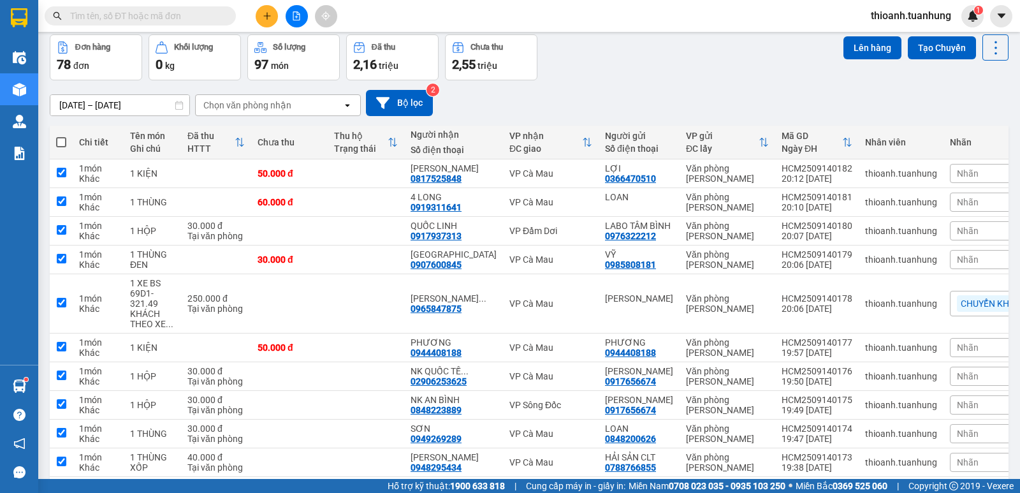
checkbox input "true"
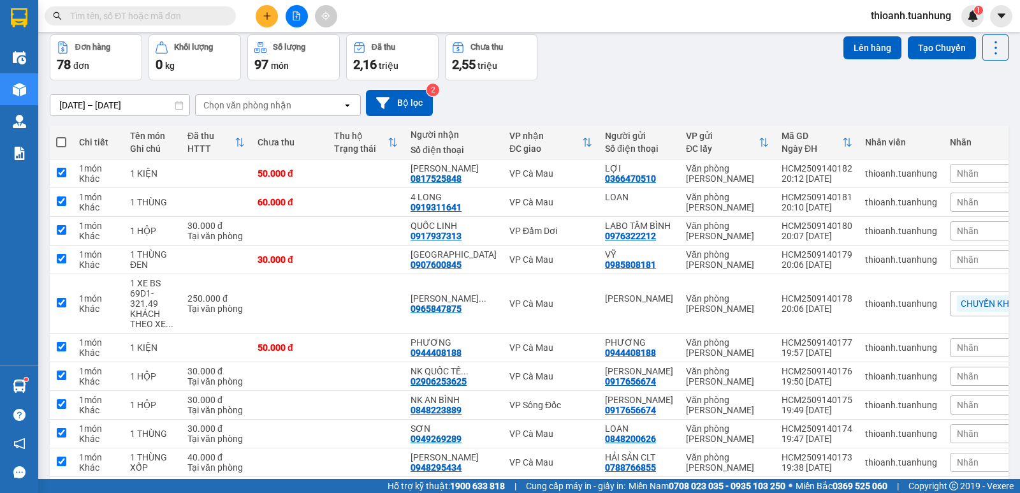
checkbox input "true"
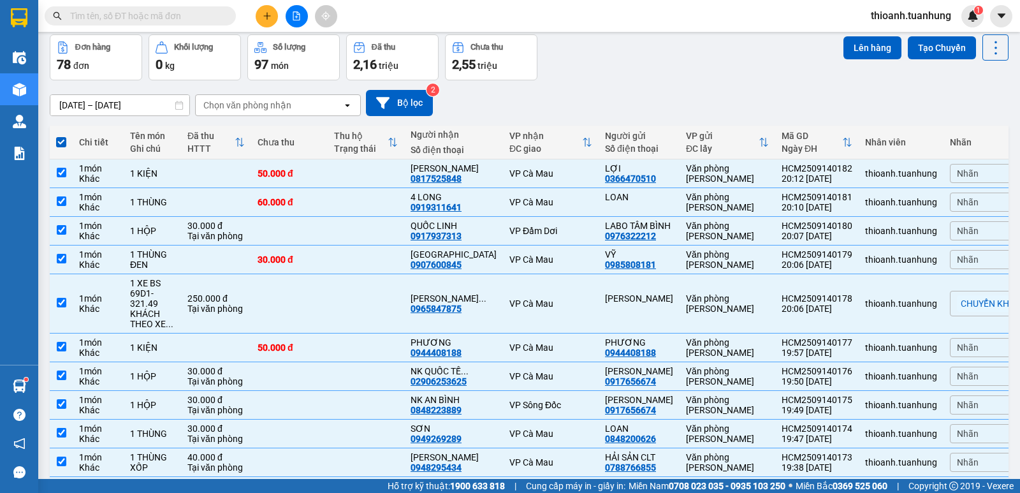
scroll to position [0, 0]
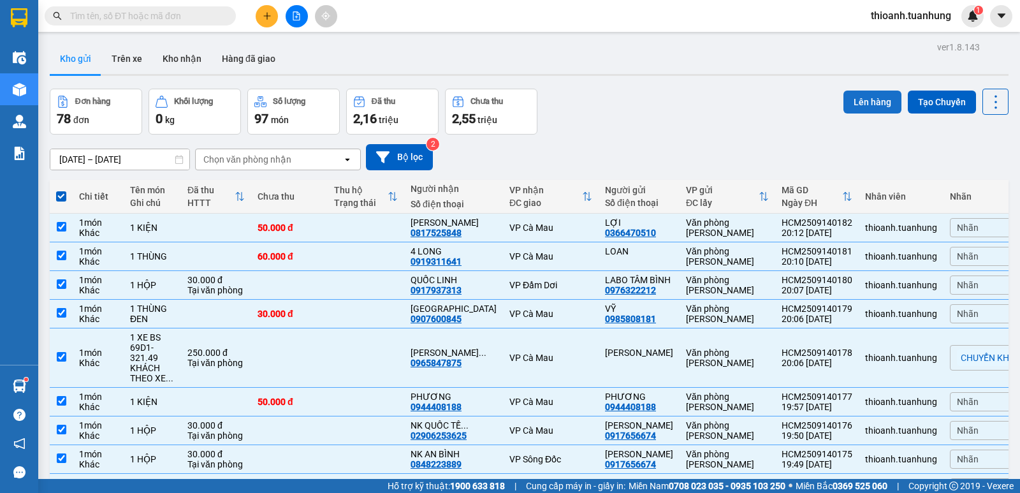
click at [865, 99] on button "Lên hàng" at bounding box center [872, 102] width 58 height 23
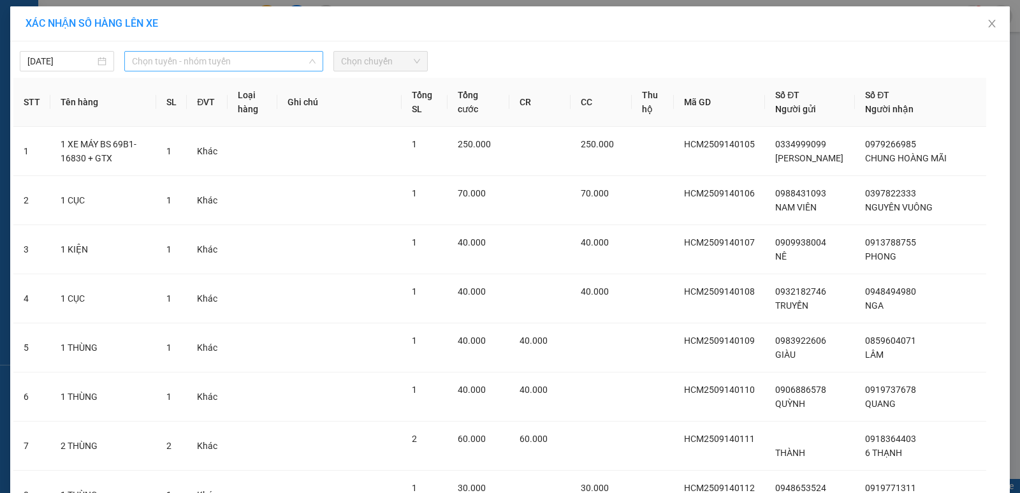
click at [202, 59] on span "Chọn tuyến - nhóm tuyến" at bounding box center [224, 61] width 184 height 19
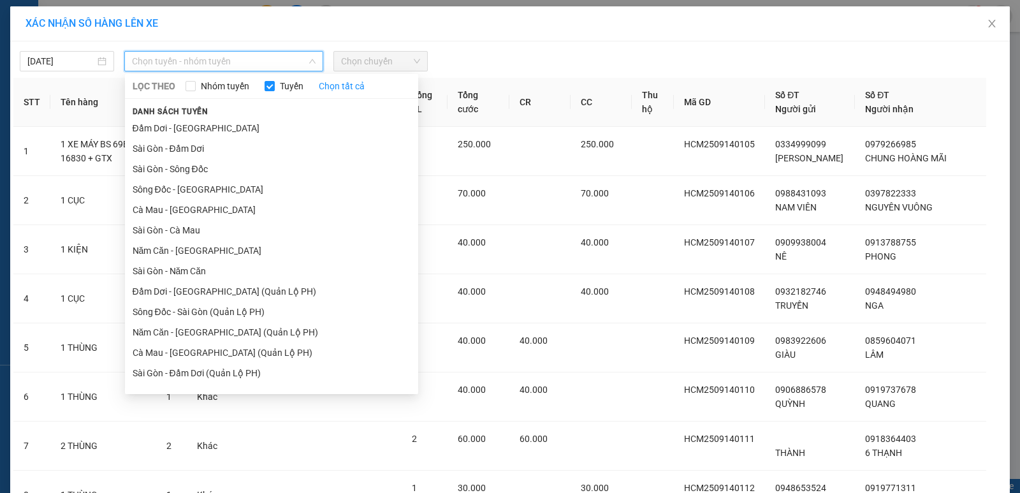
drag, startPoint x: 178, startPoint y: 275, endPoint x: 301, endPoint y: 108, distance: 207.3
click at [179, 273] on li "Sài Gòn - Năm Căn" at bounding box center [271, 271] width 293 height 20
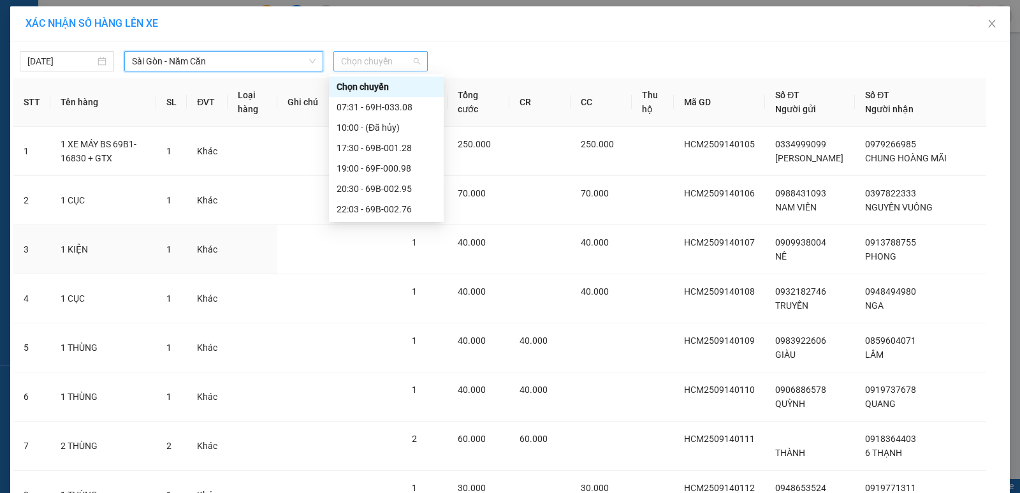
drag, startPoint x: 340, startPoint y: 65, endPoint x: 366, endPoint y: 85, distance: 33.7
click at [341, 65] on span "Chọn chuyến" at bounding box center [380, 61] width 79 height 19
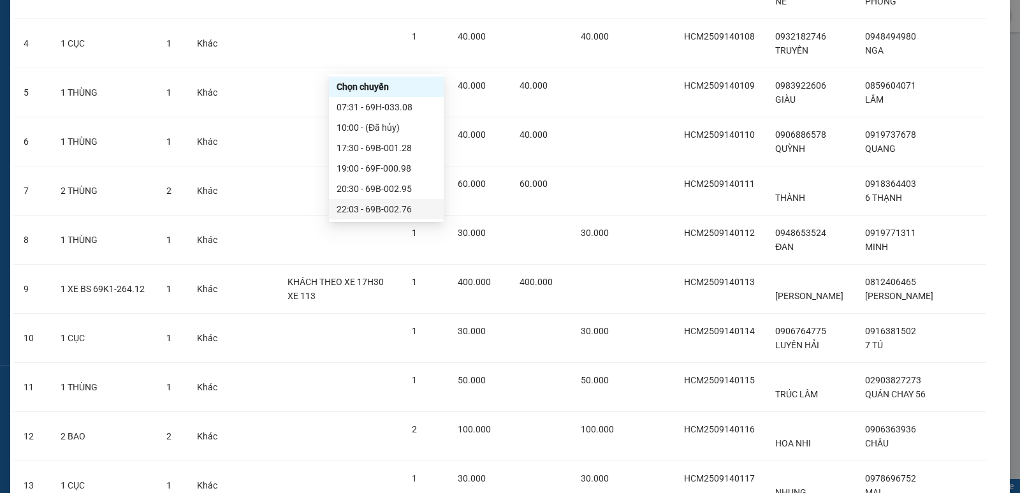
click at [398, 213] on div "22:03 - 69B-002.76" at bounding box center [386, 209] width 99 height 14
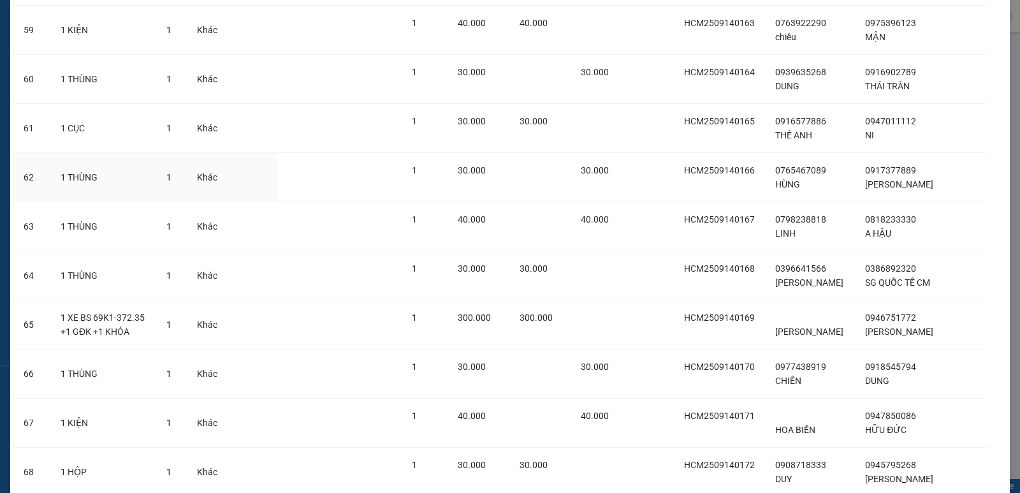
scroll to position [3689, 0]
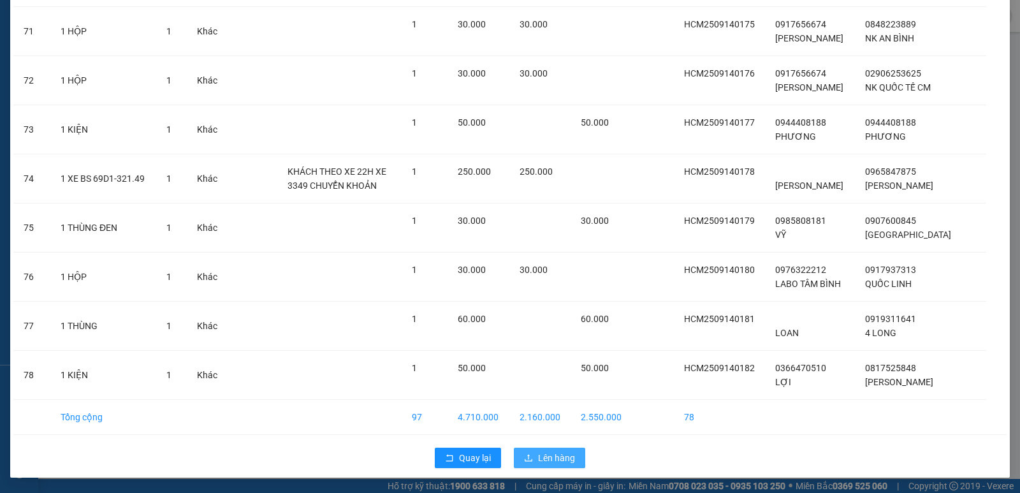
click at [560, 456] on span "Lên hàng" at bounding box center [556, 458] width 37 height 14
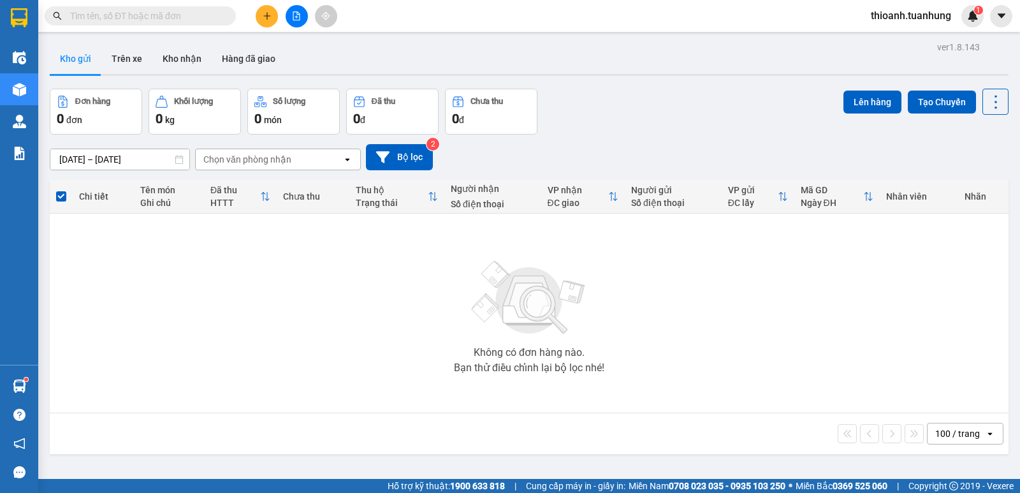
drag, startPoint x: 924, startPoint y: 430, endPoint x: 933, endPoint y: 423, distance: 11.5
click at [927, 430] on div "100 / trang" at bounding box center [955, 433] width 57 height 20
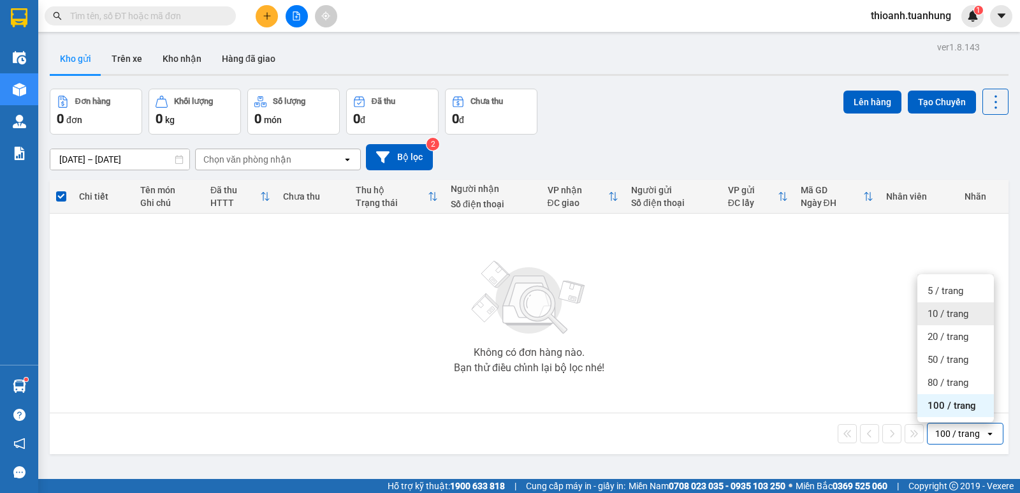
click at [929, 323] on div "10 / trang" at bounding box center [955, 313] width 76 height 23
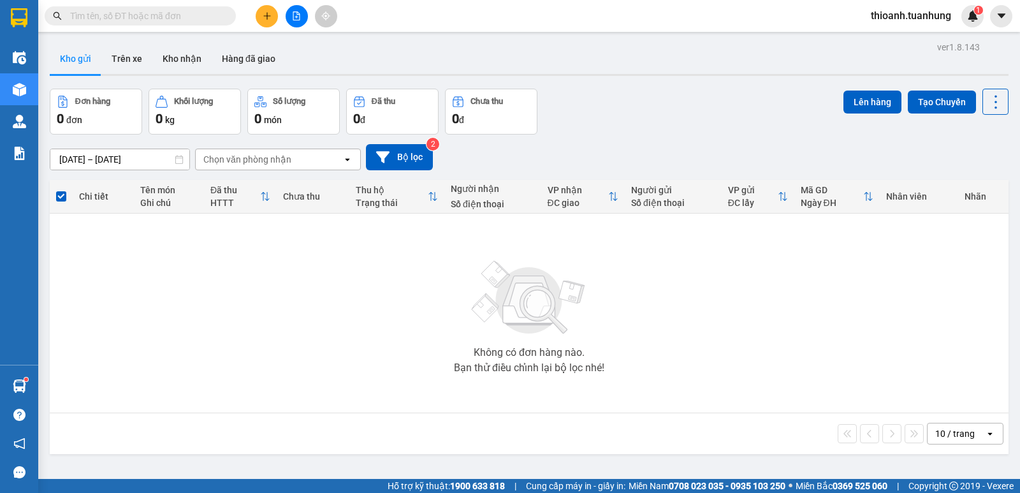
click at [141, 15] on input "text" at bounding box center [145, 16] width 150 height 14
click at [153, 17] on input "text" at bounding box center [145, 16] width 150 height 14
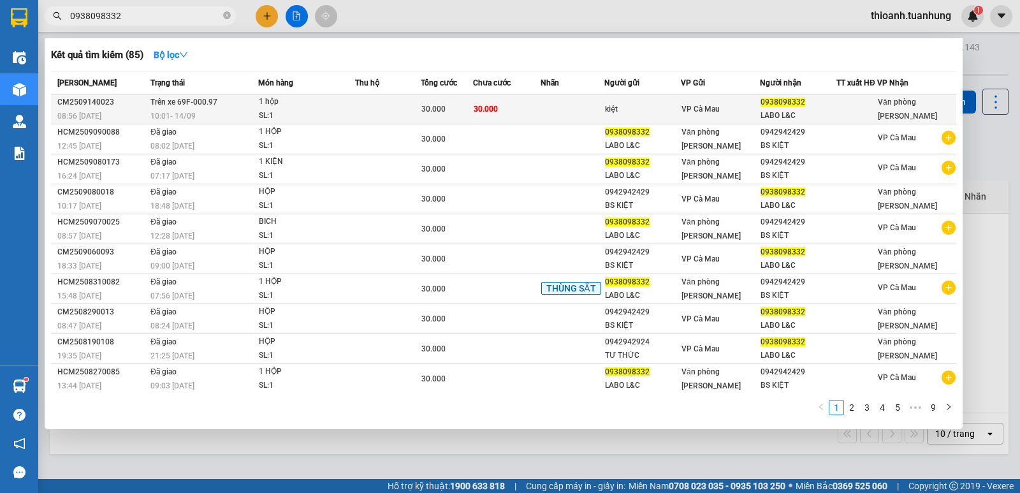
click at [812, 117] on div "LABO L&C" at bounding box center [797, 115] width 75 height 13
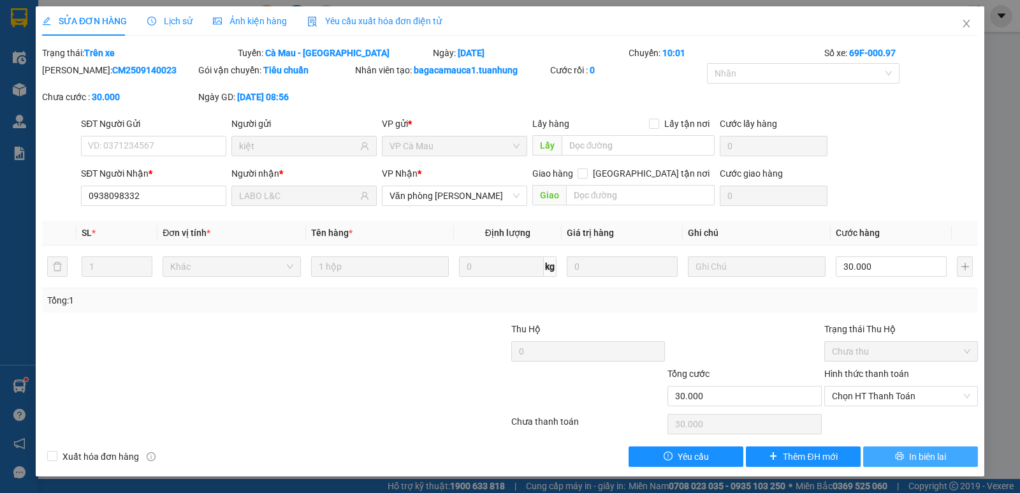
drag, startPoint x: 938, startPoint y: 443, endPoint x: 937, endPoint y: 449, distance: 6.4
click at [937, 448] on div "Total Paid Fee 0 Total UnPaid Fee 30.000 Cash Collection Total Fee Trạng thái: …" at bounding box center [510, 256] width 936 height 421
click at [936, 453] on span "In biên lai" at bounding box center [927, 456] width 37 height 14
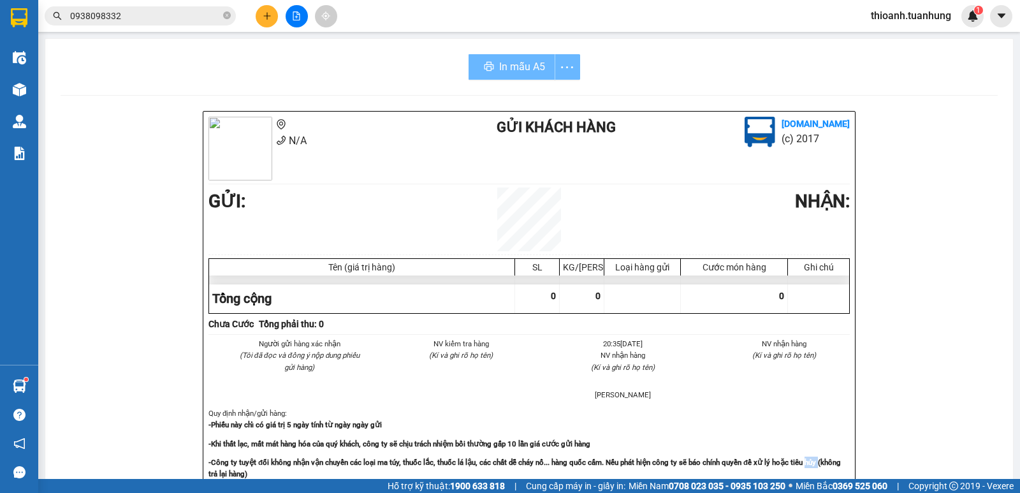
click at [936, 453] on div "N/A Gửi khách hàng [DOMAIN_NAME] (c) 2017 GỬI : NHẬN : Tên (giá trị hàng) SL KG…" at bounding box center [529, 502] width 937 height 783
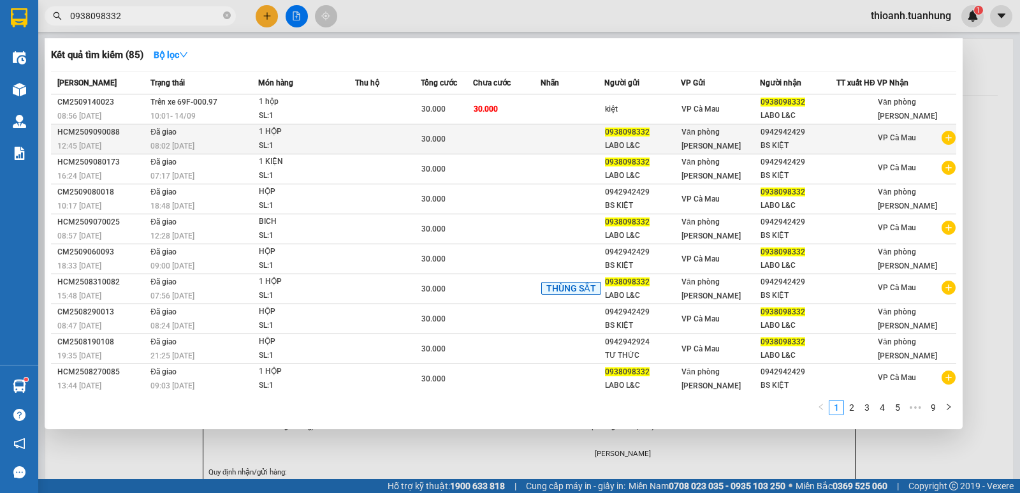
drag, startPoint x: 175, startPoint y: 16, endPoint x: 588, endPoint y: 141, distance: 431.1
click at [186, 20] on input "0938098332" at bounding box center [145, 16] width 150 height 14
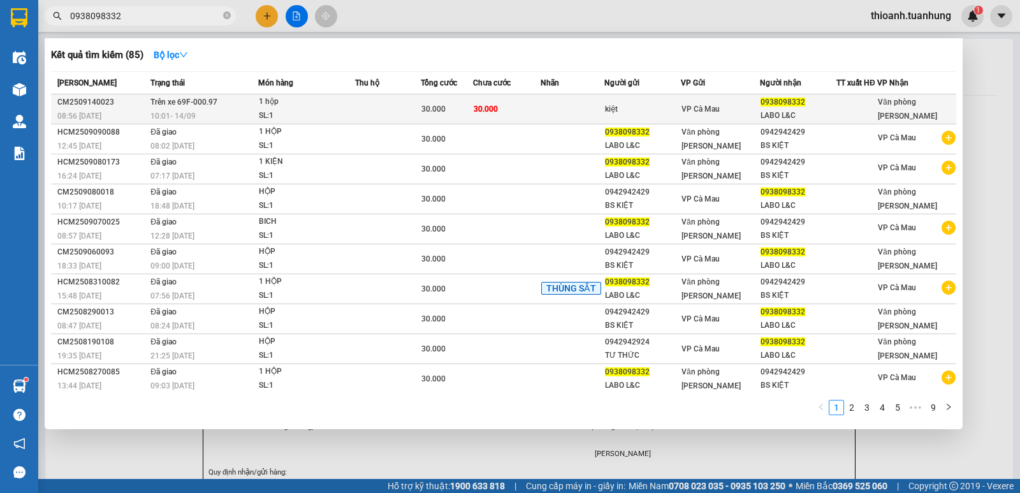
click at [615, 116] on div "kiệt" at bounding box center [642, 109] width 75 height 13
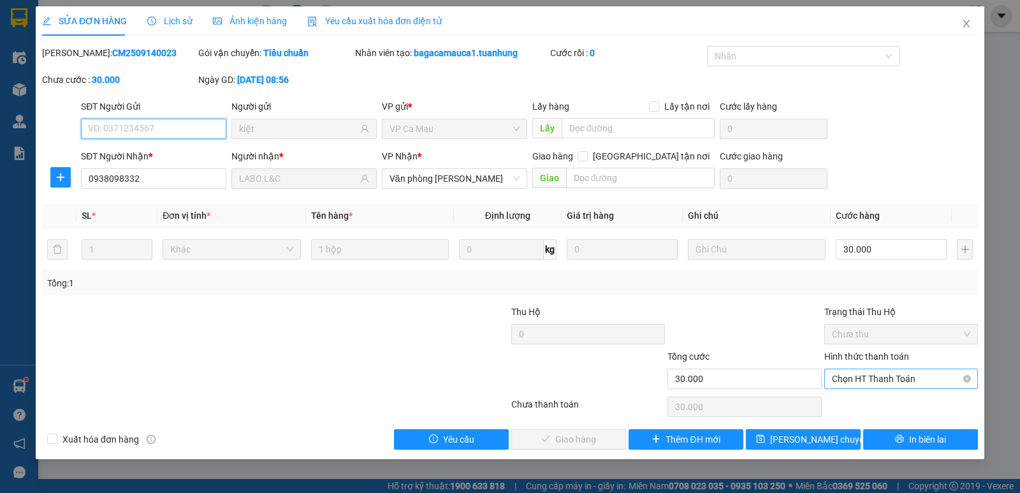
click at [863, 384] on span "Chọn HT Thanh Toán" at bounding box center [901, 378] width 138 height 19
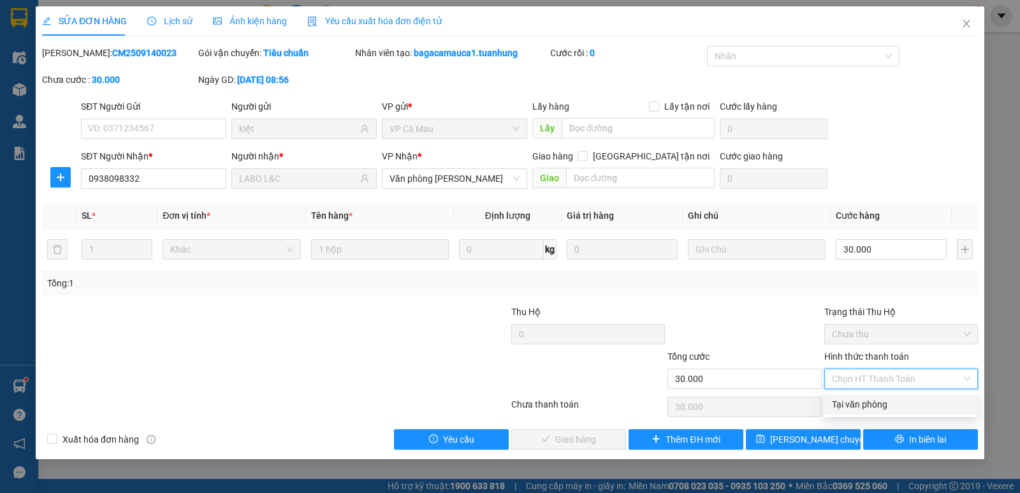
click at [866, 405] on div "Tại văn phòng" at bounding box center [901, 404] width 138 height 14
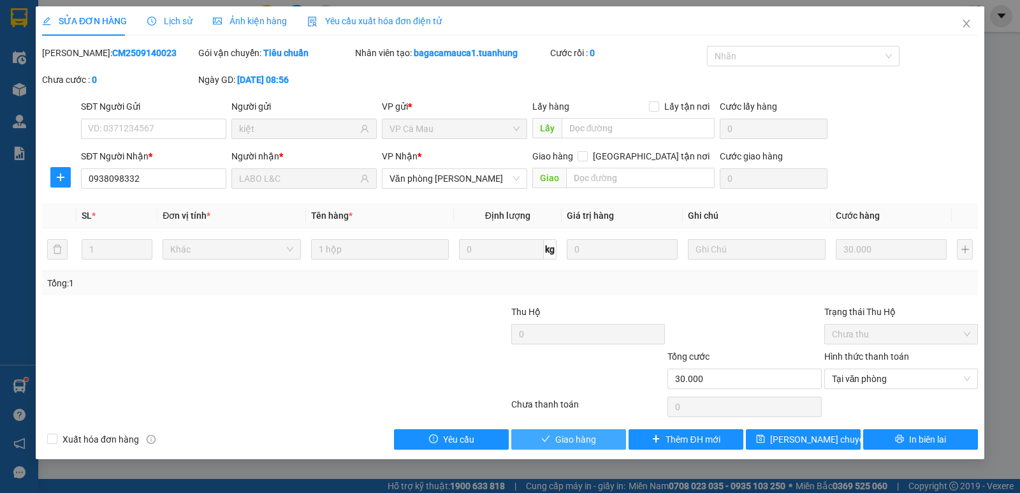
click at [567, 438] on span "Giao hàng" at bounding box center [575, 439] width 41 height 14
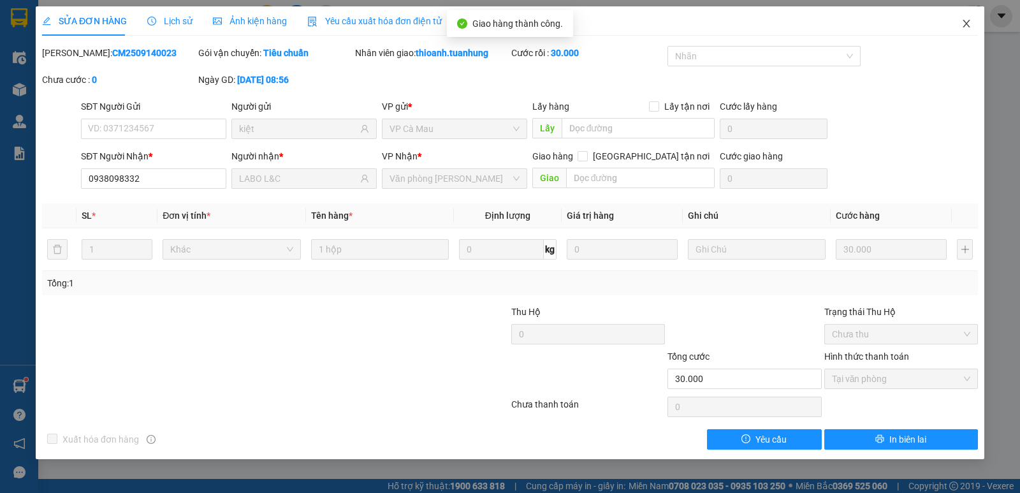
click at [974, 24] on span "Close" at bounding box center [966, 24] width 36 height 36
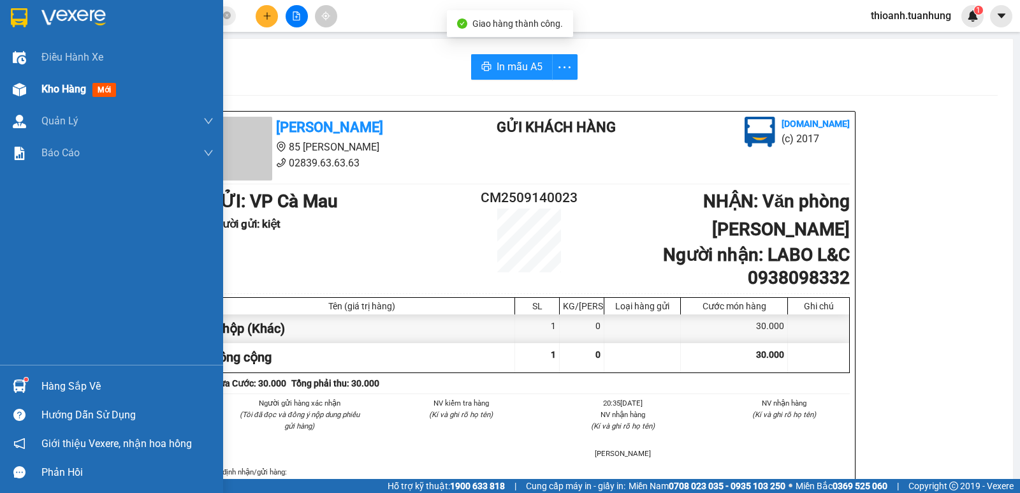
click at [70, 94] on span "Kho hàng" at bounding box center [63, 89] width 45 height 12
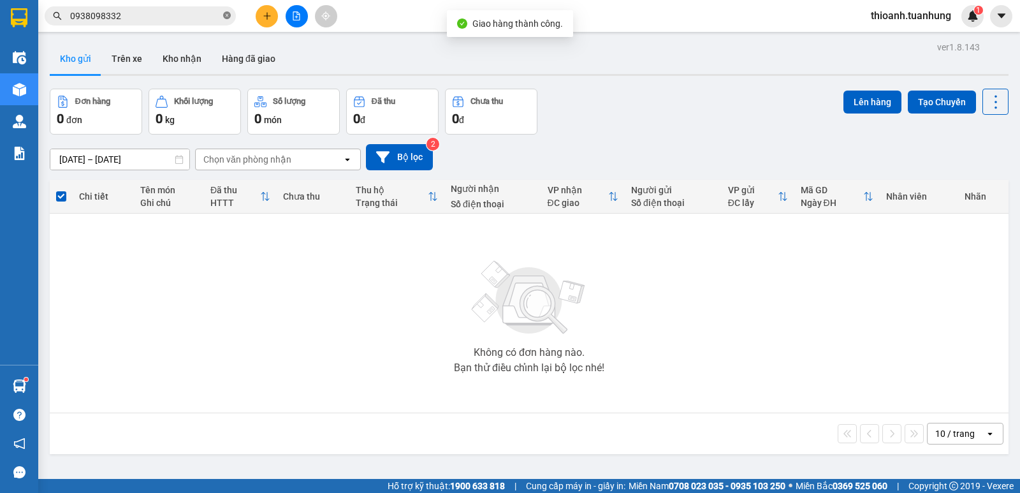
click at [227, 15] on icon "close-circle" at bounding box center [227, 15] width 8 height 8
click at [182, 60] on button "Kho nhận" at bounding box center [181, 58] width 59 height 31
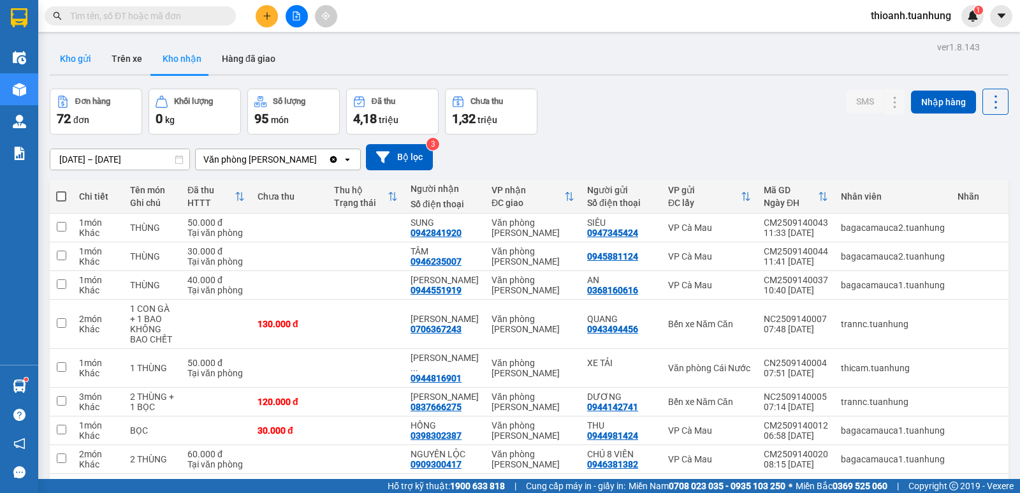
click at [83, 58] on button "Kho gửi" at bounding box center [76, 58] width 52 height 31
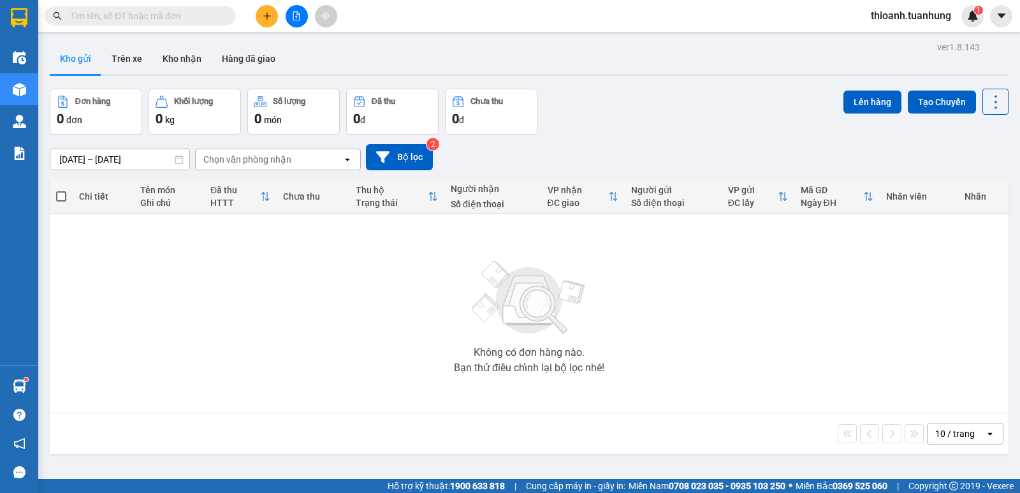
click at [138, 8] on span at bounding box center [140, 15] width 191 height 19
click at [191, 59] on button "Kho nhận" at bounding box center [181, 58] width 59 height 31
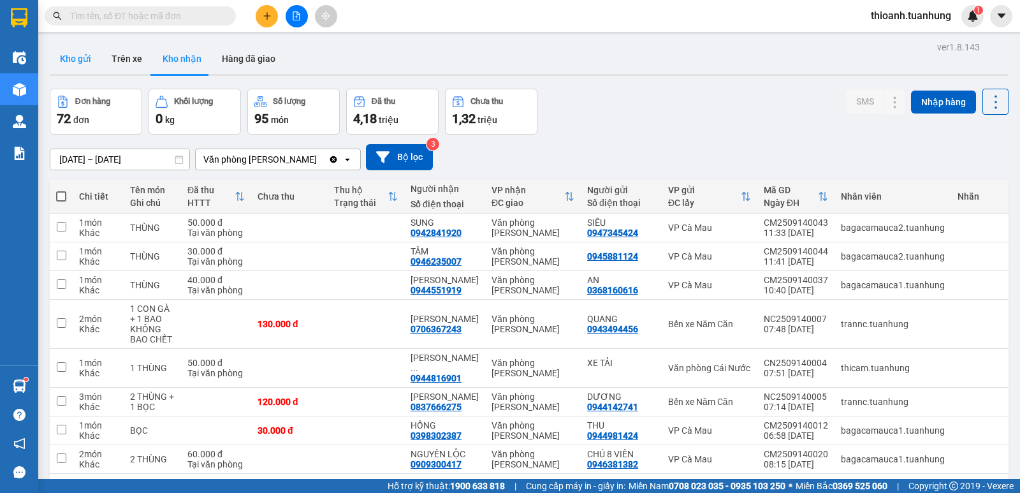
click at [70, 62] on button "Kho gửi" at bounding box center [76, 58] width 52 height 31
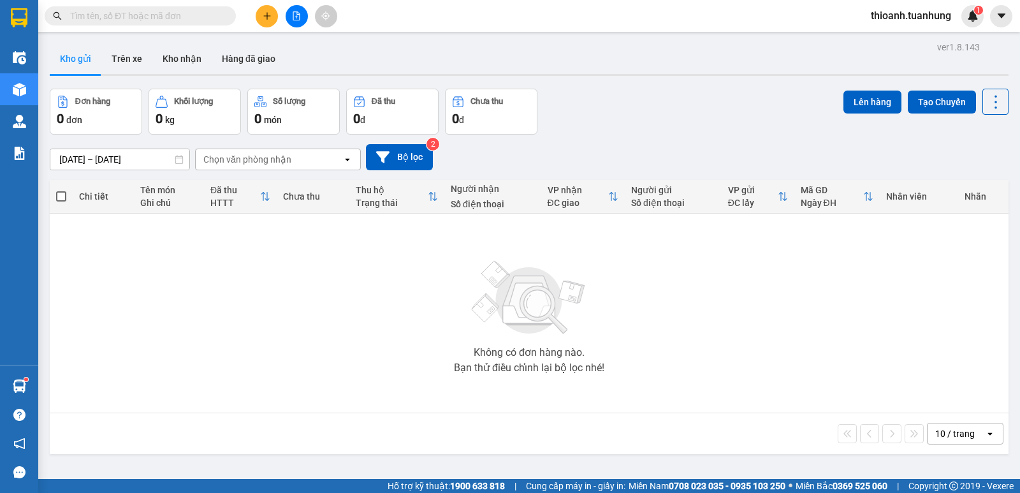
click at [78, 36] on main "ver 1.8.143 Kho gửi Trên xe Kho nhận Hàng đã giao Đơn hàng 0 đơn Khối lượng 0 k…" at bounding box center [510, 239] width 1020 height 479
click at [186, 65] on button "Kho nhận" at bounding box center [181, 58] width 59 height 31
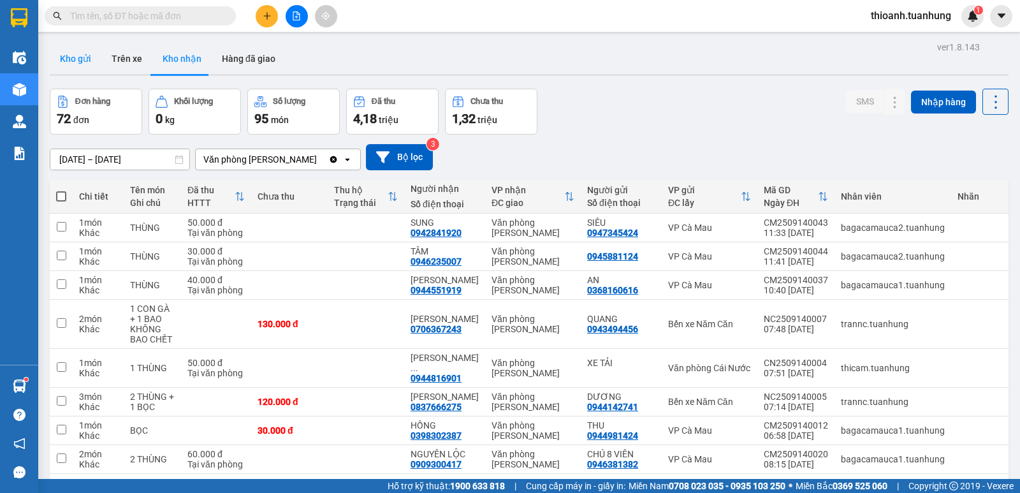
click at [80, 54] on button "Kho gửi" at bounding box center [76, 58] width 52 height 31
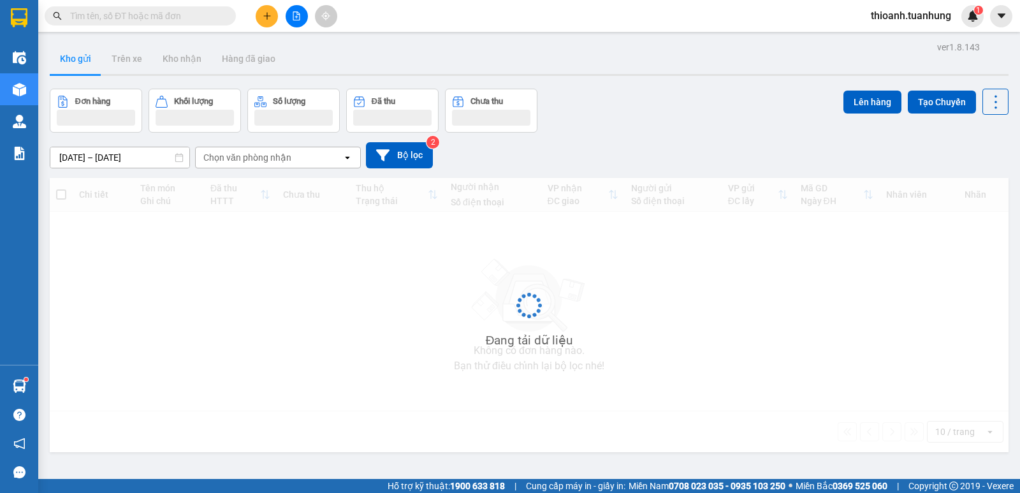
click at [100, 24] on span at bounding box center [140, 15] width 191 height 19
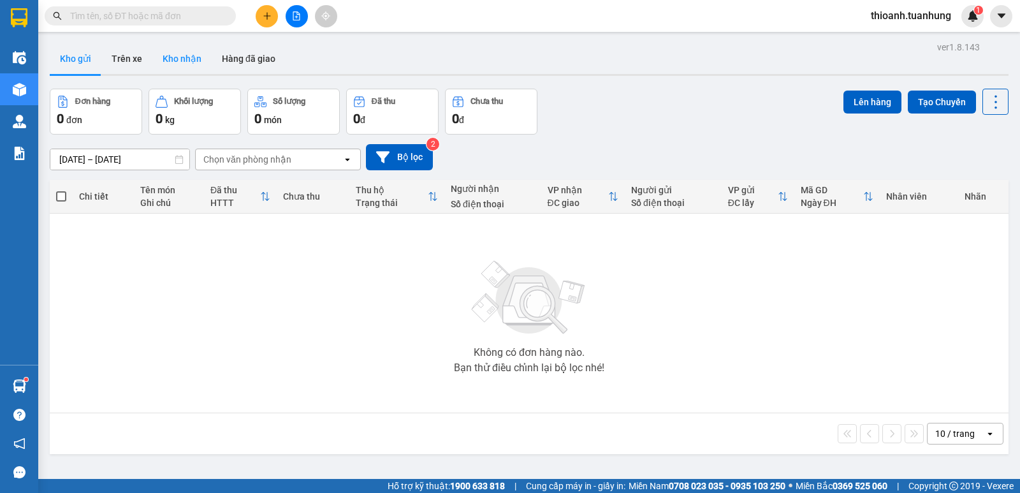
click at [177, 61] on button "Kho nhận" at bounding box center [181, 58] width 59 height 31
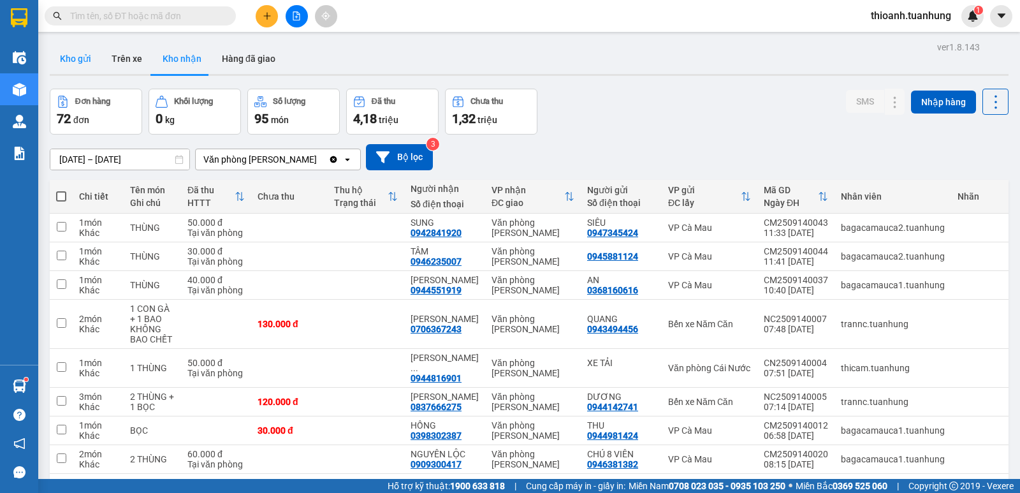
click at [78, 64] on button "Kho gửi" at bounding box center [76, 58] width 52 height 31
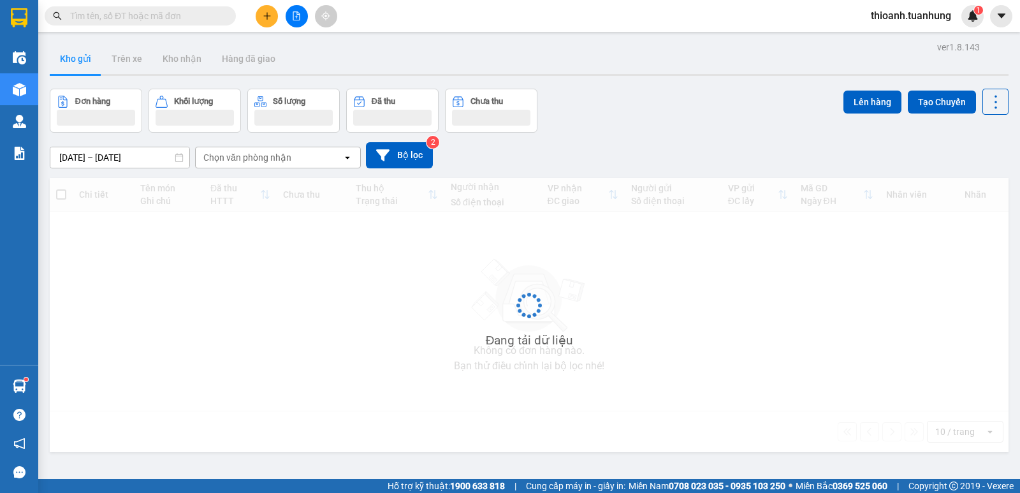
click at [105, 15] on input "text" at bounding box center [145, 16] width 150 height 14
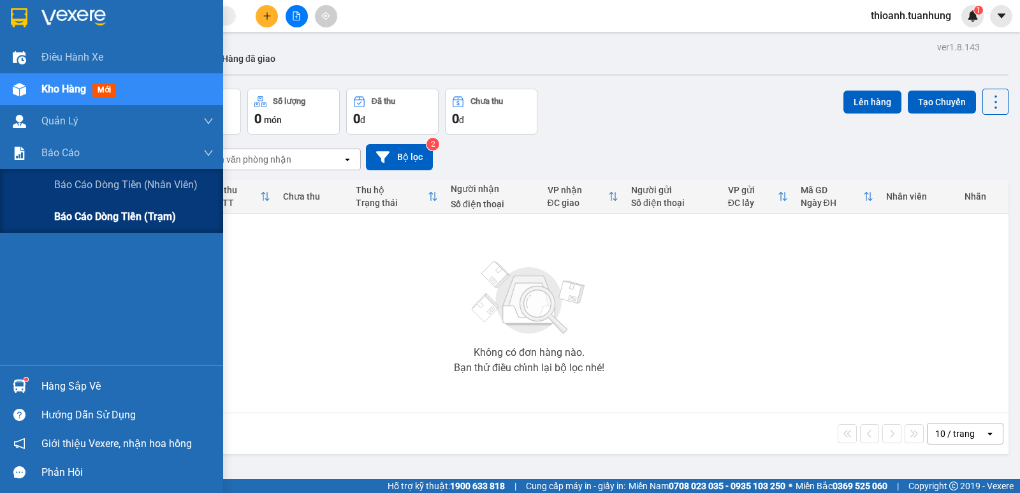
click at [71, 220] on span "Báo cáo dòng tiền (trạm)" at bounding box center [115, 216] width 122 height 16
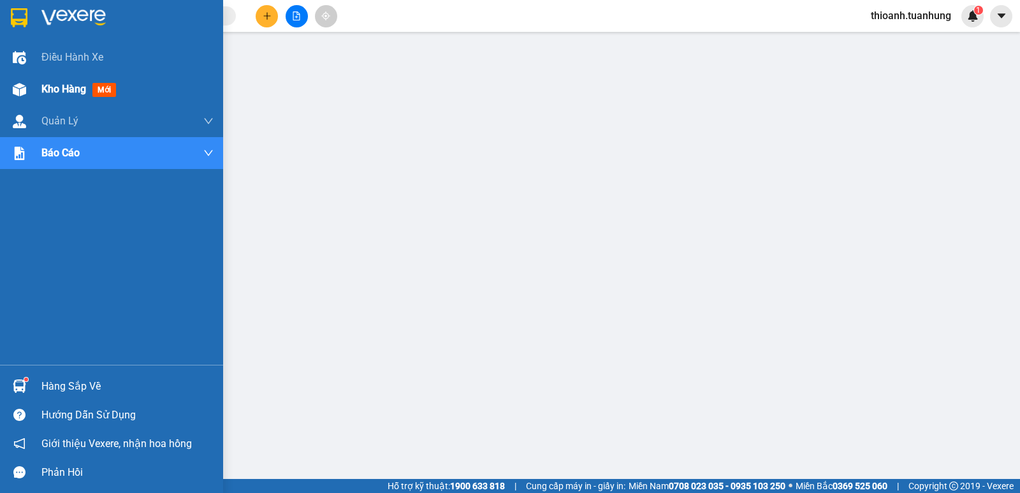
click at [61, 86] on span "Kho hàng" at bounding box center [63, 89] width 45 height 12
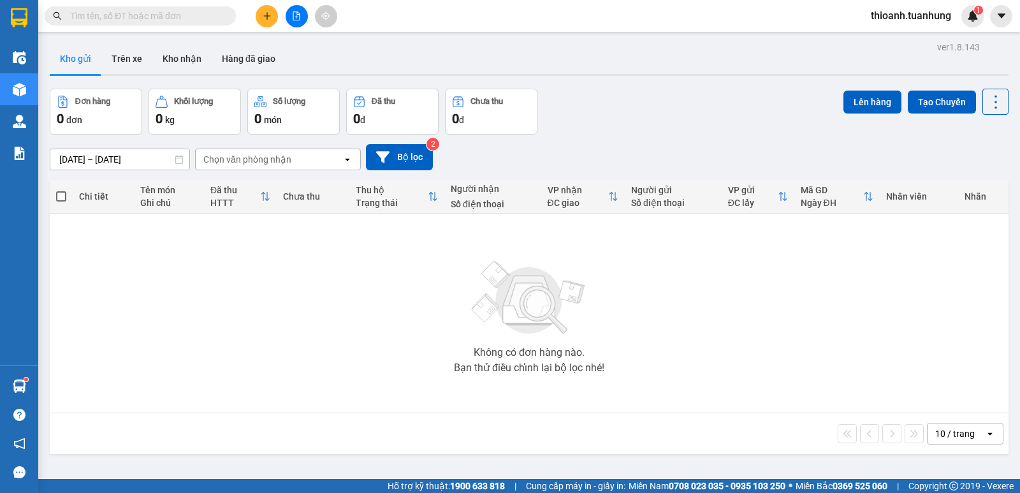
click at [184, 8] on span at bounding box center [140, 15] width 191 height 19
click at [178, 15] on input "text" at bounding box center [145, 16] width 150 height 14
click at [189, 48] on button "Kho nhận" at bounding box center [181, 58] width 59 height 31
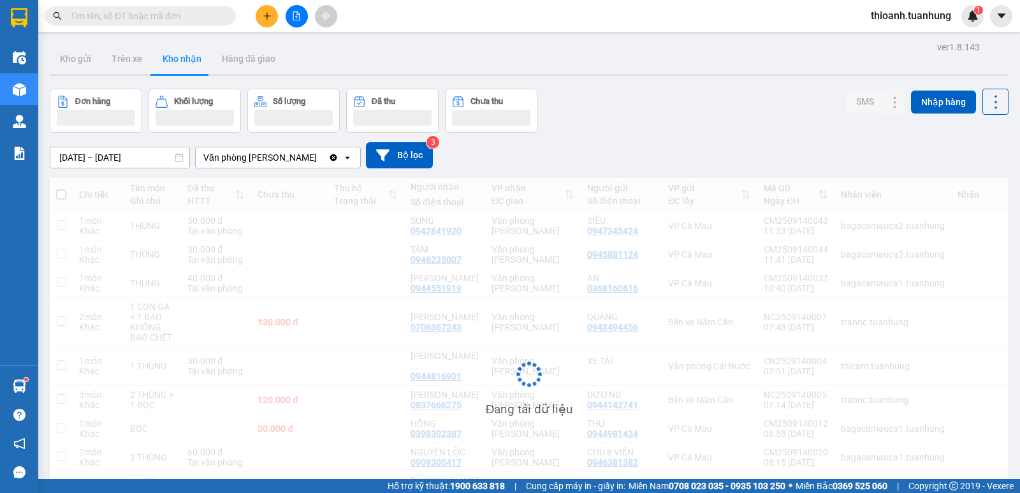
scroll to position [120, 0]
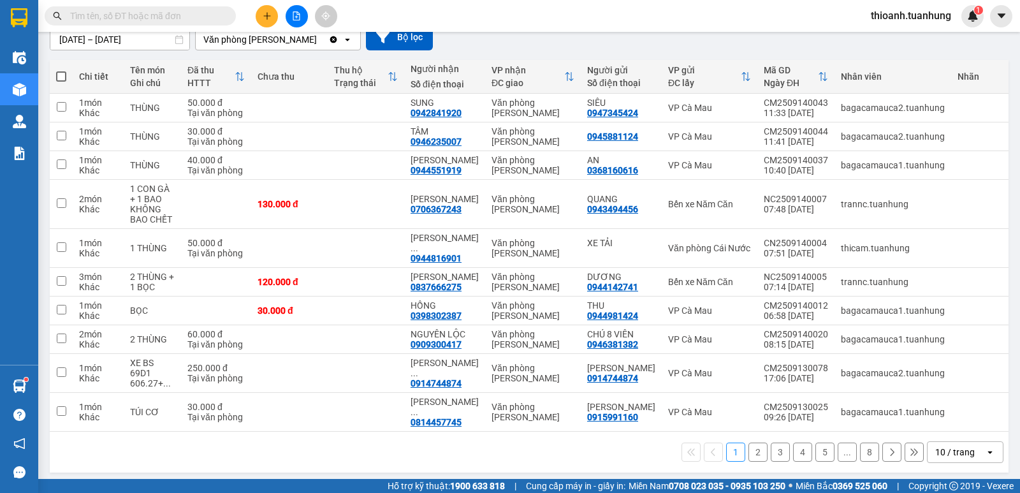
click at [887, 446] on button at bounding box center [891, 451] width 19 height 19
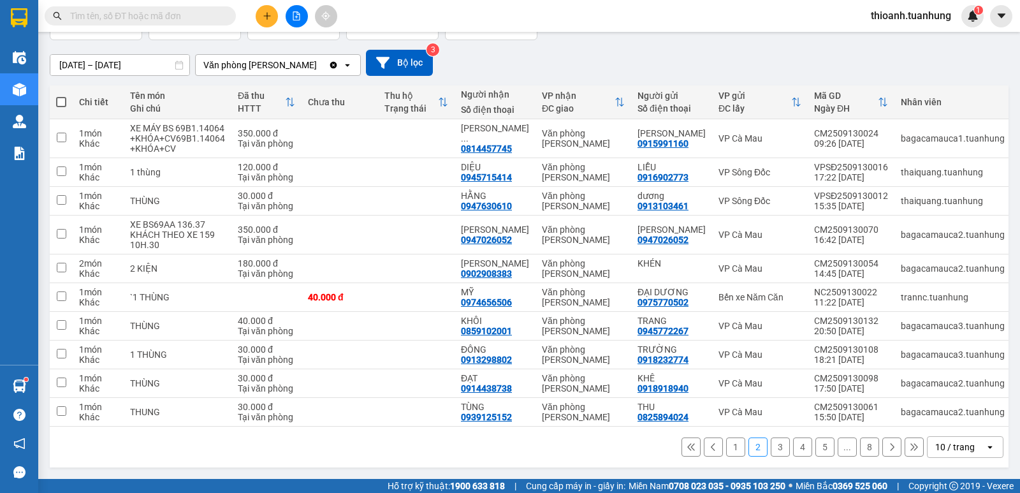
scroll to position [99, 0]
click at [173, 20] on input "text" at bounding box center [145, 16] width 150 height 14
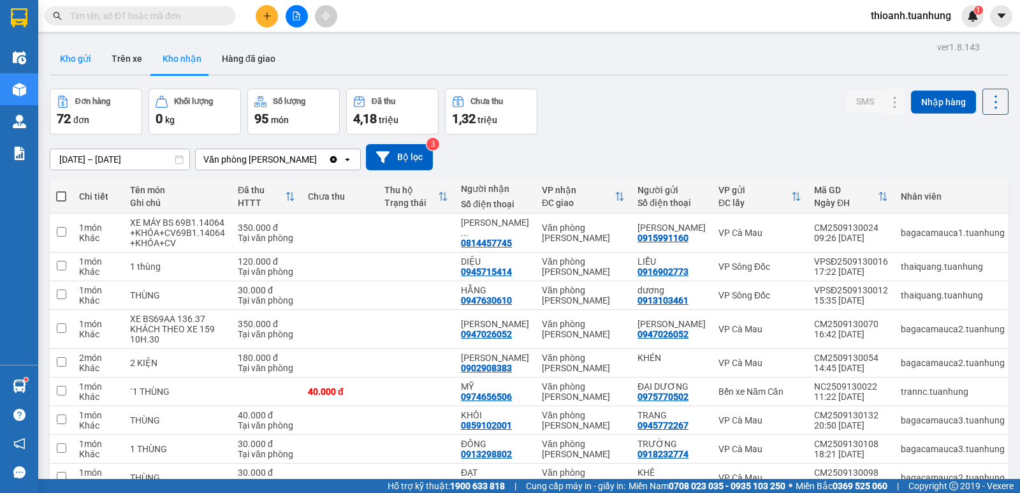
click at [79, 48] on button "Kho gửi" at bounding box center [76, 58] width 52 height 31
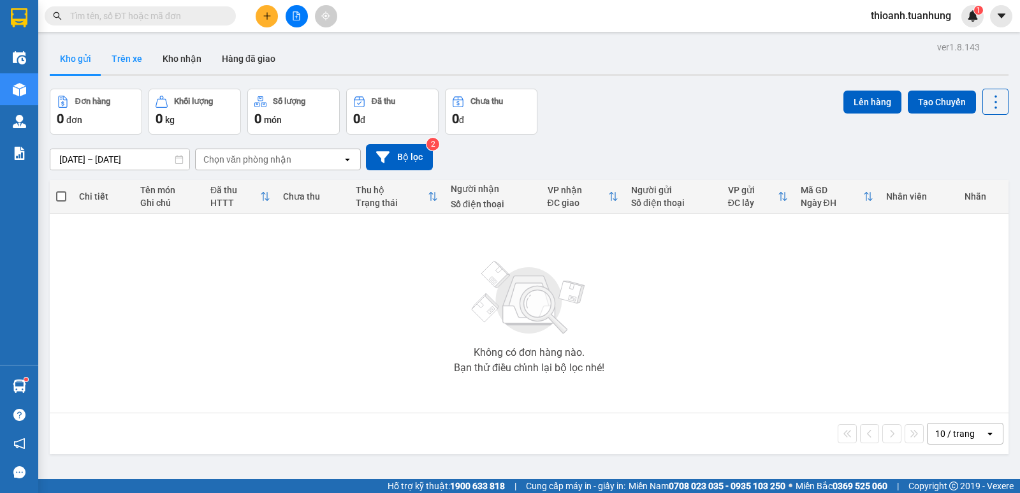
click at [115, 53] on button "Trên xe" at bounding box center [126, 58] width 51 height 31
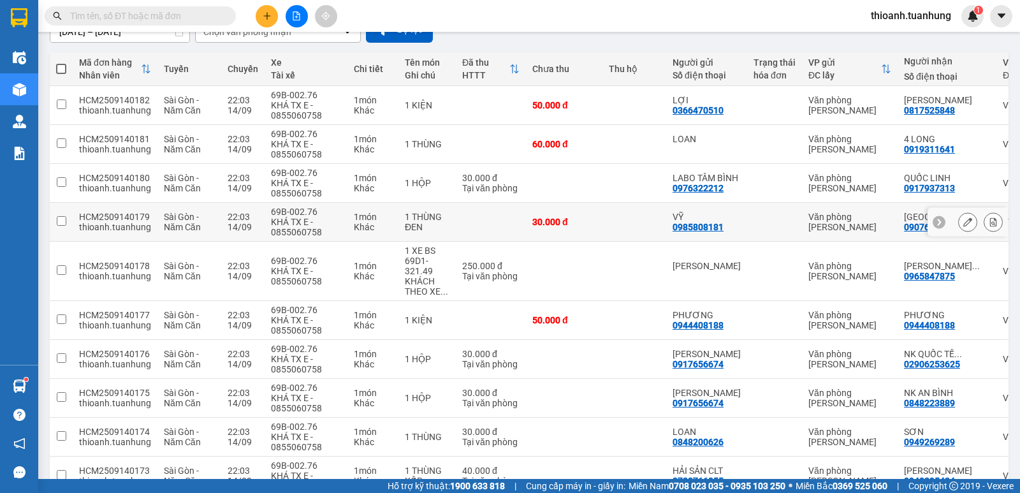
scroll to position [191, 0]
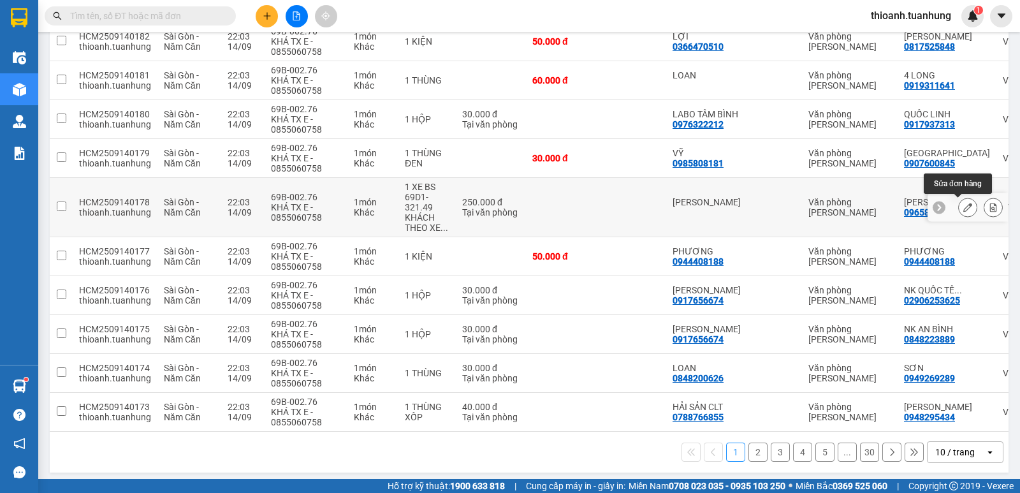
click at [959, 207] on button at bounding box center [968, 207] width 18 height 22
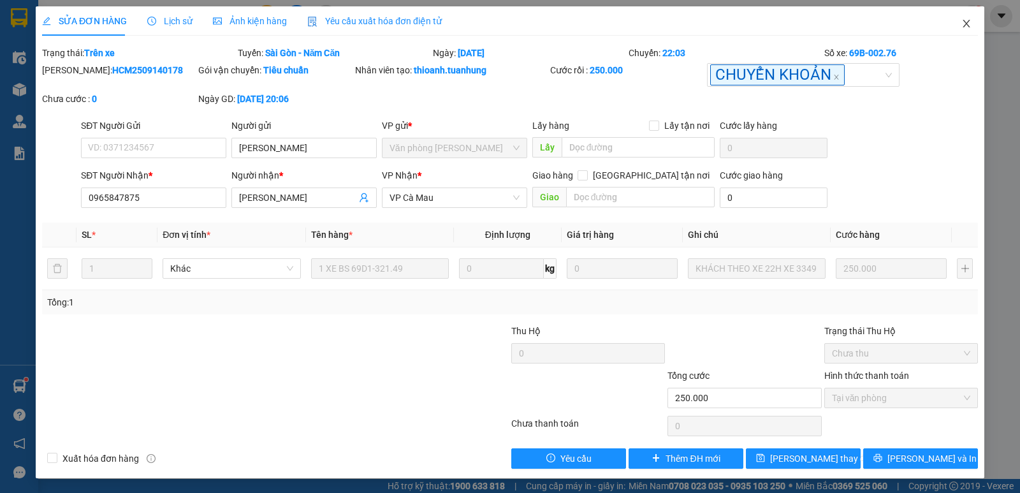
click at [962, 22] on span "Close" at bounding box center [966, 24] width 36 height 36
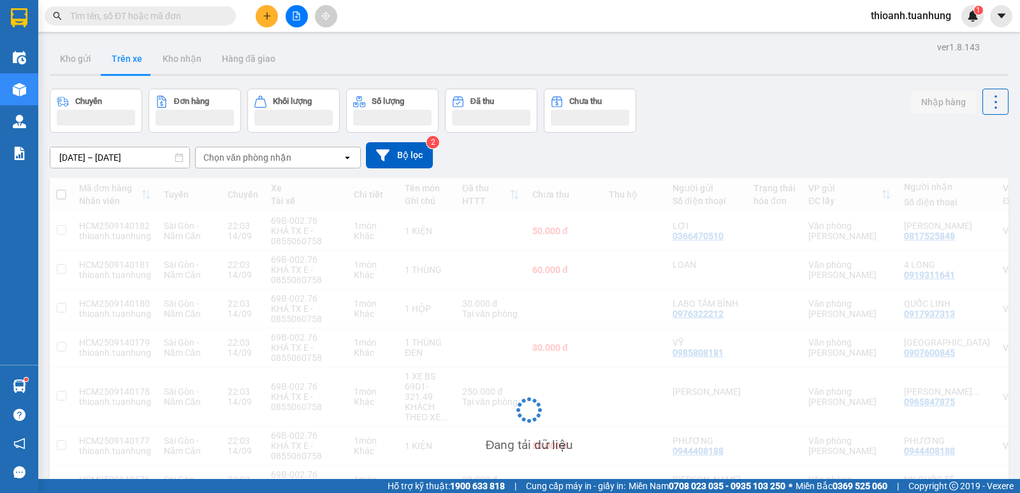
click at [265, 17] on icon "plus" at bounding box center [267, 15] width 9 height 9
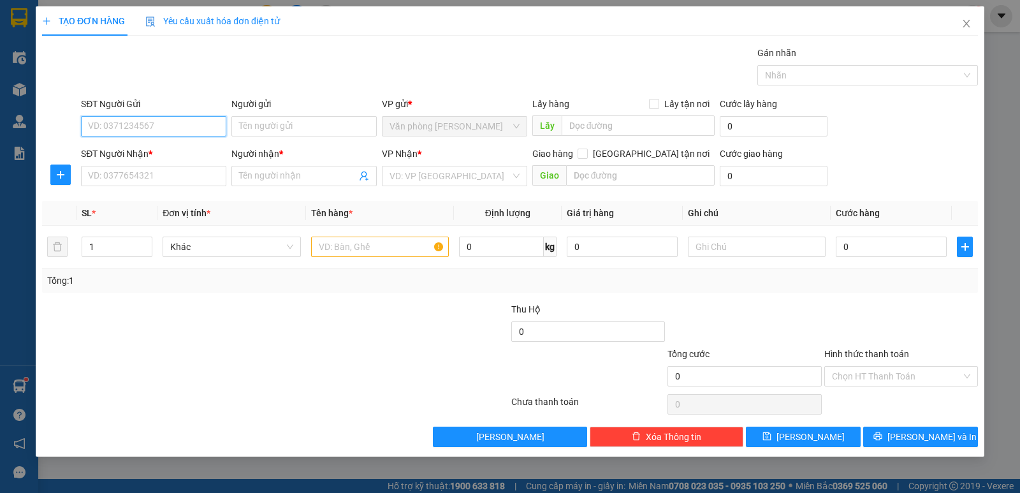
click at [184, 125] on input "SĐT Người Gửi" at bounding box center [153, 126] width 145 height 20
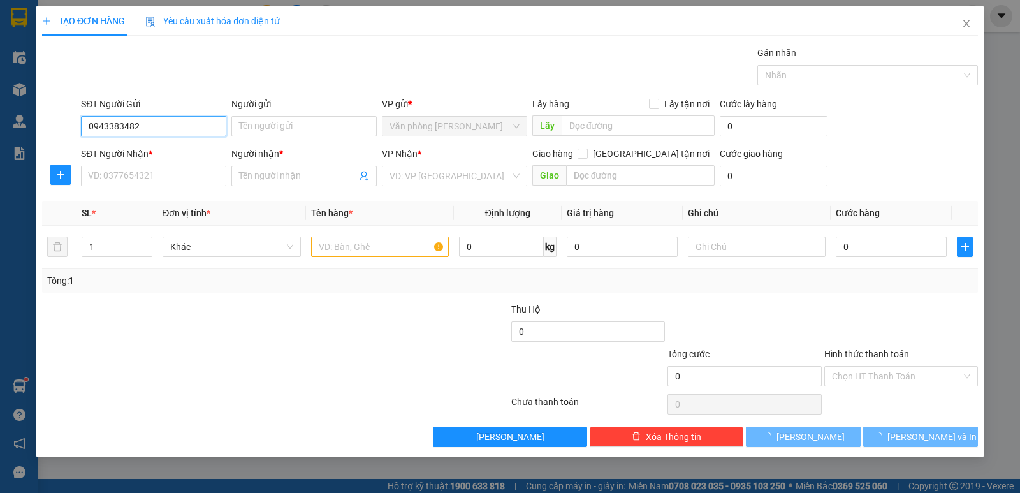
click at [165, 129] on input "0943383482" at bounding box center [153, 126] width 145 height 20
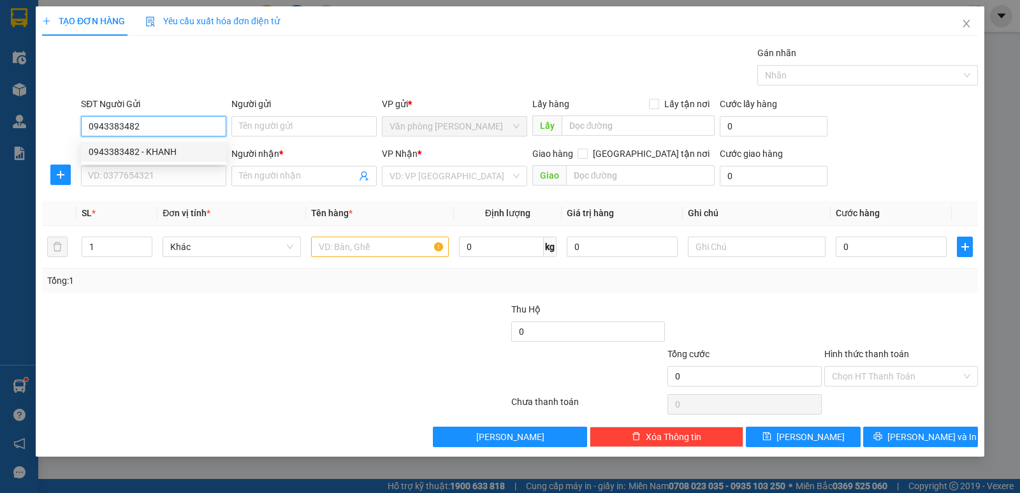
click at [164, 126] on input "0943383482" at bounding box center [153, 126] width 145 height 20
drag, startPoint x: 164, startPoint y: 146, endPoint x: 165, endPoint y: 171, distance: 24.9
click at [165, 152] on div "0943383482 - KHANH" at bounding box center [154, 152] width 130 height 14
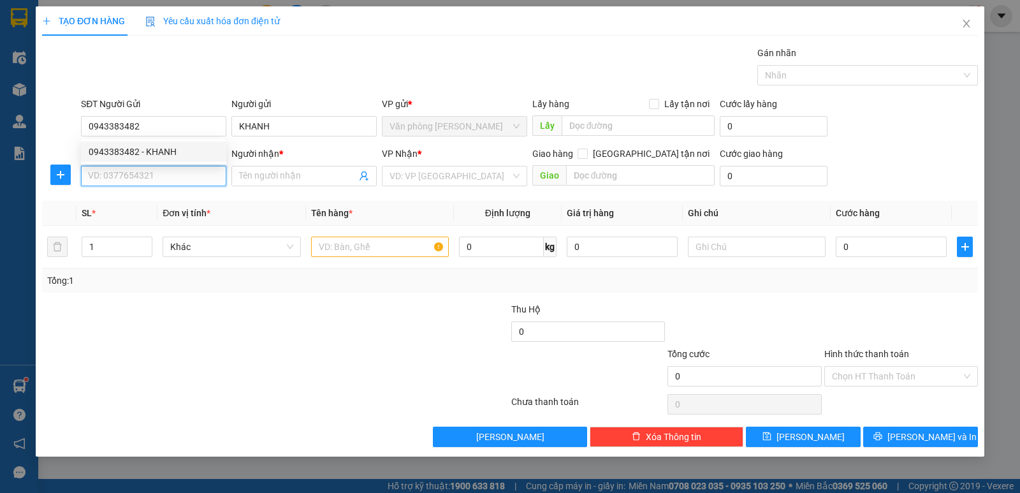
click at [165, 175] on input "SĐT Người Nhận *" at bounding box center [153, 176] width 145 height 20
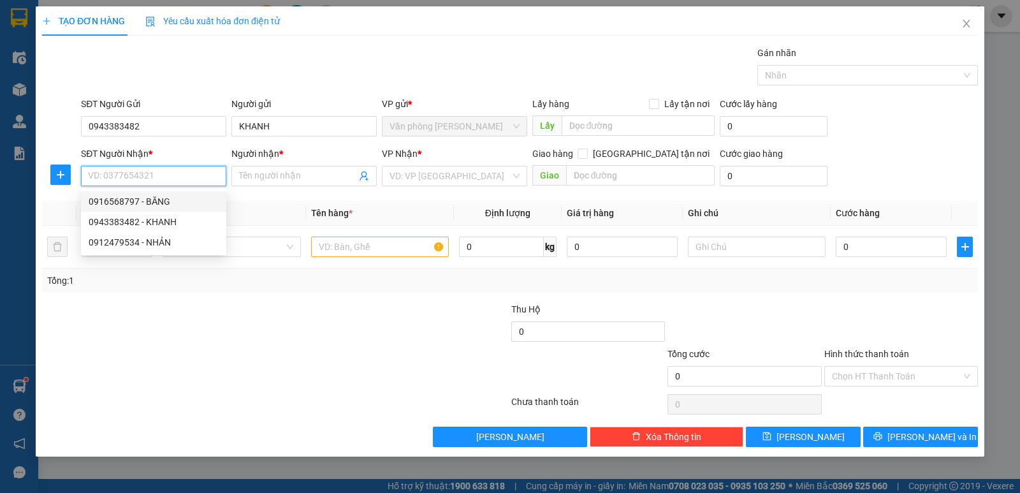
click at [157, 202] on div "0916568797 - BĂNG" at bounding box center [154, 201] width 130 height 14
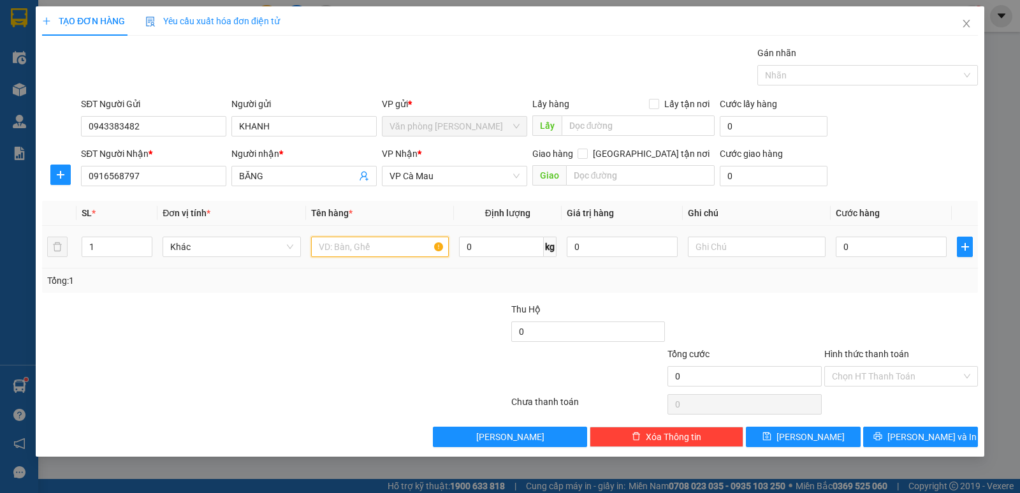
click at [358, 242] on input "text" at bounding box center [380, 246] width 138 height 20
click at [874, 327] on div at bounding box center [901, 324] width 156 height 45
drag, startPoint x: 866, startPoint y: 377, endPoint x: 871, endPoint y: 384, distance: 7.8
click at [870, 380] on input "Hình thức thanh toán" at bounding box center [896, 375] width 129 height 19
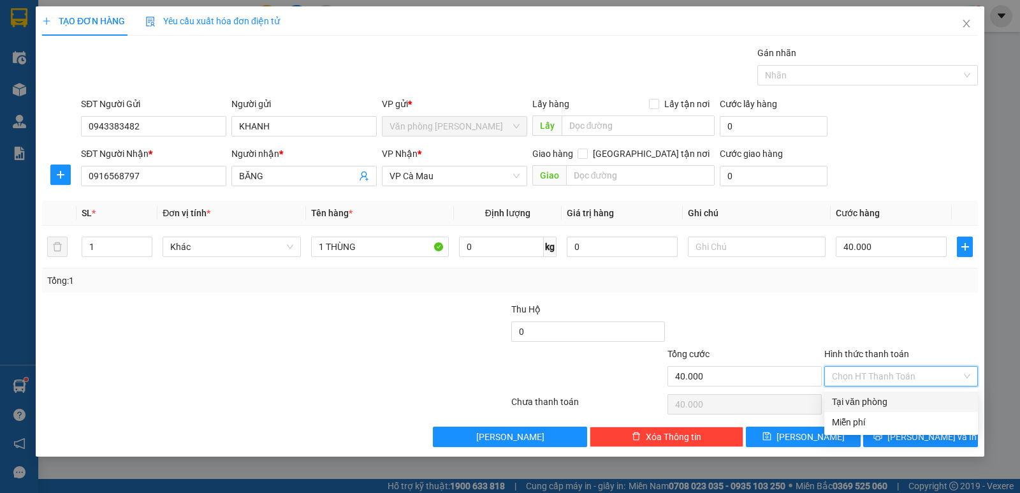
click at [874, 401] on div "Tại văn phòng" at bounding box center [901, 402] width 138 height 14
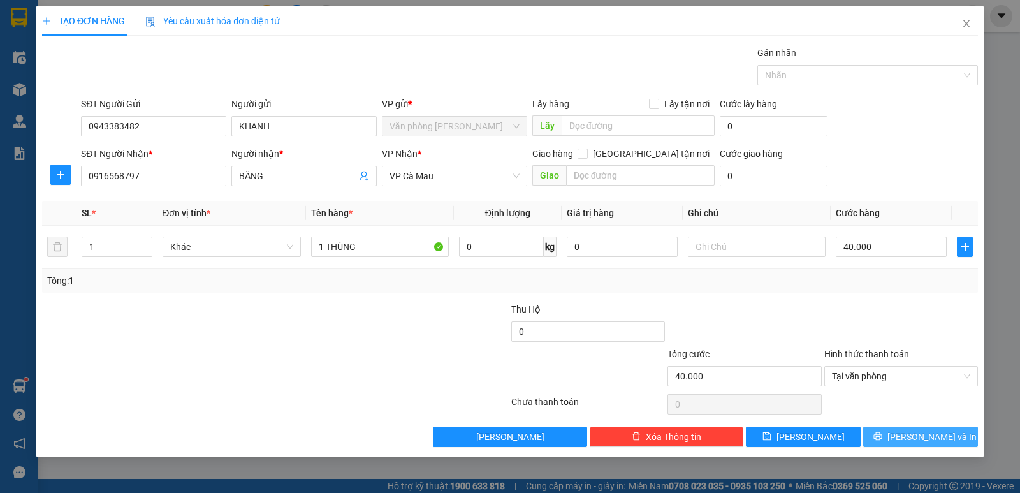
click at [896, 426] on div "Transit Pickup Surcharge Ids Transit Deliver Surcharge Ids Transit Deliver Surc…" at bounding box center [510, 246] width 936 height 401
click at [909, 437] on span "[PERSON_NAME] và In" at bounding box center [931, 437] width 89 height 14
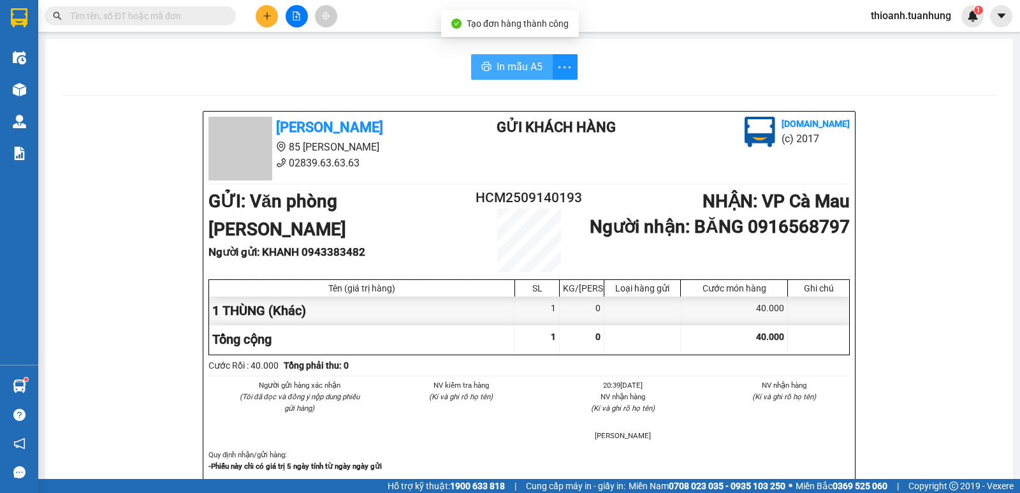
click at [494, 60] on button "In mẫu A5" at bounding box center [512, 66] width 82 height 25
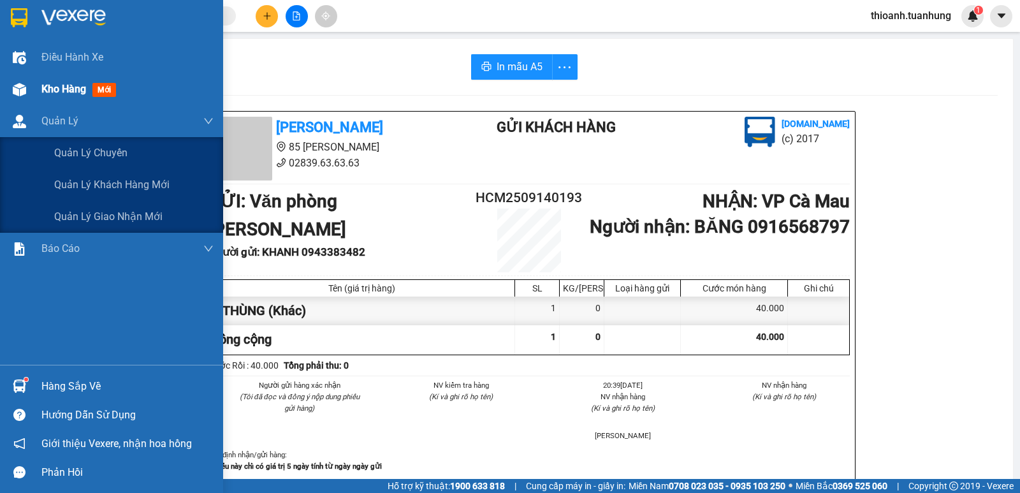
click at [75, 91] on span "Kho hàng" at bounding box center [63, 89] width 45 height 12
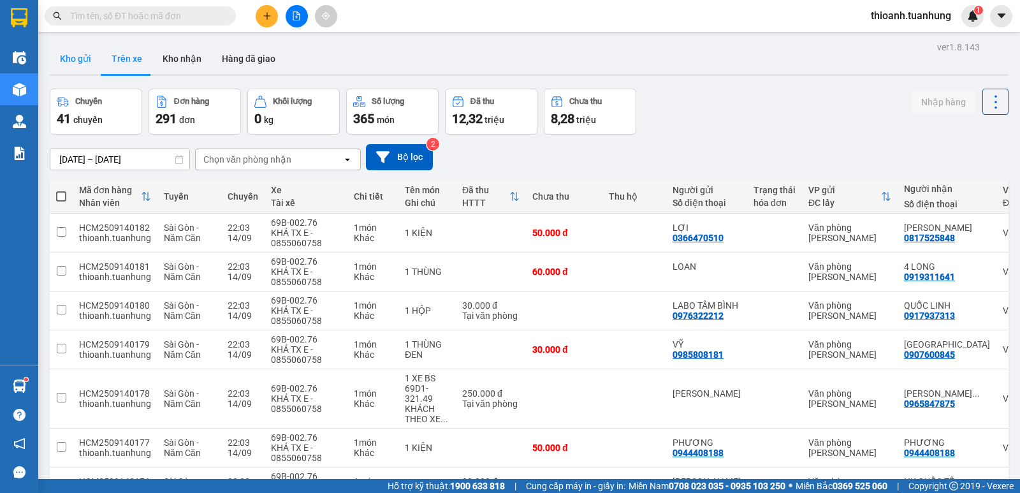
click at [87, 65] on button "Kho gửi" at bounding box center [76, 58] width 52 height 31
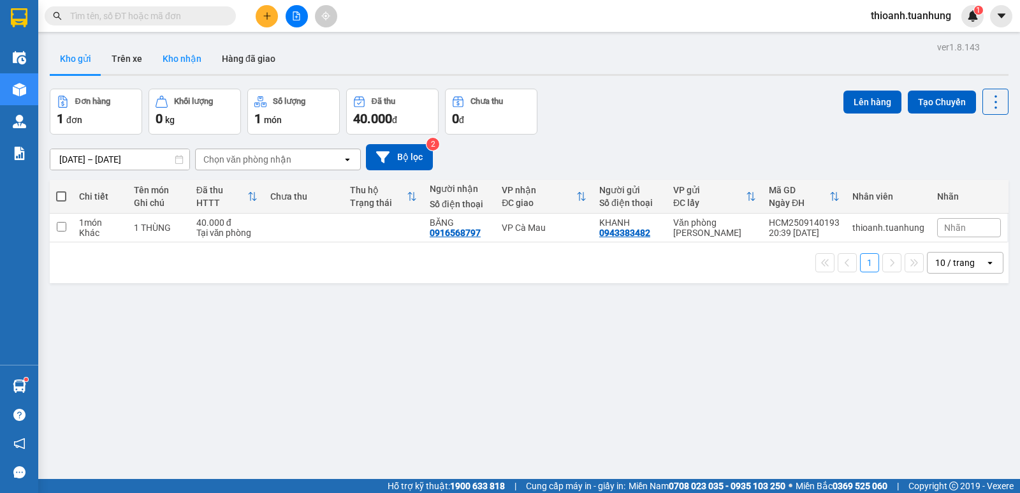
click at [175, 51] on button "Kho nhận" at bounding box center [181, 58] width 59 height 31
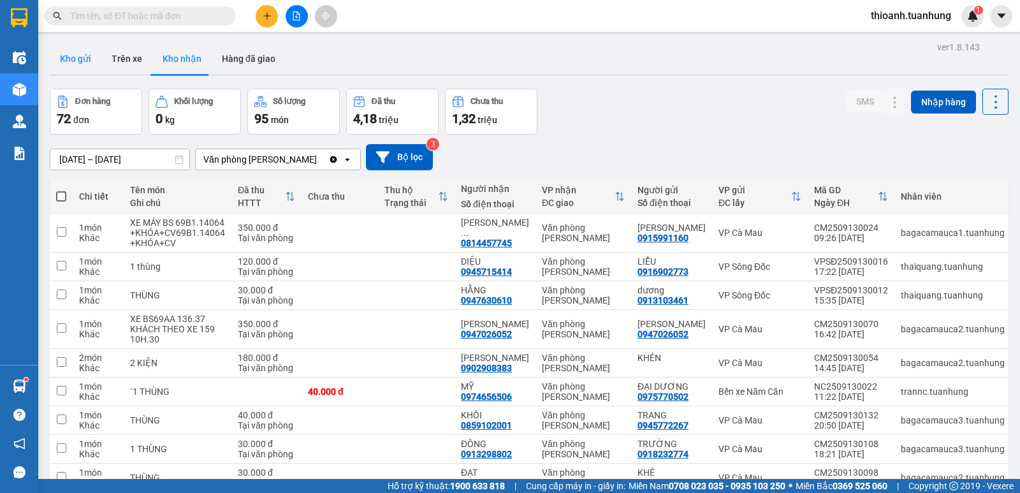
click at [85, 60] on button "Kho gửi" at bounding box center [76, 58] width 52 height 31
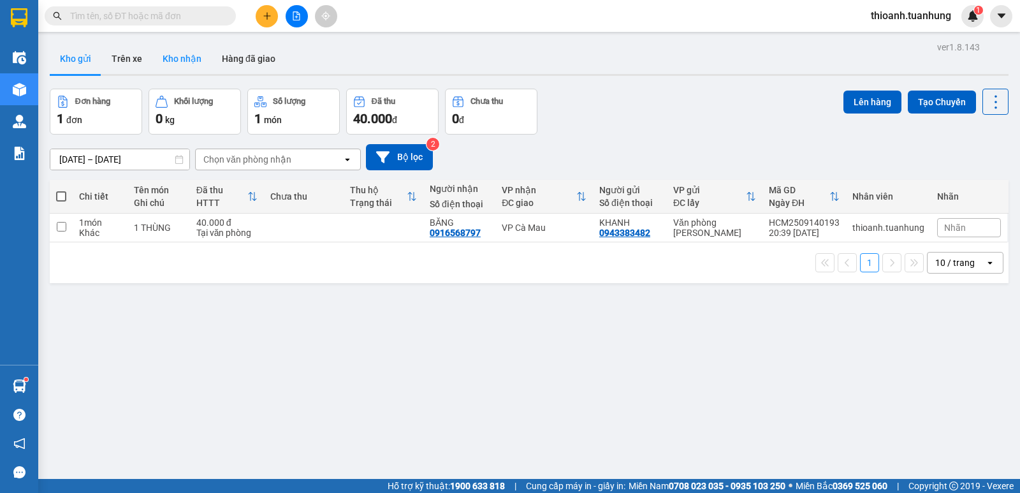
click at [187, 56] on button "Kho nhận" at bounding box center [181, 58] width 59 height 31
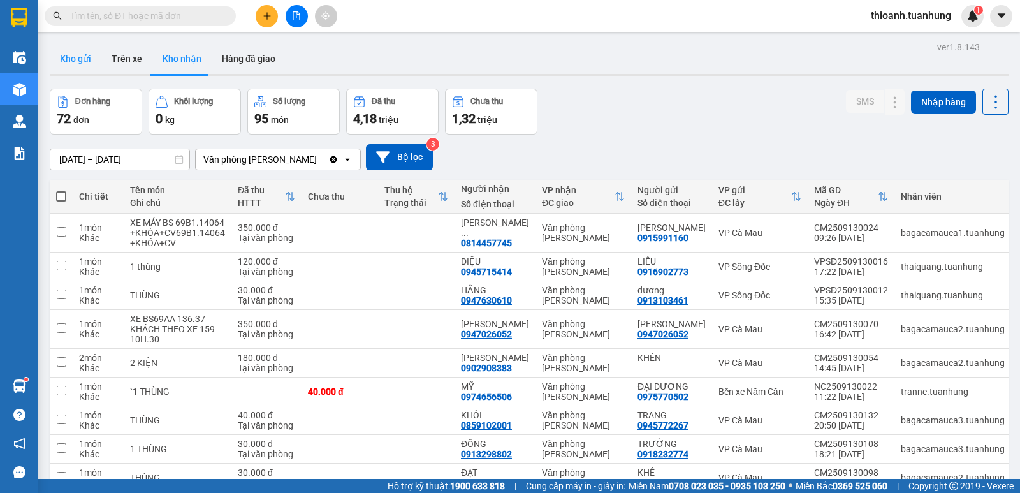
click at [69, 64] on button "Kho gửi" at bounding box center [76, 58] width 52 height 31
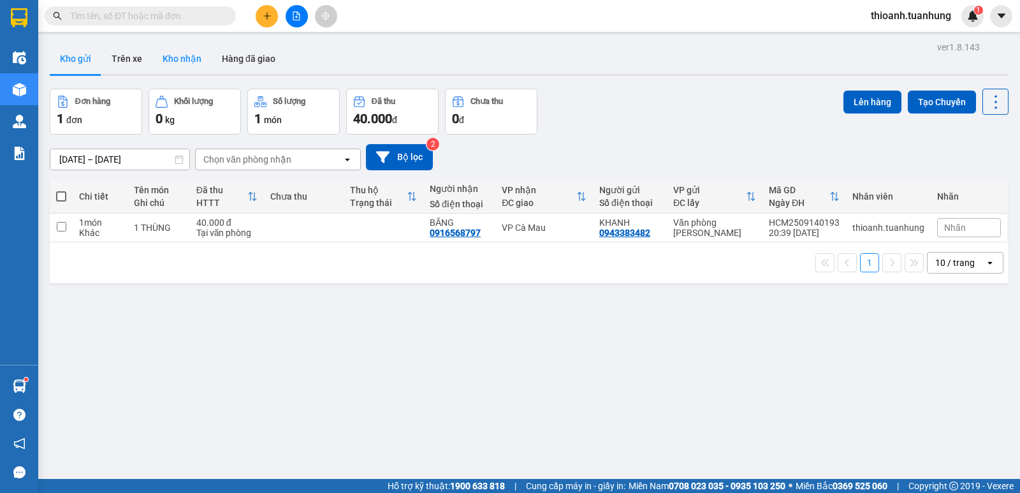
click at [180, 54] on button "Kho nhận" at bounding box center [181, 58] width 59 height 31
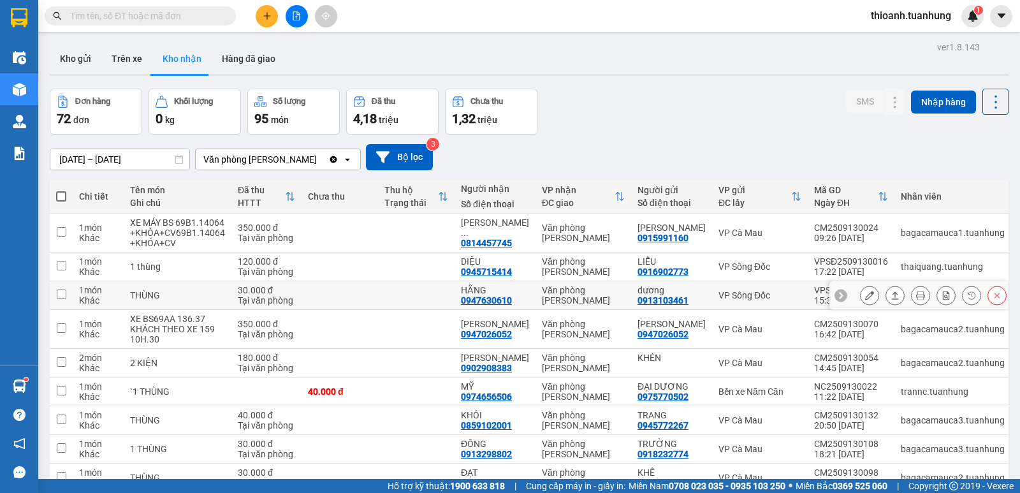
scroll to position [99, 0]
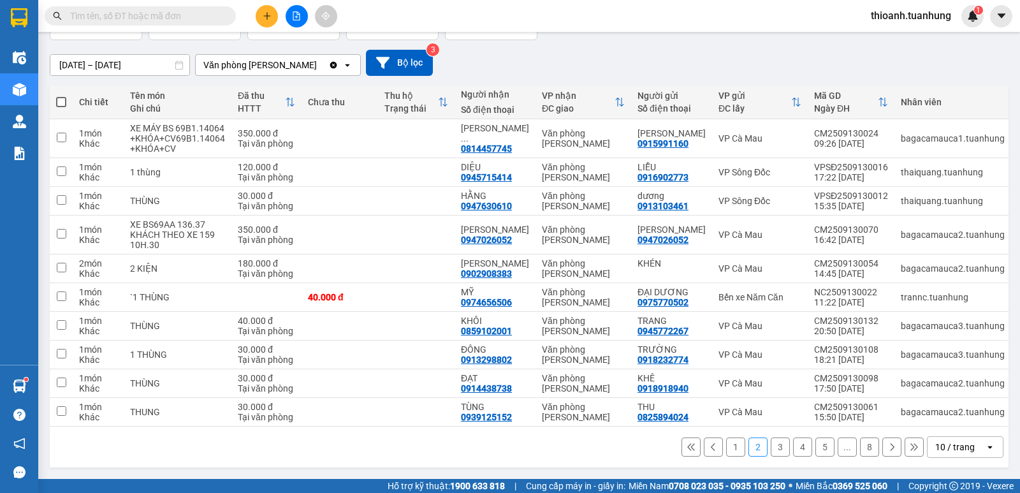
click at [887, 448] on icon at bounding box center [891, 446] width 9 height 9
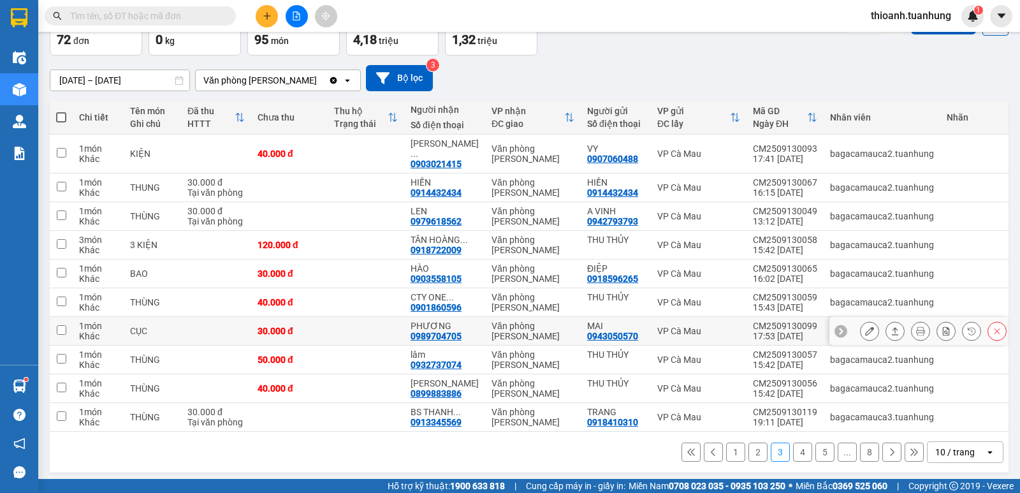
scroll to position [0, 0]
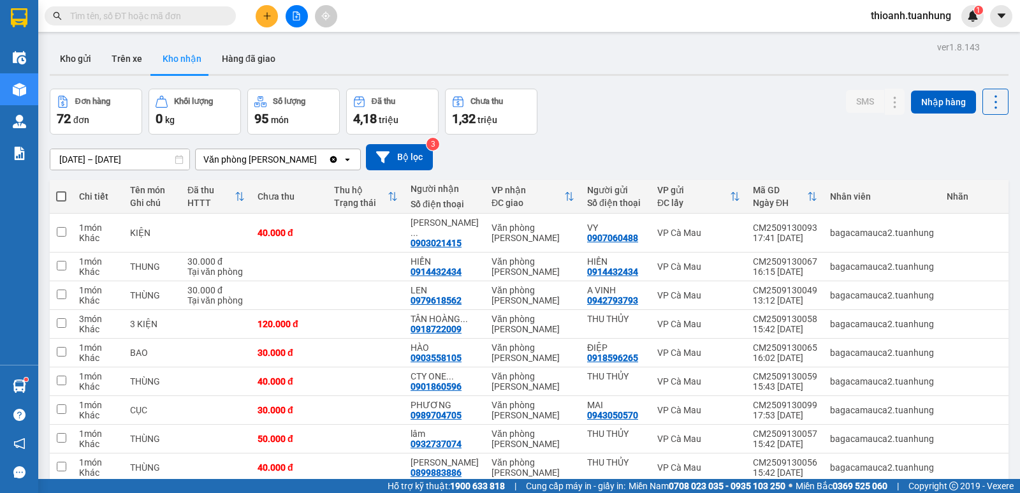
click at [78, 50] on button "Kho gửi" at bounding box center [76, 58] width 52 height 31
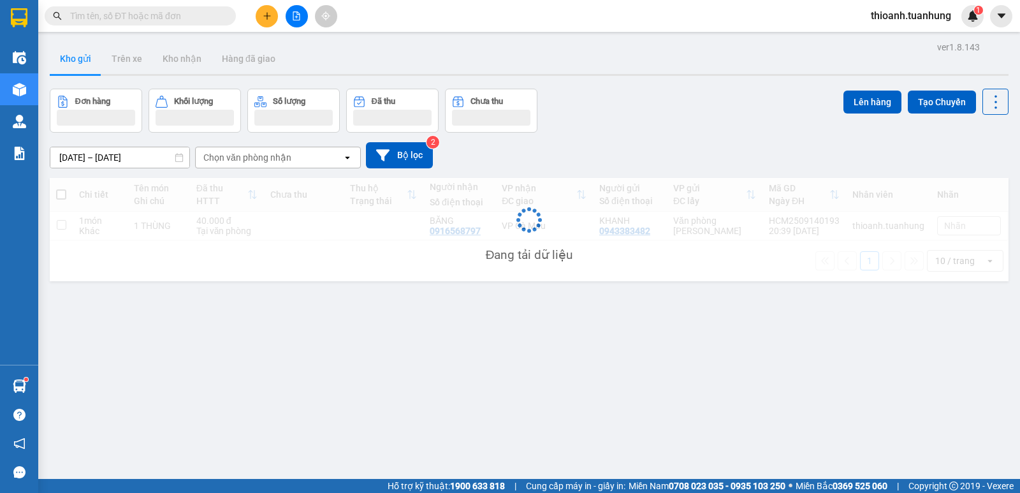
click at [117, 11] on input "text" at bounding box center [145, 16] width 150 height 14
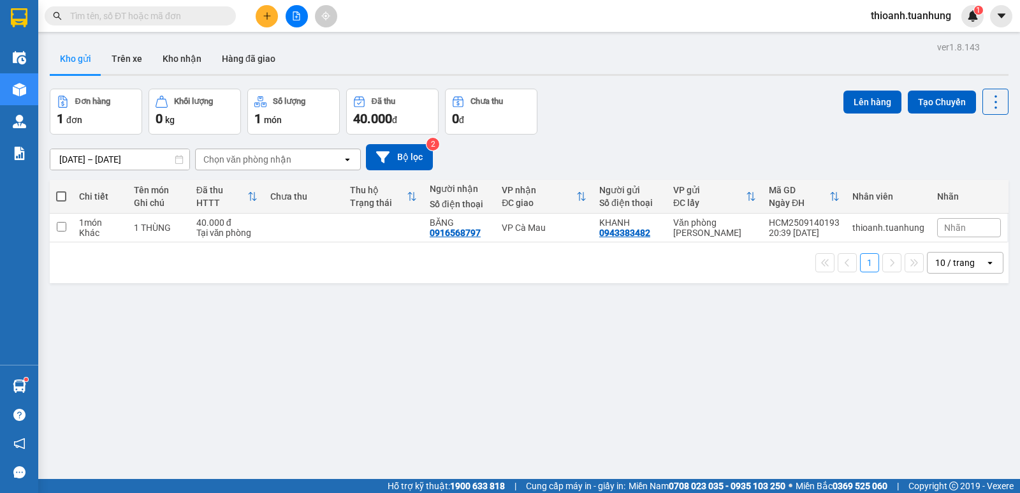
click at [118, 16] on input "text" at bounding box center [145, 16] width 150 height 14
click at [166, 55] on button "Kho nhận" at bounding box center [181, 58] width 59 height 31
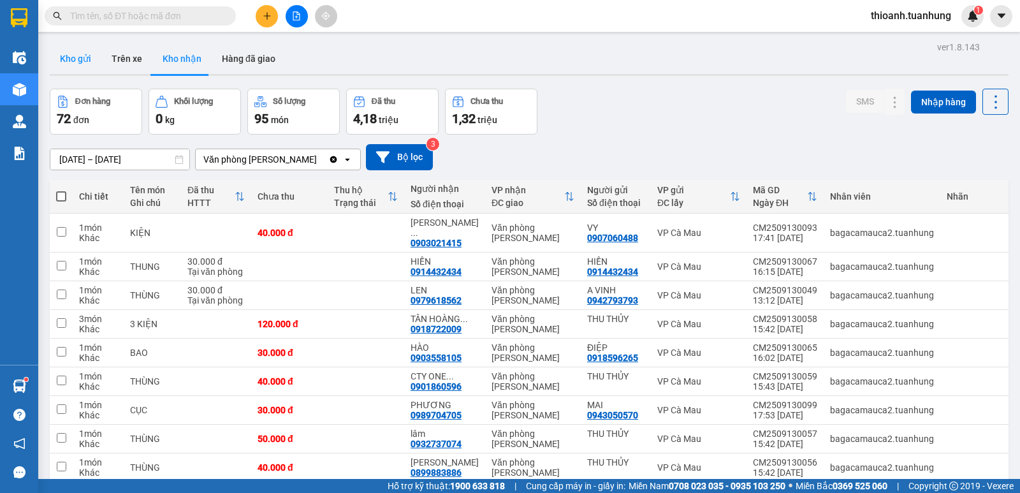
click at [58, 51] on button "Kho gửi" at bounding box center [76, 58] width 52 height 31
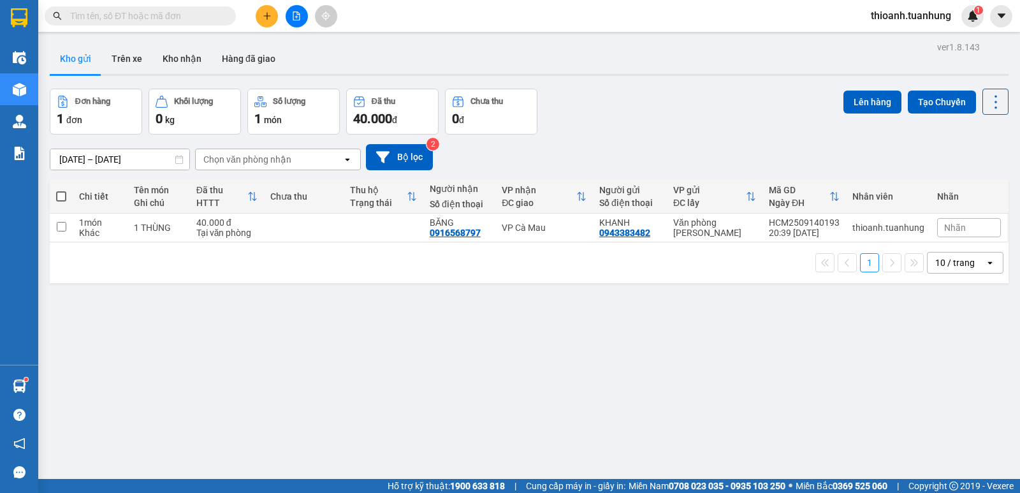
click at [106, 11] on input "text" at bounding box center [145, 16] width 150 height 14
click at [183, 68] on button "Kho nhận" at bounding box center [181, 58] width 59 height 31
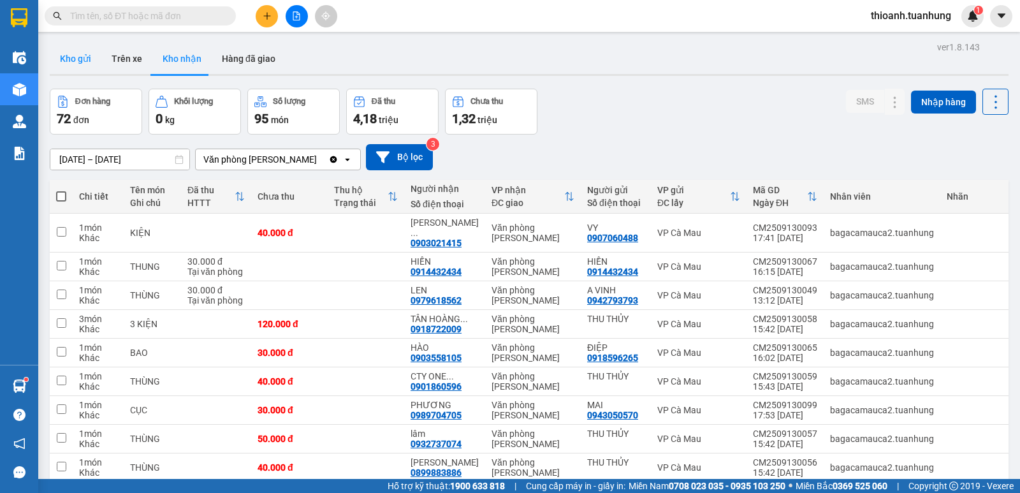
click at [91, 54] on button "Kho gửi" at bounding box center [76, 58] width 52 height 31
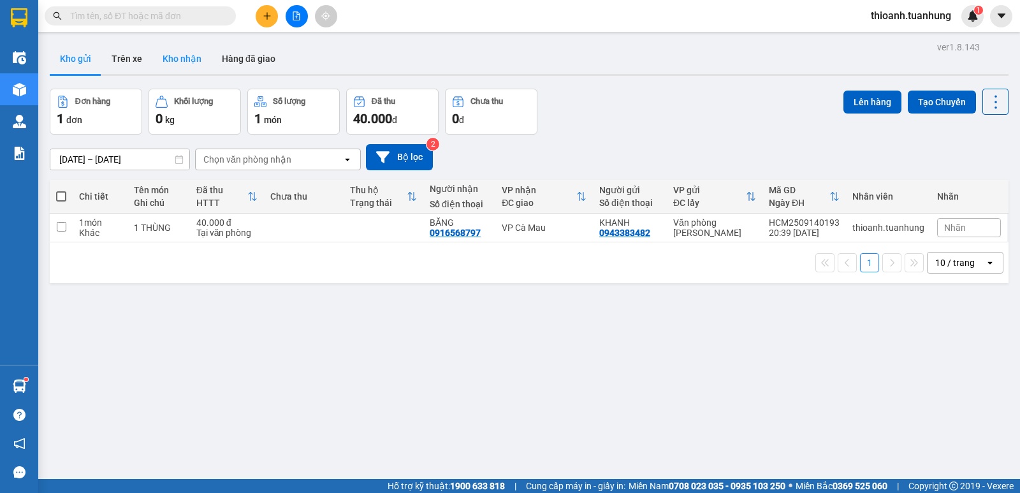
click at [190, 54] on button "Kho nhận" at bounding box center [181, 58] width 59 height 31
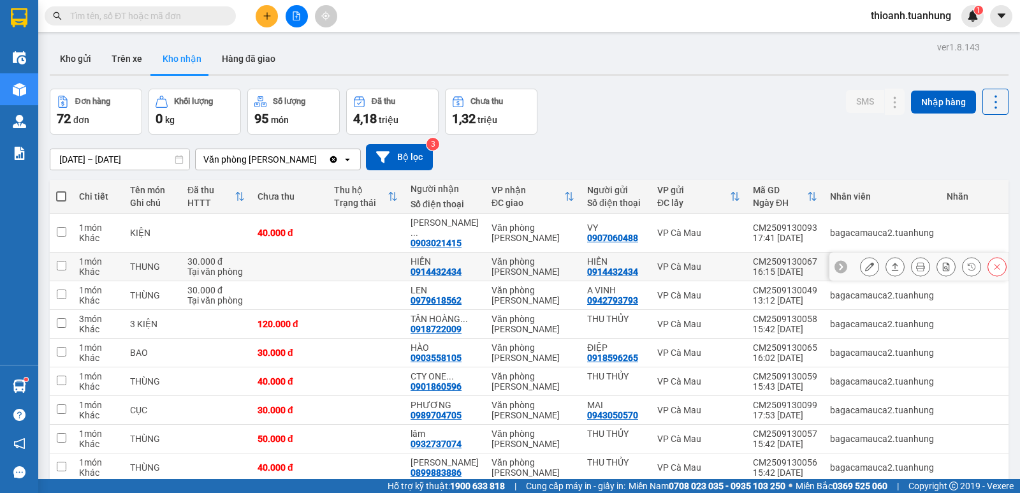
scroll to position [79, 0]
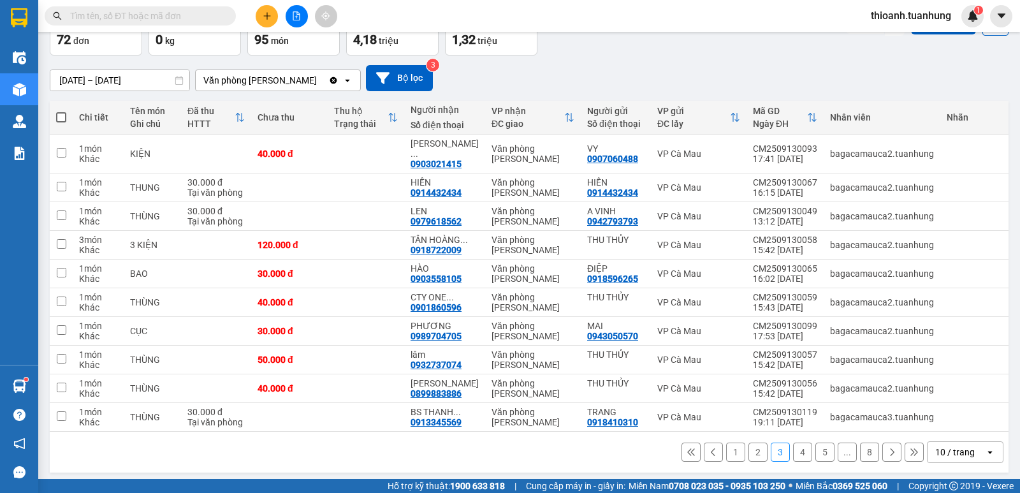
click at [887, 447] on icon at bounding box center [891, 451] width 9 height 9
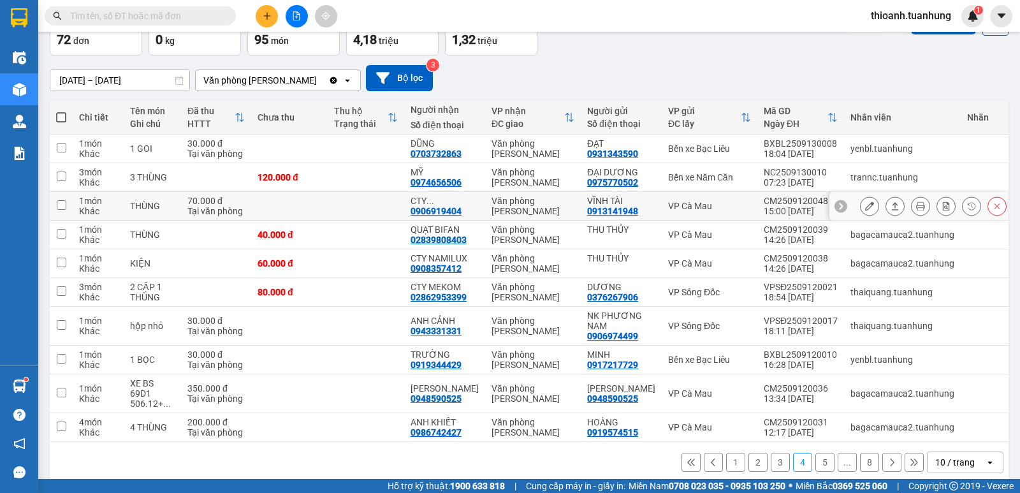
scroll to position [0, 0]
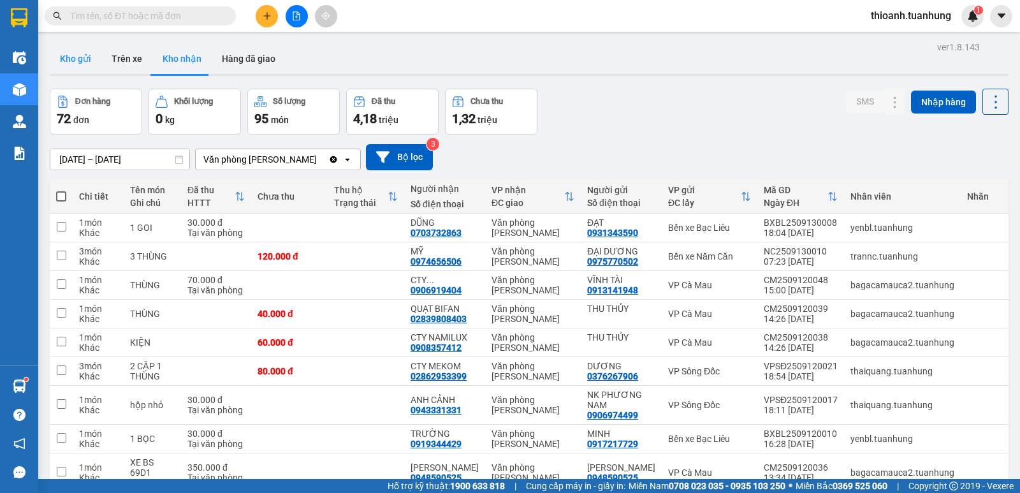
click at [87, 59] on button "Kho gửi" at bounding box center [76, 58] width 52 height 31
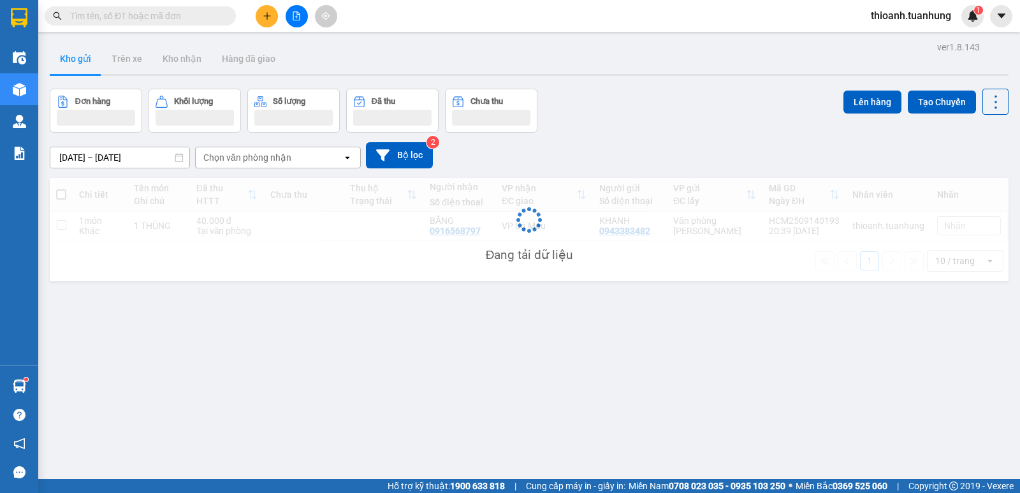
click at [122, 13] on input "text" at bounding box center [145, 16] width 150 height 14
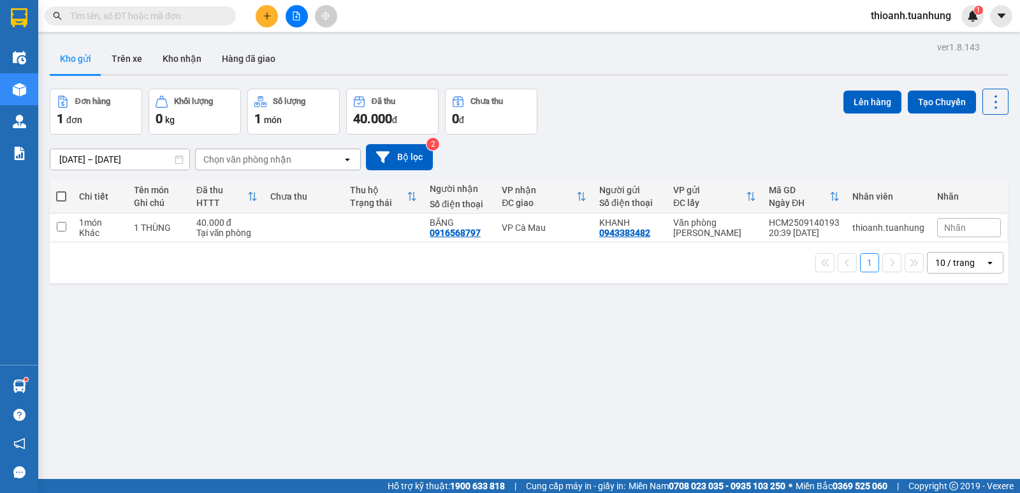
click at [395, 56] on div "Kho gửi Trên xe Kho nhận Hàng đã giao" at bounding box center [529, 60] width 959 height 34
click at [163, 57] on button "Kho nhận" at bounding box center [181, 58] width 59 height 31
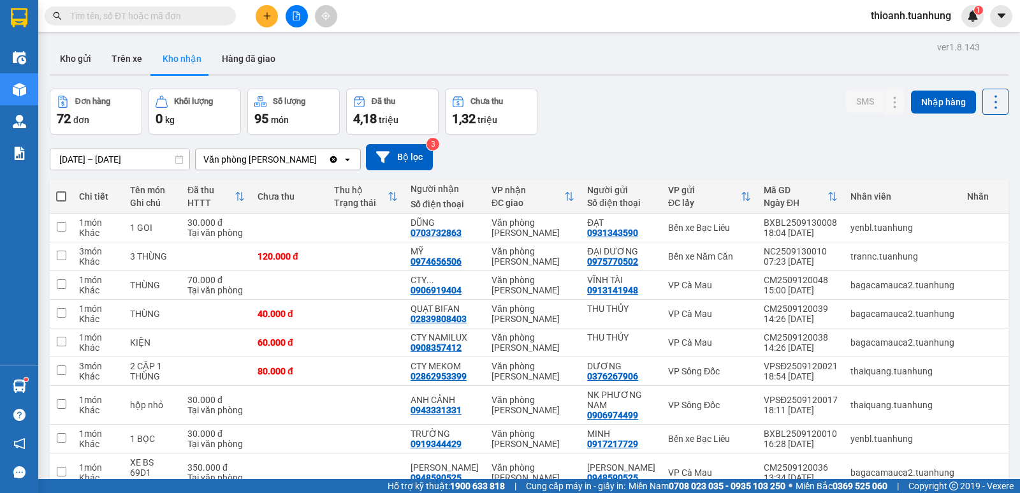
click at [273, 17] on button at bounding box center [267, 16] width 22 height 22
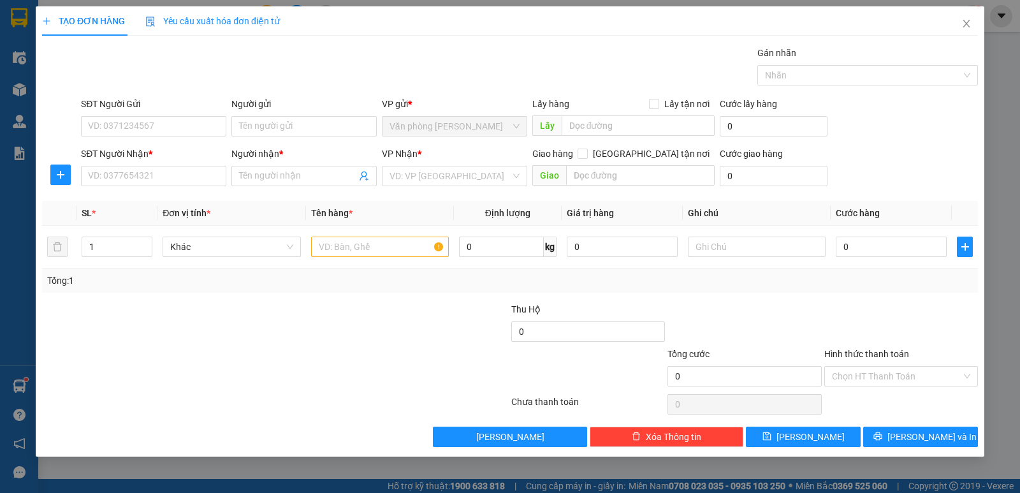
click at [201, 140] on div "SĐT Người Gửi VD: 0371234567" at bounding box center [153, 119] width 145 height 45
click at [201, 122] on input "SĐT Người Gửi" at bounding box center [153, 126] width 145 height 20
click at [305, 129] on input "Người gửi" at bounding box center [303, 126] width 145 height 20
click at [264, 128] on input "PHSUC SANG" at bounding box center [303, 126] width 145 height 20
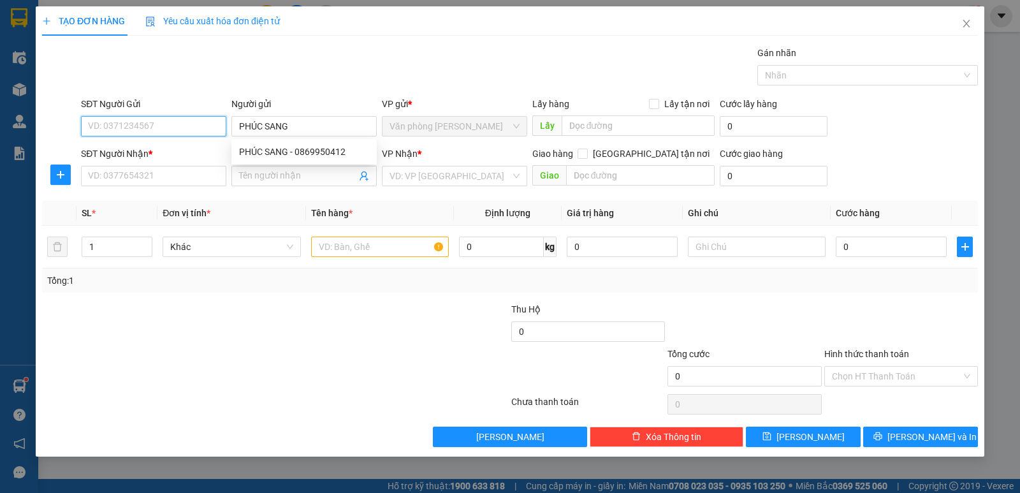
click at [205, 133] on input "SĐT Người Gửi" at bounding box center [153, 126] width 145 height 20
click at [209, 121] on input "SĐT Người Gửi" at bounding box center [153, 126] width 145 height 20
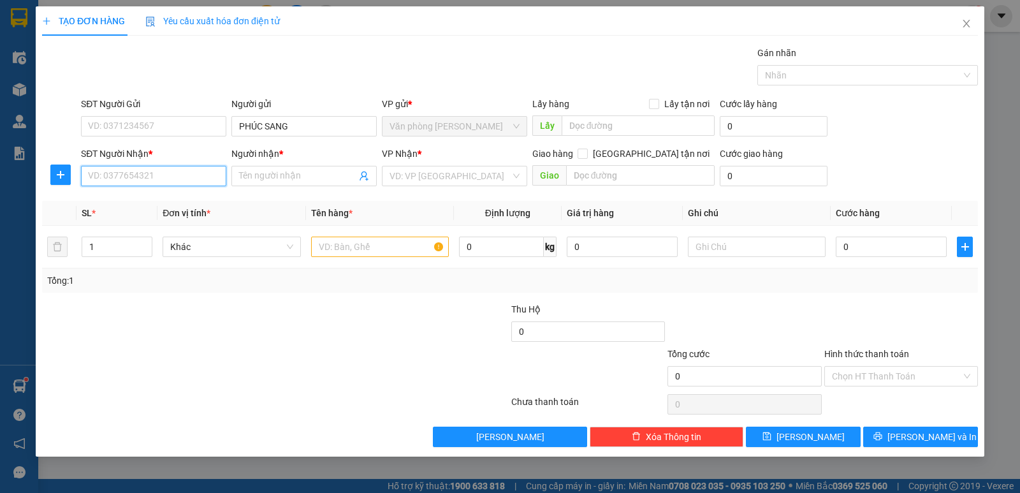
click at [215, 180] on input "SĐT Người Nhận *" at bounding box center [153, 176] width 145 height 20
click at [164, 199] on div "0918010106 - TẤN" at bounding box center [154, 201] width 130 height 14
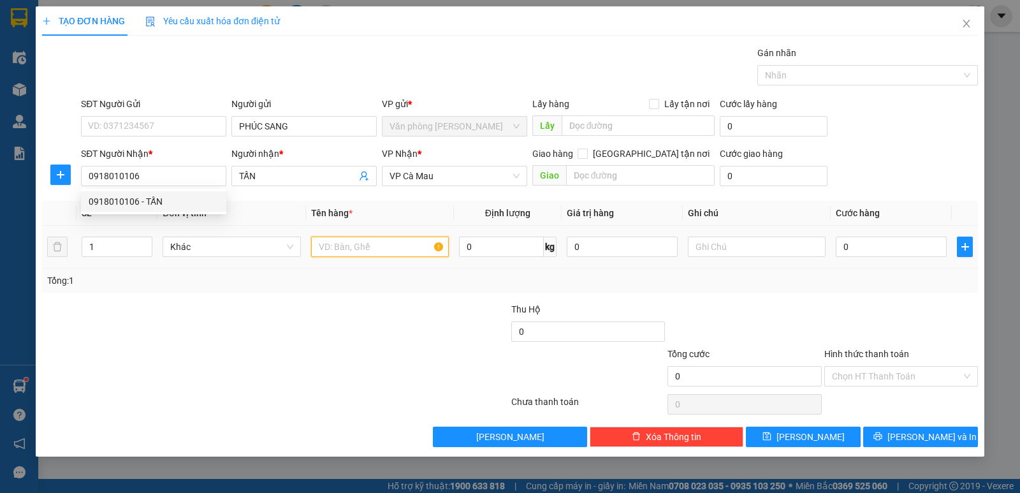
click at [379, 242] on input "text" at bounding box center [380, 246] width 138 height 20
click at [140, 241] on span "Increase Value" at bounding box center [145, 242] width 14 height 11
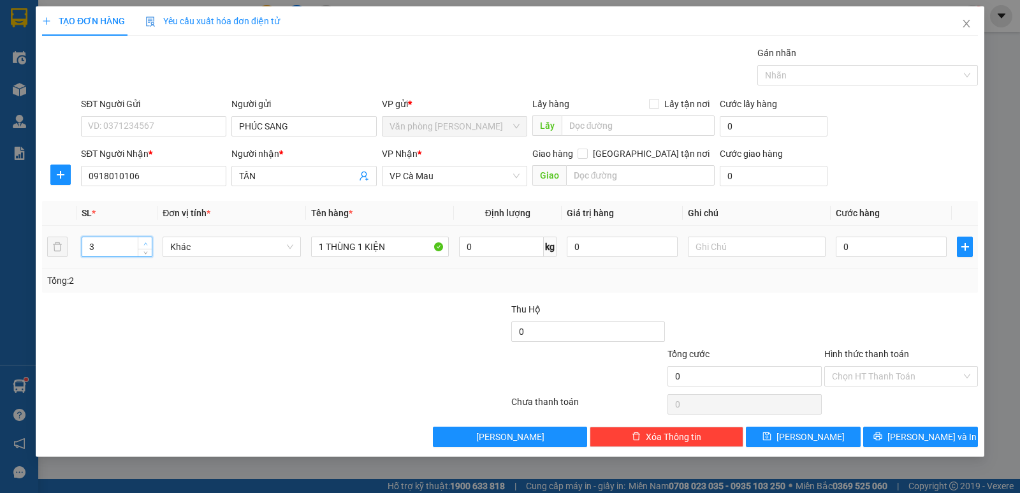
click at [141, 240] on span "Increase Value" at bounding box center [145, 242] width 14 height 11
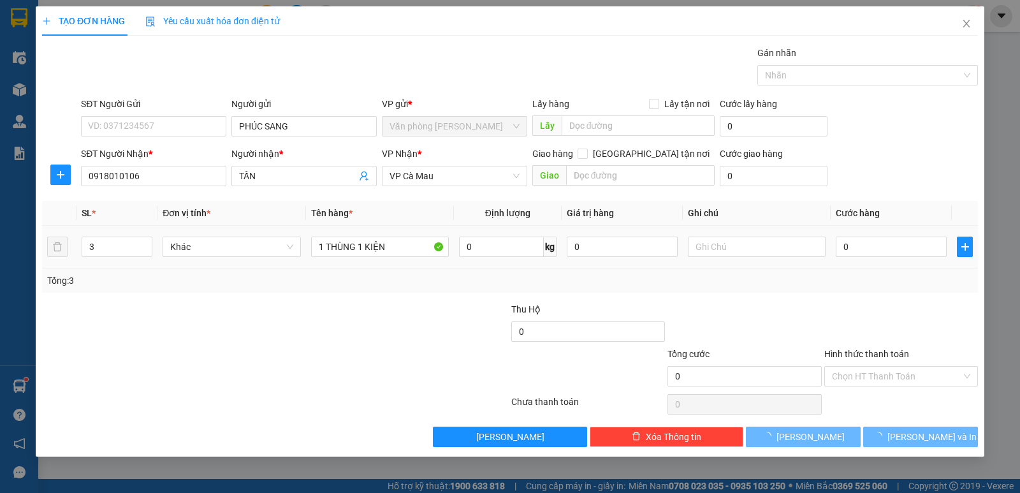
click at [149, 262] on td "3" at bounding box center [116, 247] width 81 height 43
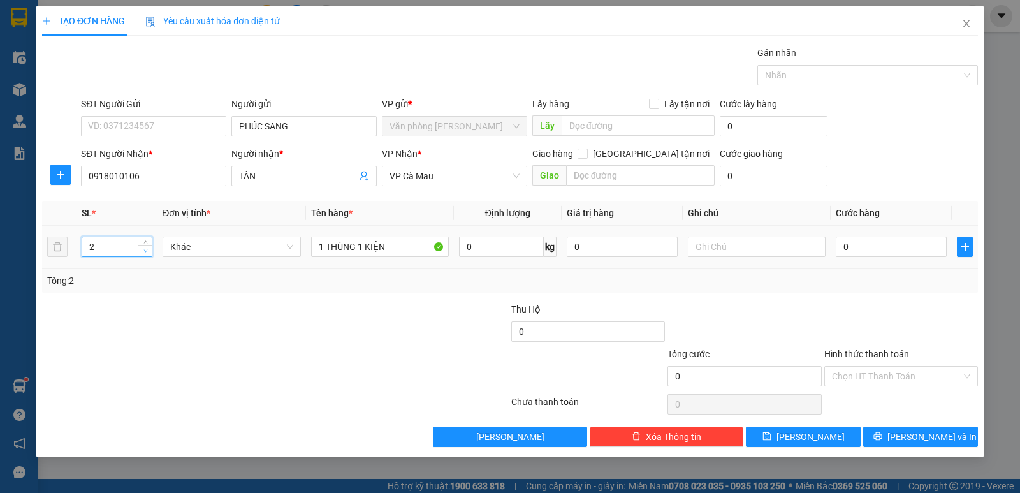
click at [148, 248] on span "down" at bounding box center [145, 251] width 8 height 8
drag, startPoint x: 880, startPoint y: 275, endPoint x: 883, endPoint y: 347, distance: 72.1
click at [881, 282] on div "Tổng: 2" at bounding box center [509, 280] width 925 height 14
click at [898, 419] on div "Transit Pickup Surcharge Ids Transit Deliver Surcharge Ids Transit Deliver Surc…" at bounding box center [510, 246] width 936 height 401
click at [904, 438] on div "Transit Pickup Surcharge Ids Transit Deliver Surcharge Ids Transit Deliver Surc…" at bounding box center [510, 246] width 936 height 401
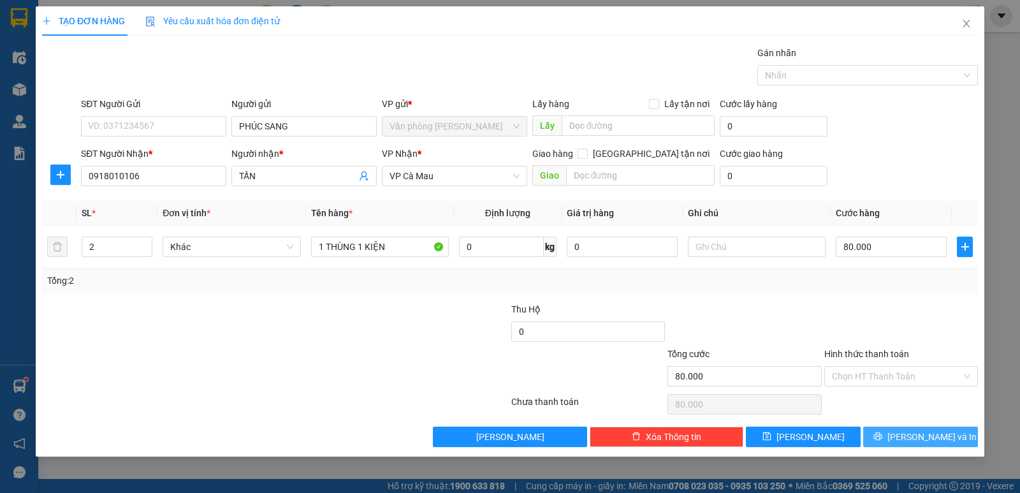
click at [881, 438] on icon "printer" at bounding box center [877, 436] width 8 height 8
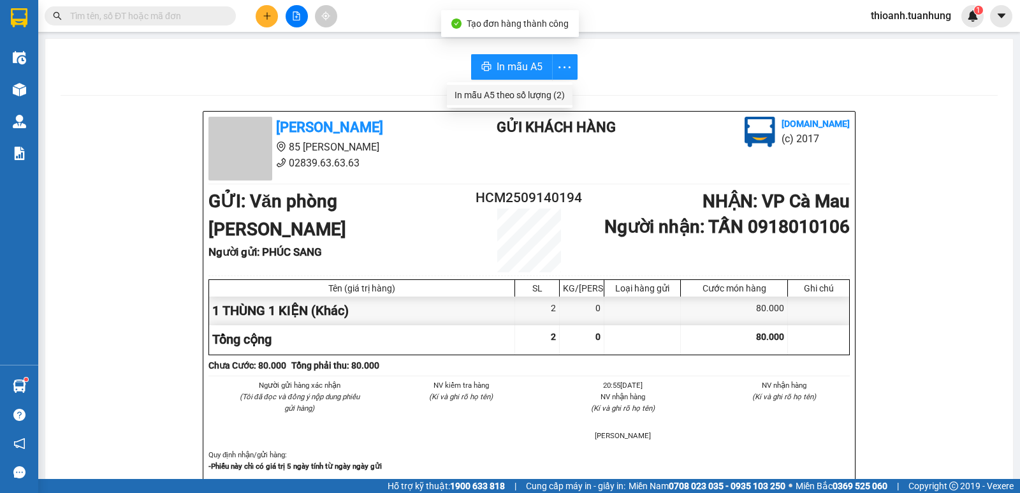
click at [533, 93] on div "In mẫu A5 theo số lượng (2)" at bounding box center [509, 95] width 110 height 14
click at [184, 14] on input "text" at bounding box center [145, 16] width 150 height 14
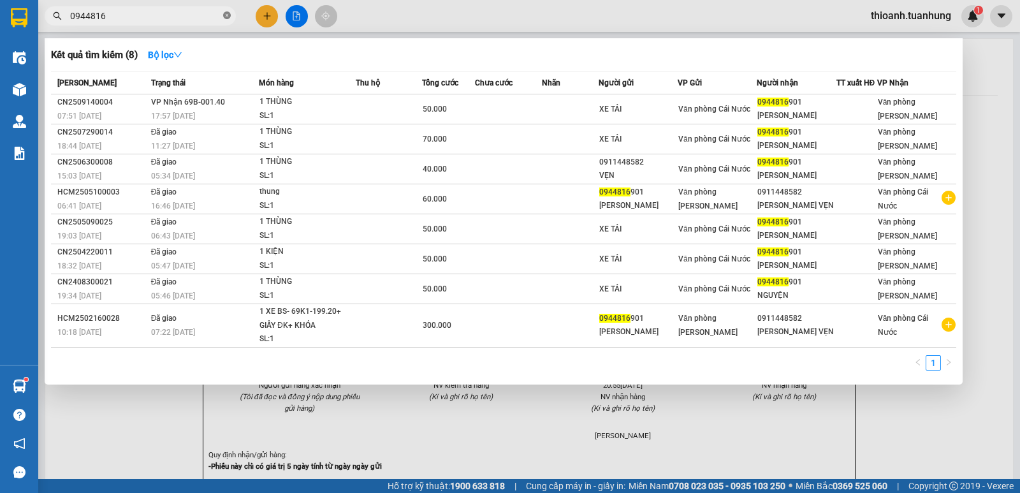
click at [228, 13] on icon "close-circle" at bounding box center [227, 15] width 8 height 8
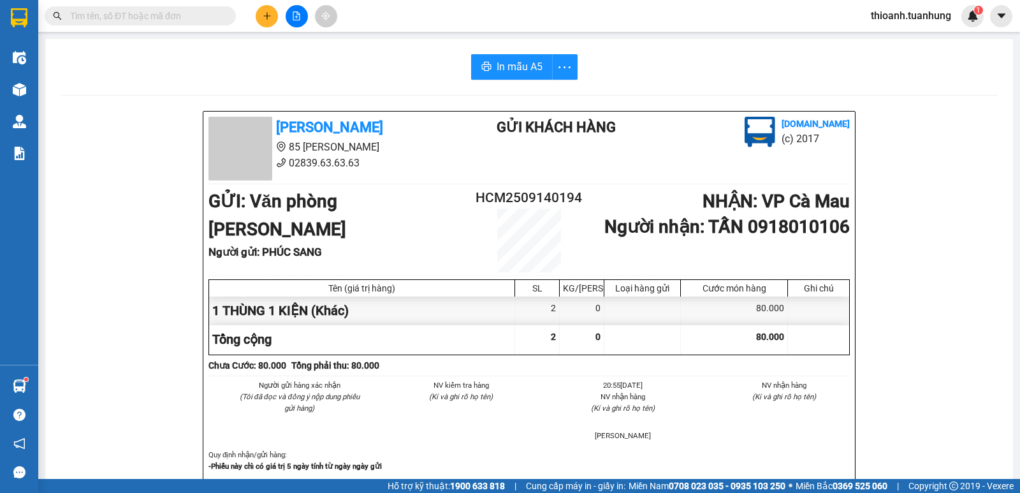
click at [175, 20] on input "text" at bounding box center [145, 16] width 150 height 14
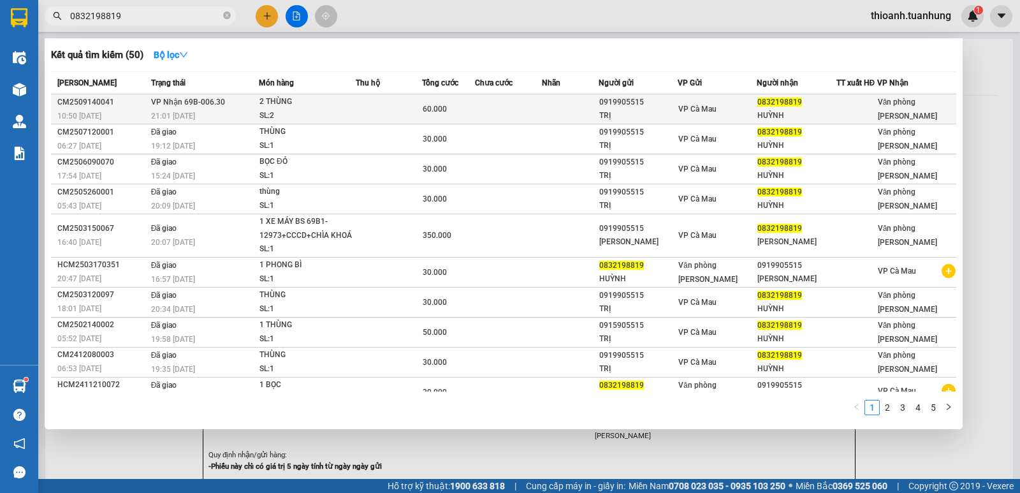
click at [514, 112] on td at bounding box center [508, 109] width 67 height 30
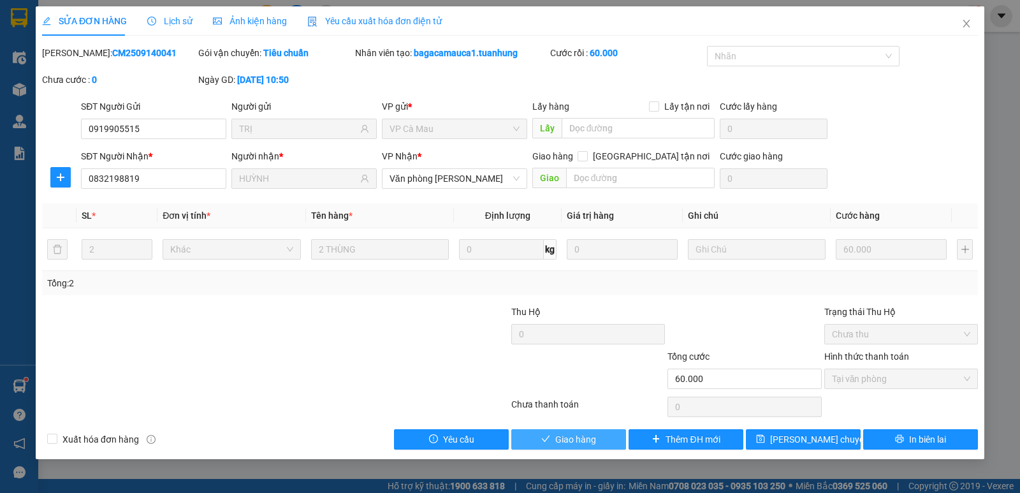
click at [532, 433] on button "Giao hàng" at bounding box center [568, 439] width 115 height 20
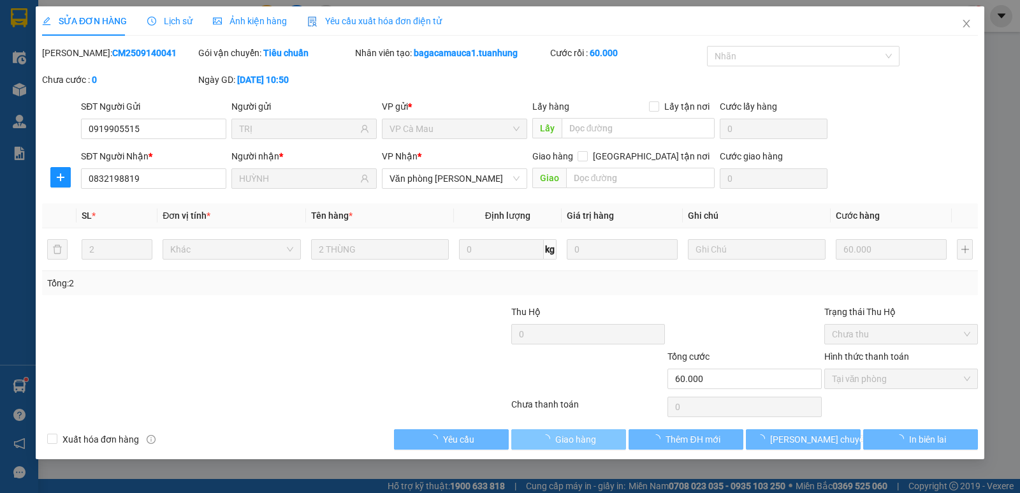
click at [532, 436] on button "Giao hàng" at bounding box center [568, 439] width 115 height 20
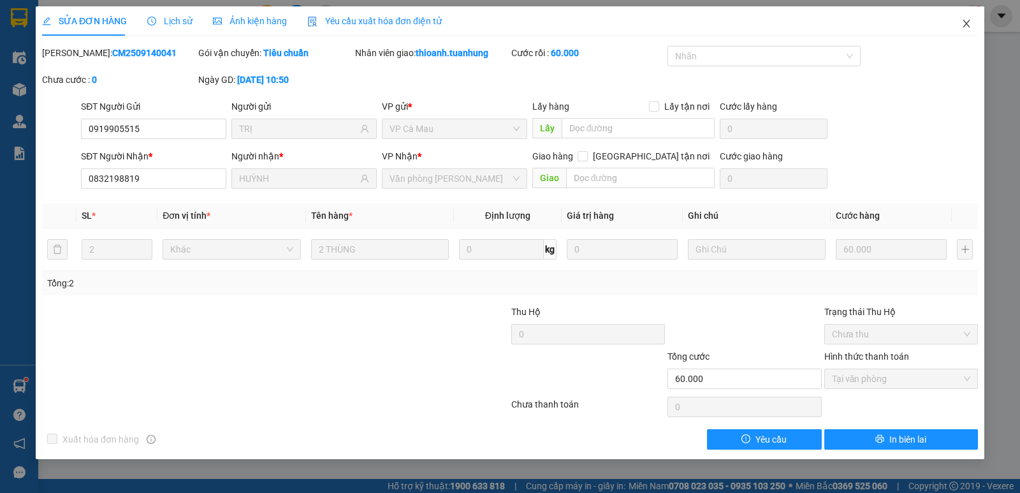
click at [965, 25] on icon "close" at bounding box center [965, 24] width 7 height 8
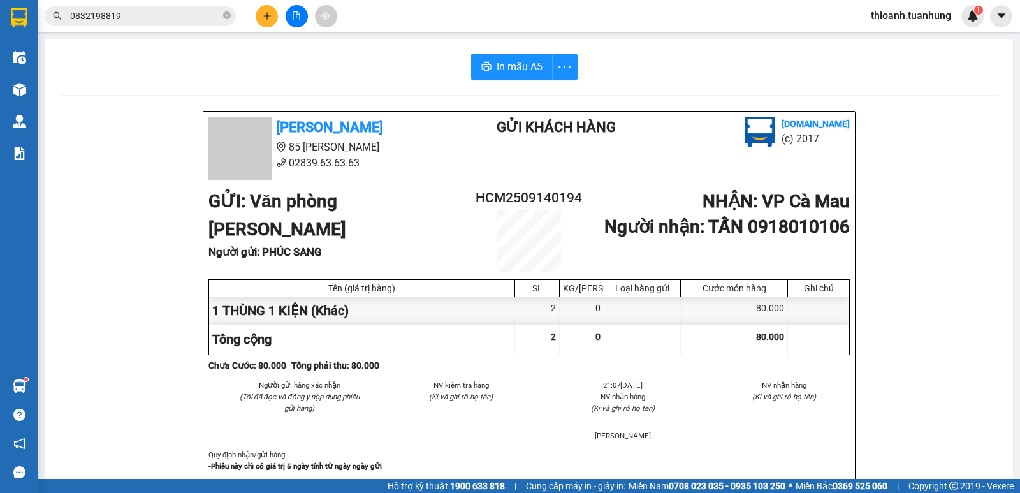
click at [221, 13] on span "0832198819" at bounding box center [140, 15] width 191 height 19
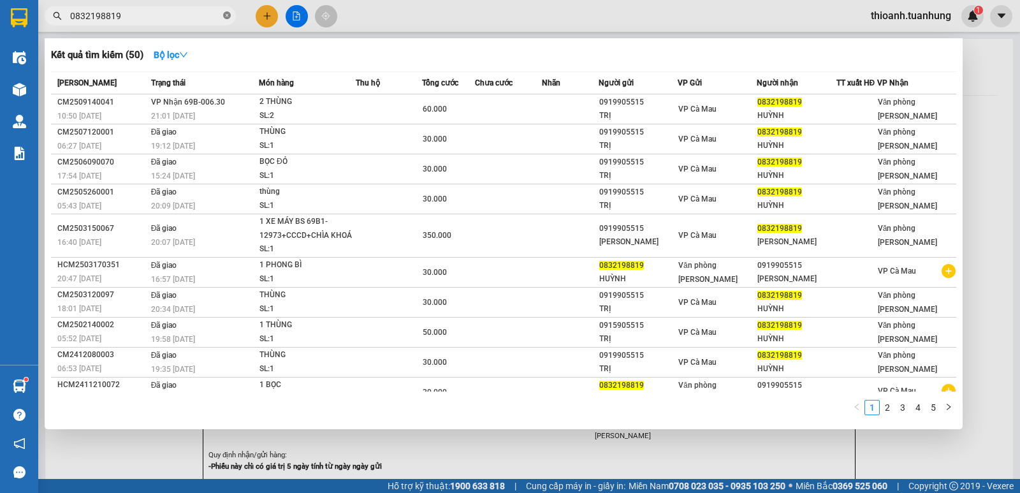
click at [225, 17] on icon "close-circle" at bounding box center [227, 15] width 8 height 8
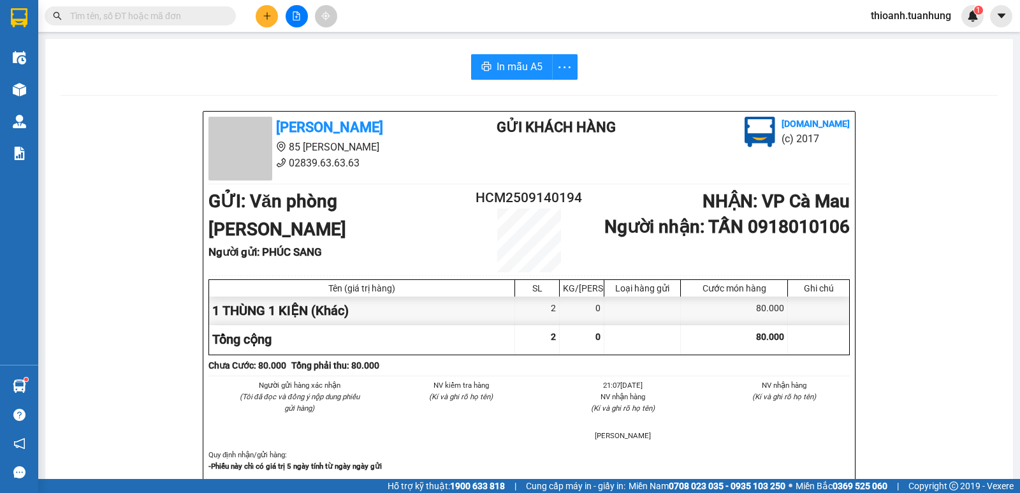
click at [149, 18] on input "text" at bounding box center [145, 16] width 150 height 14
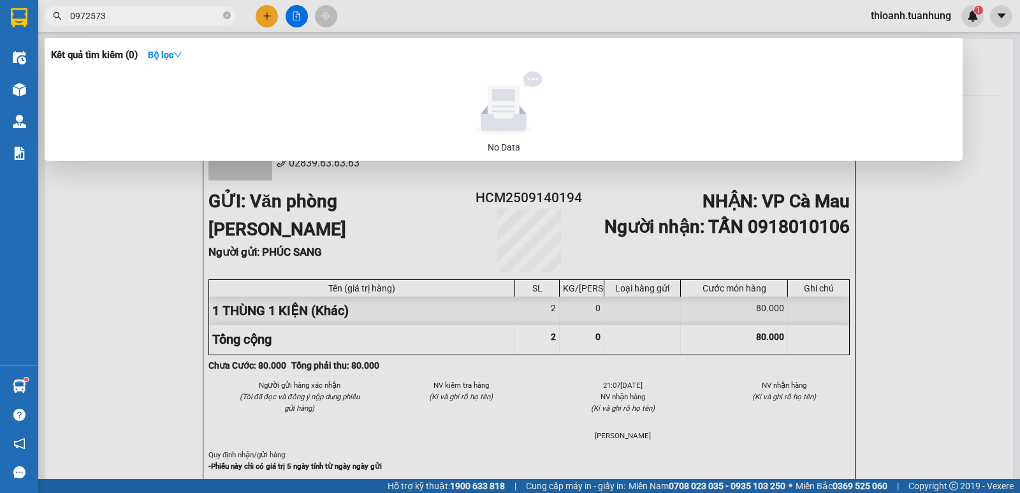
click at [73, 17] on input "0972573" at bounding box center [145, 16] width 150 height 14
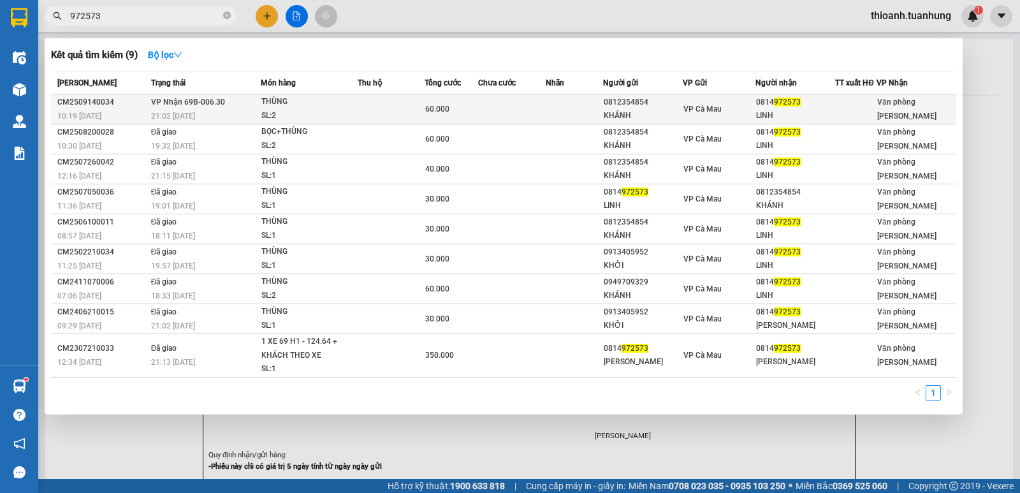
type input "972573"
click at [707, 103] on div "VP Cà Mau" at bounding box center [719, 109] width 72 height 14
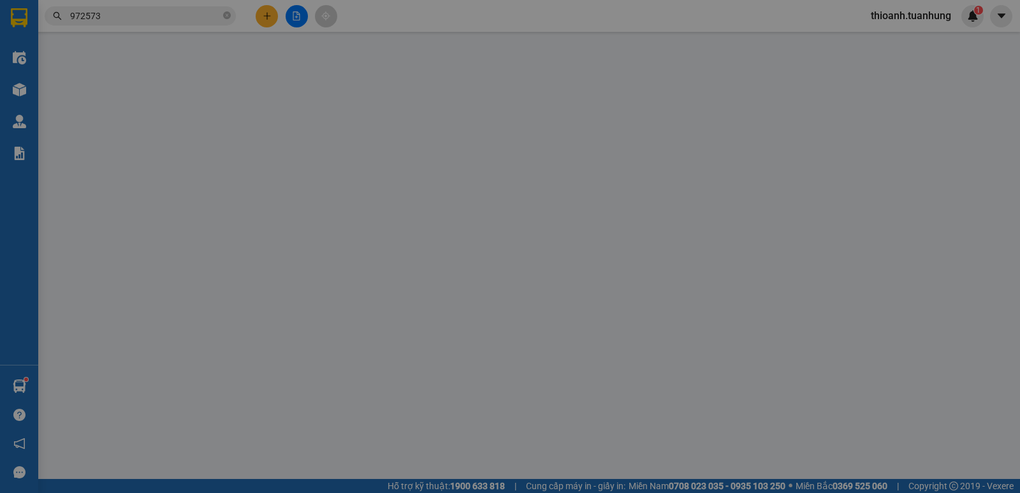
type input "0812354854"
type input "KHÁNH"
type input "0814972573"
type input "LINH"
type input "60.000"
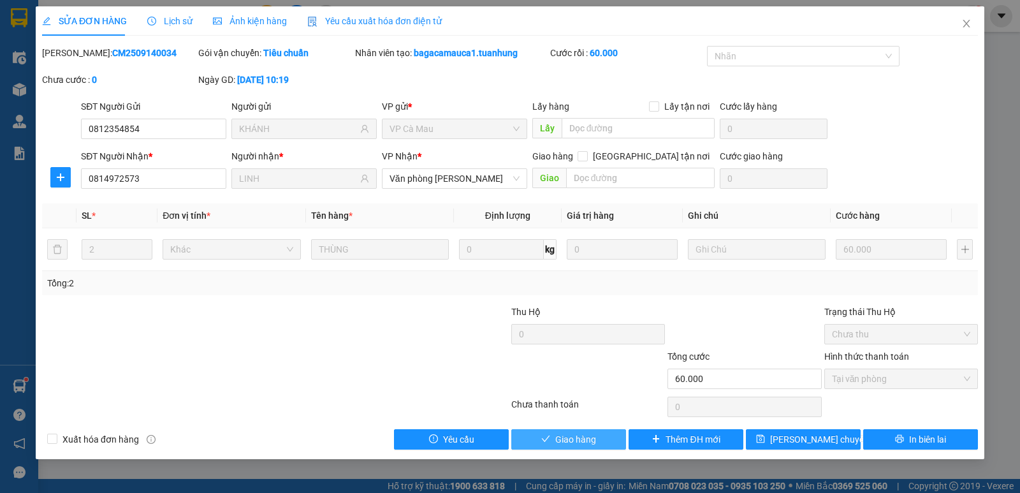
click at [569, 440] on div "SỬA ĐƠN HÀNG Lịch sử Ảnh kiện hàng Yêu cầu xuất hóa đơn điện tử Total Paid Fee …" at bounding box center [510, 232] width 948 height 453
click at [569, 440] on span "Giao hàng" at bounding box center [575, 439] width 41 height 14
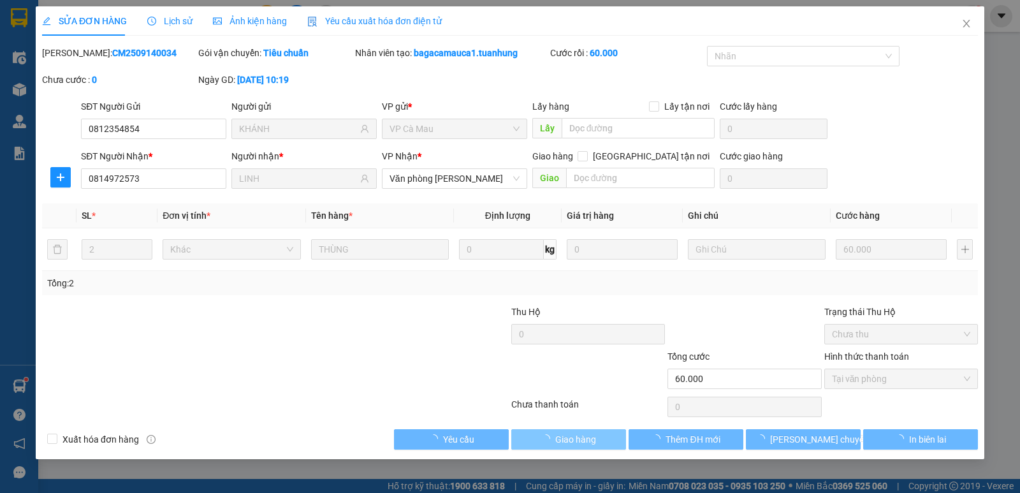
click at [569, 440] on span "Giao hàng" at bounding box center [575, 439] width 41 height 14
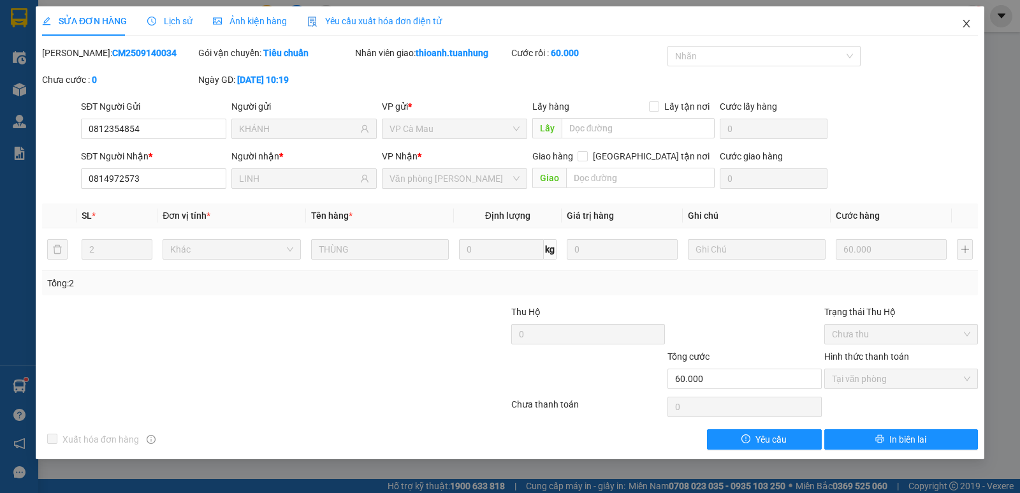
click at [967, 22] on icon "close" at bounding box center [965, 24] width 7 height 8
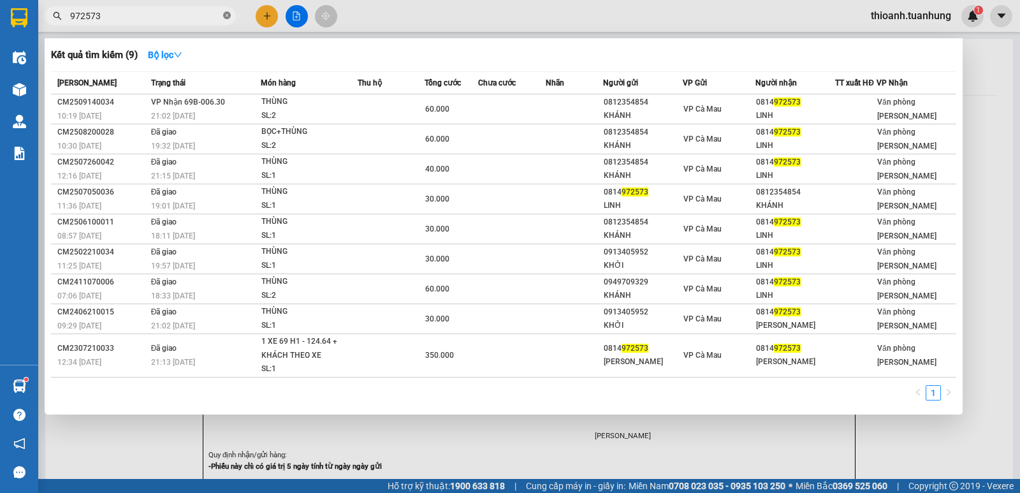
click at [229, 19] on icon "close-circle" at bounding box center [227, 15] width 8 height 8
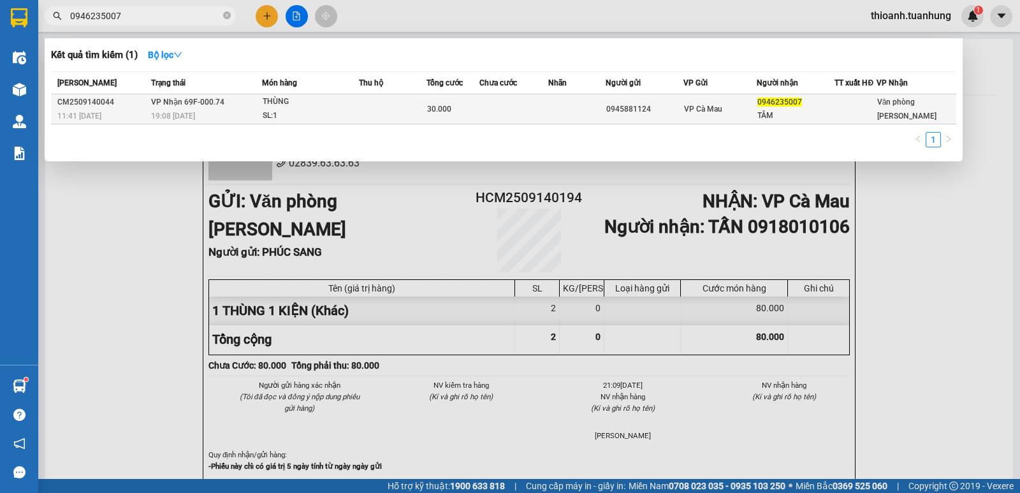
type input "0946235007"
click at [558, 98] on td at bounding box center [576, 109] width 57 height 30
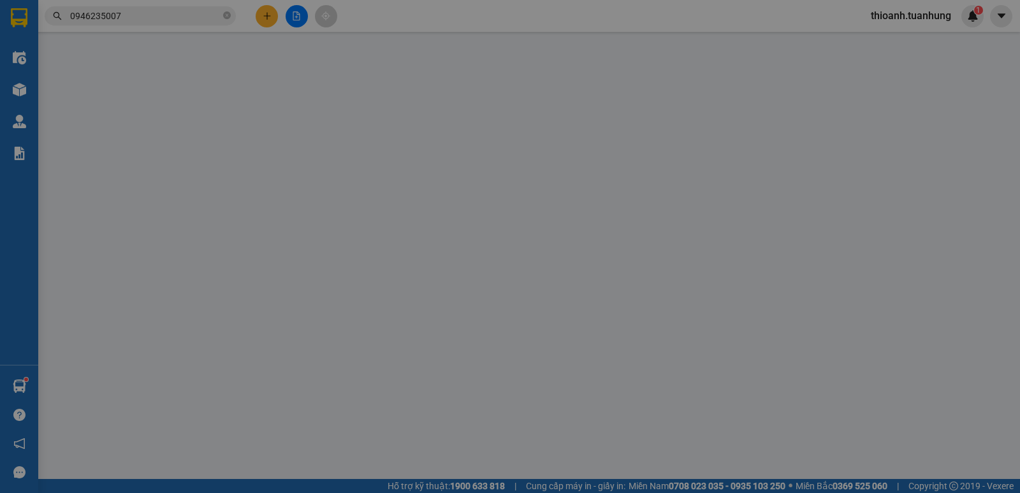
type input "0945881124"
type input "0946235007"
type input "TÂM"
type input "30.000"
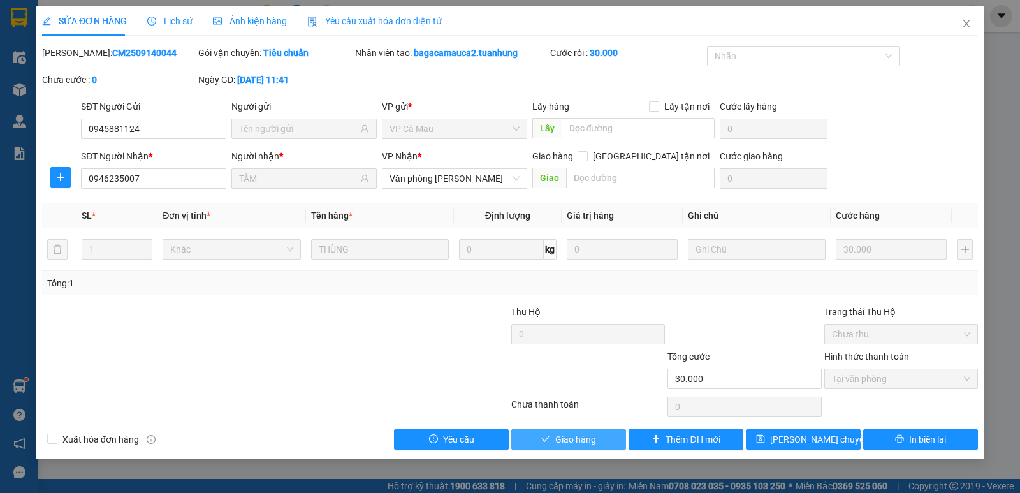
click at [561, 437] on span "Giao hàng" at bounding box center [575, 439] width 41 height 14
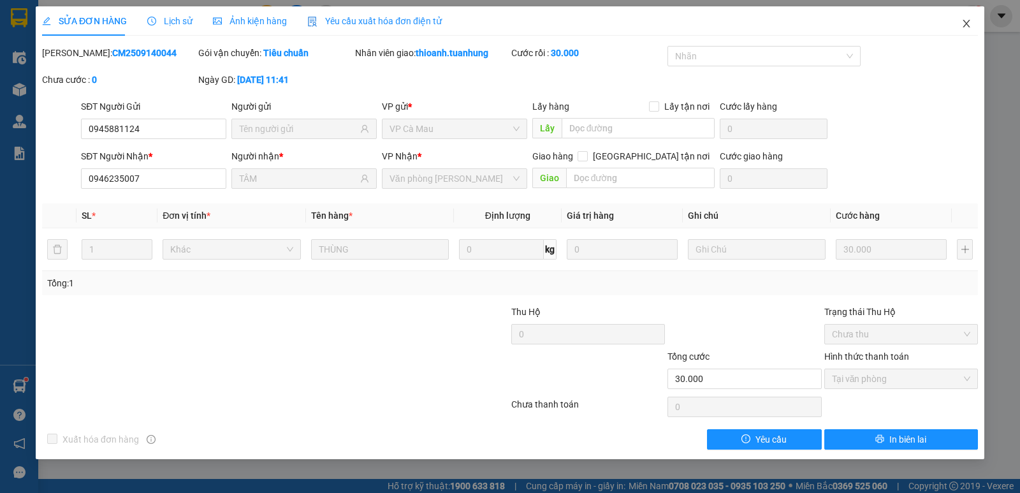
drag, startPoint x: 974, startPoint y: 31, endPoint x: 891, endPoint y: 5, distance: 86.9
click at [967, 20] on span "Close" at bounding box center [966, 24] width 36 height 36
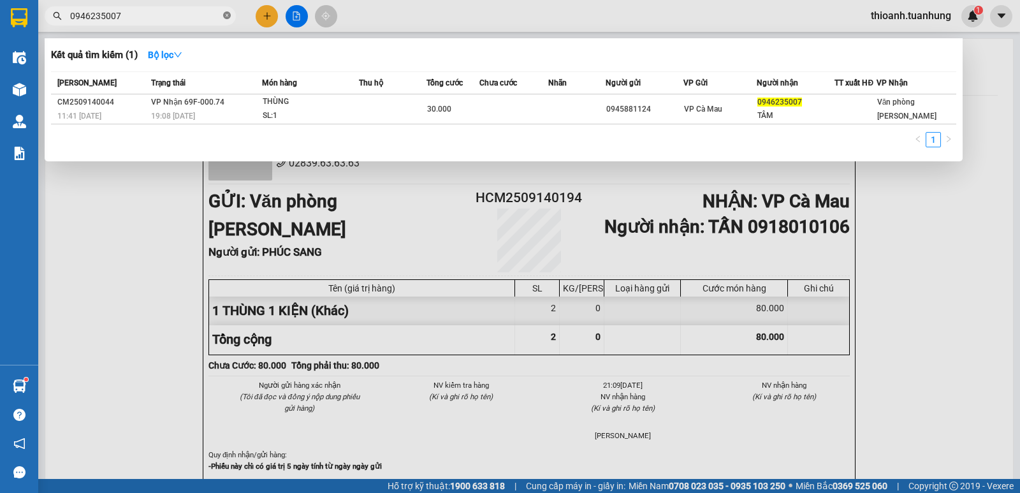
click at [228, 14] on icon "close-circle" at bounding box center [227, 15] width 8 height 8
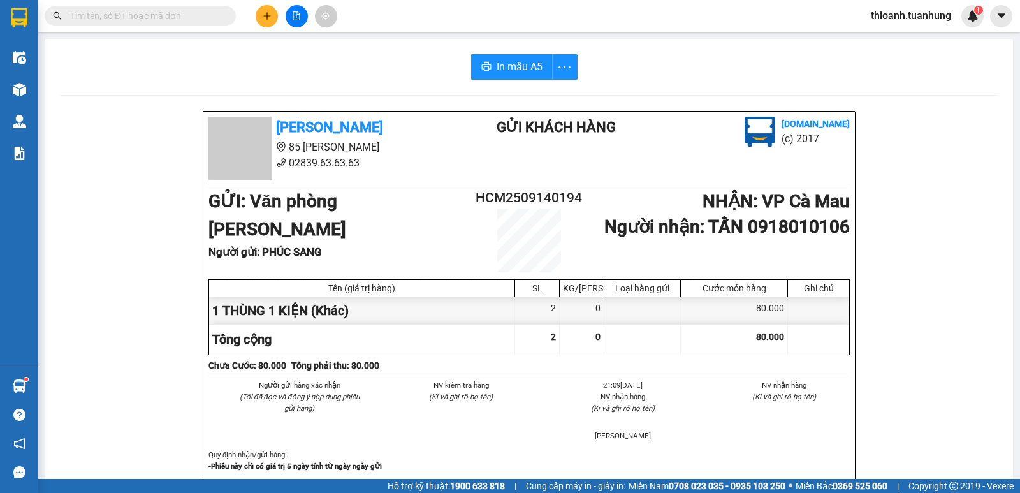
click at [142, 23] on span at bounding box center [140, 15] width 191 height 19
click at [143, 20] on input "text" at bounding box center [145, 16] width 150 height 14
drag, startPoint x: 197, startPoint y: 11, endPoint x: 202, endPoint y: 20, distance: 10.3
click at [202, 20] on input "text" at bounding box center [145, 16] width 150 height 14
click at [193, 20] on input "text" at bounding box center [145, 16] width 150 height 14
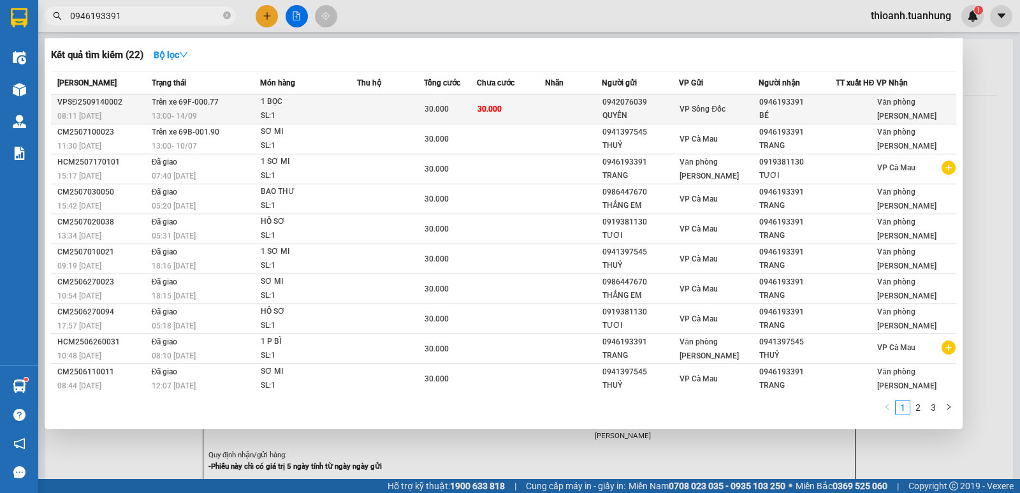
type input "0946193391"
click at [822, 103] on div "0946193391" at bounding box center [797, 102] width 76 height 13
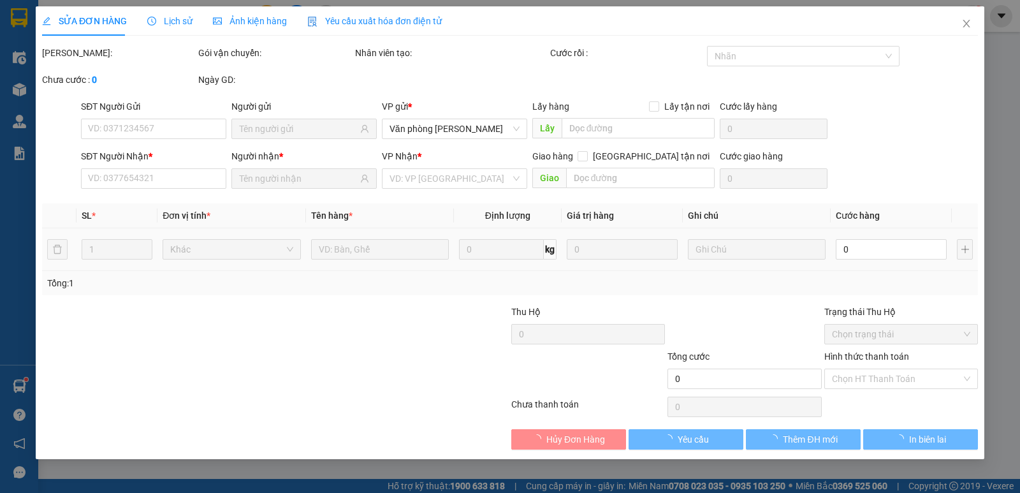
type input "0942076039"
type input "QUYÊN"
type input "0946193391"
type input "BÉ"
type input "30.000"
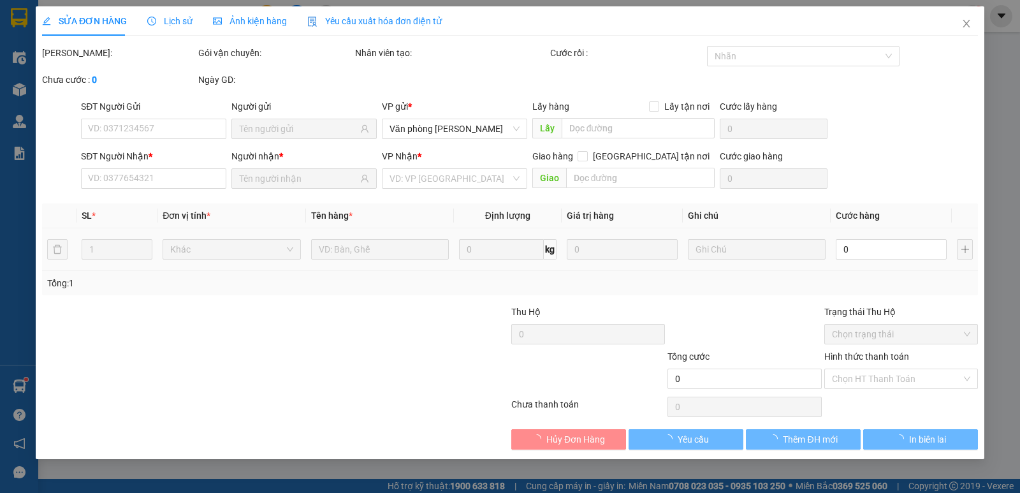
type input "30.000"
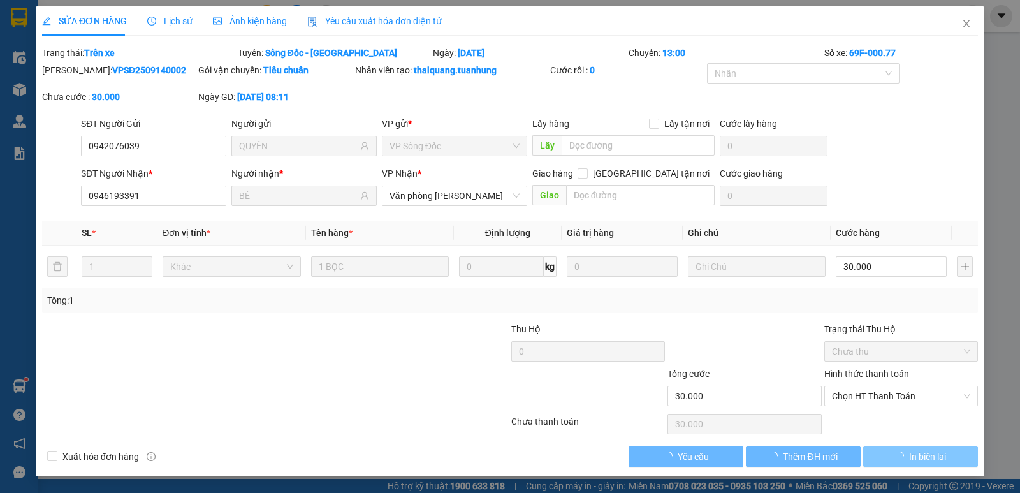
click at [894, 449] on button "In biên lai" at bounding box center [920, 456] width 115 height 20
click at [895, 451] on span "button" at bounding box center [902, 456] width 14 height 14
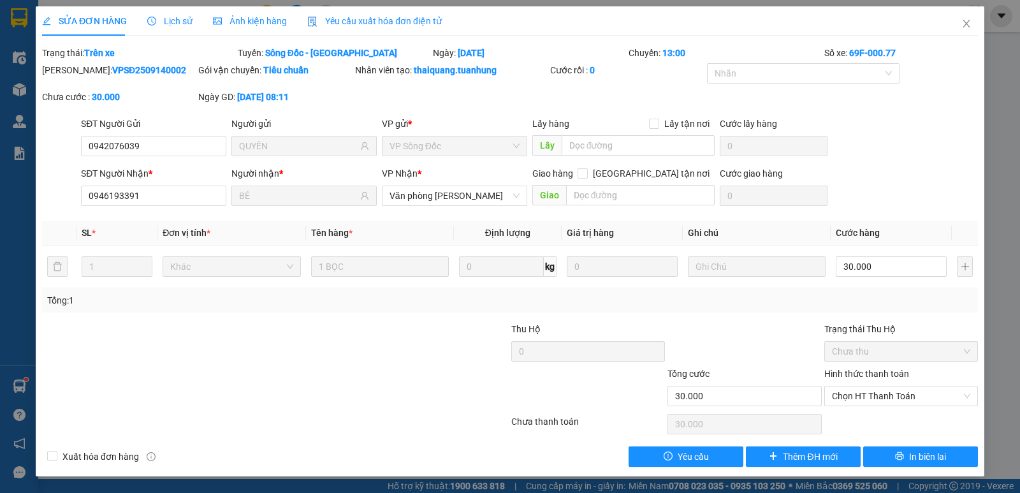
click at [899, 468] on div "SỬA ĐƠN HÀNG Lịch sử Ảnh kiện hàng Yêu cầu xuất hóa đơn điện tử Total Paid Fee …" at bounding box center [510, 241] width 948 height 470
click at [899, 464] on button "In biên lai" at bounding box center [920, 456] width 115 height 20
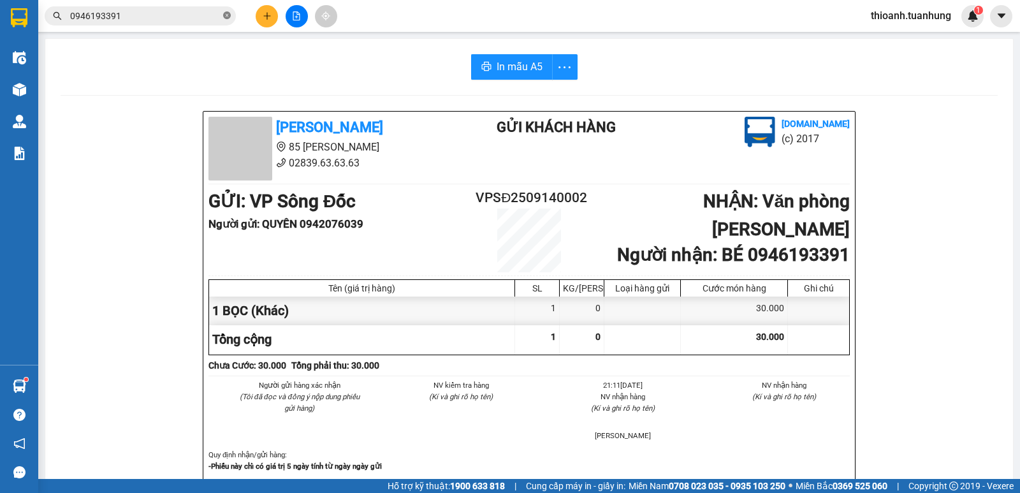
click at [229, 16] on icon "close-circle" at bounding box center [227, 15] width 8 height 8
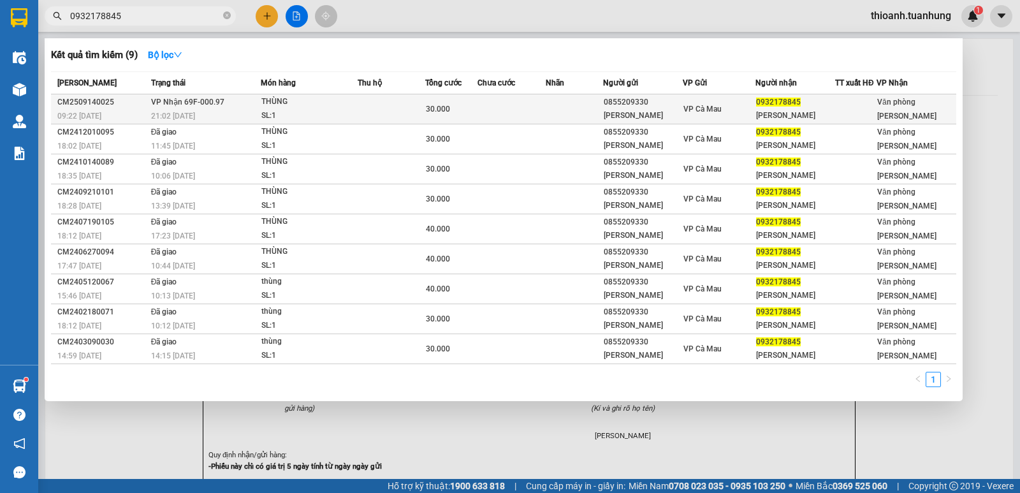
type input "0932178845"
click at [554, 106] on td at bounding box center [574, 109] width 57 height 30
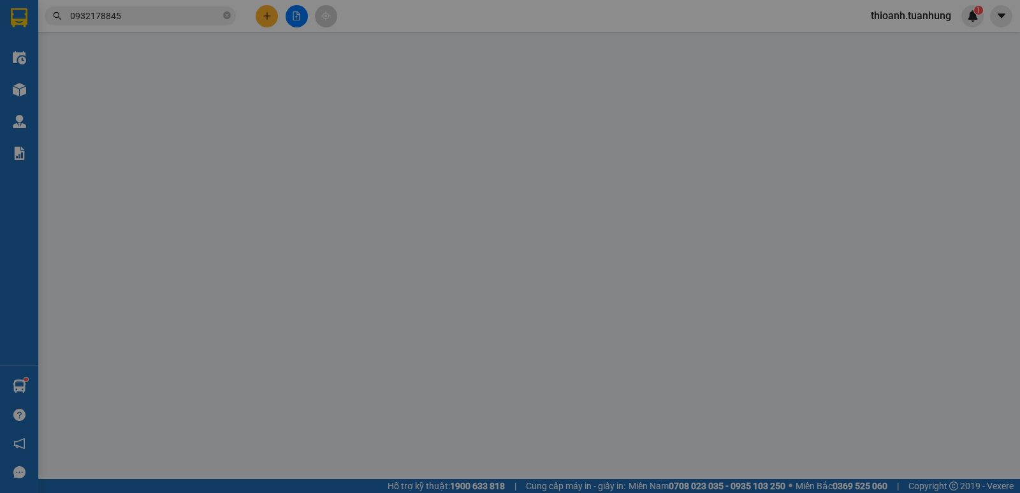
type input "0855209330"
type input "THANH VŨ"
type input "0932178845"
type input "VŨ THANH"
type input "30.000"
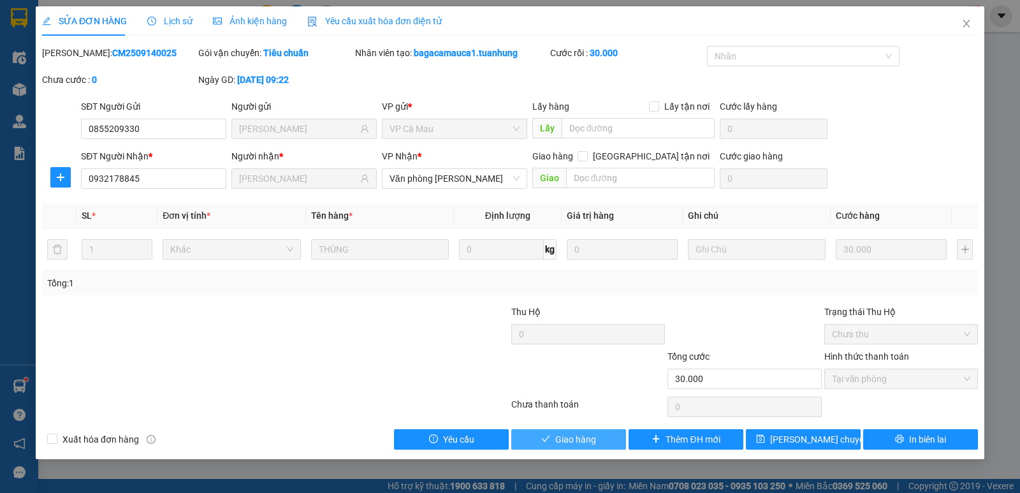
click at [548, 436] on icon "check" at bounding box center [545, 438] width 9 height 9
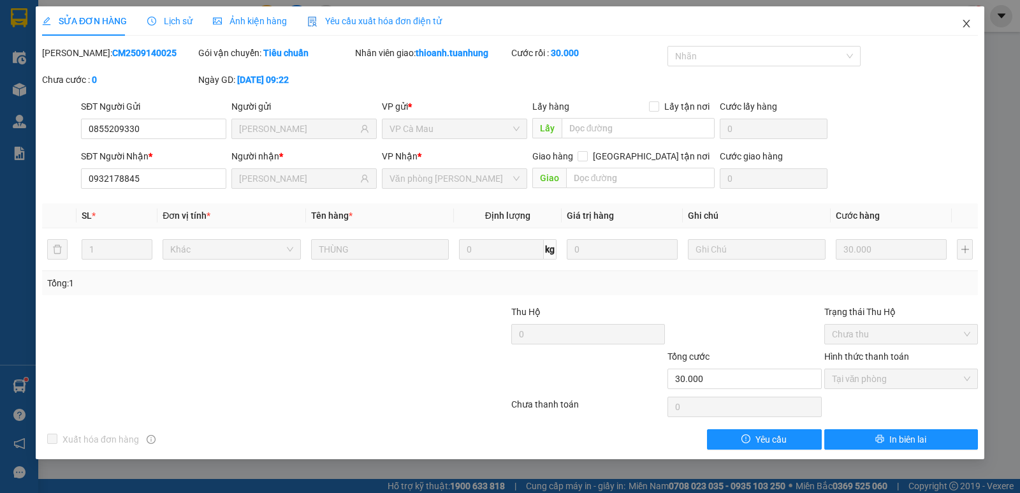
click at [959, 27] on span "Close" at bounding box center [966, 24] width 36 height 36
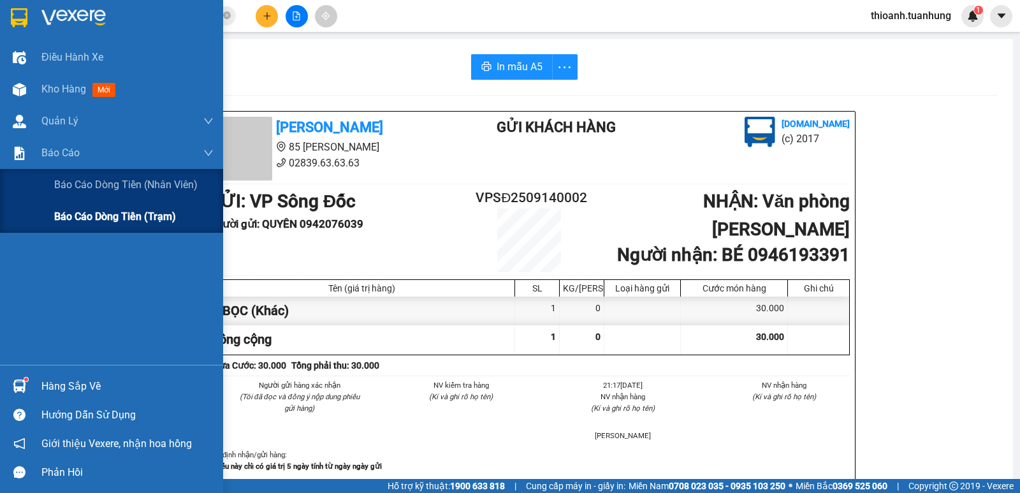
click at [73, 228] on div "Báo cáo dòng tiền (trạm)" at bounding box center [133, 217] width 159 height 32
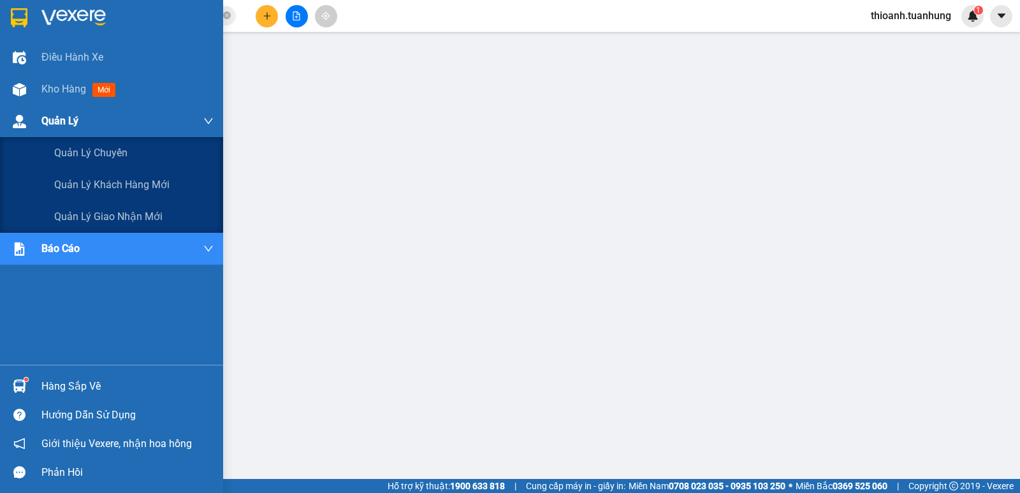
click at [54, 105] on div "Quản Lý" at bounding box center [127, 121] width 172 height 32
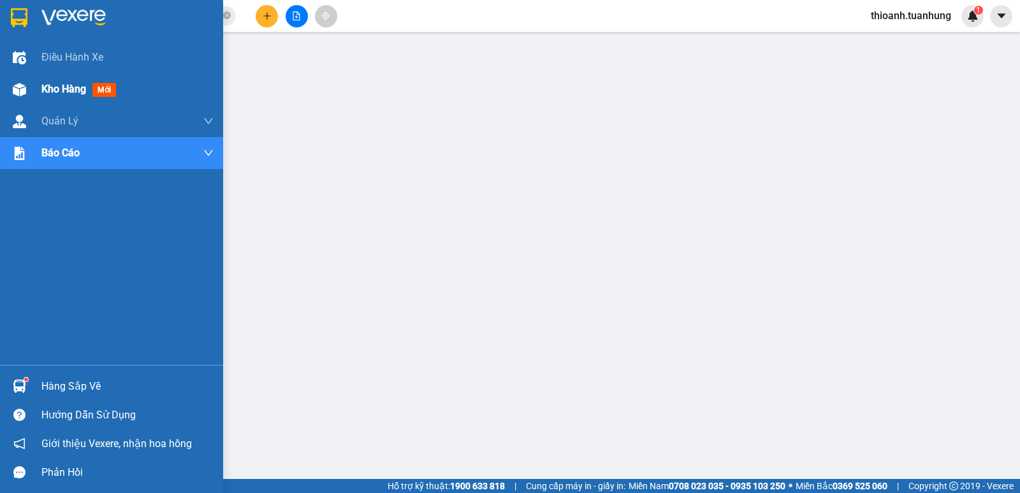
click at [60, 93] on span "Kho hàng" at bounding box center [63, 89] width 45 height 12
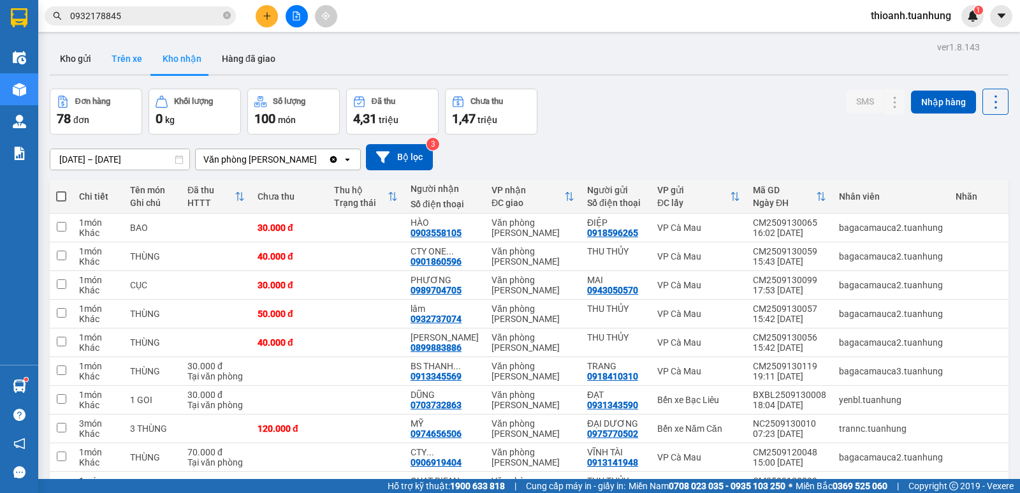
click at [126, 62] on button "Trên xe" at bounding box center [126, 58] width 51 height 31
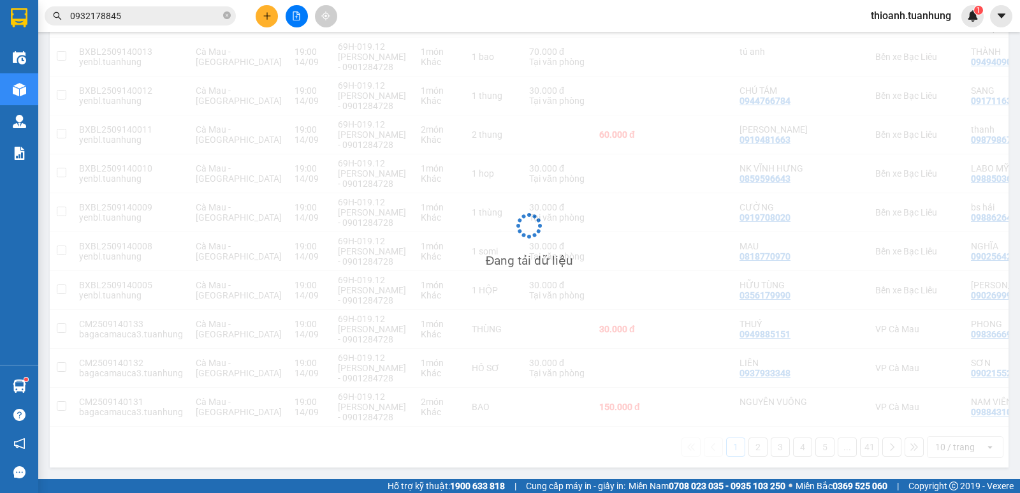
scroll to position [181, 0]
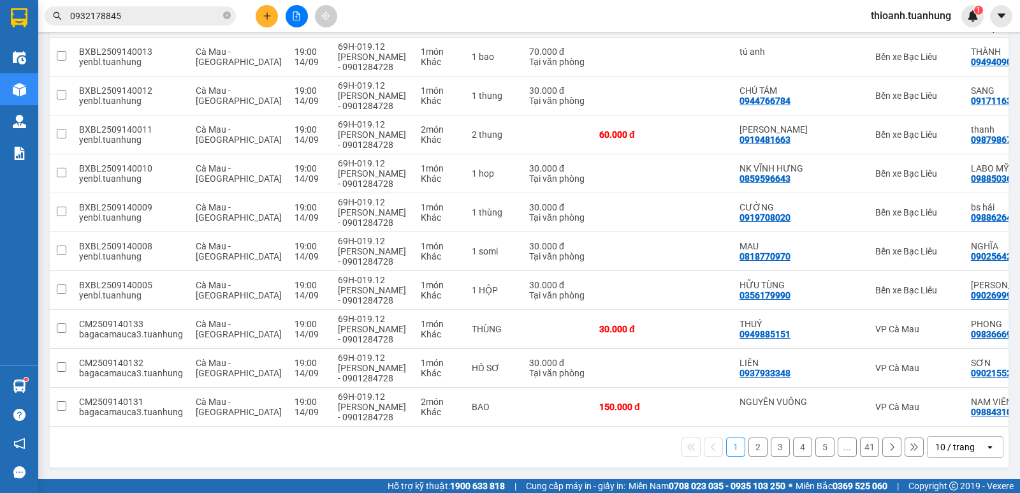
click at [890, 446] on icon at bounding box center [892, 447] width 4 height 8
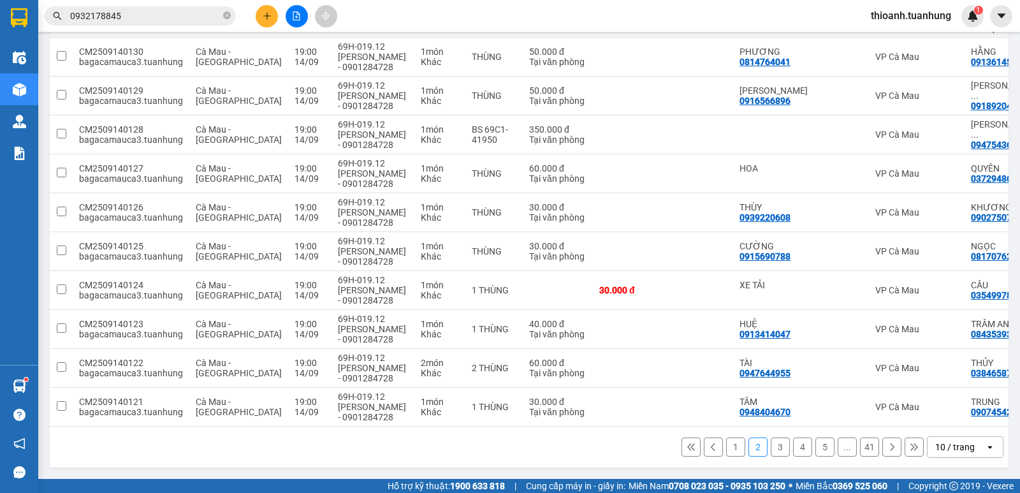
click at [890, 446] on icon at bounding box center [892, 447] width 4 height 8
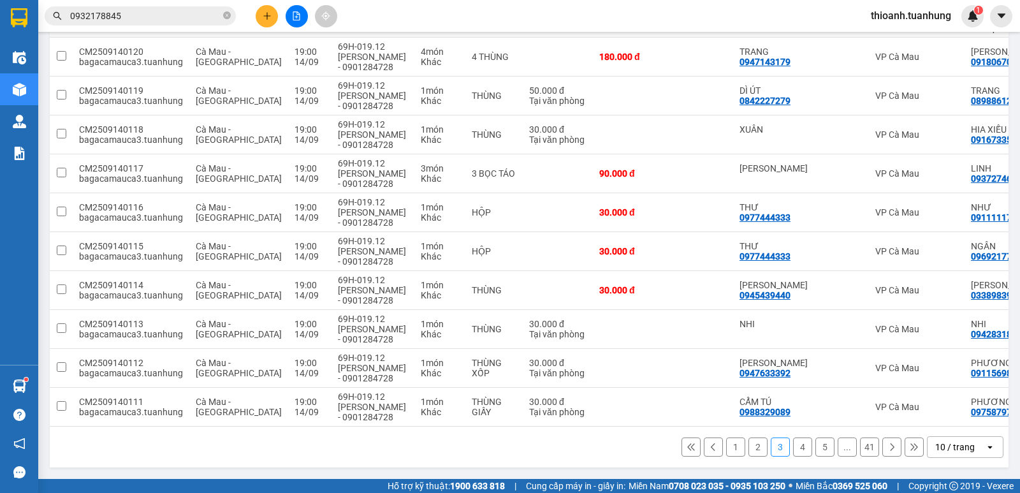
click at [755, 447] on button "2" at bounding box center [757, 446] width 19 height 19
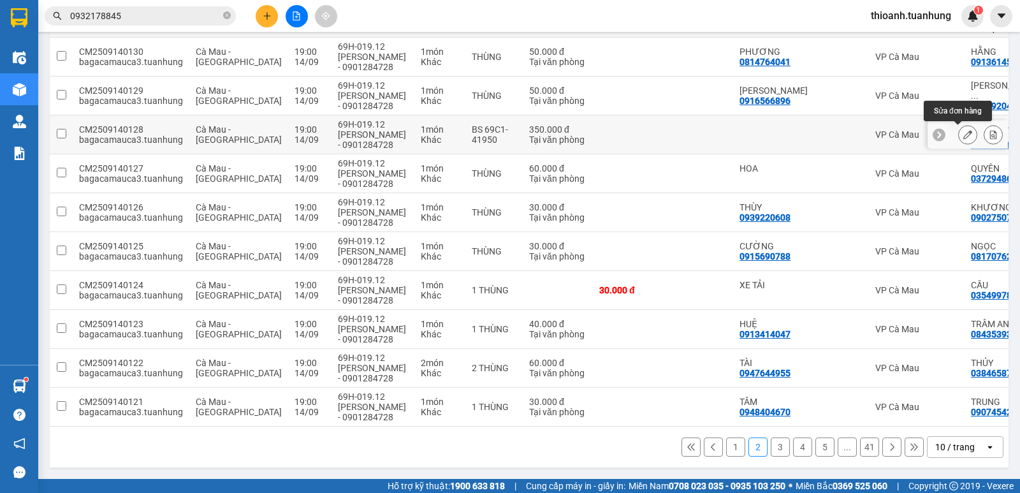
click at [963, 131] on icon at bounding box center [967, 134] width 9 height 9
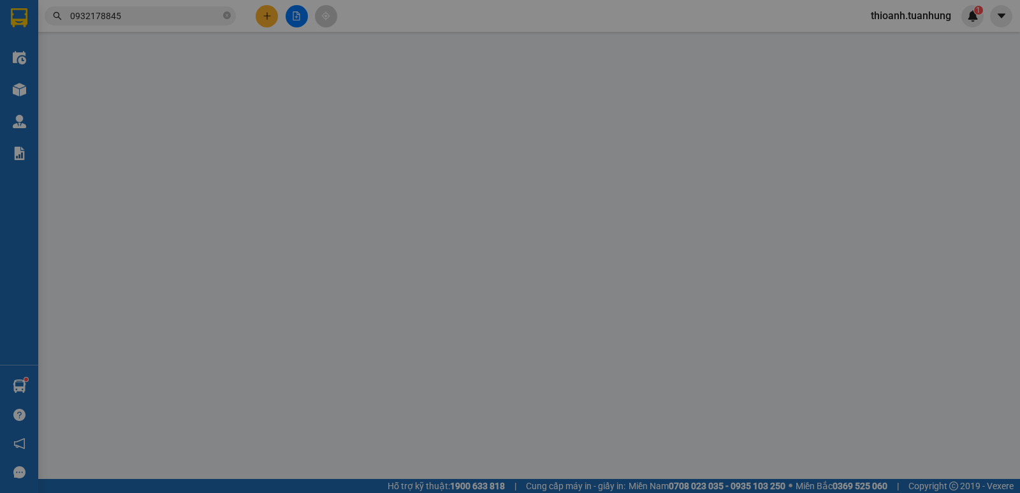
type input "0947543606"
type input "NGUYỄN CÔNG BÌNH"
type input "350.000"
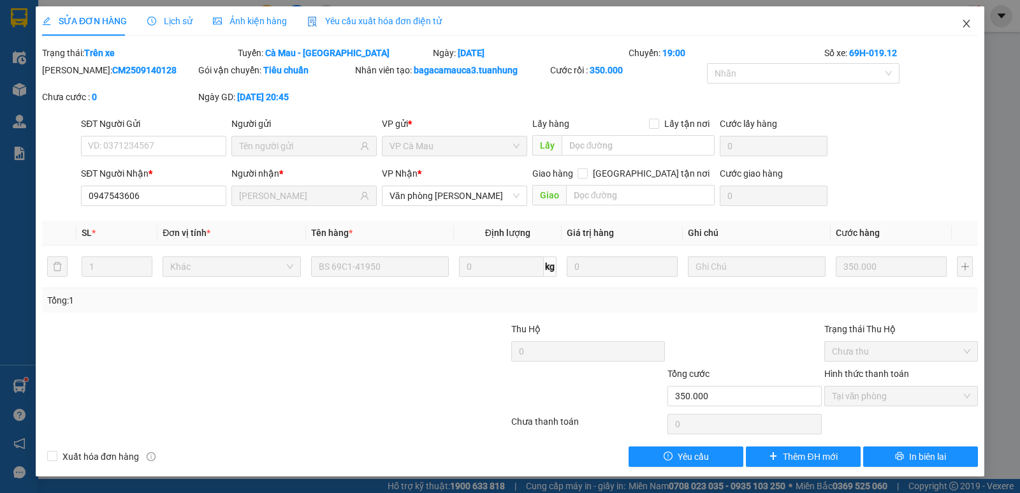
click at [971, 21] on icon "close" at bounding box center [966, 23] width 10 height 10
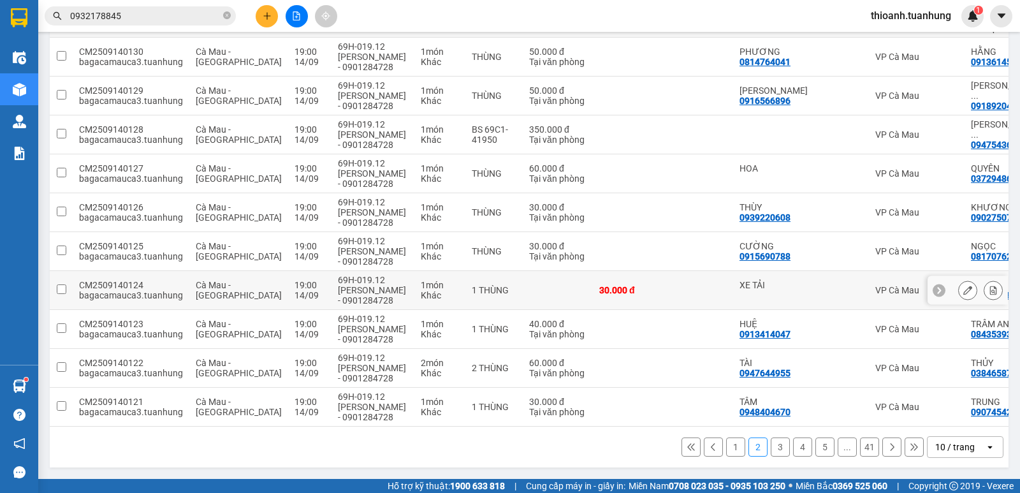
scroll to position [181, 0]
click at [887, 449] on icon at bounding box center [891, 446] width 9 height 9
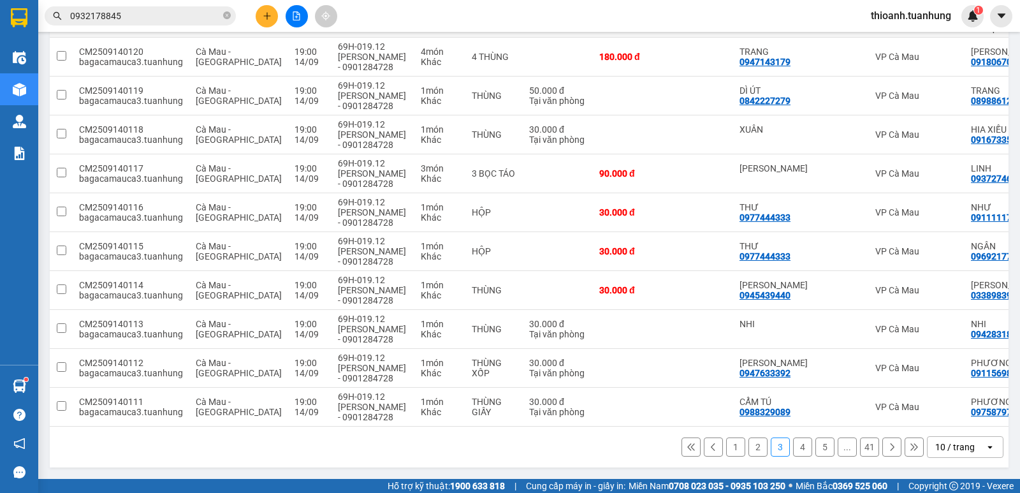
click at [887, 449] on icon at bounding box center [891, 446] width 9 height 9
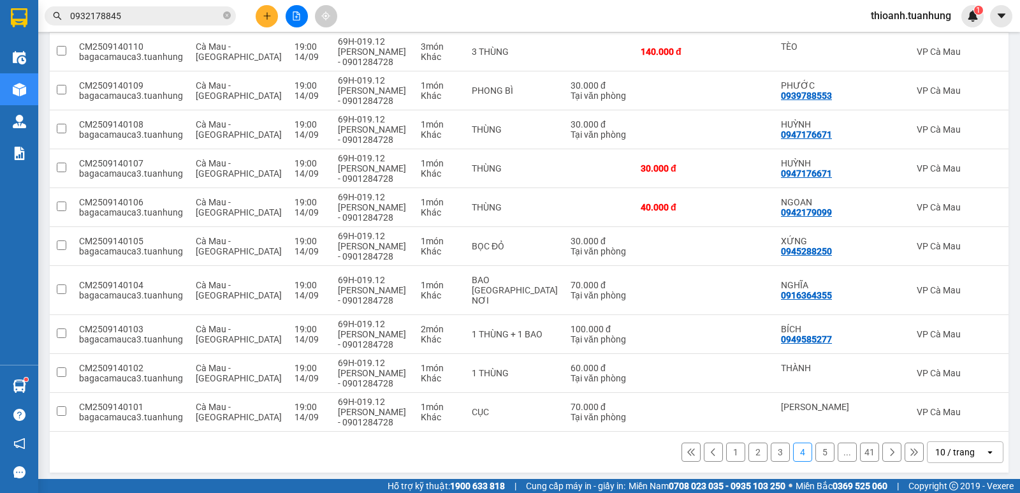
click at [886, 449] on button at bounding box center [891, 451] width 19 height 19
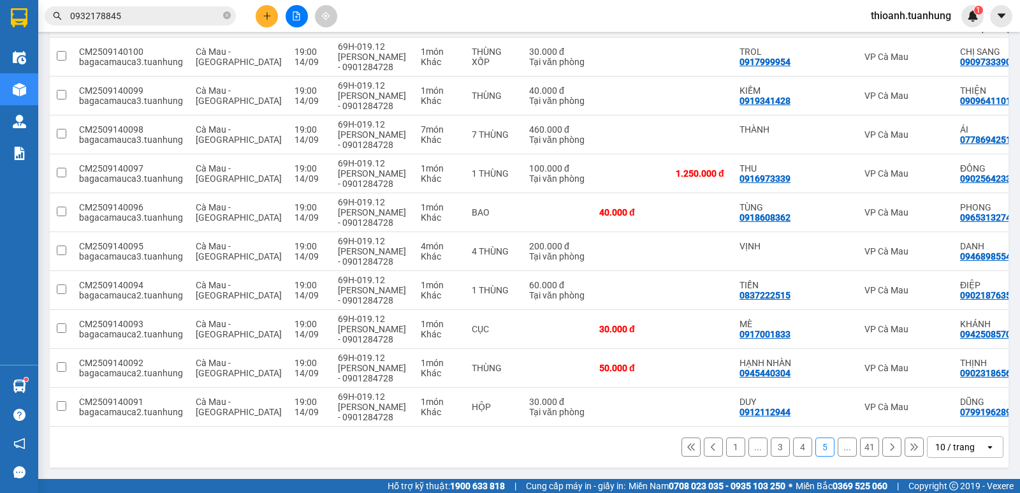
click at [887, 449] on icon at bounding box center [891, 446] width 9 height 9
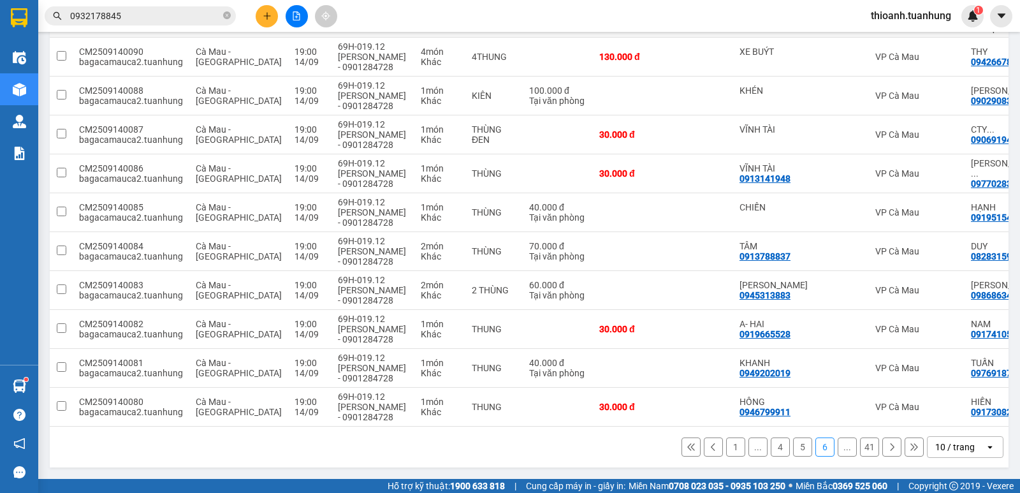
click at [887, 449] on icon at bounding box center [891, 446] width 9 height 9
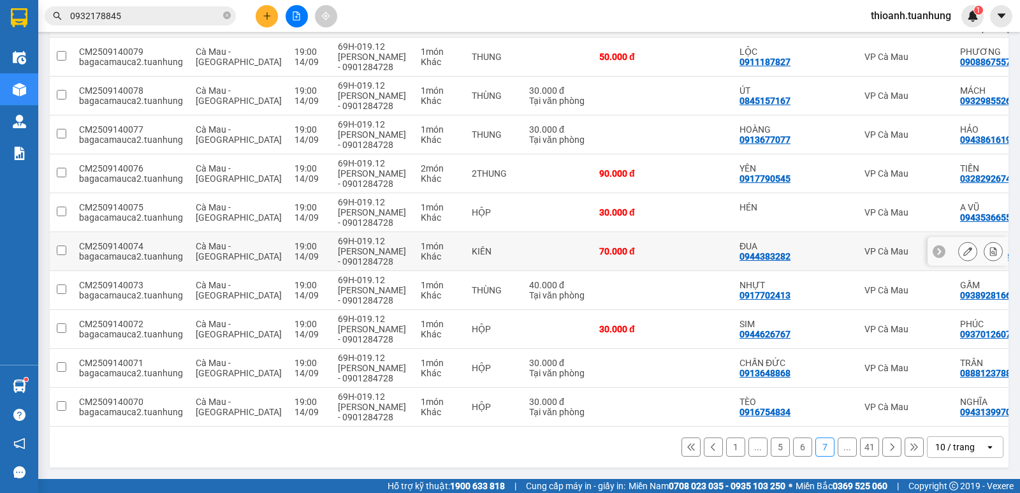
scroll to position [0, 0]
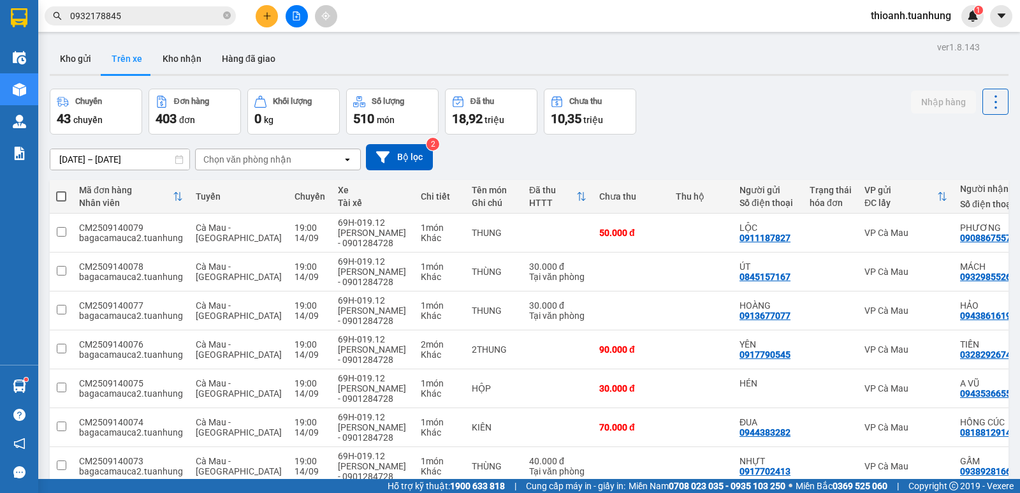
drag, startPoint x: 62, startPoint y: 57, endPoint x: 108, endPoint y: 17, distance: 61.9
click at [63, 57] on button "Kho gửi" at bounding box center [76, 58] width 52 height 31
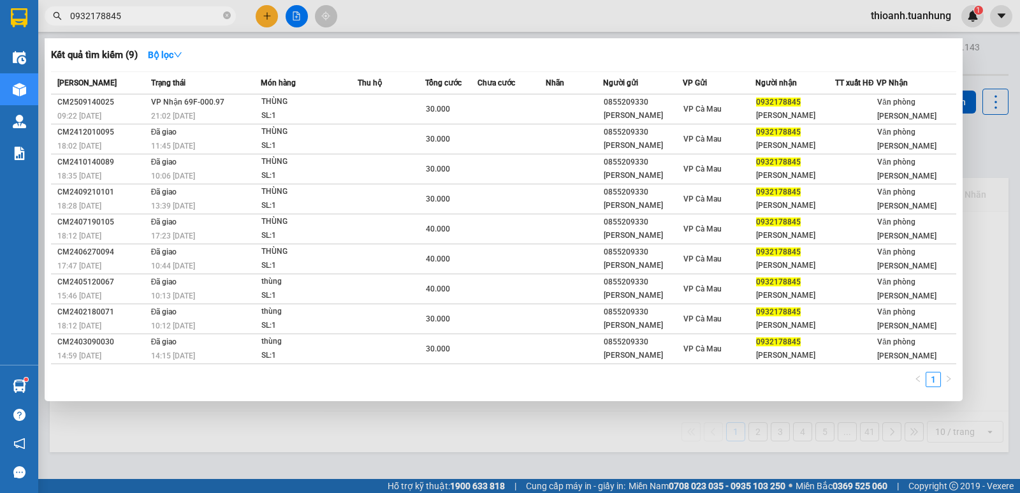
click at [130, 17] on input "0932178845" at bounding box center [145, 16] width 150 height 14
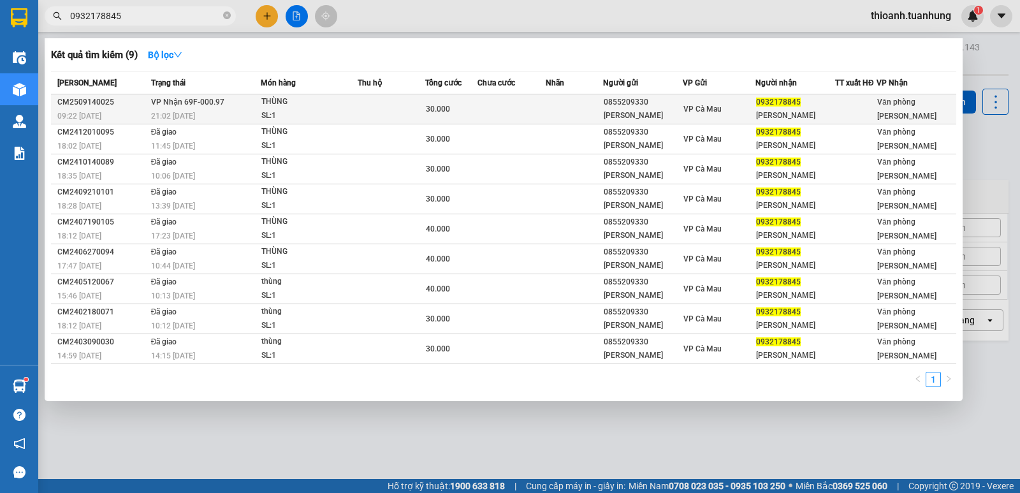
click at [301, 103] on div "THÙNG" at bounding box center [309, 102] width 96 height 14
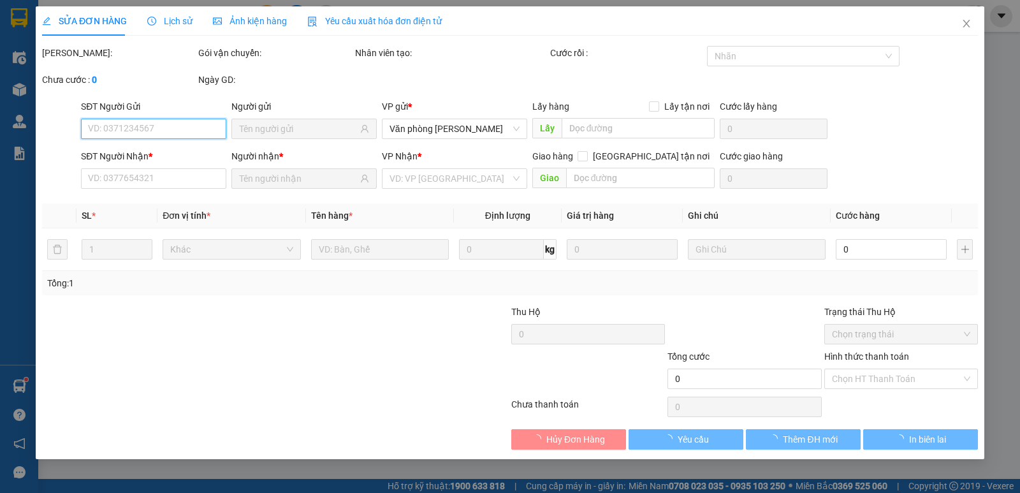
type input "0855209330"
type input "THANH VŨ"
type input "0932178845"
type input "VŨ THANH"
type input "30.000"
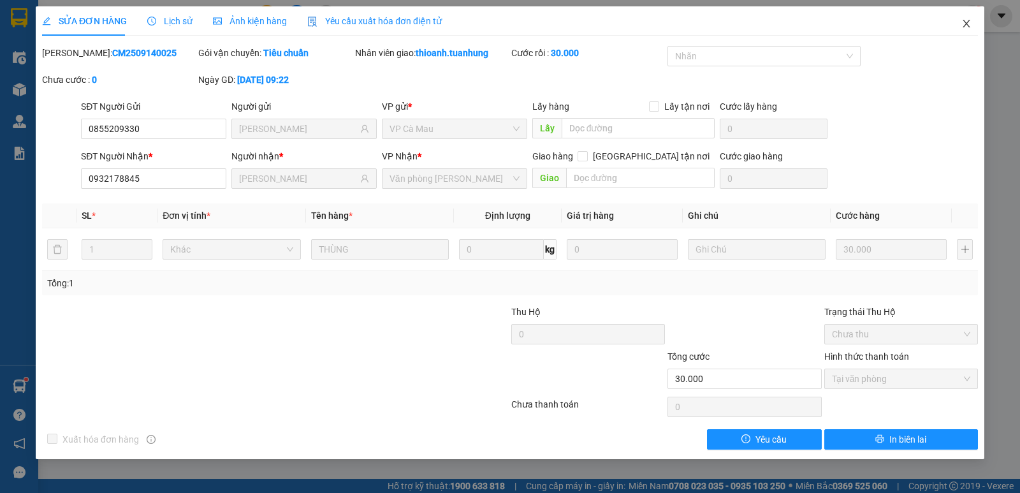
click at [962, 24] on icon "close" at bounding box center [966, 23] width 10 height 10
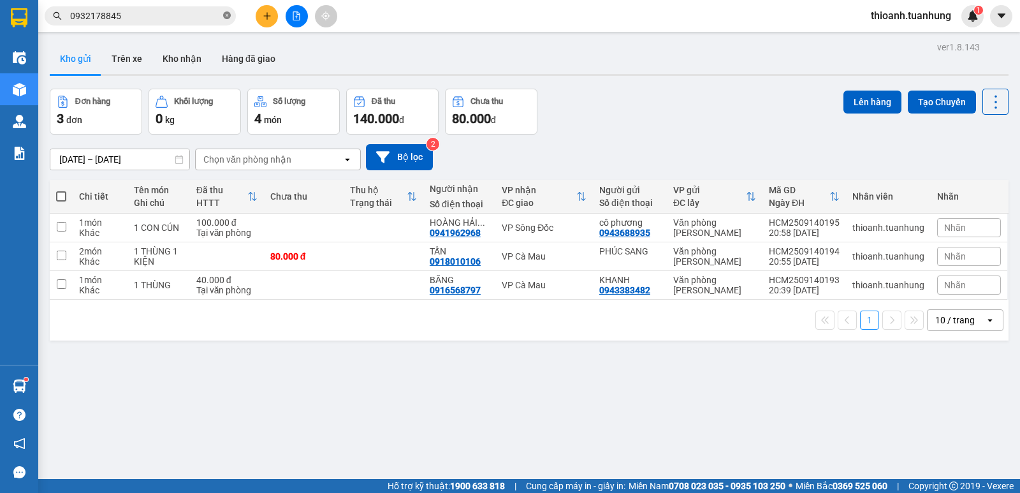
click at [229, 15] on icon "close-circle" at bounding box center [227, 15] width 8 height 8
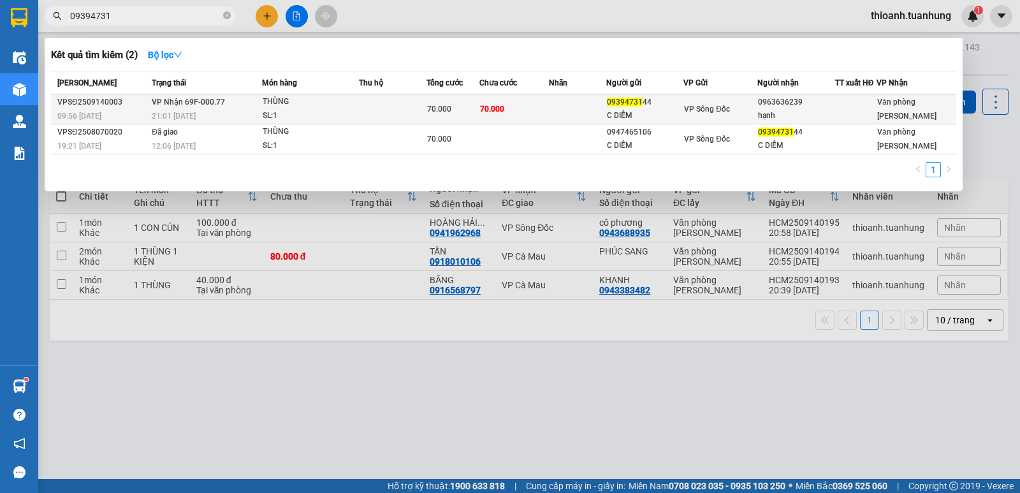
type input "09394731"
click at [695, 115] on div "VP Sông Đốc" at bounding box center [720, 109] width 73 height 14
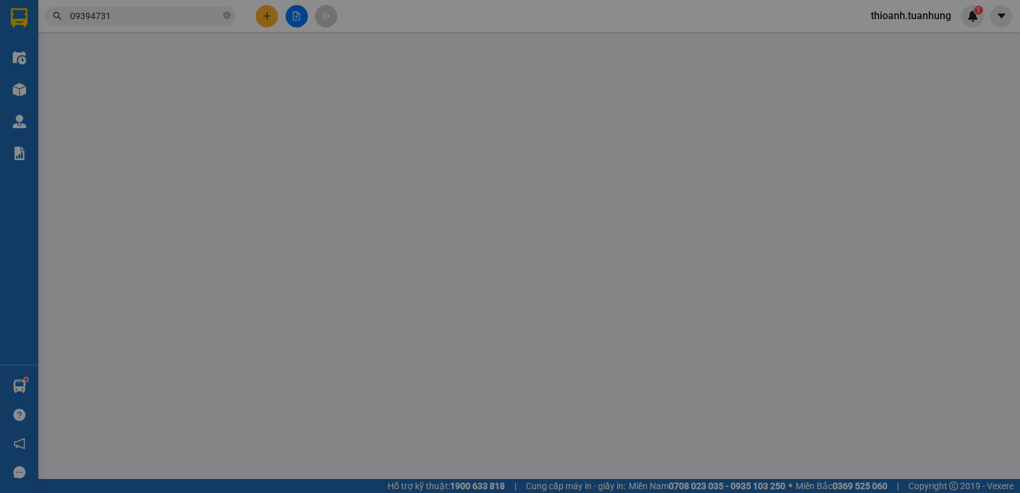
click at [853, 376] on div "SỬA ĐƠN HÀNG Lịch sử Ảnh kiện hàng Yêu cầu xuất hóa đơn điện tử Total Paid Fee …" at bounding box center [510, 246] width 1020 height 493
type input "0939473144"
type input "C DIỄM"
type input "0963636239"
type input "hạnh"
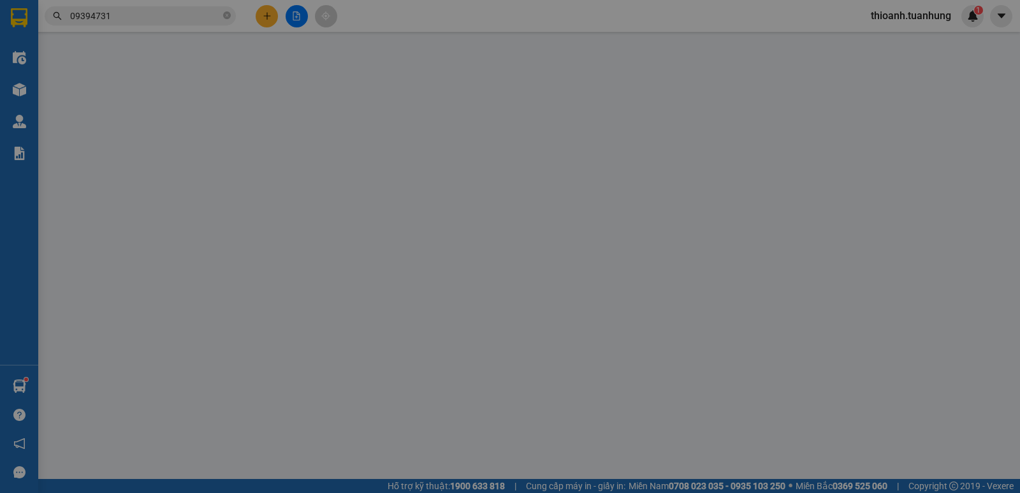
type input "70.000"
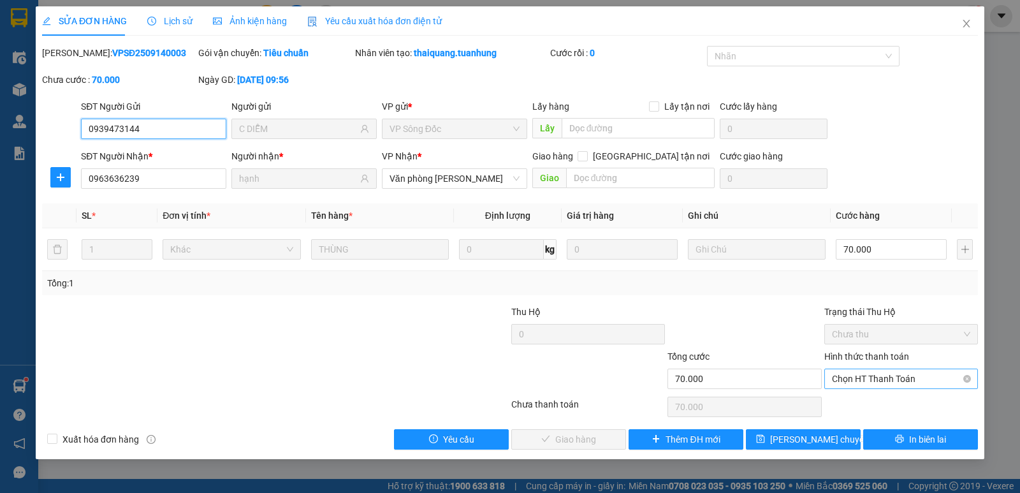
click at [851, 388] on span "Chọn HT Thanh Toán" at bounding box center [901, 378] width 138 height 19
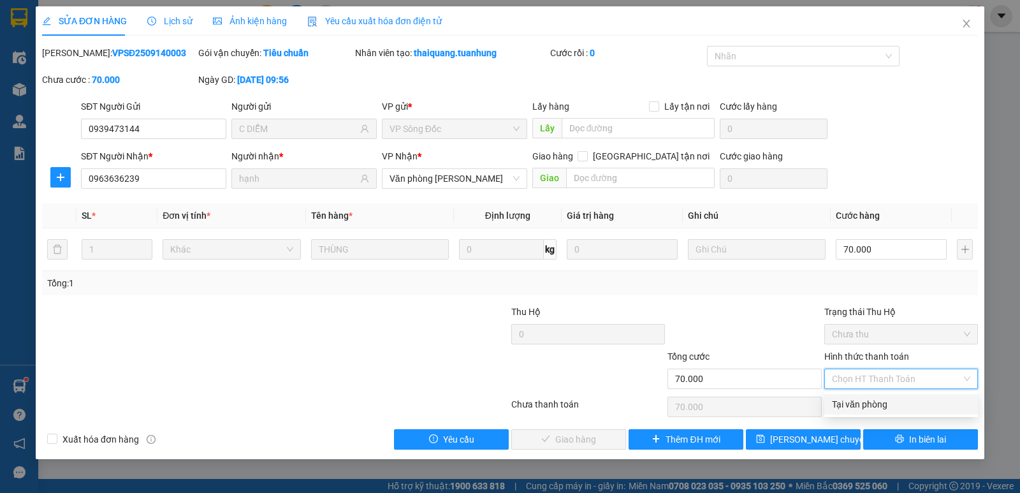
click at [848, 401] on div "Tại văn phòng" at bounding box center [901, 404] width 138 height 14
type input "0"
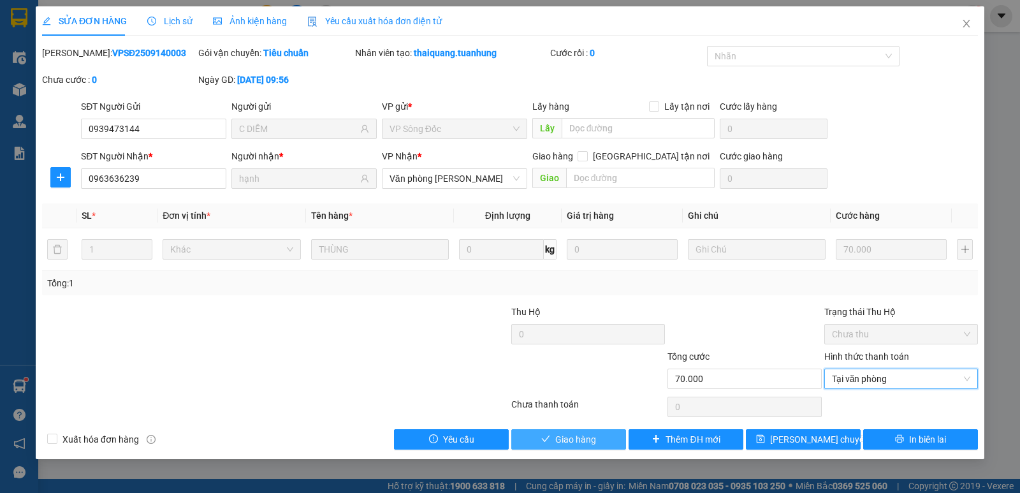
click at [584, 439] on span "Giao hàng" at bounding box center [575, 439] width 41 height 14
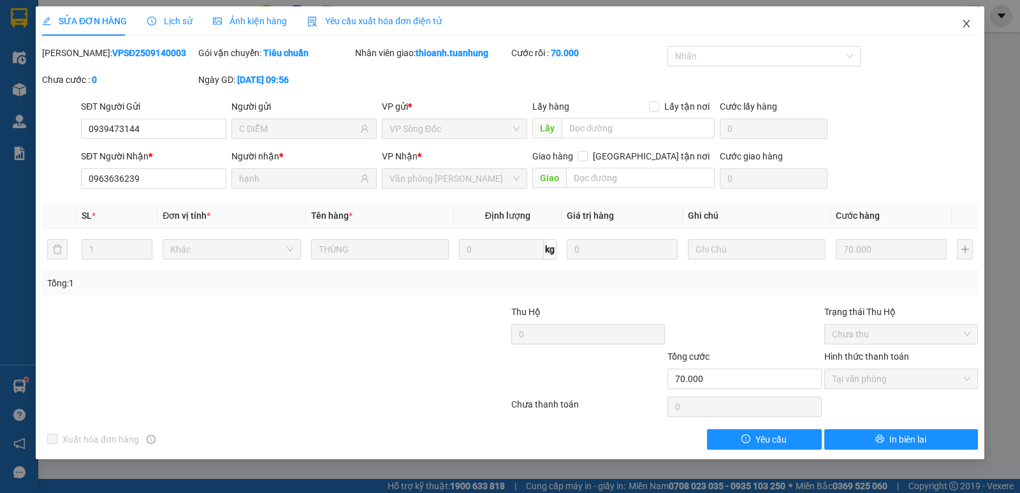
click at [964, 22] on icon "close" at bounding box center [966, 23] width 10 height 10
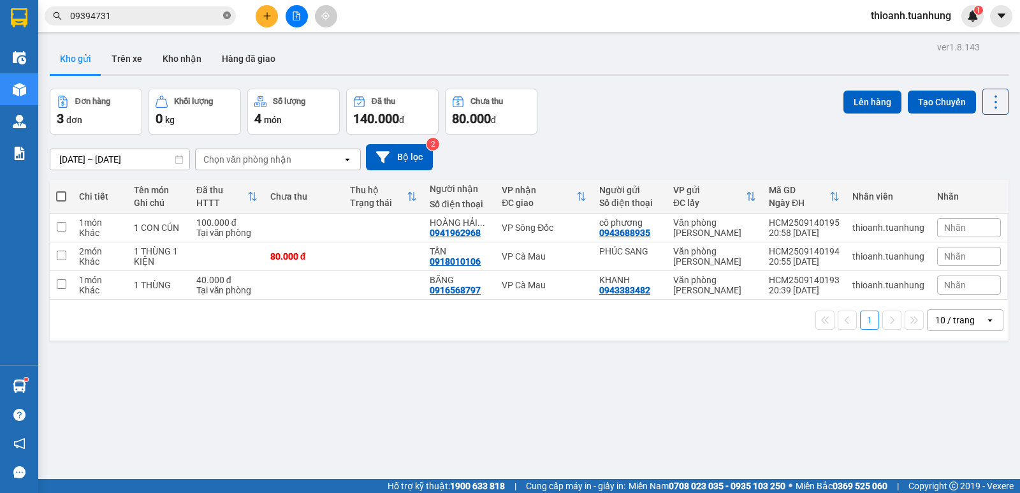
click at [228, 13] on icon "close-circle" at bounding box center [227, 15] width 8 height 8
click at [141, 15] on input "text" at bounding box center [145, 16] width 150 height 14
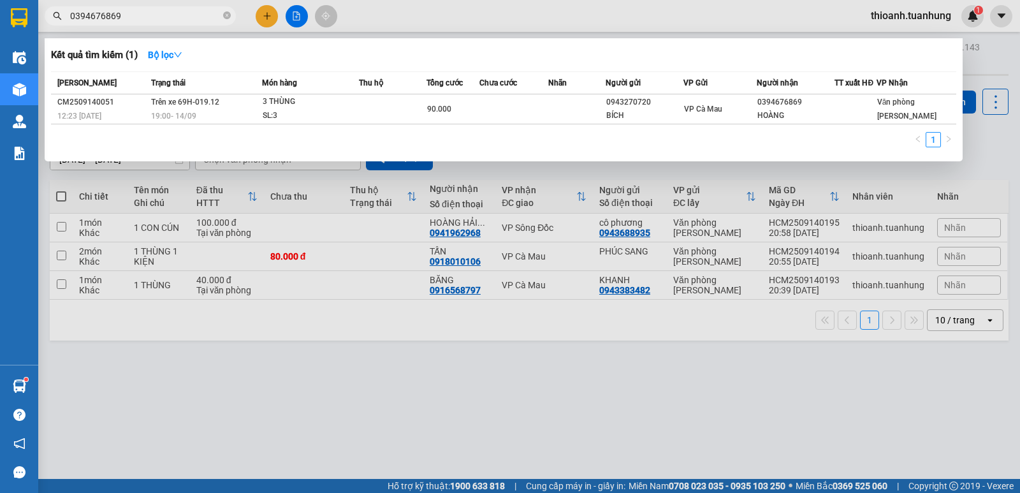
type input "0394676869"
click at [572, 342] on div at bounding box center [510, 246] width 1020 height 493
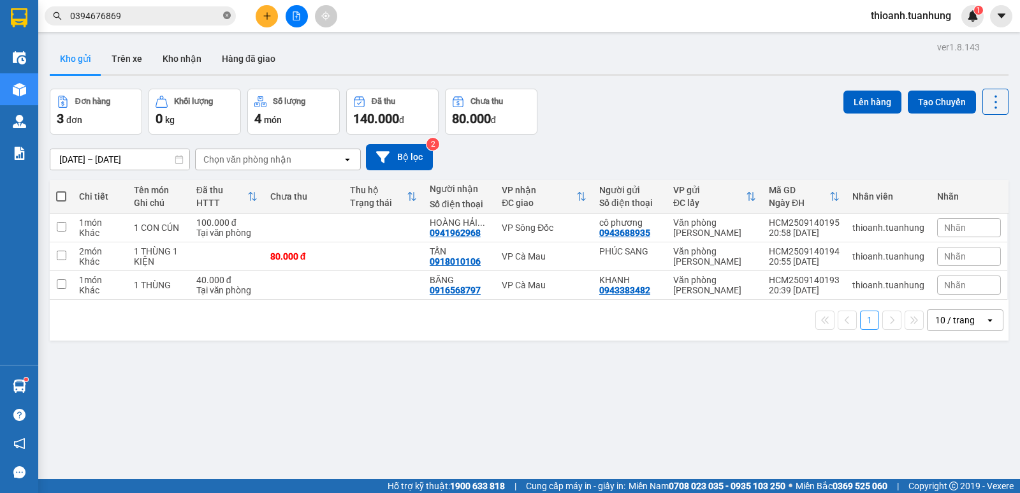
click at [226, 15] on icon "close-circle" at bounding box center [227, 15] width 8 height 8
click at [180, 47] on button "Kho nhận" at bounding box center [181, 58] width 59 height 31
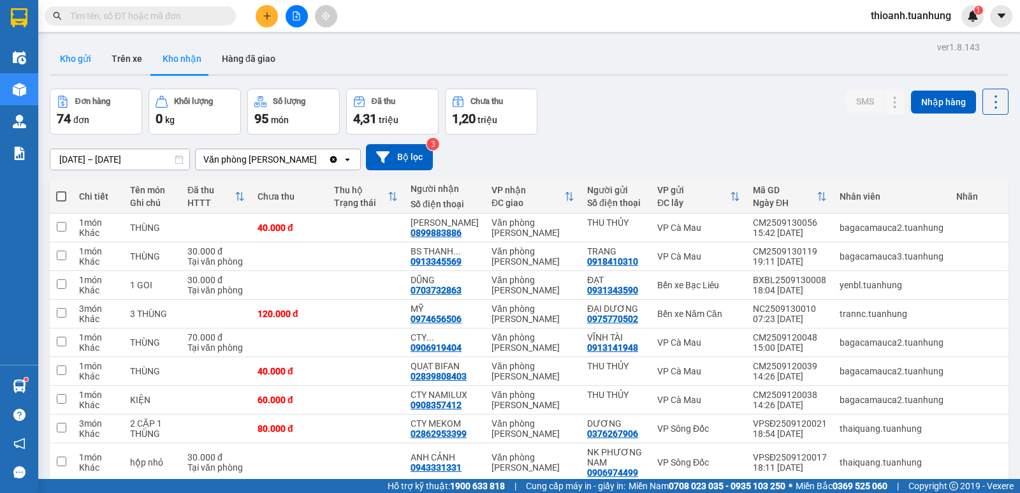
click at [90, 53] on button "Kho gửi" at bounding box center [76, 58] width 52 height 31
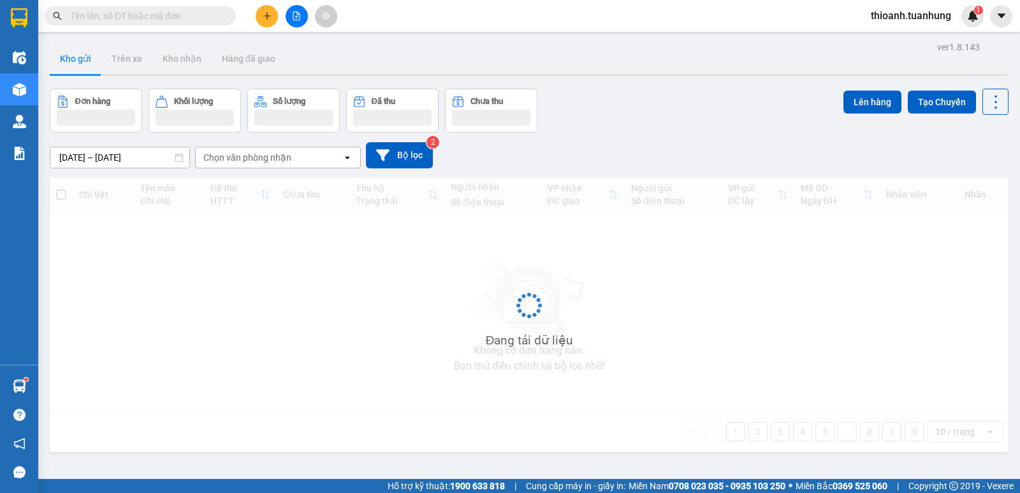
click at [118, 20] on input "text" at bounding box center [145, 16] width 150 height 14
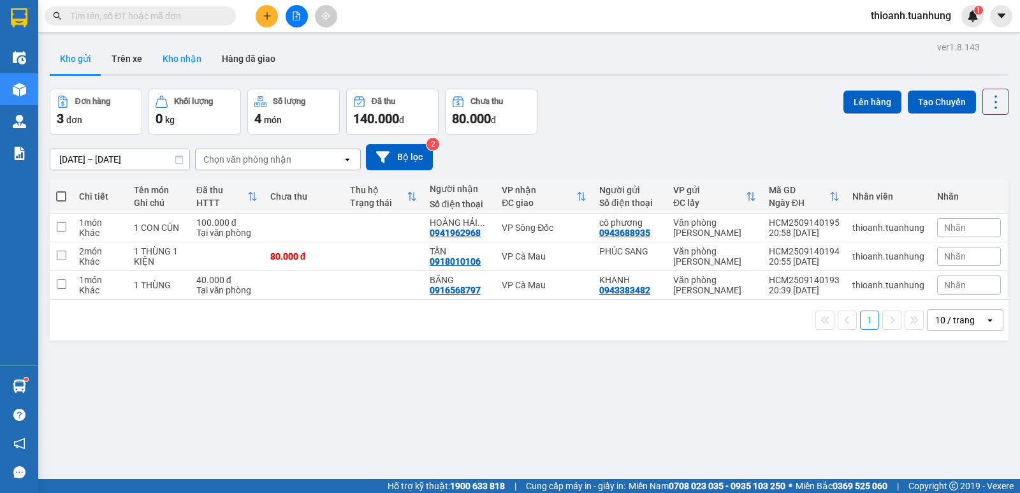
click at [167, 50] on div "ver 1.8.143 Kho gửi Trên xe Kho nhận Hàng đã giao Đơn hàng 3 đơn Khối lượng 0 k…" at bounding box center [529, 284] width 969 height 493
click at [173, 59] on button "Kho nhận" at bounding box center [181, 58] width 59 height 31
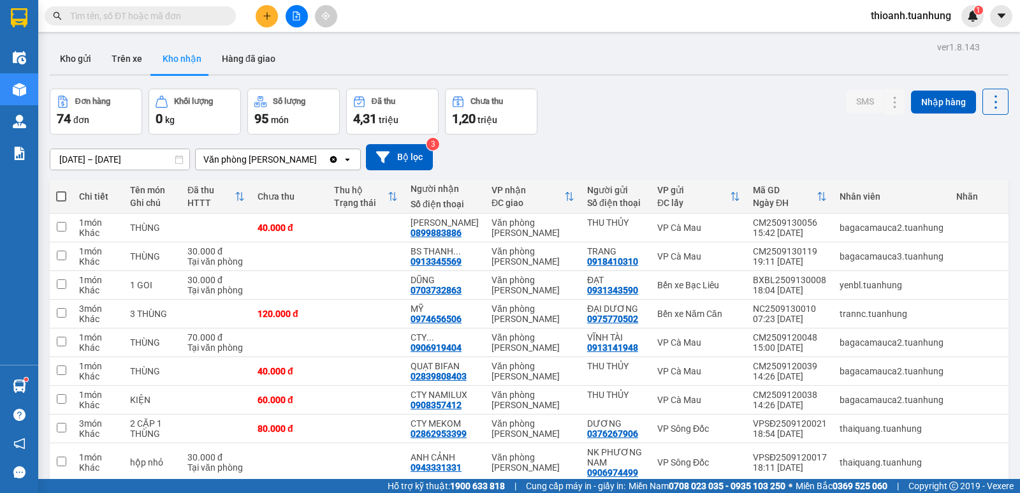
scroll to position [89, 0]
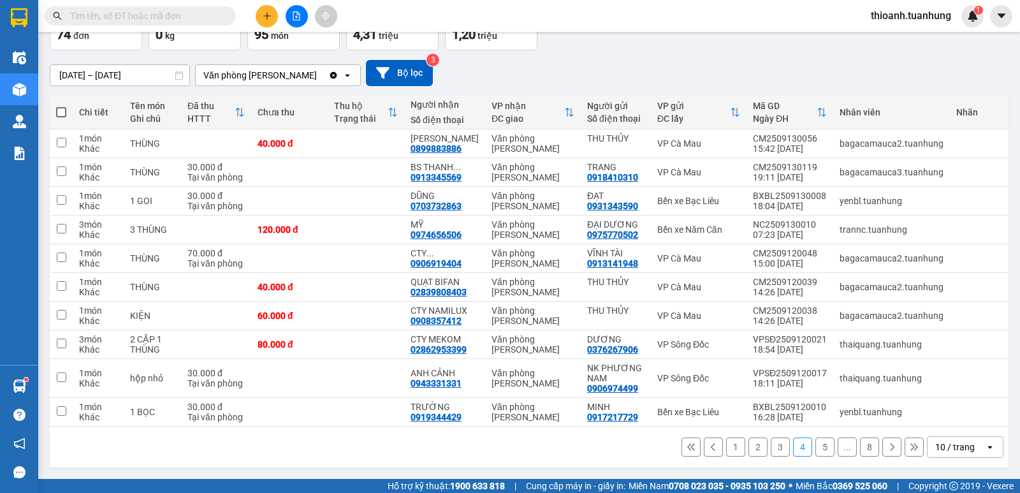
click at [773, 447] on button "3" at bounding box center [780, 446] width 19 height 19
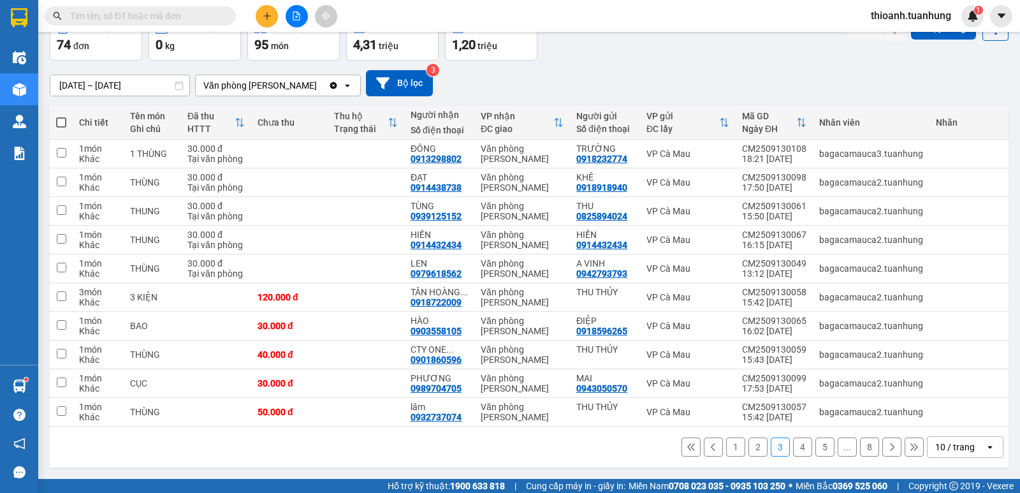
scroll to position [79, 0]
click at [728, 446] on button "1" at bounding box center [735, 446] width 19 height 19
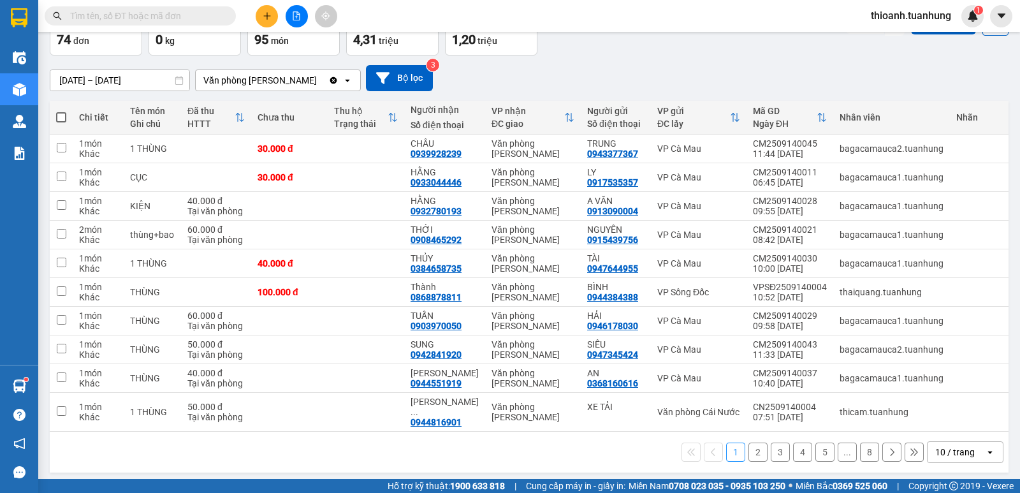
click at [887, 446] on button at bounding box center [891, 451] width 19 height 19
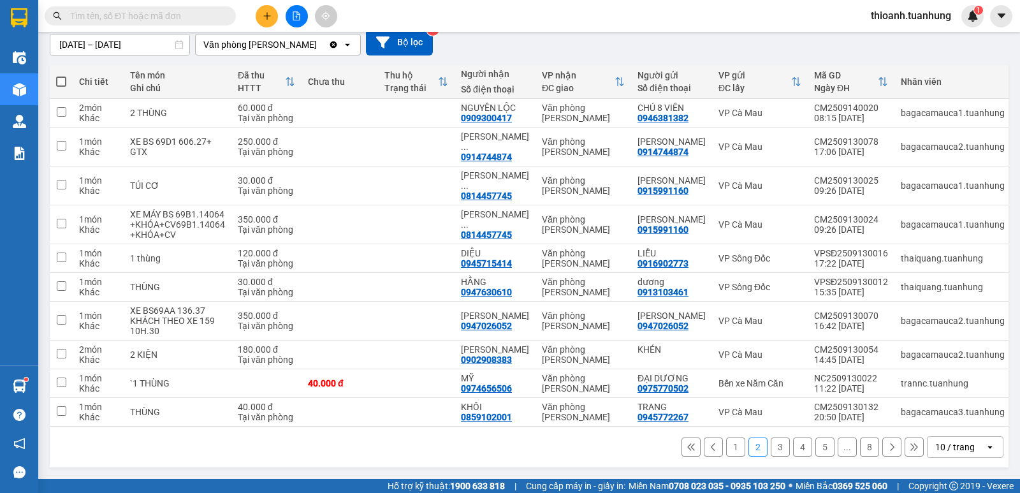
scroll to position [0, 0]
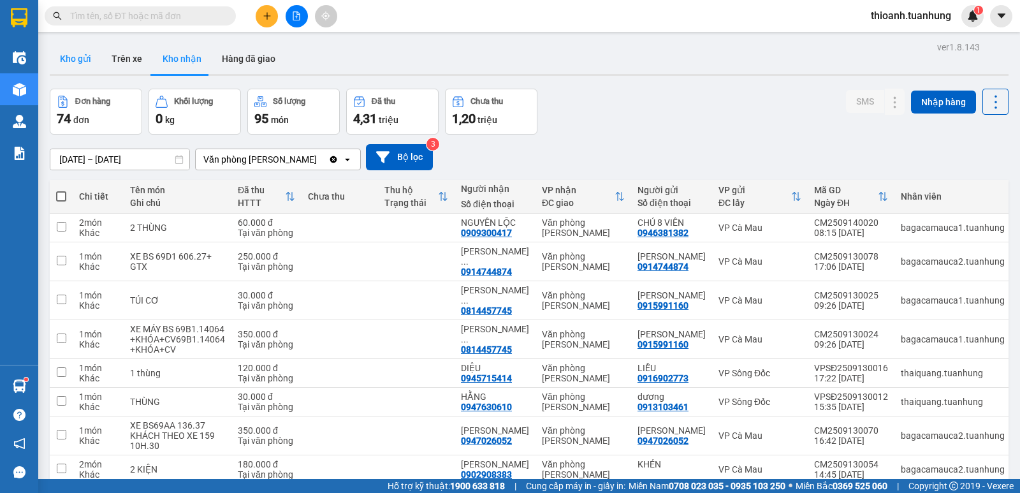
click at [62, 59] on button "Kho gửi" at bounding box center [76, 58] width 52 height 31
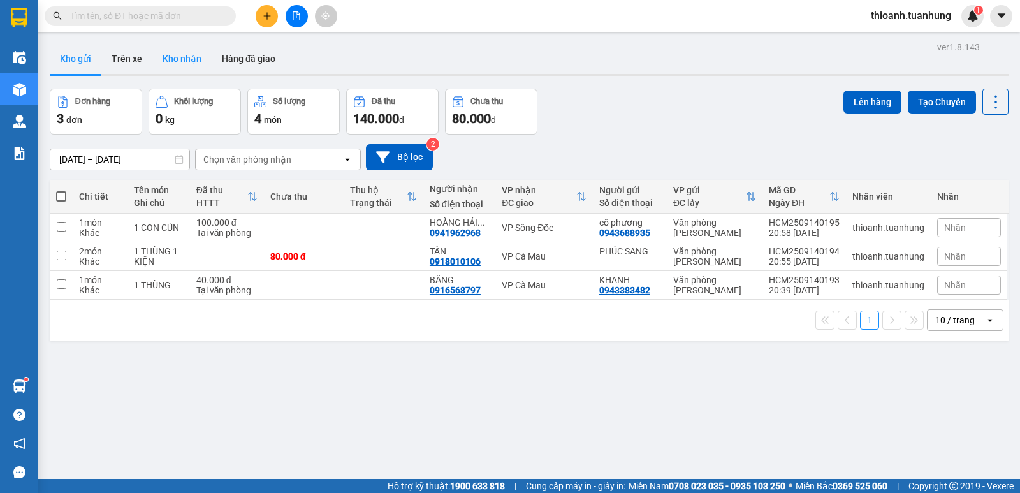
click at [175, 61] on button "Kho nhận" at bounding box center [181, 58] width 59 height 31
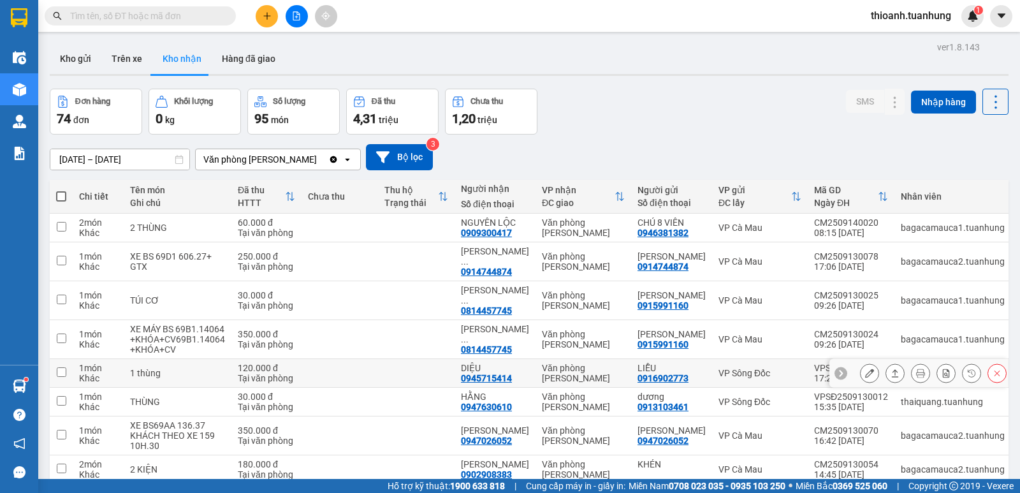
scroll to position [120, 0]
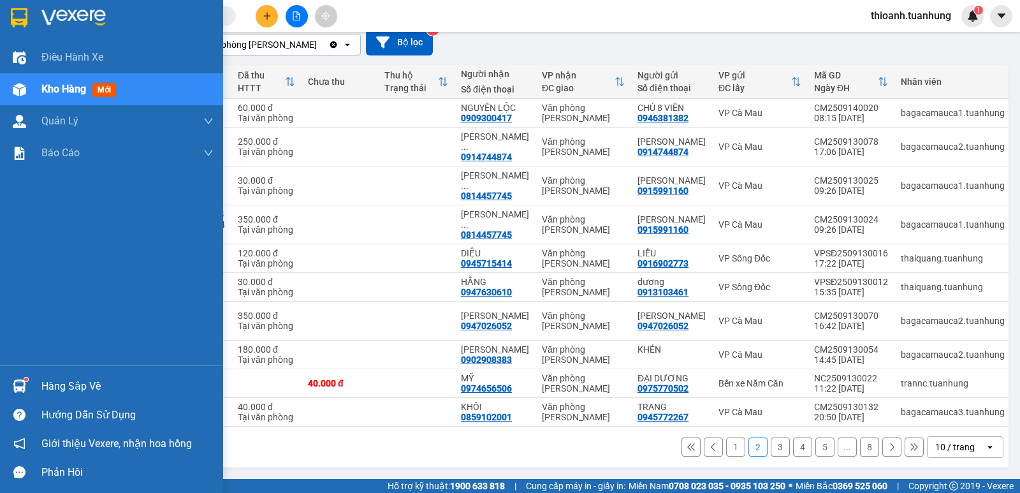
click at [41, 386] on div "Hàng sắp về" at bounding box center [111, 386] width 223 height 29
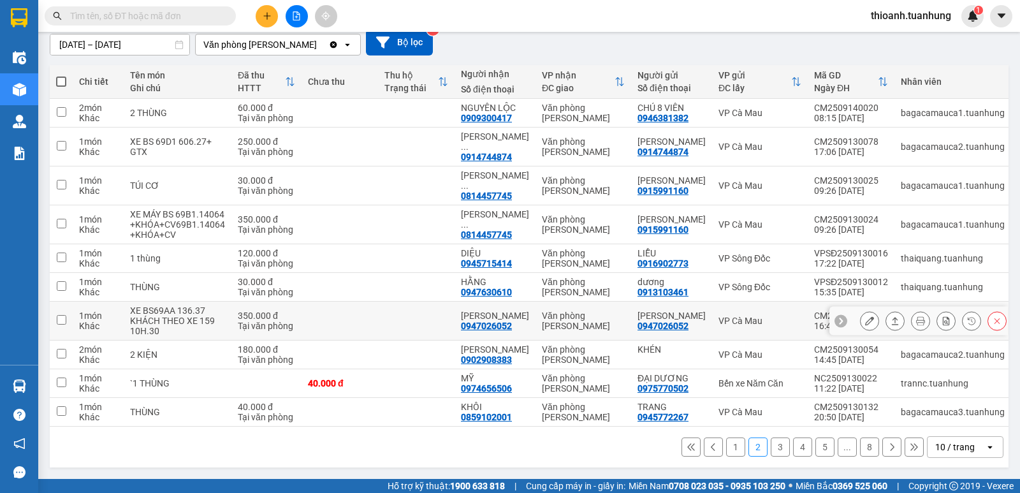
click at [665, 319] on section "Kết quả tìm kiếm ( 1 ) Bộ lọc Mã ĐH Trạng thái Món hàng Thu hộ Tổng cước Chưa c…" at bounding box center [510, 246] width 1020 height 493
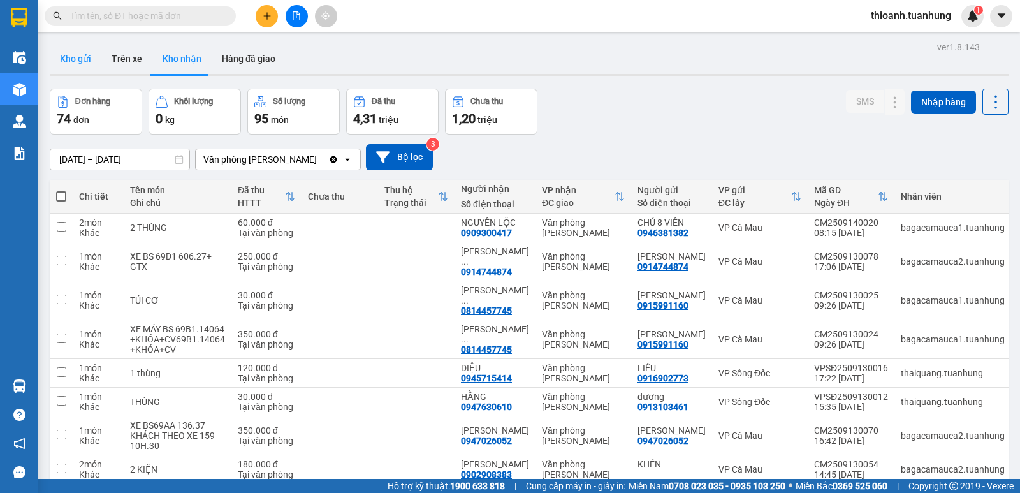
click at [80, 63] on button "Kho gửi" at bounding box center [76, 58] width 52 height 31
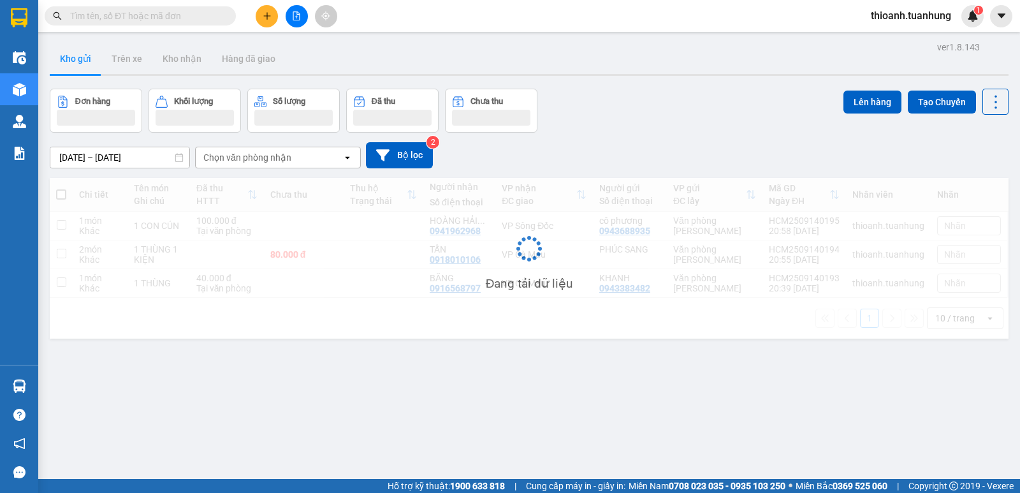
click at [92, 14] on input "text" at bounding box center [145, 16] width 150 height 14
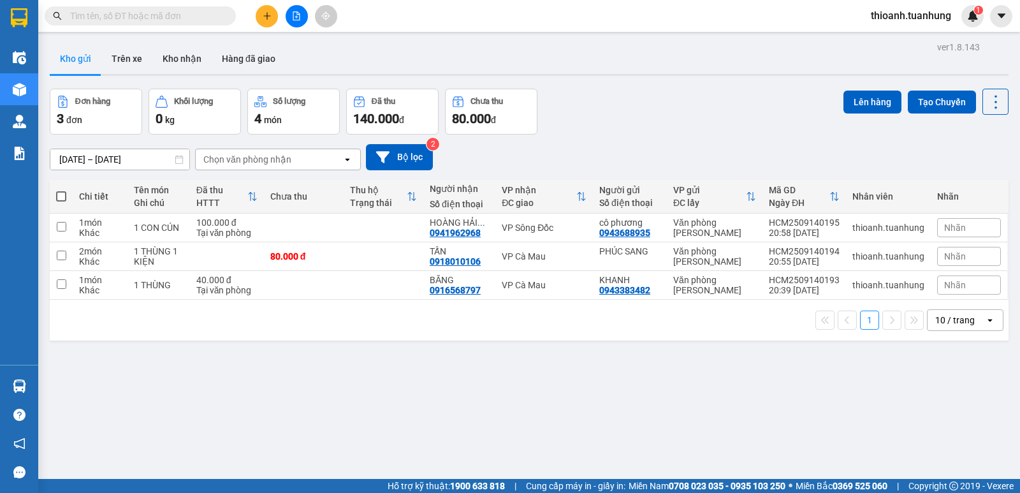
click at [57, 195] on span at bounding box center [61, 196] width 10 height 10
click at [61, 190] on input "checkbox" at bounding box center [61, 190] width 0 height 0
checkbox input "true"
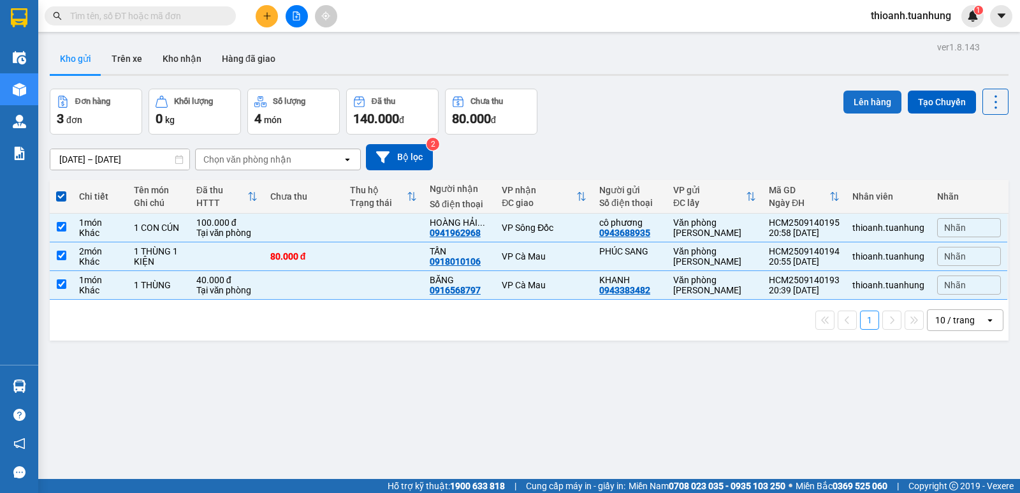
click at [855, 96] on button "Lên hàng" at bounding box center [872, 102] width 58 height 23
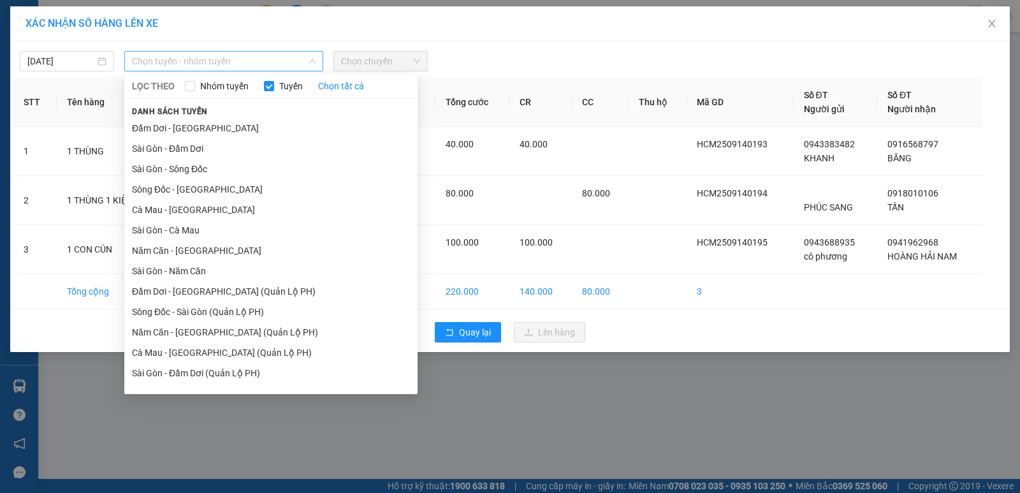
drag, startPoint x: 196, startPoint y: 51, endPoint x: 200, endPoint y: 96, distance: 44.8
click at [196, 52] on div "Chọn tuyến - nhóm tuyến" at bounding box center [223, 61] width 199 height 20
click at [186, 262] on li "Sài Gòn - Năm Căn" at bounding box center [270, 271] width 293 height 20
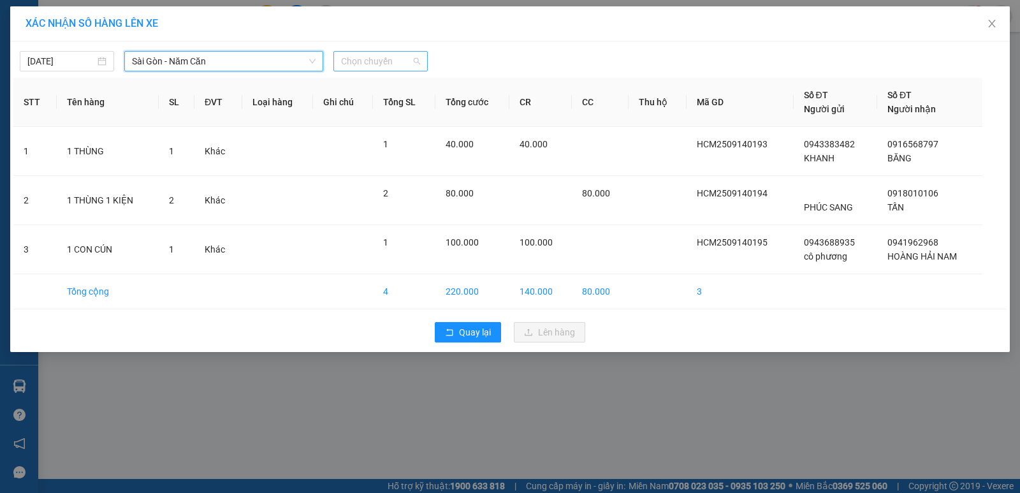
click at [381, 61] on span "Chọn chuyến" at bounding box center [380, 61] width 79 height 19
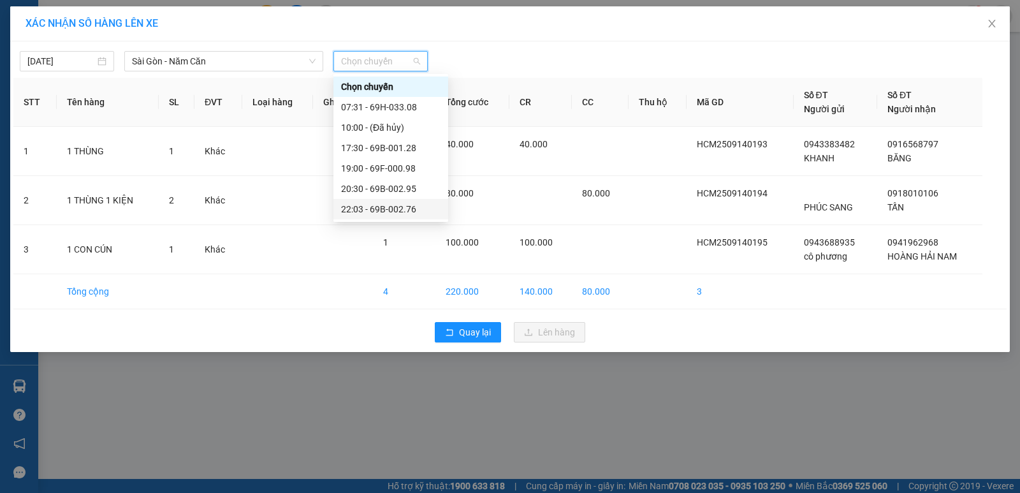
click at [395, 207] on div "22:03 - 69B-002.76" at bounding box center [390, 209] width 99 height 14
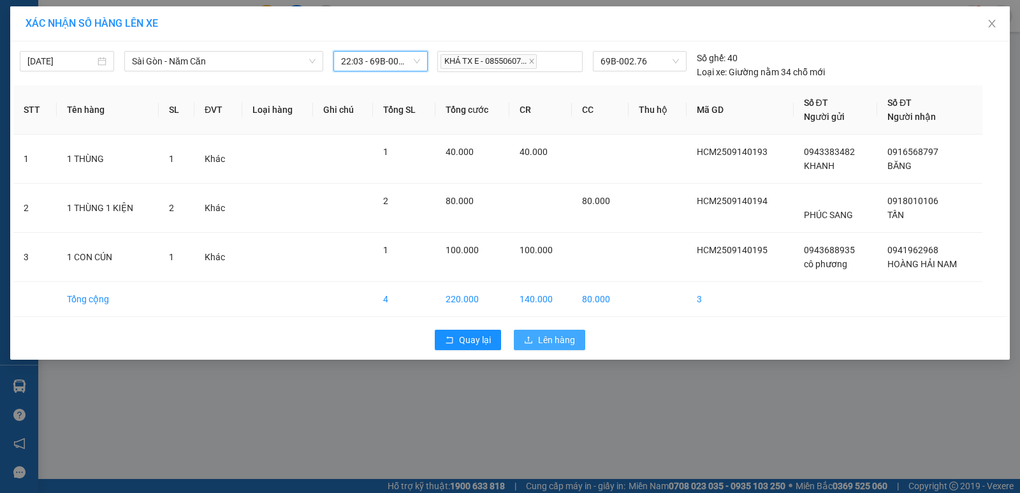
click at [533, 347] on button "Lên hàng" at bounding box center [549, 340] width 71 height 20
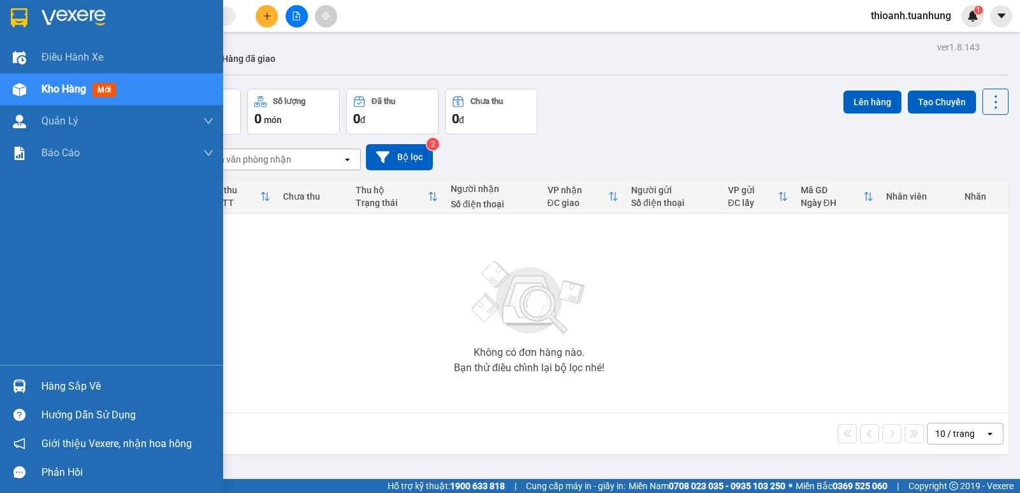
click at [76, 391] on div "Hàng sắp về" at bounding box center [127, 386] width 172 height 19
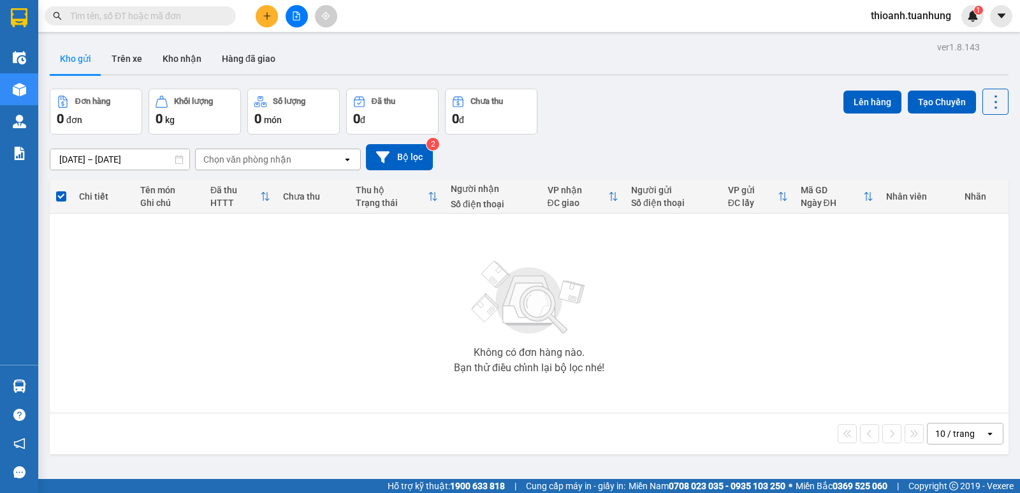
drag, startPoint x: 825, startPoint y: 301, endPoint x: 408, endPoint y: 126, distance: 452.8
click at [825, 302] on section "Kết quả tìm kiếm ( 1 ) Bộ lọc Mã ĐH Trạng thái Món hàng Thu hộ Tổng cước Chưa c…" at bounding box center [510, 246] width 1020 height 493
click at [187, 41] on div "ver 1.8.143 Kho gửi Trên xe Kho nhận Hàng đã giao Đơn hàng 0 đơn Khối lượng 0 k…" at bounding box center [529, 284] width 969 height 493
click at [273, 15] on button at bounding box center [267, 16] width 22 height 22
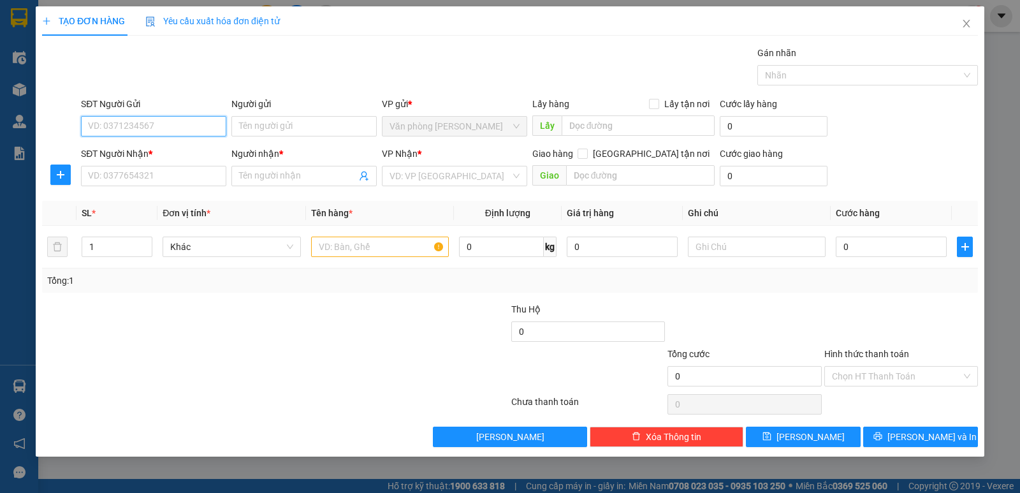
drag, startPoint x: 164, startPoint y: 129, endPoint x: 226, endPoint y: 126, distance: 61.9
click at [186, 126] on input "SĐT Người Gửi" at bounding box center [153, 126] width 145 height 20
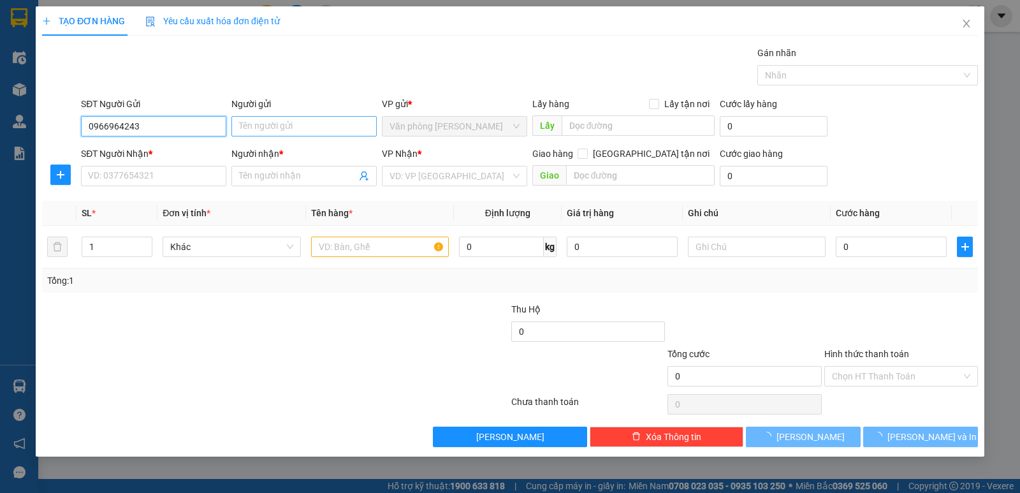
type input "0966964243"
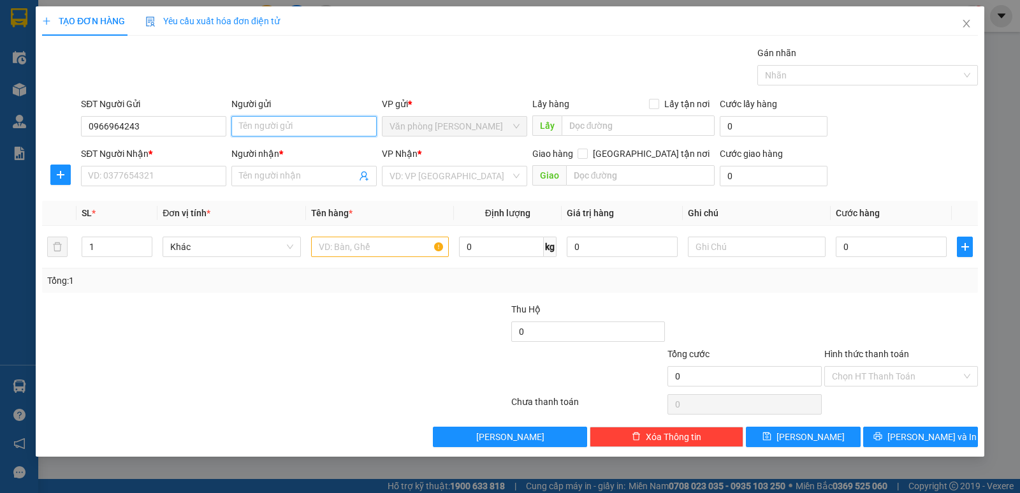
click at [319, 134] on input "Người gửi" at bounding box center [303, 126] width 145 height 20
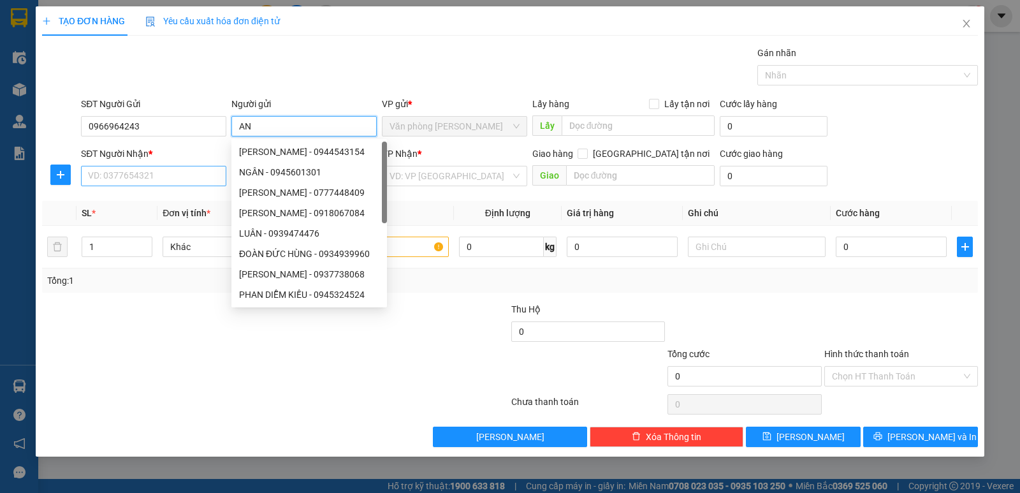
type input "AN"
click at [167, 171] on input "SĐT Người Nhận *" at bounding box center [153, 176] width 145 height 20
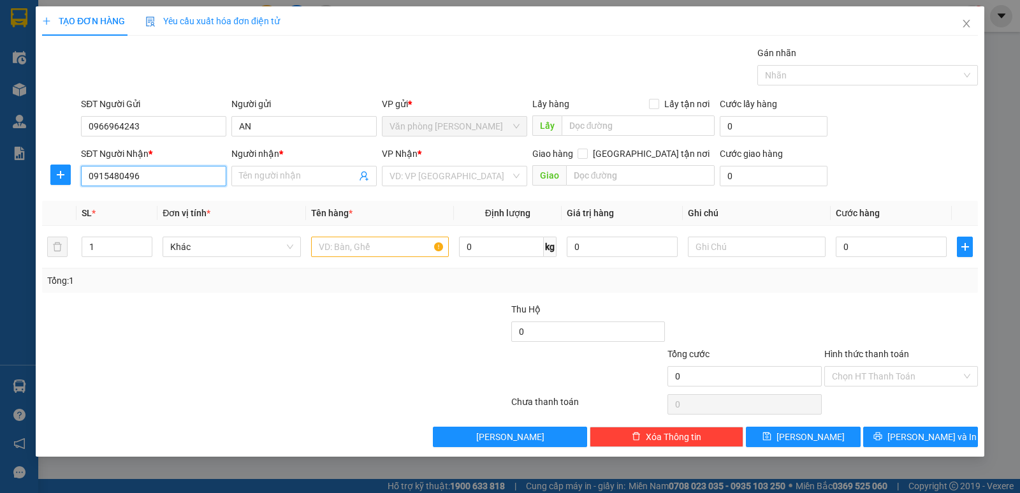
type input "0915480496"
click at [260, 165] on div "Người nhận *" at bounding box center [303, 156] width 145 height 19
click at [260, 173] on input "Người nhận *" at bounding box center [297, 176] width 117 height 14
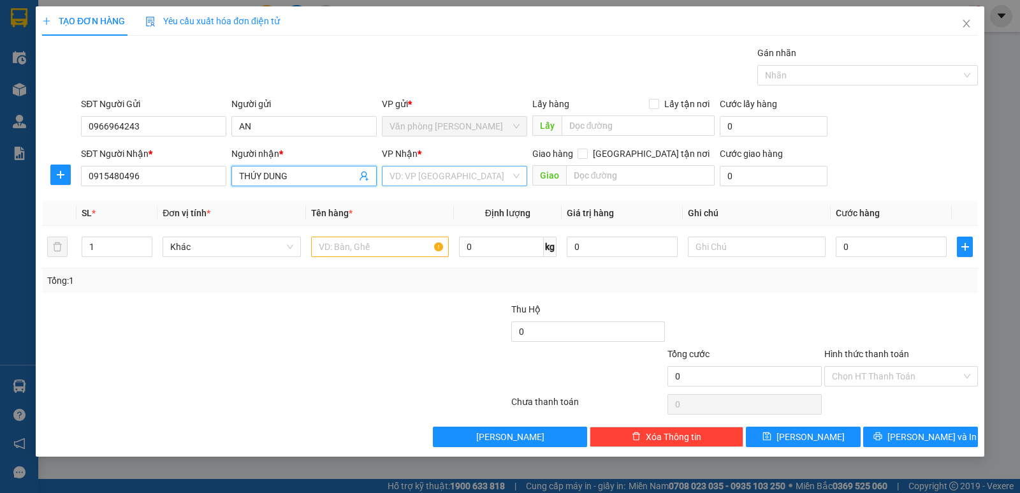
type input "THÚY DUNG"
click at [418, 181] on input "search" at bounding box center [449, 175] width 121 height 19
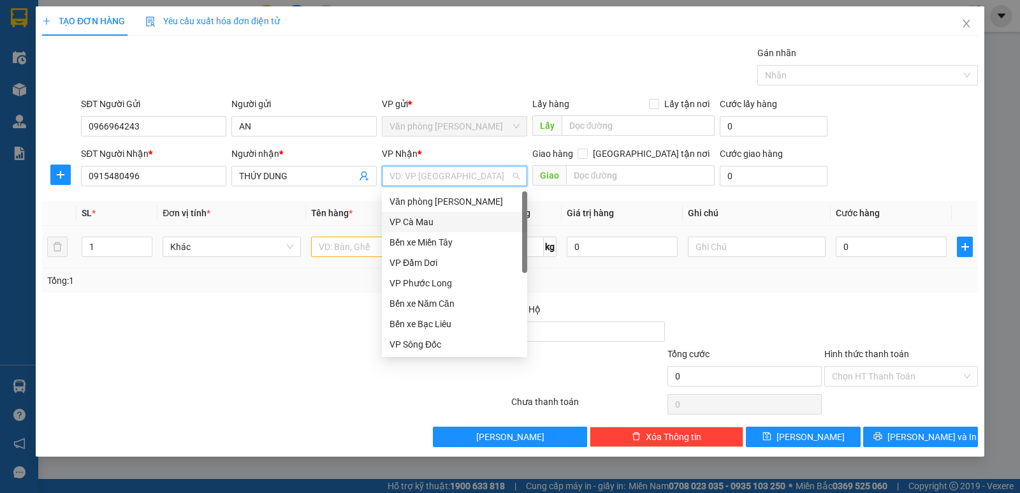
drag, startPoint x: 412, startPoint y: 217, endPoint x: 375, endPoint y: 242, distance: 44.9
click at [412, 218] on div "VP Cà Mau" at bounding box center [454, 222] width 145 height 20
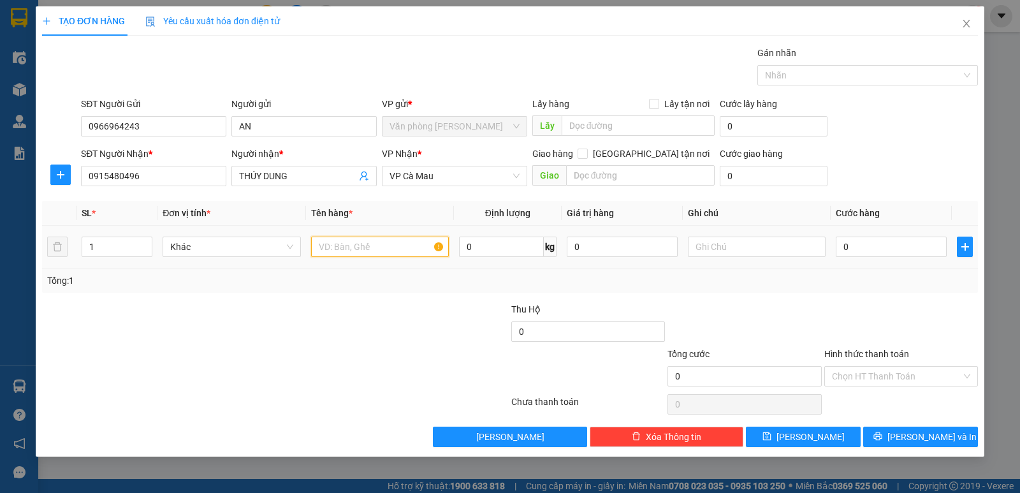
click at [372, 245] on input "text" at bounding box center [380, 246] width 138 height 20
type input "1 THÙNG"
click at [851, 247] on input "0" at bounding box center [891, 246] width 111 height 20
type input "5"
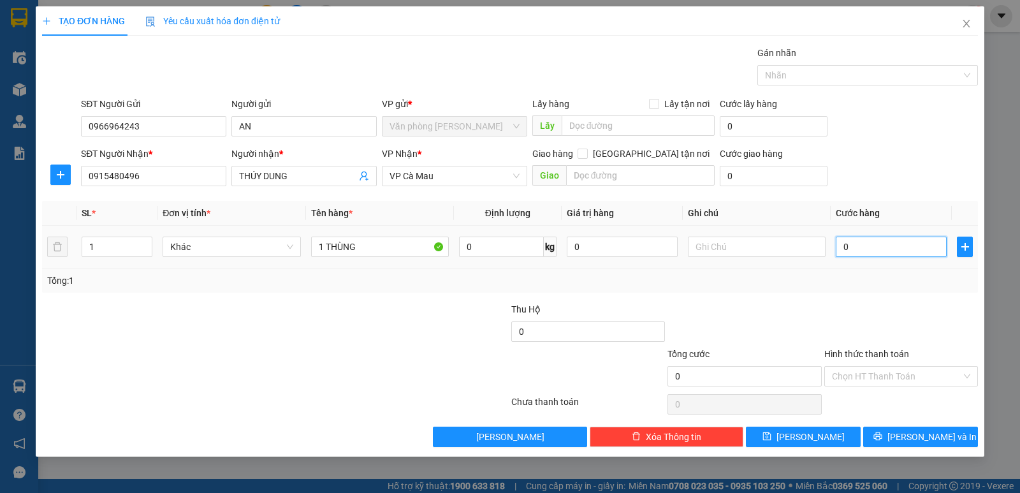
type input "5"
type input "50"
type input "50.000"
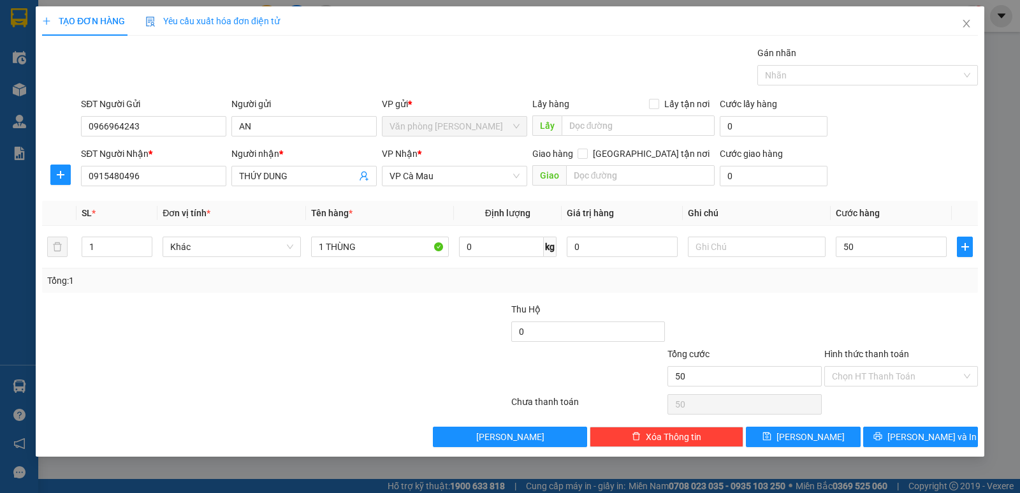
type input "50.000"
drag, startPoint x: 792, startPoint y: 89, endPoint x: 789, endPoint y: 78, distance: 10.5
click at [792, 88] on div "Gán nhãn Nhãn" at bounding box center [867, 68] width 221 height 45
click at [789, 78] on div at bounding box center [860, 75] width 201 height 15
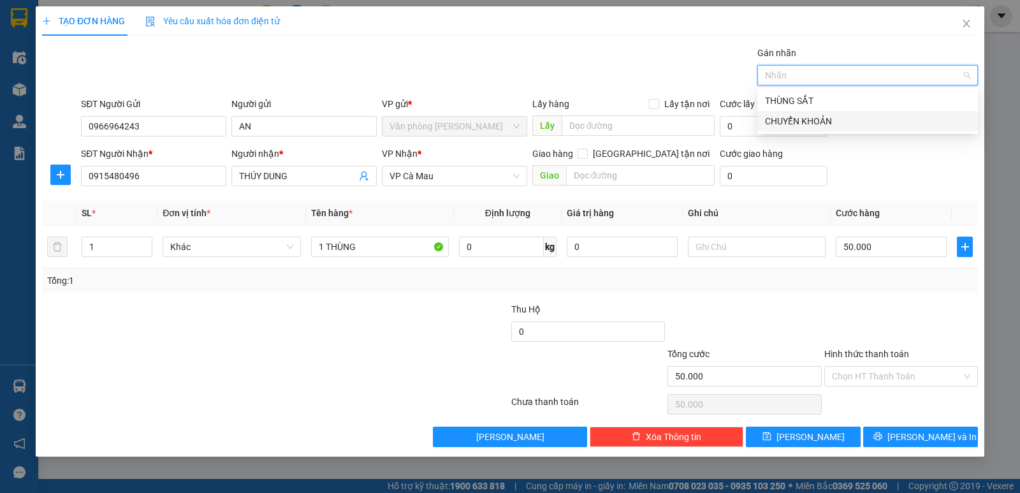
click at [815, 118] on div "CHUYỂN KHOẢN" at bounding box center [867, 121] width 205 height 14
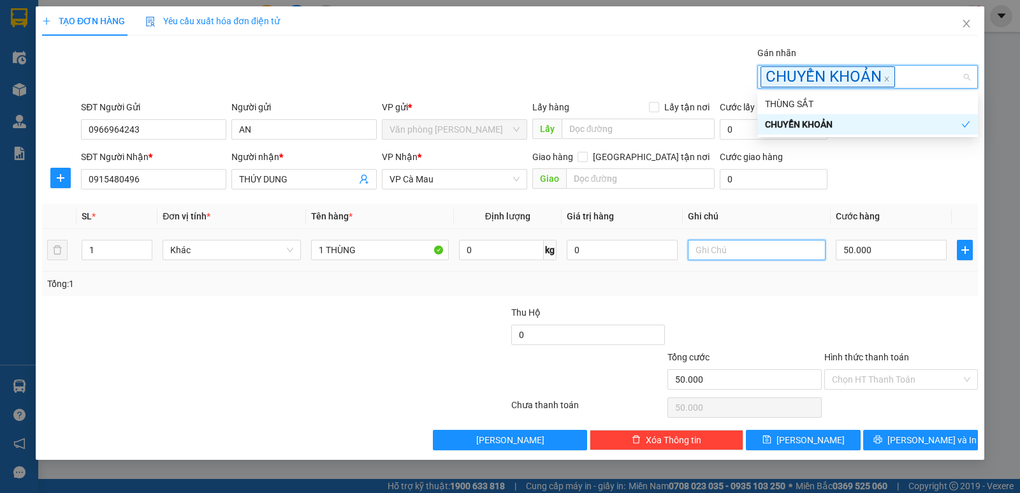
click at [716, 247] on input "text" at bounding box center [757, 250] width 138 height 20
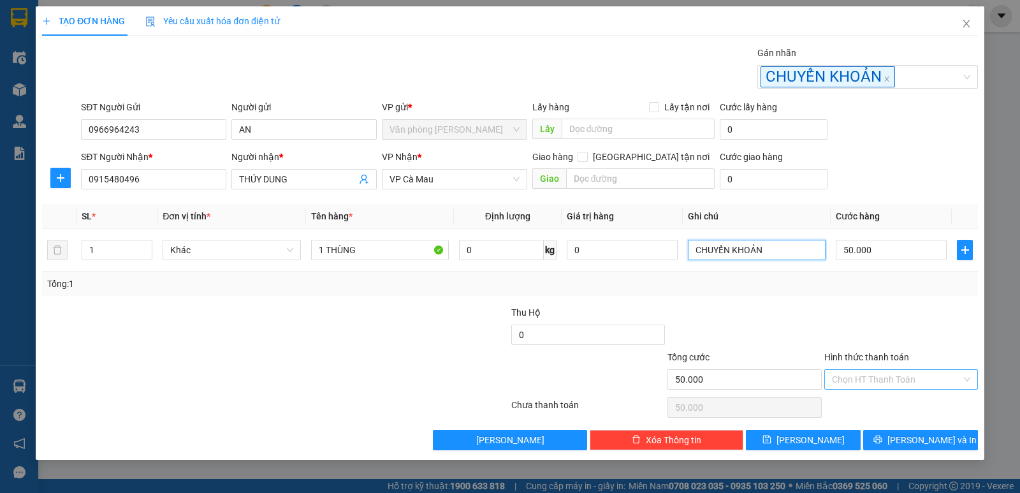
type input "CHUYỂN KHOẢN"
click at [875, 384] on input "Hình thức thanh toán" at bounding box center [896, 379] width 129 height 19
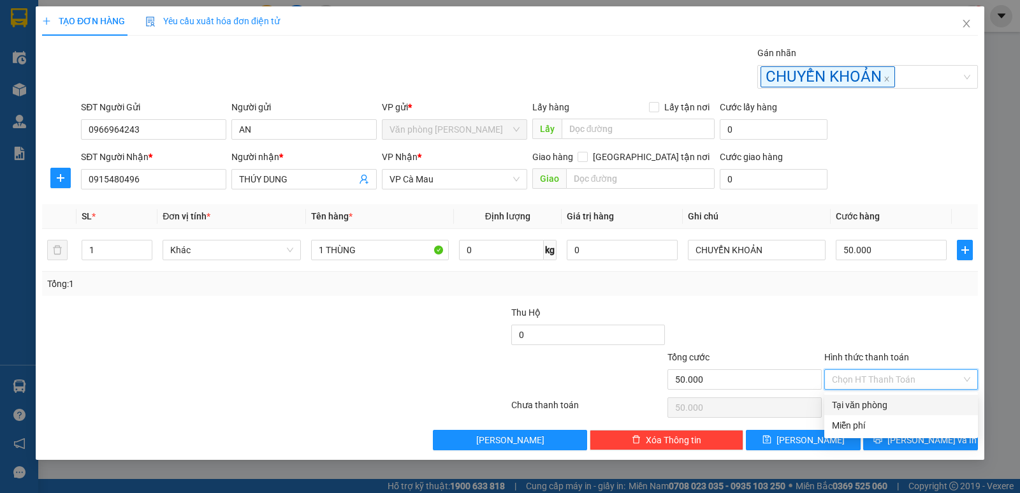
click at [876, 402] on div "Tại văn phòng" at bounding box center [901, 405] width 138 height 14
type input "0"
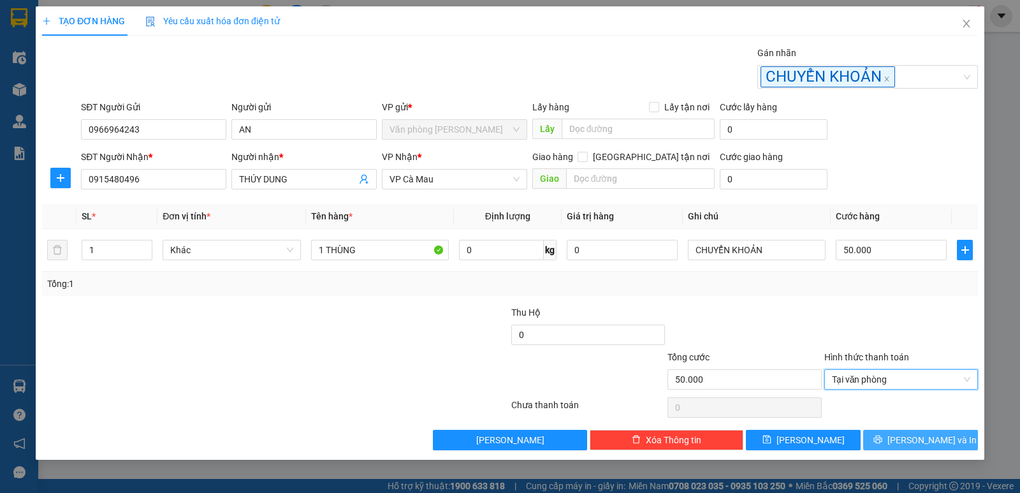
click at [881, 436] on icon "printer" at bounding box center [877, 439] width 8 height 8
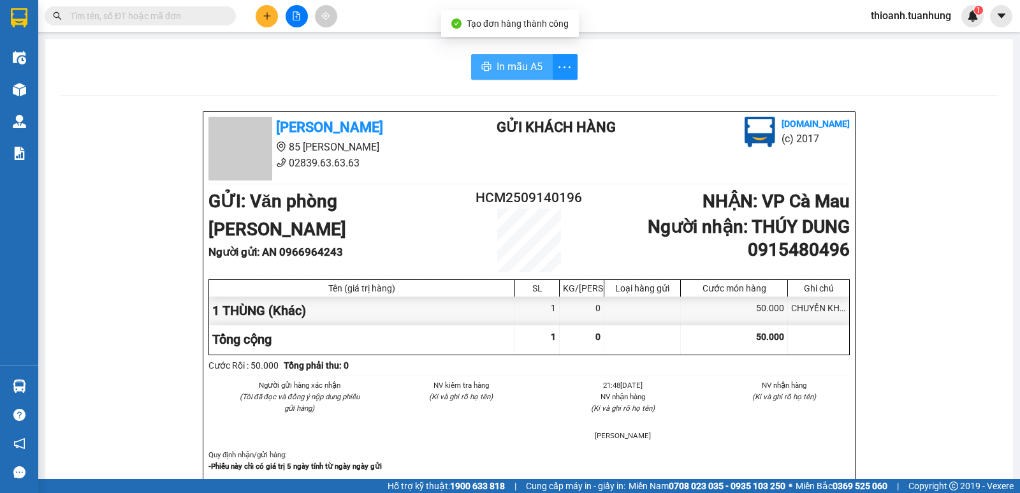
drag, startPoint x: 474, startPoint y: 64, endPoint x: 479, endPoint y: 76, distance: 12.9
click at [478, 74] on button "In mẫu A5" at bounding box center [512, 66] width 82 height 25
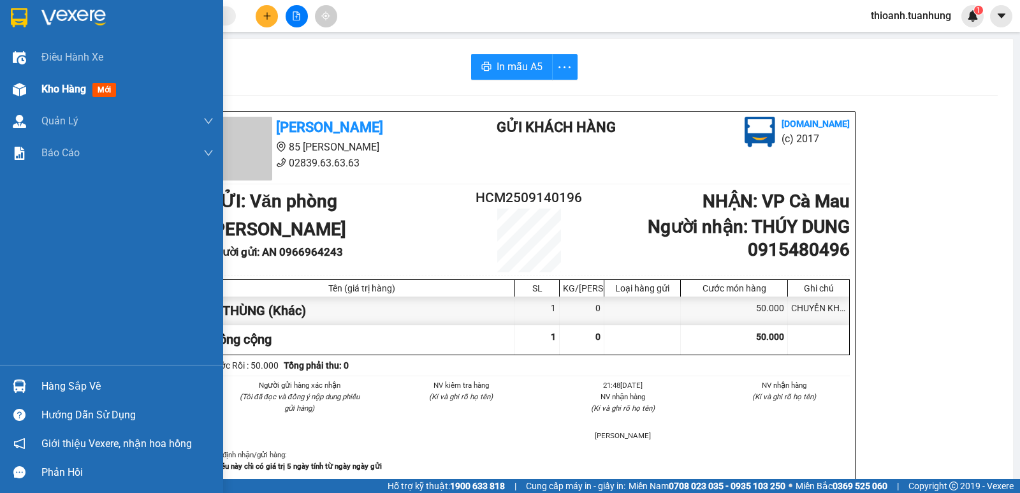
click at [75, 98] on div "Kho hàng mới" at bounding box center [127, 89] width 172 height 32
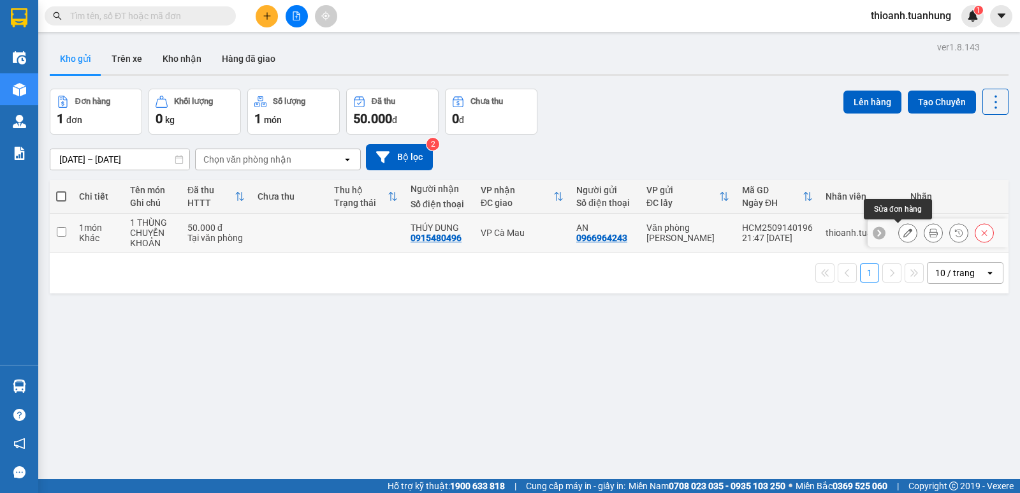
click at [903, 228] on icon at bounding box center [907, 232] width 9 height 9
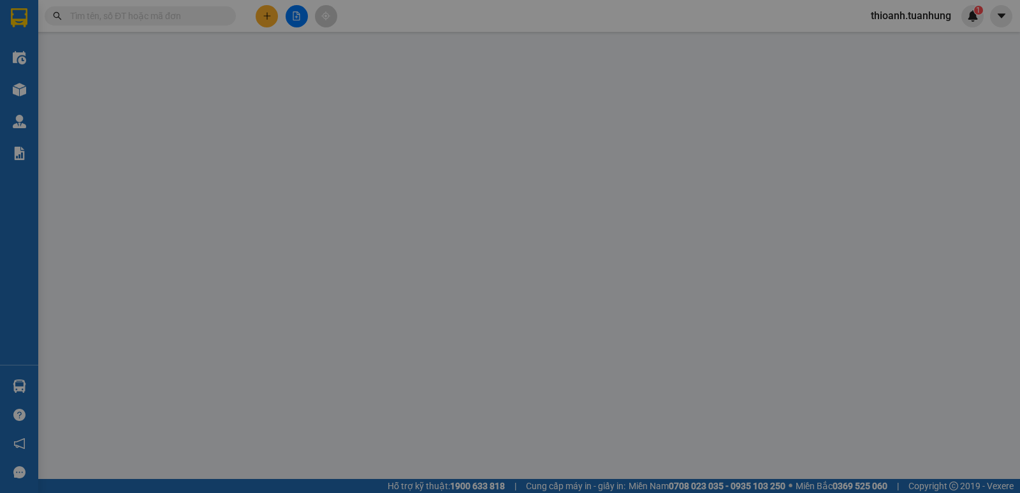
type input "0966964243"
type input "0915480496"
type input "50.000"
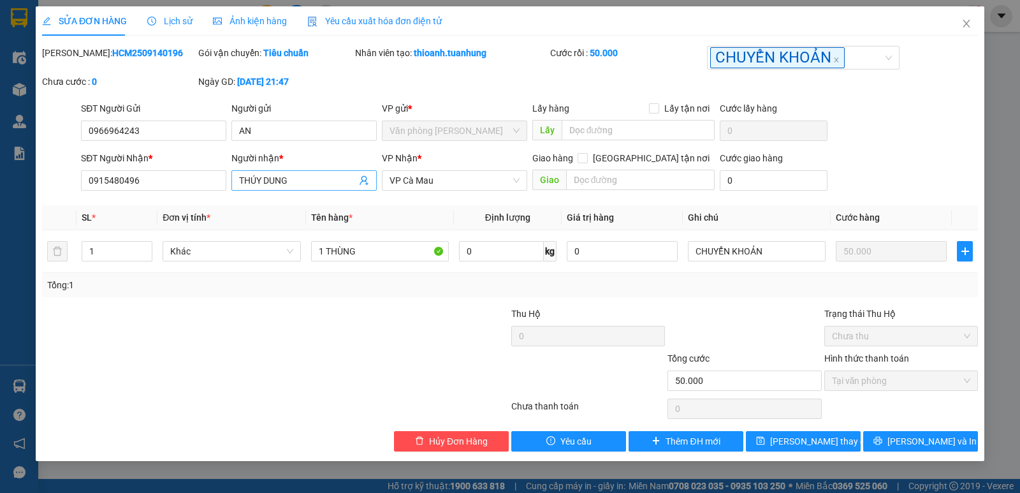
click at [301, 183] on input "THÚY DUNG" at bounding box center [297, 180] width 117 height 14
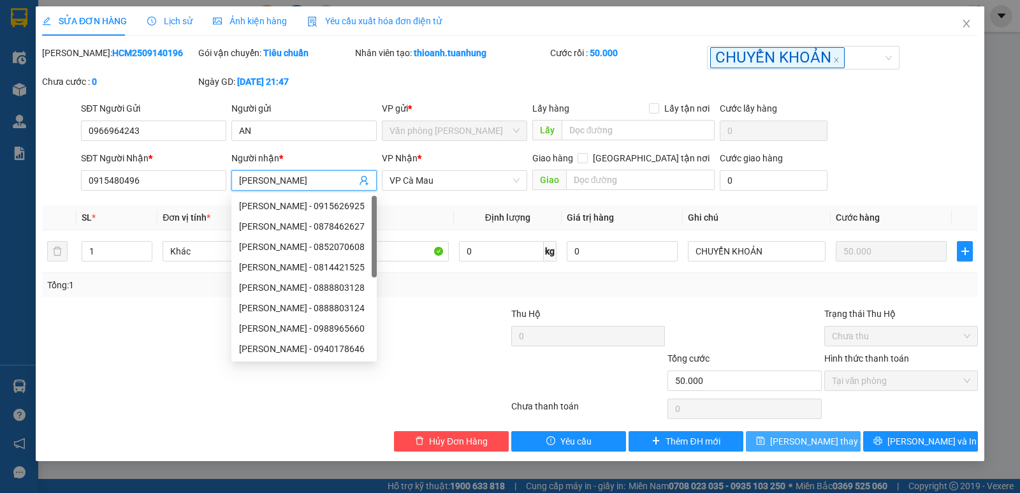
type input "[PERSON_NAME]"
click at [781, 436] on button "[PERSON_NAME] thay đổi" at bounding box center [803, 441] width 115 height 20
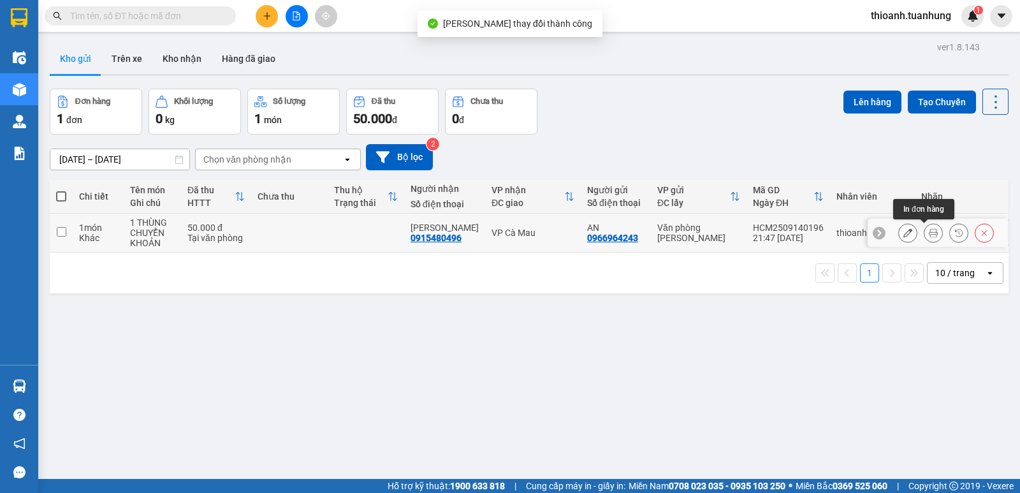
click at [924, 233] on button at bounding box center [933, 233] width 18 height 22
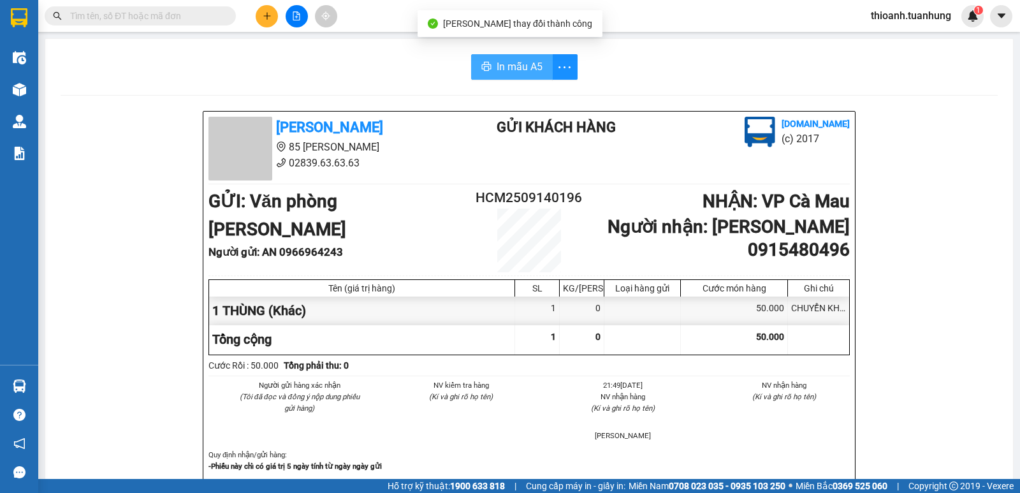
click at [496, 61] on span "In mẫu A5" at bounding box center [519, 67] width 46 height 16
